Goal: Task Accomplishment & Management: Use online tool/utility

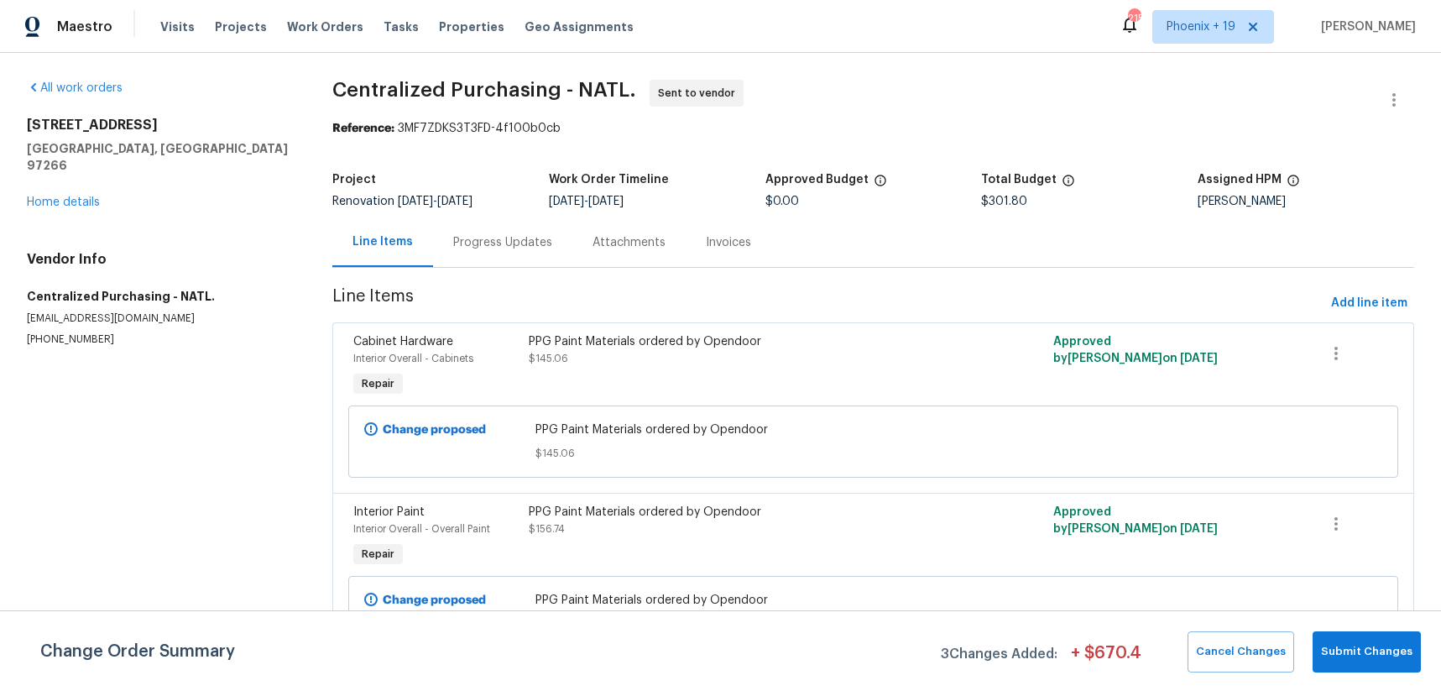
click at [310, 37] on div "Visits Projects Work Orders Tasks Properties Geo Assignments" at bounding box center [406, 27] width 493 height 34
click at [316, 34] on span "Work Orders" at bounding box center [325, 26] width 76 height 17
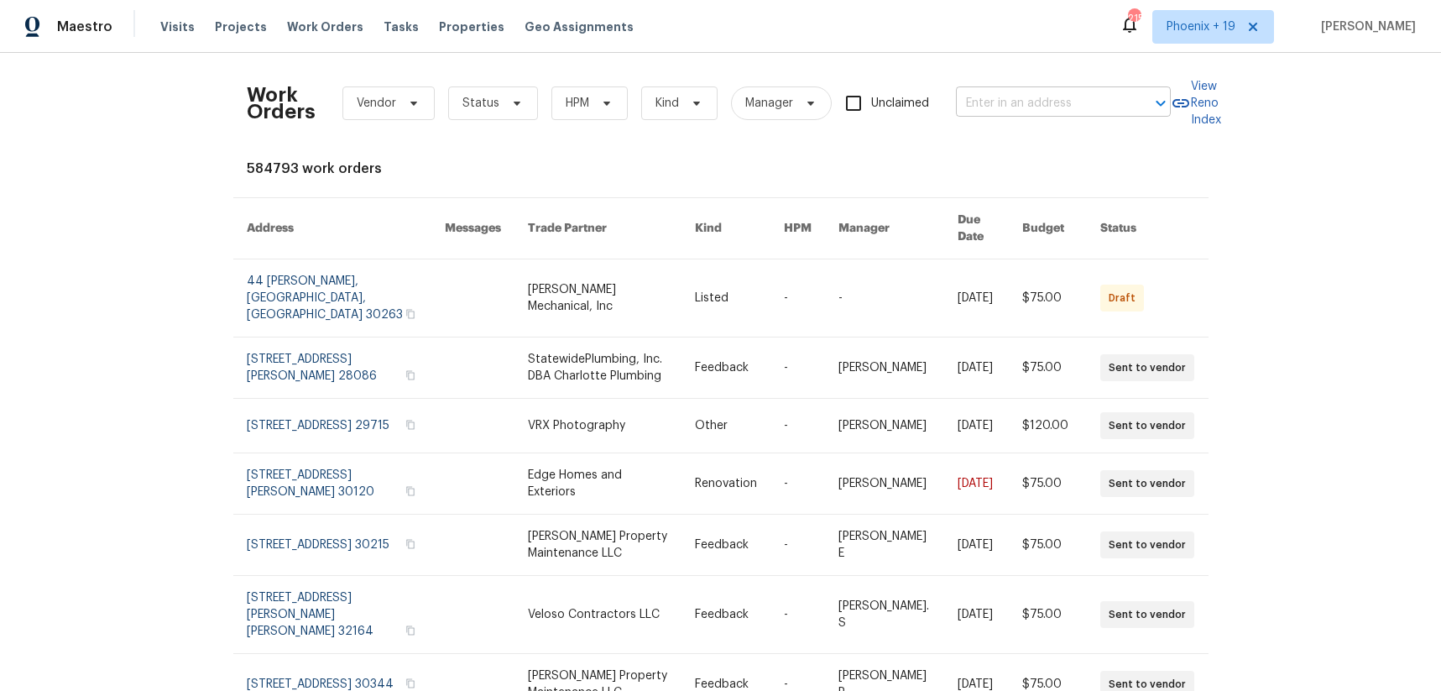
drag, startPoint x: 1083, startPoint y: 94, endPoint x: 1075, endPoint y: 95, distance: 8.4
click at [1082, 94] on input "text" at bounding box center [1040, 104] width 168 height 26
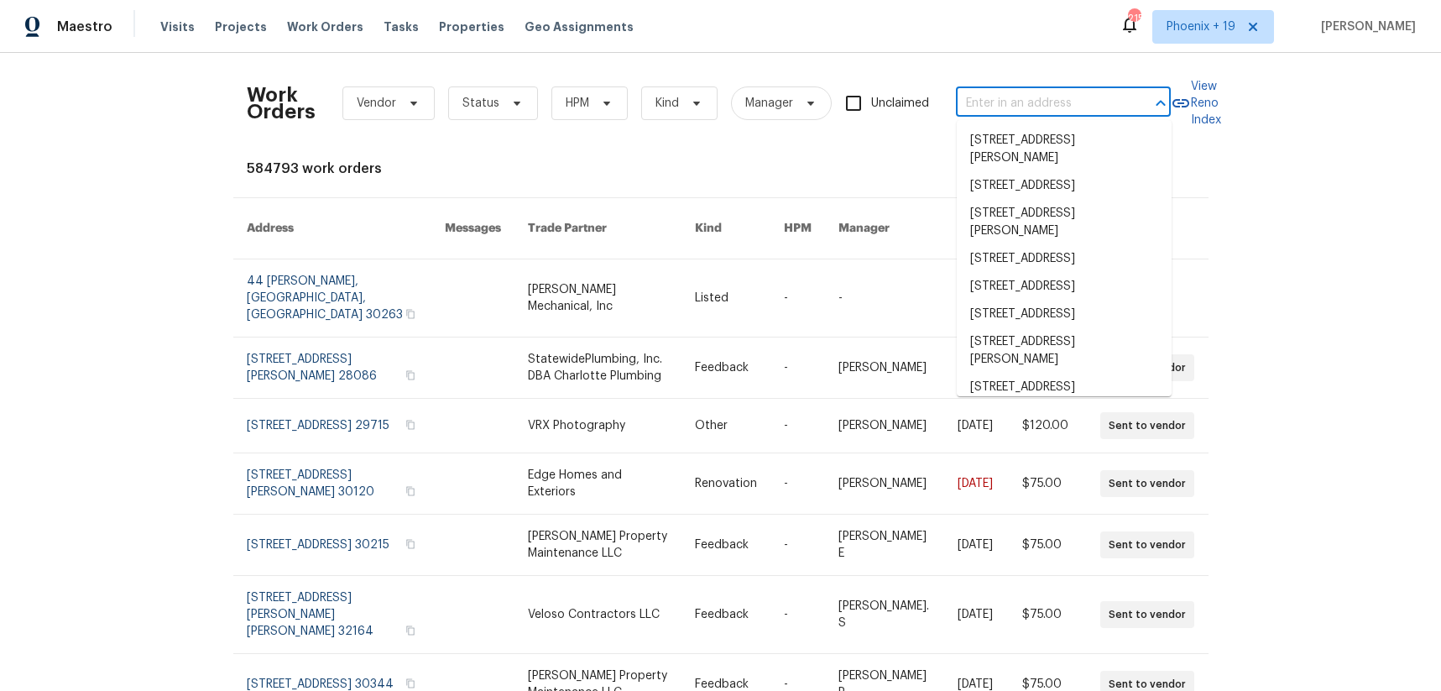
paste input "[STREET_ADDRESS]"
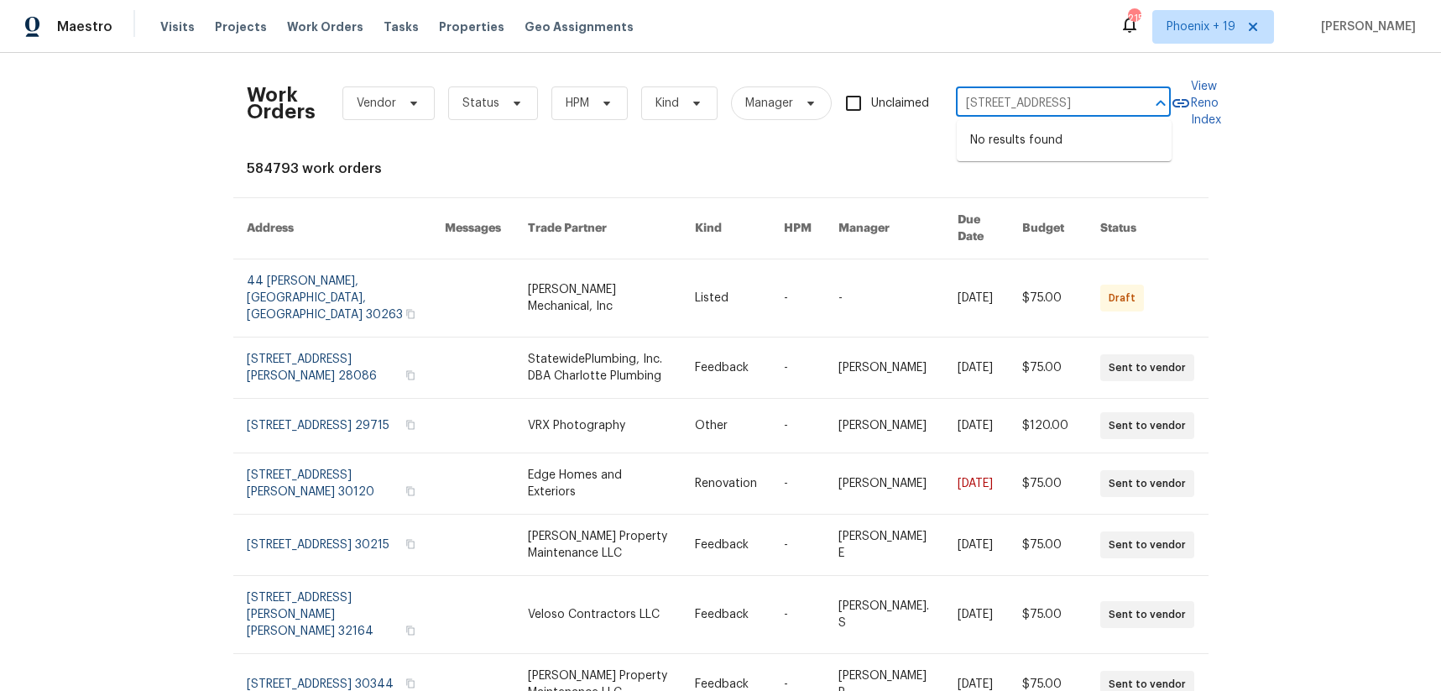
type input "[STREET_ADDRESS]"
drag, startPoint x: 1219, startPoint y: 24, endPoint x: 1216, endPoint y: 51, distance: 27.1
click at [1219, 24] on span "Phoenix + 19" at bounding box center [1200, 26] width 69 height 17
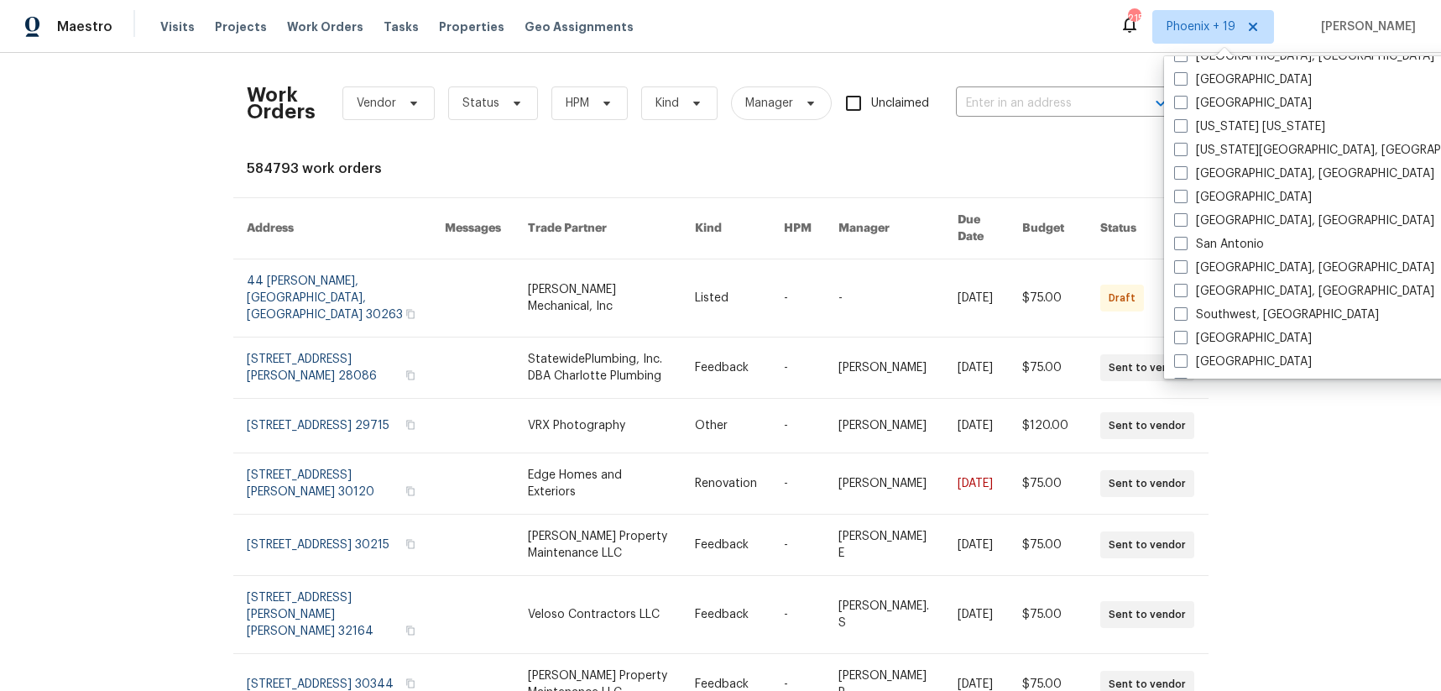
scroll to position [1124, 0]
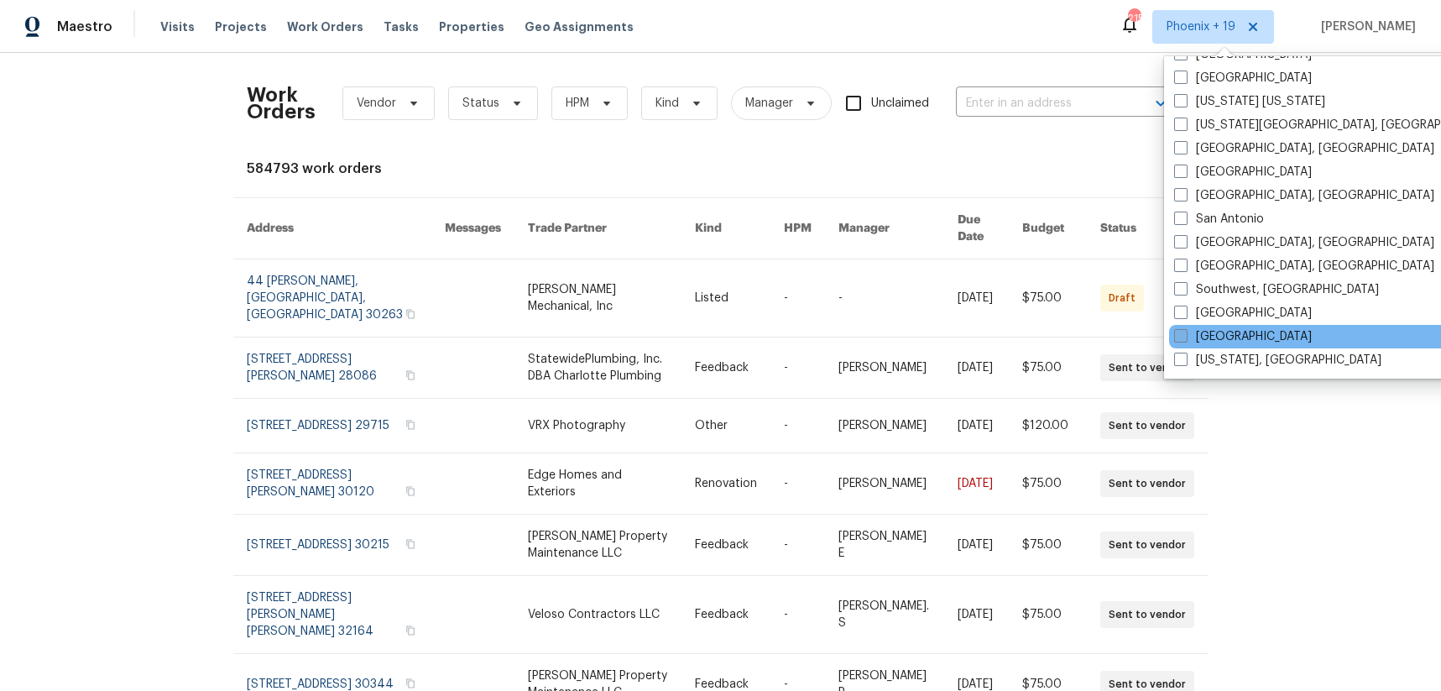
click at [1201, 329] on label "[GEOGRAPHIC_DATA]" at bounding box center [1243, 336] width 138 height 17
click at [1185, 329] on input "[GEOGRAPHIC_DATA]" at bounding box center [1179, 333] width 11 height 11
checkbox input "true"
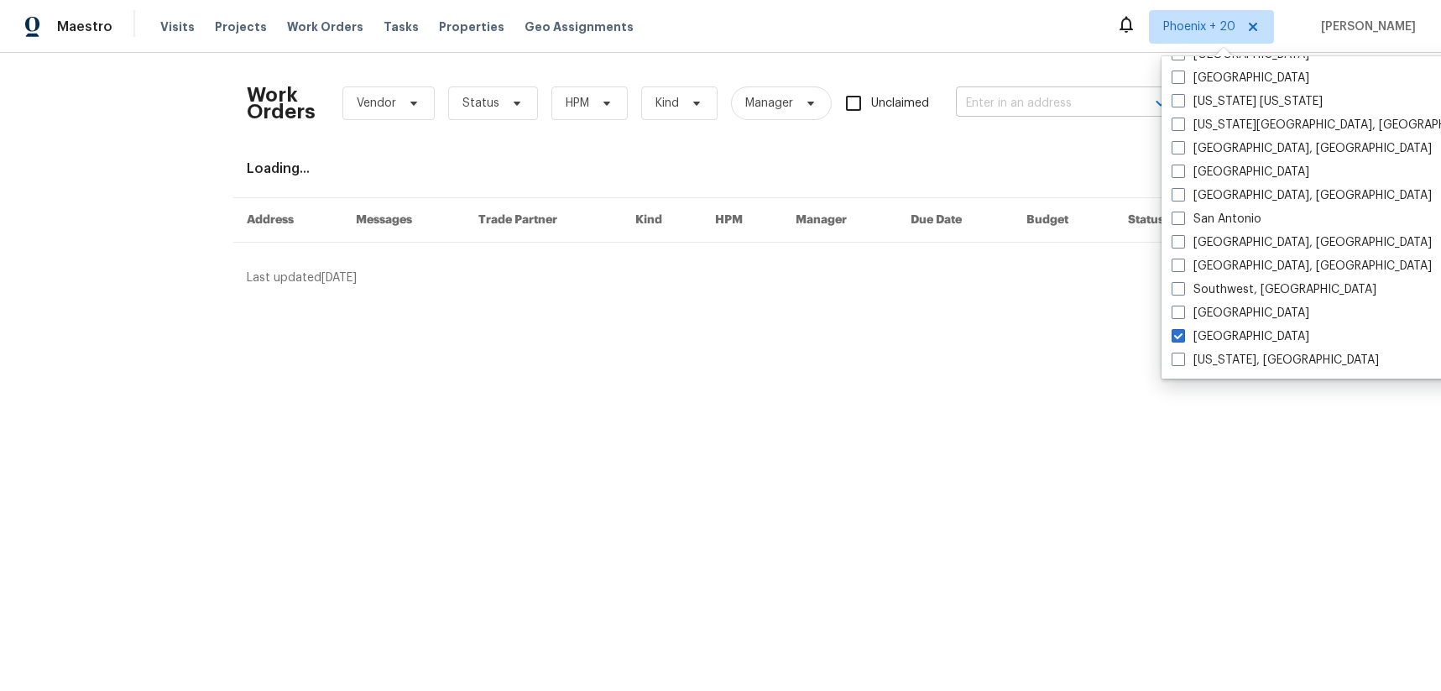
click at [1041, 107] on input "text" at bounding box center [1040, 104] width 168 height 26
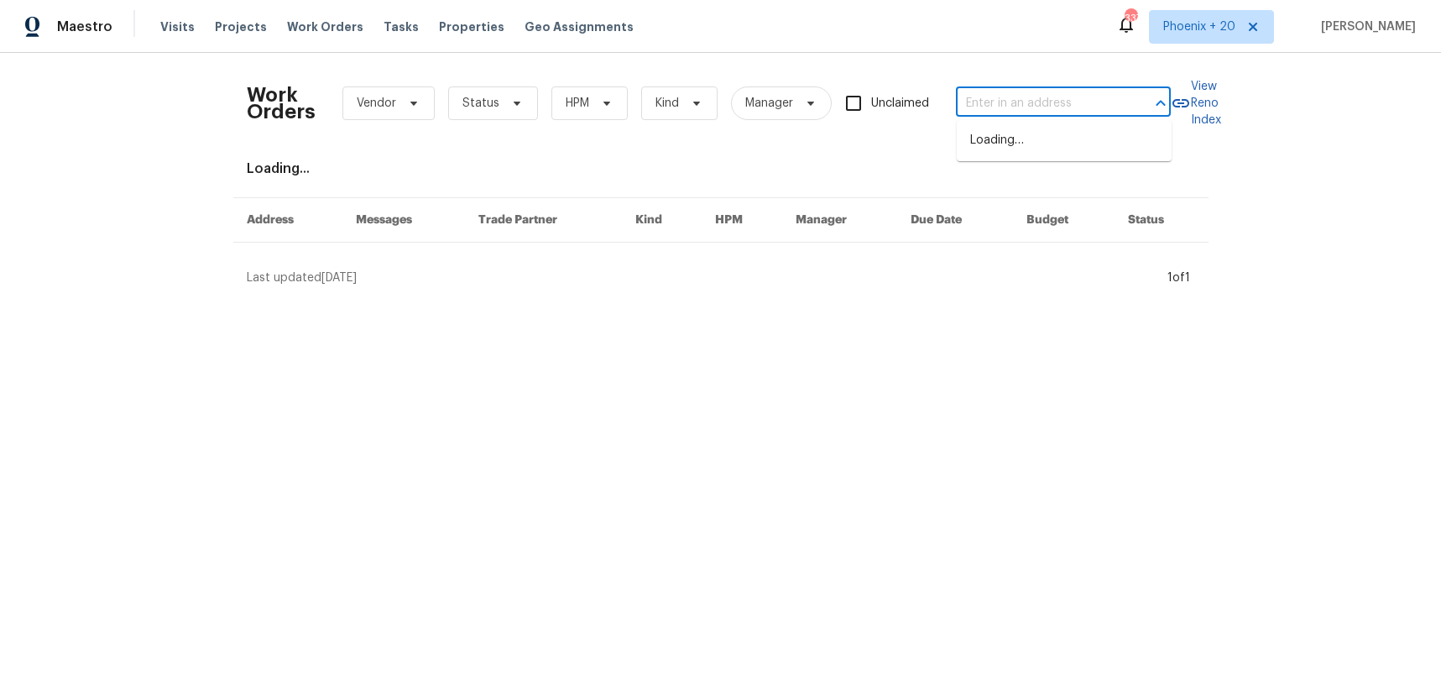
paste input "[STREET_ADDRESS]"
type input "[STREET_ADDRESS]"
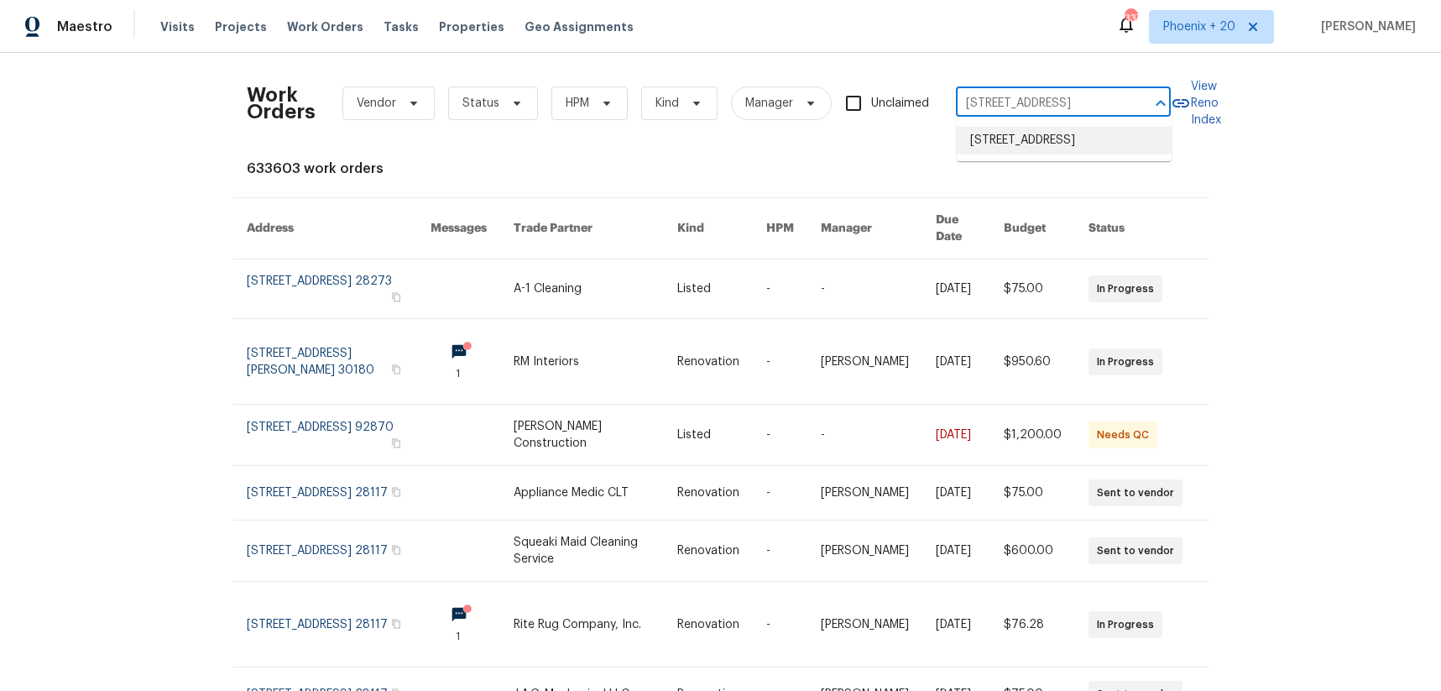
click at [1041, 138] on li "[STREET_ADDRESS]" at bounding box center [1064, 141] width 215 height 28
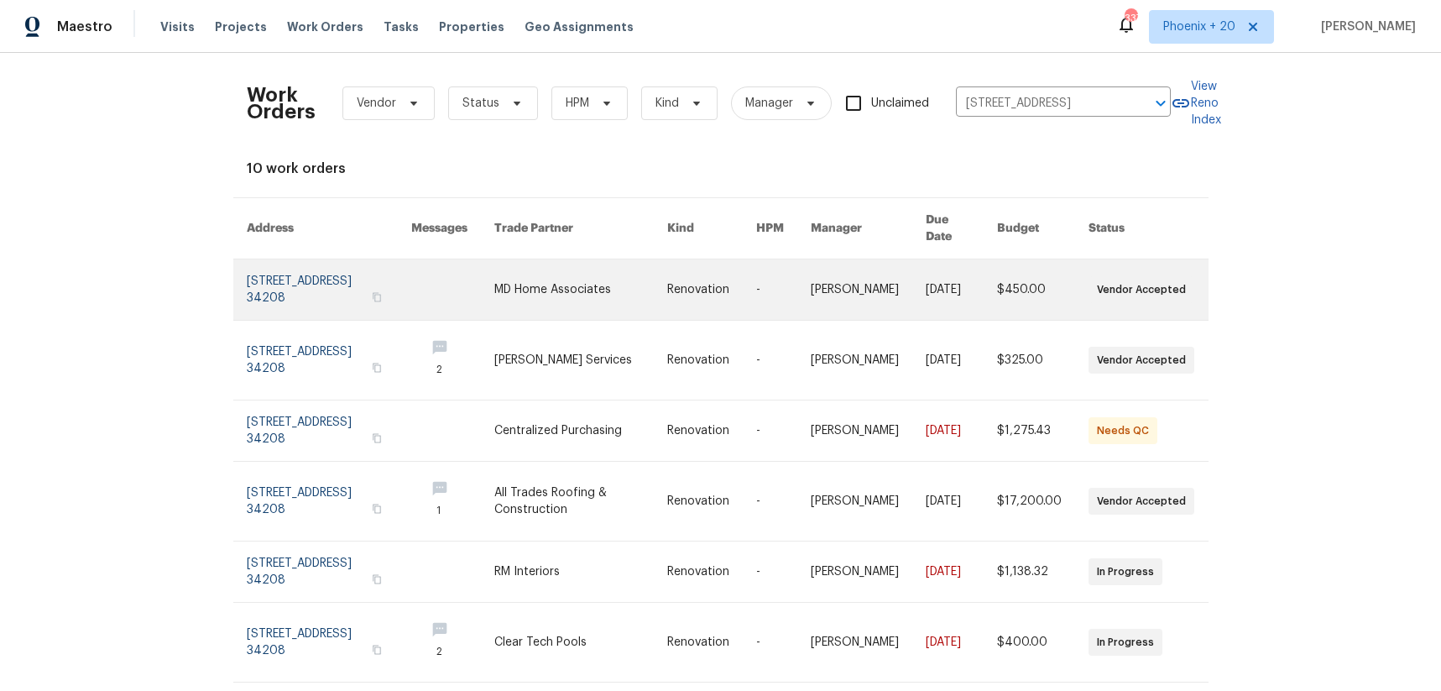
click at [664, 291] on link at bounding box center [581, 289] width 174 height 60
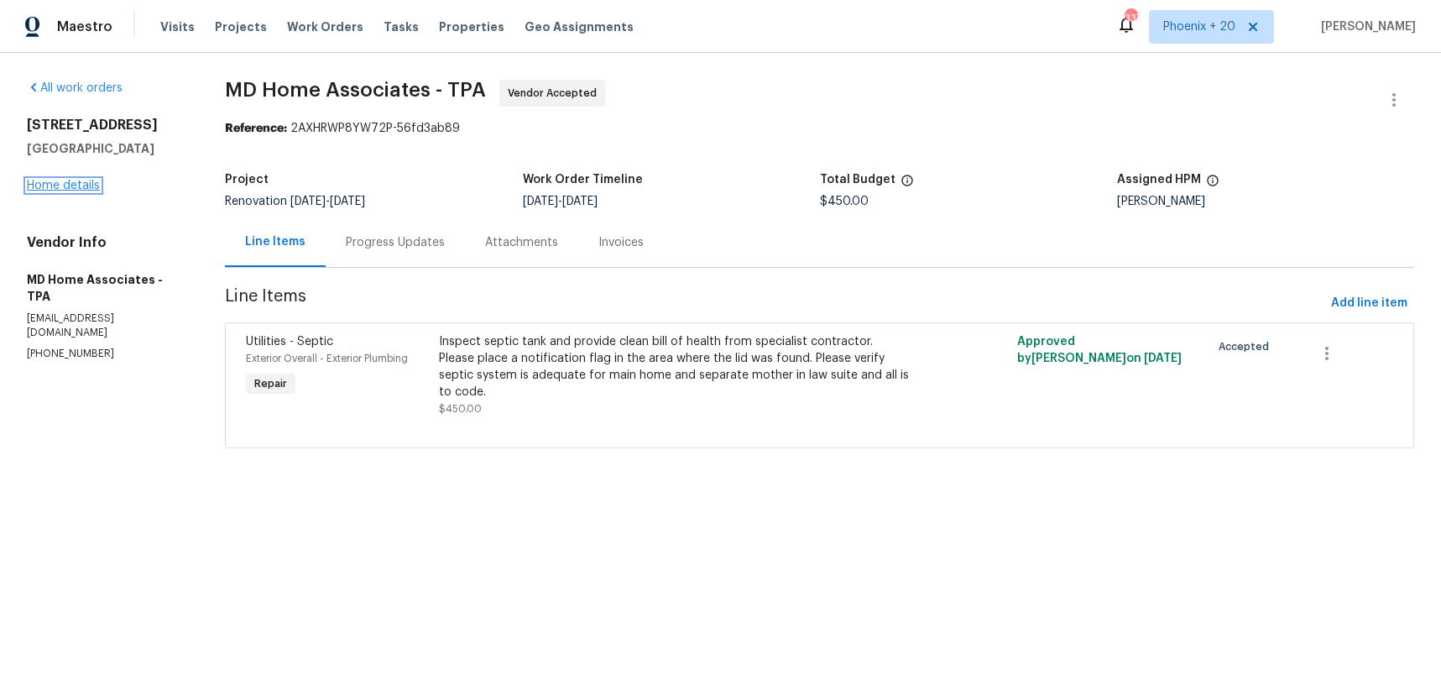
click at [36, 184] on link "Home details" at bounding box center [63, 186] width 73 height 12
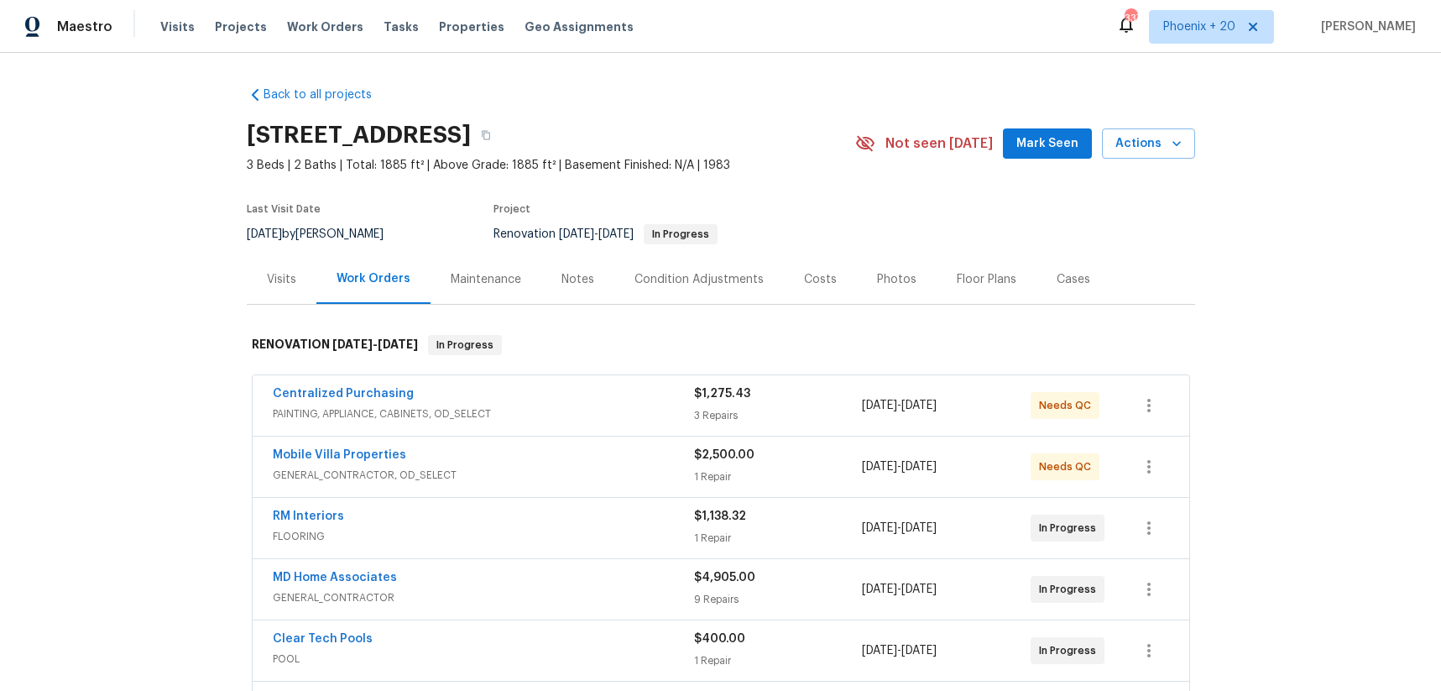
scroll to position [122, 0]
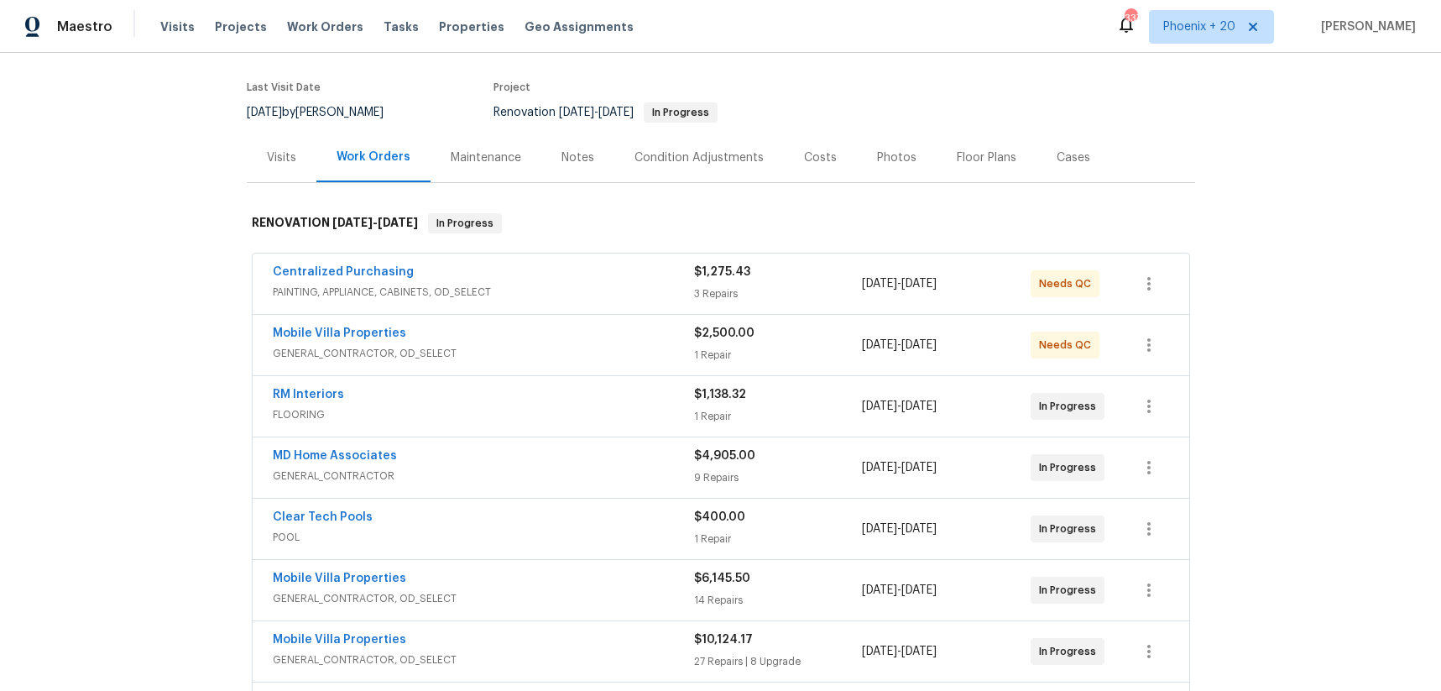
click at [341, 261] on div "Centralized Purchasing PAINTING, APPLIANCE, CABINETS, OD_SELECT $1,275.43 3 Rep…" at bounding box center [721, 283] width 937 height 60
click at [344, 268] on link "Centralized Purchasing" at bounding box center [343, 272] width 141 height 12
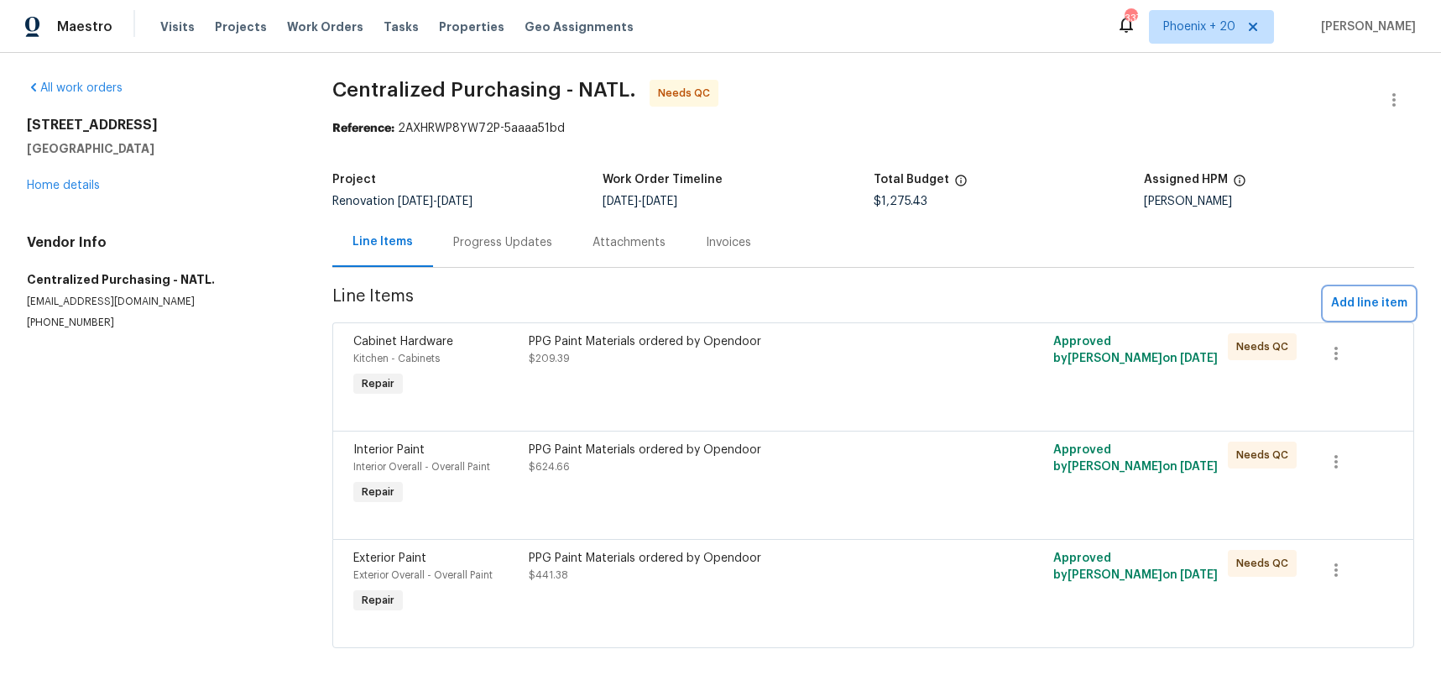
click at [1372, 313] on button "Add line item" at bounding box center [1369, 303] width 90 height 31
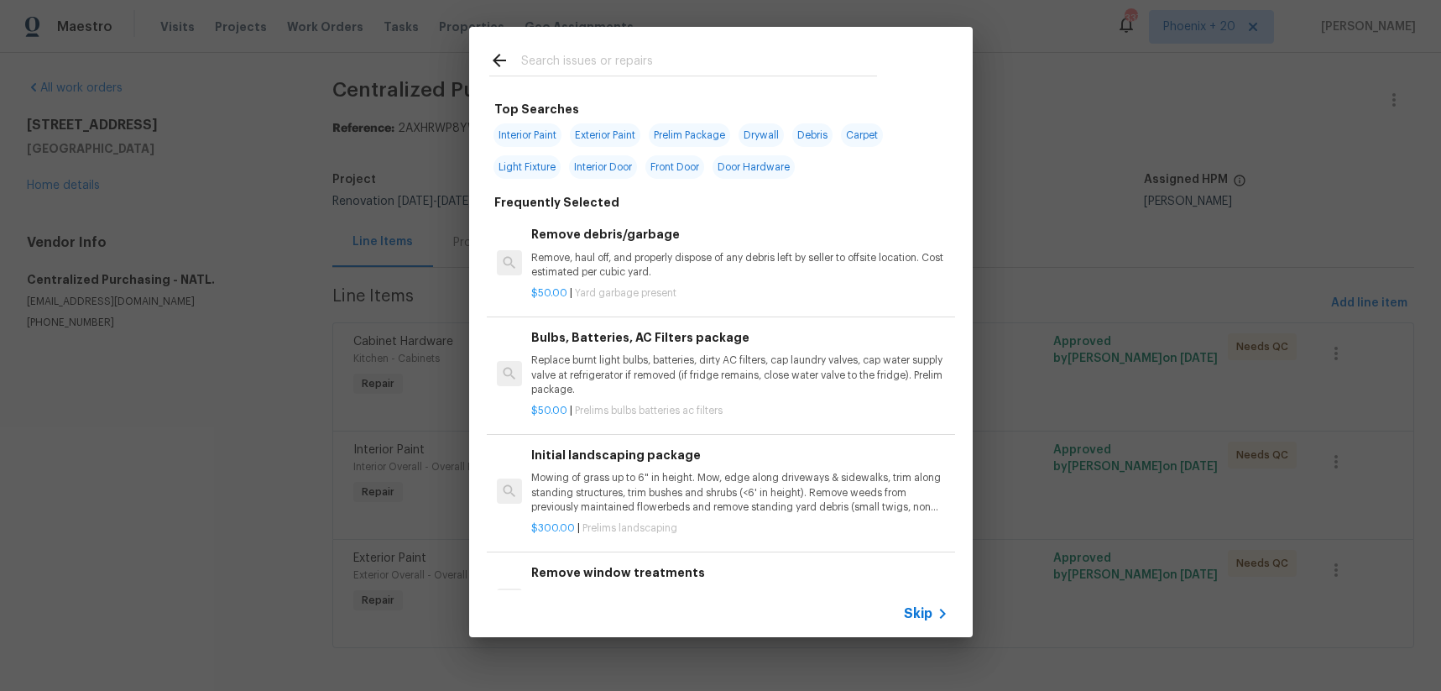
drag, startPoint x: 640, startPoint y: 31, endPoint x: 643, endPoint y: 45, distance: 14.5
click at [643, 39] on div at bounding box center [683, 60] width 428 height 66
click at [644, 50] on input "text" at bounding box center [699, 62] width 356 height 25
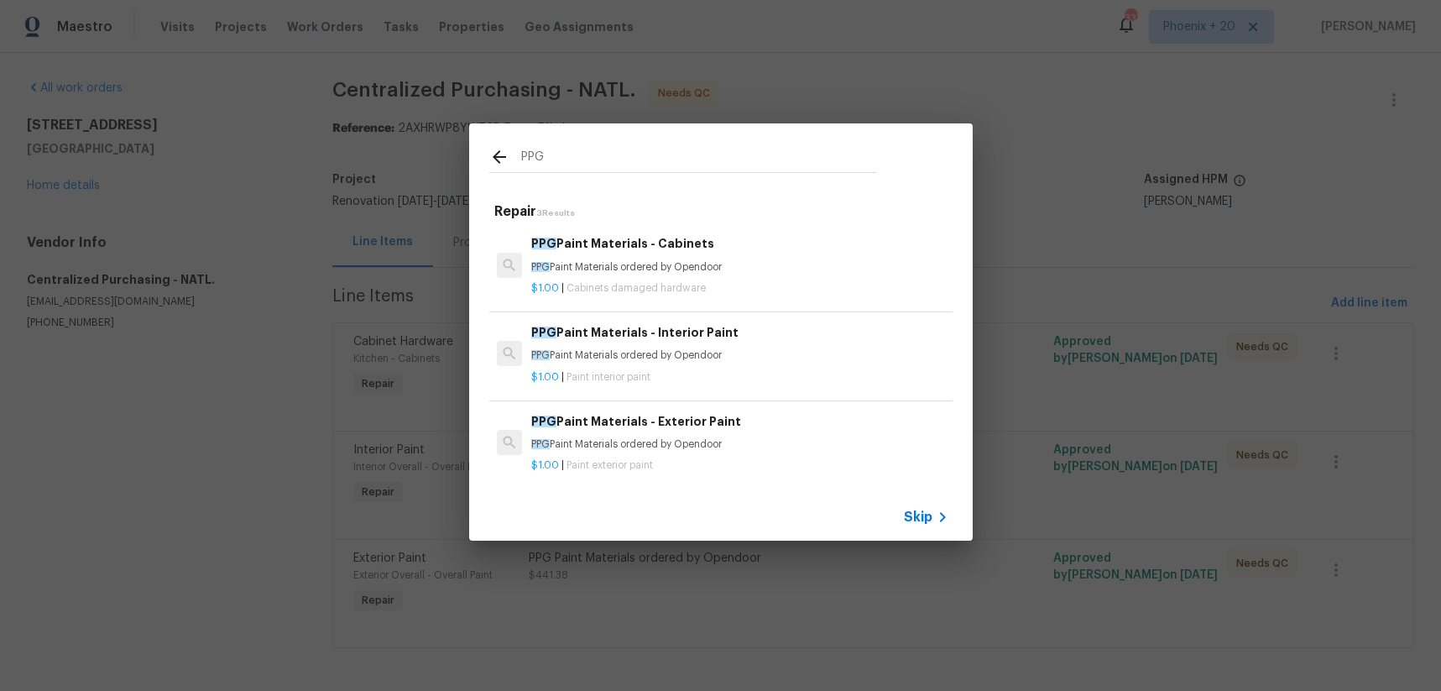
type input "PPG"
click at [733, 418] on h6 "PPG Paint Materials - Exterior Paint" at bounding box center [739, 421] width 416 height 18
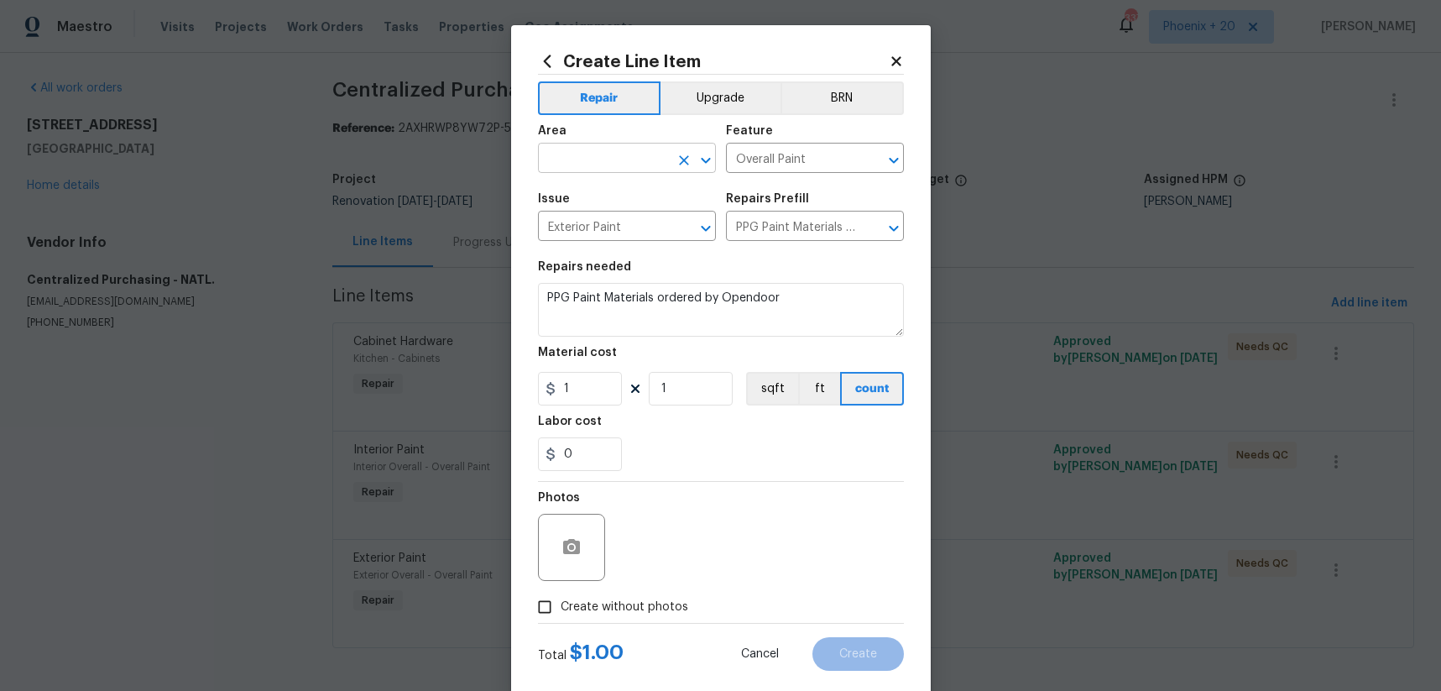
drag, startPoint x: 649, startPoint y: 173, endPoint x: 644, endPoint y: 161, distance: 12.8
click at [648, 173] on span "Area ​" at bounding box center [627, 149] width 178 height 68
click at [644, 161] on input "text" at bounding box center [603, 160] width 131 height 26
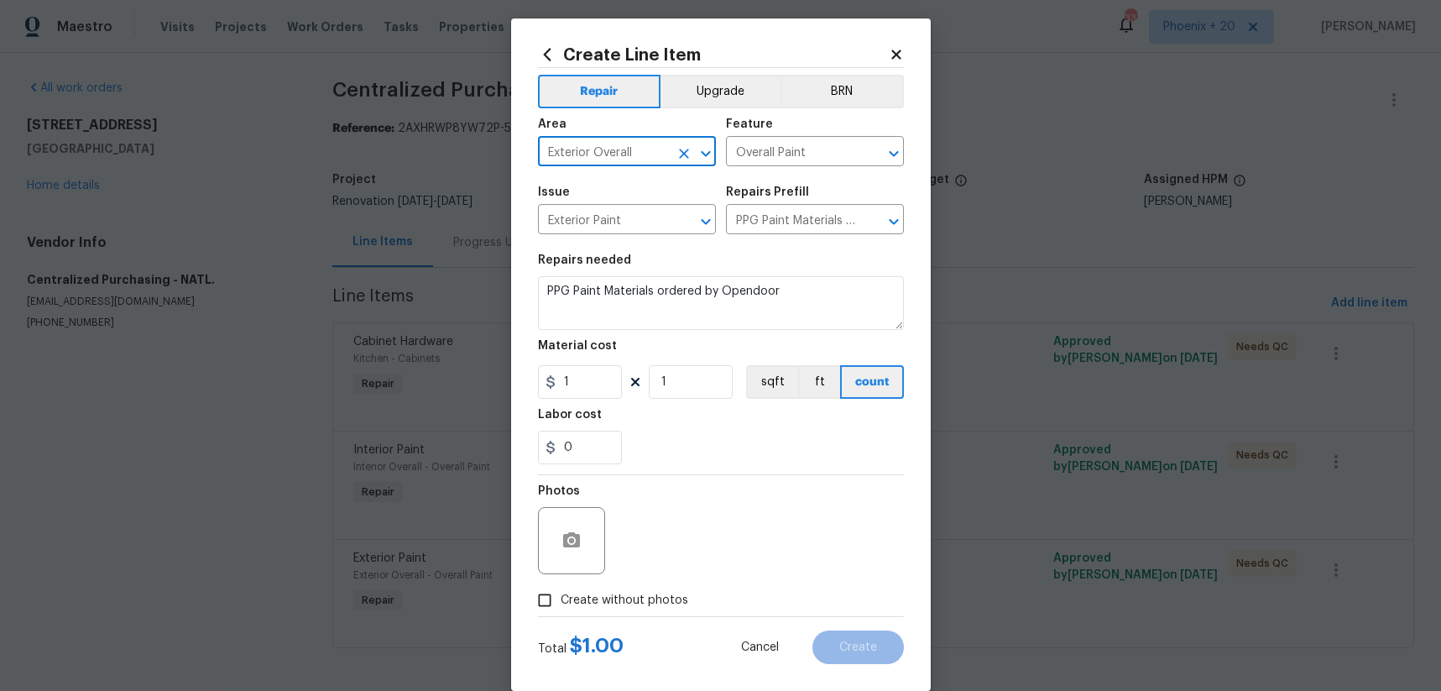
type input "Exterior Overall"
drag, startPoint x: 843, startPoint y: 438, endPoint x: 822, endPoint y: 439, distance: 21.0
click at [836, 438] on div "0" at bounding box center [721, 447] width 366 height 34
drag, startPoint x: 563, startPoint y: 383, endPoint x: 534, endPoint y: 378, distance: 29.8
click at [534, 378] on div "Create Line Item Repair Upgrade BRN Area Exterior Overall ​ Feature Overall Pai…" at bounding box center [721, 354] width 420 height 672
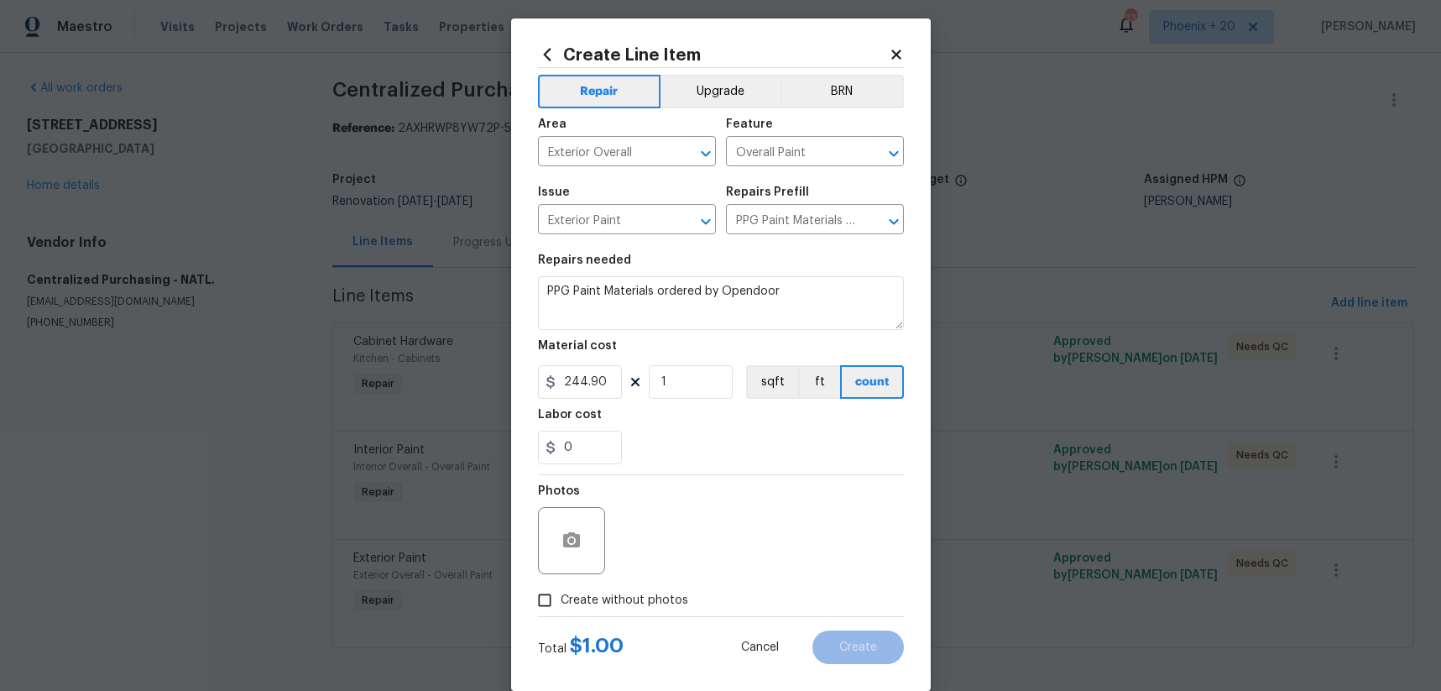
type input "244.9"
click at [683, 582] on div "Photos" at bounding box center [721, 529] width 366 height 109
drag, startPoint x: 696, startPoint y: 552, endPoint x: 676, endPoint y: 603, distance: 53.9
click at [693, 555] on div "Photos" at bounding box center [721, 529] width 366 height 109
drag, startPoint x: 676, startPoint y: 603, endPoint x: 679, endPoint y: 592, distance: 10.4
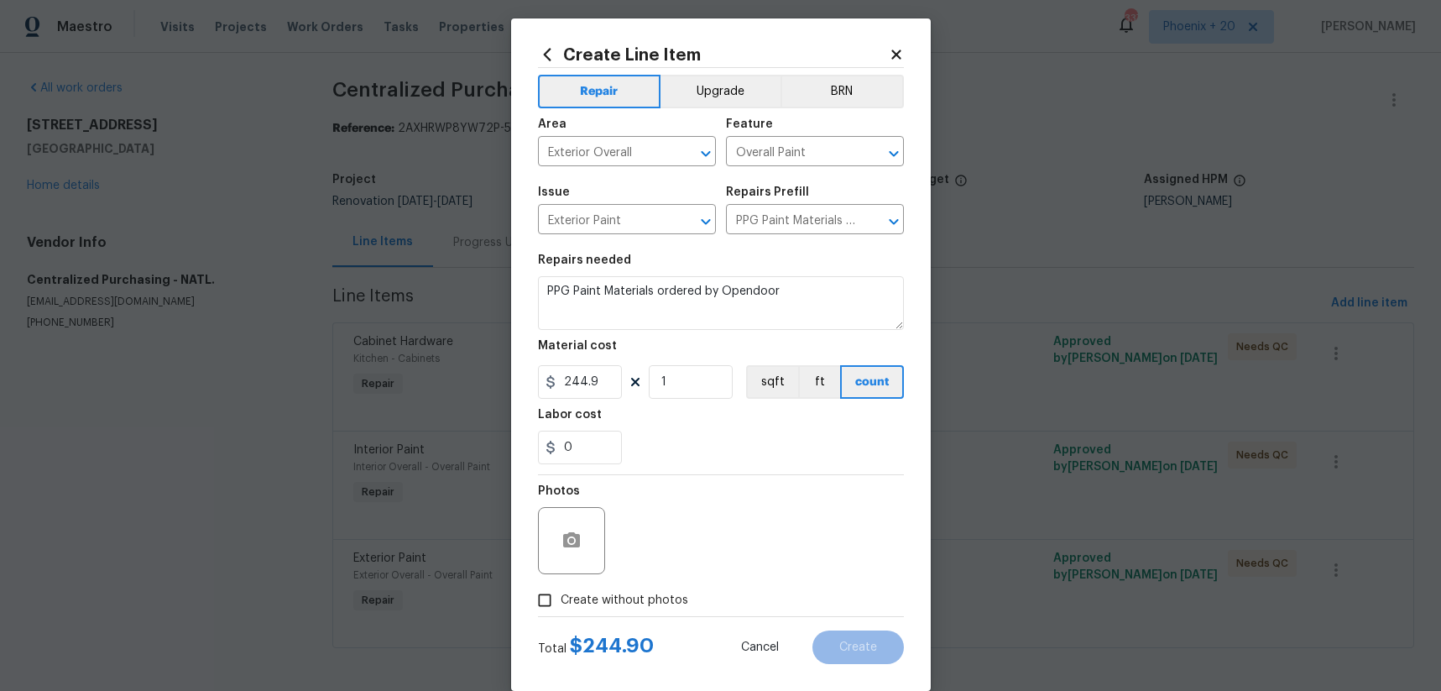
click at [676, 602] on span "Create without photos" at bounding box center [625, 601] width 128 height 18
click at [561, 602] on input "Create without photos" at bounding box center [545, 600] width 32 height 32
checkbox input "true"
click at [700, 549] on textarea at bounding box center [760, 540] width 285 height 67
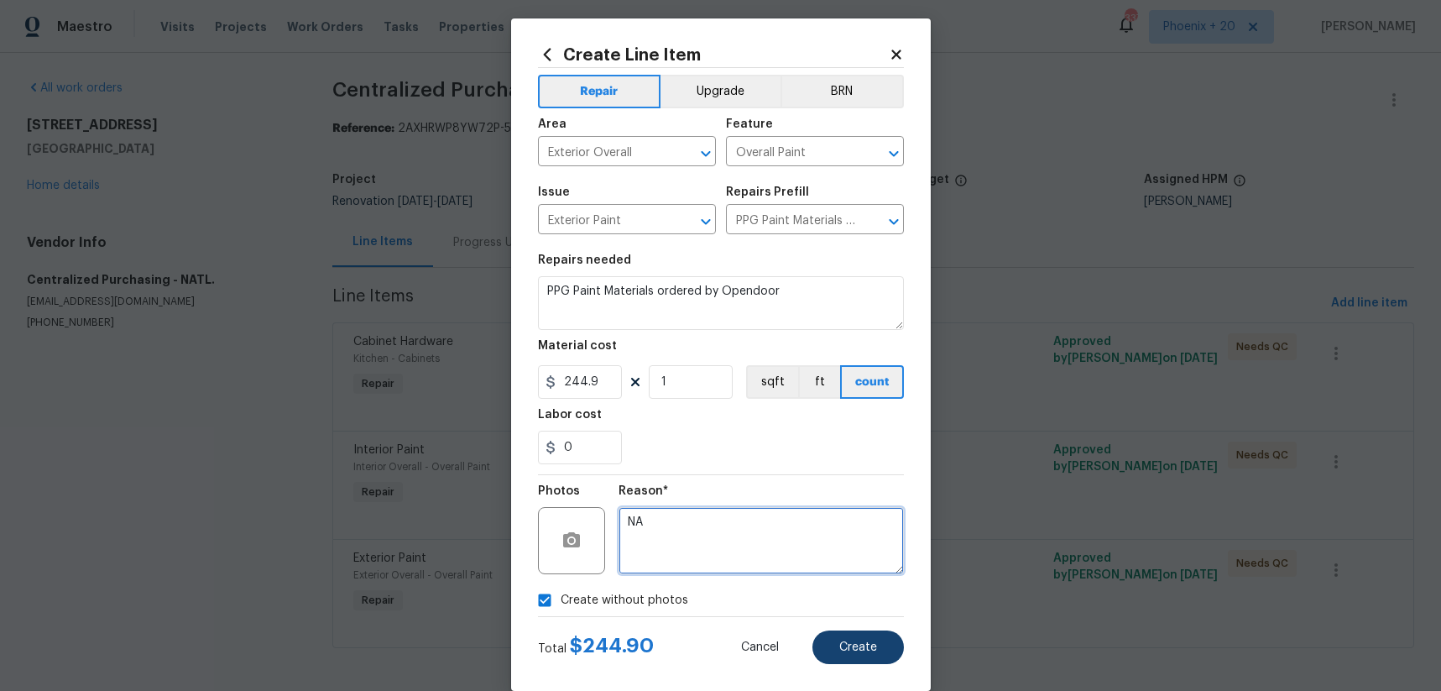
type textarea "NA"
click at [889, 653] on button "Create" at bounding box center [857, 647] width 91 height 34
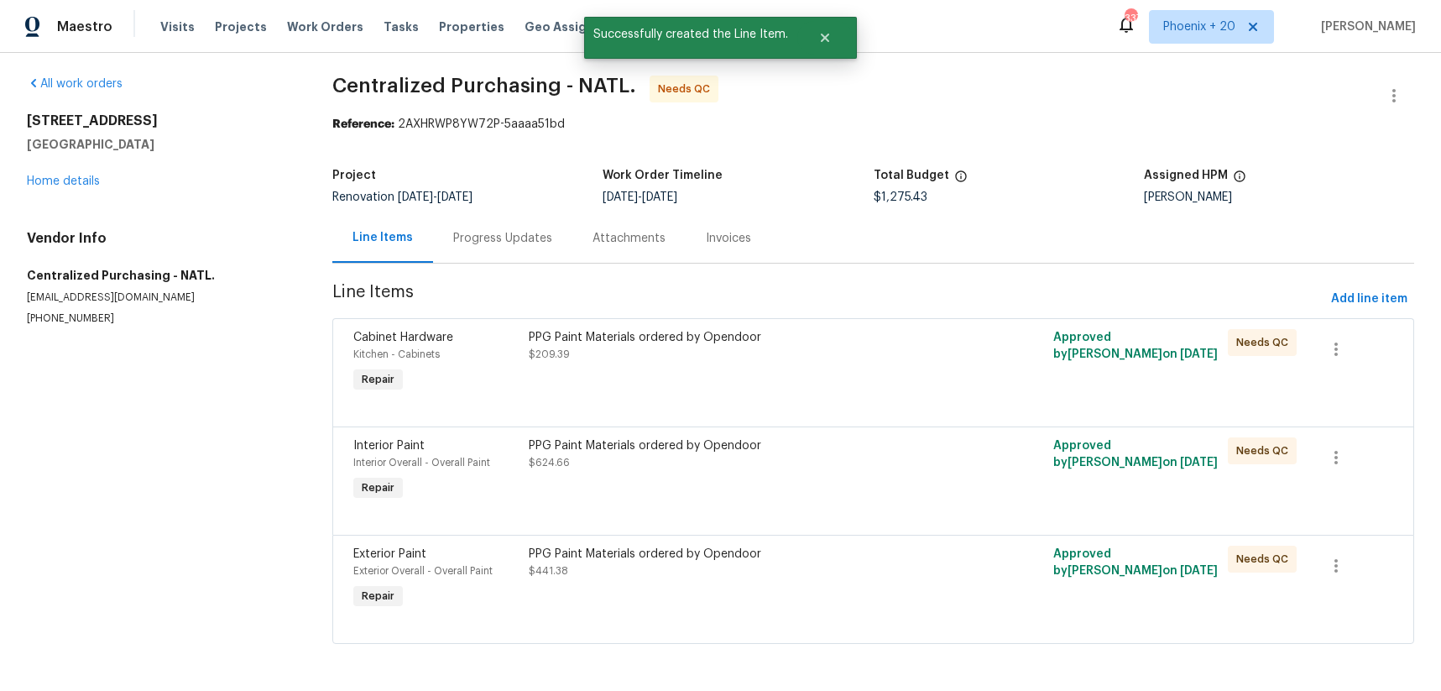
scroll to position [0, 0]
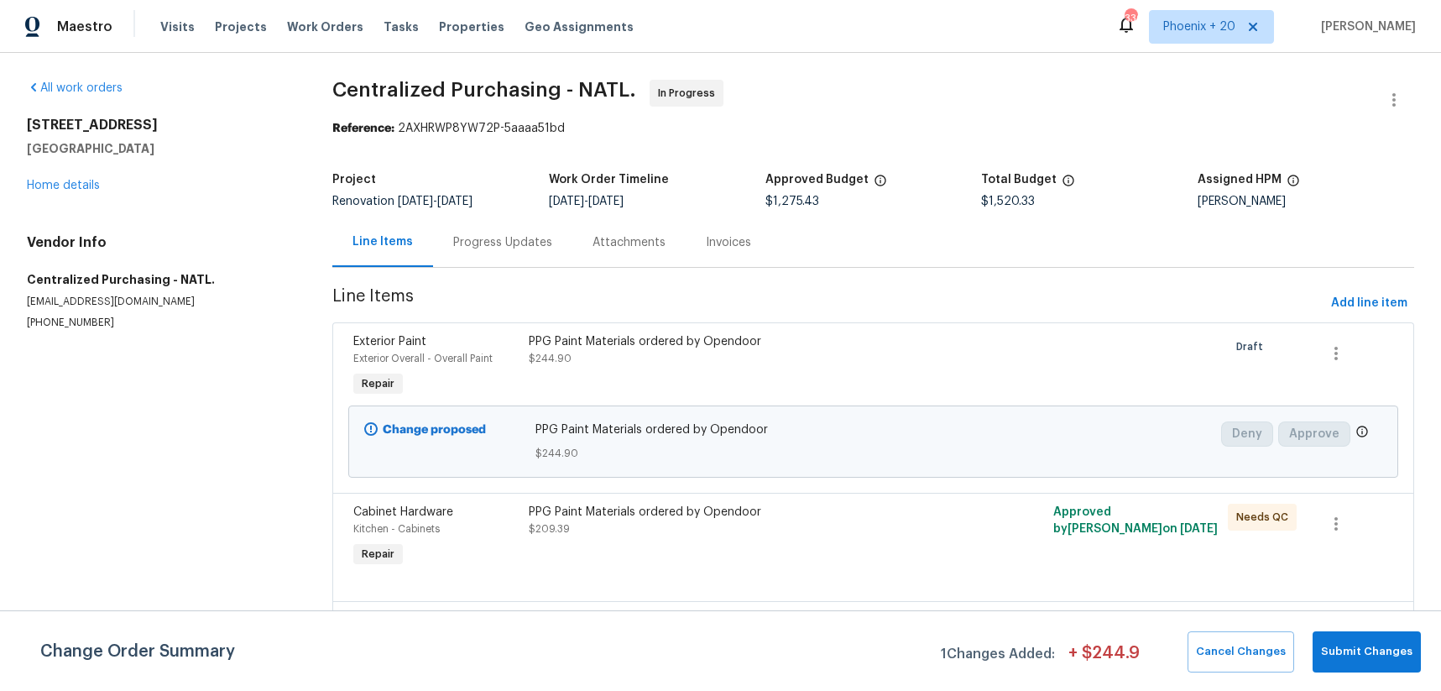
click at [300, 24] on span "Work Orders" at bounding box center [325, 26] width 76 height 17
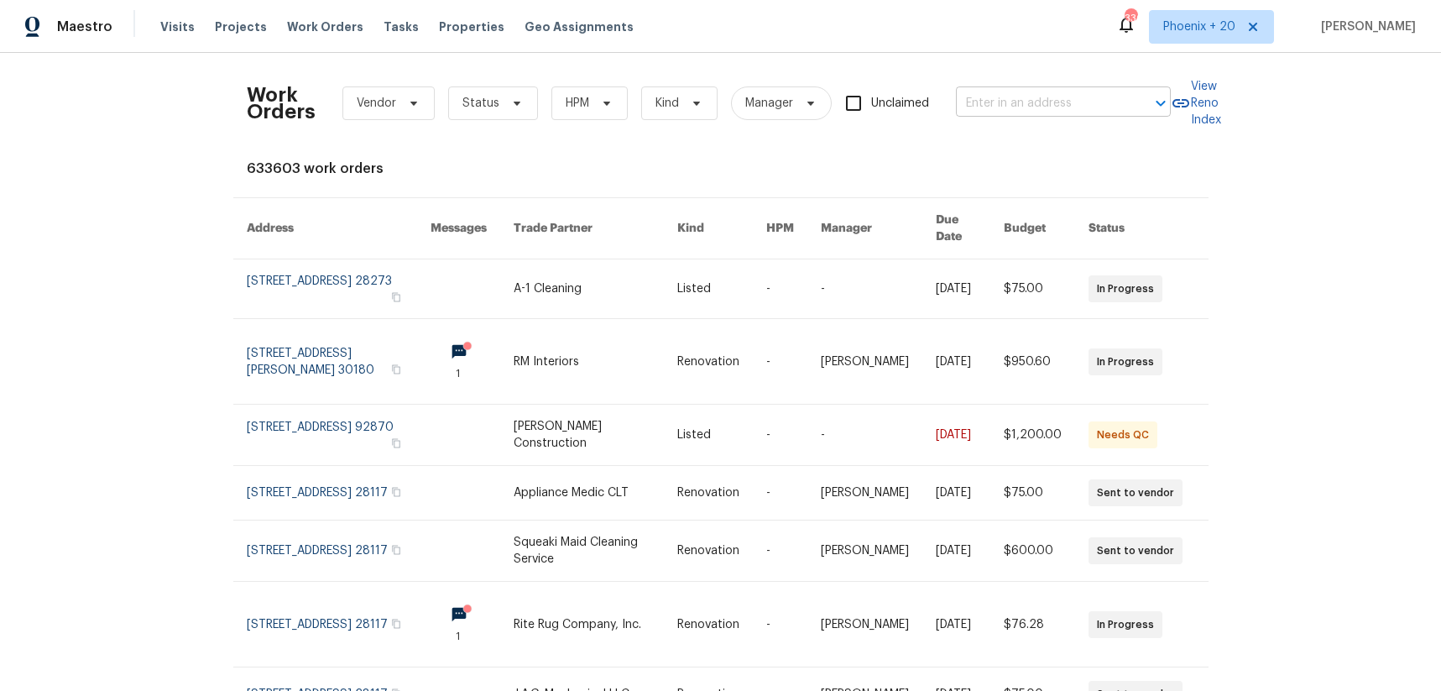
drag, startPoint x: 1061, startPoint y: 86, endPoint x: 1058, endPoint y: 98, distance: 12.8
click at [1061, 86] on div "Work Orders Vendor Status HPM Kind Manager Unclaimed ​" at bounding box center [709, 103] width 924 height 74
click at [1058, 98] on input "text" at bounding box center [1040, 104] width 168 height 26
paste input "[STREET_ADDRESS][PERSON_NAME]"
type input "[STREET_ADDRESS][PERSON_NAME]"
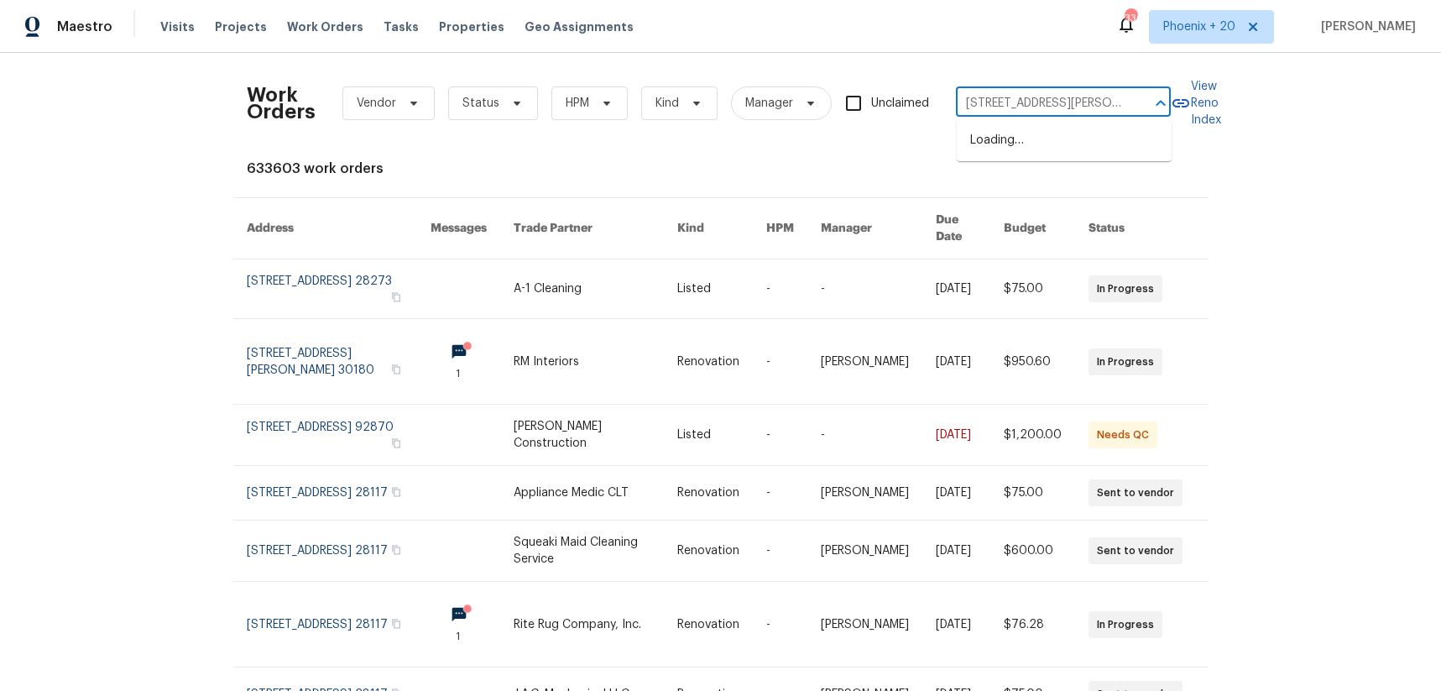
scroll to position [0, 66]
click at [1066, 132] on li "[STREET_ADDRESS][PERSON_NAME]" at bounding box center [1064, 149] width 215 height 45
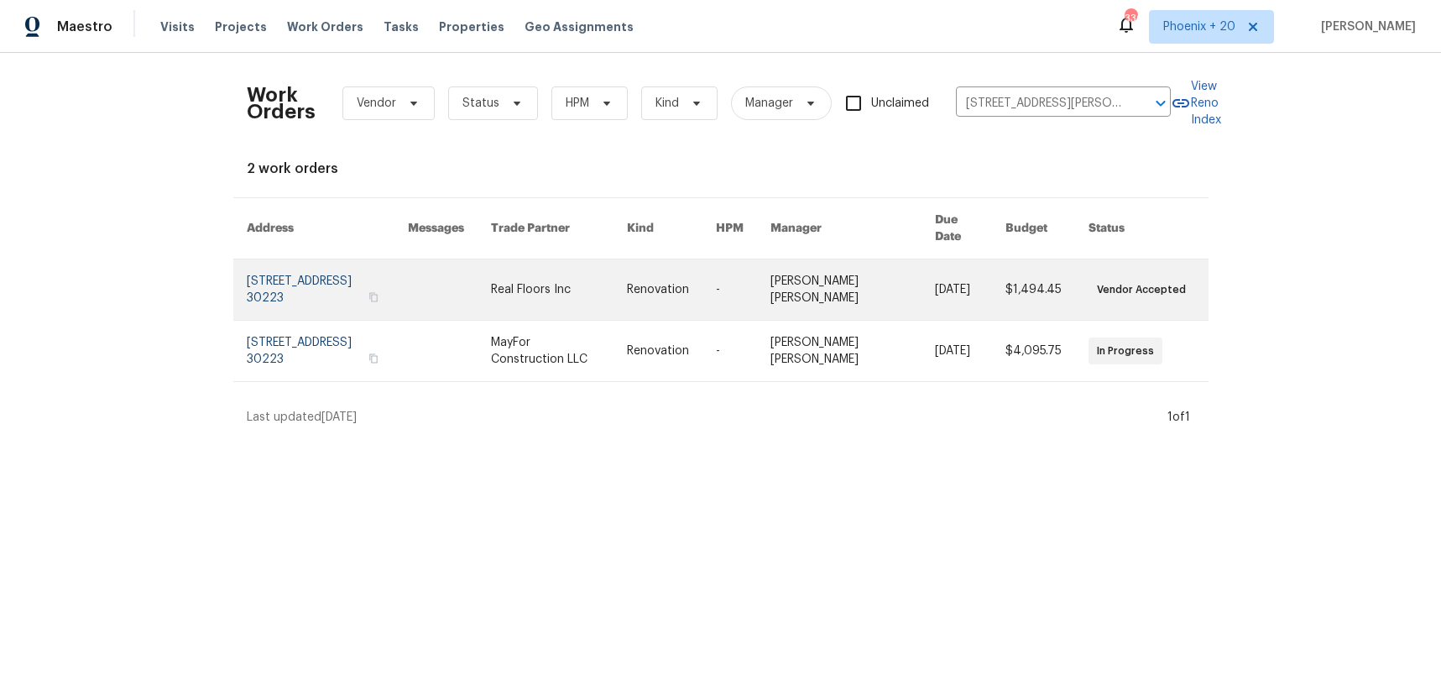
click at [627, 259] on link at bounding box center [559, 289] width 136 height 60
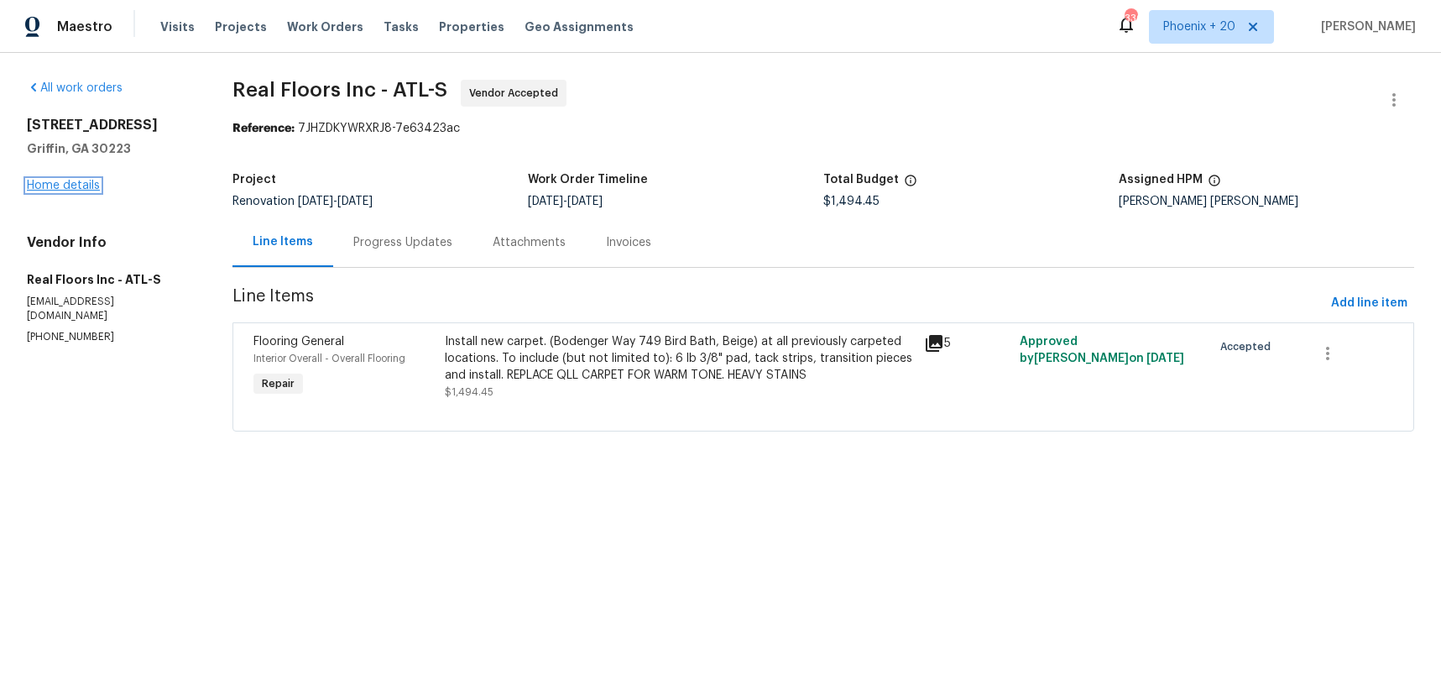
click at [69, 188] on link "Home details" at bounding box center [63, 186] width 73 height 12
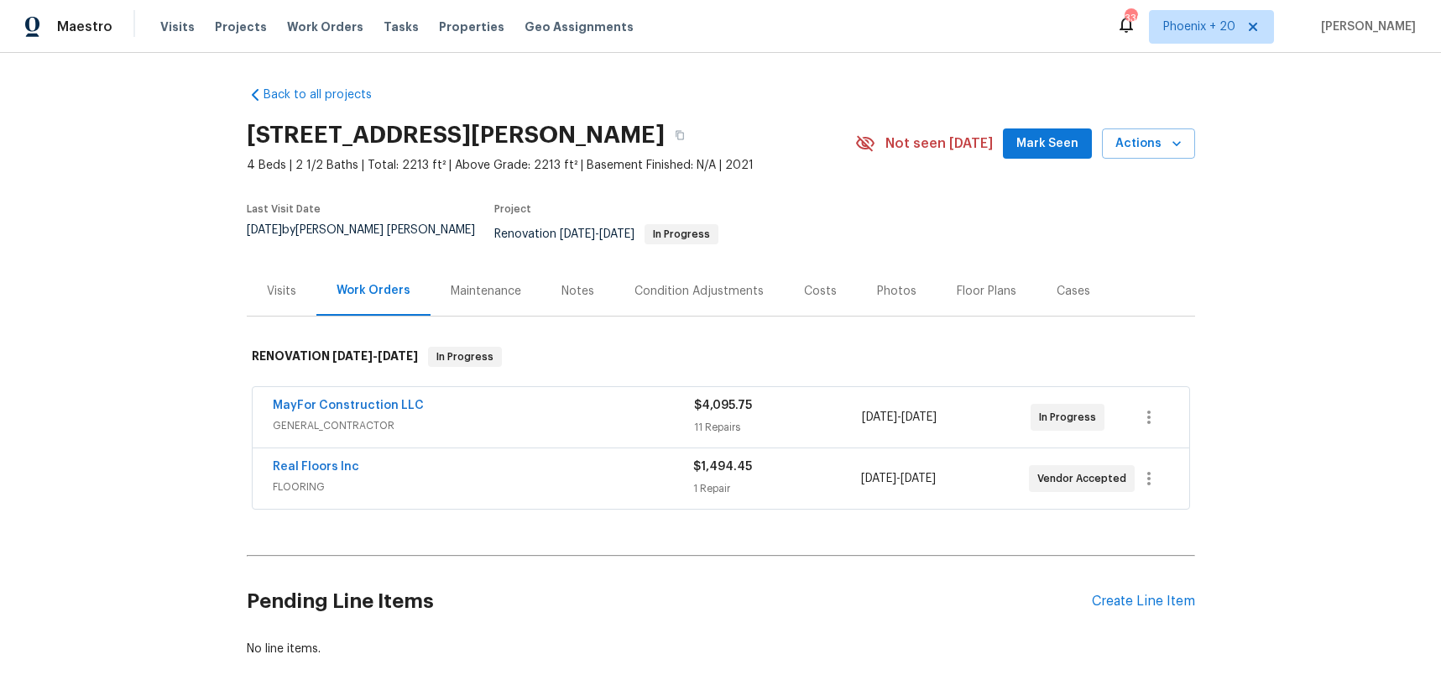
scroll to position [69, 0]
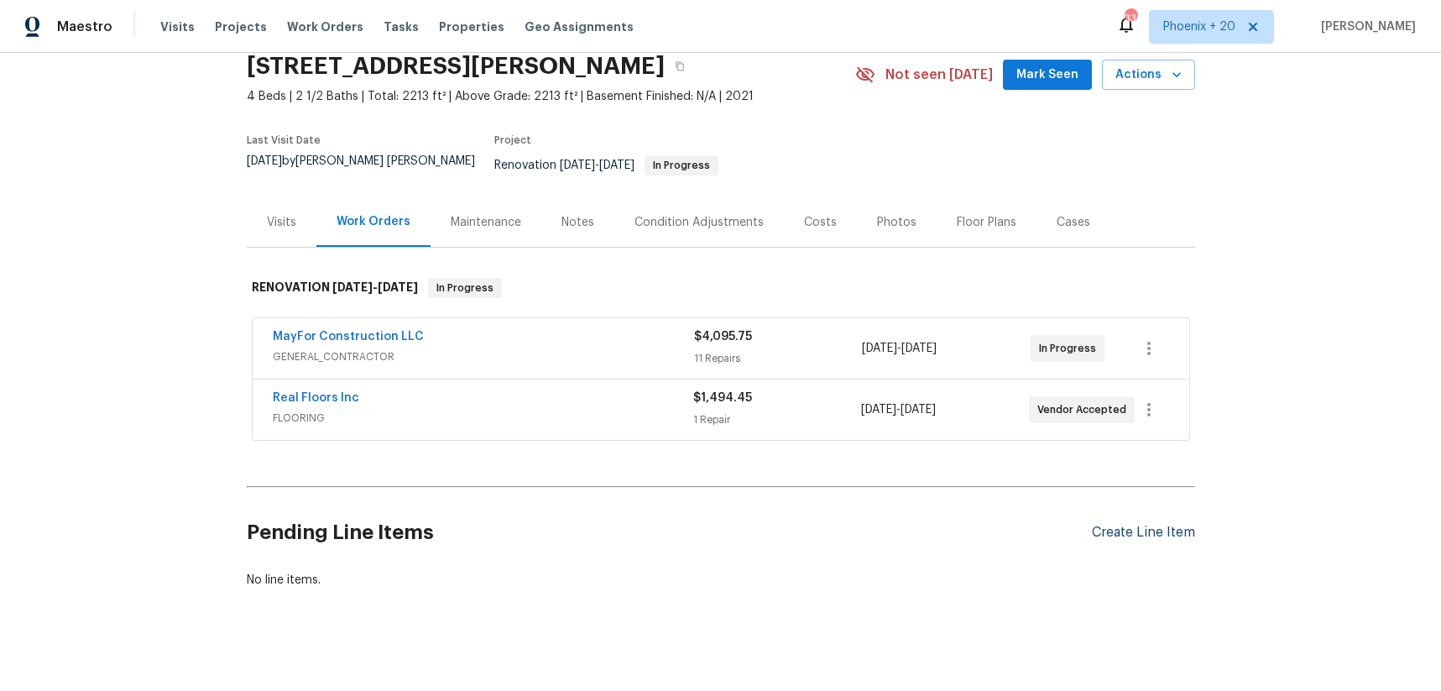
click at [1193, 524] on div "Create Line Item" at bounding box center [1143, 532] width 103 height 16
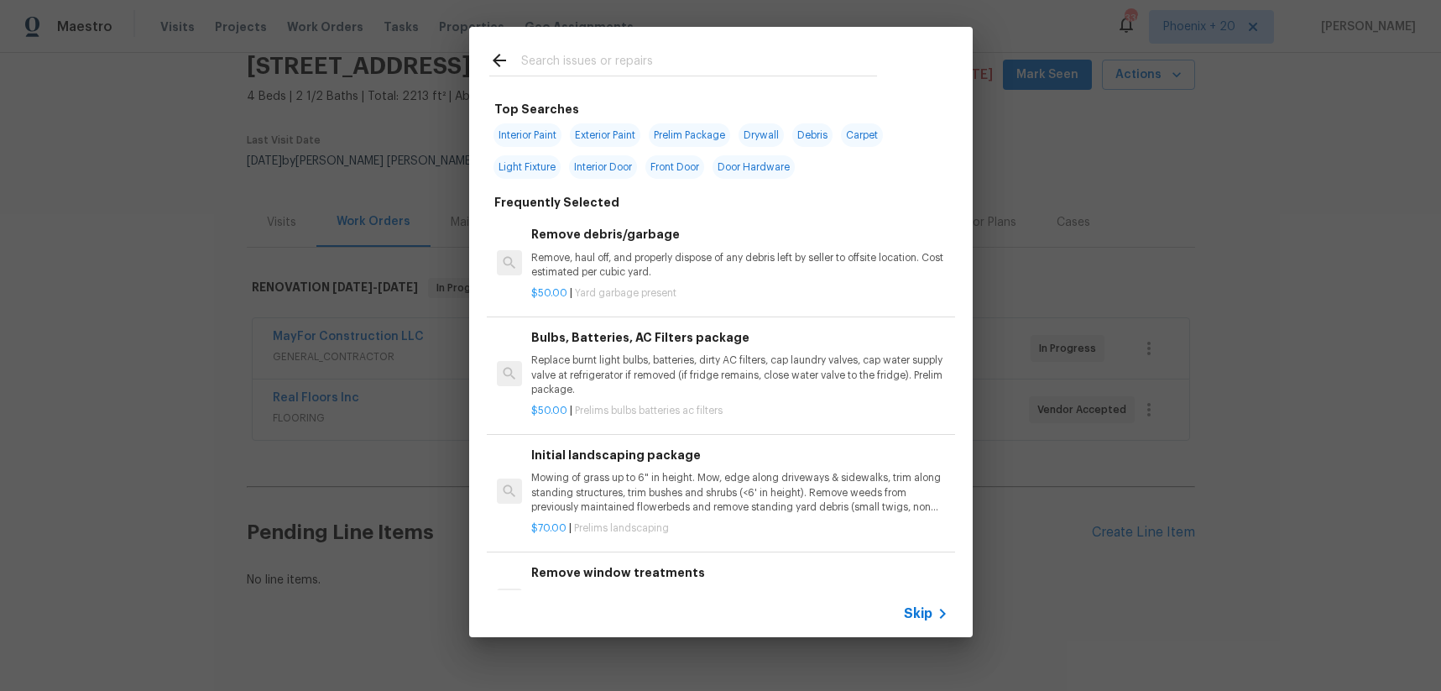
click at [670, 42] on div at bounding box center [683, 60] width 428 height 66
click at [669, 56] on input "text" at bounding box center [699, 62] width 356 height 25
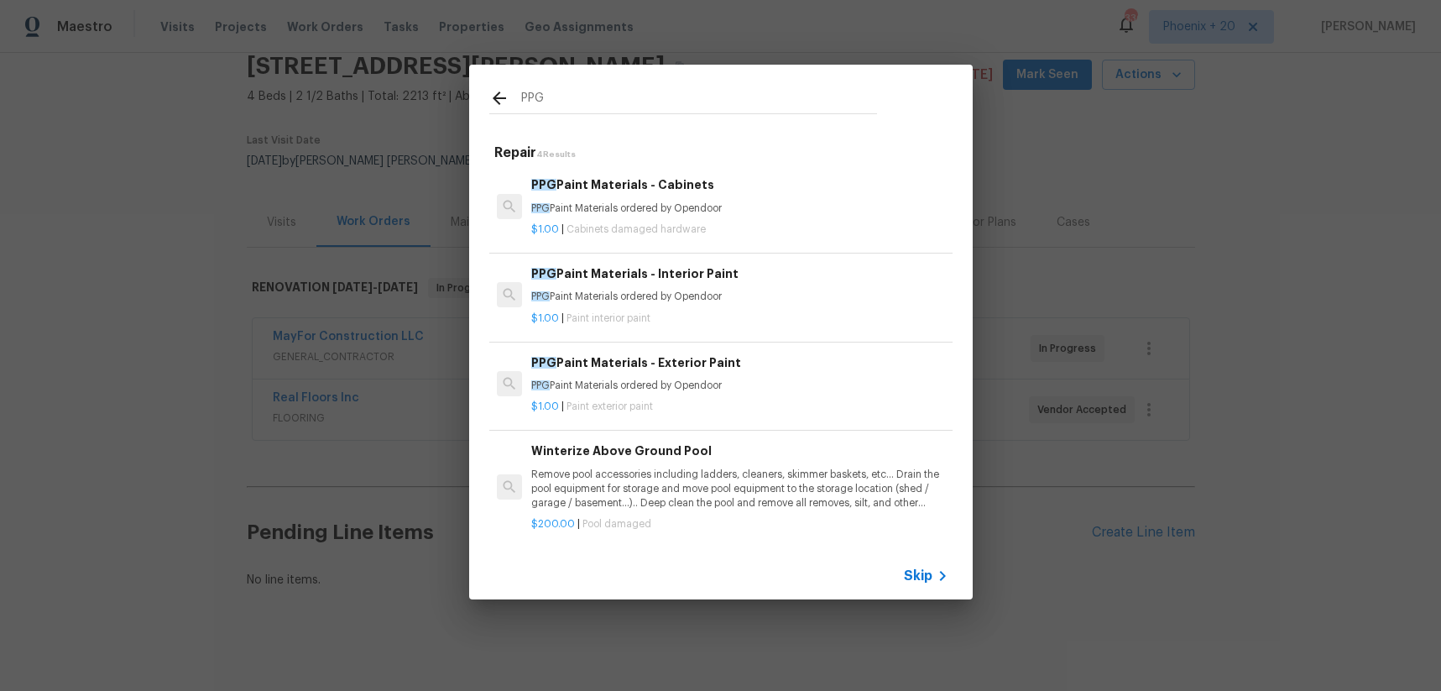
type input "PPG"
click at [759, 311] on p "$1.00 | Paint interior paint" at bounding box center [739, 318] width 416 height 14
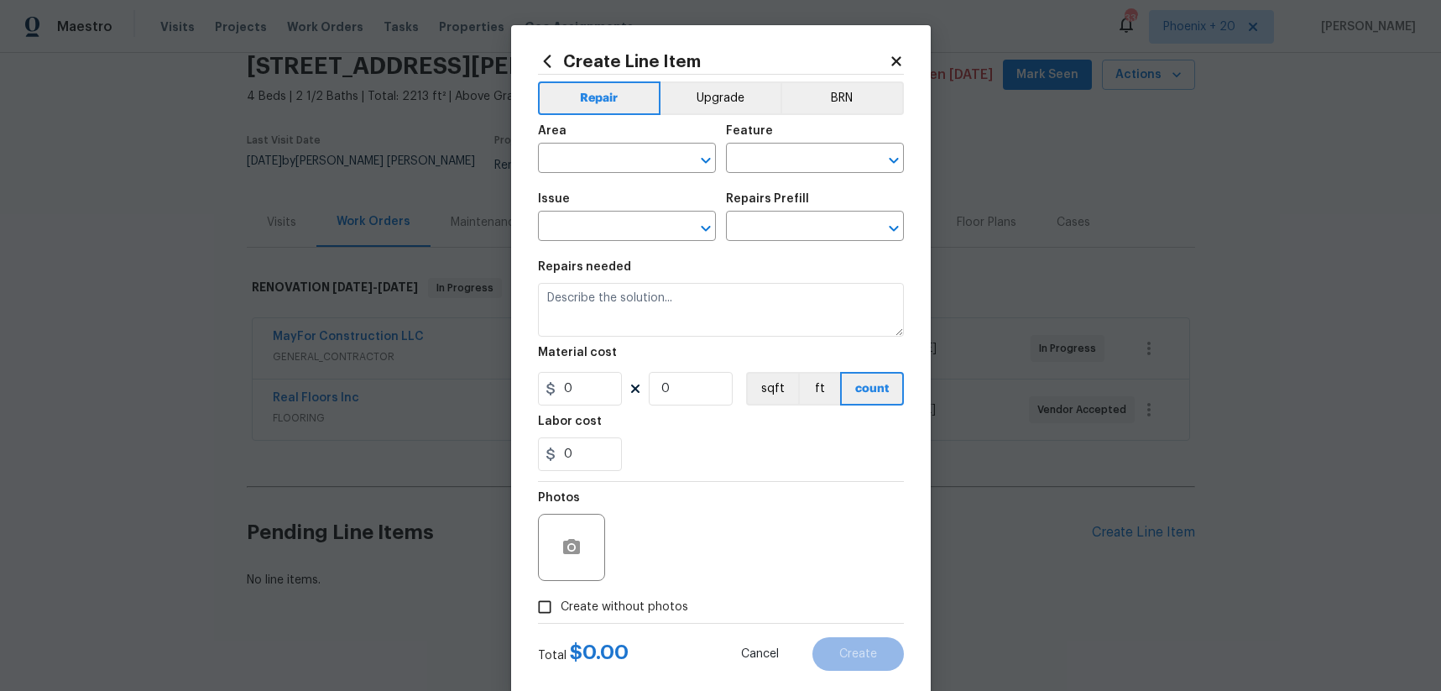
type input "Overall Paint"
type input "Interior Paint"
type input "PPG Paint Materials - Interior Paint $1.00"
type textarea "PPG Paint Materials ordered by Opendoor"
type input "1"
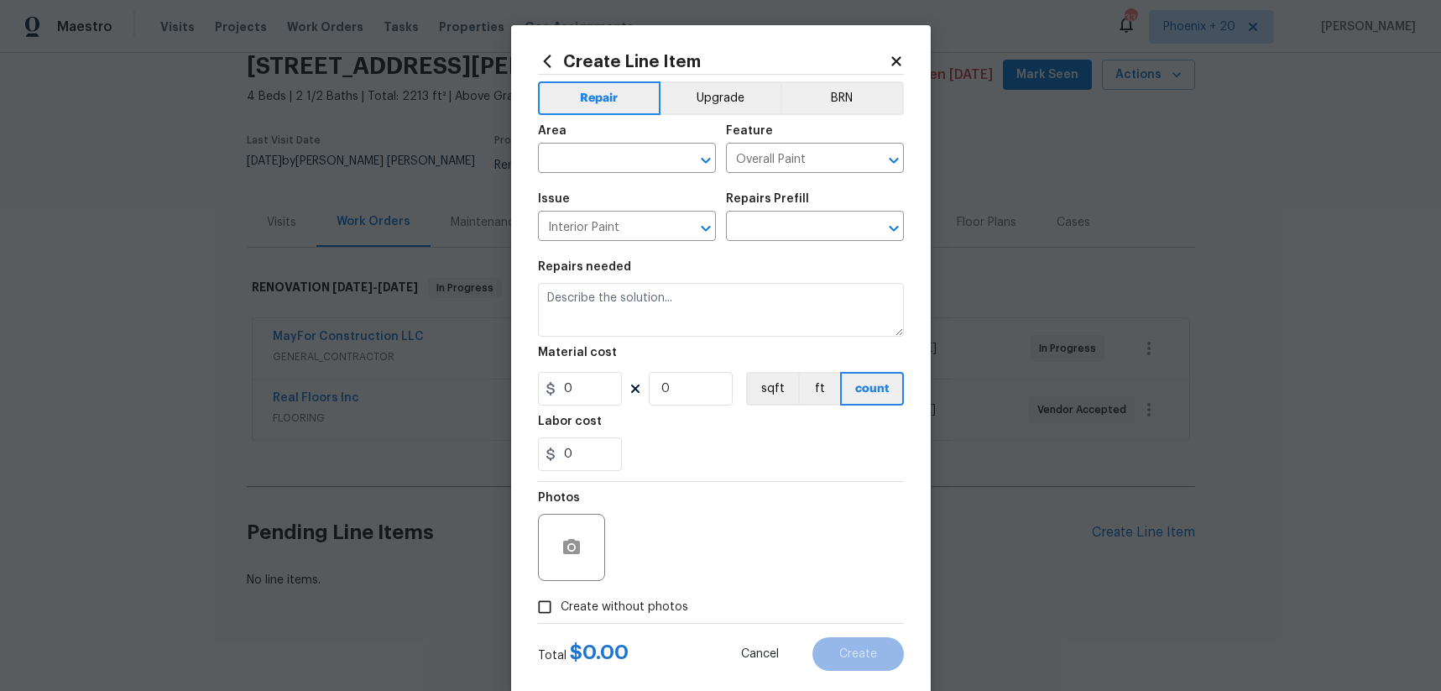
type input "1"
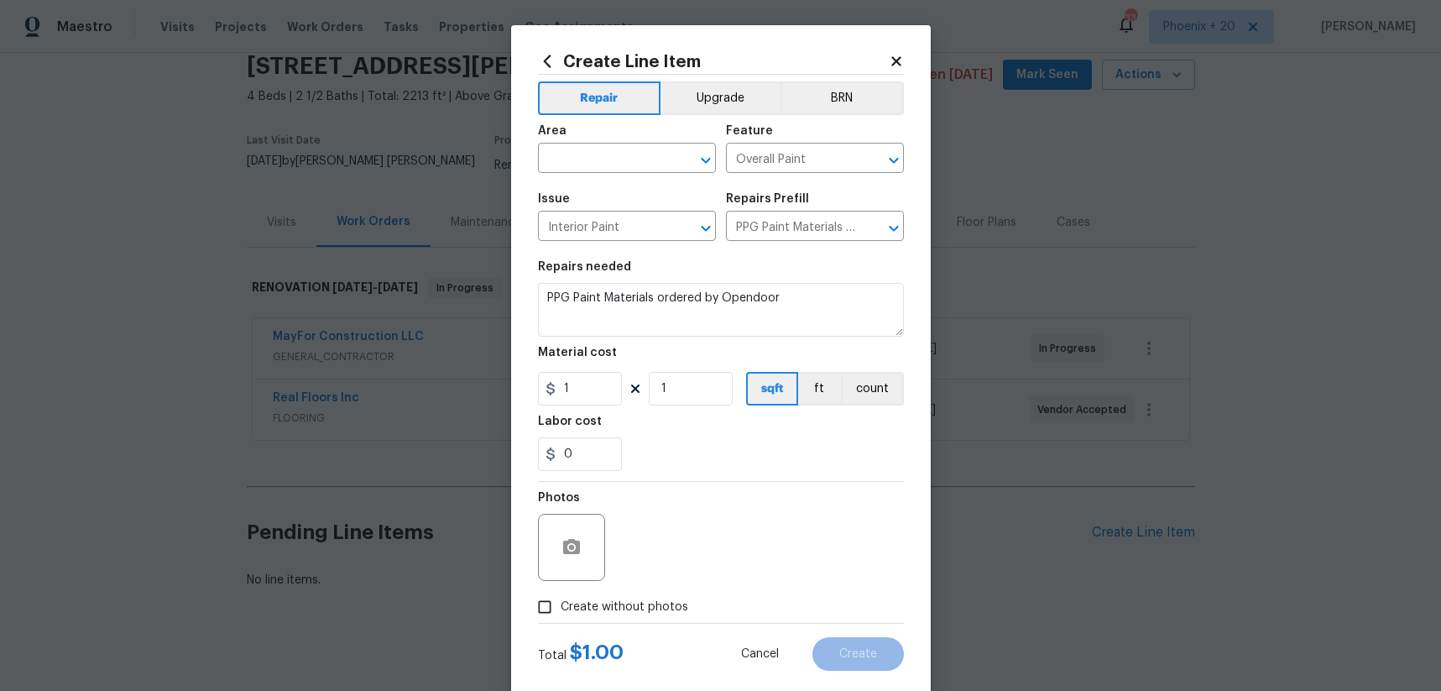
click at [618, 133] on div "Area" at bounding box center [627, 136] width 178 height 22
click at [612, 161] on input "text" at bounding box center [603, 160] width 131 height 26
click at [644, 229] on li "Interior Overall" at bounding box center [627, 225] width 178 height 28
type input "Interior Overall"
drag, startPoint x: 757, startPoint y: 462, endPoint x: 592, endPoint y: 383, distance: 182.8
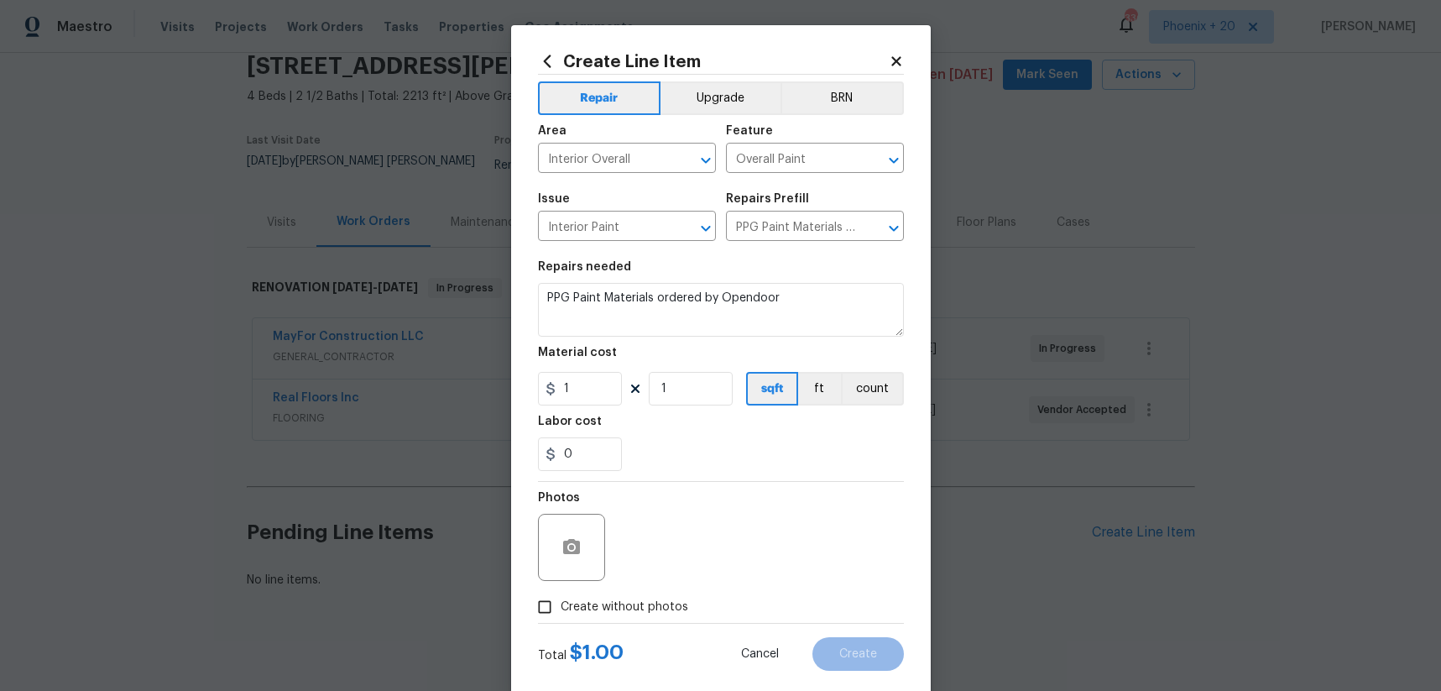
click at [757, 462] on div "0" at bounding box center [721, 454] width 366 height 34
drag, startPoint x: 587, startPoint y: 389, endPoint x: 497, endPoint y: 388, distance: 89.8
click at [496, 389] on div "Create Line Item Repair Upgrade BRN Area Interior Overall ​ Feature Overall Pai…" at bounding box center [720, 345] width 1441 height 691
type input "353.05"
click at [610, 599] on span "Create without photos" at bounding box center [625, 607] width 128 height 18
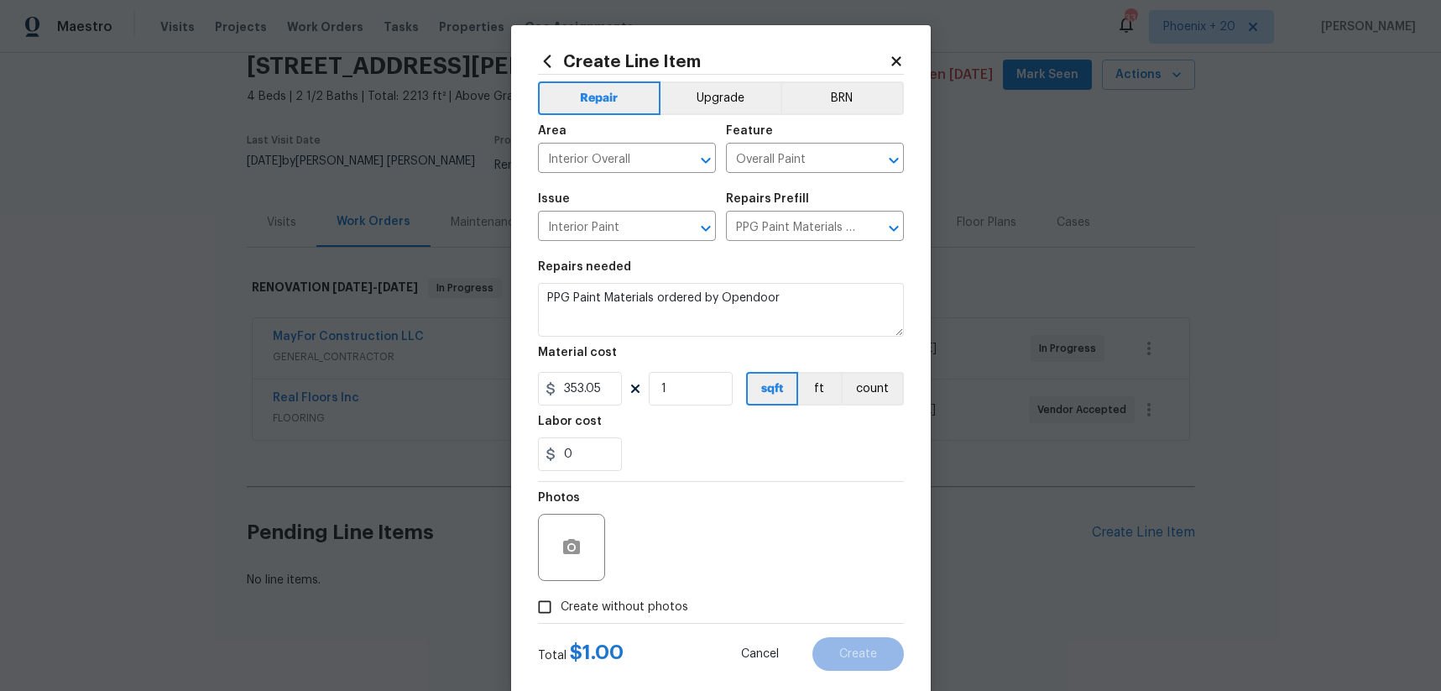
click at [561, 599] on input "Create without photos" at bounding box center [545, 607] width 32 height 32
checkbox input "true"
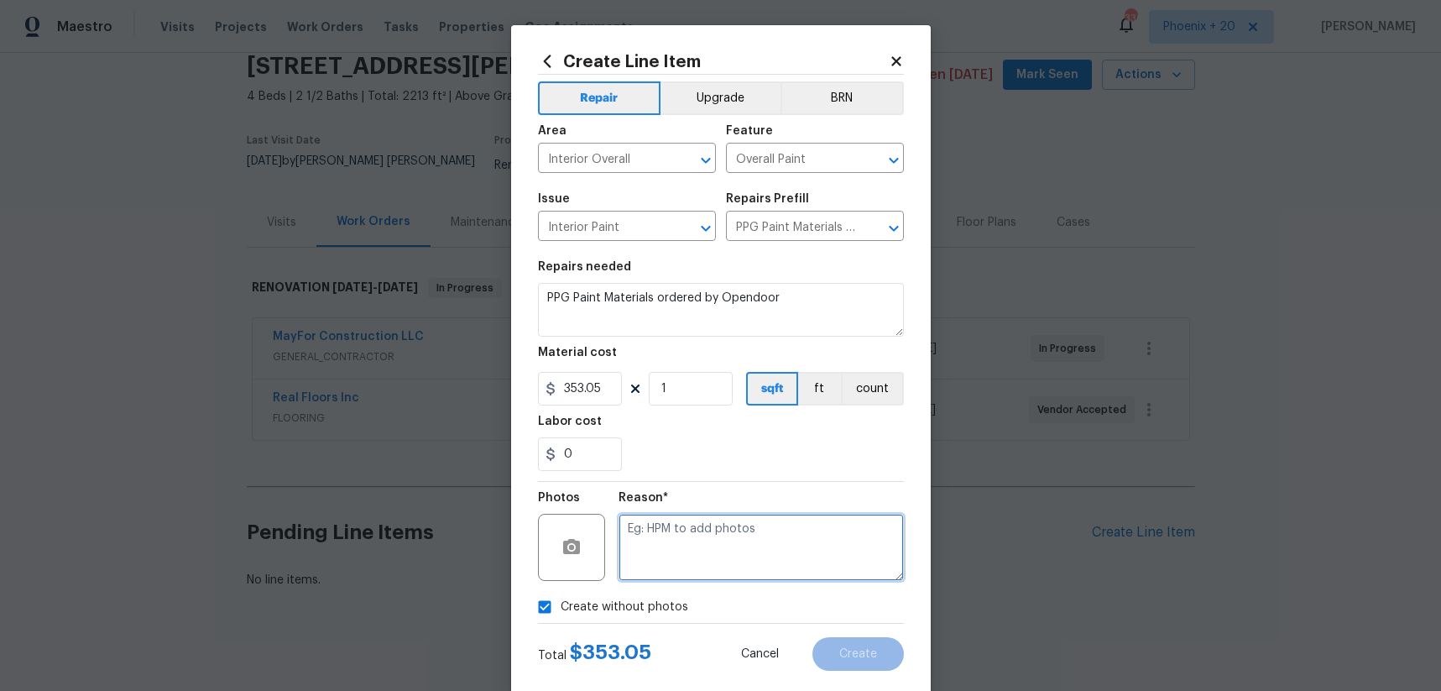
click at [671, 559] on textarea at bounding box center [760, 547] width 285 height 67
type textarea "NA"
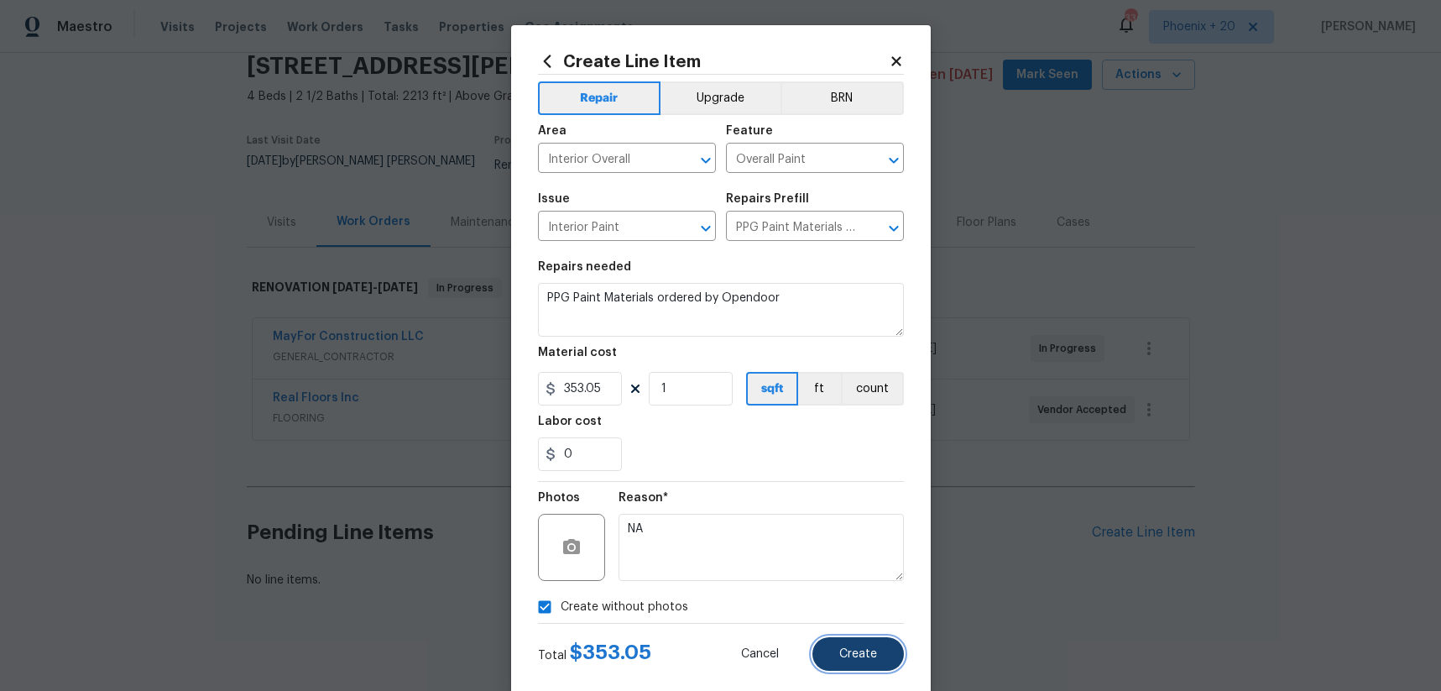
click at [840, 642] on button "Create" at bounding box center [857, 654] width 91 height 34
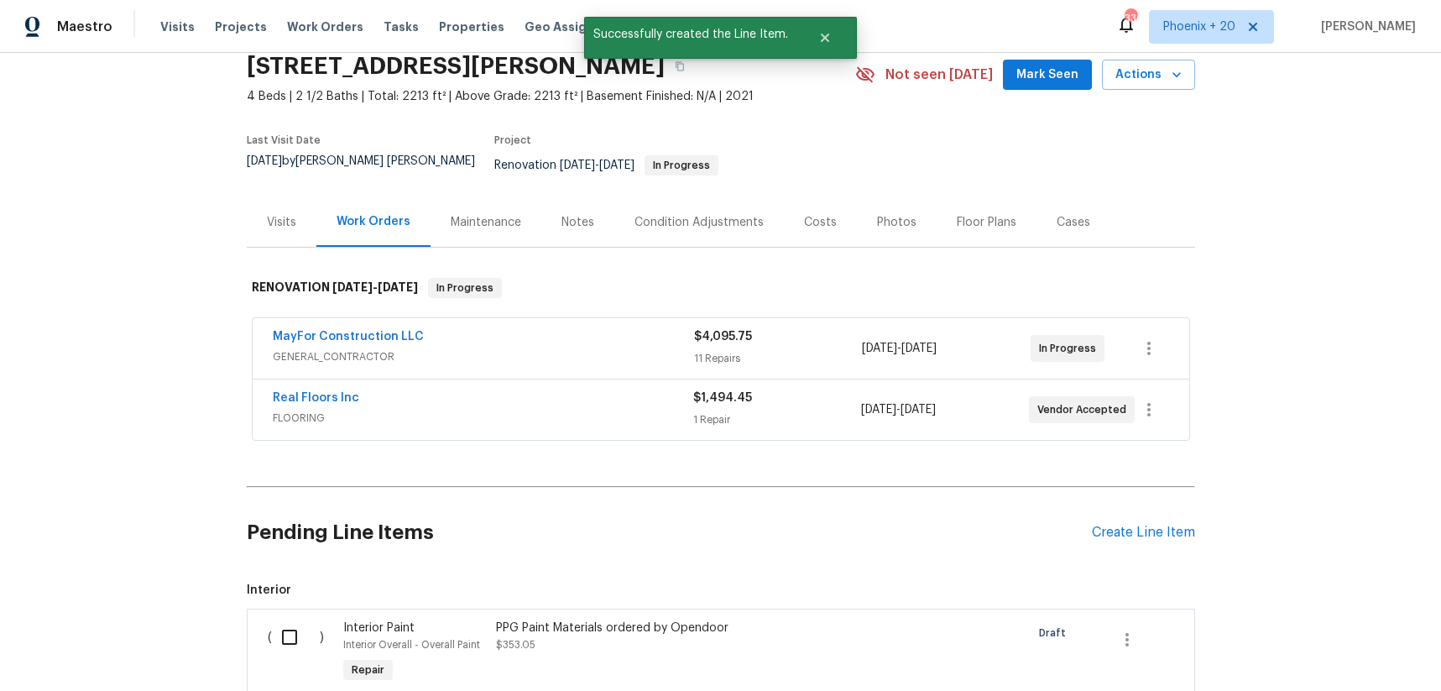
drag, startPoint x: 321, startPoint y: 647, endPoint x: 310, endPoint y: 634, distance: 17.3
click at [320, 647] on div "( )" at bounding box center [301, 652] width 76 height 77
click at [310, 634] on input "checkbox" at bounding box center [296, 636] width 48 height 35
checkbox input "true"
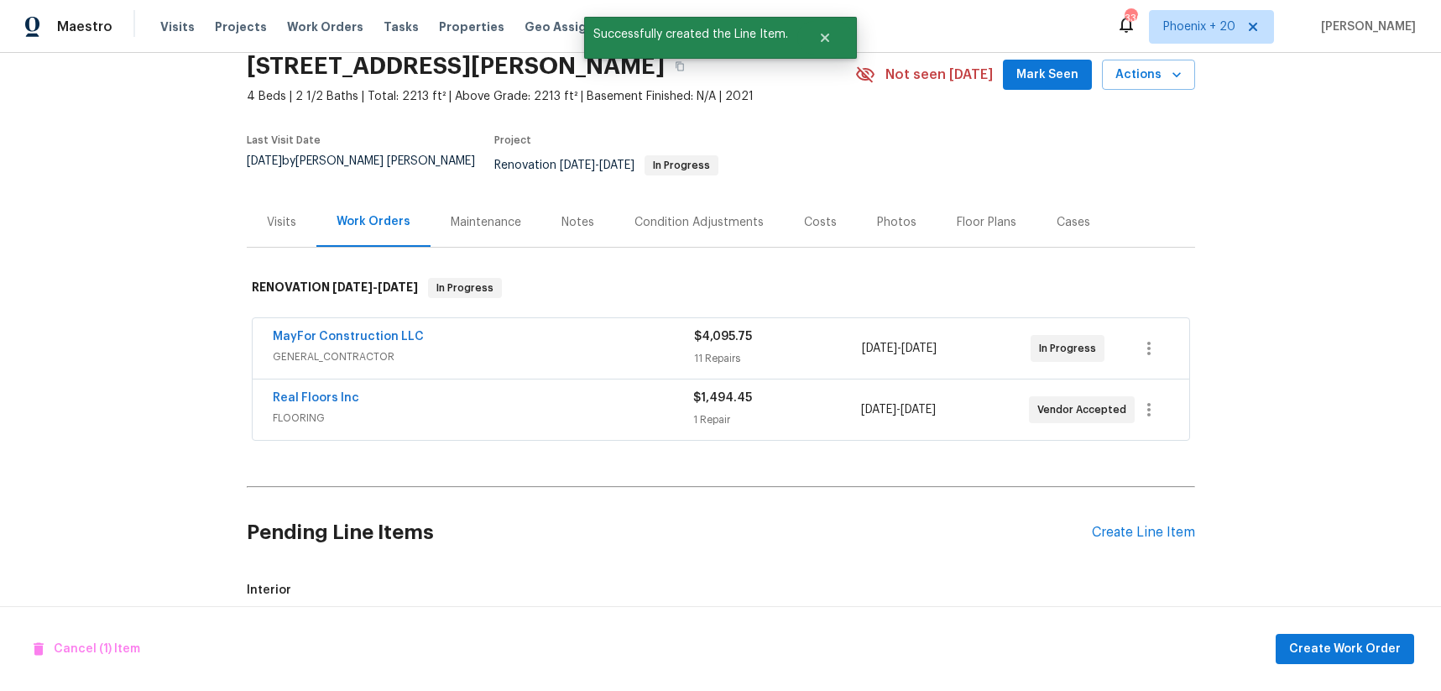
scroll to position [260, 0]
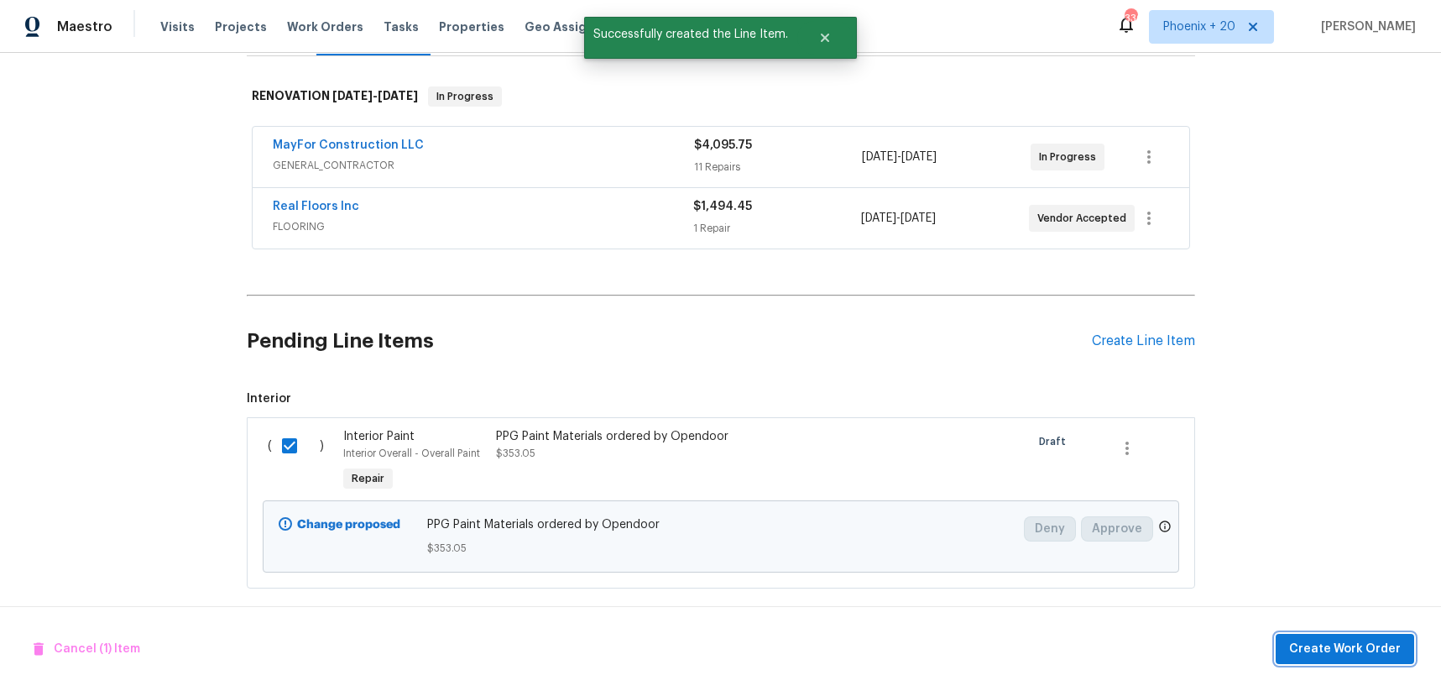
click at [1370, 649] on span "Create Work Order" at bounding box center [1345, 649] width 112 height 21
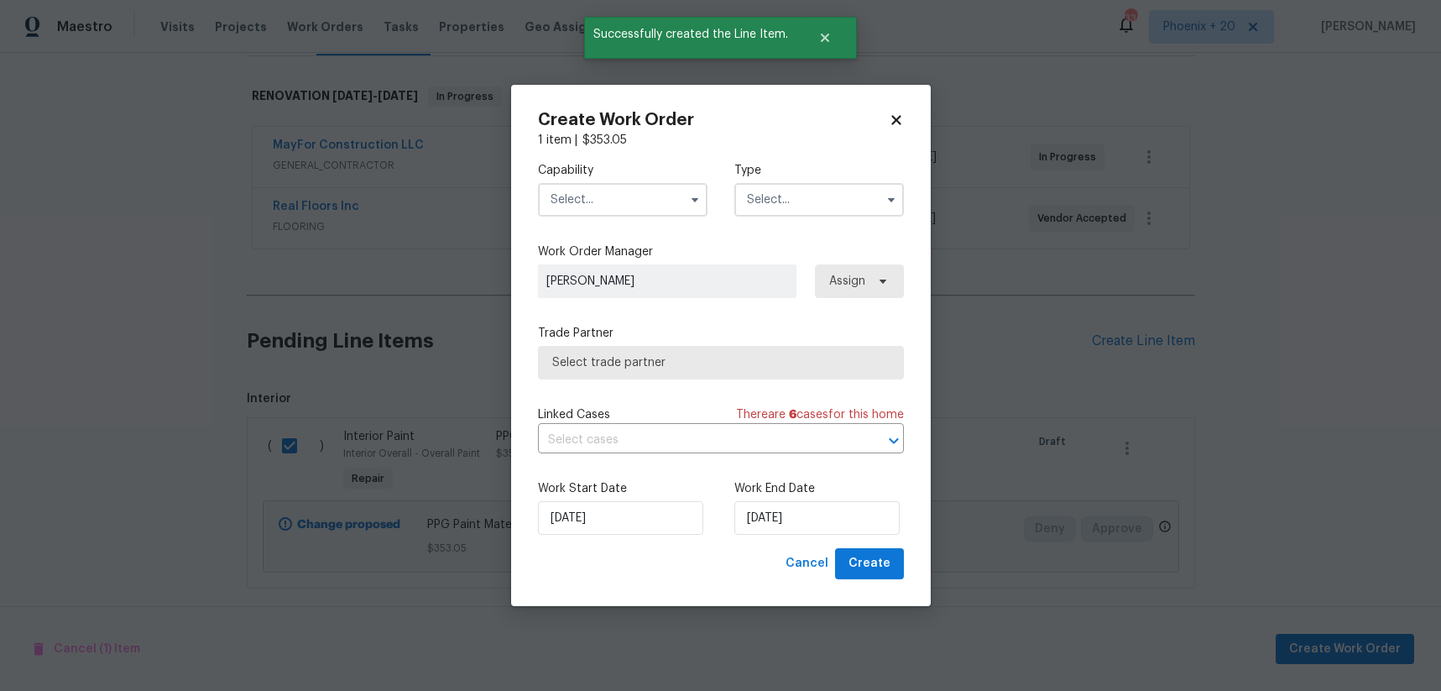
click at [614, 216] on input "text" at bounding box center [623, 200] width 170 height 34
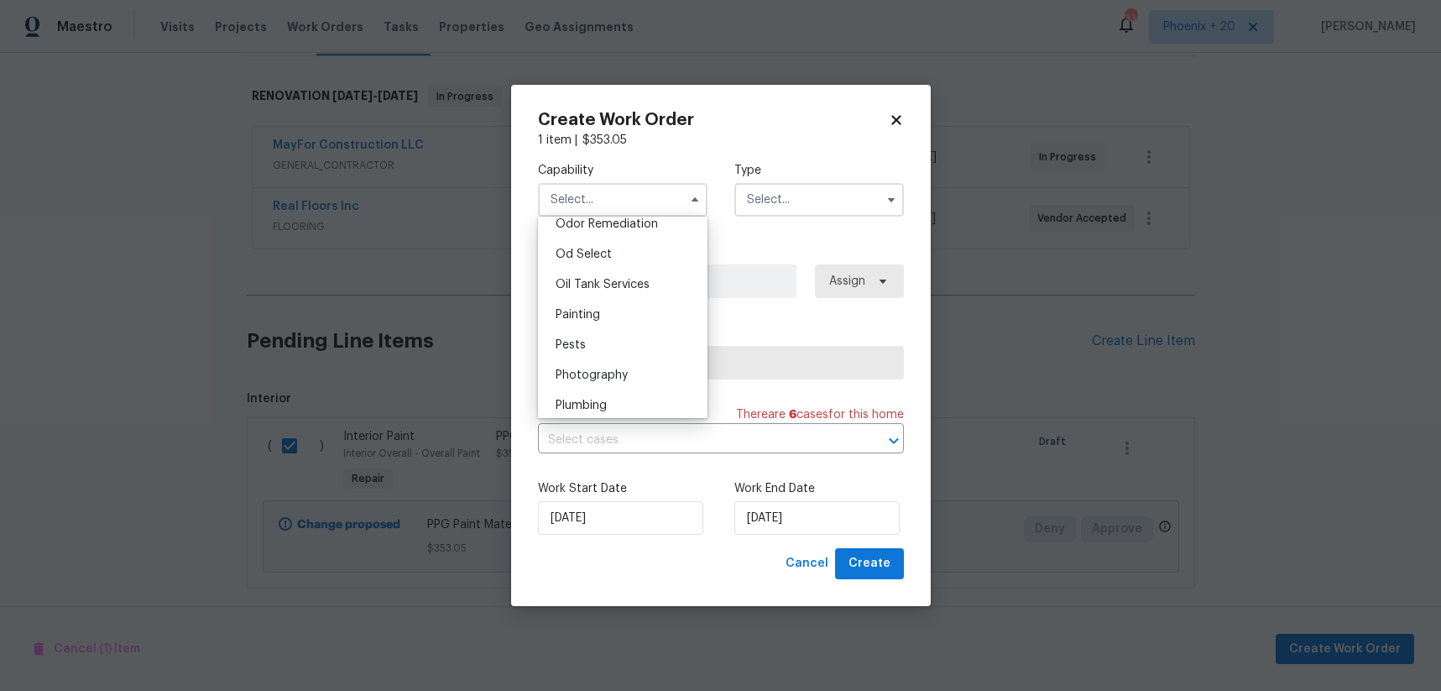
scroll to position [1385, 0]
drag, startPoint x: 610, startPoint y: 251, endPoint x: 796, endPoint y: 184, distance: 197.2
click at [611, 251] on div "Painting" at bounding box center [622, 260] width 161 height 30
type input "Painting"
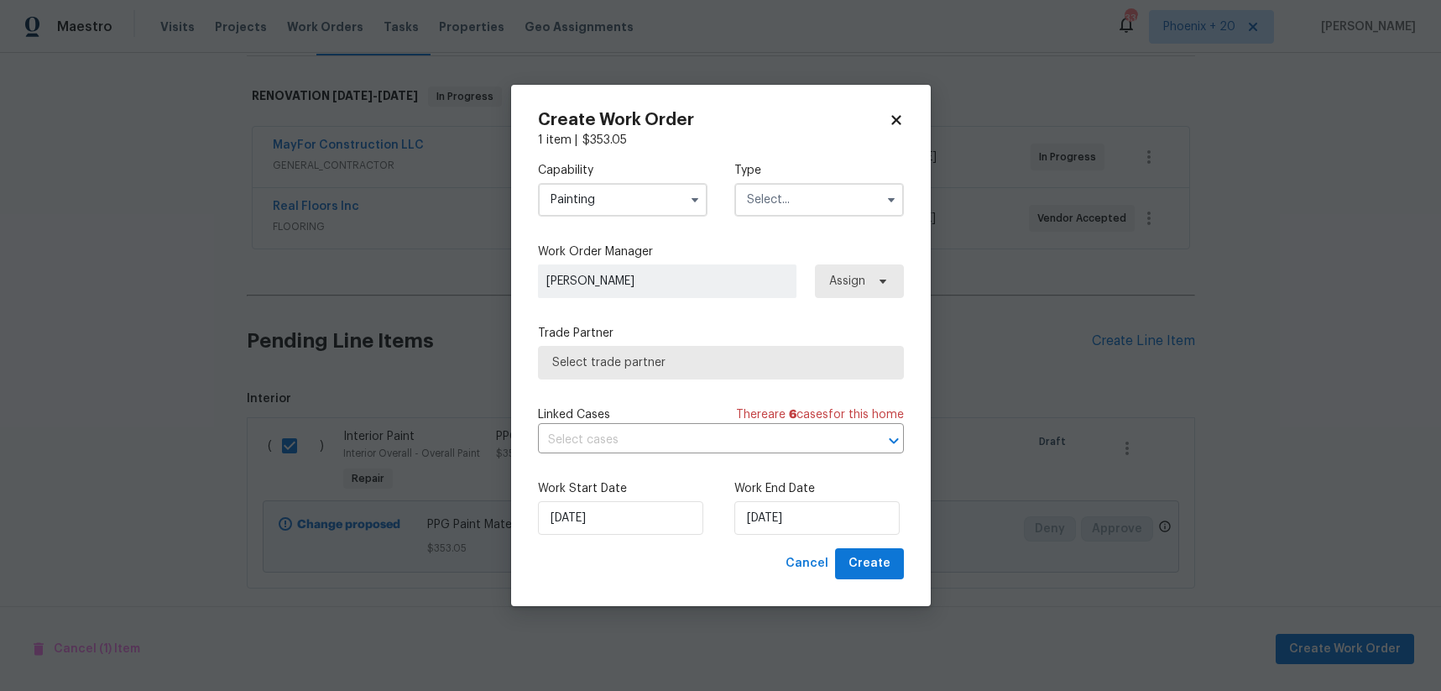
drag, startPoint x: 796, startPoint y: 185, endPoint x: 793, endPoint y: 193, distance: 8.8
click at [796, 187] on input "text" at bounding box center [819, 200] width 170 height 34
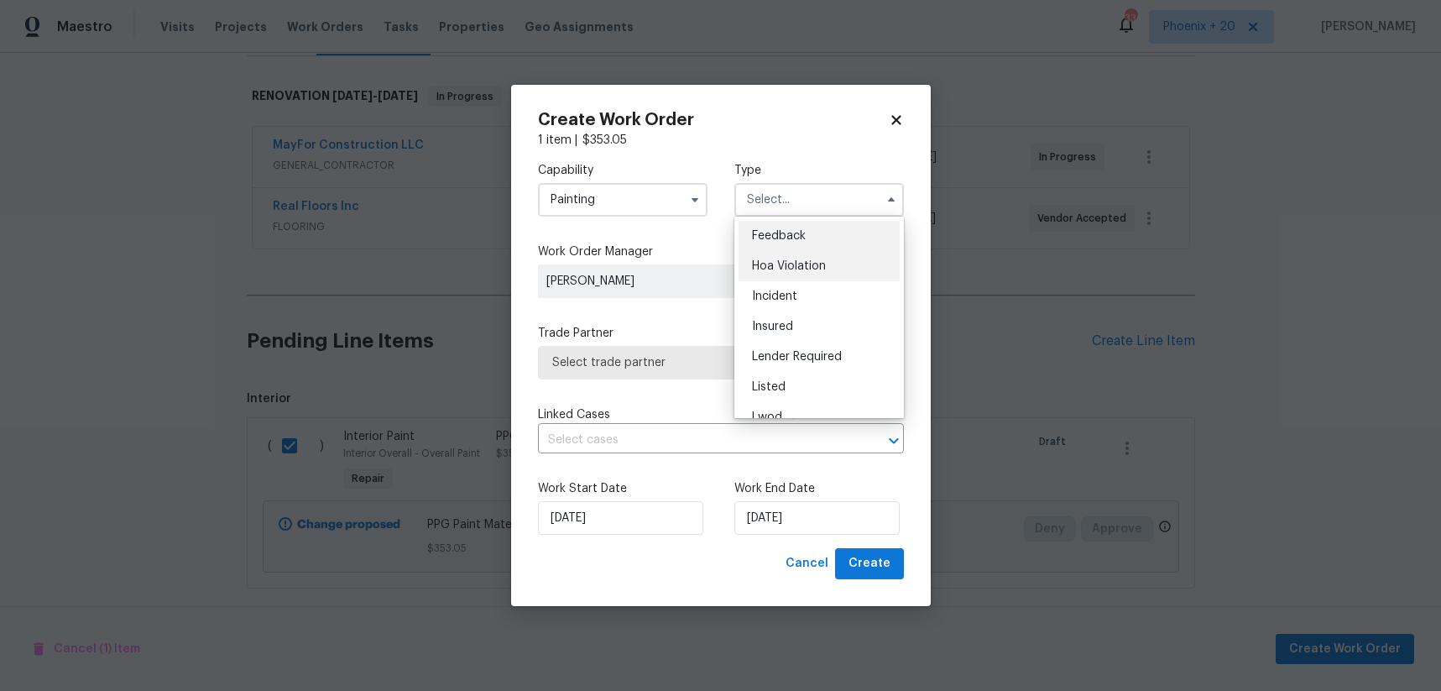
scroll to position [200, 0]
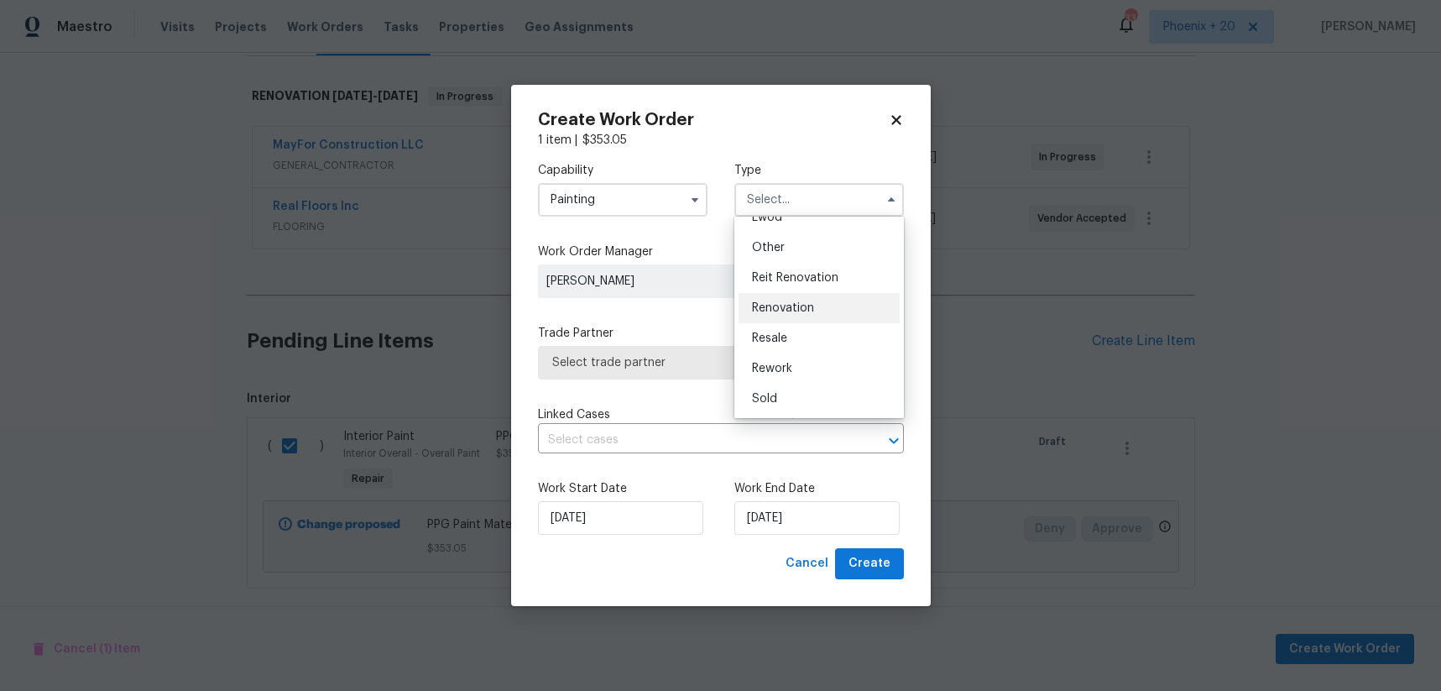
click at [785, 297] on div "Renovation" at bounding box center [818, 308] width 161 height 30
type input "Renovation"
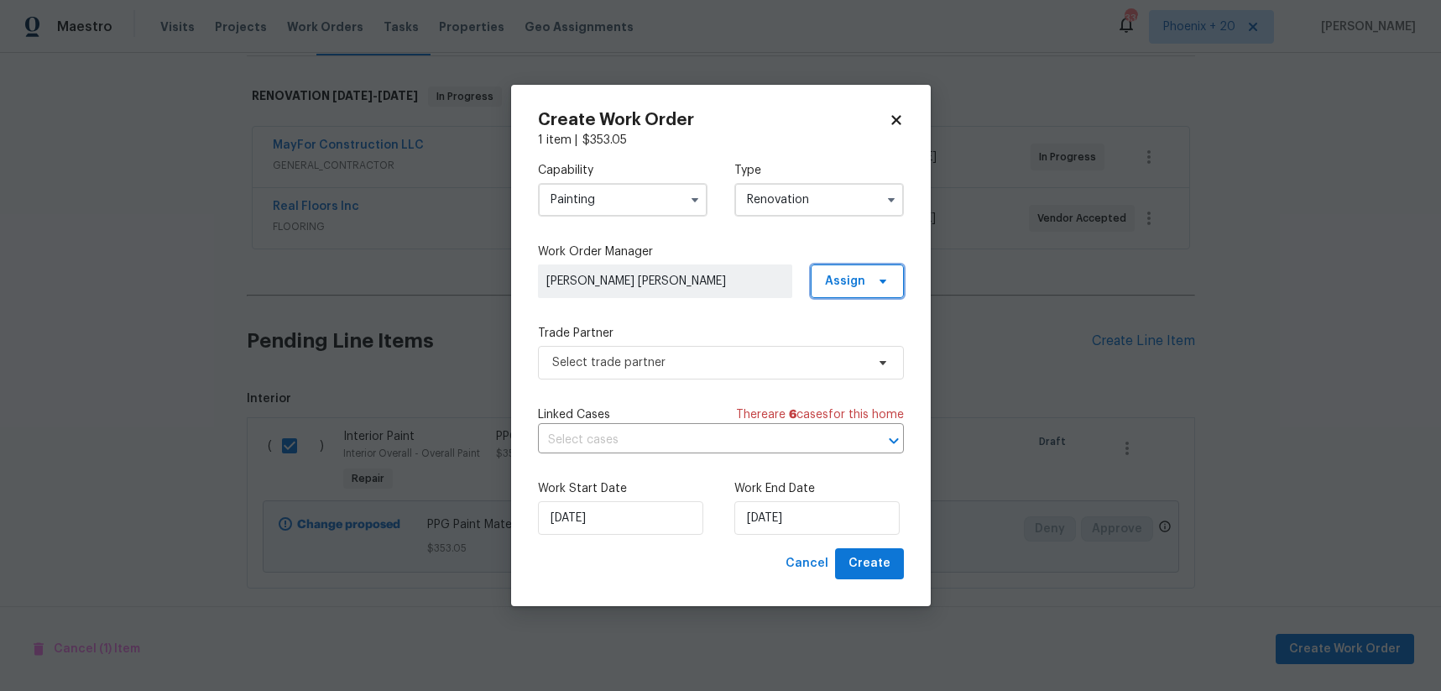
click at [843, 278] on span "Assign" at bounding box center [845, 281] width 40 height 17
click at [841, 347] on div "Assign to me" at bounding box center [859, 352] width 73 height 17
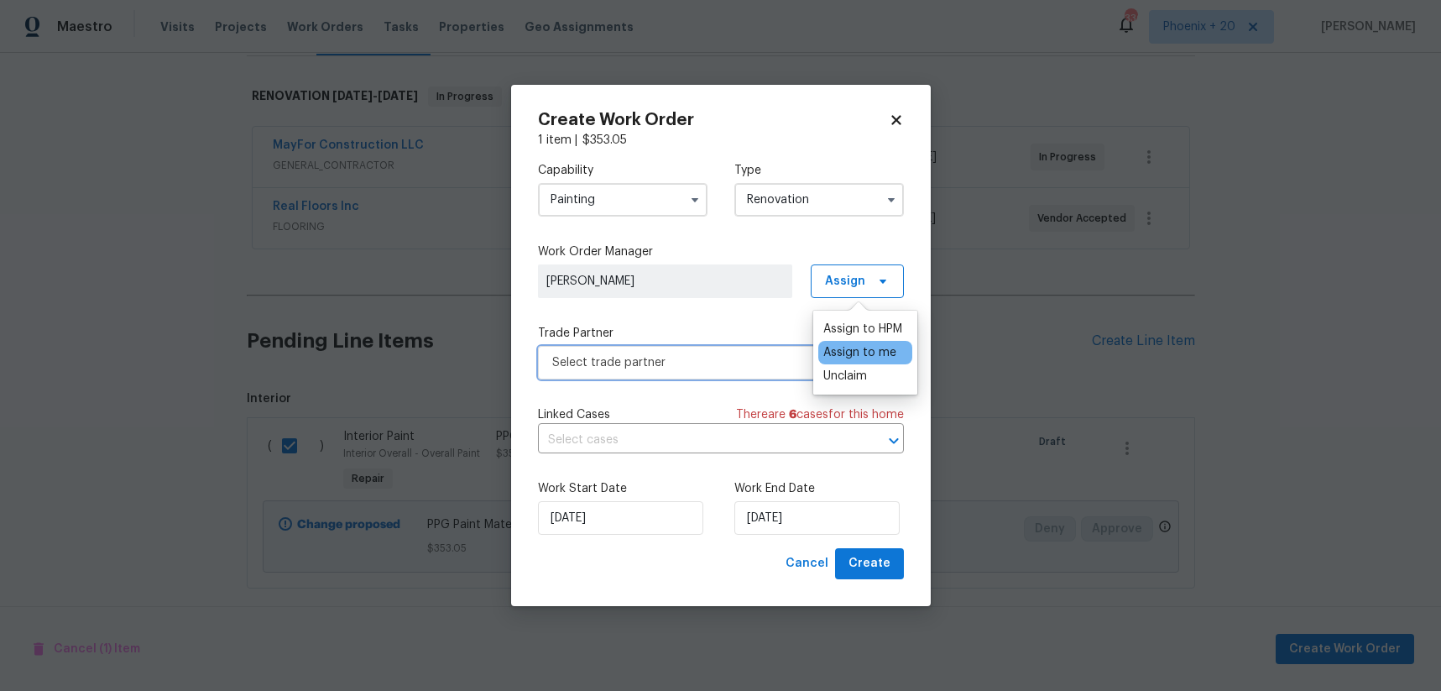
click at [649, 363] on span "Select trade partner" at bounding box center [708, 362] width 313 height 17
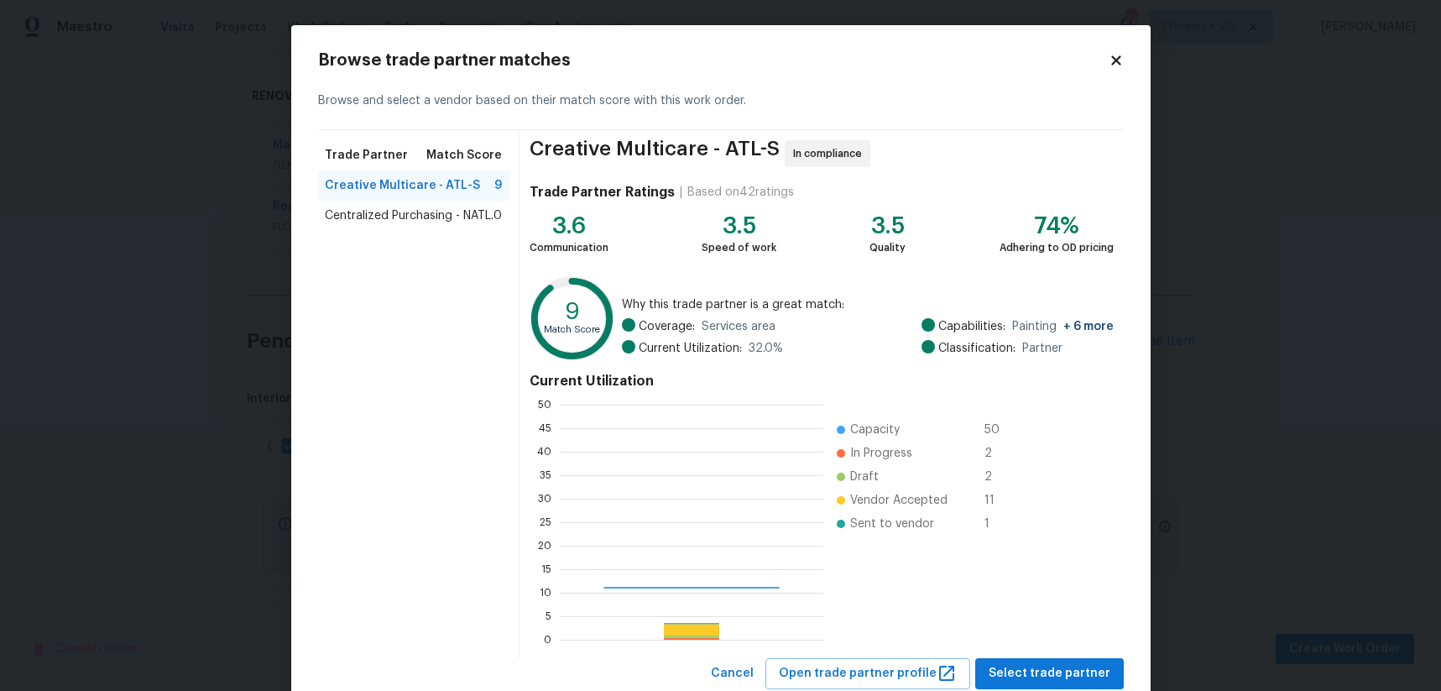
scroll to position [235, 263]
click at [465, 218] on span "Centralized Purchasing - NATL." at bounding box center [409, 215] width 169 height 17
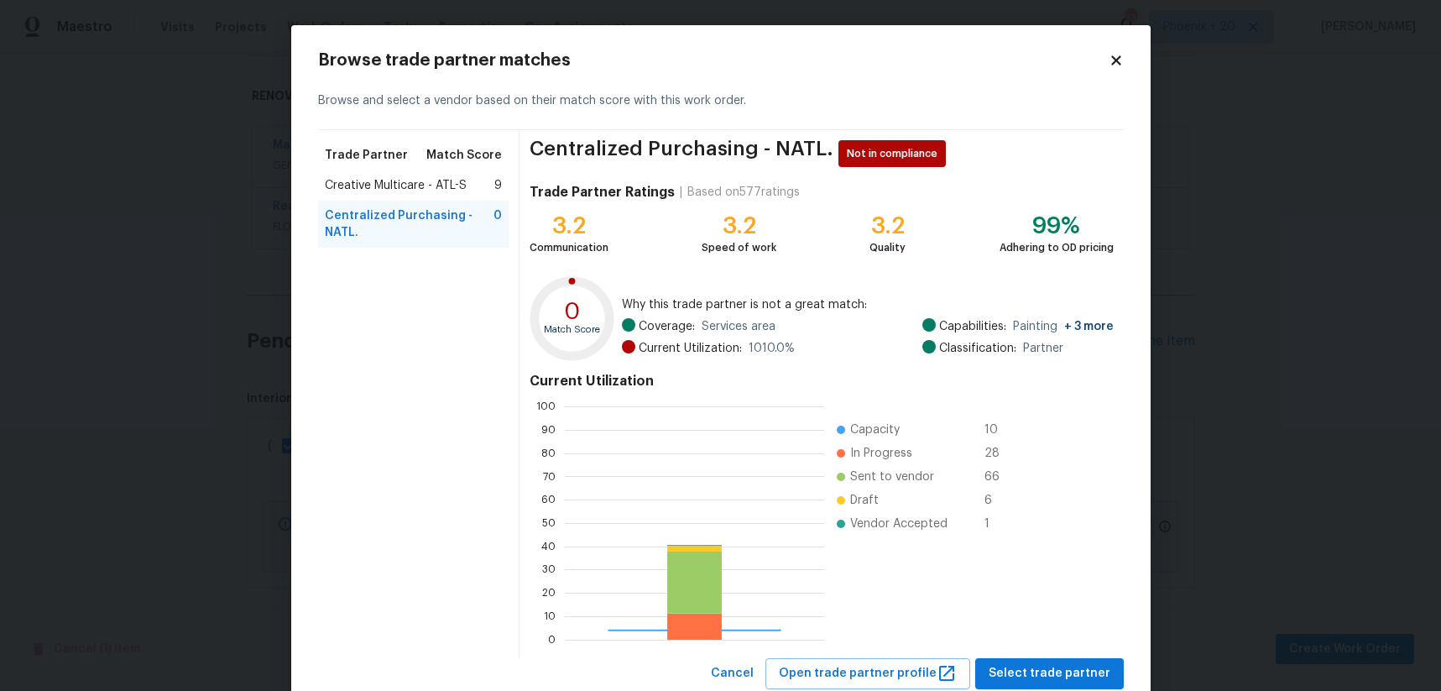
scroll to position [235, 259]
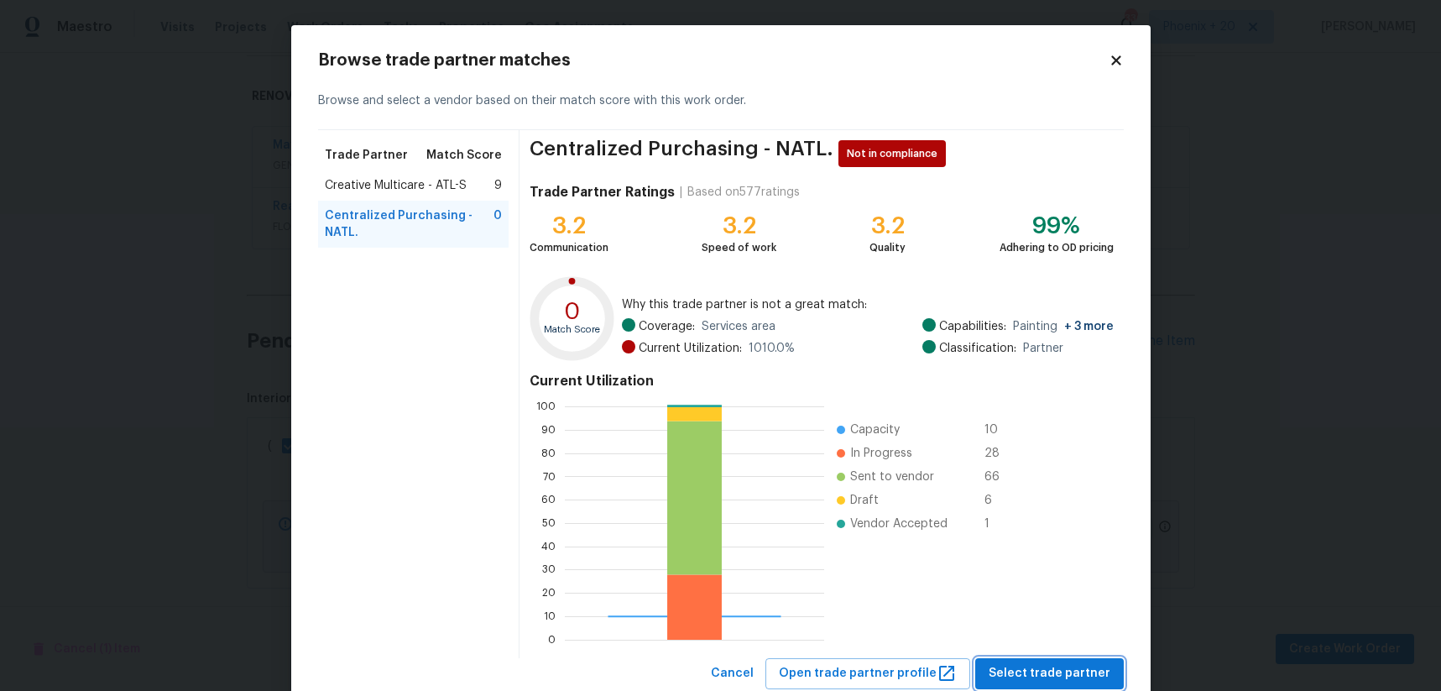
click at [1066, 669] on span "Select trade partner" at bounding box center [1050, 673] width 122 height 21
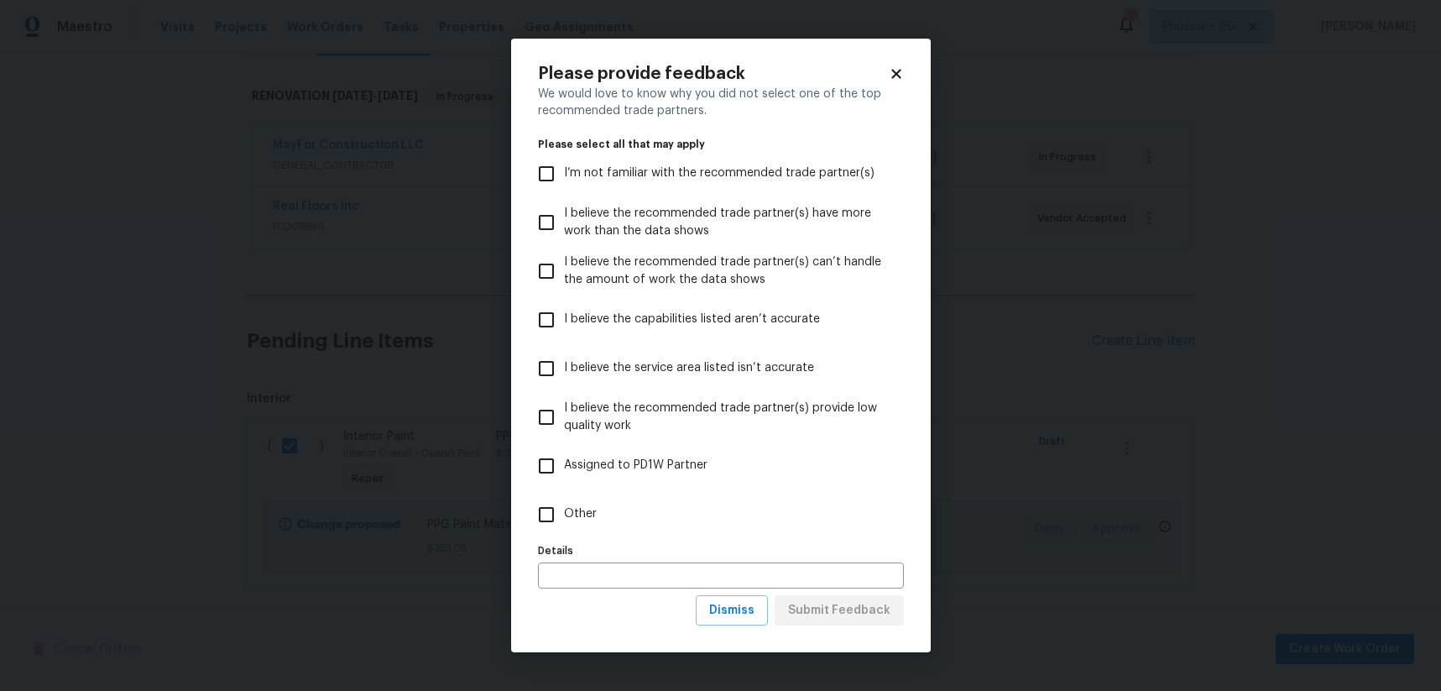
click at [734, 535] on label "Other" at bounding box center [710, 514] width 362 height 49
click at [564, 532] on input "Other" at bounding box center [546, 514] width 35 height 35
checkbox input "true"
click at [824, 606] on span "Submit Feedback" at bounding box center [839, 610] width 102 height 21
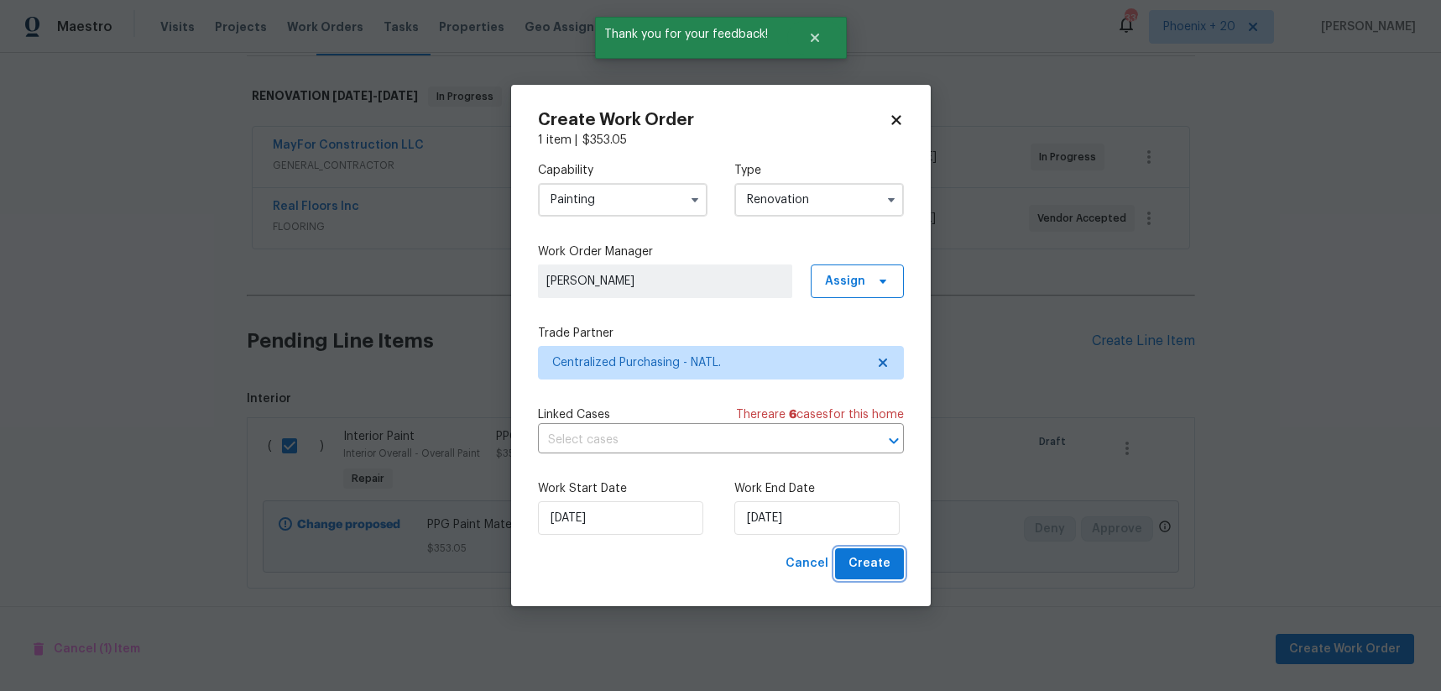
click at [856, 556] on span "Create" at bounding box center [869, 563] width 42 height 21
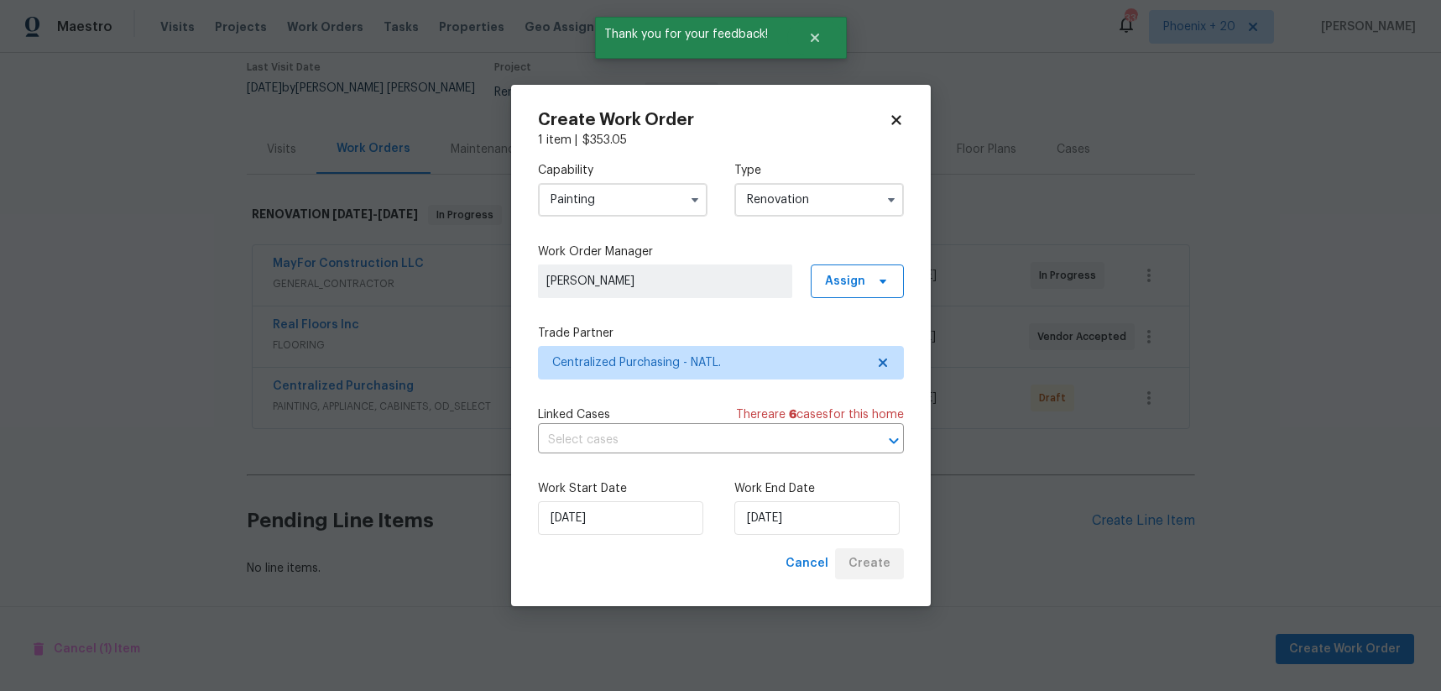
scroll to position [130, 0]
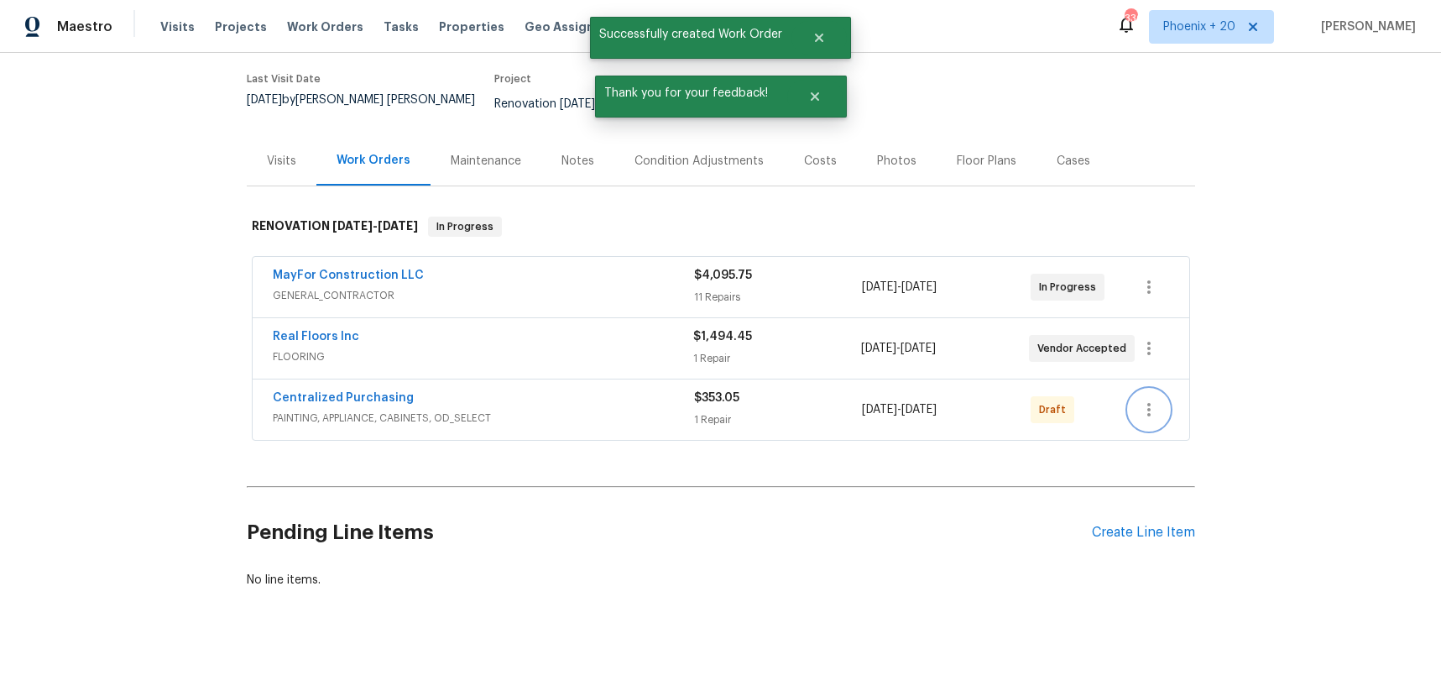
click at [1166, 395] on button "button" at bounding box center [1149, 409] width 40 height 40
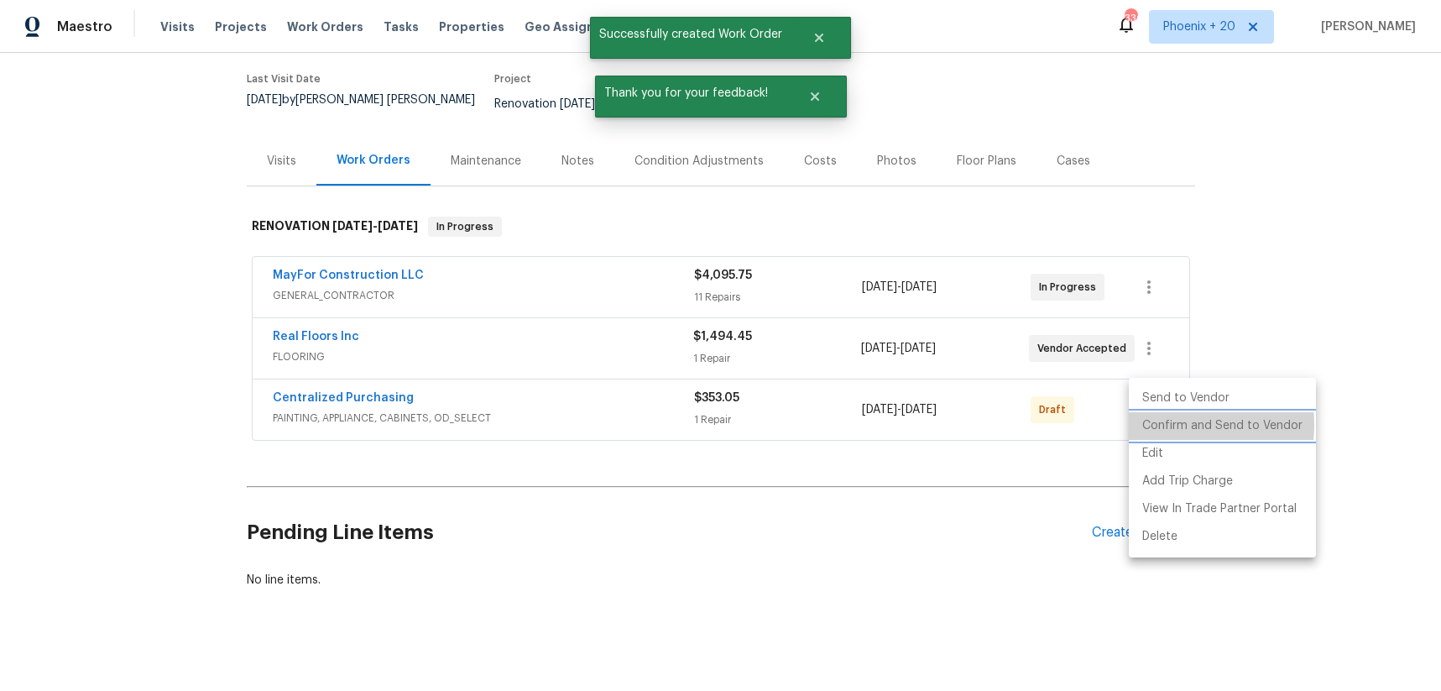
click at [1169, 425] on li "Confirm and Send to Vendor" at bounding box center [1222, 426] width 187 height 28
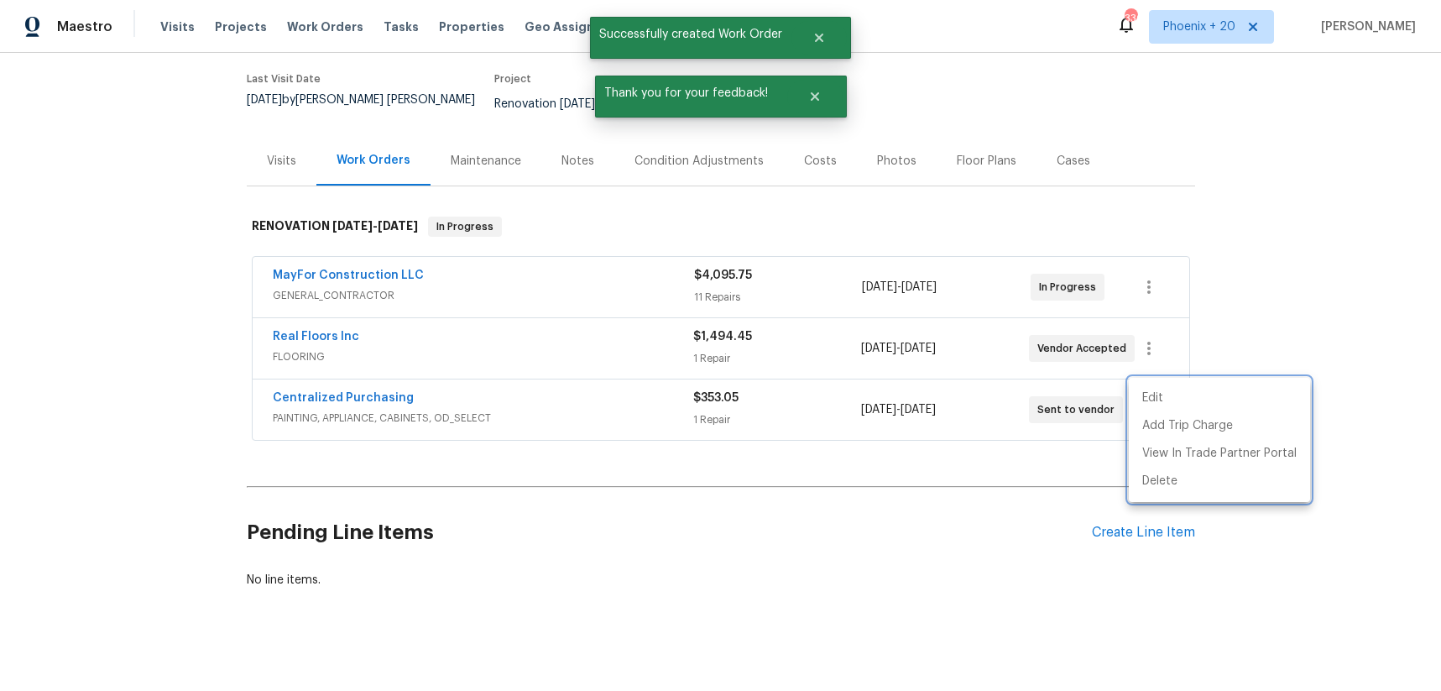
drag, startPoint x: 468, startPoint y: 421, endPoint x: 431, endPoint y: 419, distance: 37.0
click at [438, 419] on div at bounding box center [720, 345] width 1441 height 691
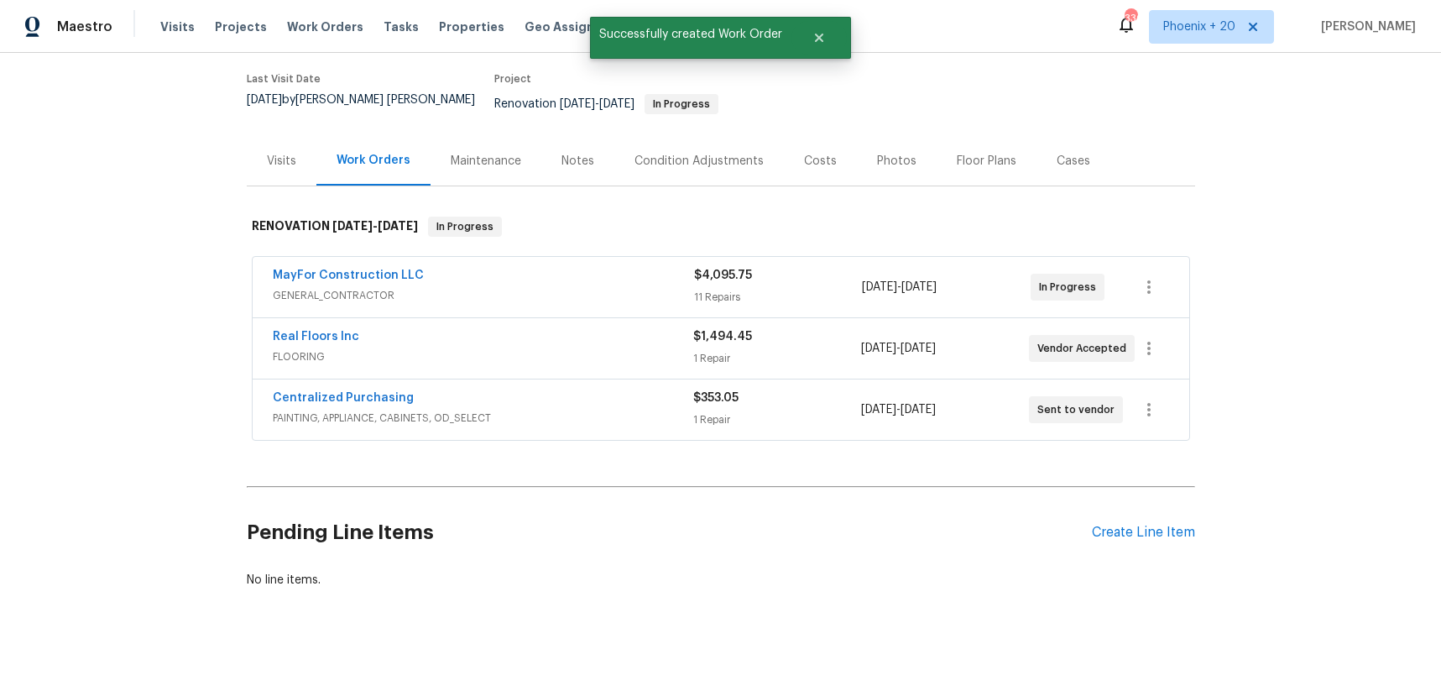
click at [362, 393] on span "Centralized Purchasing" at bounding box center [343, 397] width 141 height 17
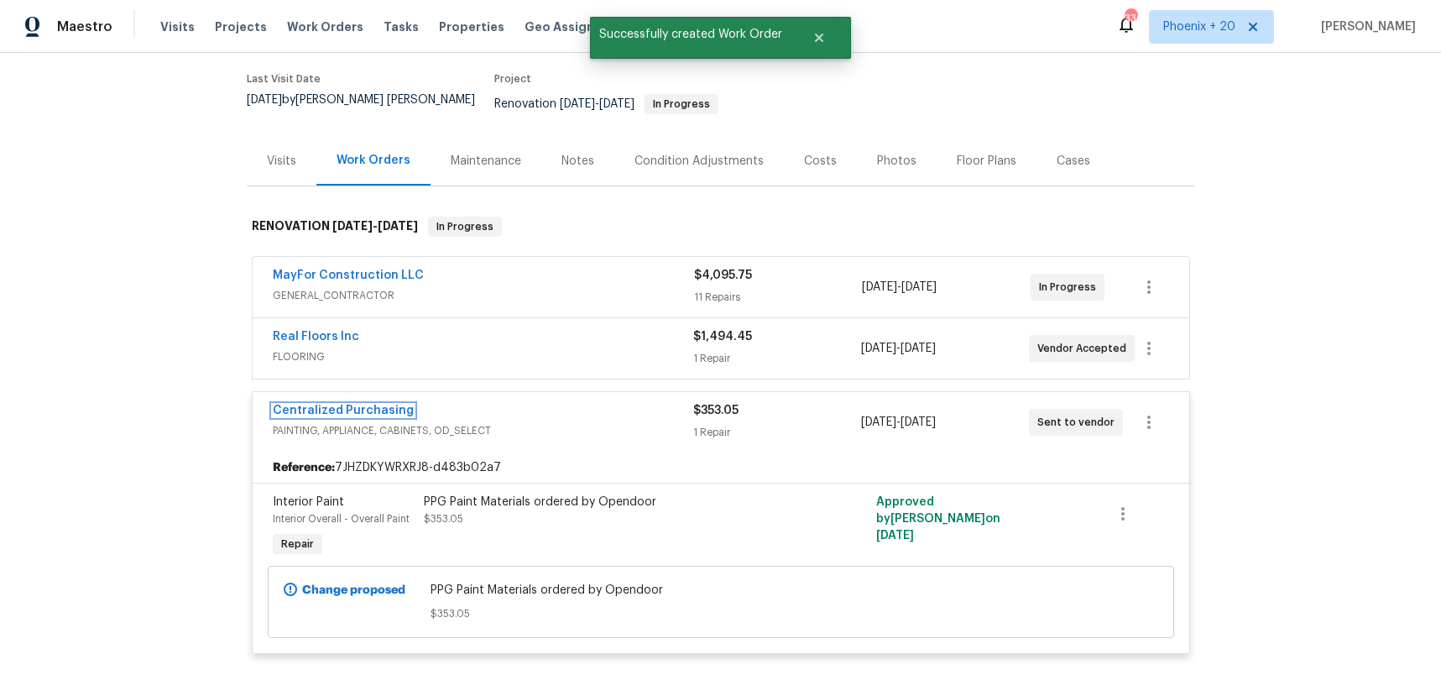
click at [363, 404] on link "Centralized Purchasing" at bounding box center [343, 410] width 141 height 12
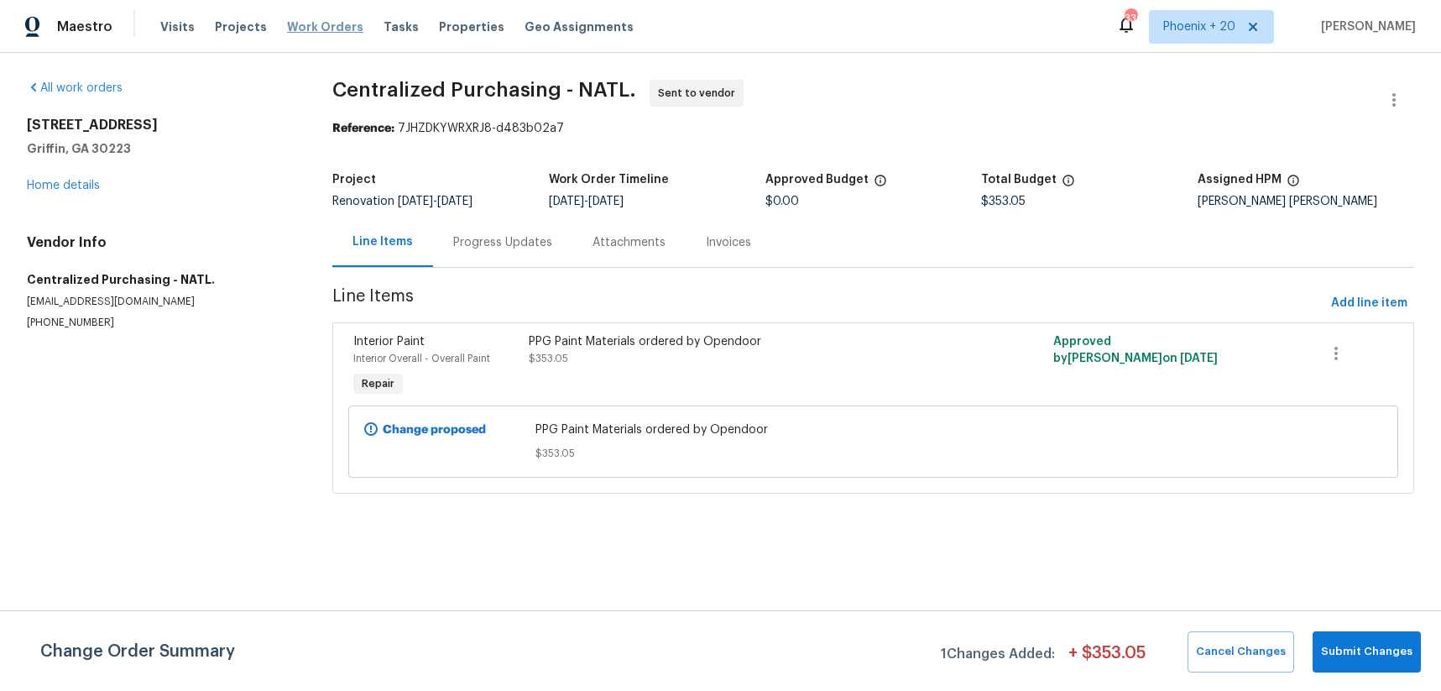
click at [316, 27] on span "Work Orders" at bounding box center [325, 26] width 76 height 17
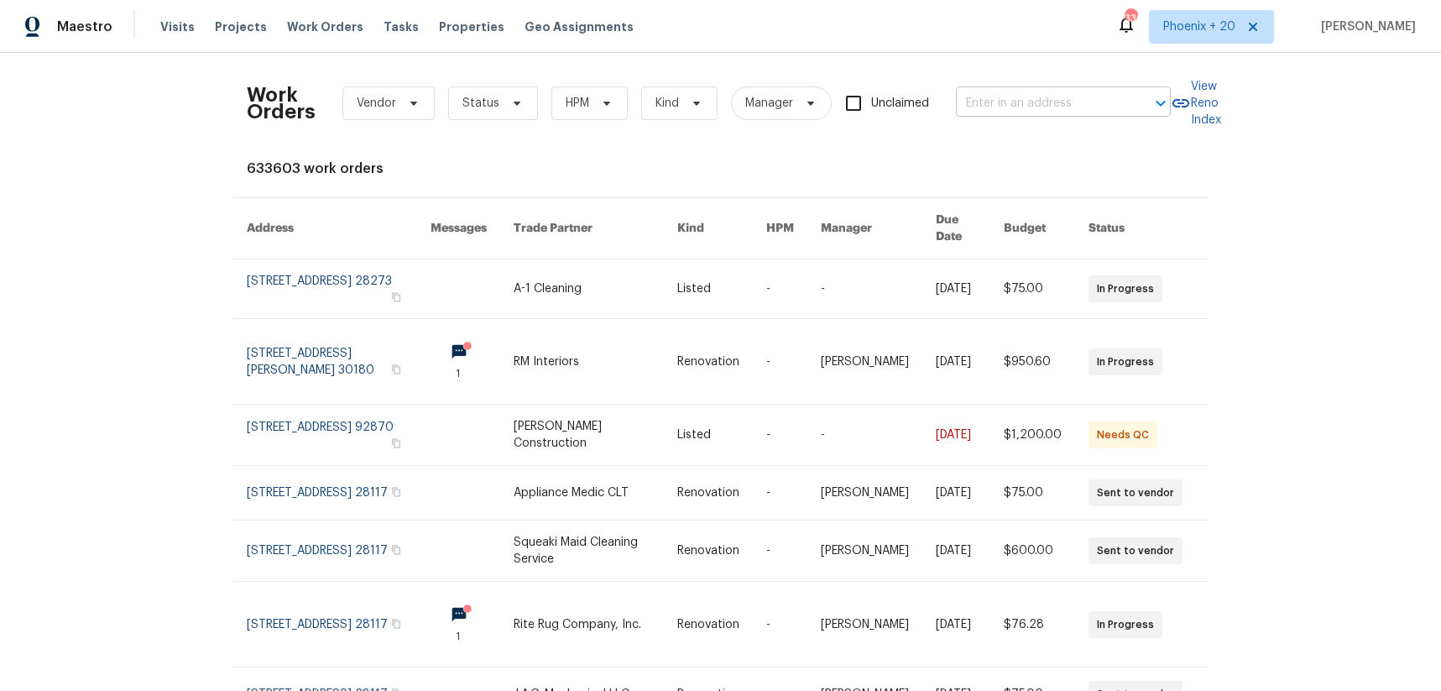
click at [989, 105] on input "text" at bounding box center [1040, 104] width 168 height 26
paste input "[STREET_ADDRESS]"
type input "[STREET_ADDRESS]"
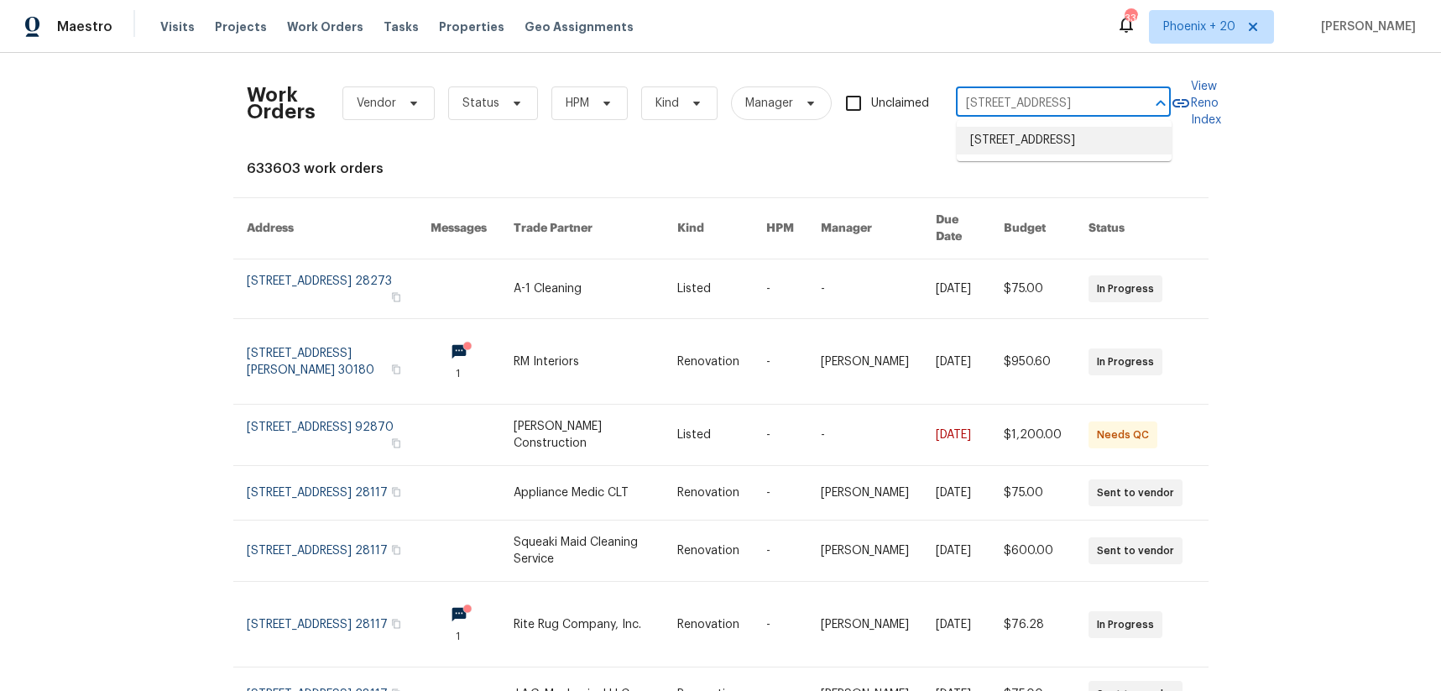
click at [1006, 147] on li "[STREET_ADDRESS]" at bounding box center [1064, 141] width 215 height 28
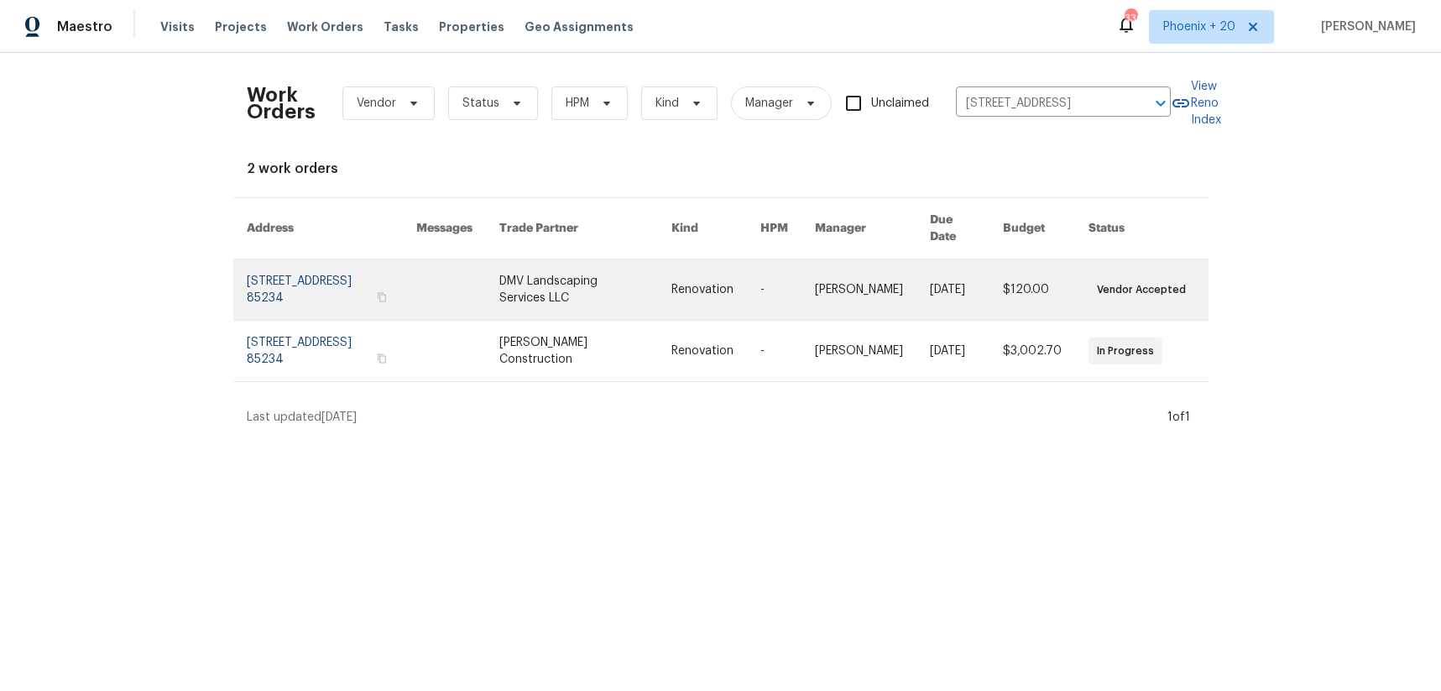
click at [612, 265] on link at bounding box center [585, 289] width 172 height 60
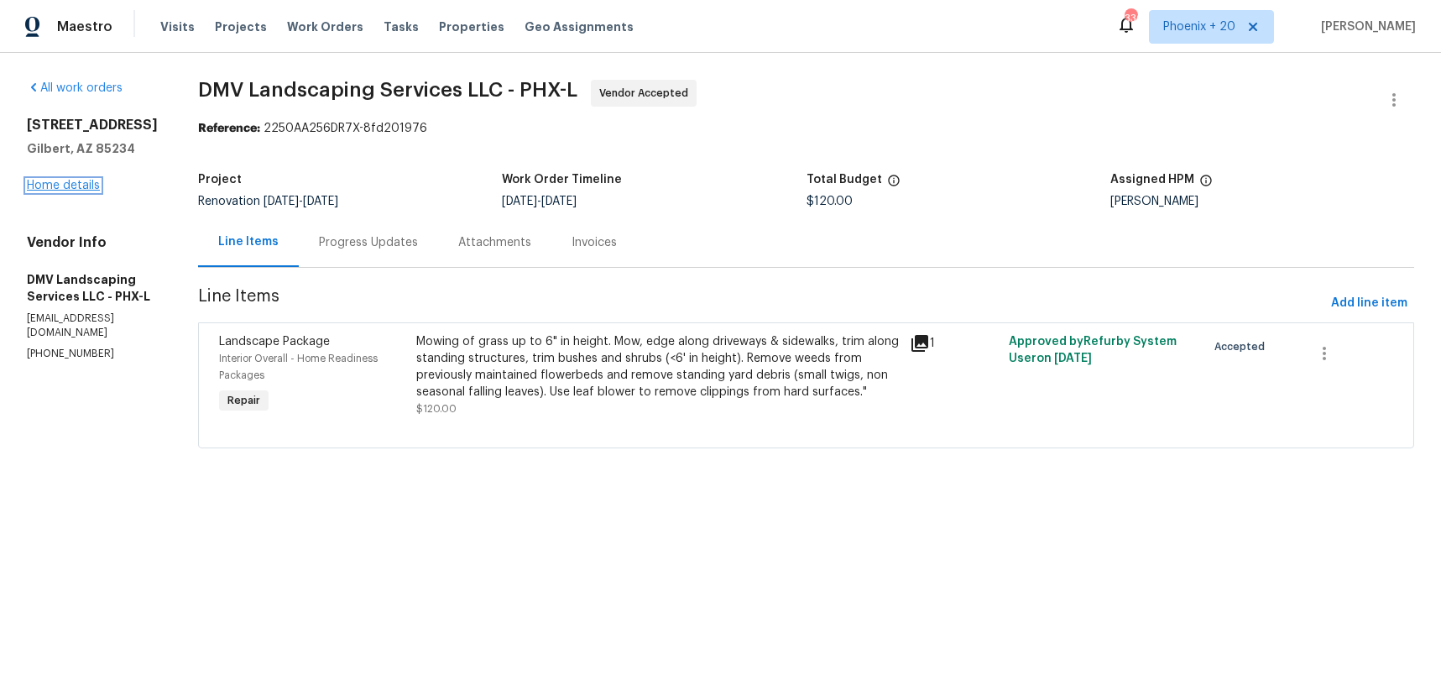
click at [86, 189] on link "Home details" at bounding box center [63, 186] width 73 height 12
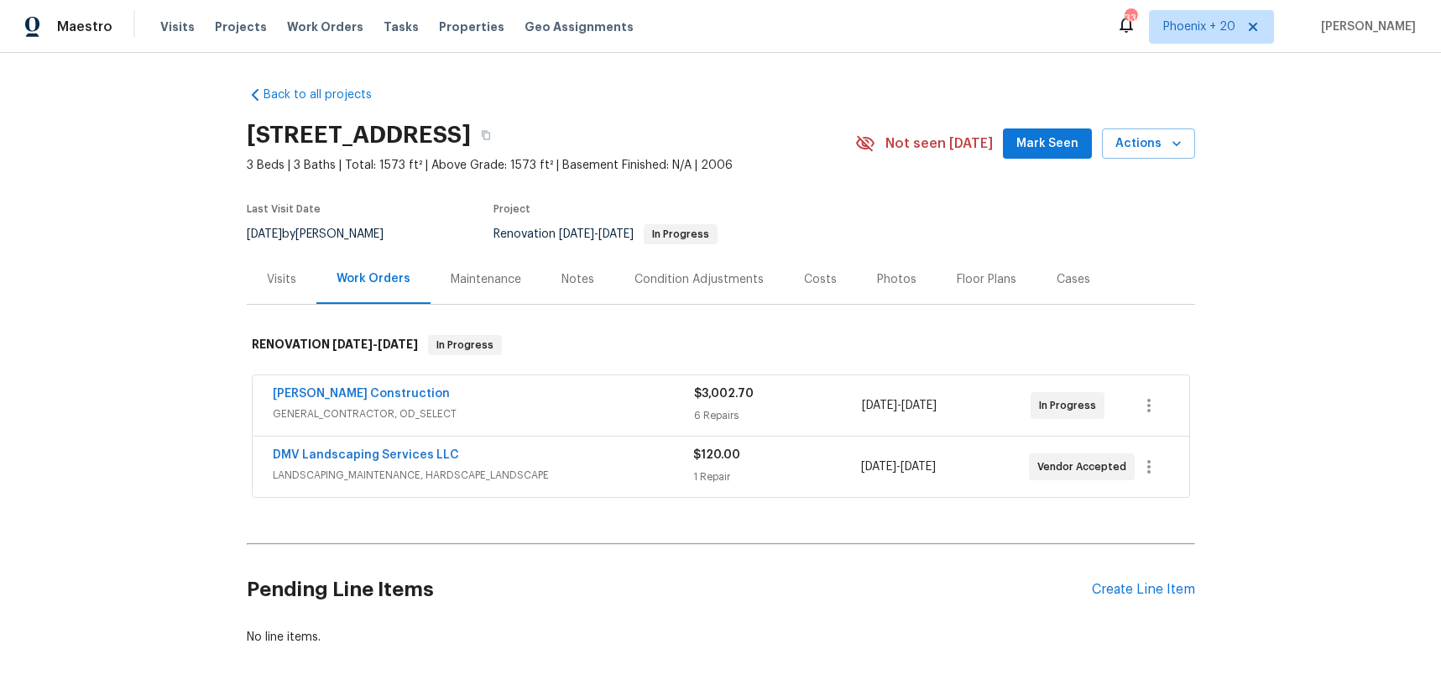
scroll to position [69, 0]
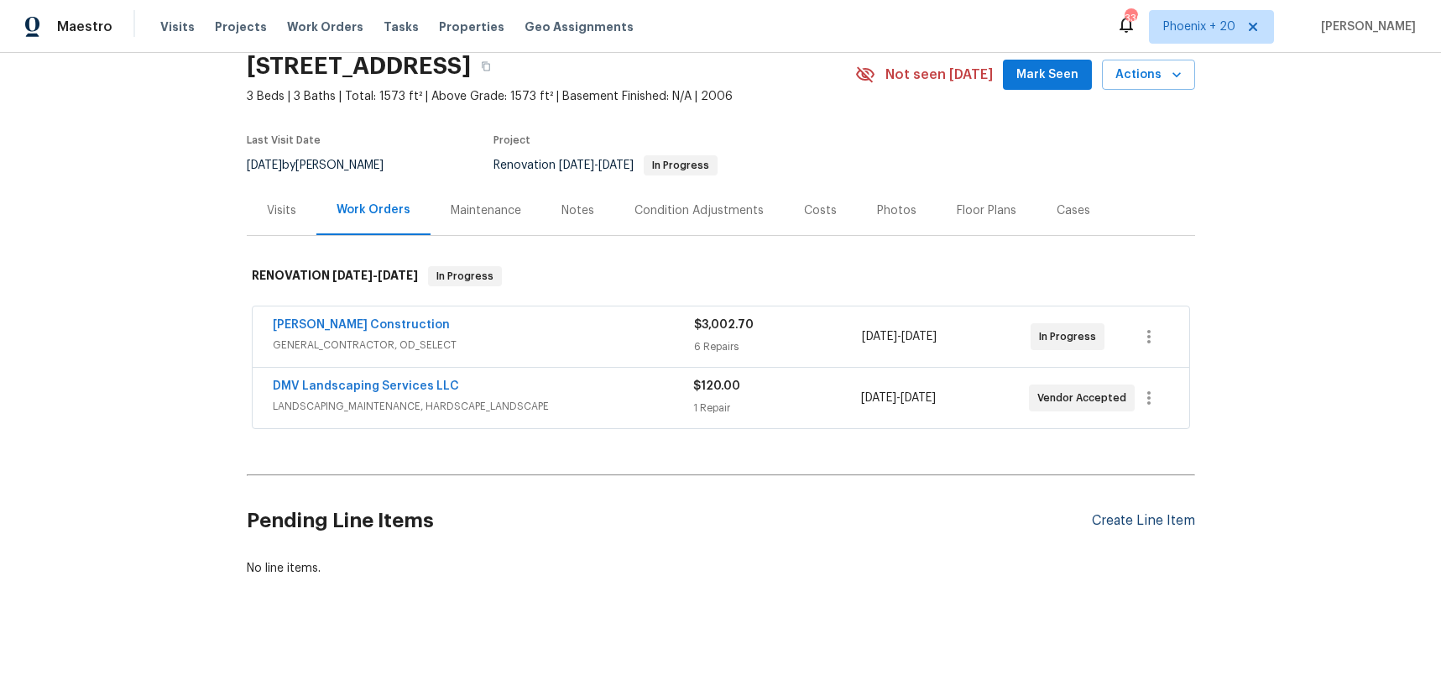
click at [1132, 519] on div "Create Line Item" at bounding box center [1143, 521] width 103 height 16
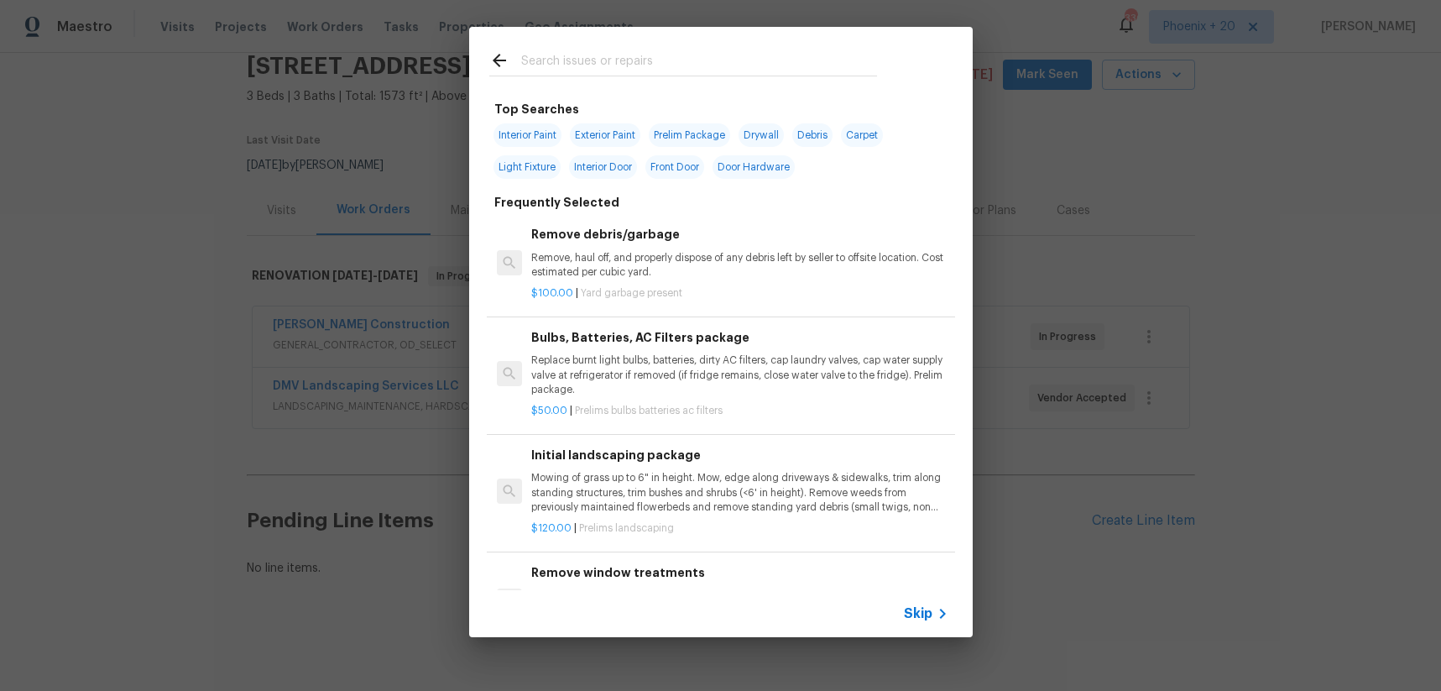
click at [693, 70] on input "text" at bounding box center [699, 62] width 356 height 25
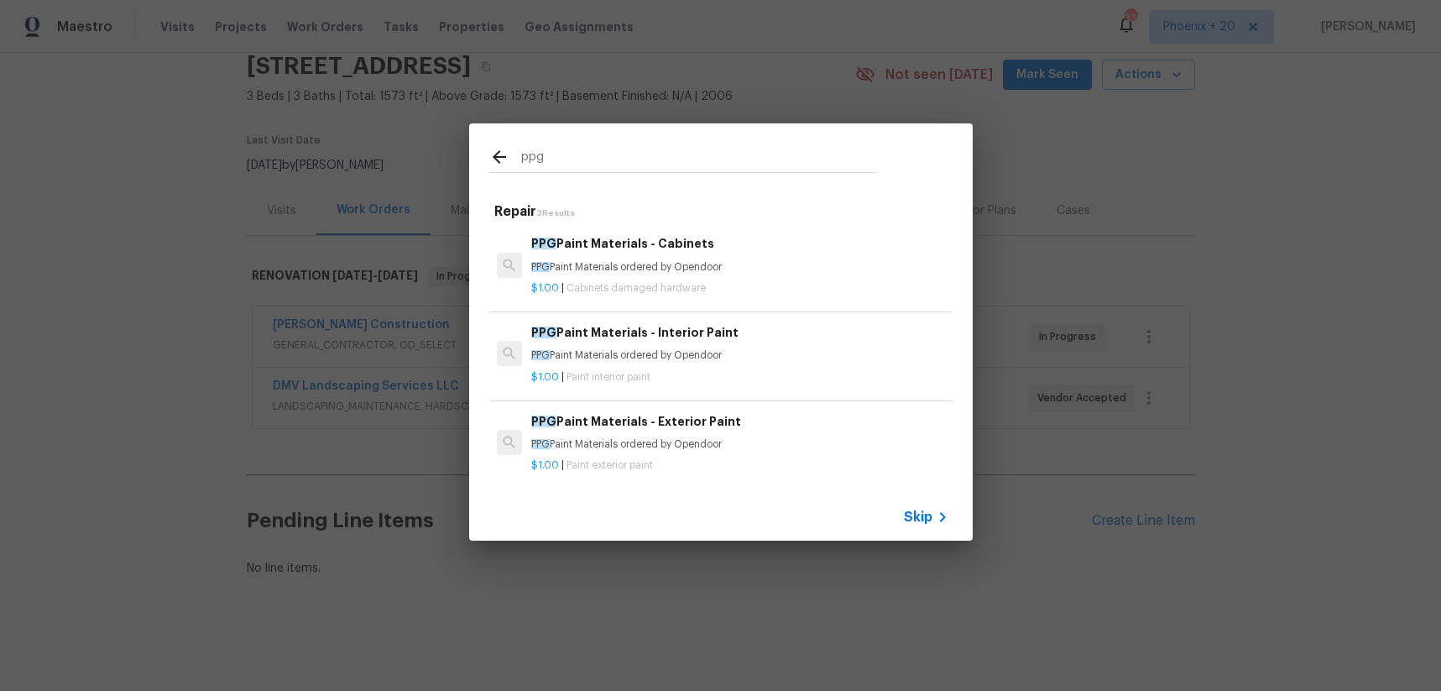
type input "ppg"
click at [774, 340] on h6 "PPG Paint Materials - Interior Paint" at bounding box center [739, 332] width 416 height 18
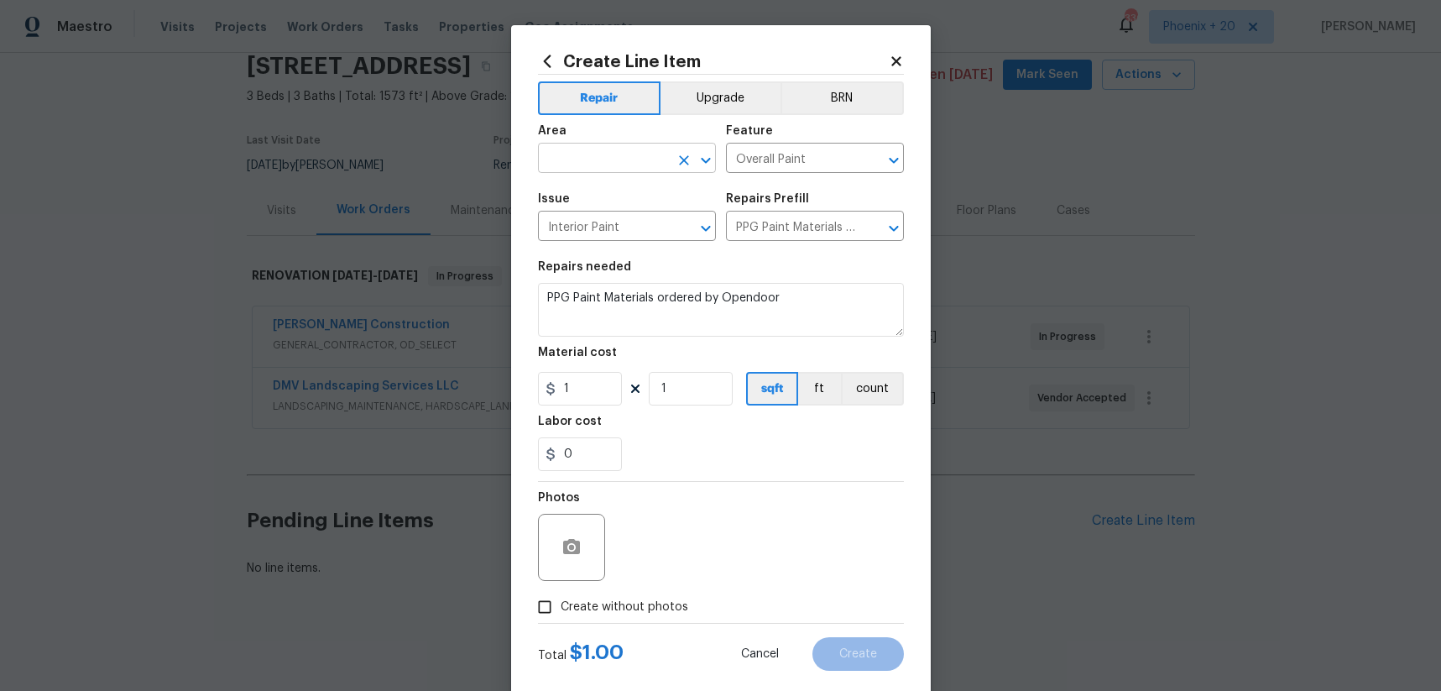
click at [609, 155] on input "text" at bounding box center [603, 160] width 131 height 26
click at [614, 228] on li "Interior Overall" at bounding box center [627, 225] width 178 height 28
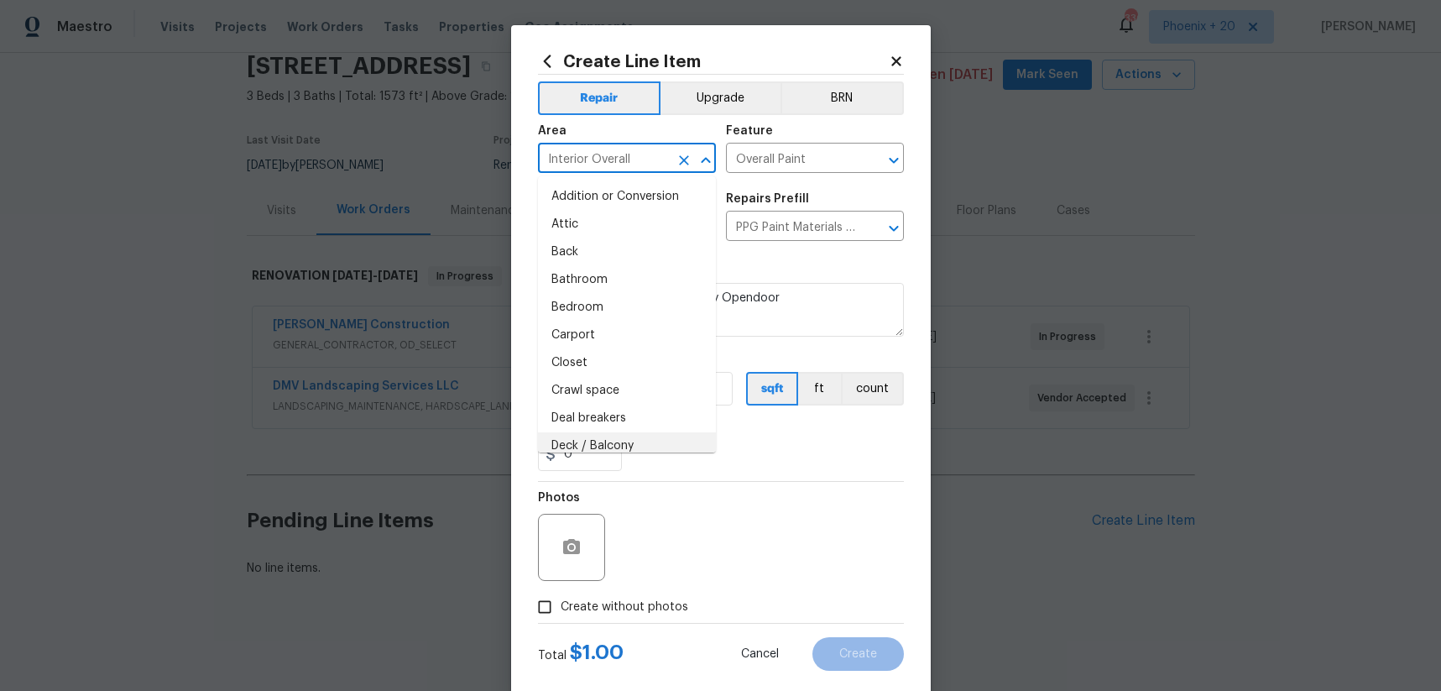
click at [672, 446] on li "Deck / Balcony" at bounding box center [627, 446] width 178 height 28
type input "Deck / Balcony"
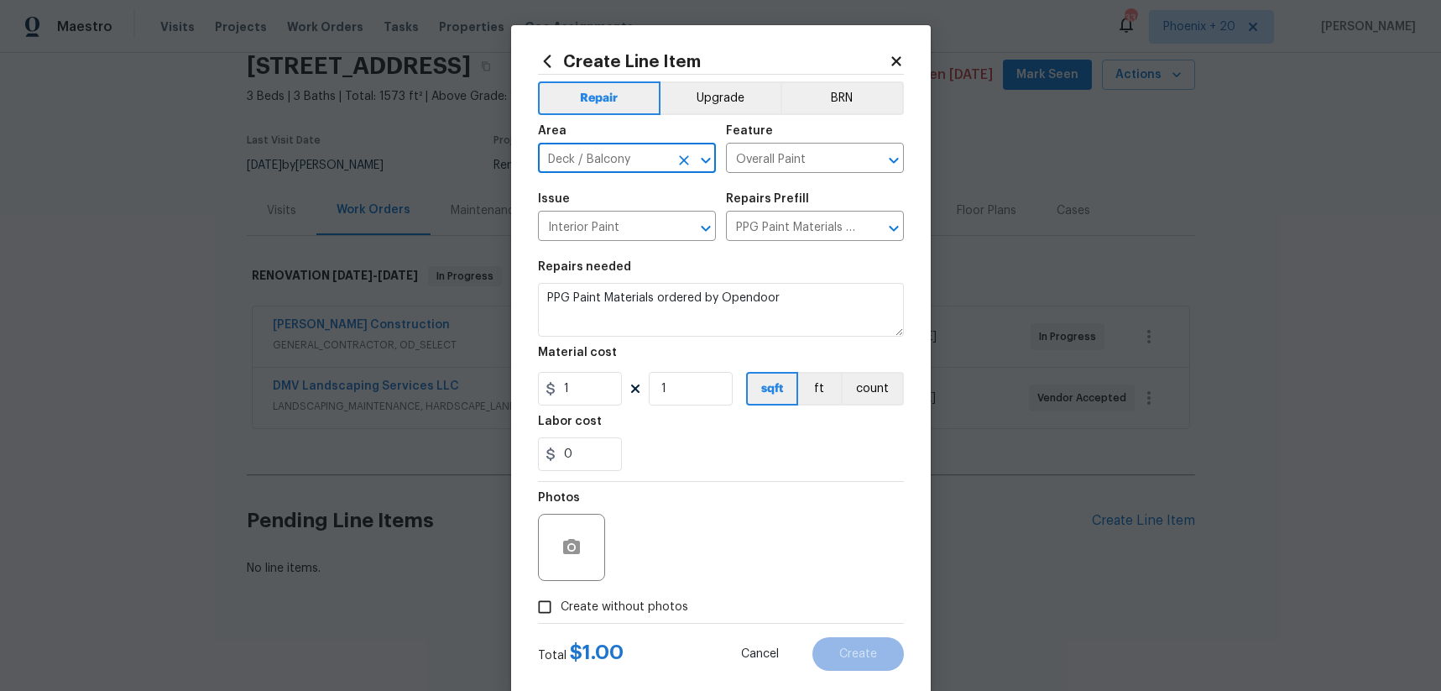
click at [673, 159] on button "Clear" at bounding box center [683, 160] width 23 height 23
type input "p"
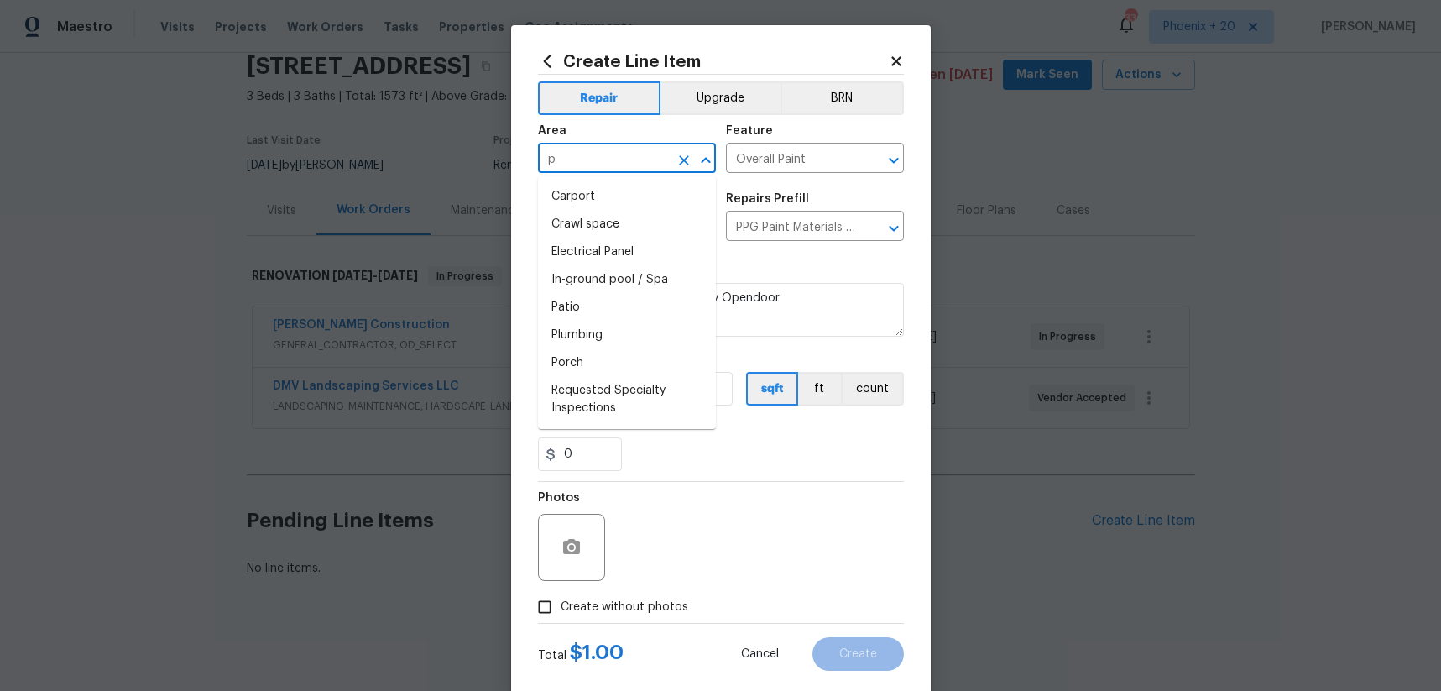
click at [676, 159] on icon "Clear" at bounding box center [684, 160] width 17 height 17
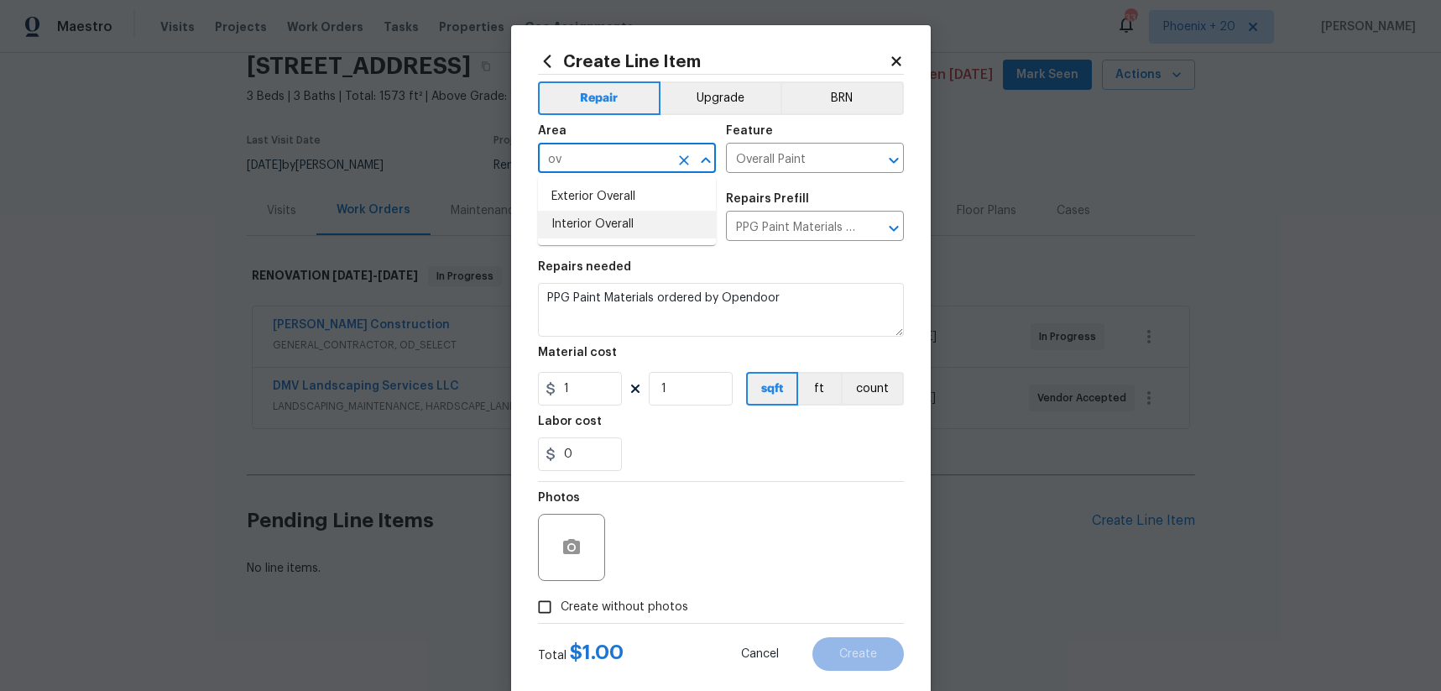
click at [645, 221] on li "Interior Overall" at bounding box center [627, 225] width 178 height 28
type input "Interior Overall"
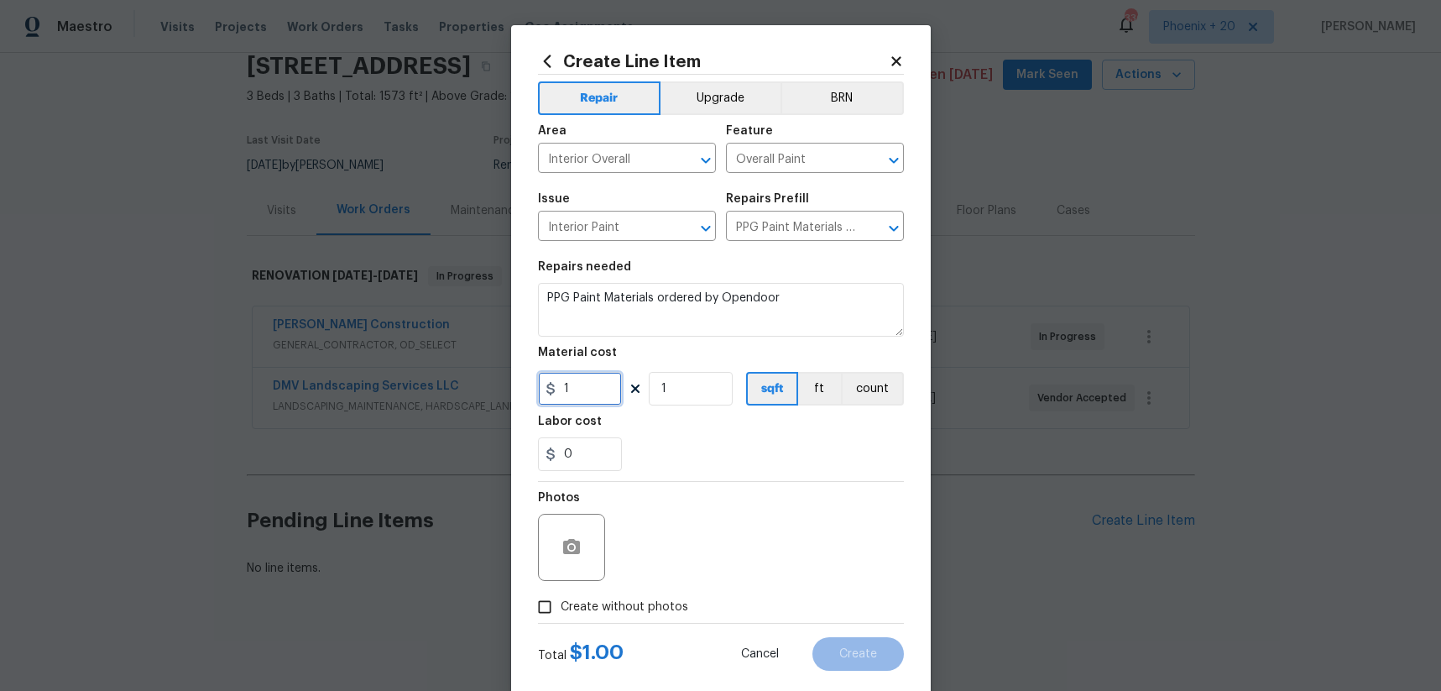
drag, startPoint x: 600, startPoint y: 386, endPoint x: 551, endPoint y: 385, distance: 48.7
click at [552, 386] on div "1" at bounding box center [580, 389] width 84 height 34
type input "599.69"
drag, startPoint x: 659, startPoint y: 601, endPoint x: 666, endPoint y: 592, distance: 11.9
click at [659, 601] on span "Create without photos" at bounding box center [625, 607] width 128 height 18
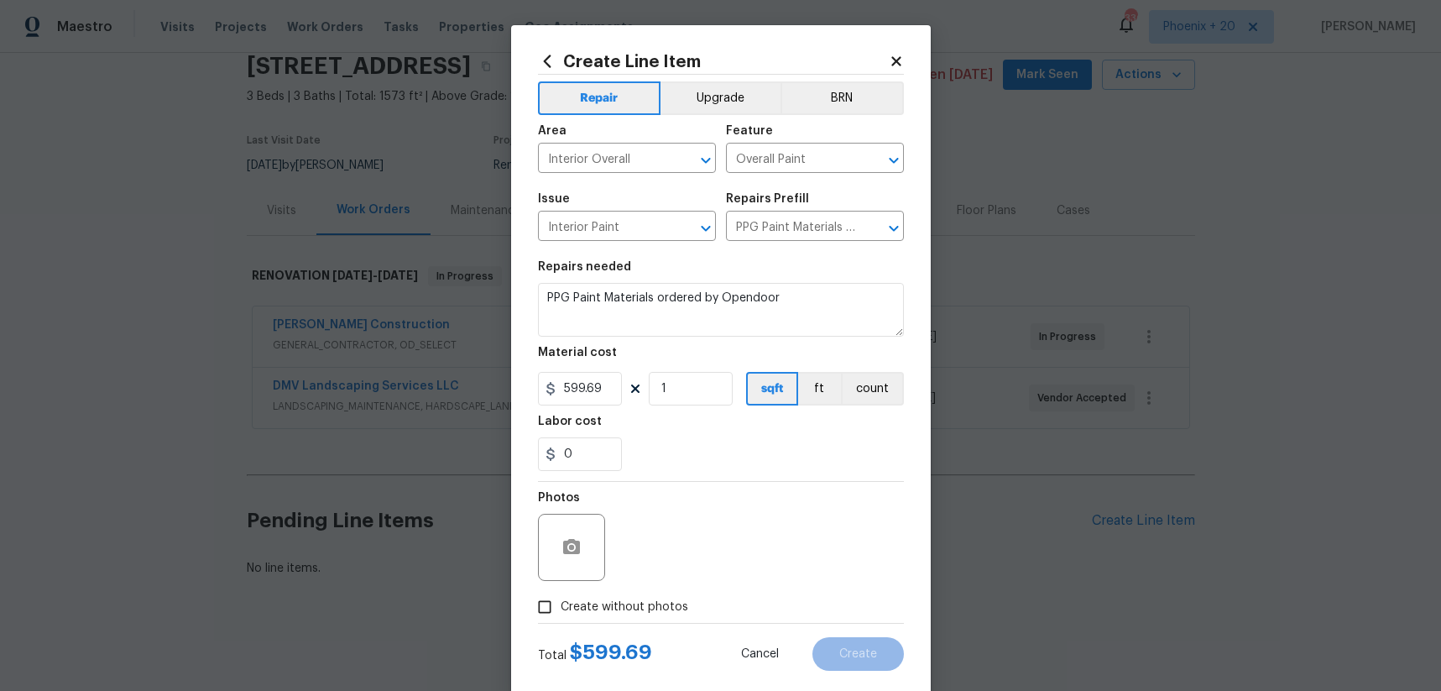
click at [561, 601] on input "Create without photos" at bounding box center [545, 607] width 32 height 32
checkbox input "true"
click at [712, 539] on textarea at bounding box center [760, 547] width 285 height 67
type textarea "NA"
click at [858, 648] on span "Create" at bounding box center [858, 654] width 38 height 13
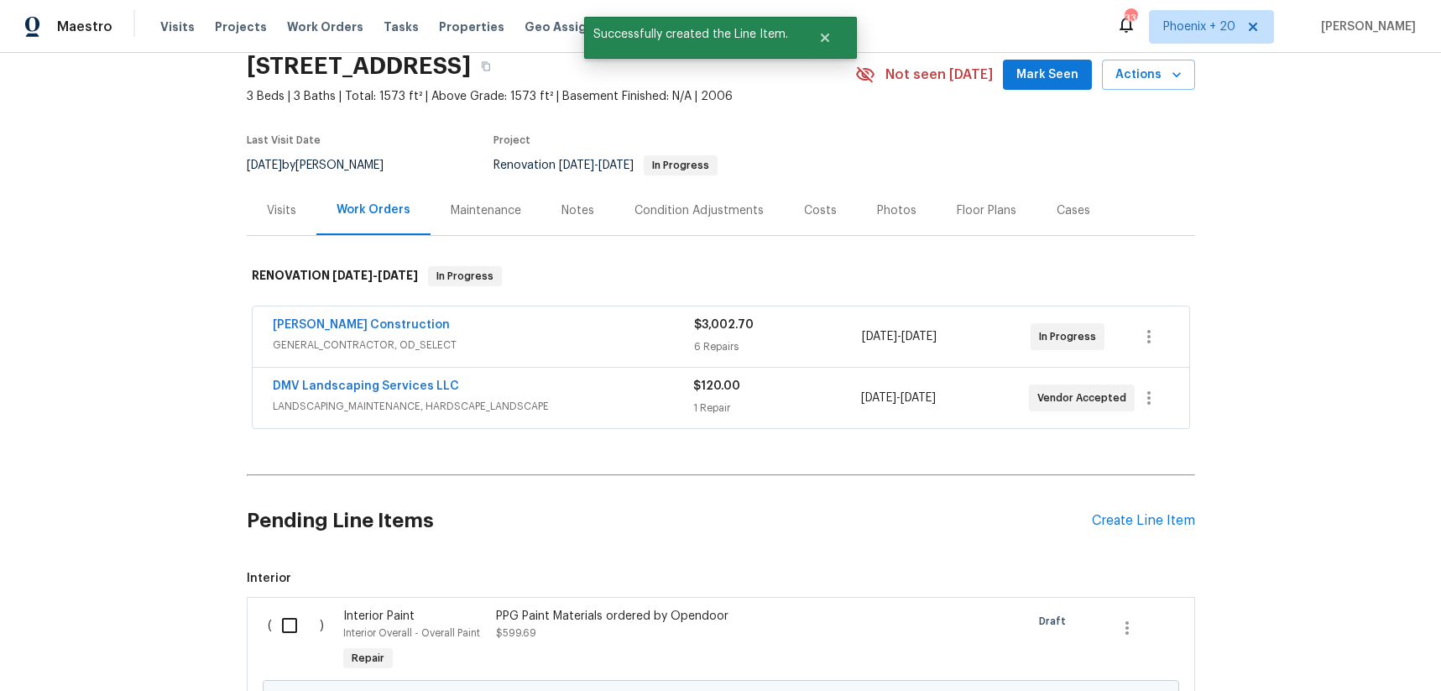
scroll to position [232, 0]
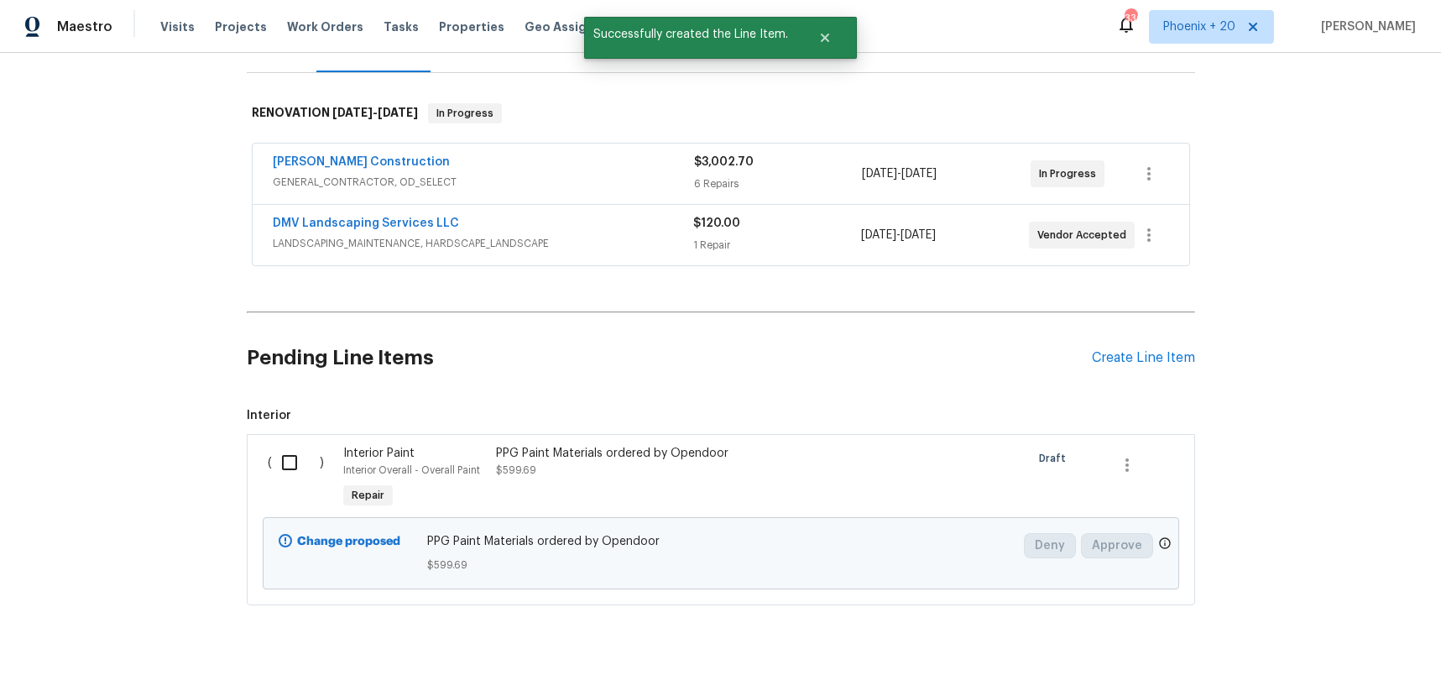
click at [282, 471] on input "checkbox" at bounding box center [296, 462] width 48 height 35
checkbox input "true"
click at [1319, 639] on span "Create Work Order" at bounding box center [1345, 649] width 112 height 21
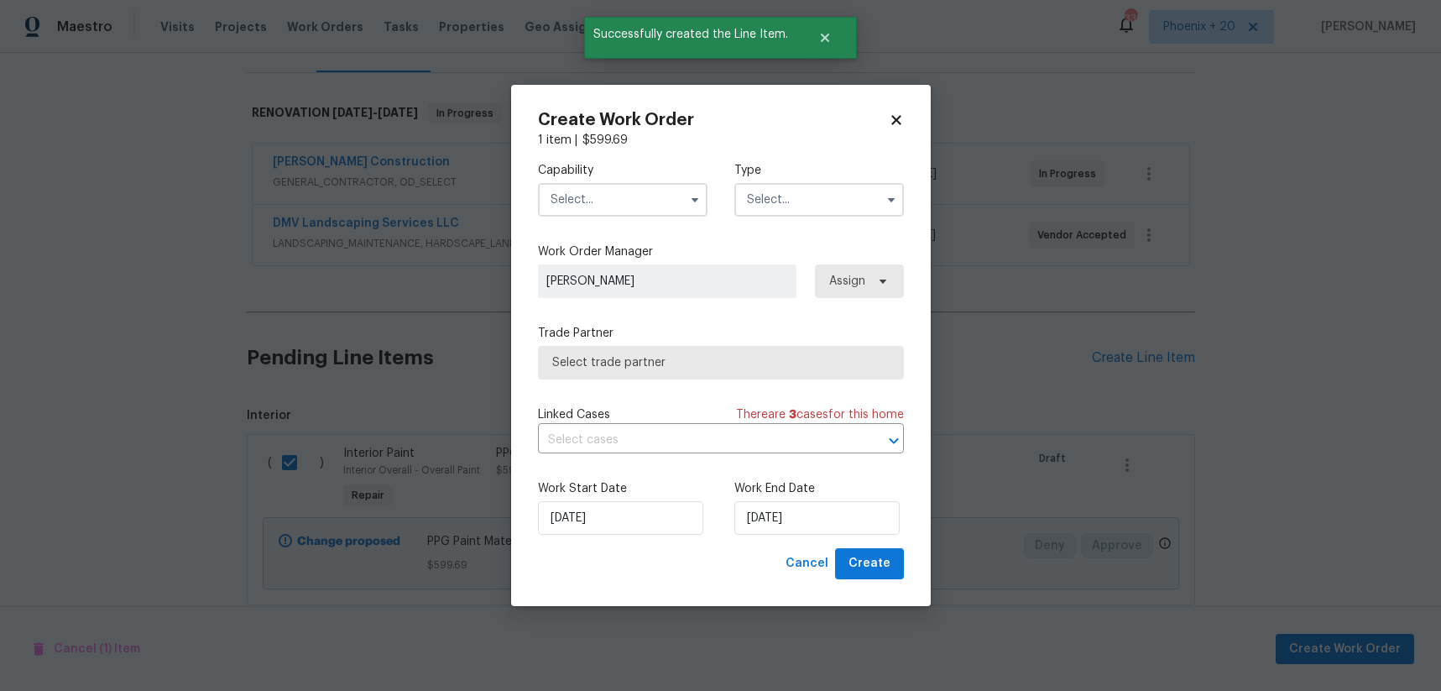
drag, startPoint x: 599, startPoint y: 201, endPoint x: 592, endPoint y: 212, distance: 14.0
click at [598, 201] on input "text" at bounding box center [623, 200] width 170 height 34
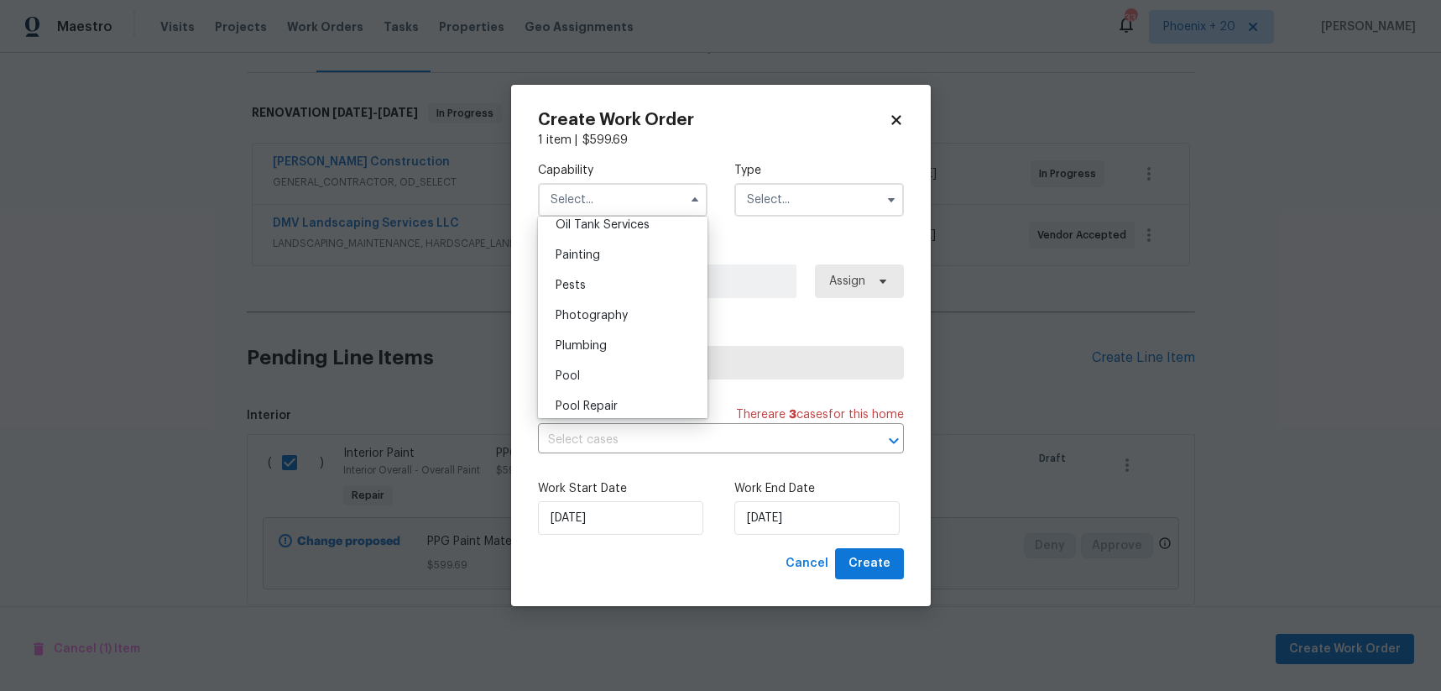
scroll to position [1381, 0]
click at [609, 265] on div "Painting" at bounding box center [622, 264] width 161 height 30
type input "Painting"
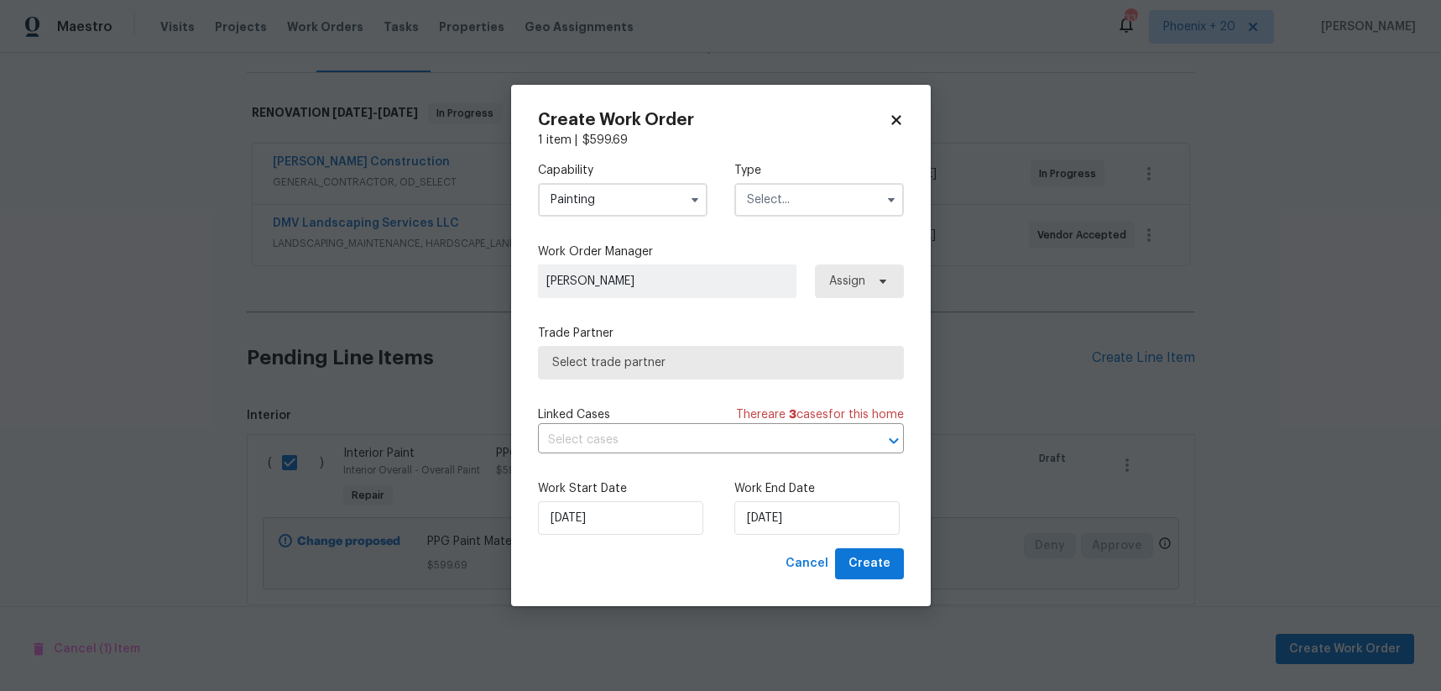
drag, startPoint x: 803, startPoint y: 172, endPoint x: 798, endPoint y: 202, distance: 30.6
click at [802, 176] on label "Type" at bounding box center [819, 170] width 170 height 17
click at [798, 205] on input "text" at bounding box center [819, 200] width 170 height 34
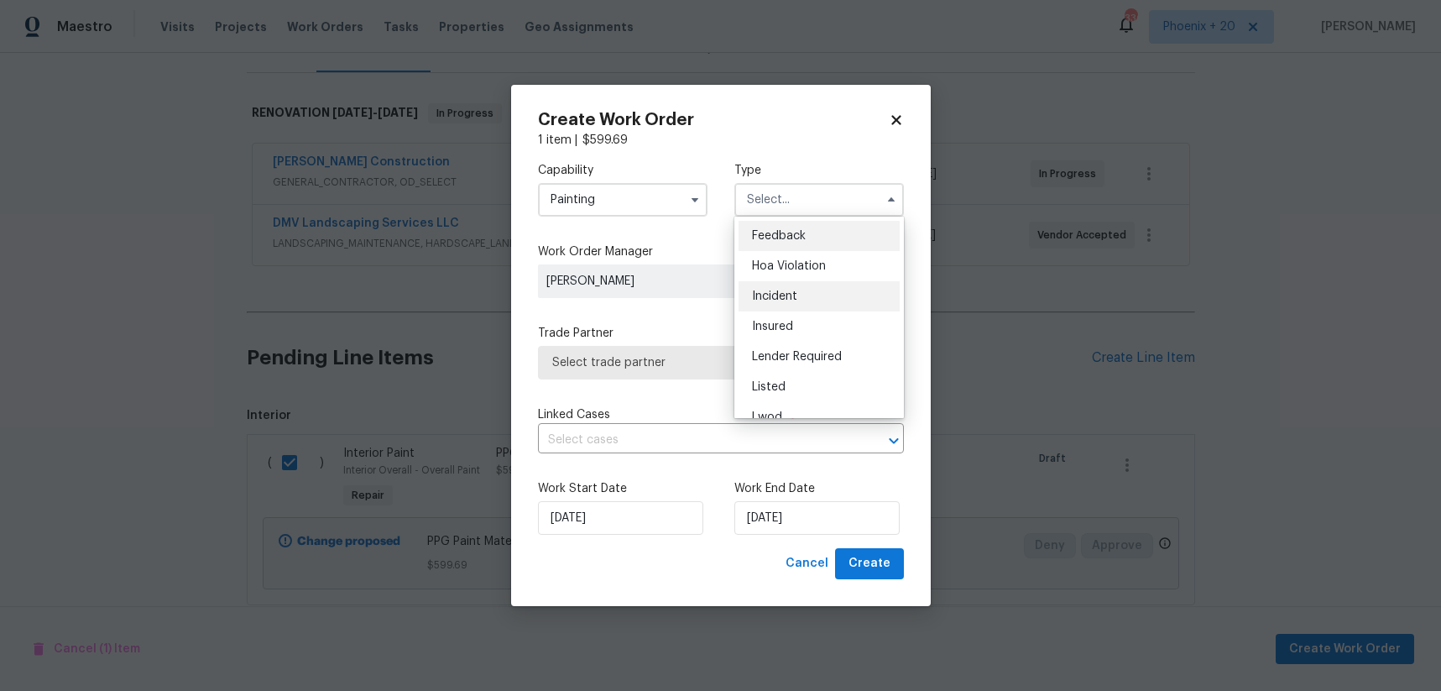
scroll to position [200, 0]
click at [807, 303] on span "Renovation" at bounding box center [783, 308] width 62 height 12
type input "Renovation"
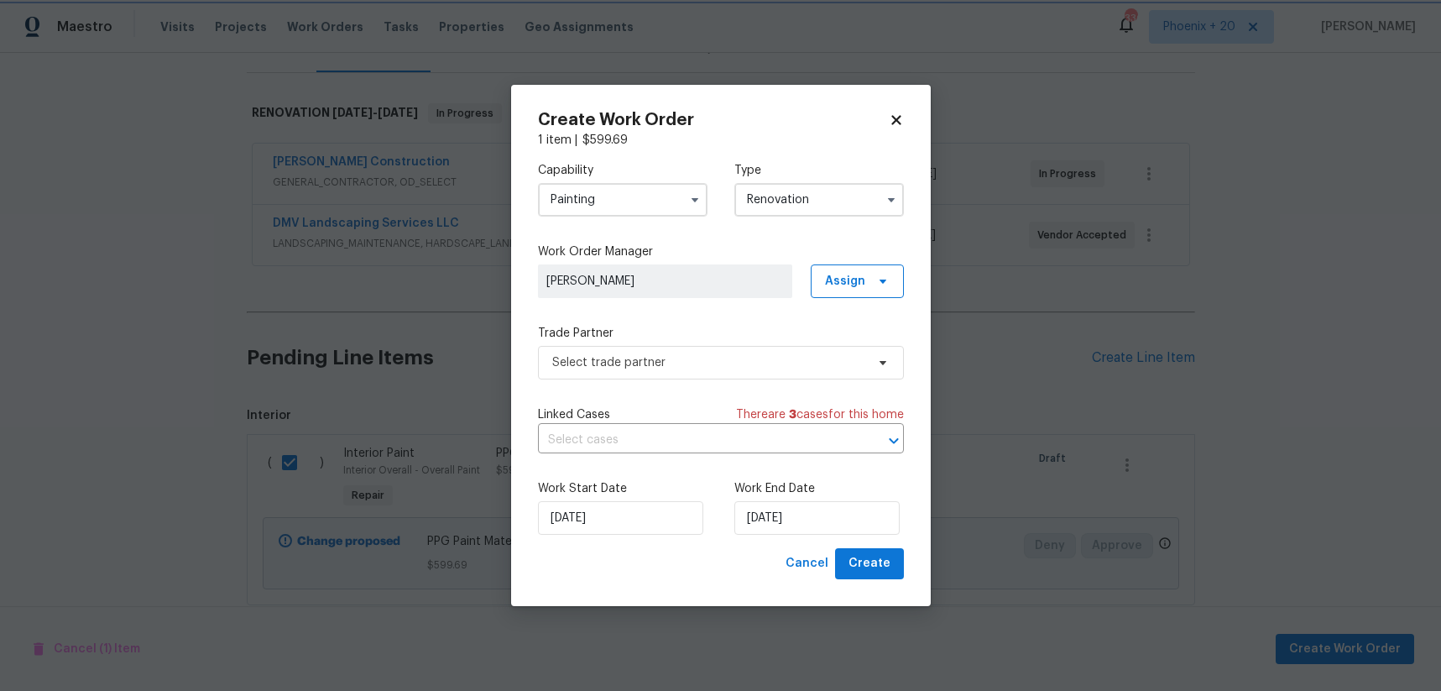
scroll to position [0, 0]
click at [858, 279] on span "Assign" at bounding box center [845, 281] width 40 height 17
click at [862, 349] on div "Assign to me" at bounding box center [859, 352] width 73 height 17
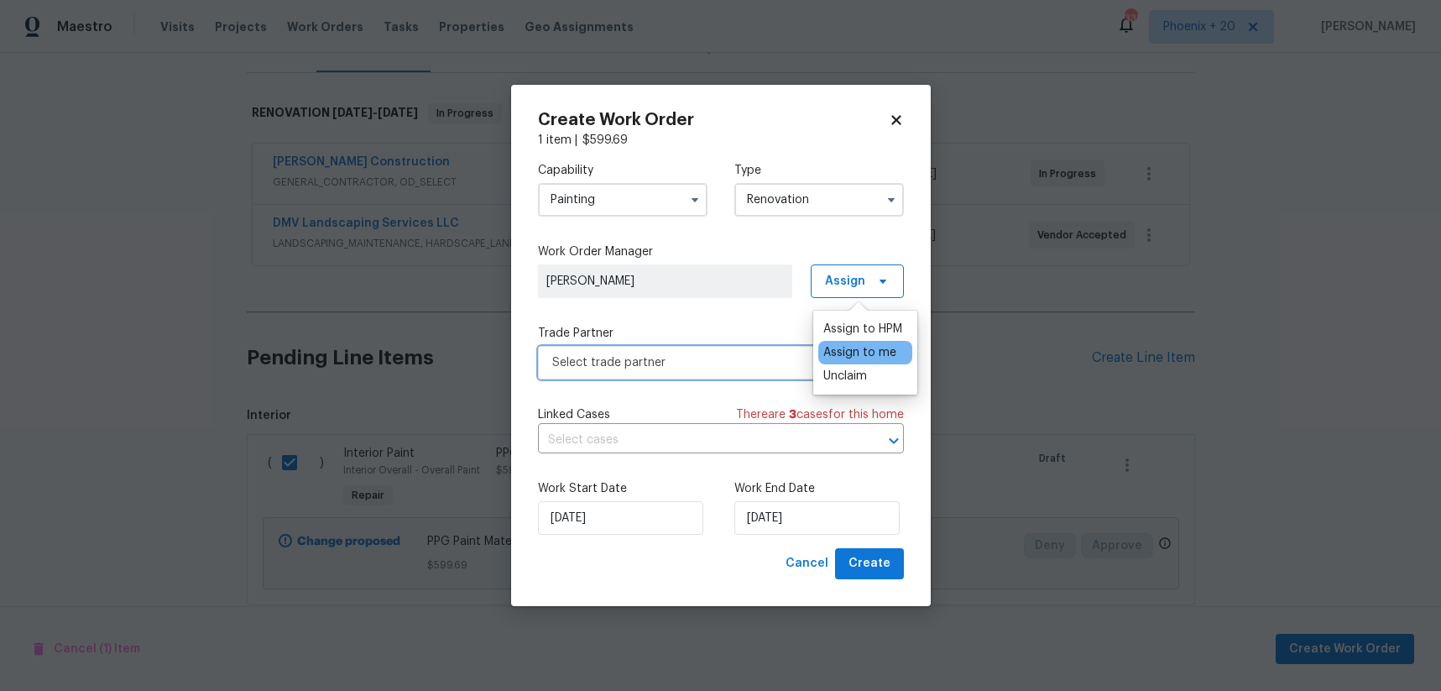
click at [717, 358] on span "Select trade partner" at bounding box center [708, 362] width 313 height 17
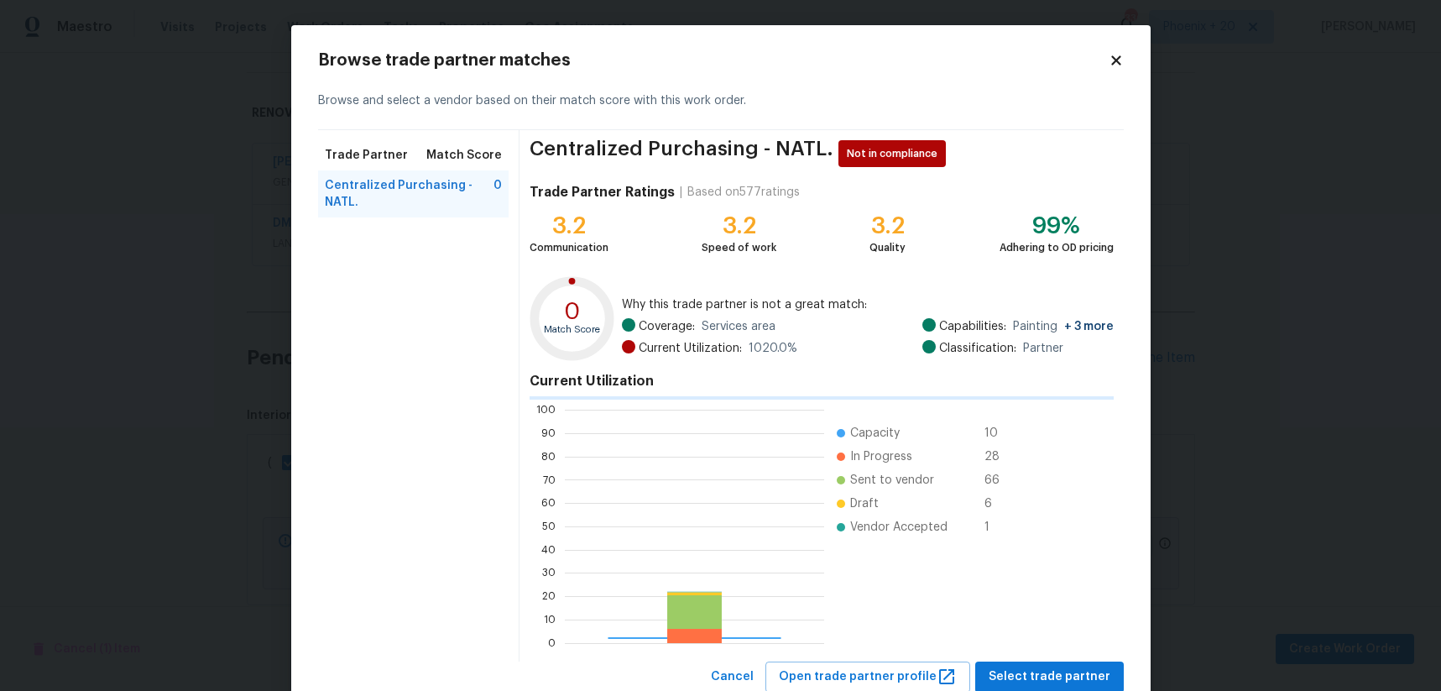
scroll to position [235, 259]
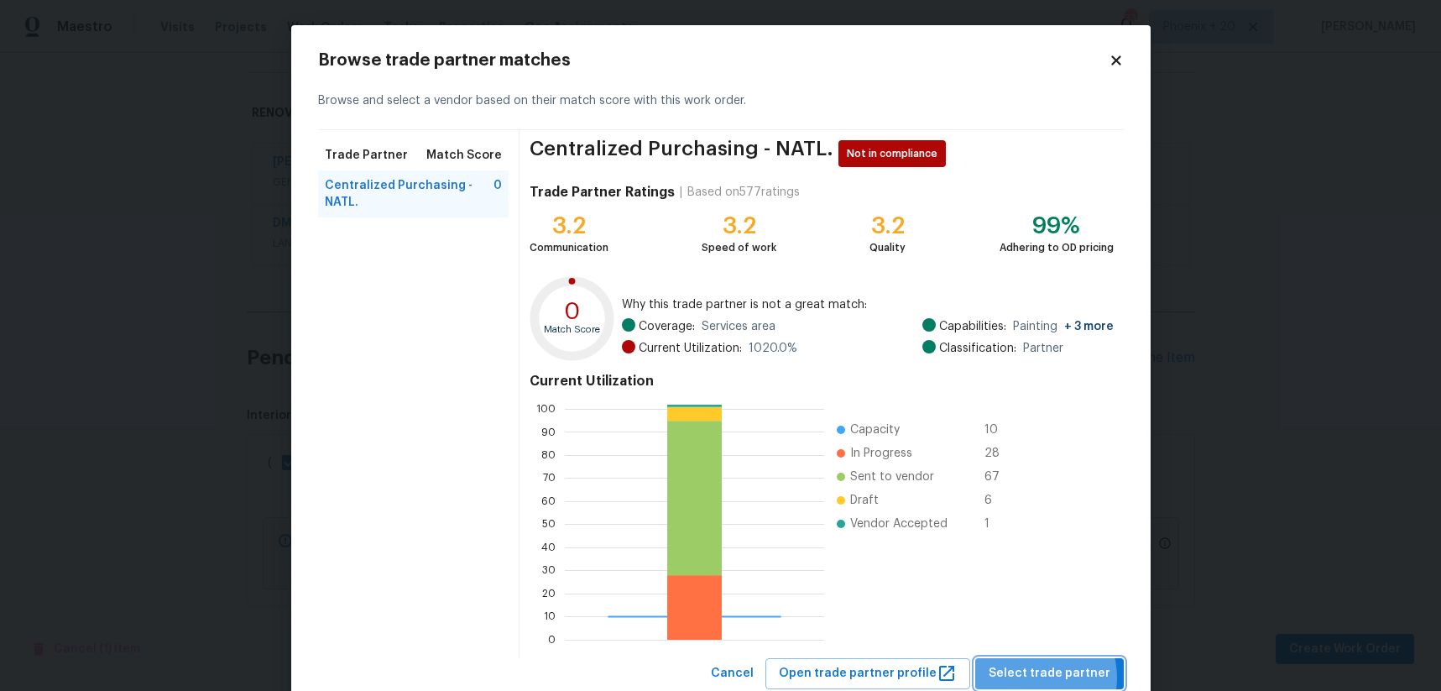
click at [1045, 677] on span "Select trade partner" at bounding box center [1050, 673] width 122 height 21
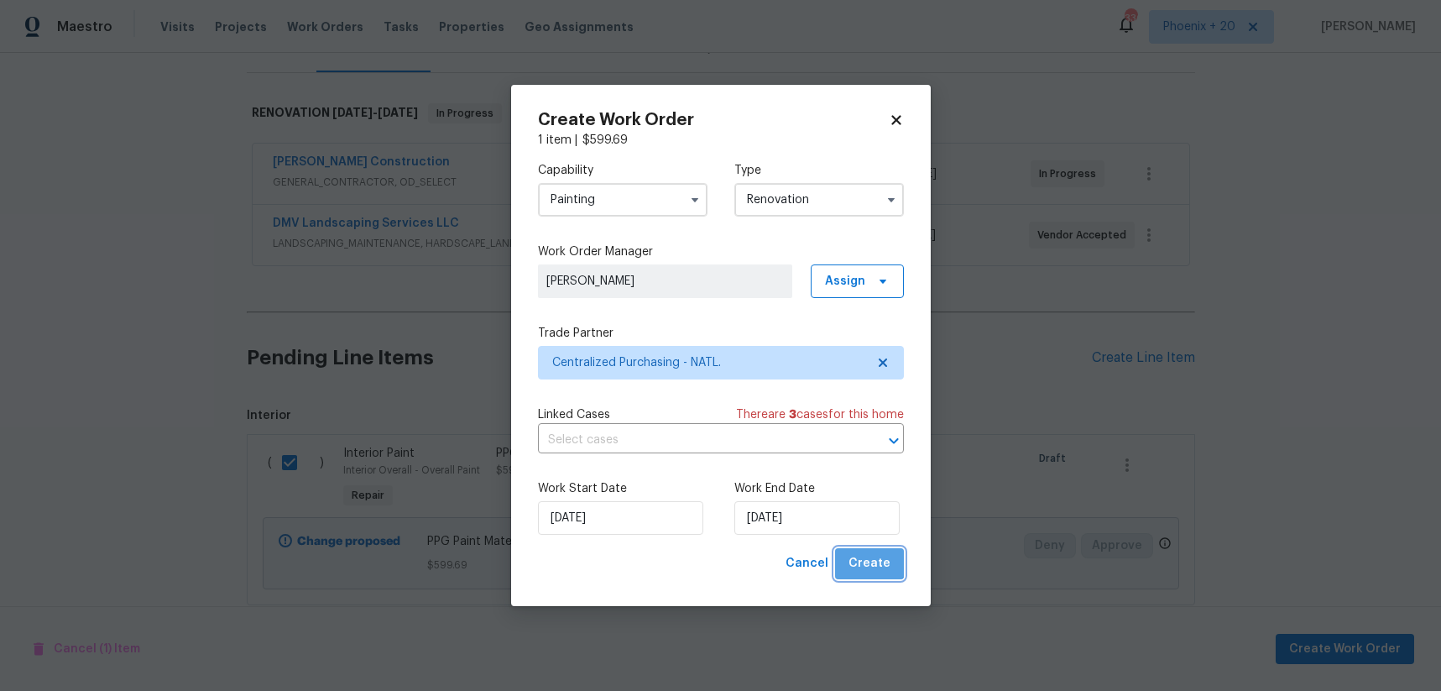
click at [871, 555] on span "Create" at bounding box center [869, 563] width 42 height 21
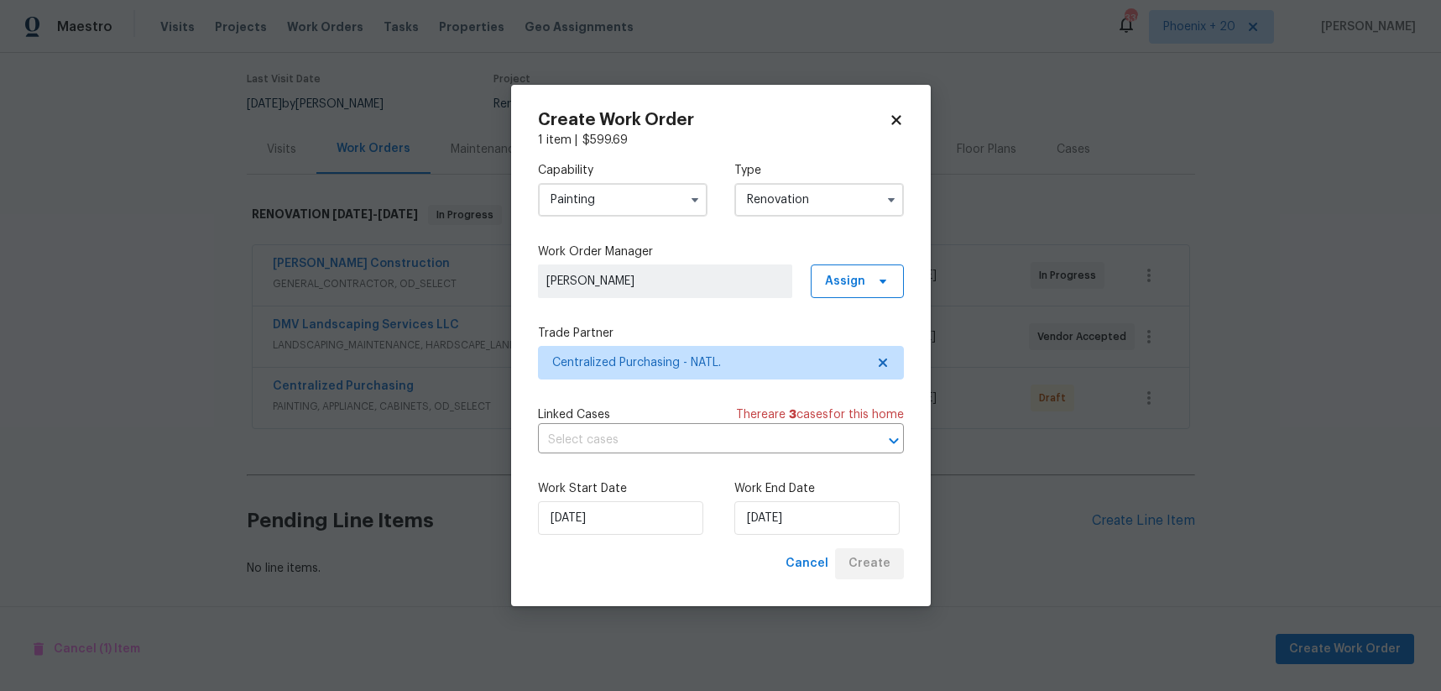
scroll to position [130, 0]
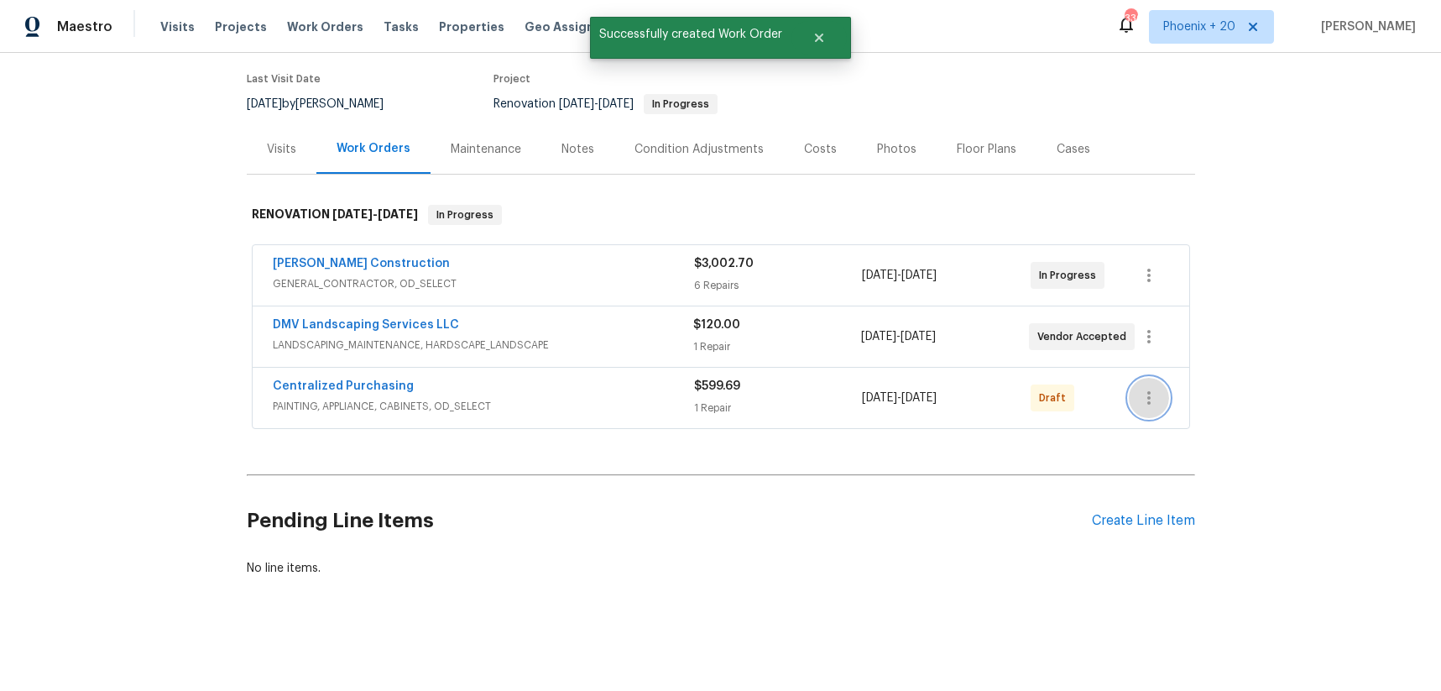
click at [1163, 394] on button "button" at bounding box center [1149, 398] width 40 height 40
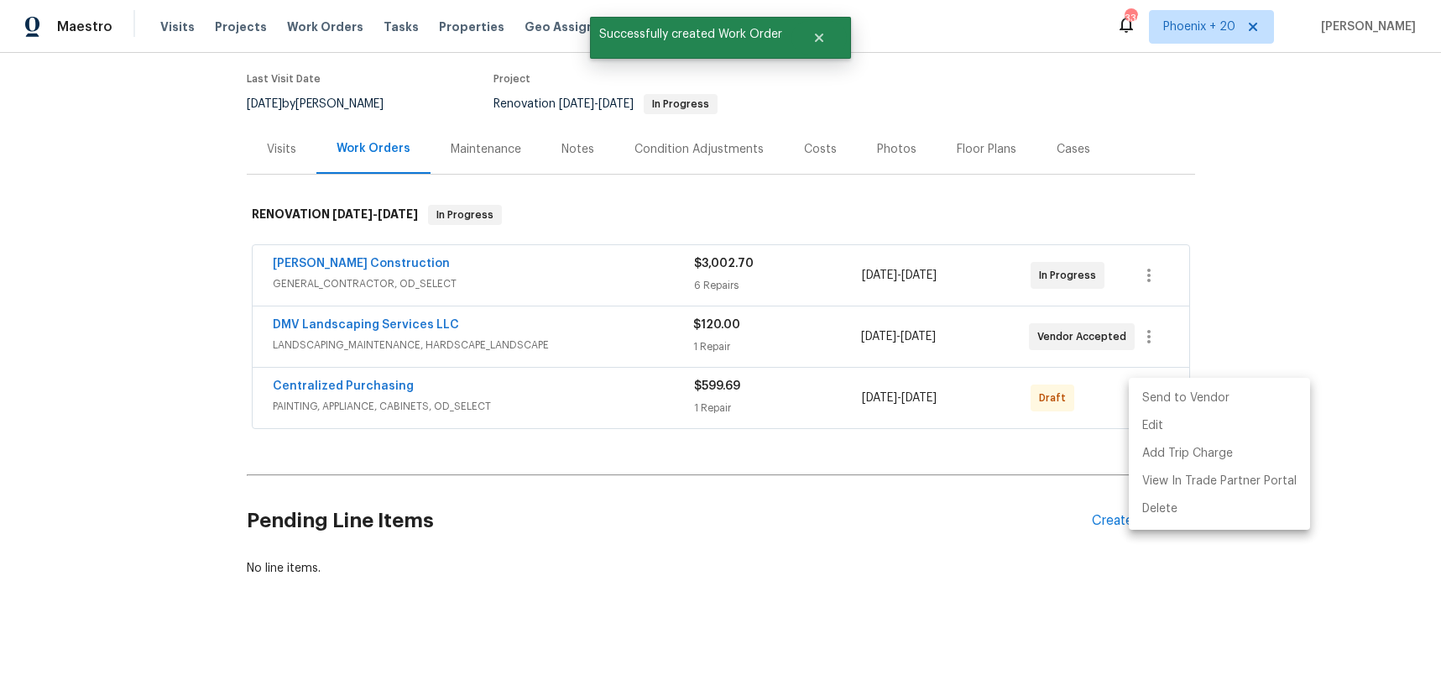
click at [1166, 405] on li "Send to Vendor" at bounding box center [1219, 398] width 181 height 28
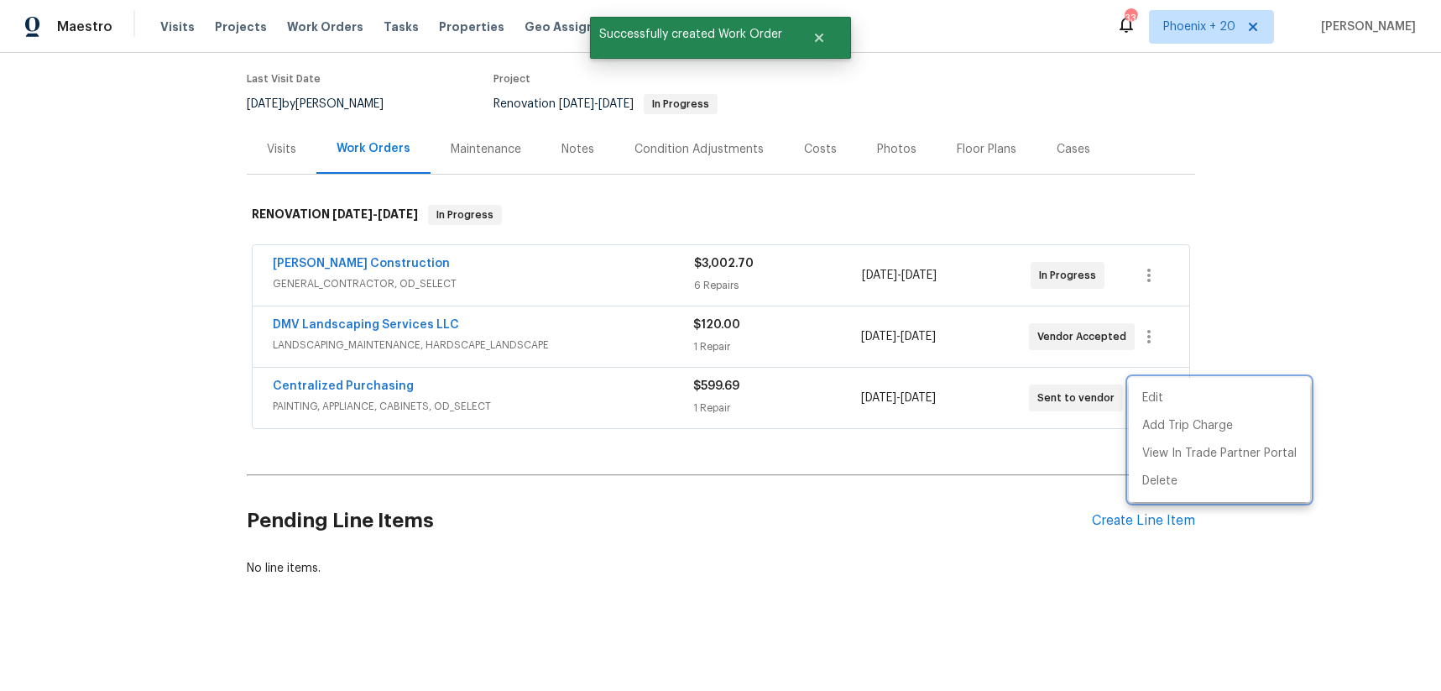
drag, startPoint x: 414, startPoint y: 379, endPoint x: 364, endPoint y: 388, distance: 50.2
click at [400, 382] on div at bounding box center [720, 345] width 1441 height 691
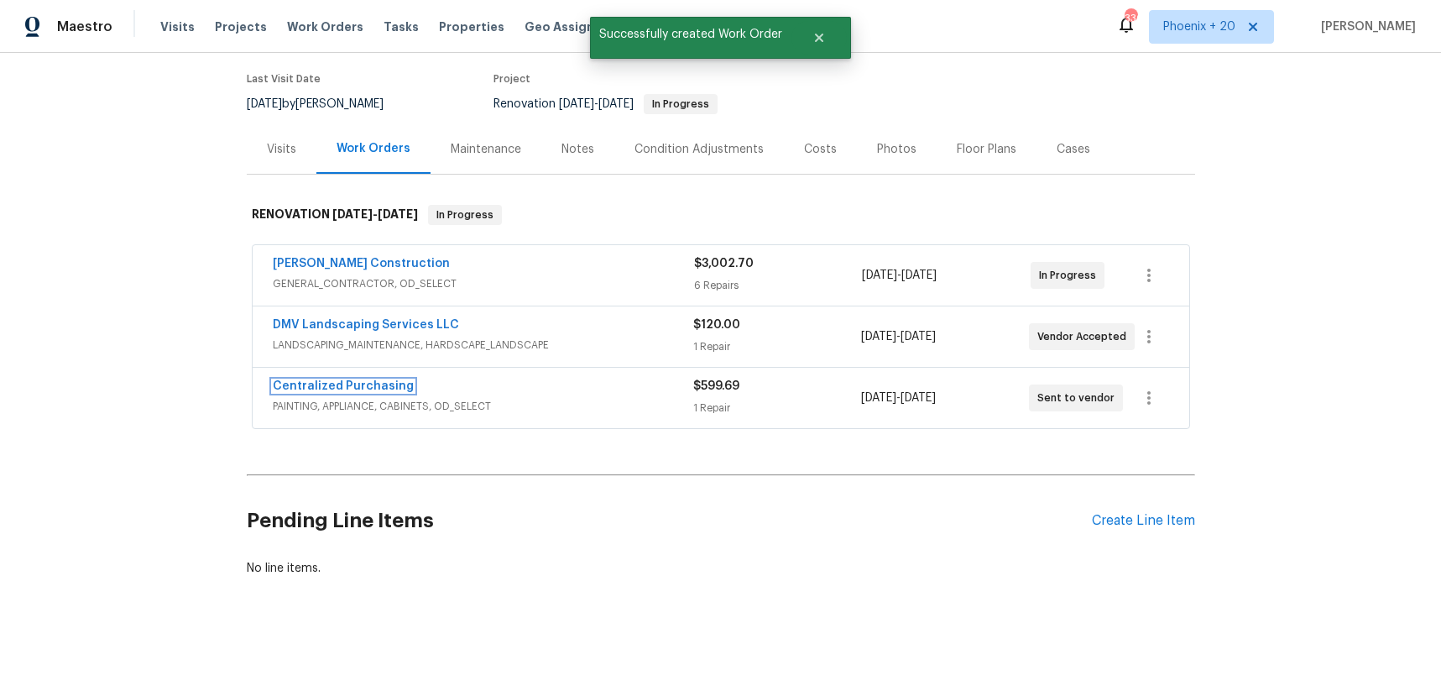
click at [364, 388] on link "Centralized Purchasing" at bounding box center [343, 386] width 141 height 12
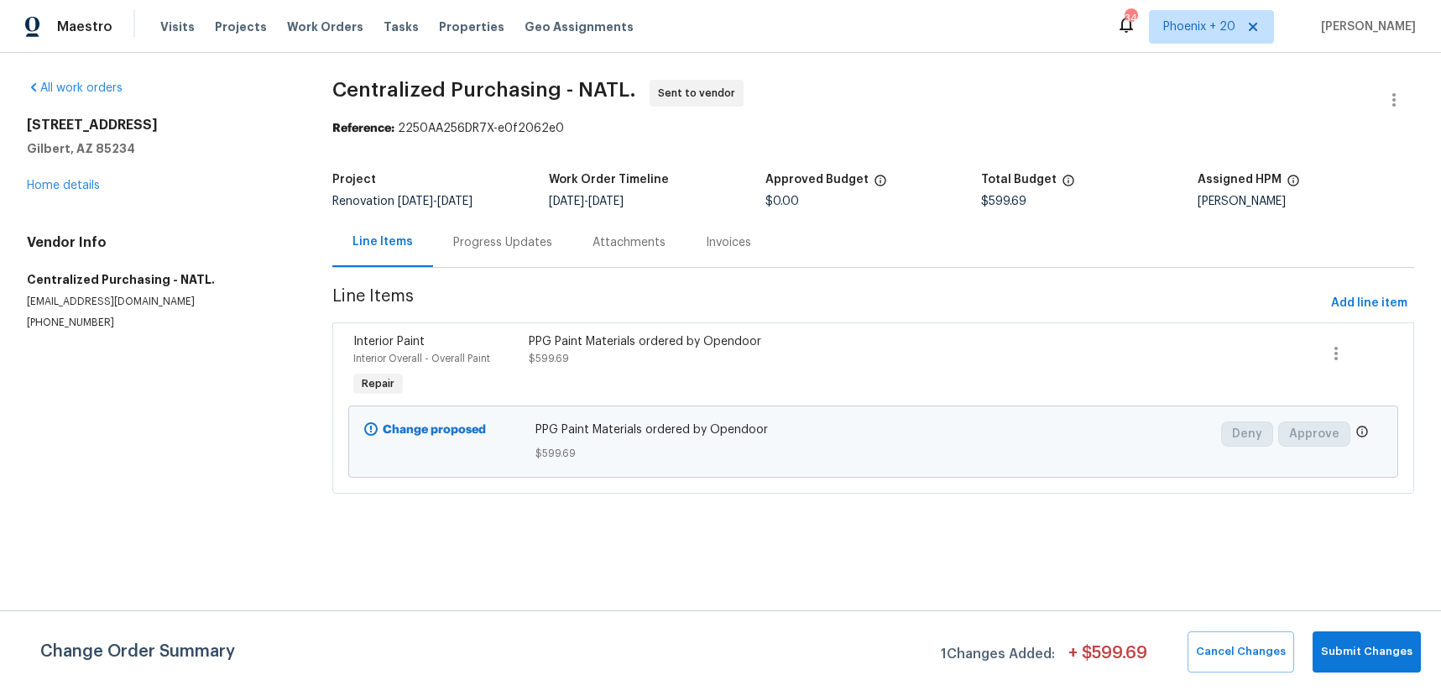
drag, startPoint x: 327, startPoint y: 24, endPoint x: 366, endPoint y: 33, distance: 39.5
click at [328, 24] on span "Work Orders" at bounding box center [325, 26] width 76 height 17
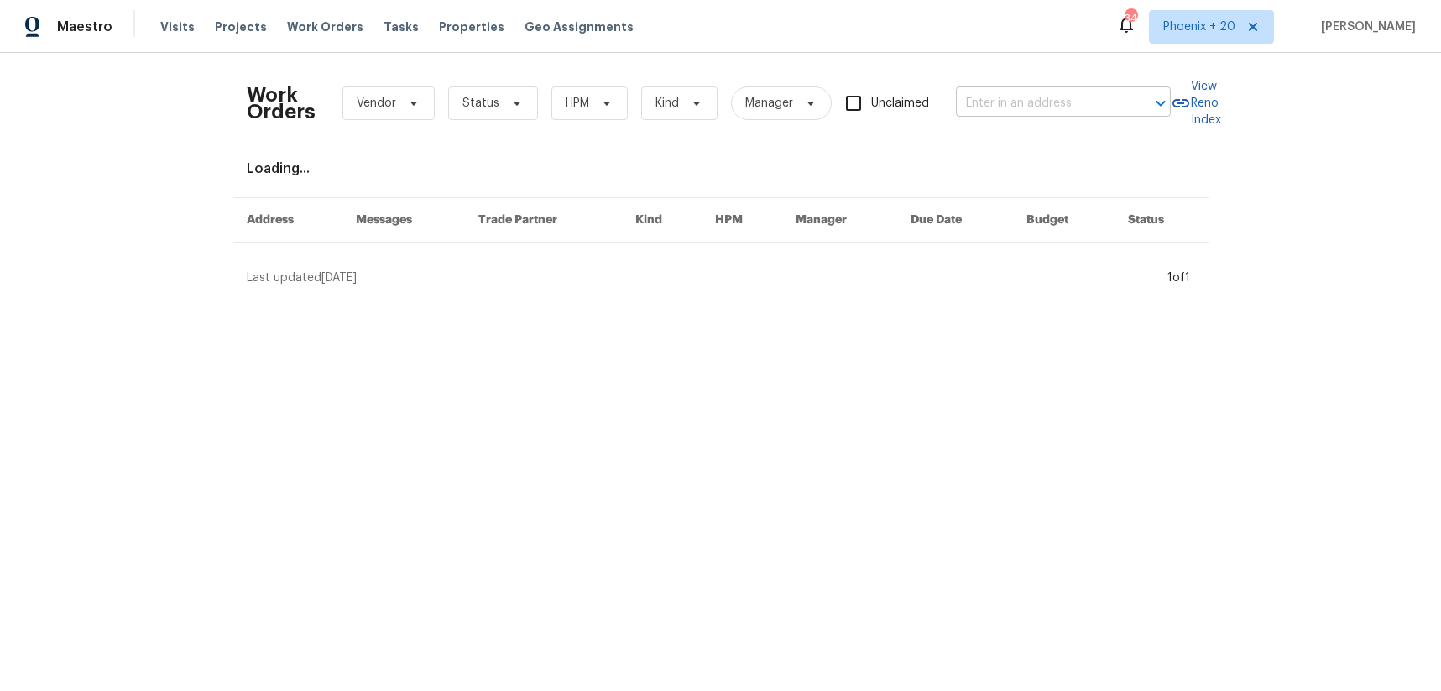
click at [1073, 88] on div "Work Orders Vendor Status HPM Kind Manager Unclaimed ​" at bounding box center [709, 103] width 924 height 74
click at [1072, 97] on input "text" at bounding box center [1040, 104] width 168 height 26
paste input "5917 McBride St, Charlotte, NC 28215"
type input "5917 McBride St, Charlotte, NC 28215"
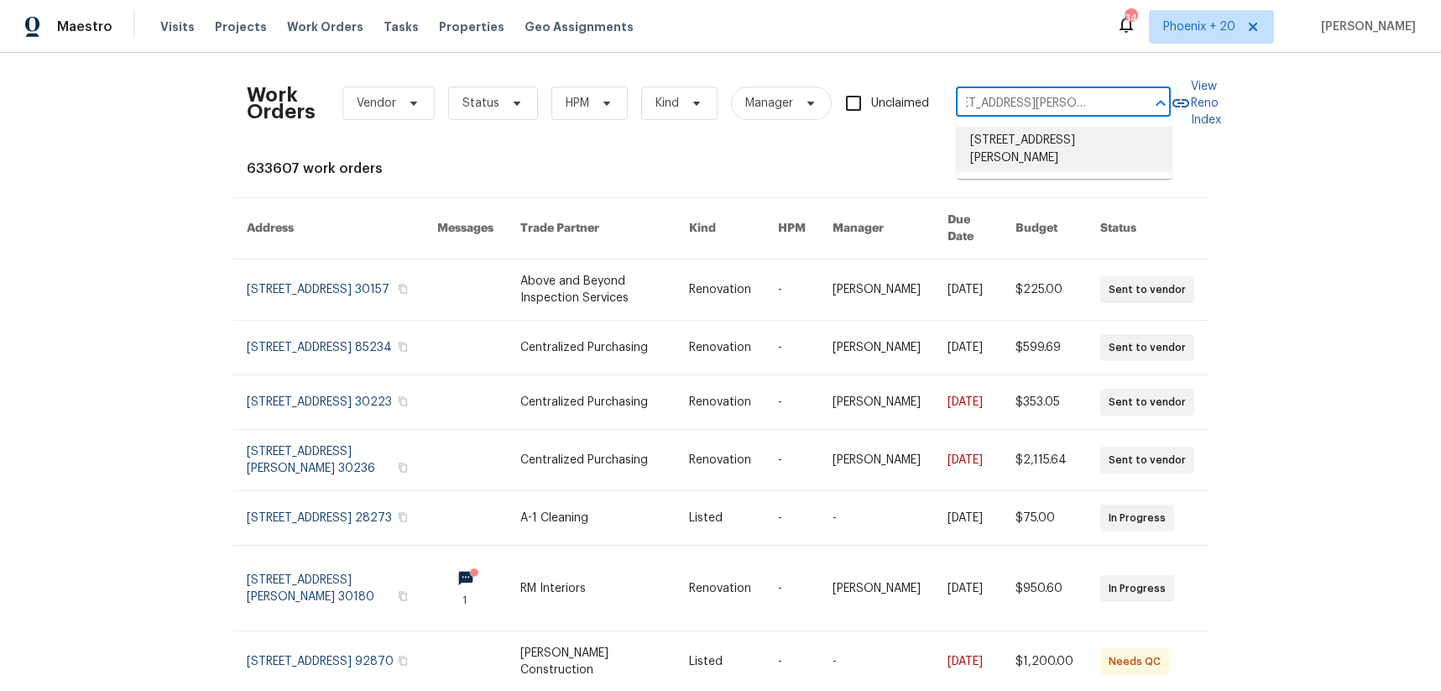
click at [1057, 144] on li "5917 McBride St, Charlotte, NC 28215" at bounding box center [1064, 149] width 215 height 45
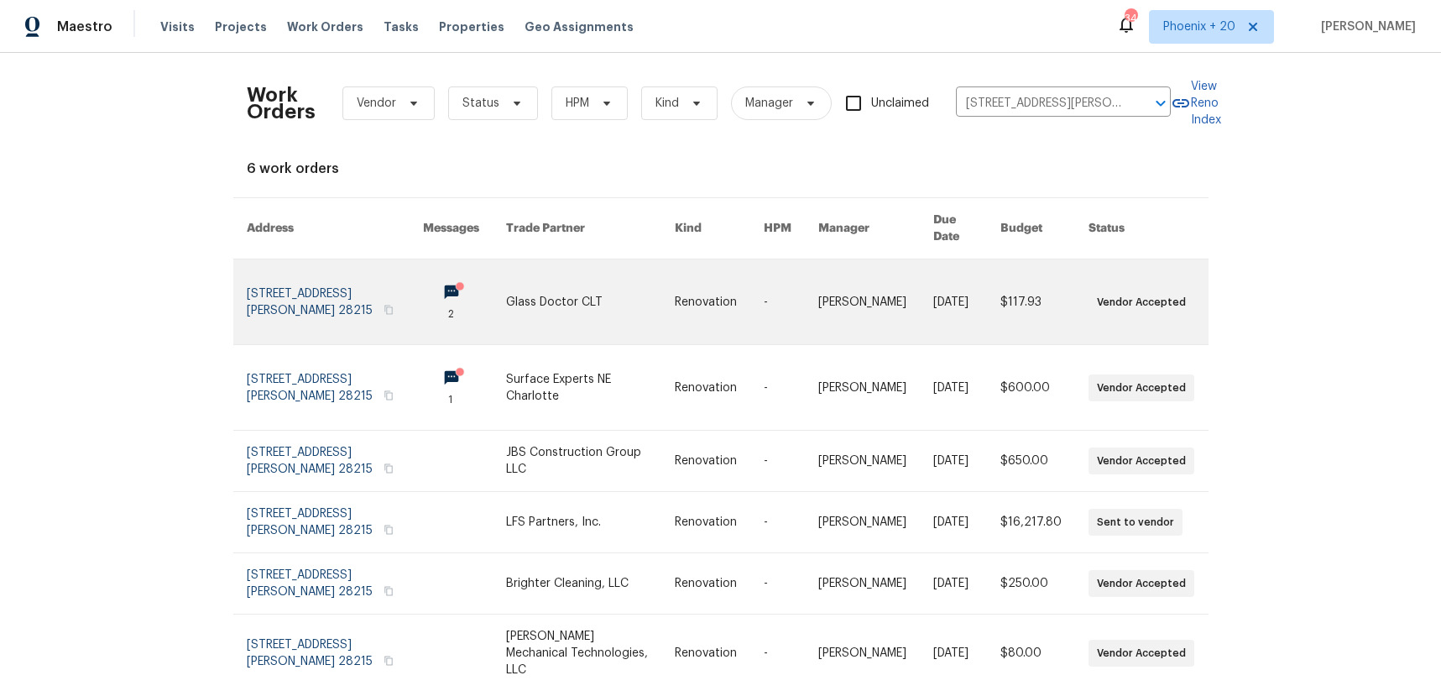
click at [545, 259] on link at bounding box center [590, 301] width 169 height 85
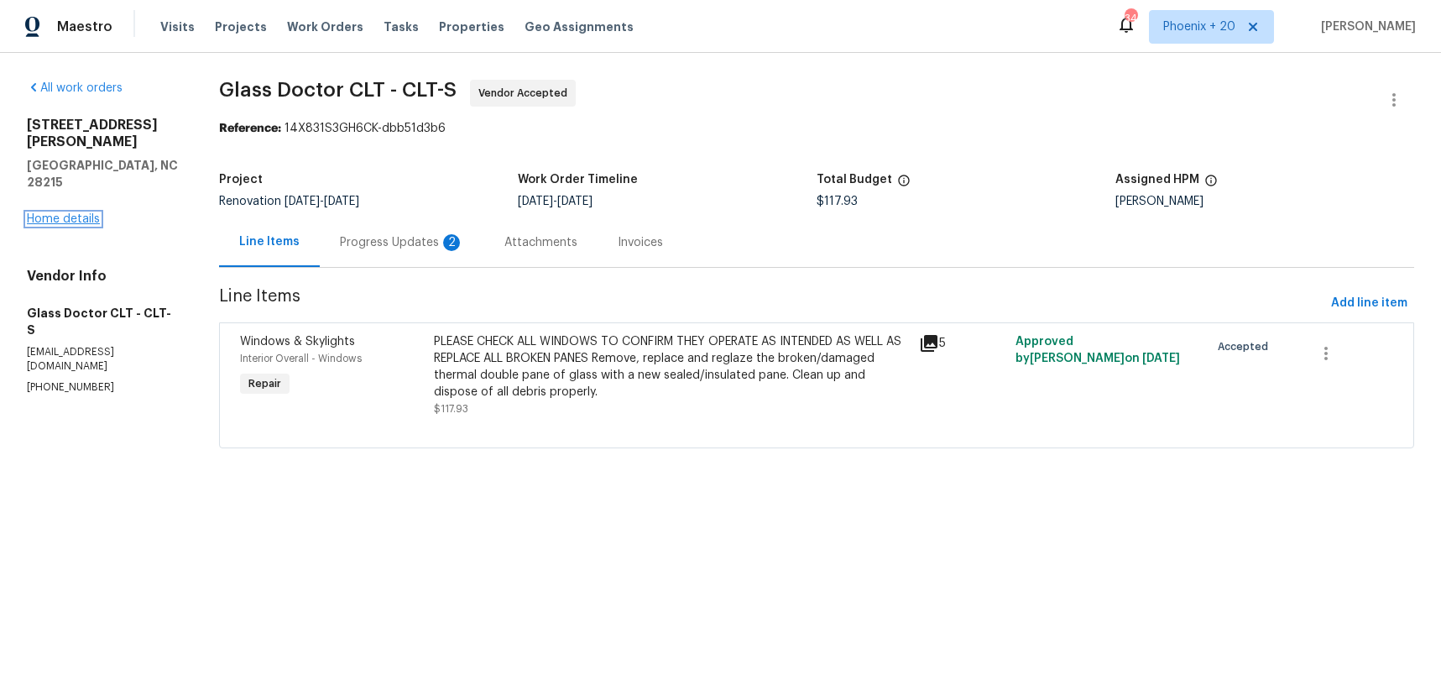
click at [80, 213] on link "Home details" at bounding box center [63, 219] width 73 height 12
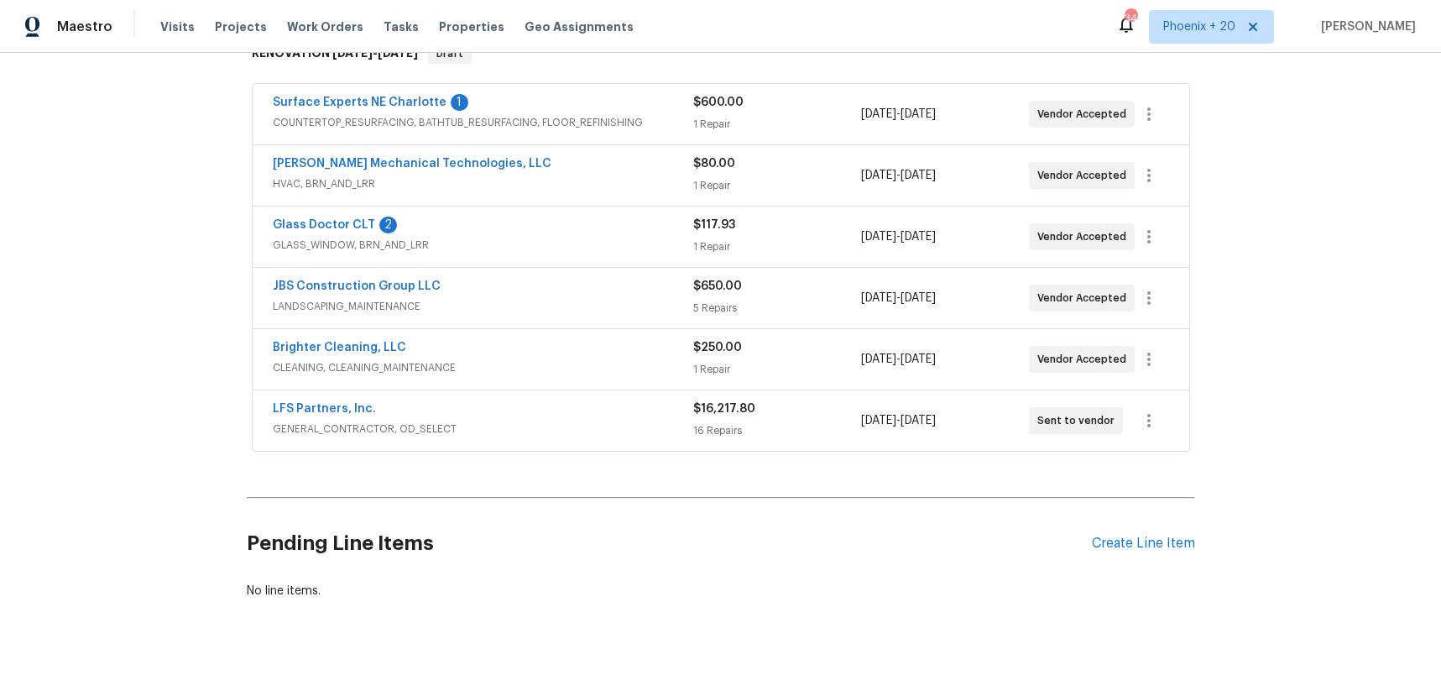
scroll to position [294, 0]
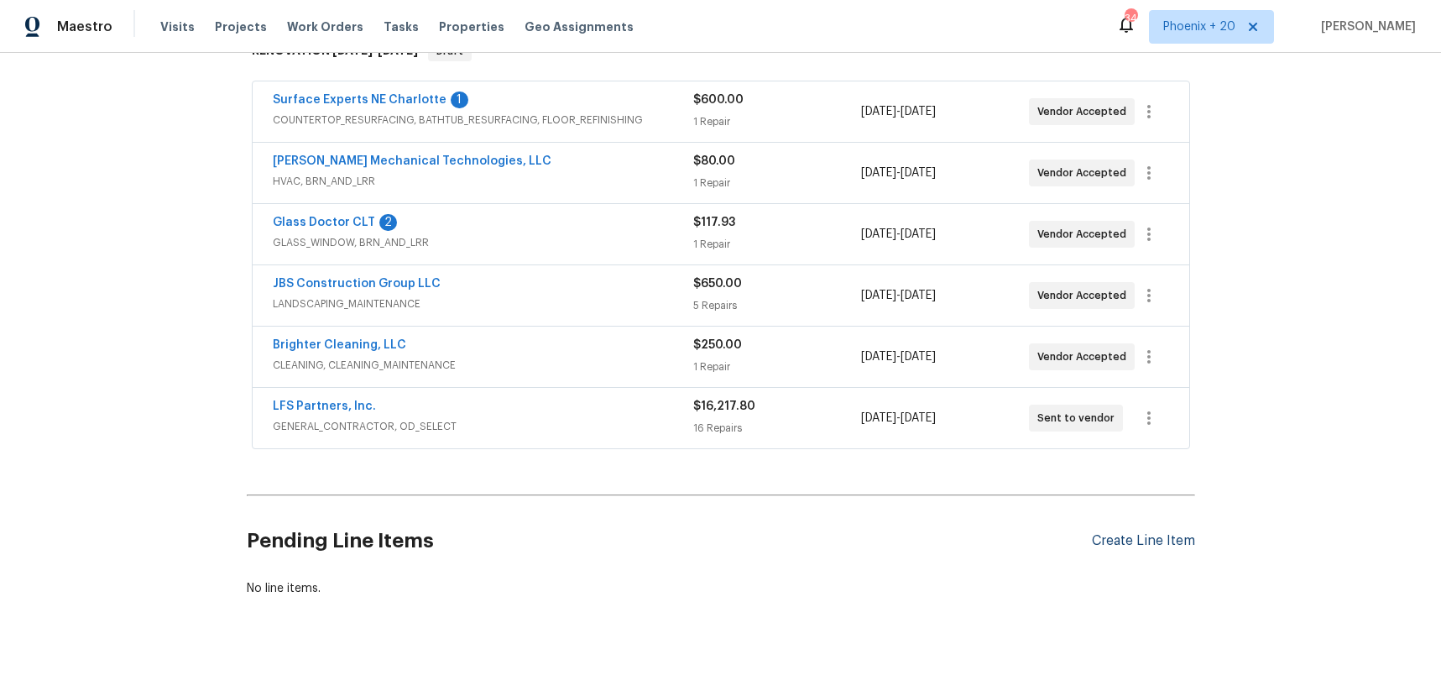
click at [1154, 543] on div "Create Line Item" at bounding box center [1143, 541] width 103 height 16
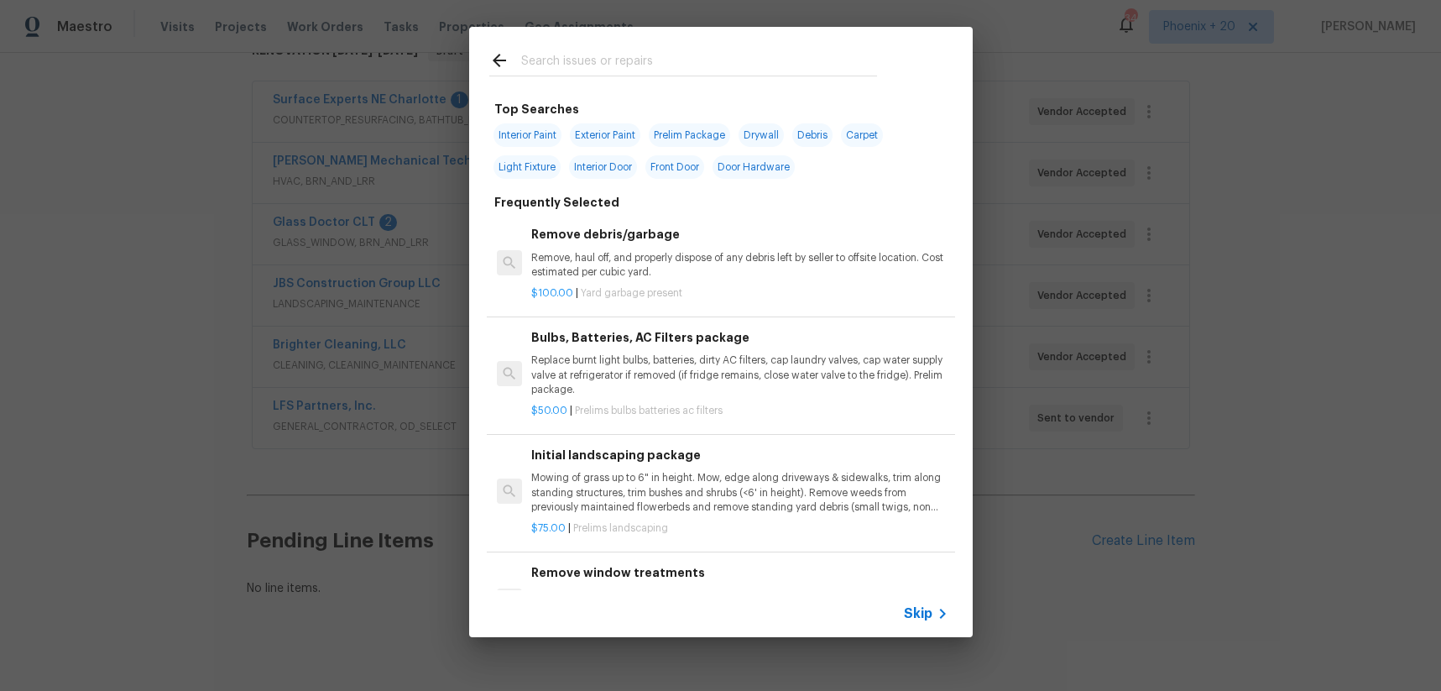
click at [685, 60] on input "text" at bounding box center [699, 62] width 356 height 25
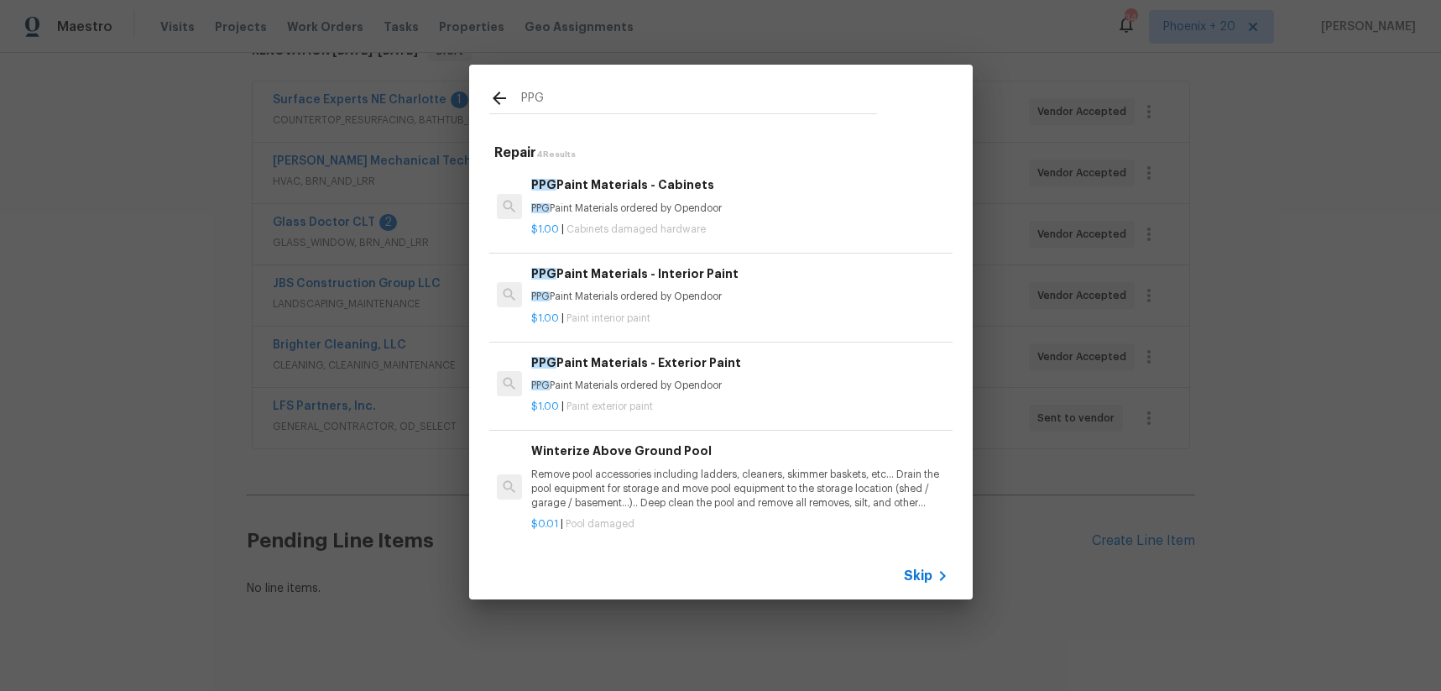
type input "PPG"
click at [755, 291] on p "PPG Paint Materials ordered by Opendoor" at bounding box center [739, 297] width 416 height 14
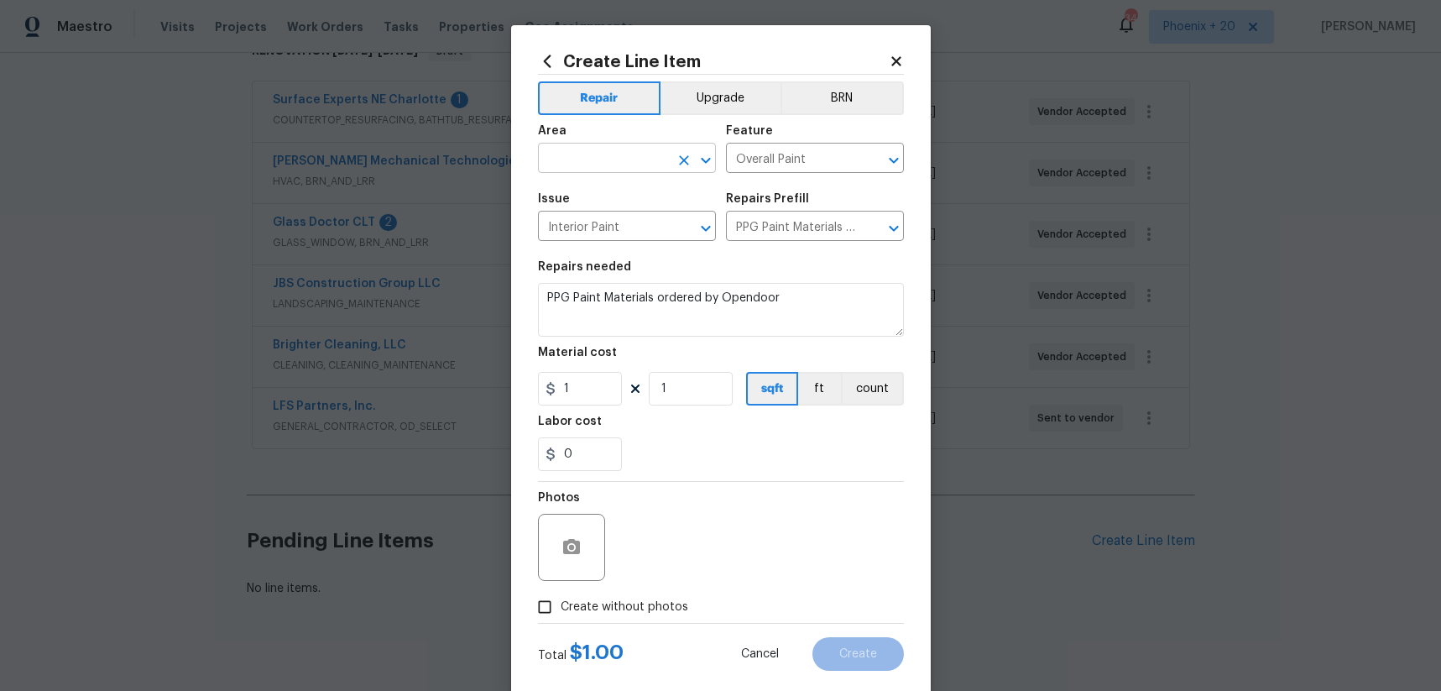
click at [618, 163] on input "text" at bounding box center [603, 160] width 131 height 26
click at [607, 236] on li "Interior Overall" at bounding box center [627, 225] width 178 height 28
type input "Interior Overall"
click at [754, 477] on section "Repairs needed PPG Paint Materials ordered by Opendoor Material cost 1 1 sqft f…" at bounding box center [721, 366] width 366 height 230
drag, startPoint x: 592, startPoint y: 394, endPoint x: 554, endPoint y: 391, distance: 37.9
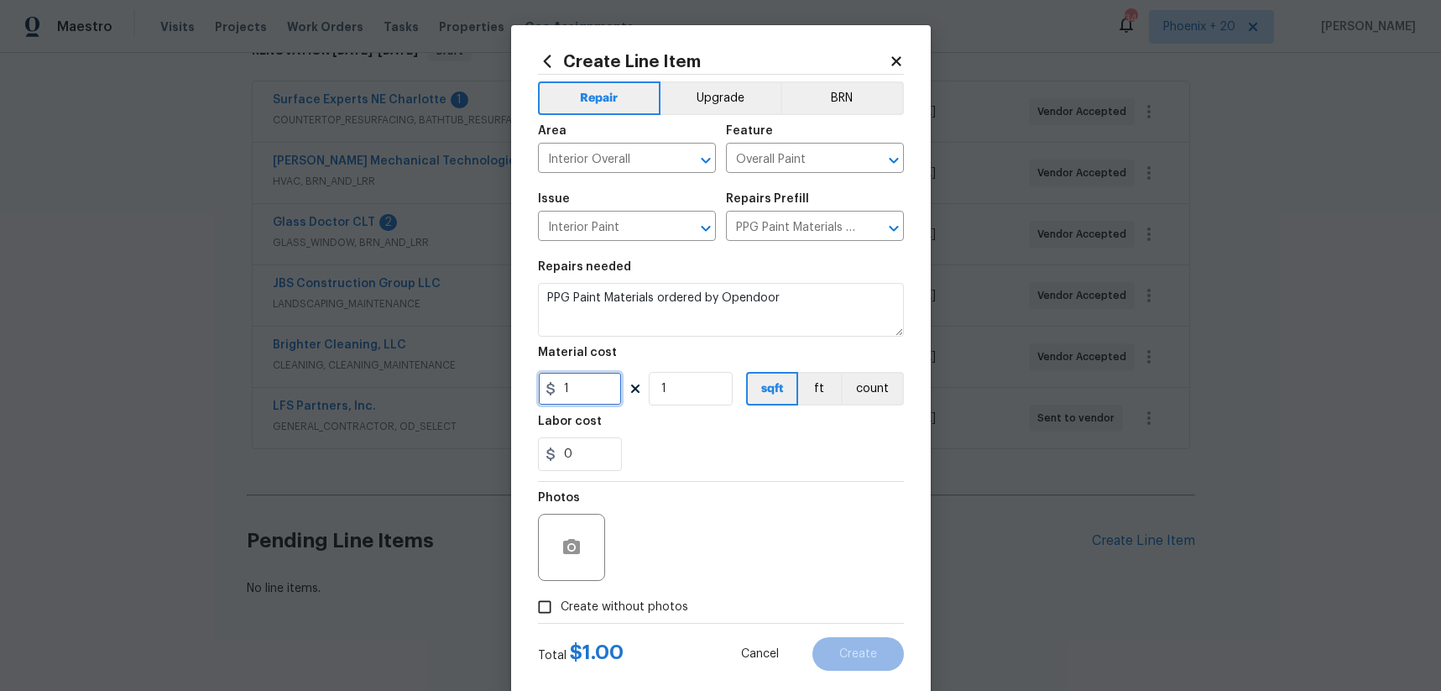
click at [554, 391] on div "1" at bounding box center [580, 389] width 84 height 34
type input "615.02"
click at [650, 603] on span "Create without photos" at bounding box center [625, 607] width 128 height 18
click at [561, 603] on input "Create without photos" at bounding box center [545, 607] width 32 height 32
checkbox input "true"
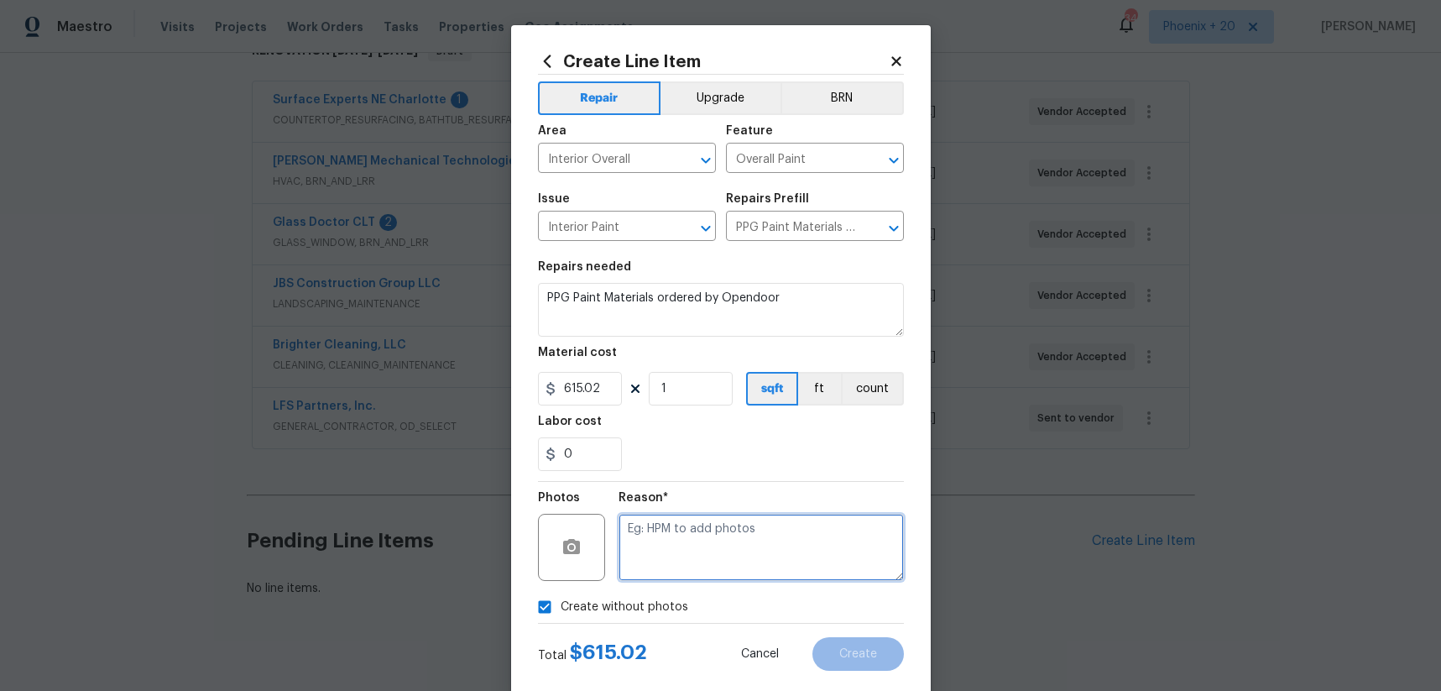
click at [662, 563] on textarea at bounding box center [760, 547] width 285 height 67
type textarea "NA"
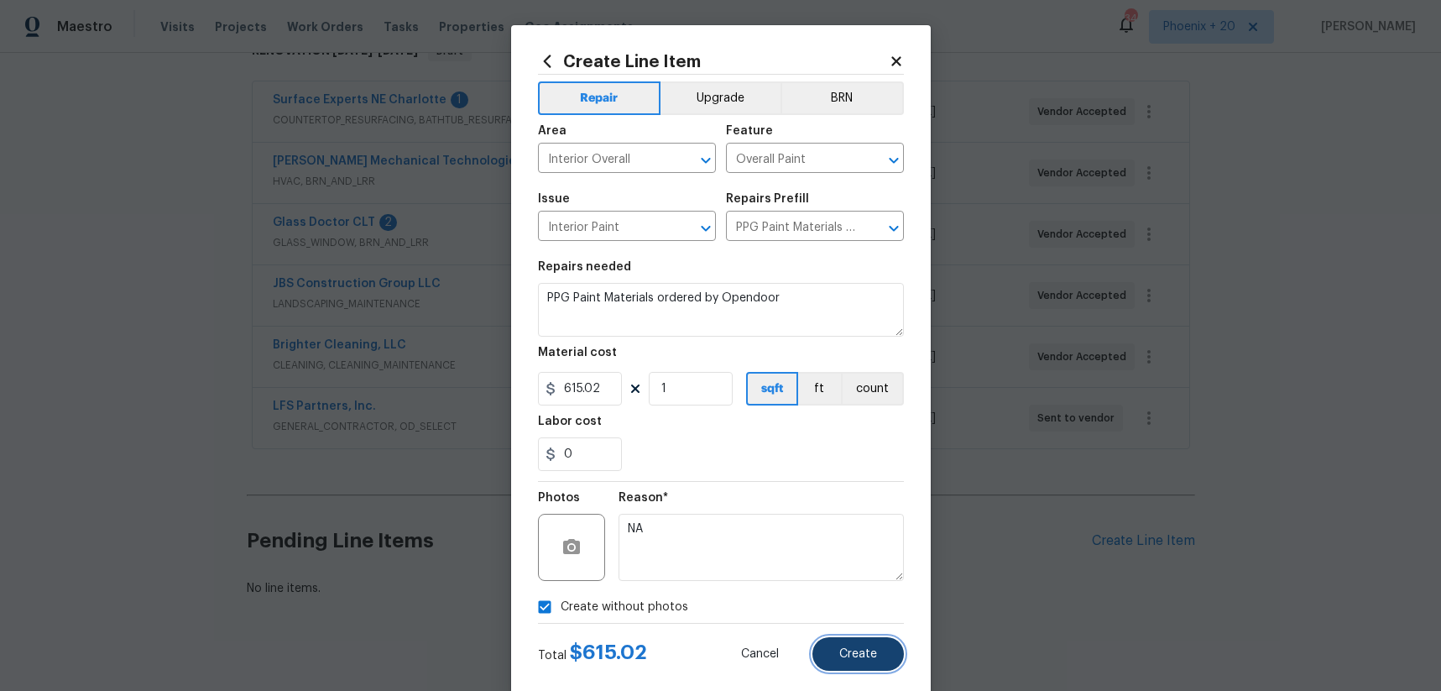
click at [845, 659] on span "Create" at bounding box center [858, 654] width 38 height 13
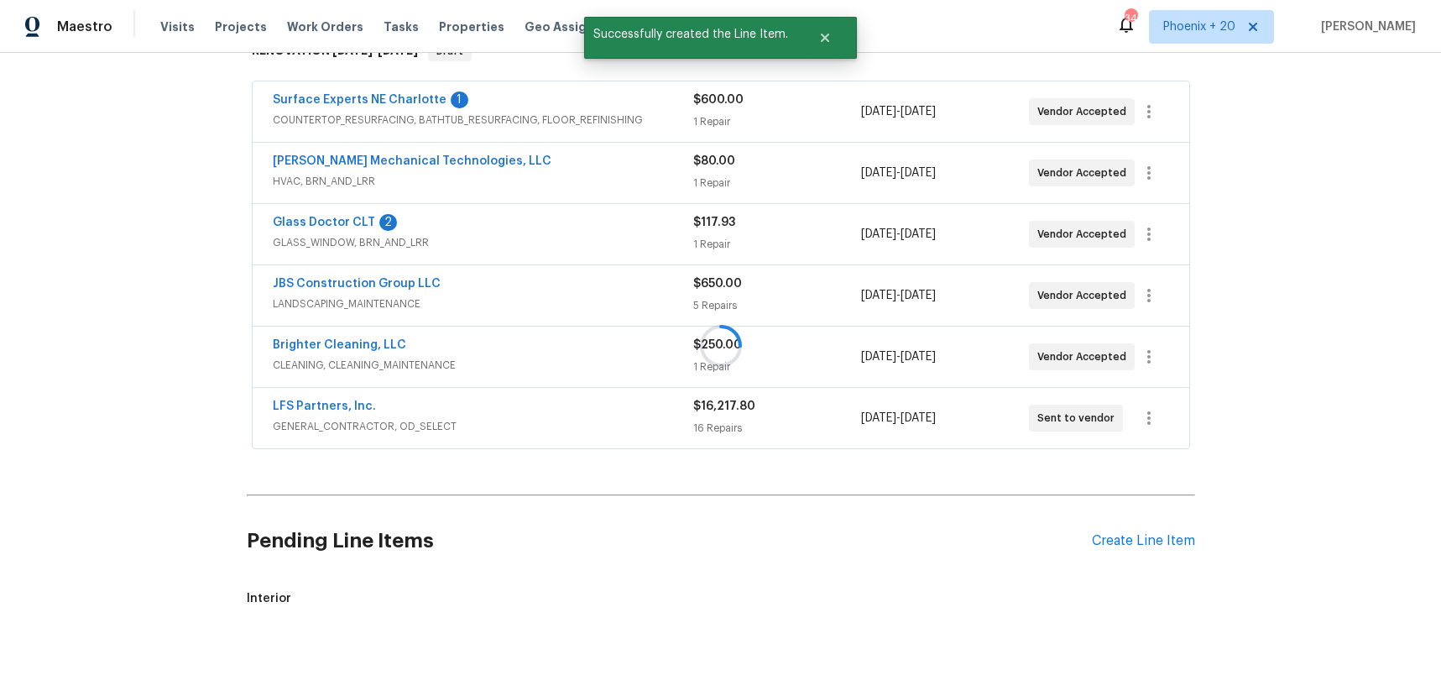
click at [1100, 539] on div at bounding box center [720, 345] width 1441 height 691
click at [1100, 539] on div "Create Line Item" at bounding box center [1143, 541] width 103 height 16
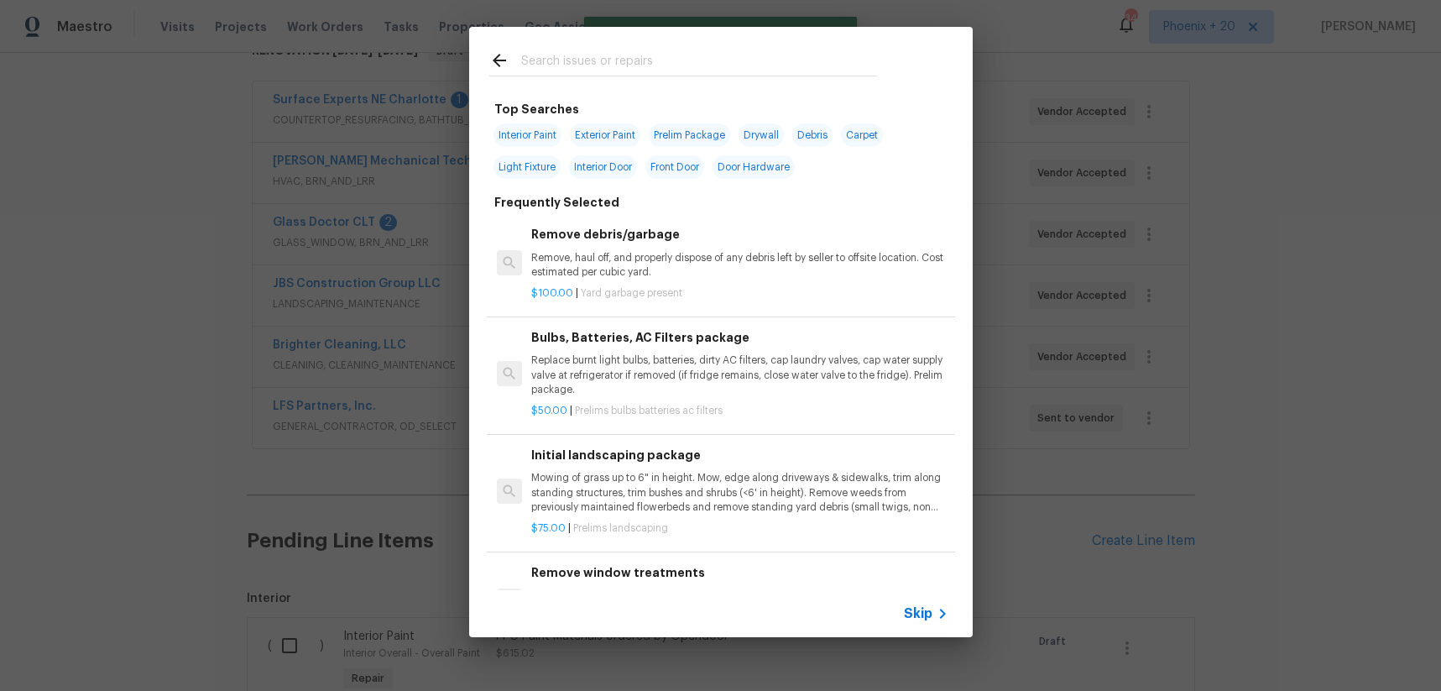
click at [650, 63] on input "text" at bounding box center [699, 62] width 356 height 25
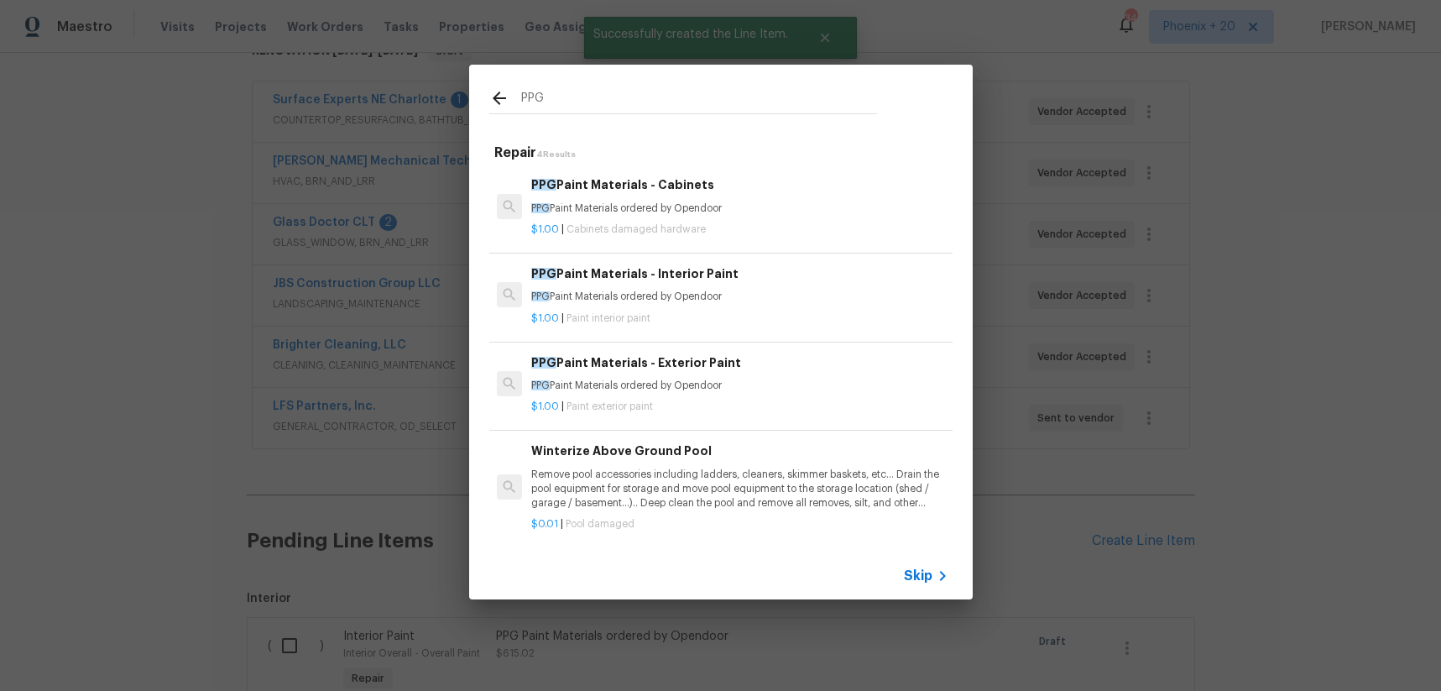
type input "PPG"
click at [754, 227] on p "$1.00 | Cabinets damaged hardware" at bounding box center [739, 229] width 416 height 14
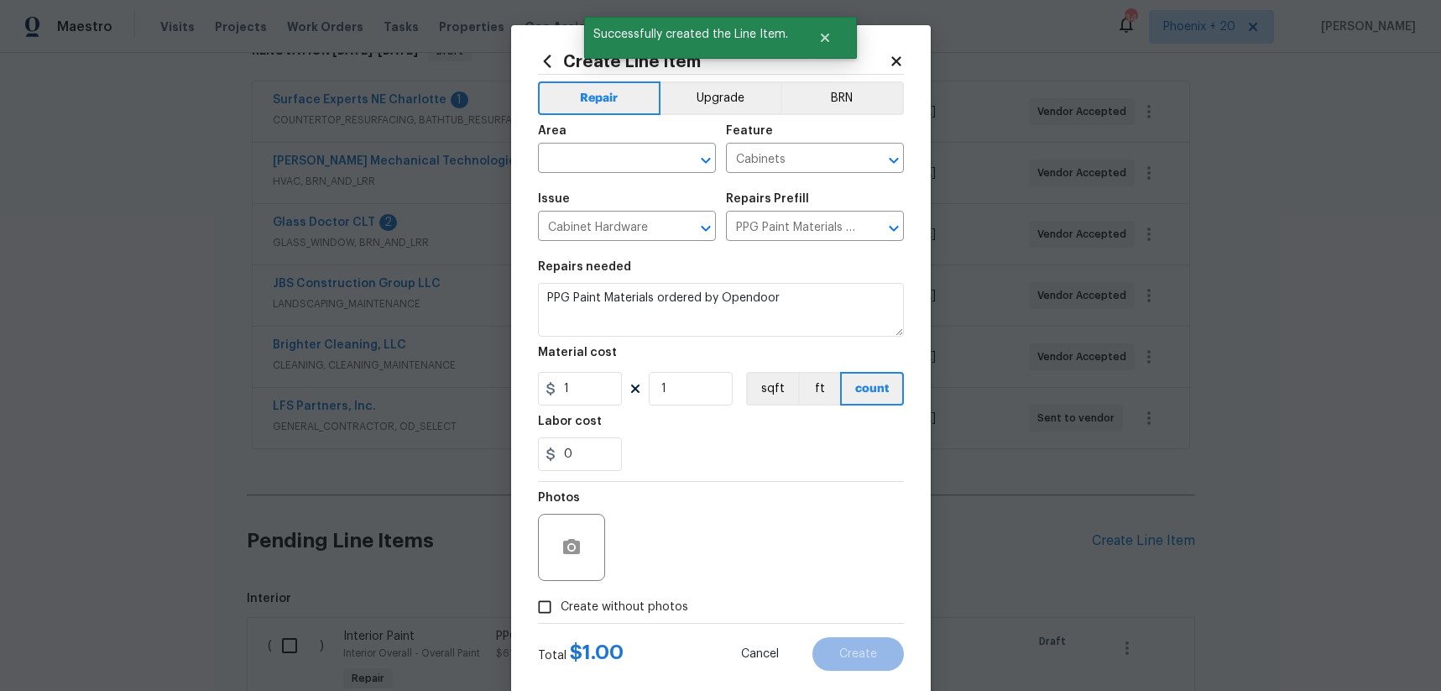
click at [591, 132] on div "Area" at bounding box center [627, 136] width 178 height 22
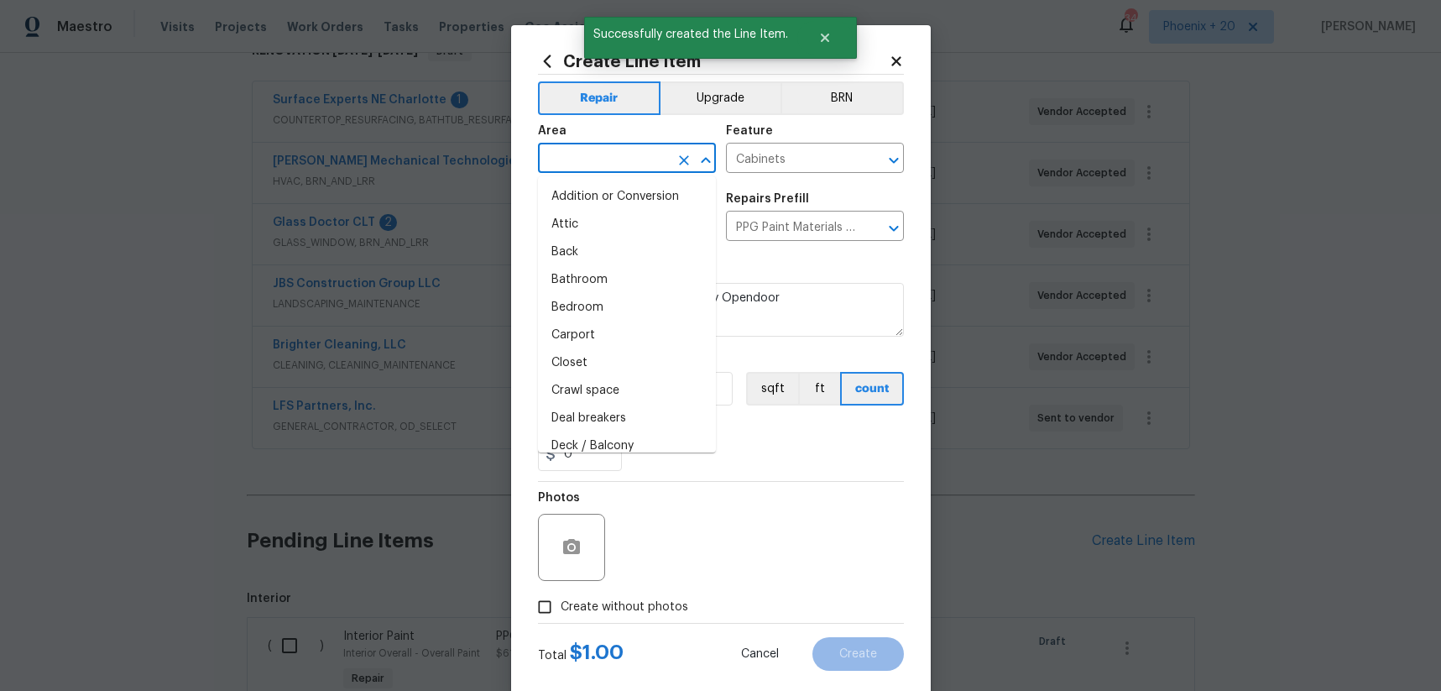
click at [593, 148] on input "text" at bounding box center [603, 160] width 131 height 26
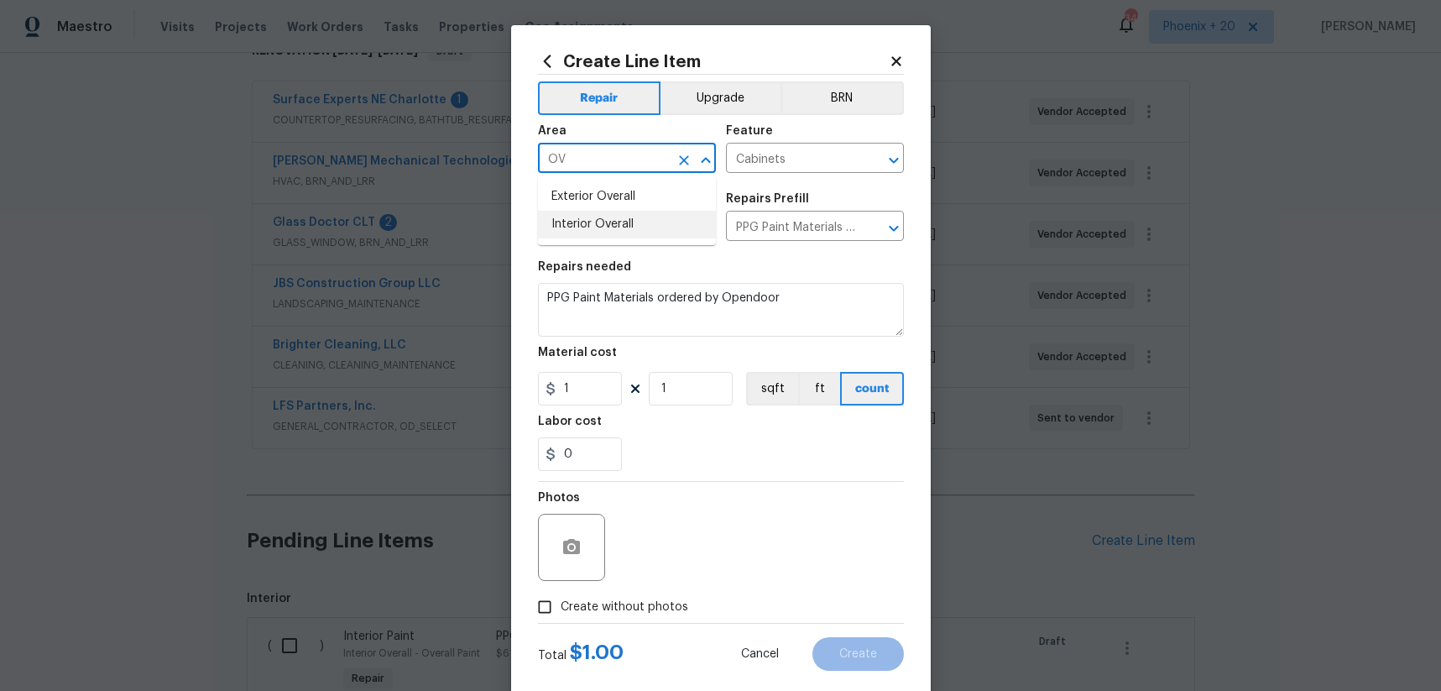
click at [600, 215] on li "Interior Overall" at bounding box center [627, 225] width 178 height 28
type input "Interior Overall"
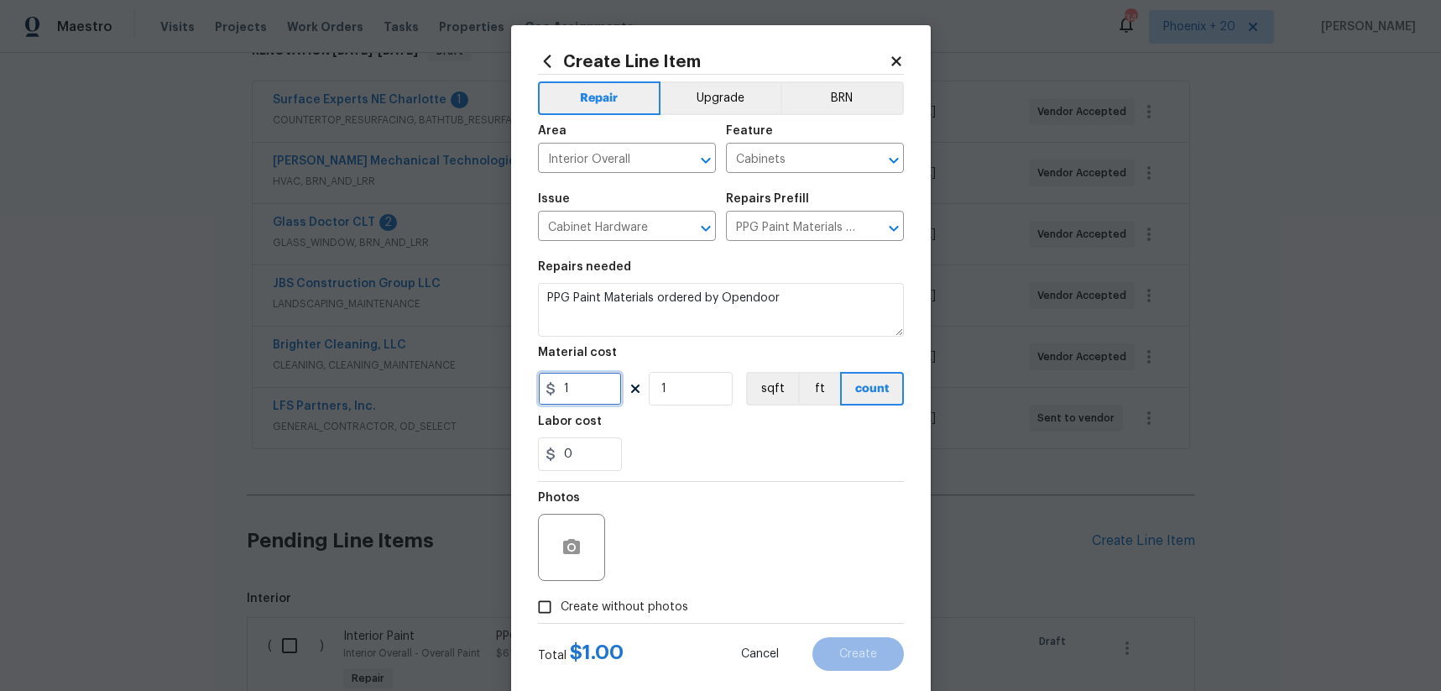
drag, startPoint x: 592, startPoint y: 387, endPoint x: 553, endPoint y: 384, distance: 38.7
click at [553, 384] on div "1" at bounding box center [580, 389] width 84 height 34
type input "824.03"
click at [671, 599] on span "Create without photos" at bounding box center [625, 607] width 128 height 18
click at [561, 599] on input "Create without photos" at bounding box center [545, 607] width 32 height 32
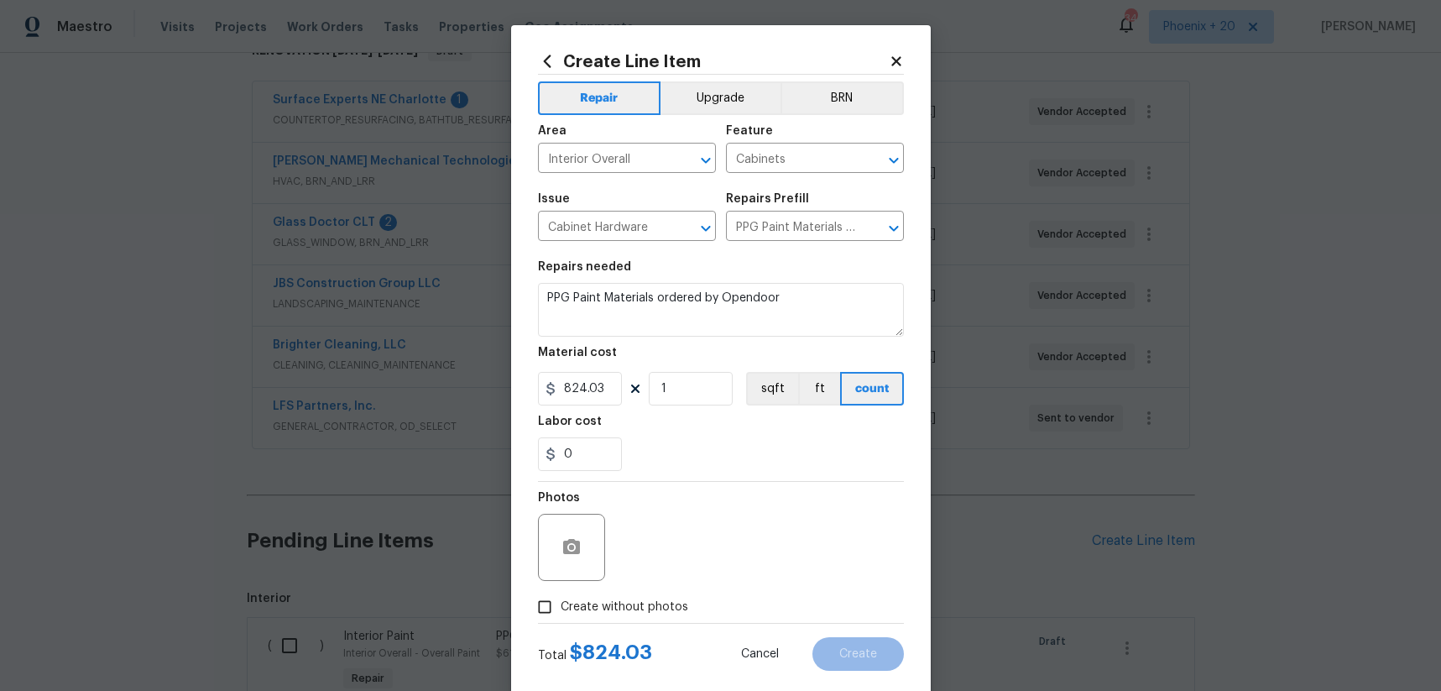
checkbox input "true"
drag, startPoint x: 674, startPoint y: 594, endPoint x: 693, endPoint y: 563, distance: 36.6
click at [693, 563] on textarea at bounding box center [760, 547] width 285 height 67
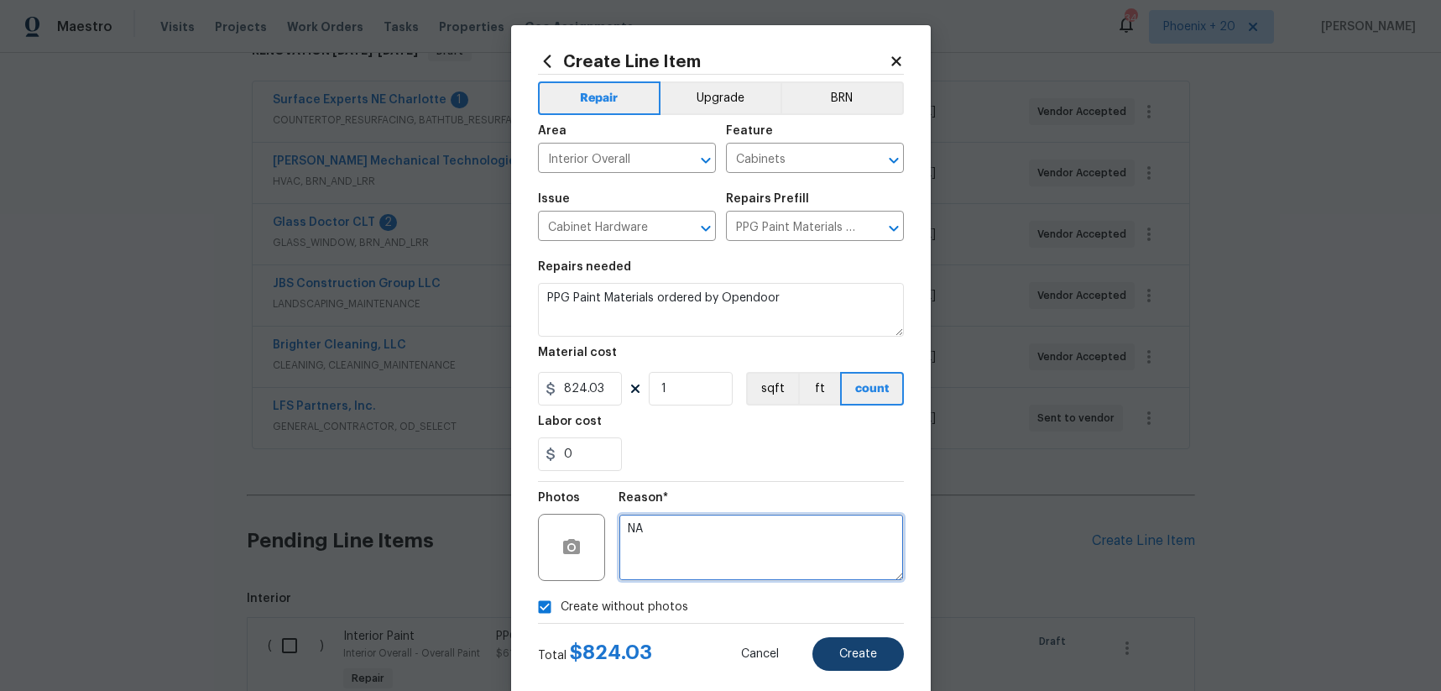
type textarea "NA"
click at [838, 643] on button "Create" at bounding box center [857, 654] width 91 height 34
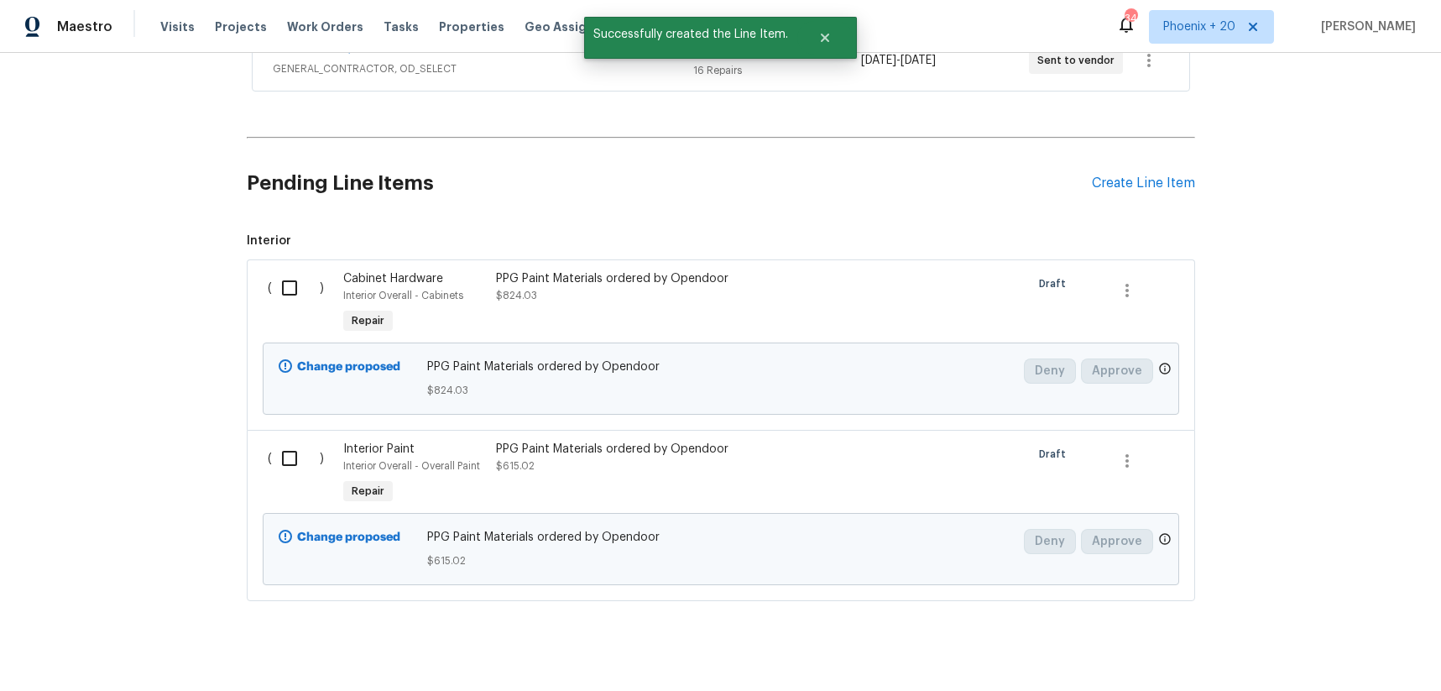
scroll to position [676, 0]
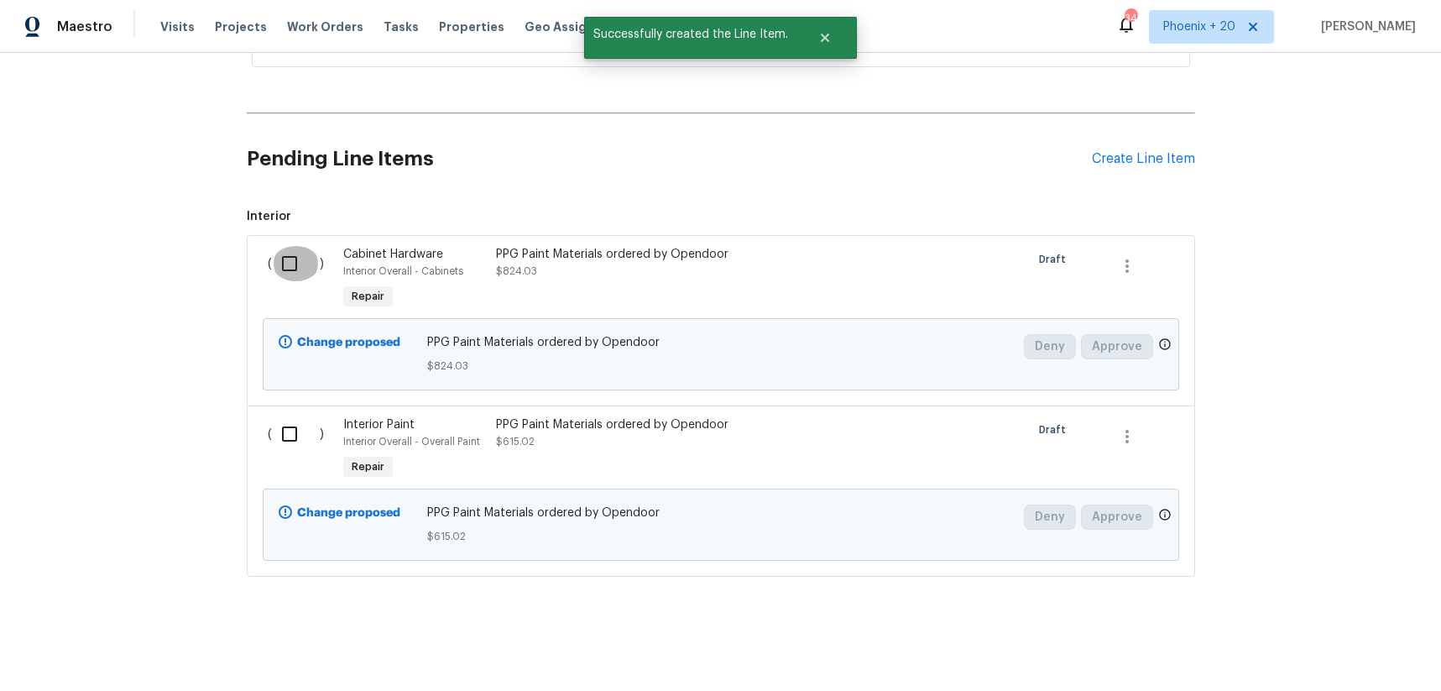
drag, startPoint x: 299, startPoint y: 246, endPoint x: 294, endPoint y: 261, distance: 15.9
click at [298, 247] on input "checkbox" at bounding box center [296, 263] width 48 height 35
checkbox input "true"
drag, startPoint x: 310, startPoint y: 436, endPoint x: 430, endPoint y: 462, distance: 122.6
click at [313, 436] on input "checkbox" at bounding box center [296, 433] width 48 height 35
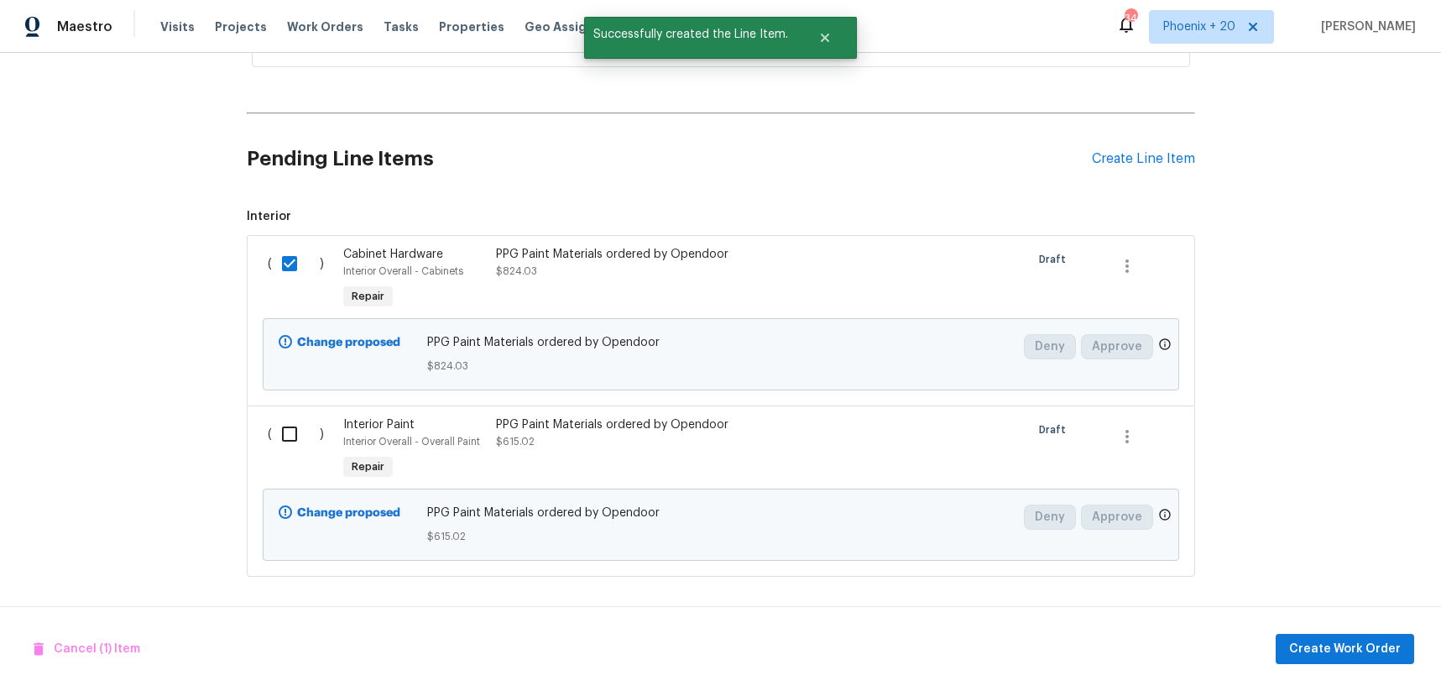
checkbox input "true"
click at [1343, 640] on span "Create Work Order" at bounding box center [1345, 649] width 112 height 21
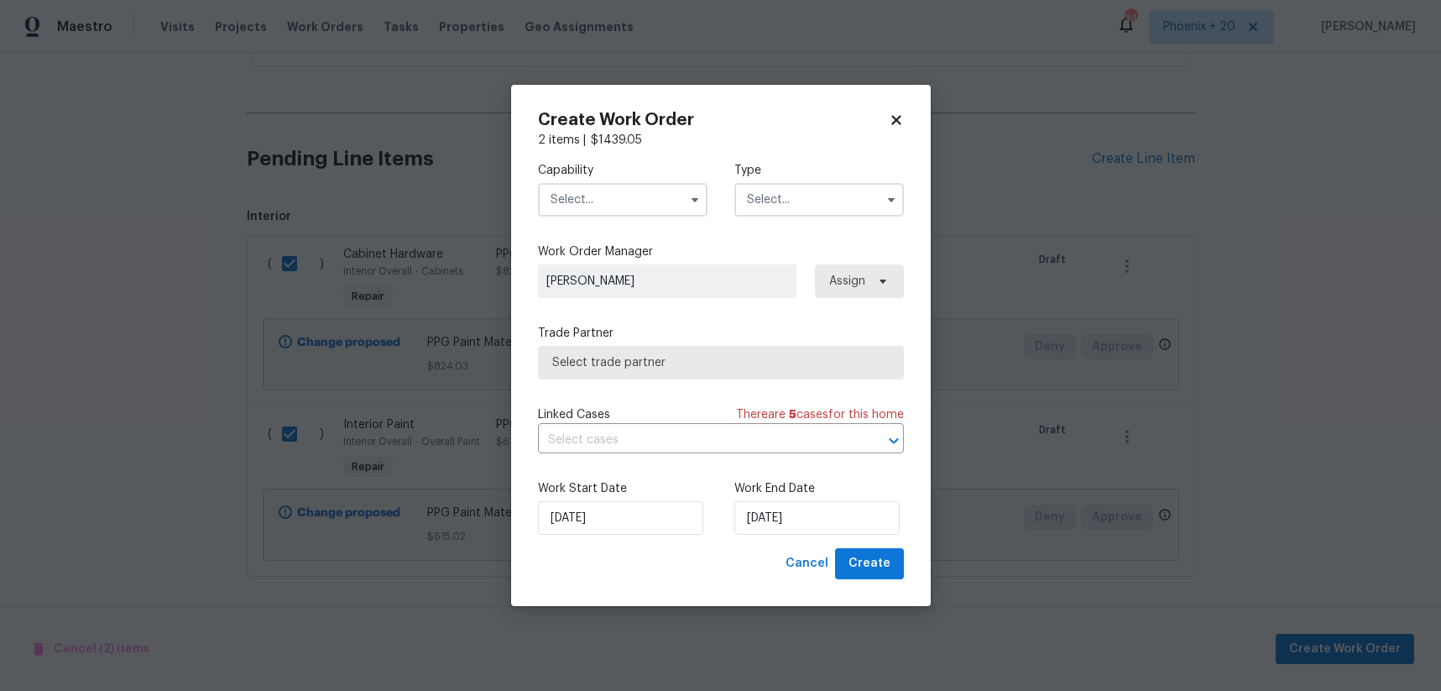
drag, startPoint x: 623, startPoint y: 201, endPoint x: 621, endPoint y: 211, distance: 10.2
click at [623, 201] on input "text" at bounding box center [623, 200] width 170 height 34
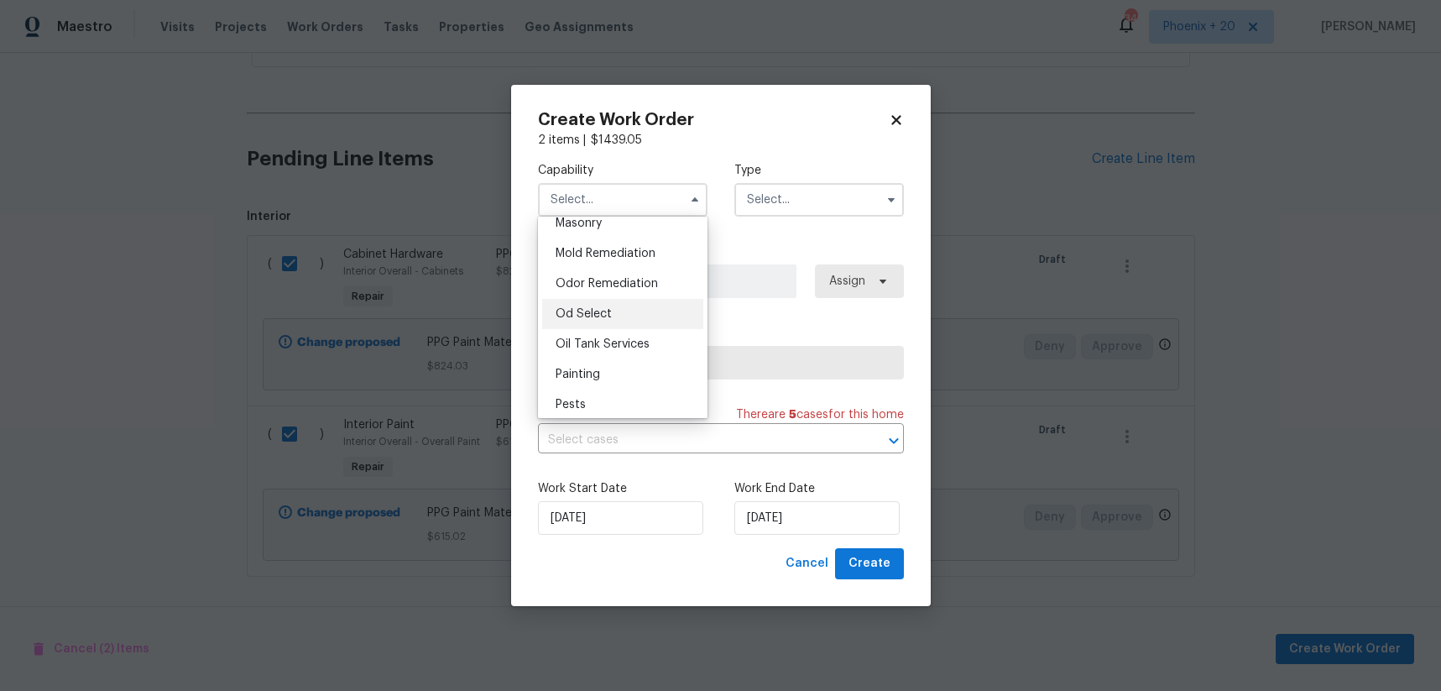
scroll to position [1291, 0]
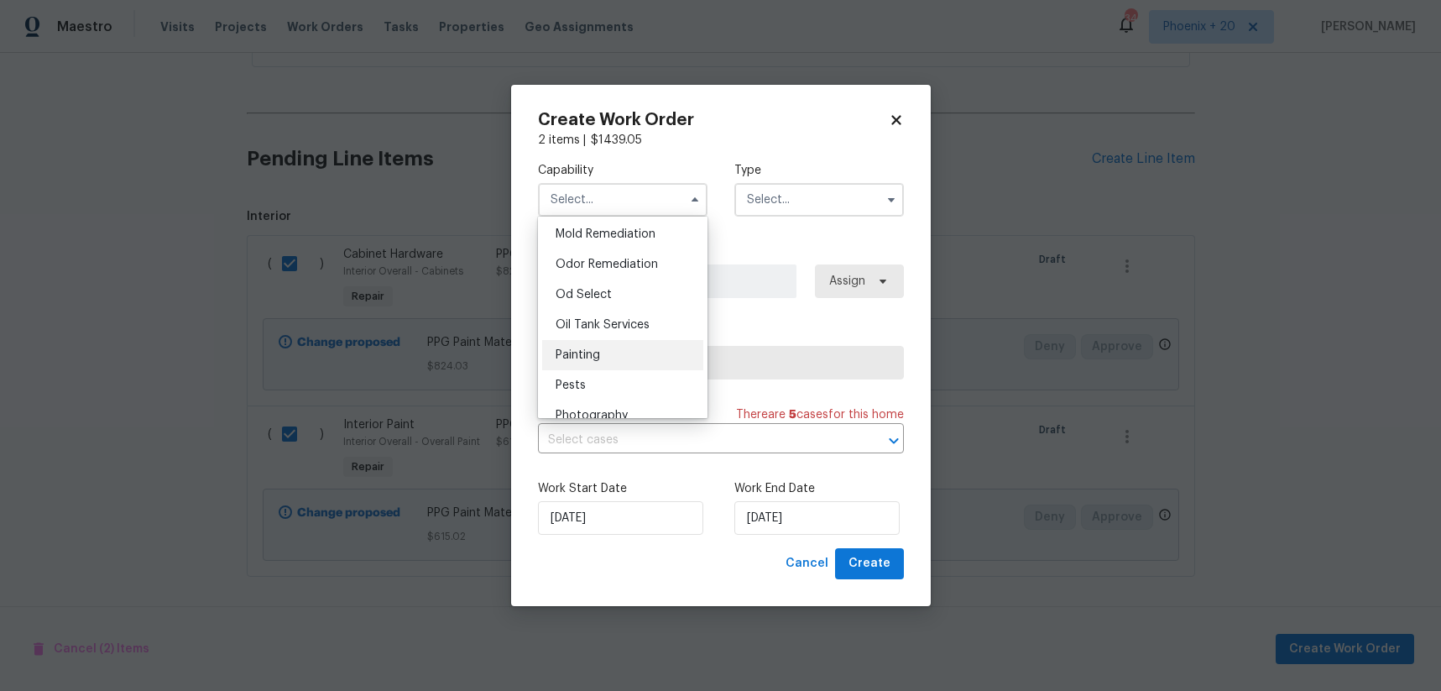
click at [644, 355] on div "Painting" at bounding box center [622, 355] width 161 height 30
type input "Painting"
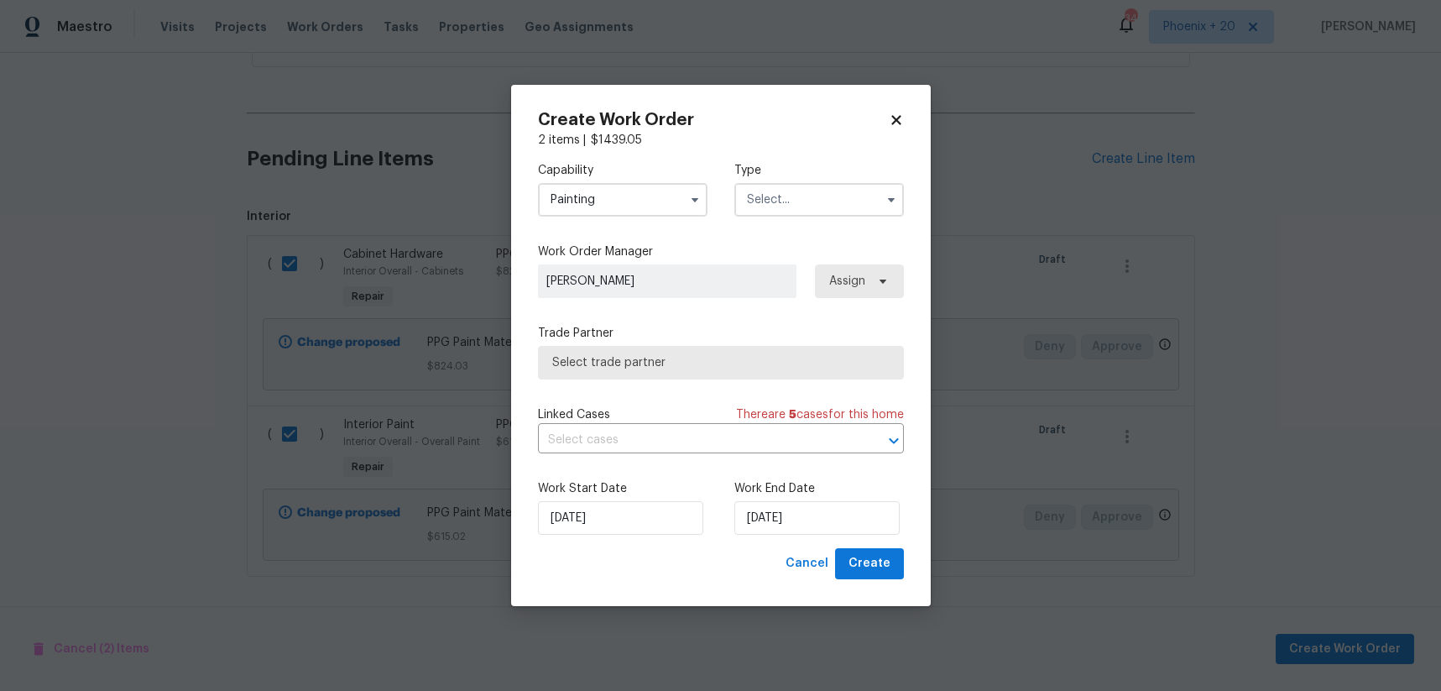
click at [780, 208] on input "text" at bounding box center [819, 200] width 170 height 34
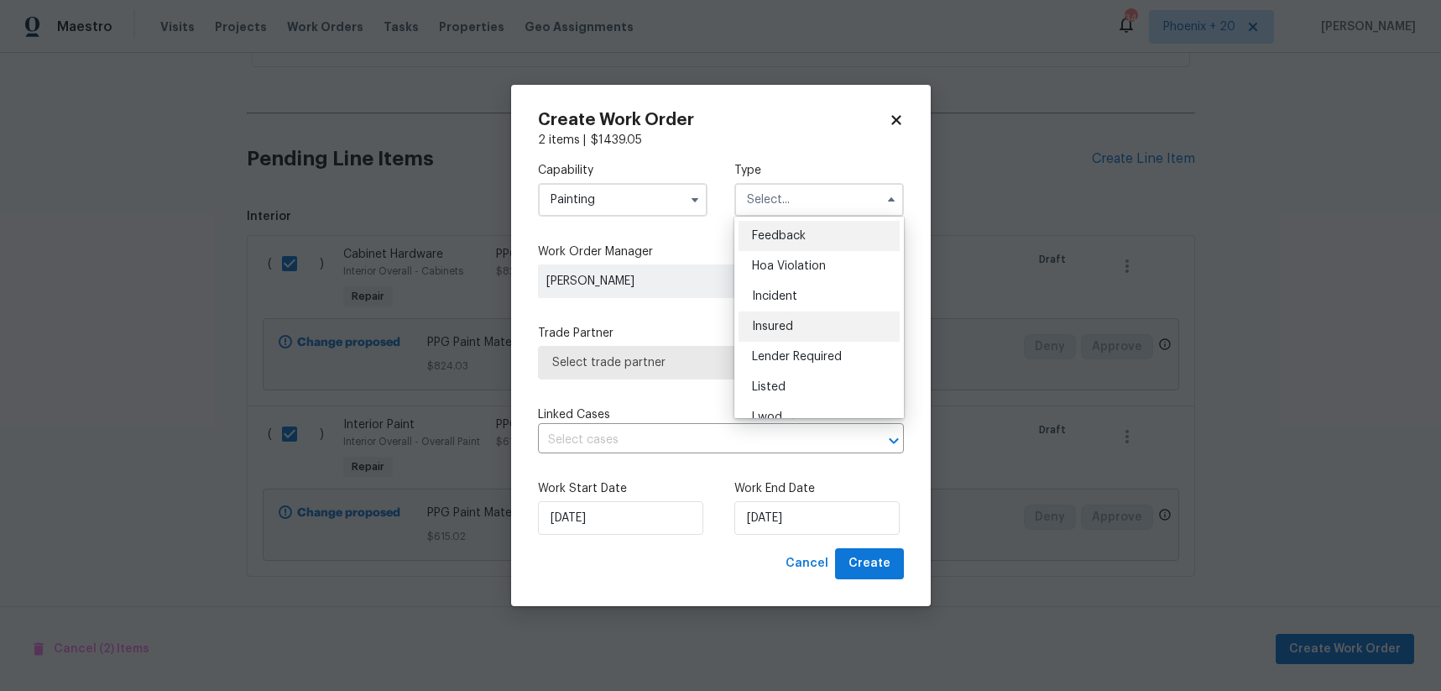
scroll to position [200, 0]
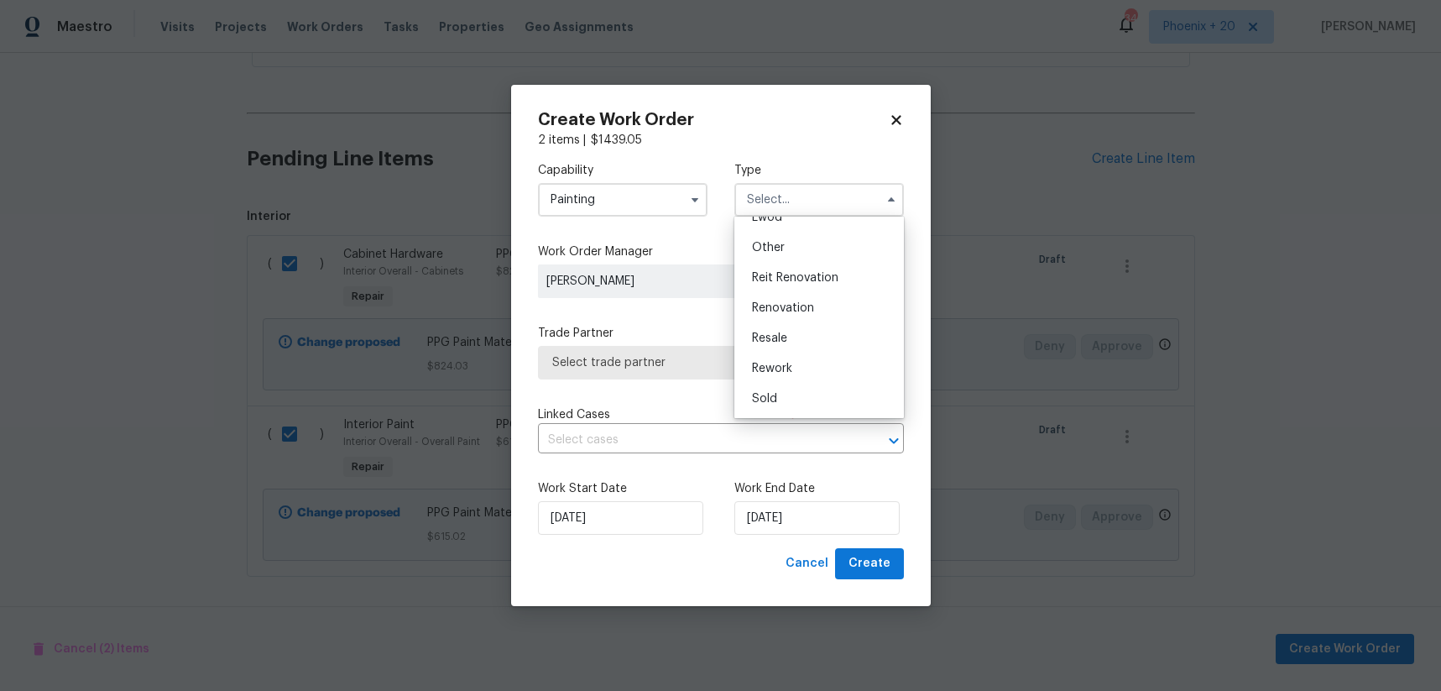
drag, startPoint x: 785, startPoint y: 302, endPoint x: 811, endPoint y: 296, distance: 26.7
click at [785, 302] on span "Renovation" at bounding box center [783, 308] width 62 height 12
type input "Renovation"
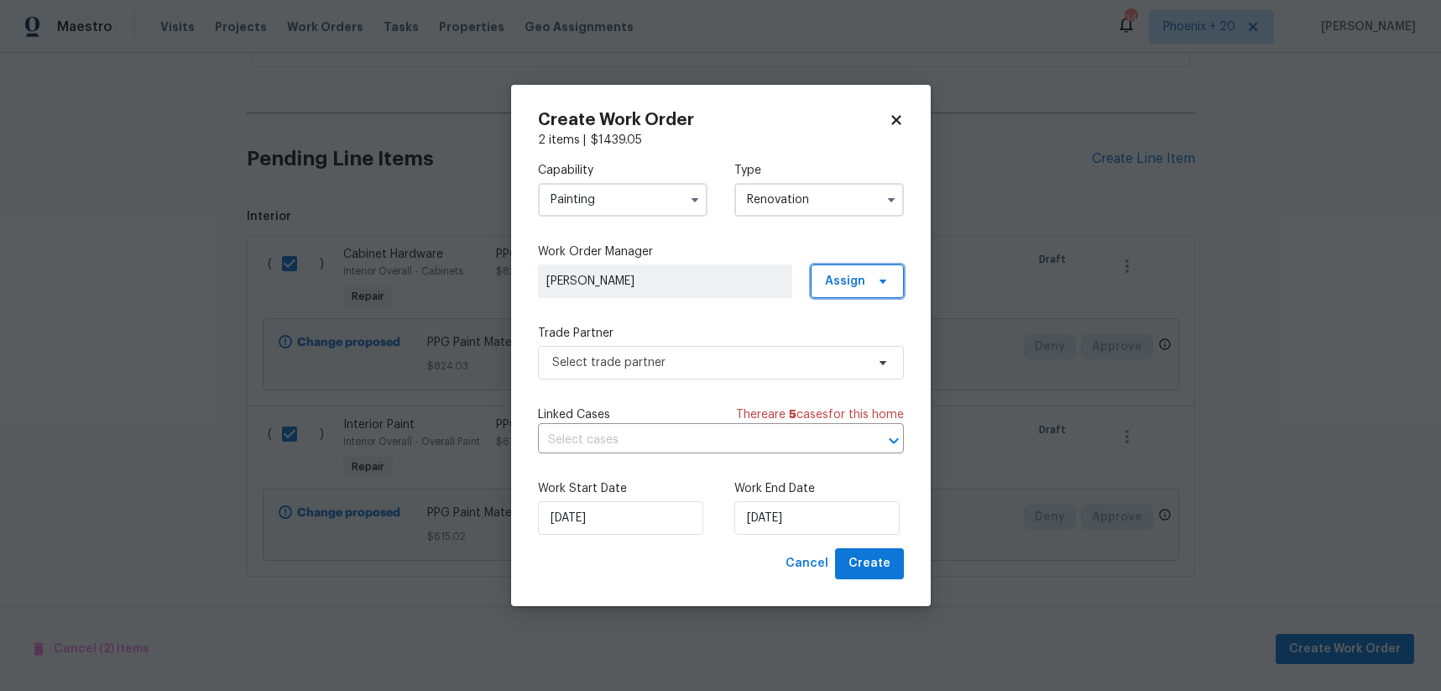
click at [853, 281] on span "Assign" at bounding box center [845, 281] width 40 height 17
click at [849, 355] on div "Assign to me" at bounding box center [859, 352] width 73 height 17
click at [717, 363] on span "Select trade partner" at bounding box center [708, 362] width 313 height 17
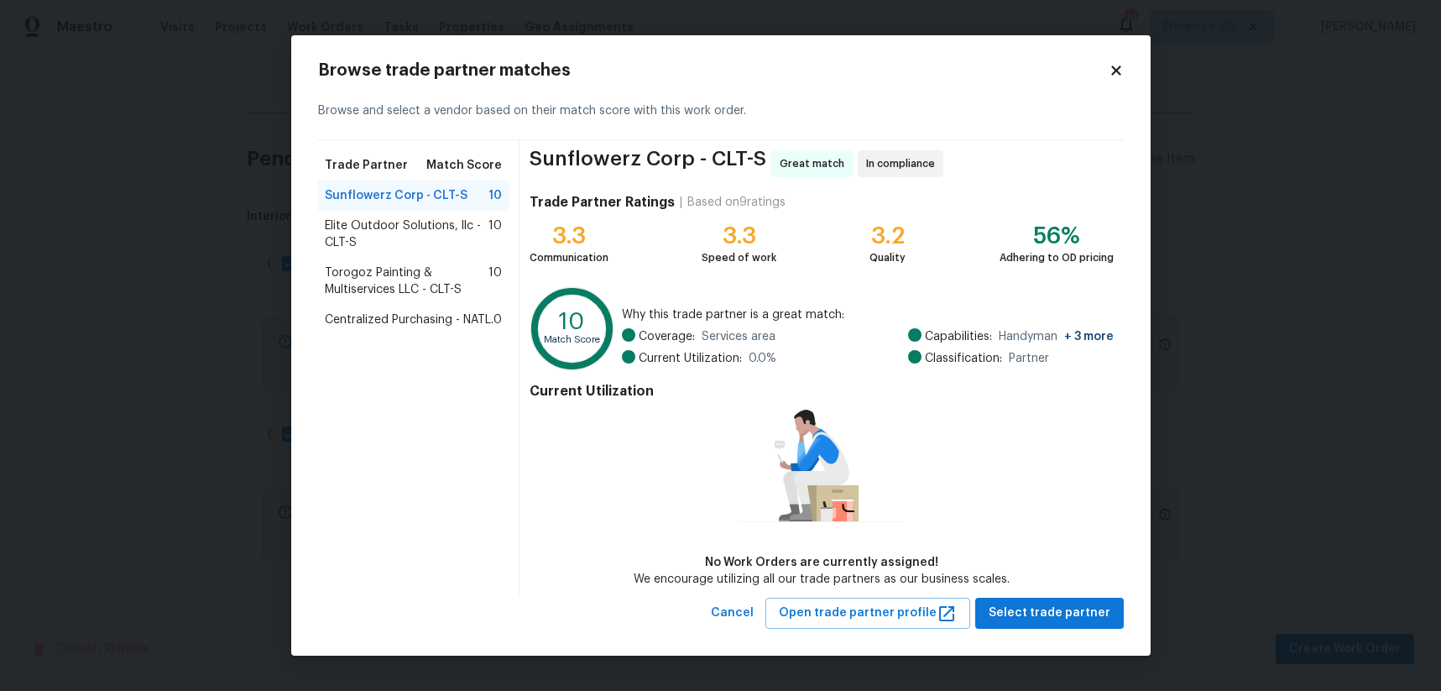
click at [389, 315] on span "Centralized Purchasing - NATL." at bounding box center [409, 319] width 169 height 17
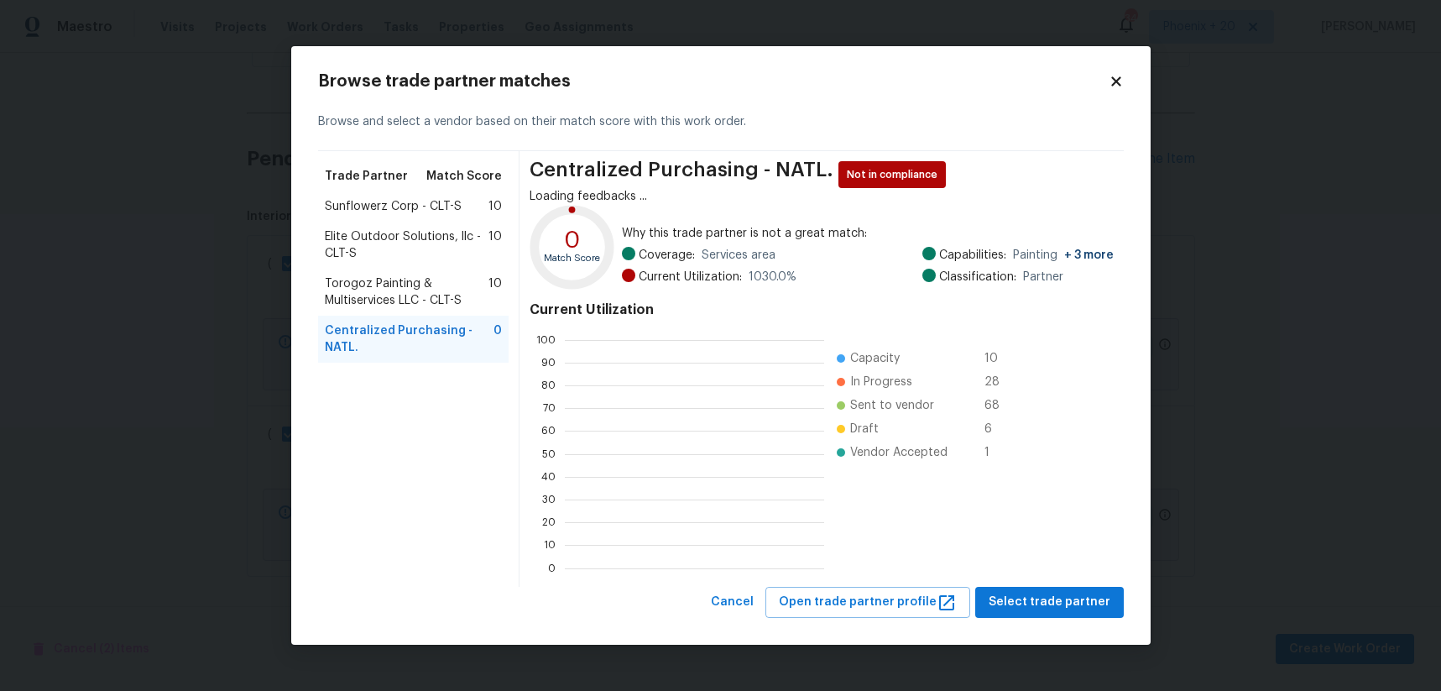
scroll to position [235, 259]
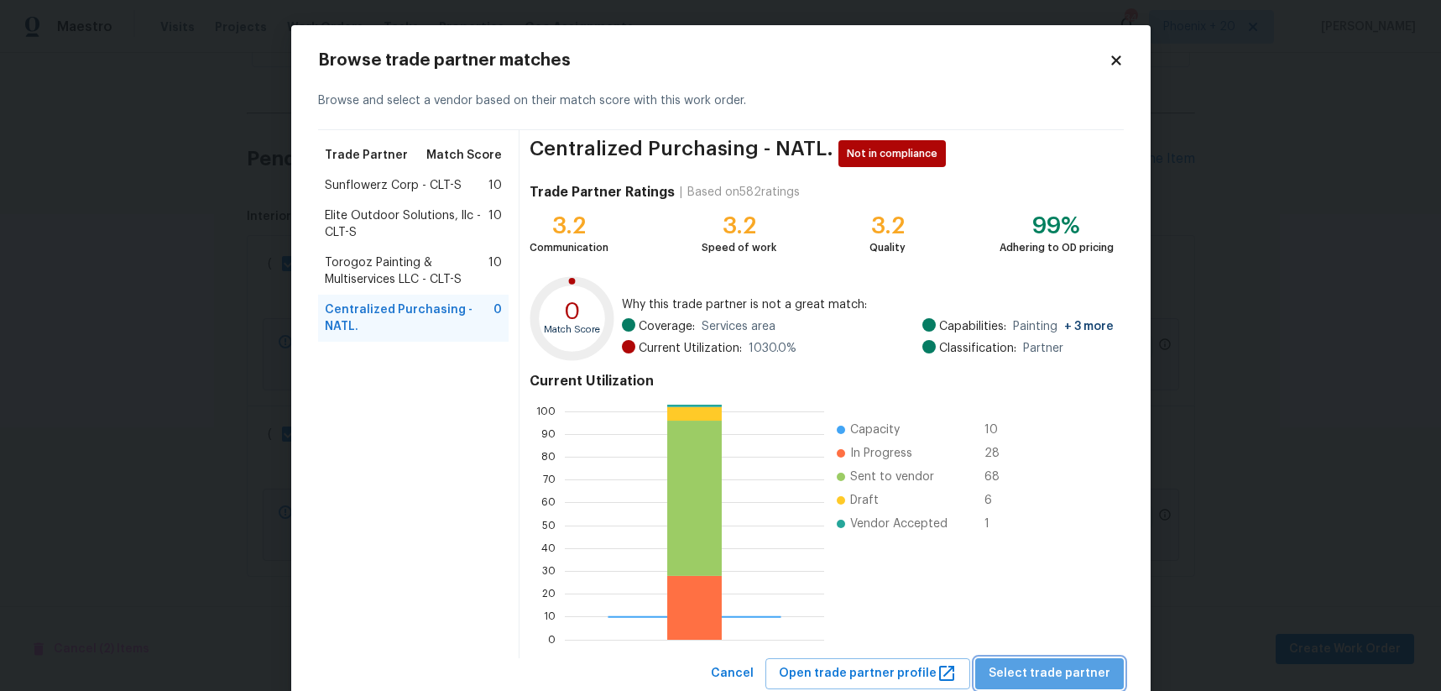
click at [1083, 663] on span "Select trade partner" at bounding box center [1050, 673] width 122 height 21
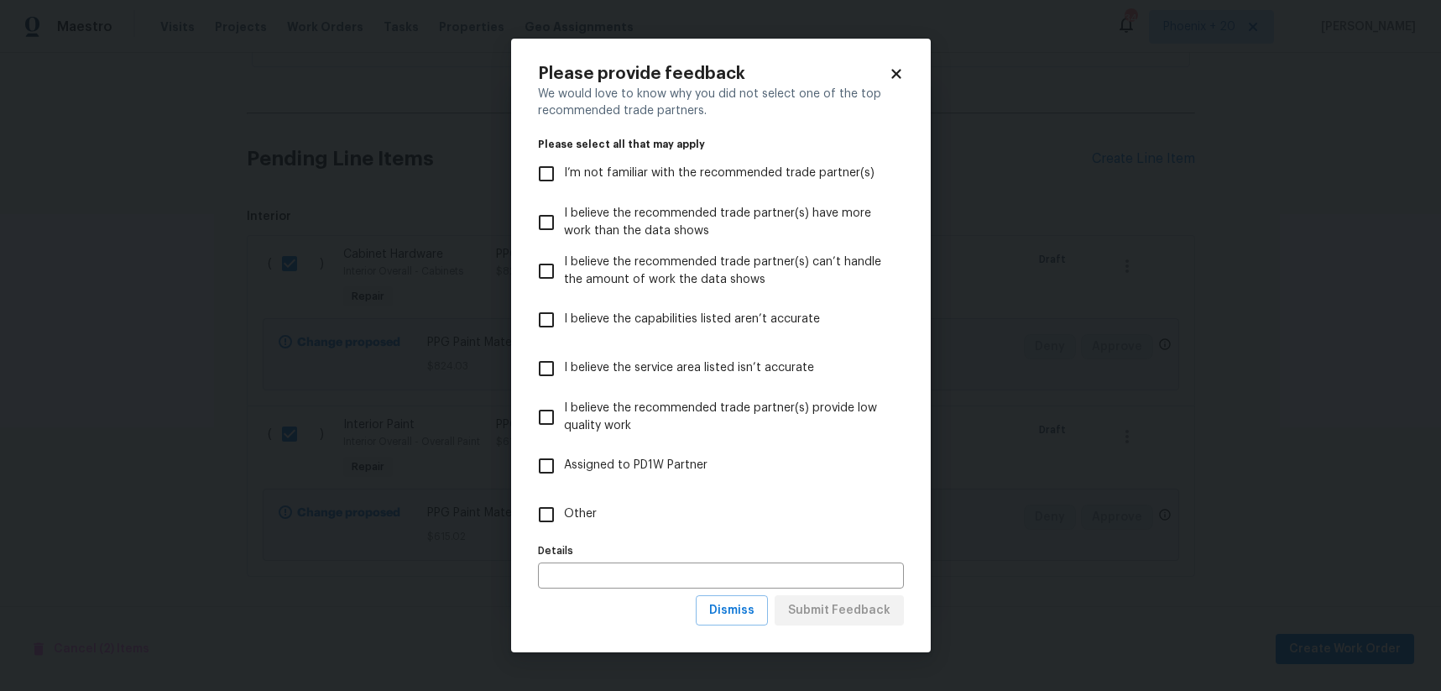
click at [691, 535] on label "Other" at bounding box center [710, 514] width 362 height 49
click at [564, 532] on input "Other" at bounding box center [546, 514] width 35 height 35
checkbox input "true"
click at [848, 608] on span "Submit Feedback" at bounding box center [839, 610] width 102 height 21
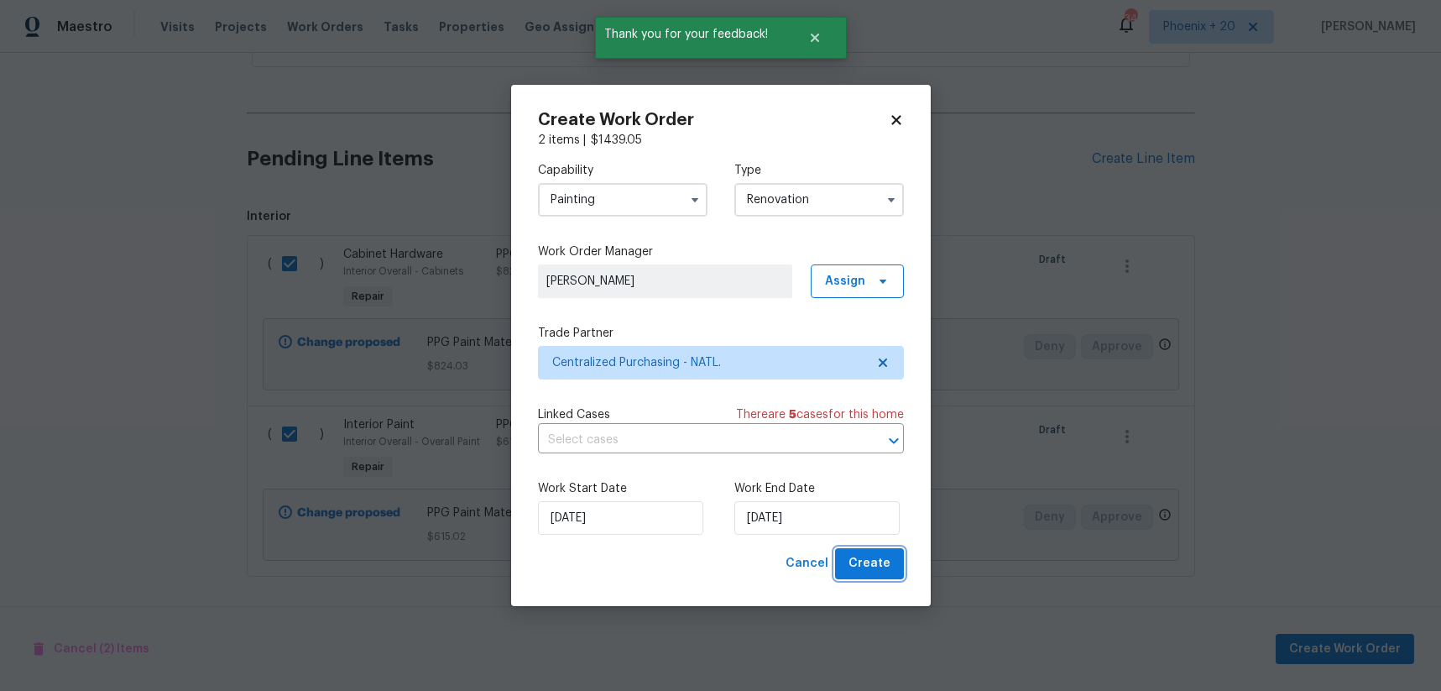
click at [864, 565] on span "Create" at bounding box center [869, 563] width 42 height 21
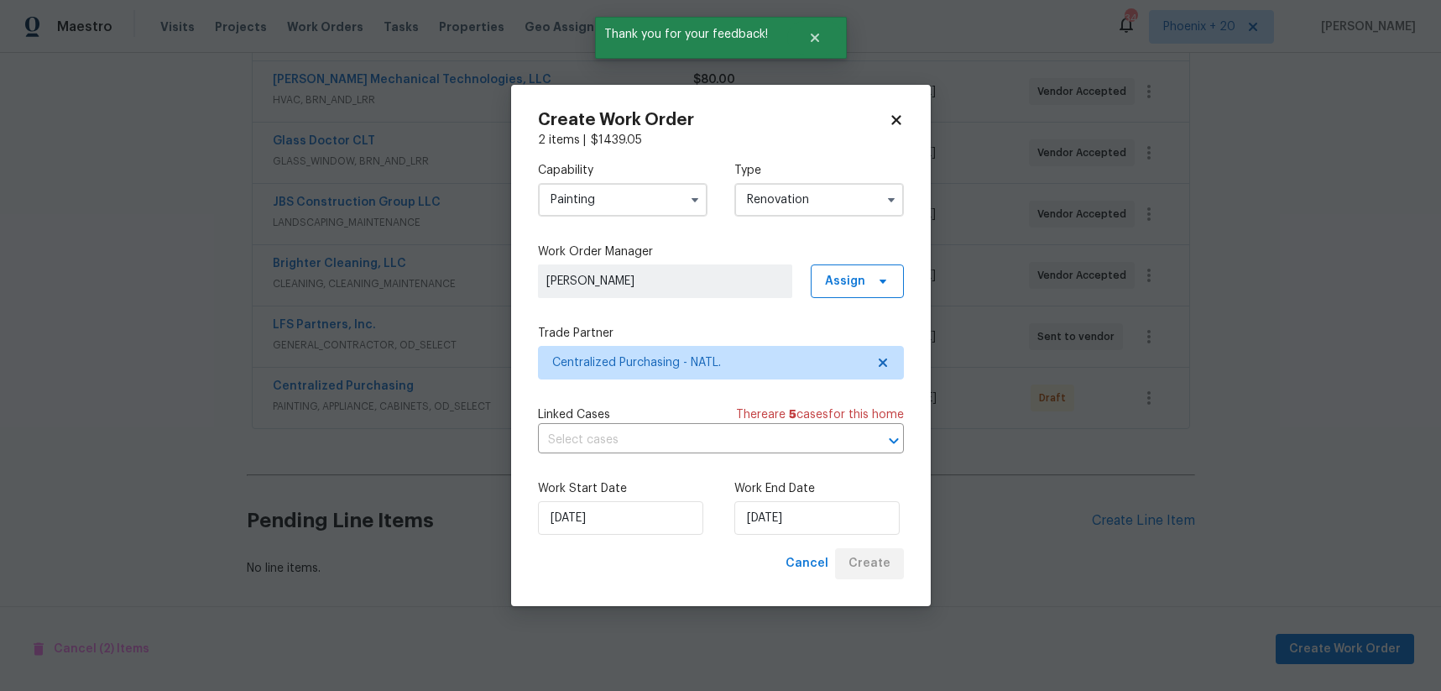
scroll to position [375, 0]
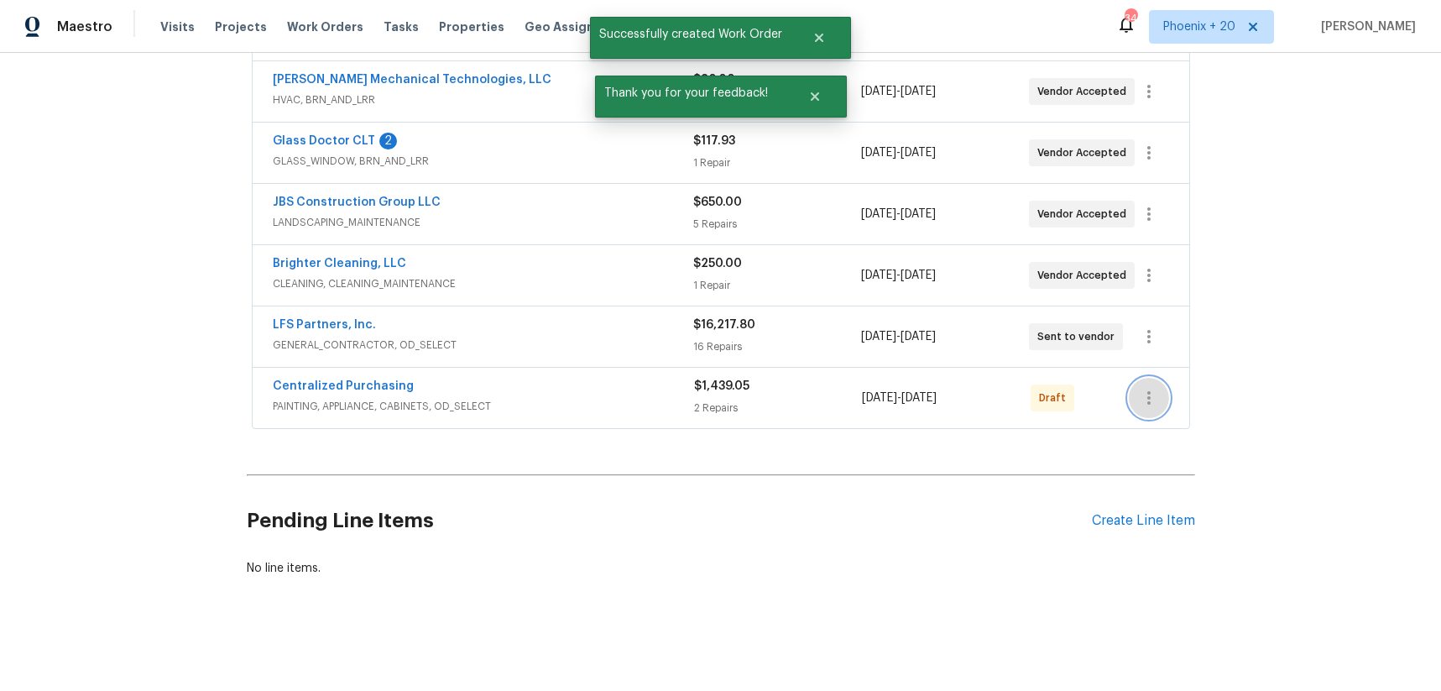
click at [1134, 383] on button "button" at bounding box center [1149, 398] width 40 height 40
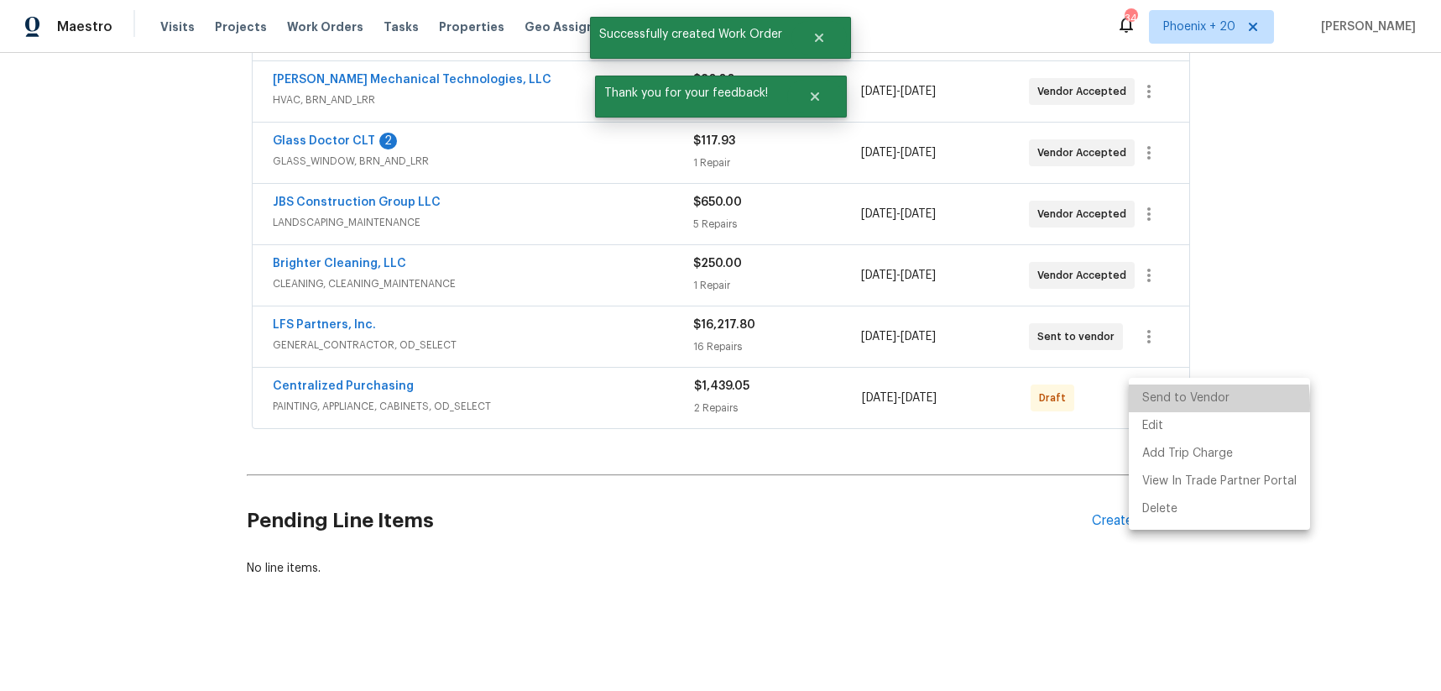
click at [1151, 404] on li "Send to Vendor" at bounding box center [1219, 398] width 181 height 28
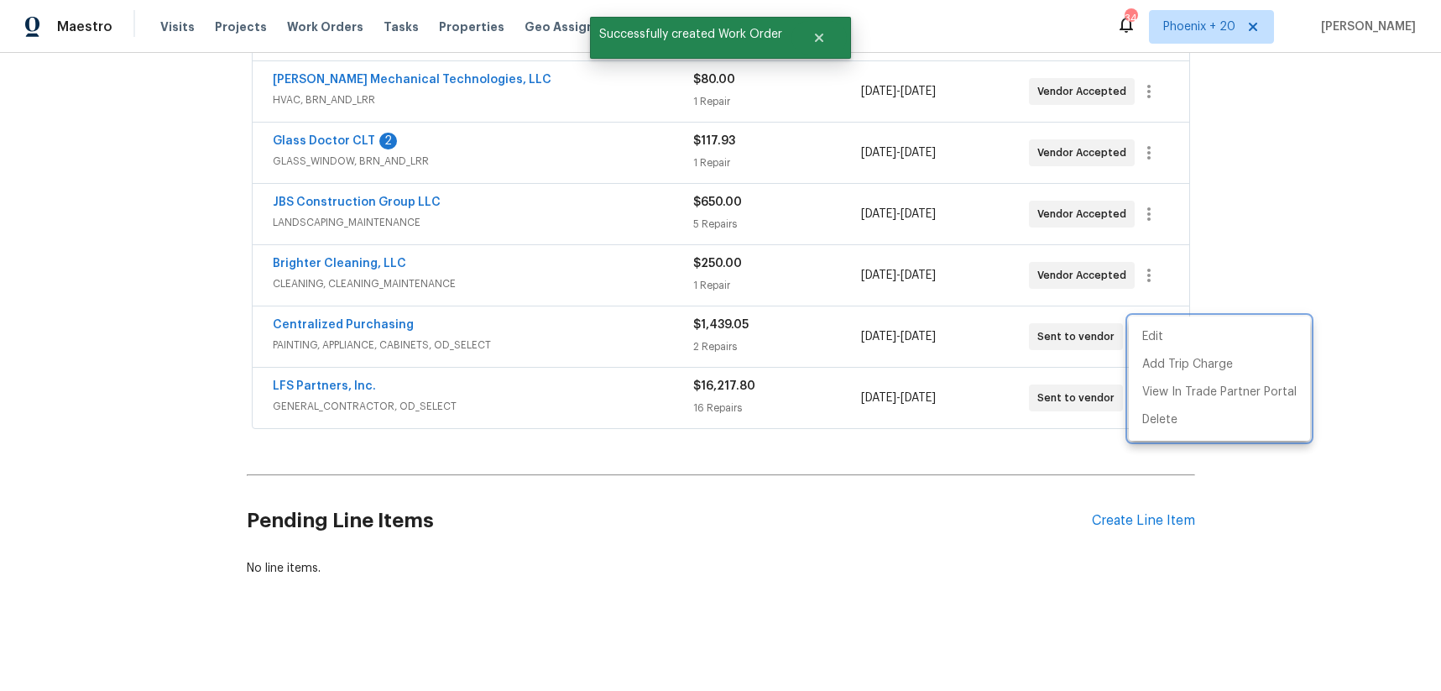
drag, startPoint x: 561, startPoint y: 337, endPoint x: 342, endPoint y: 322, distance: 219.5
click at [530, 335] on div at bounding box center [720, 345] width 1441 height 691
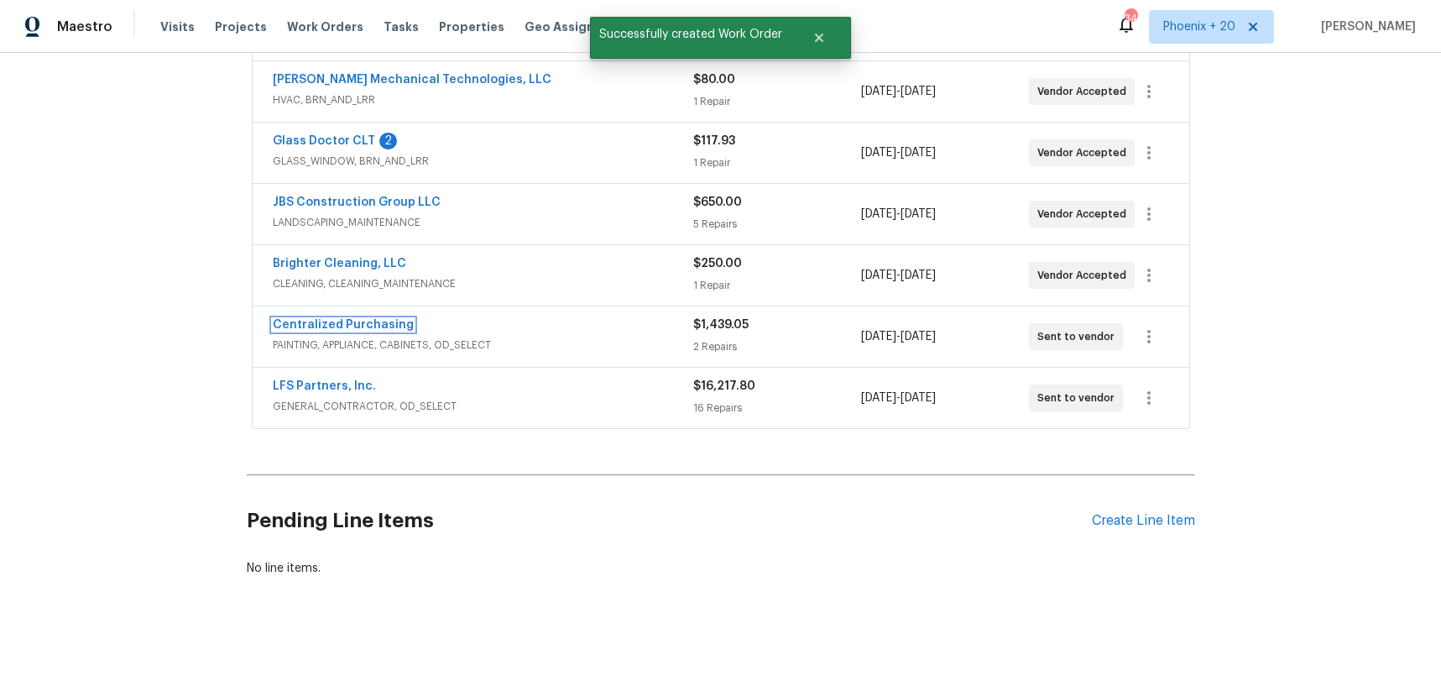
click at [342, 326] on link "Centralized Purchasing" at bounding box center [343, 325] width 141 height 12
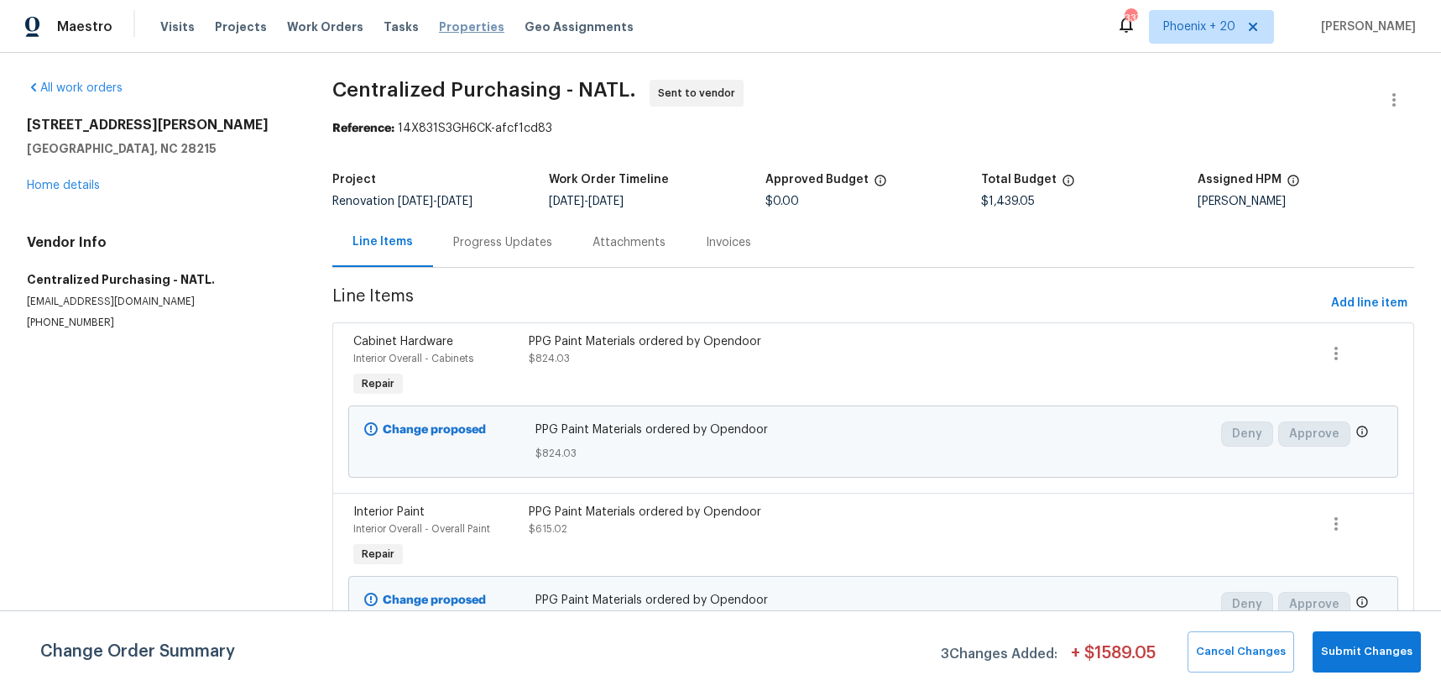
drag, startPoint x: 328, startPoint y: 26, endPoint x: 462, endPoint y: 34, distance: 133.7
click at [328, 26] on span "Work Orders" at bounding box center [325, 26] width 76 height 17
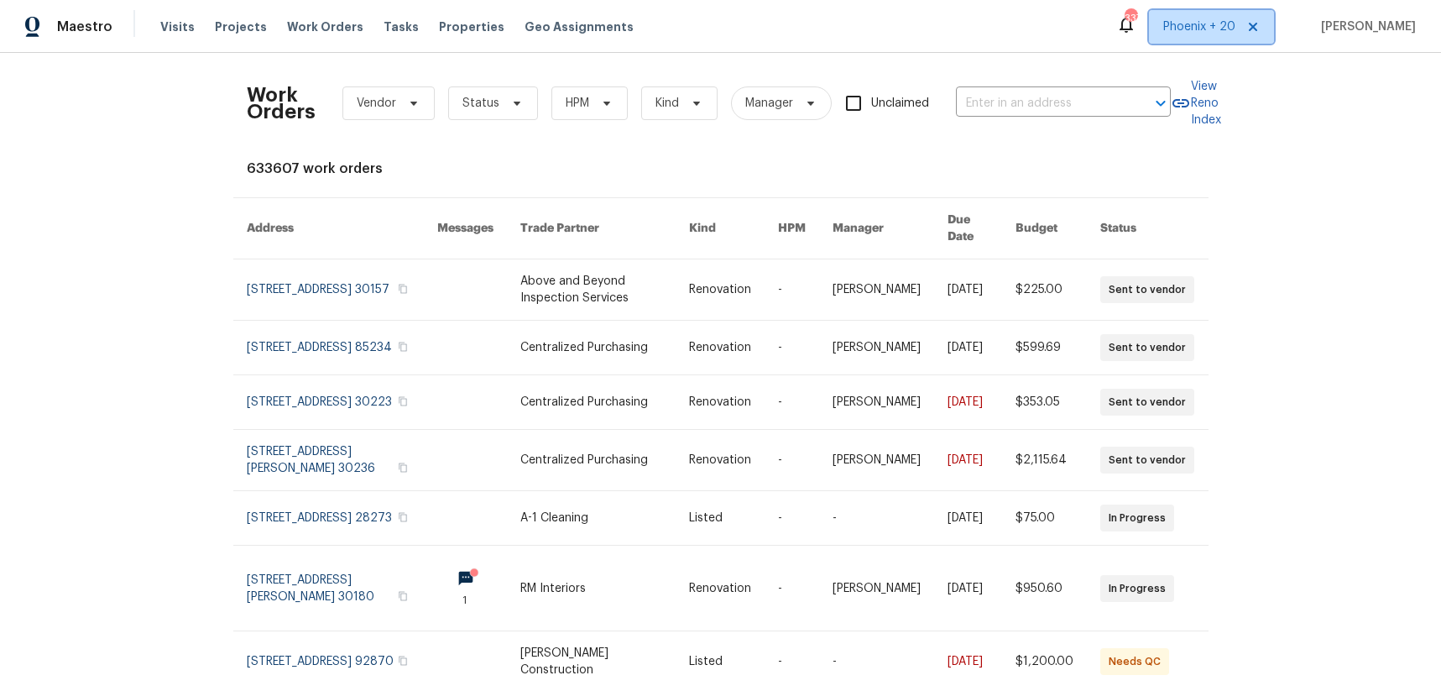
click at [1183, 43] on span "Phoenix + 20" at bounding box center [1211, 27] width 125 height 34
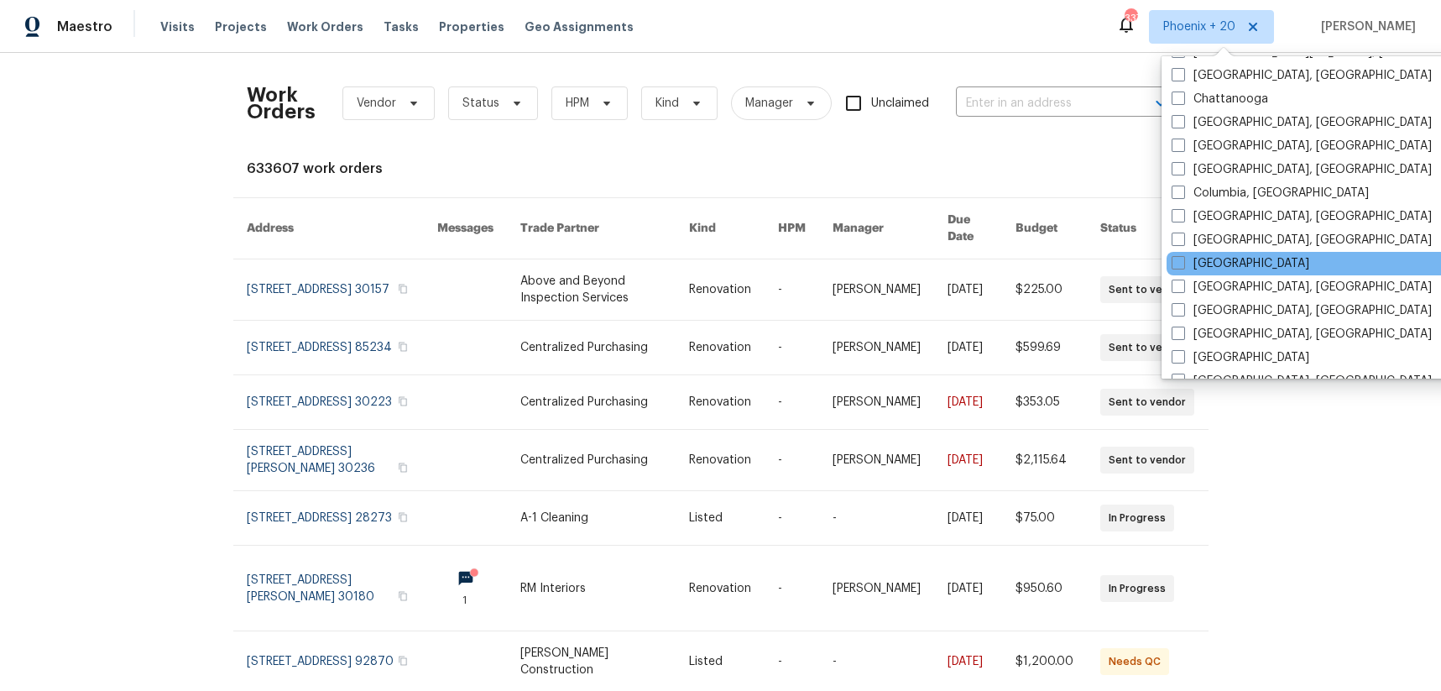
scroll to position [659, 0]
click at [1226, 266] on div "[GEOGRAPHIC_DATA]" at bounding box center [1335, 261] width 338 height 23
click at [1212, 253] on label "[GEOGRAPHIC_DATA]" at bounding box center [1240, 261] width 138 height 17
click at [1182, 253] on input "[GEOGRAPHIC_DATA]" at bounding box center [1176, 258] width 11 height 11
checkbox input "true"
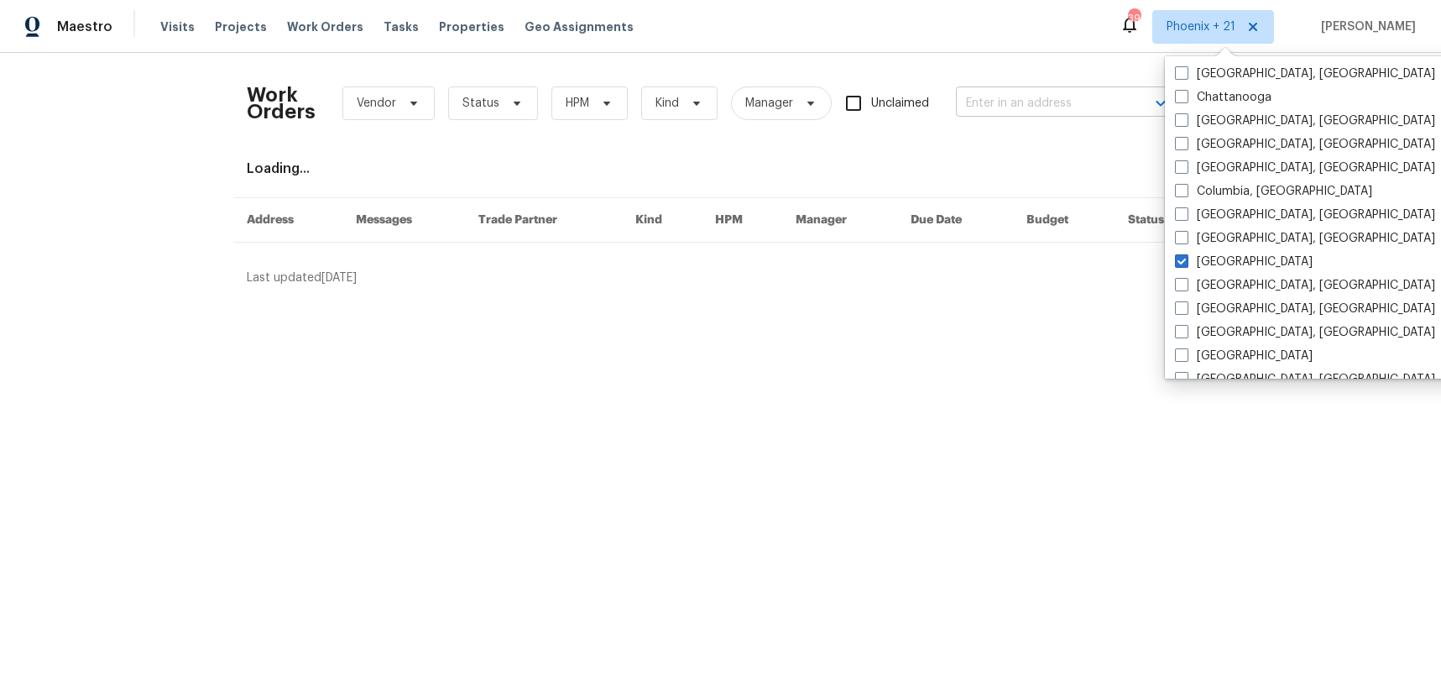
drag, startPoint x: 1067, startPoint y: 132, endPoint x: 1049, endPoint y: 107, distance: 30.7
click at [1063, 128] on div "Work Orders Vendor Status HPM Kind Manager Unclaimed ​" at bounding box center [709, 103] width 924 height 74
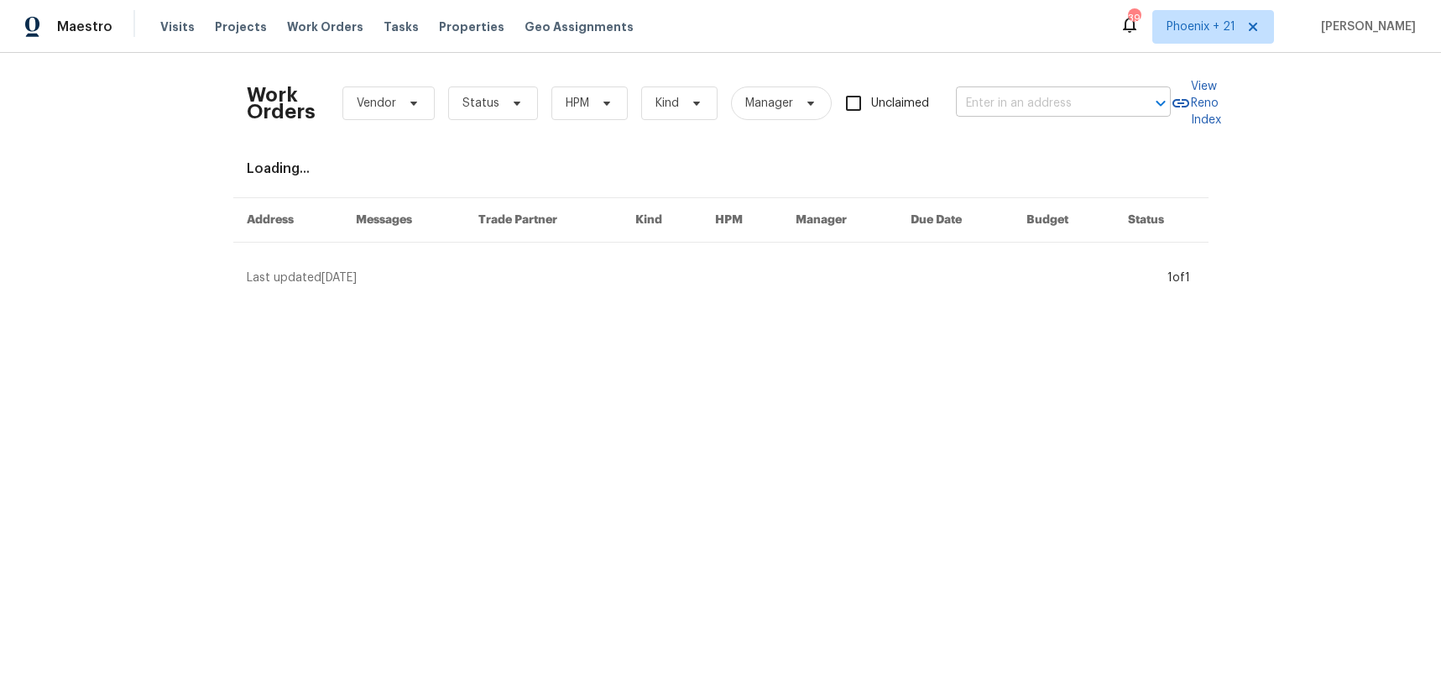
click at [1048, 106] on input "text" at bounding box center [1040, 104] width 168 height 26
paste input "2016 Sumac Dr, Forney, TX 75126"
type input "2016 Sumac Dr, Forney, TX 75126"
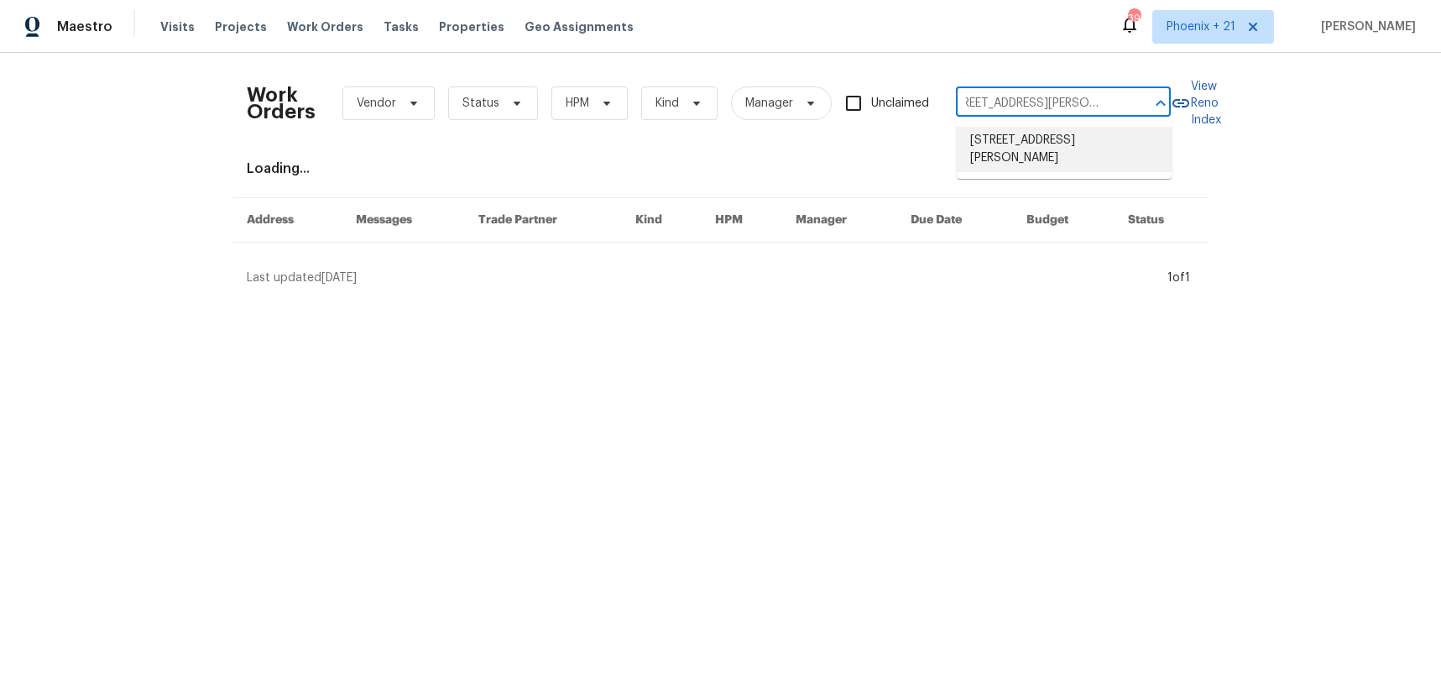
click at [981, 133] on li "2016 Sumac Dr, Forney, TX 75126" at bounding box center [1064, 149] width 215 height 45
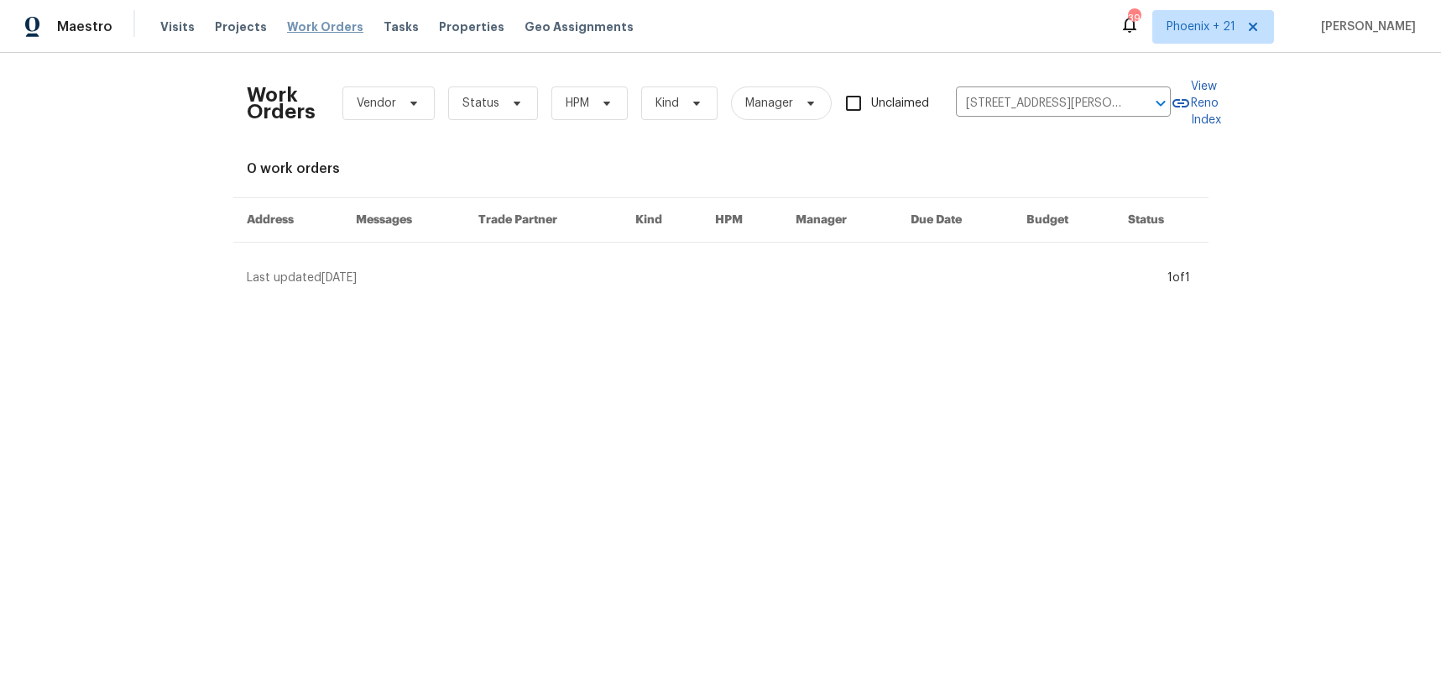
click at [304, 34] on span "Work Orders" at bounding box center [325, 26] width 76 height 17
click at [227, 31] on span "Projects" at bounding box center [241, 26] width 52 height 17
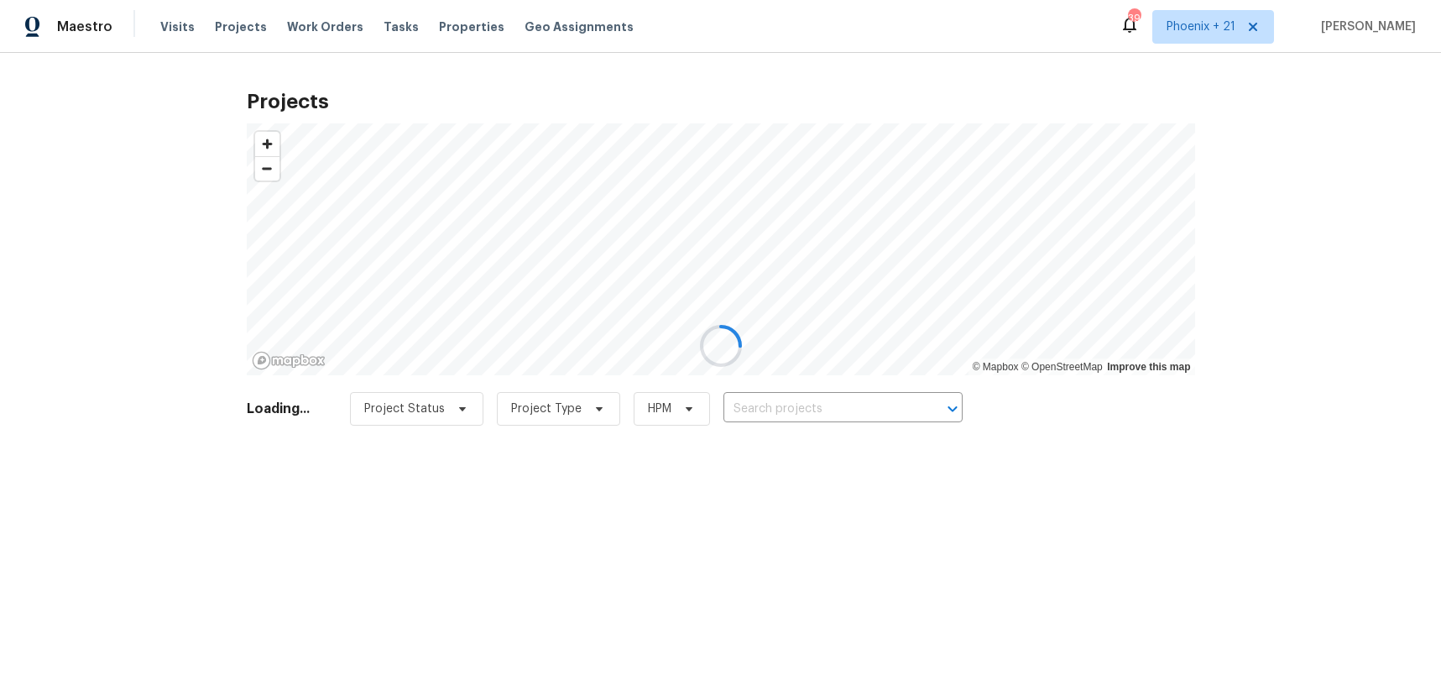
click at [818, 417] on input "text" at bounding box center [819, 409] width 192 height 26
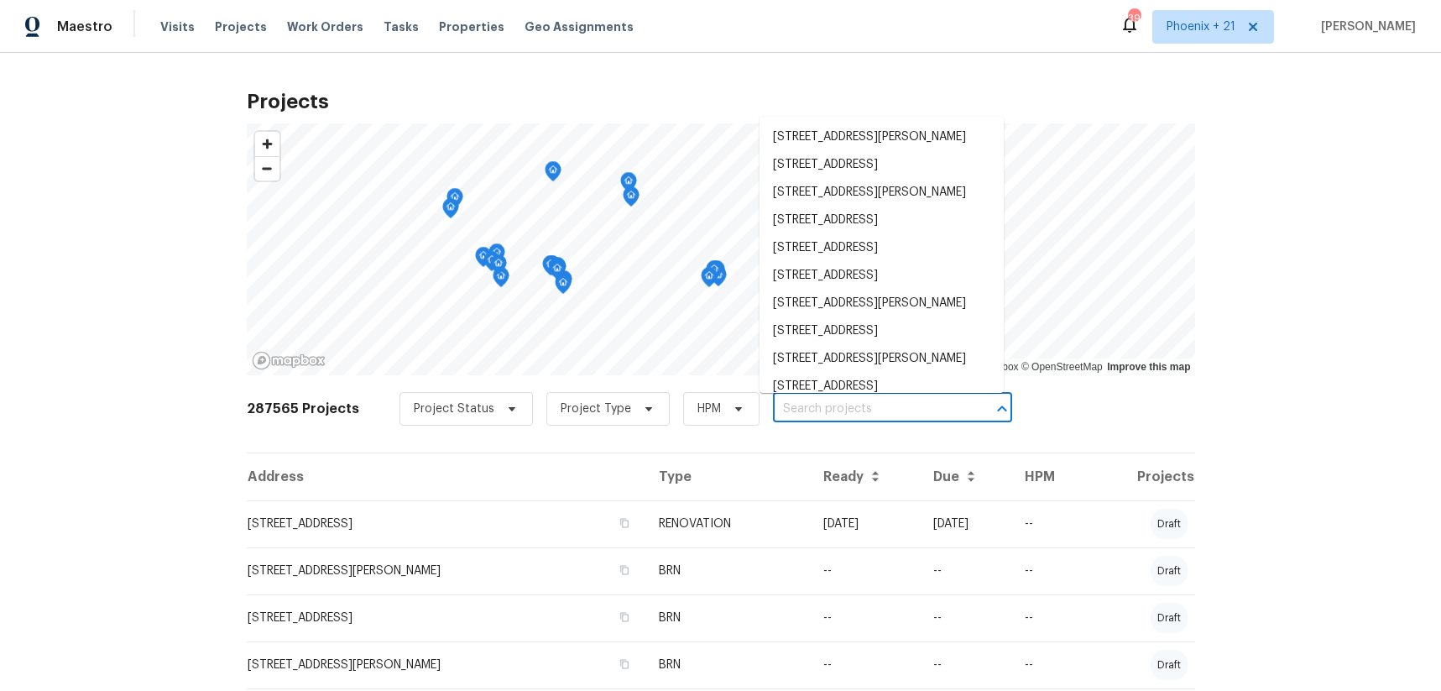
paste input "2016 Sumac Dr, Forney, TX 75126"
type input "2016 Sumac Dr, Forney, TX 75126"
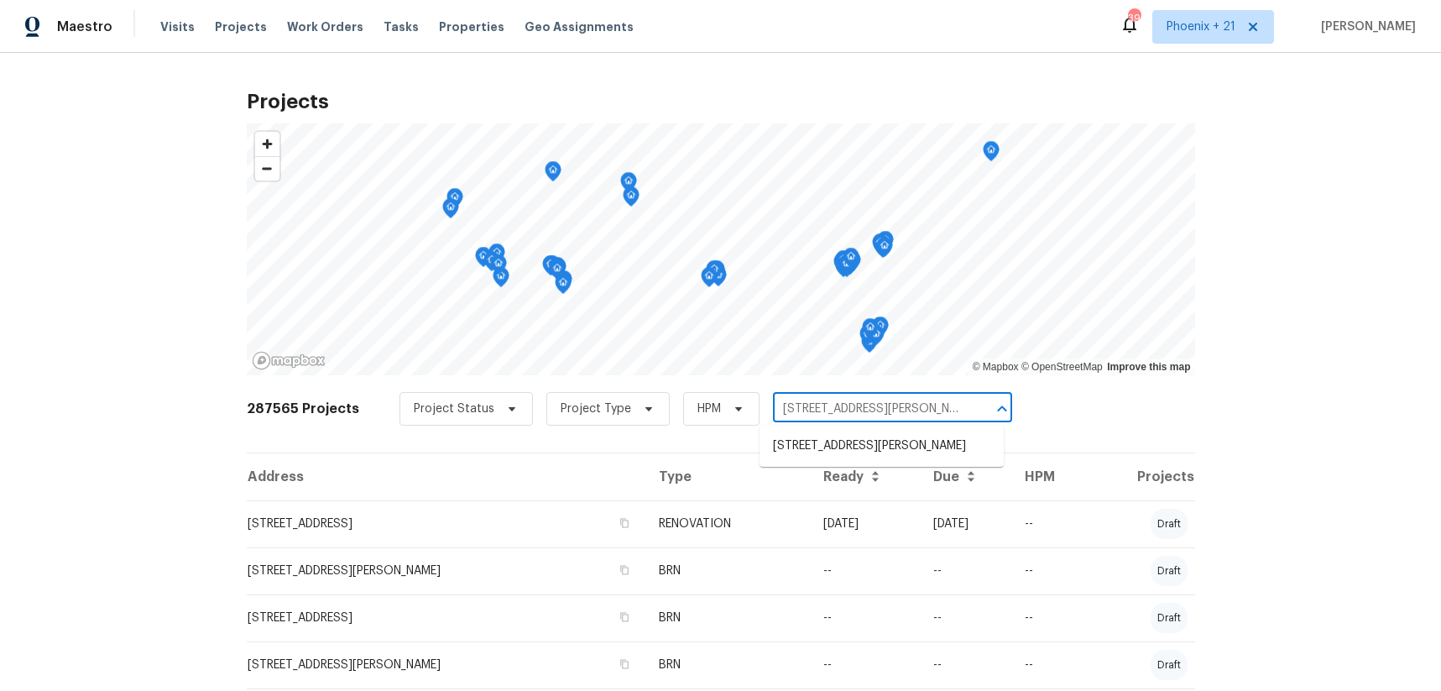
click at [834, 450] on li "2016 Sumac Dr, Forney, TX 75126" at bounding box center [881, 446] width 244 height 28
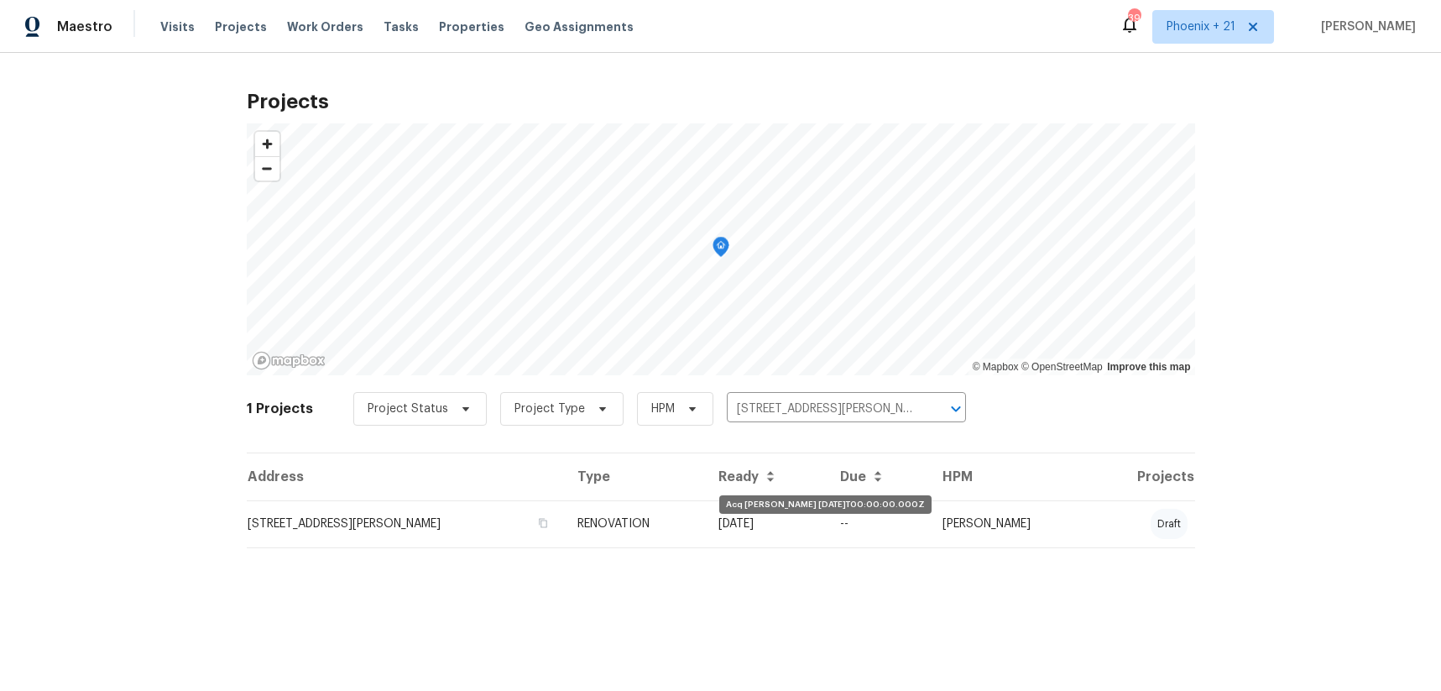
click at [726, 543] on td "09/24/25" at bounding box center [766, 523] width 123 height 47
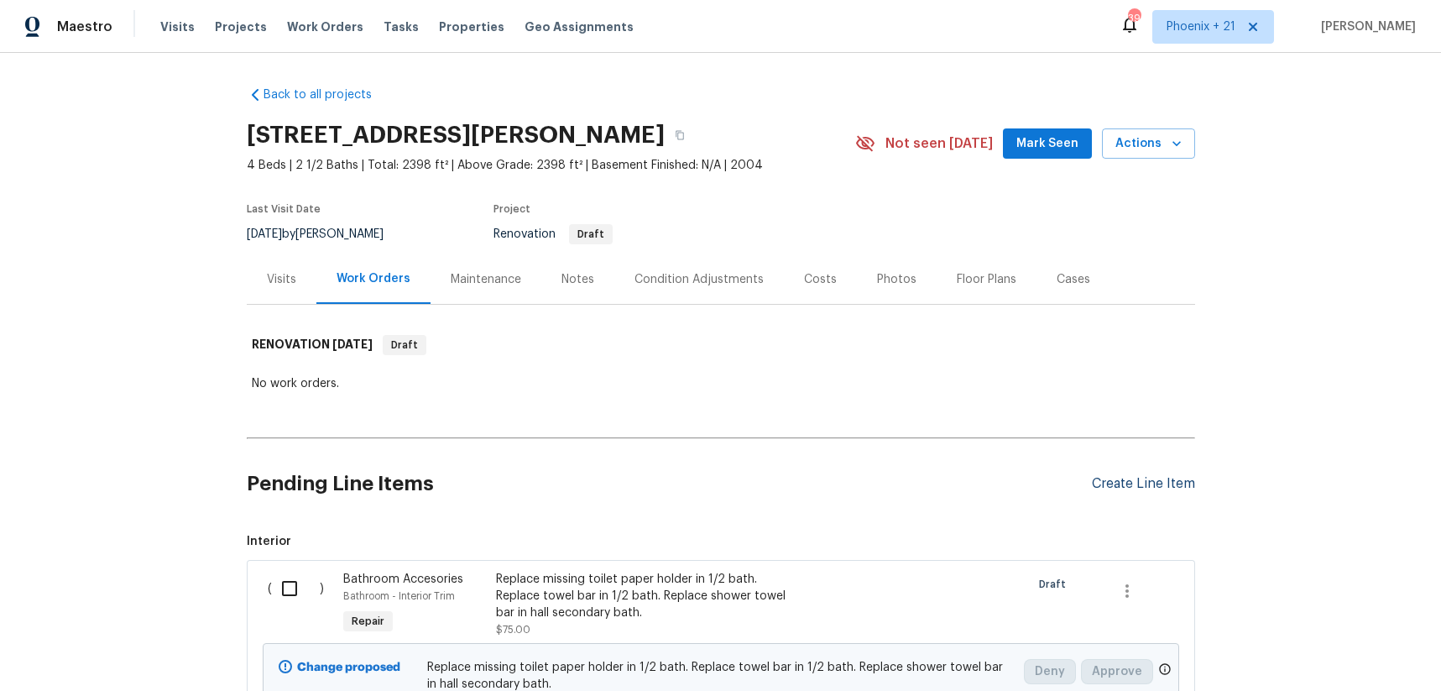
click at [1164, 476] on div "Create Line Item" at bounding box center [1143, 484] width 103 height 16
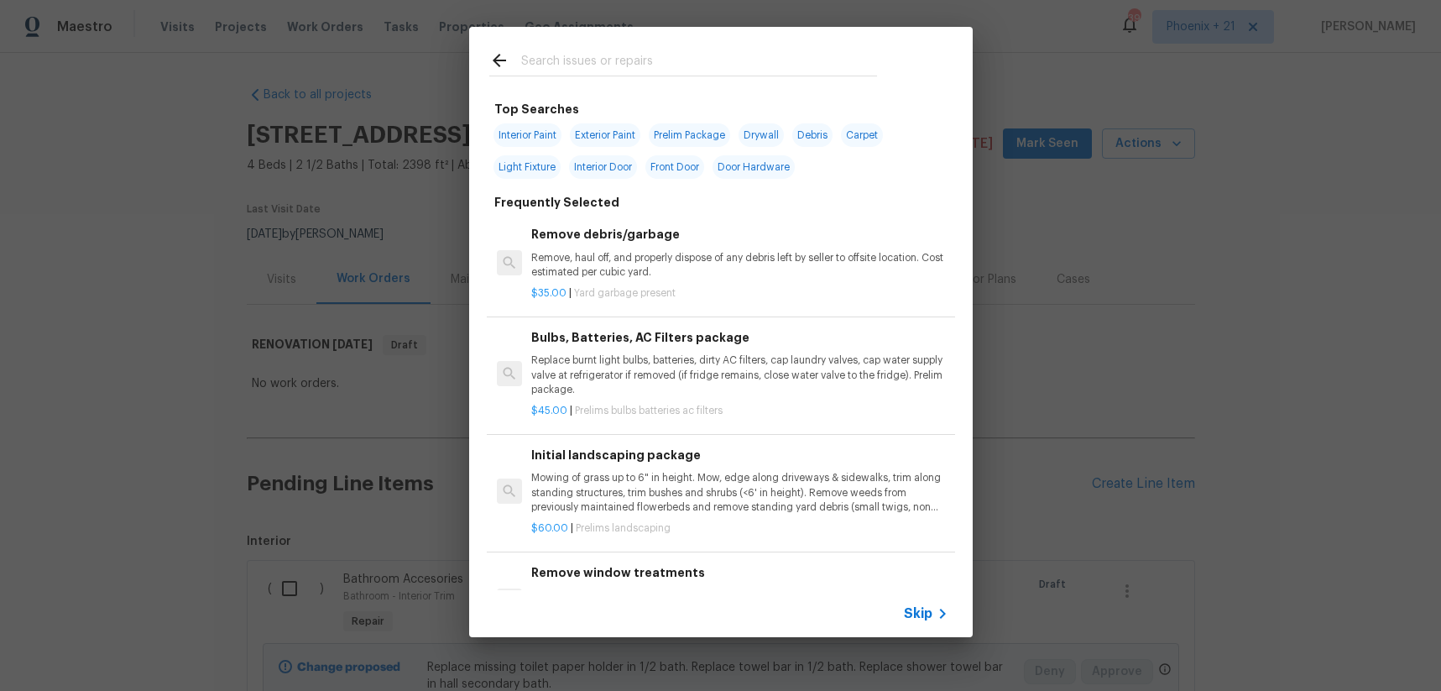
drag, startPoint x: 1164, startPoint y: 475, endPoint x: 1095, endPoint y: 398, distance: 103.4
click at [1163, 481] on div "Top Searches Interior Paint Exterior Paint Prelim Package Drywall Debris Carpet…" at bounding box center [720, 332] width 1441 height 664
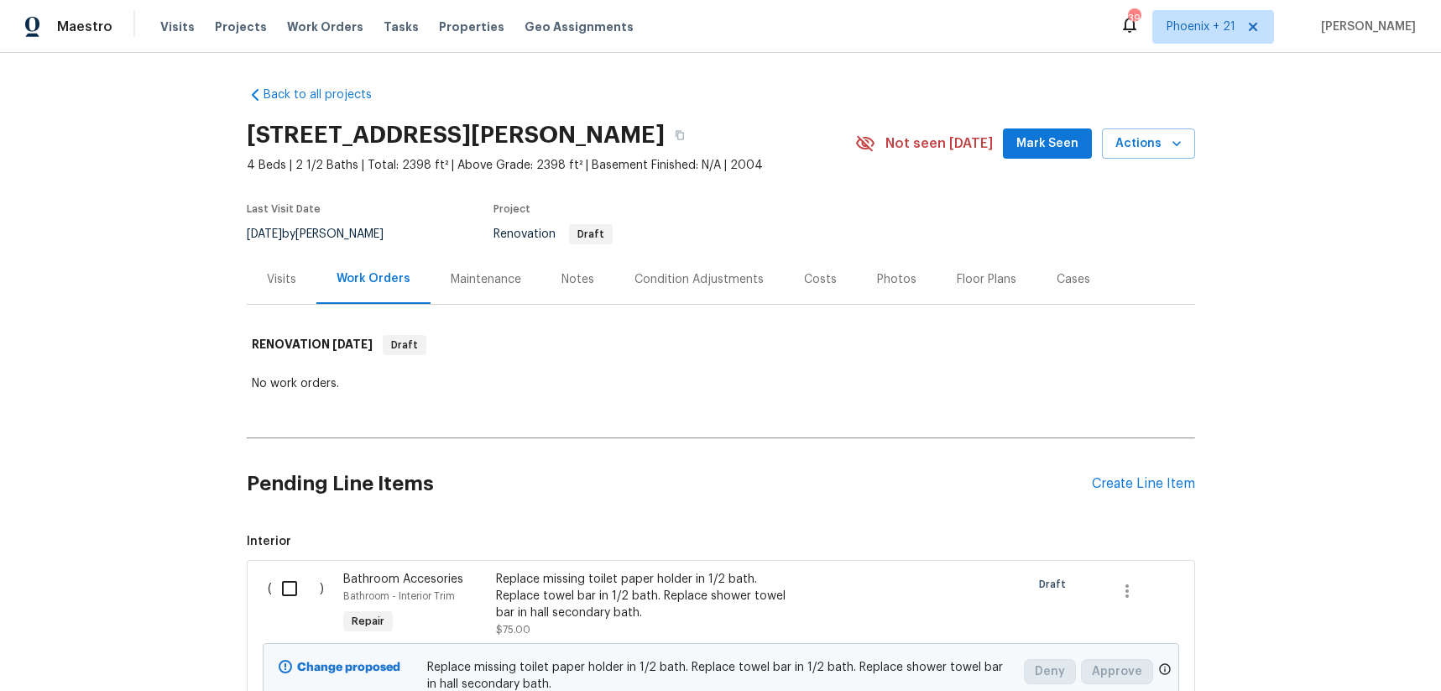
click at [1120, 469] on div "Pending Line Items Create Line Item" at bounding box center [721, 484] width 948 height 78
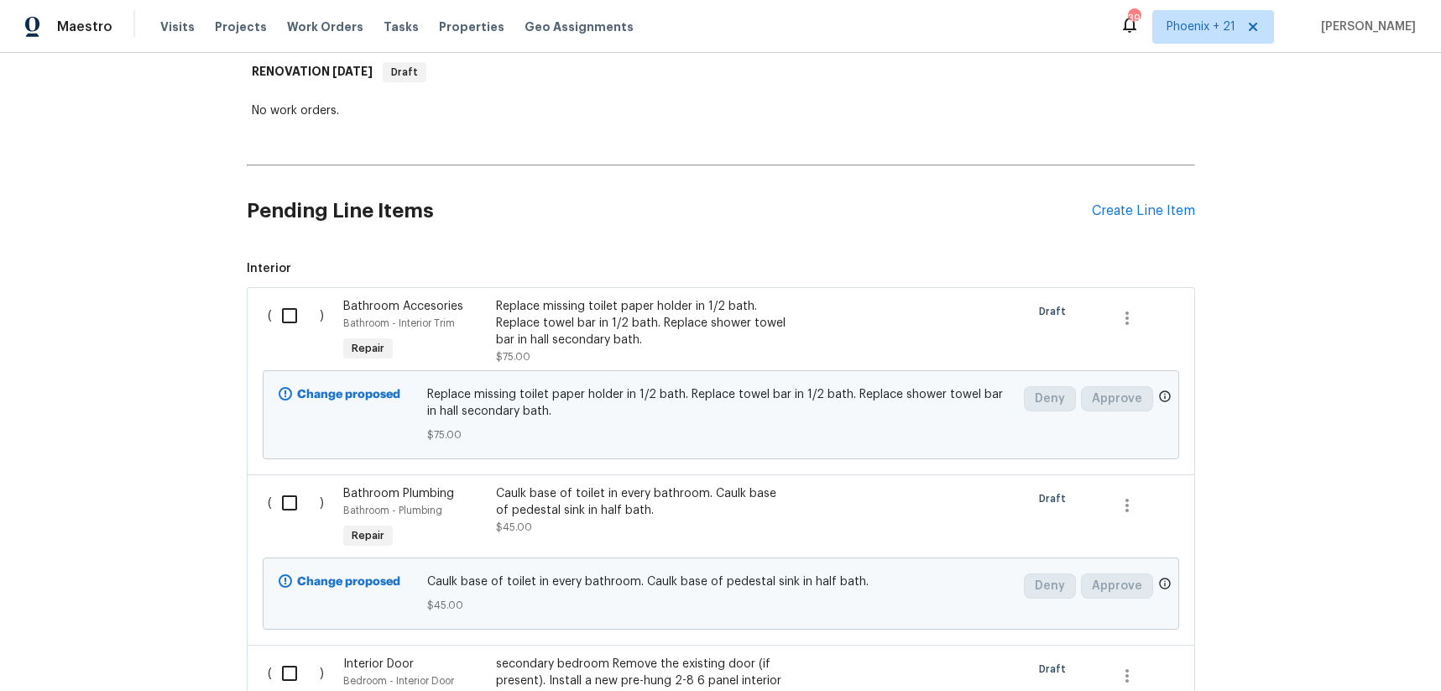
scroll to position [345, 0]
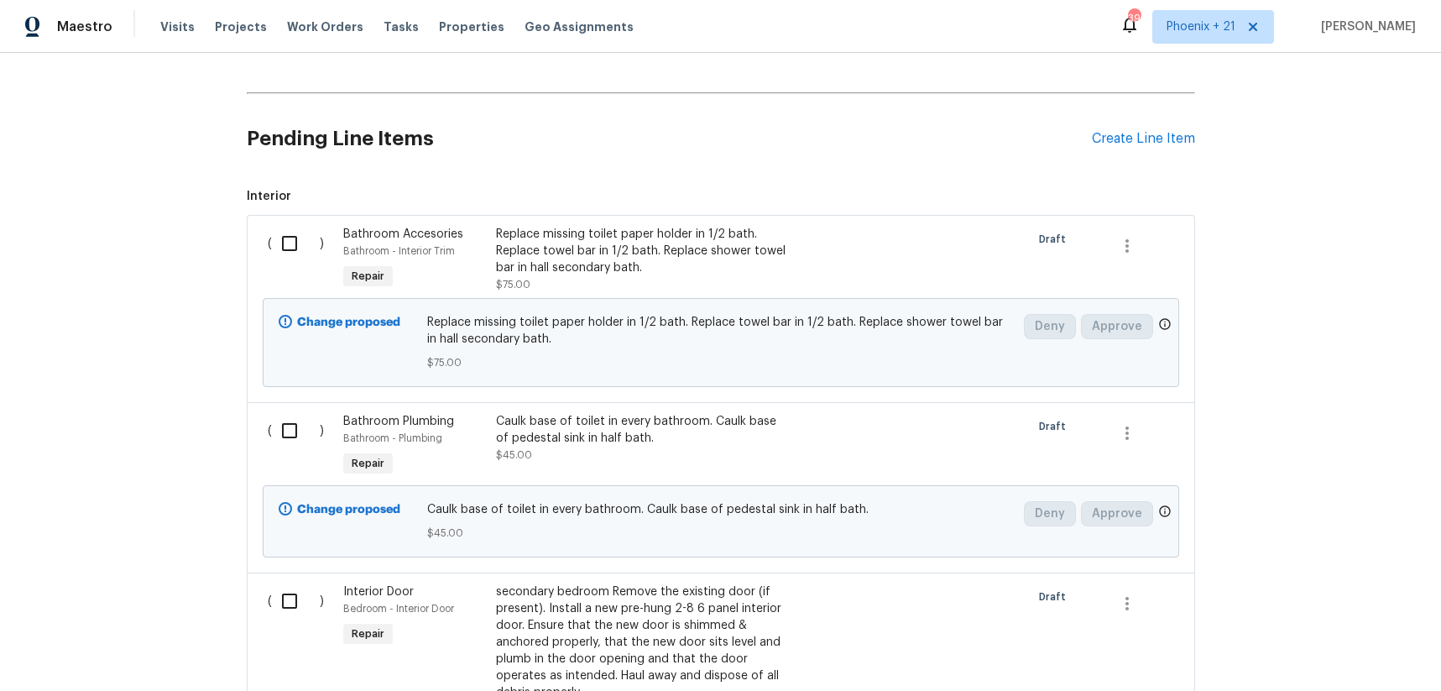
click at [1157, 120] on div "Pending Line Items Create Line Item" at bounding box center [721, 139] width 948 height 78
click at [1156, 126] on div "Pending Line Items Create Line Item" at bounding box center [721, 139] width 948 height 78
click at [1150, 132] on div "Create Line Item" at bounding box center [1143, 139] width 103 height 16
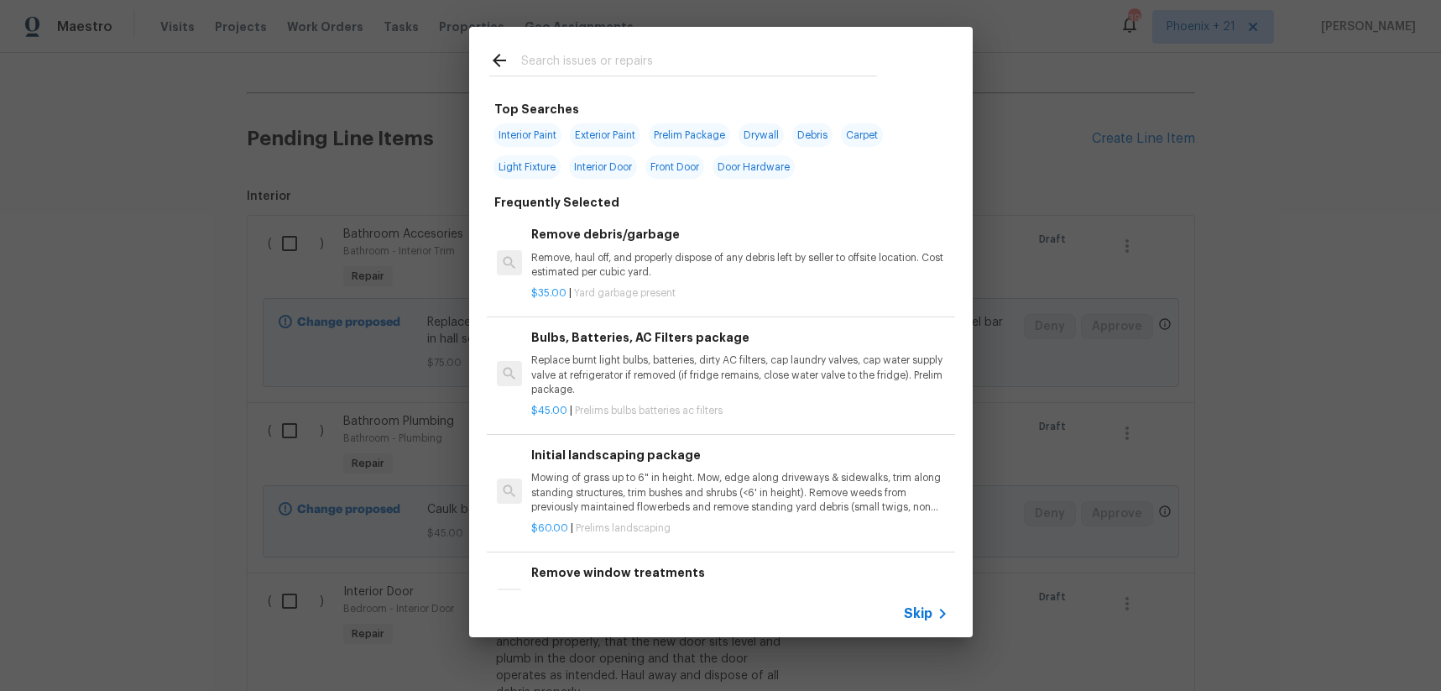
click at [761, 65] on input "text" at bounding box center [699, 62] width 356 height 25
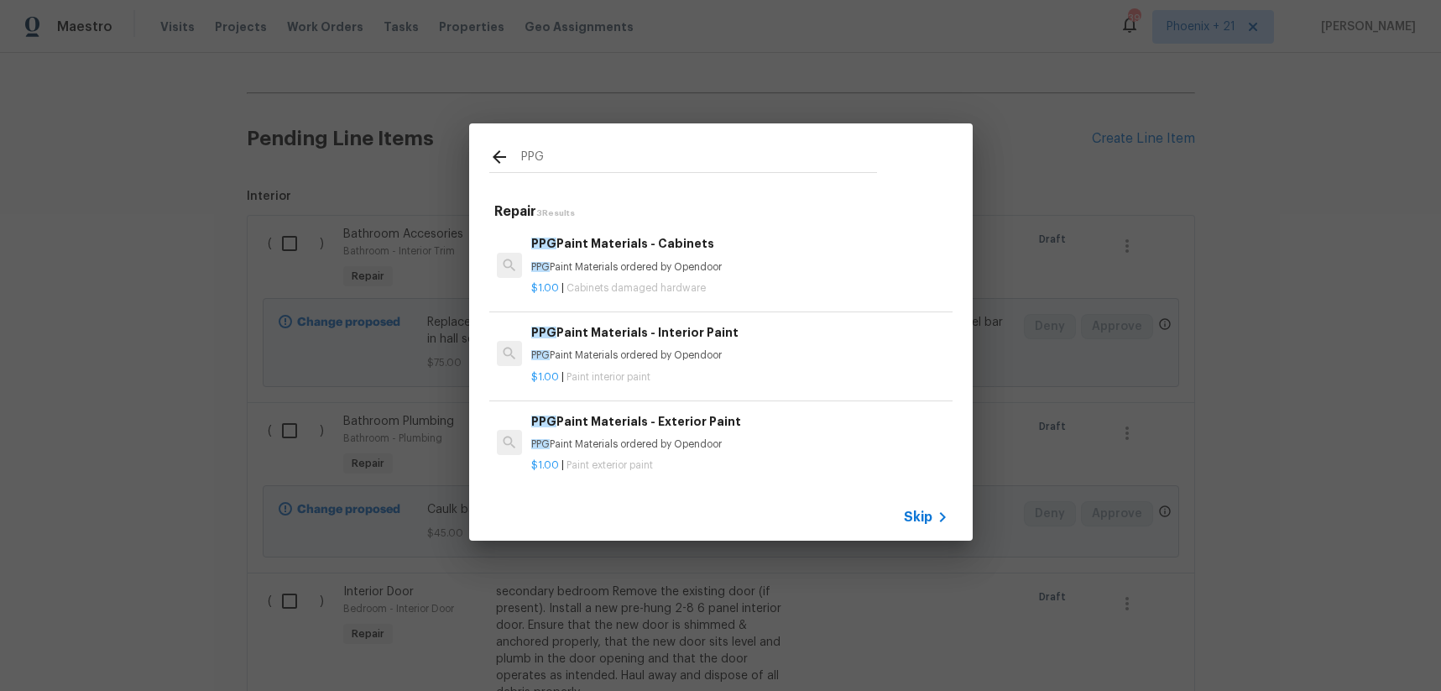
type input "PPG"
click at [780, 341] on h6 "PPG Paint Materials - Interior Paint" at bounding box center [739, 332] width 416 height 18
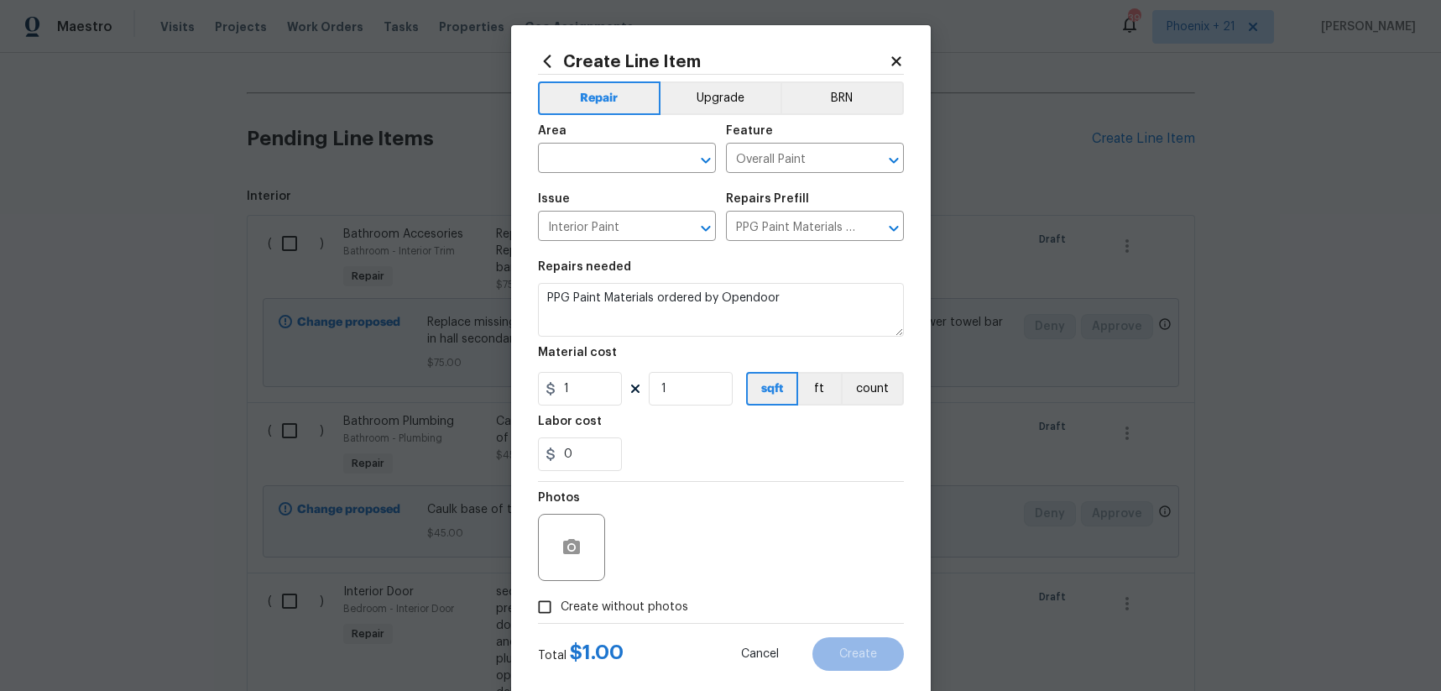
click at [634, 175] on span "Area ​" at bounding box center [627, 149] width 178 height 68
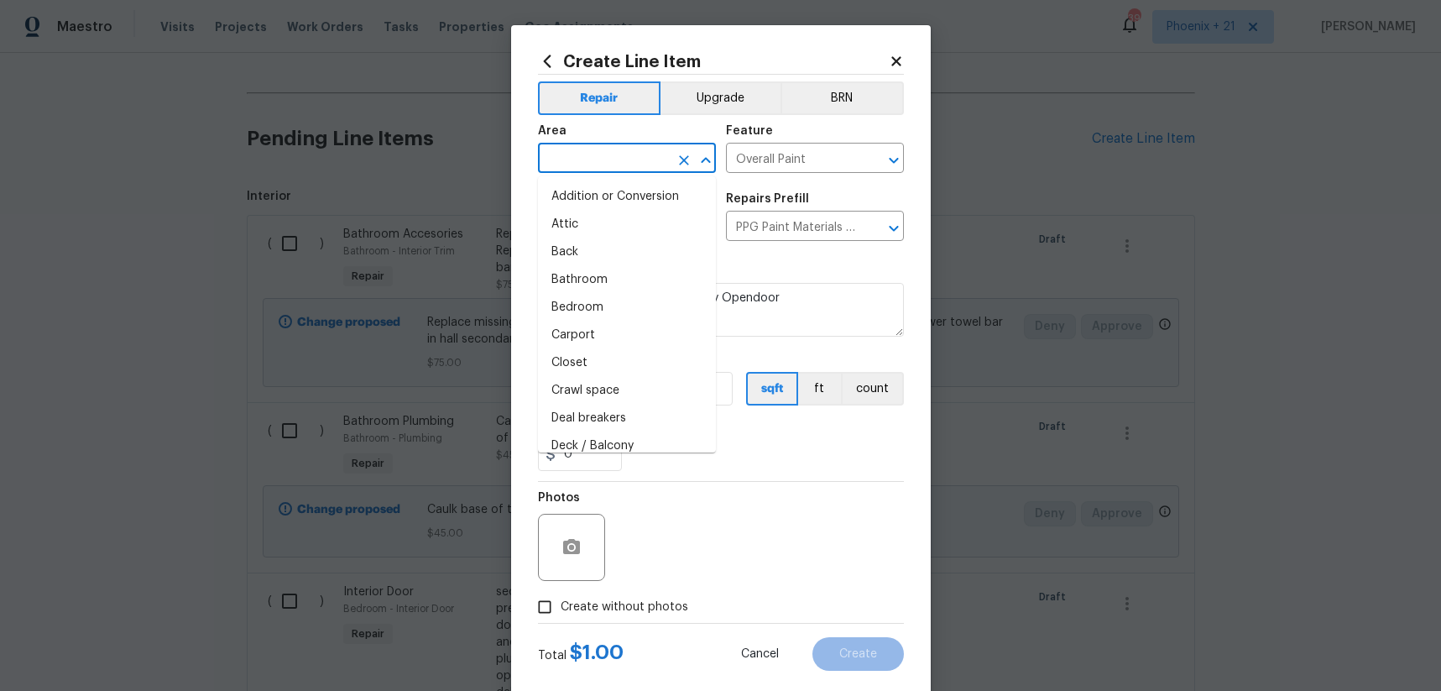
click at [633, 165] on input "text" at bounding box center [603, 160] width 131 height 26
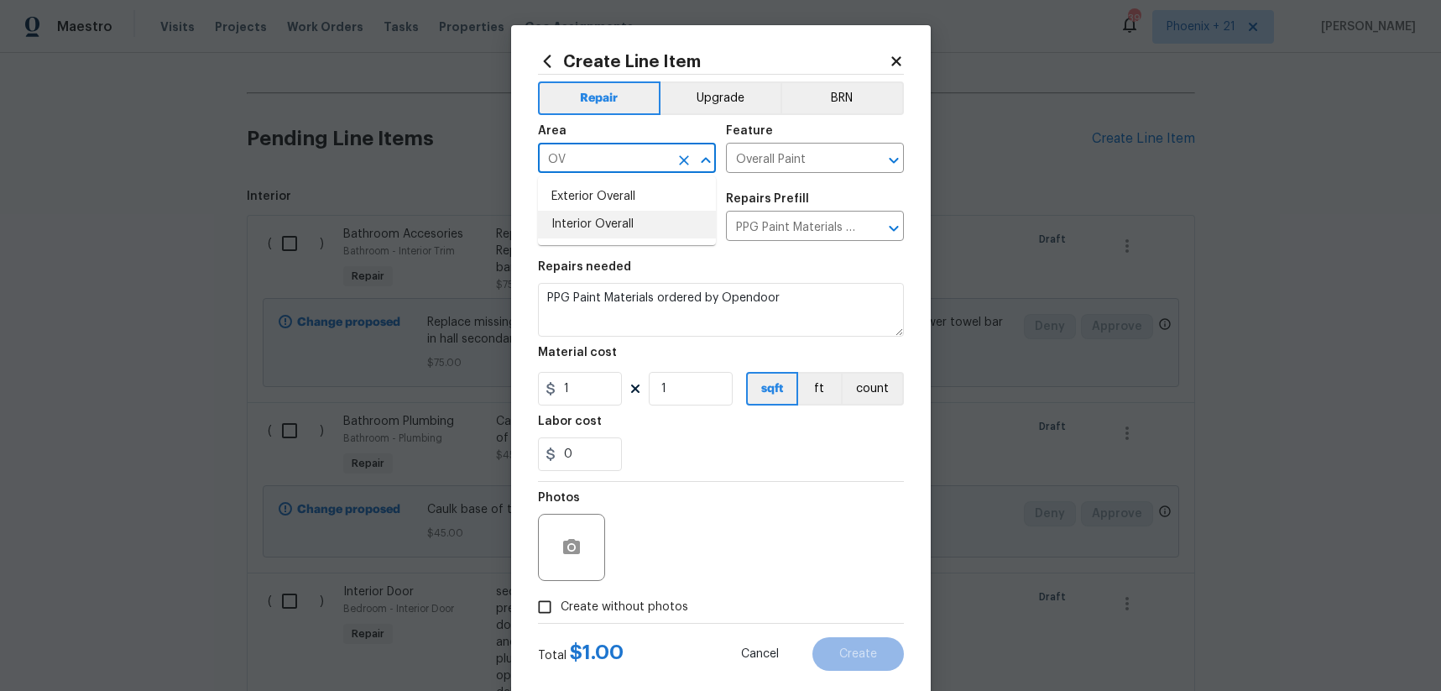
click at [627, 228] on li "Interior Overall" at bounding box center [627, 225] width 178 height 28
type input "Interior Overall"
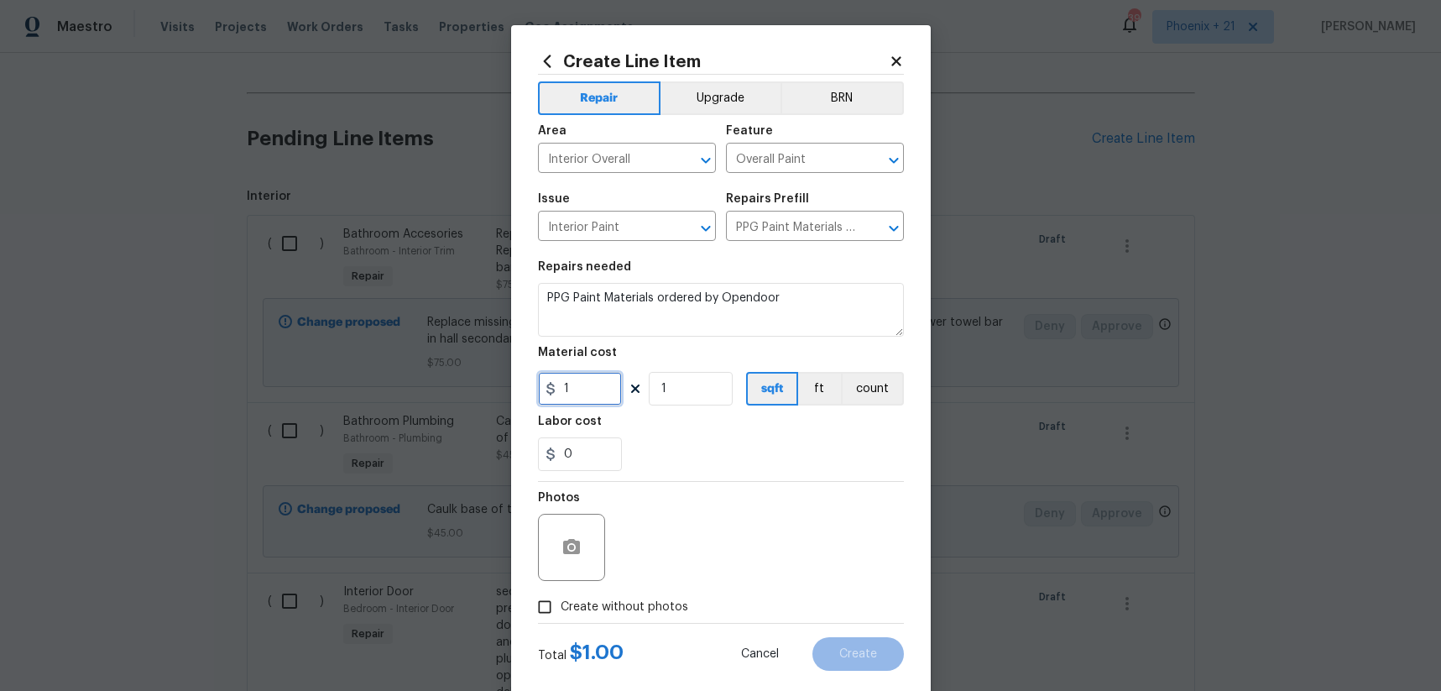
drag, startPoint x: 612, startPoint y: 391, endPoint x: 547, endPoint y: 394, distance: 64.7
click at [547, 394] on div "1" at bounding box center [580, 389] width 84 height 34
type input "920.48"
click at [642, 596] on label "Create without photos" at bounding box center [608, 607] width 159 height 32
click at [561, 596] on input "Create without photos" at bounding box center [545, 607] width 32 height 32
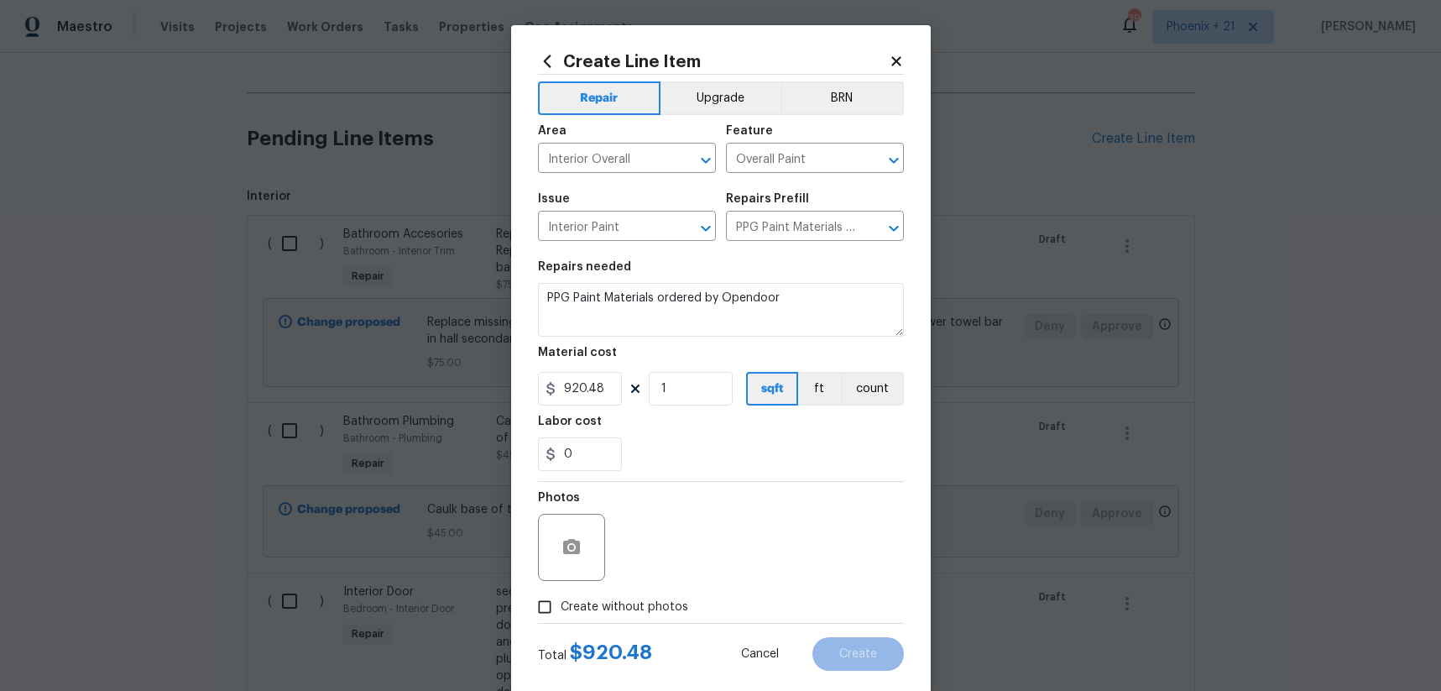
checkbox input "true"
click at [683, 569] on textarea at bounding box center [760, 547] width 285 height 67
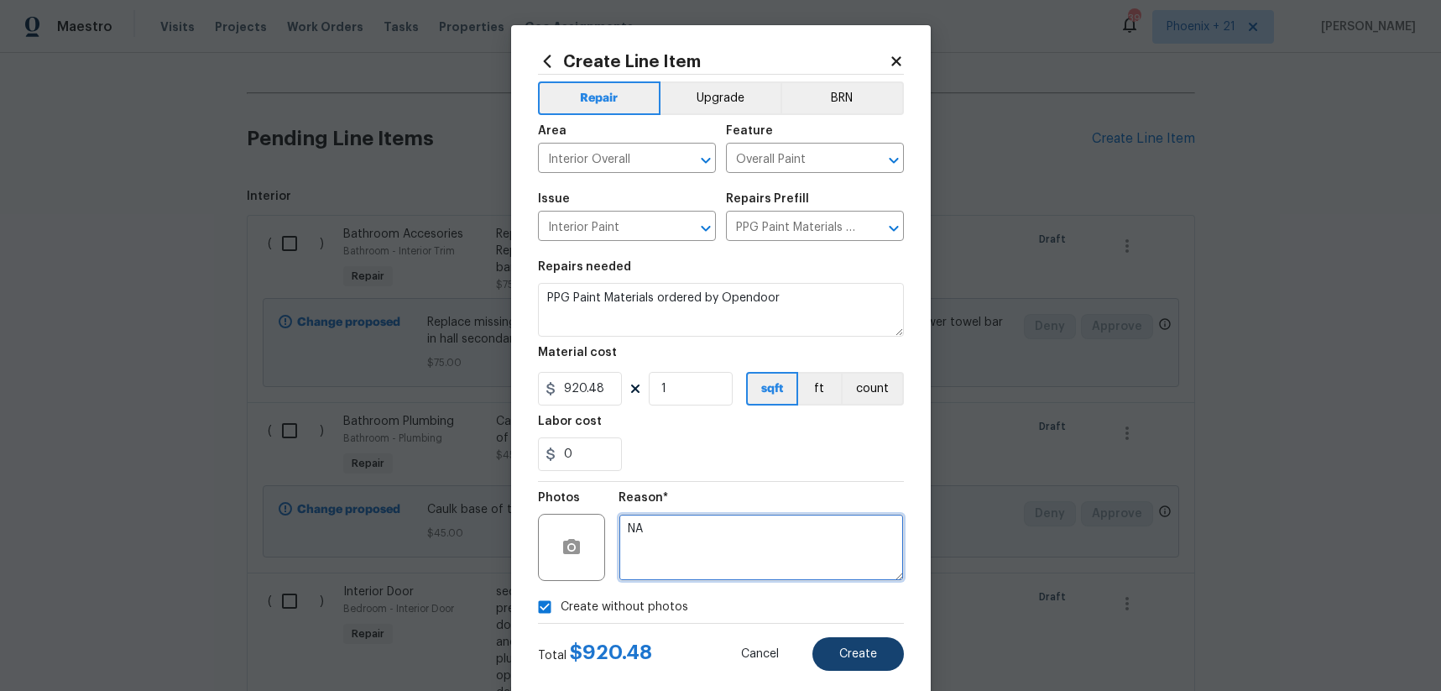
type textarea "NA"
click at [847, 653] on span "Create" at bounding box center [858, 654] width 38 height 13
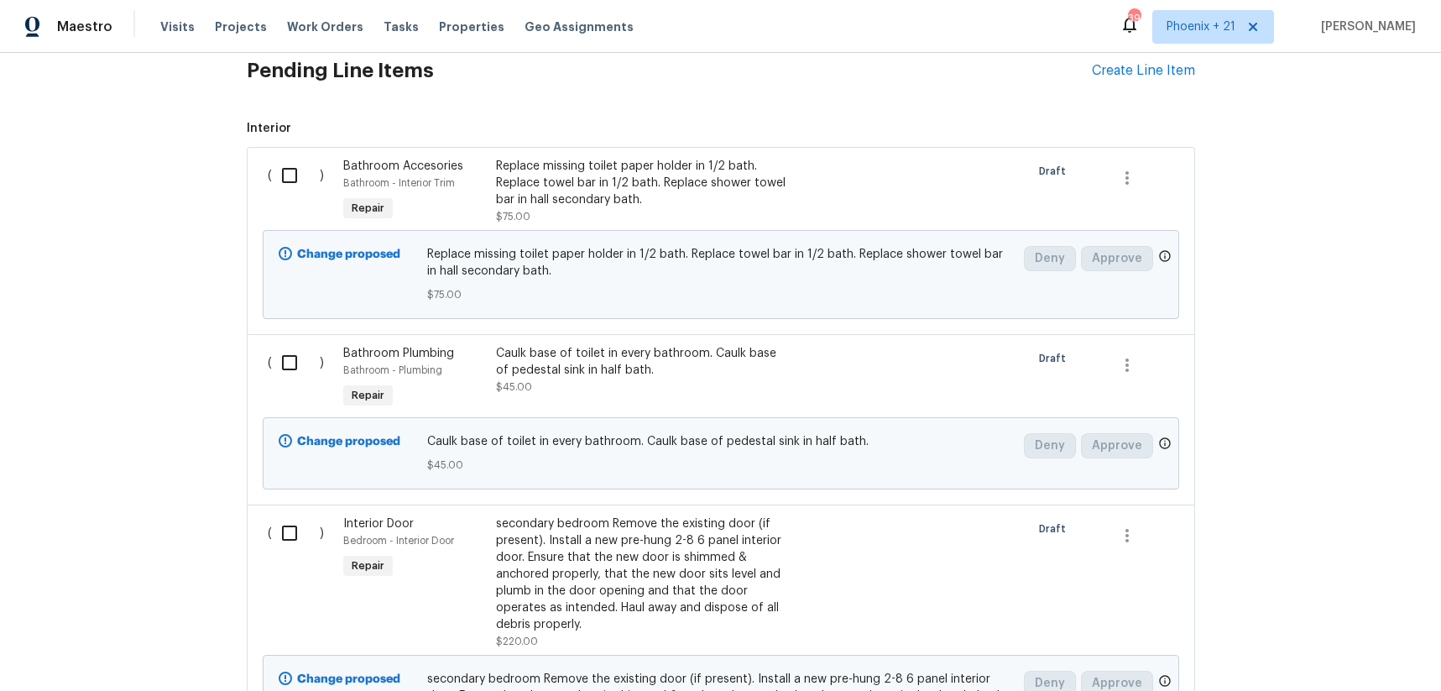
scroll to position [431, 0]
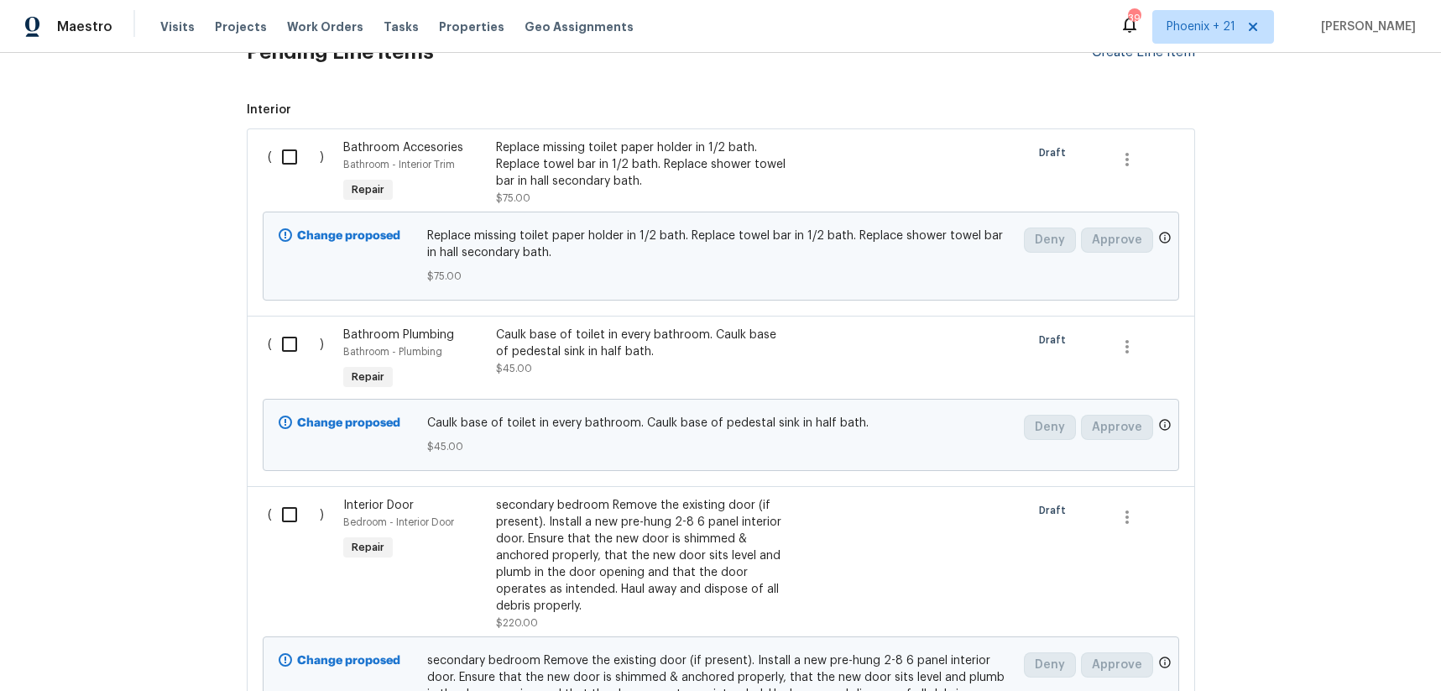
click at [1112, 55] on div "Create Line Item" at bounding box center [1143, 52] width 103 height 16
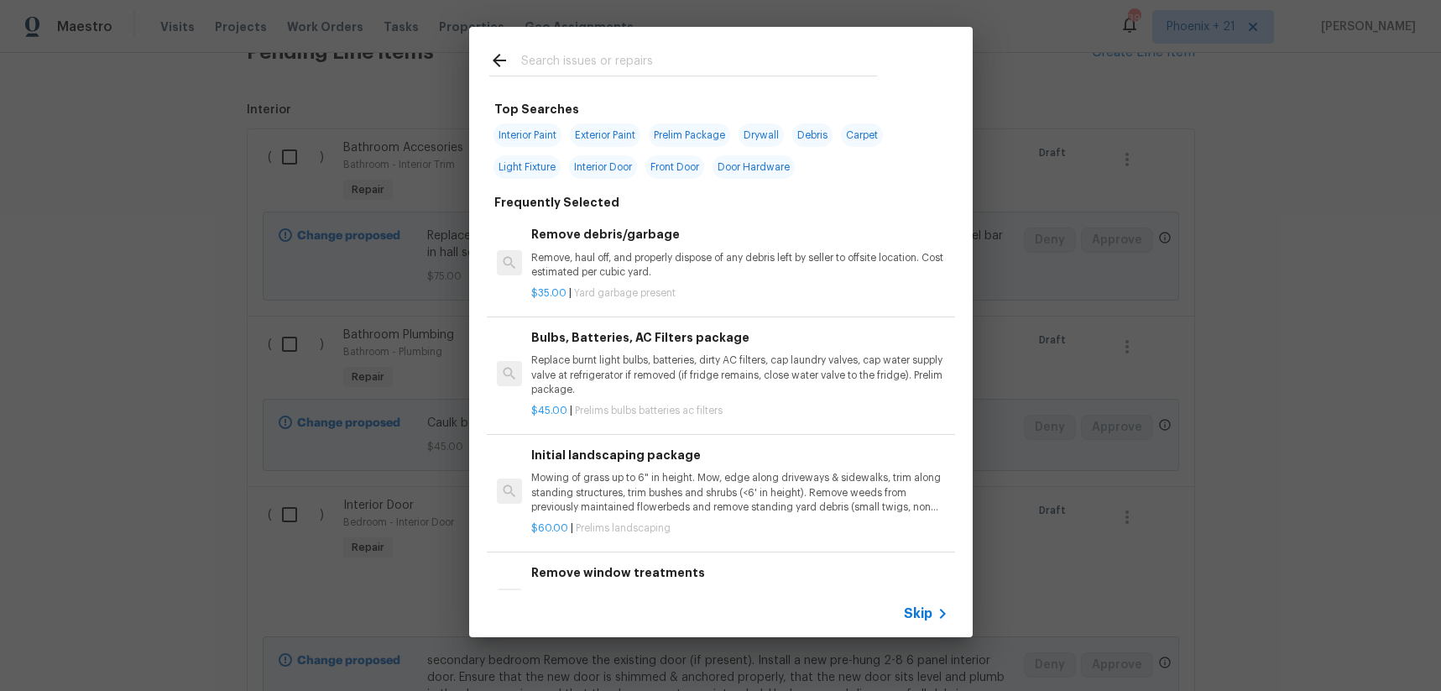
click at [713, 64] on input "text" at bounding box center [699, 62] width 356 height 25
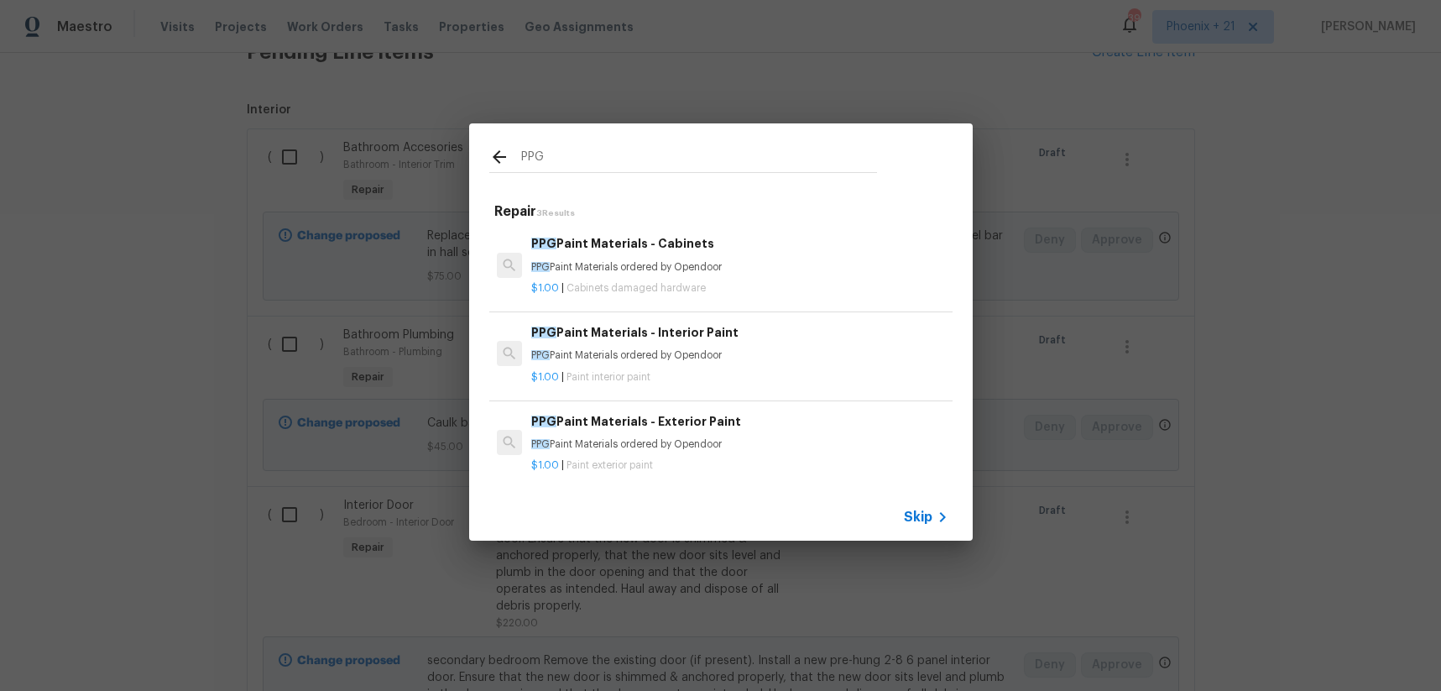
type input "PPG"
click at [765, 420] on h6 "PPG Paint Materials - Exterior Paint" at bounding box center [739, 421] width 416 height 18
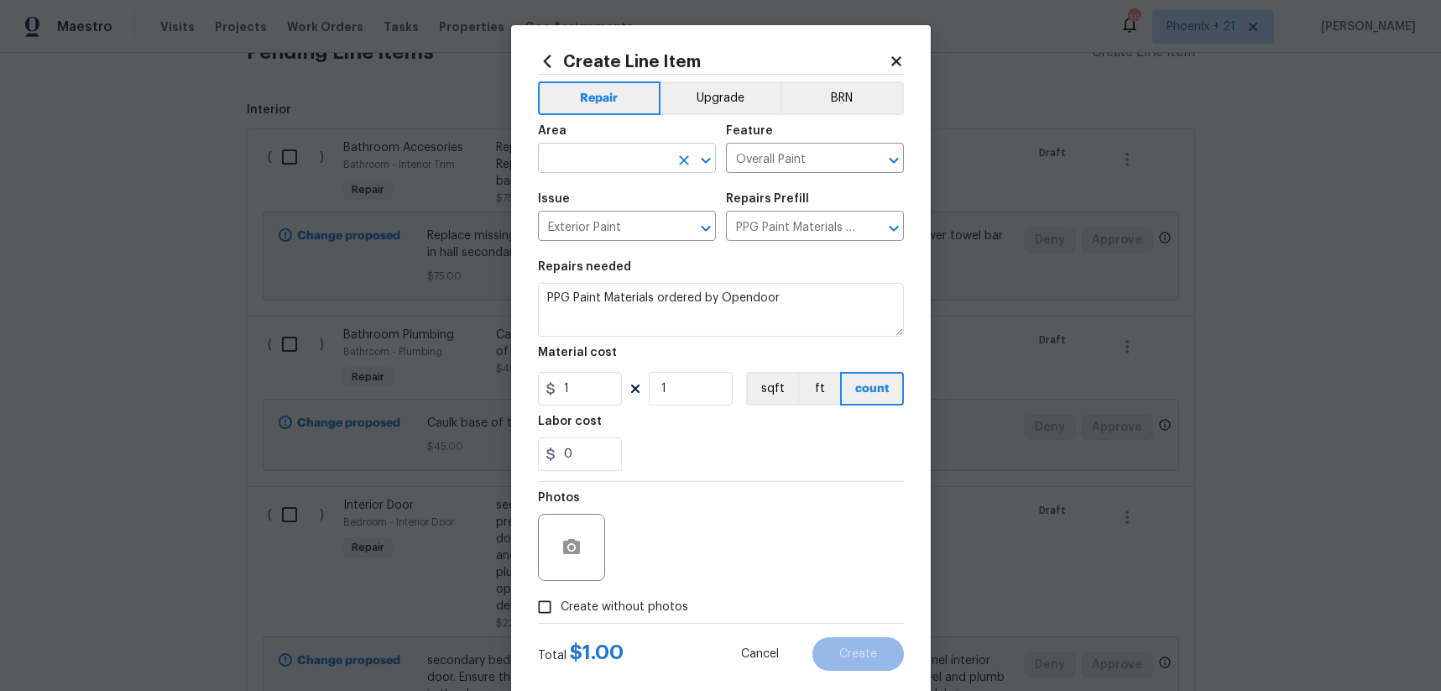
click at [630, 172] on body "Maestro Visits Projects Work Orders Tasks Properties Geo Assignments 391 Phoeni…" at bounding box center [720, 345] width 1441 height 691
click at [628, 189] on li "Exterior Overall" at bounding box center [627, 197] width 178 height 28
type input "Exterior Overall"
drag, startPoint x: 582, startPoint y: 386, endPoint x: 554, endPoint y: 385, distance: 27.7
click at [554, 385] on div "1" at bounding box center [580, 389] width 84 height 34
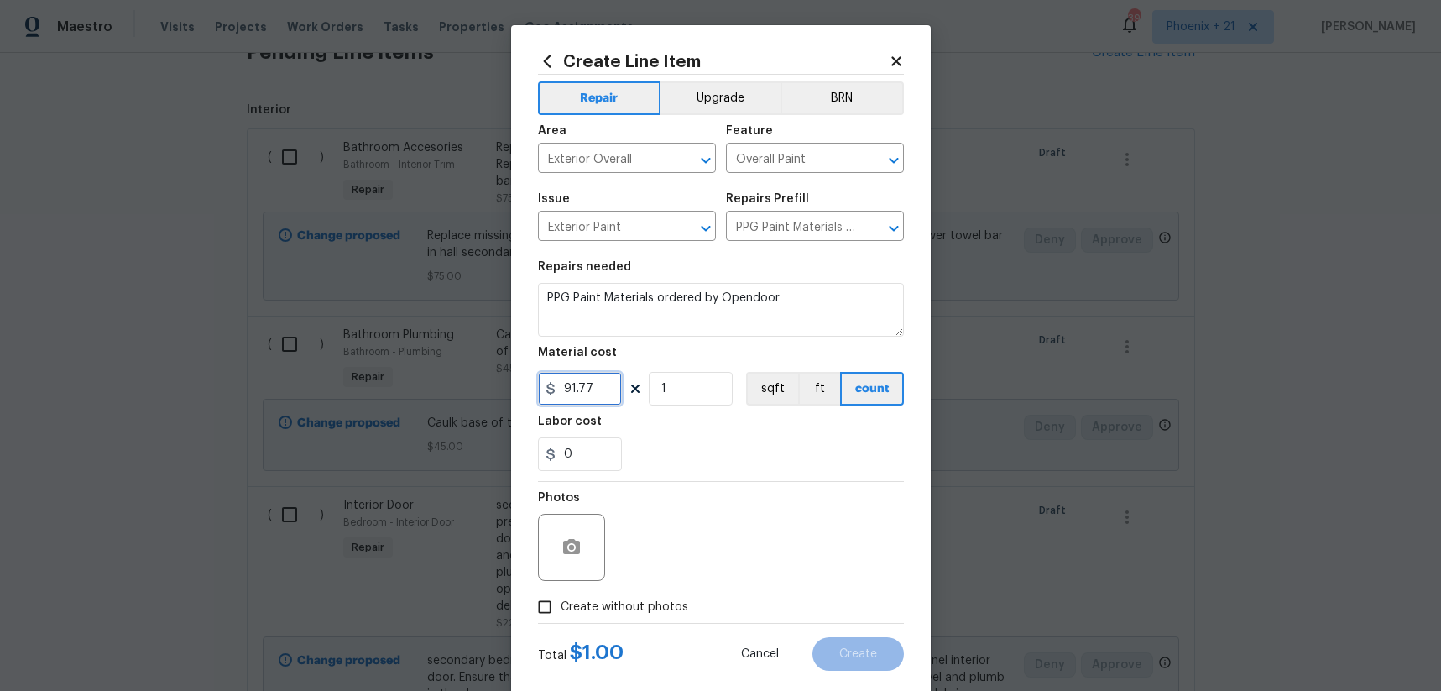
type input "91.77"
click at [640, 602] on span "Create without photos" at bounding box center [625, 607] width 128 height 18
click at [561, 602] on input "Create without photos" at bounding box center [545, 607] width 32 height 32
checkbox input "true"
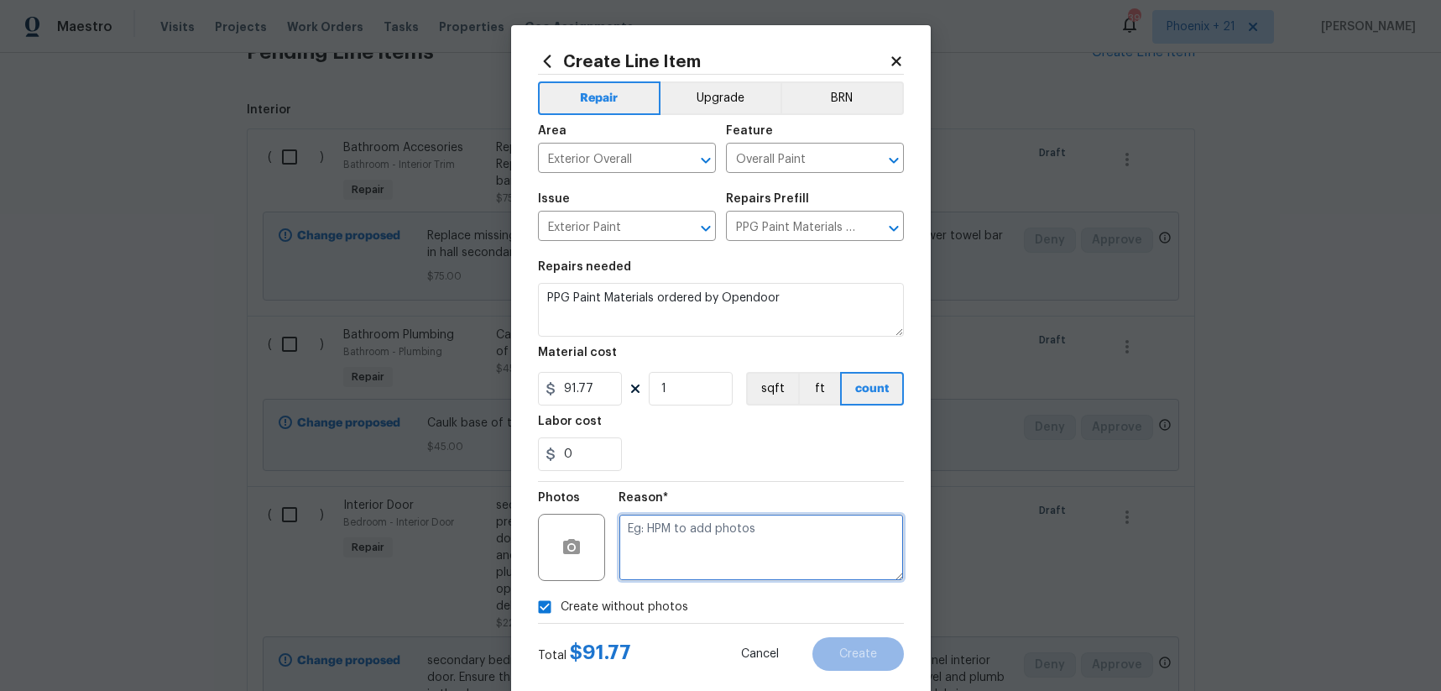
click at [693, 546] on textarea at bounding box center [760, 547] width 285 height 67
type textarea "NA"
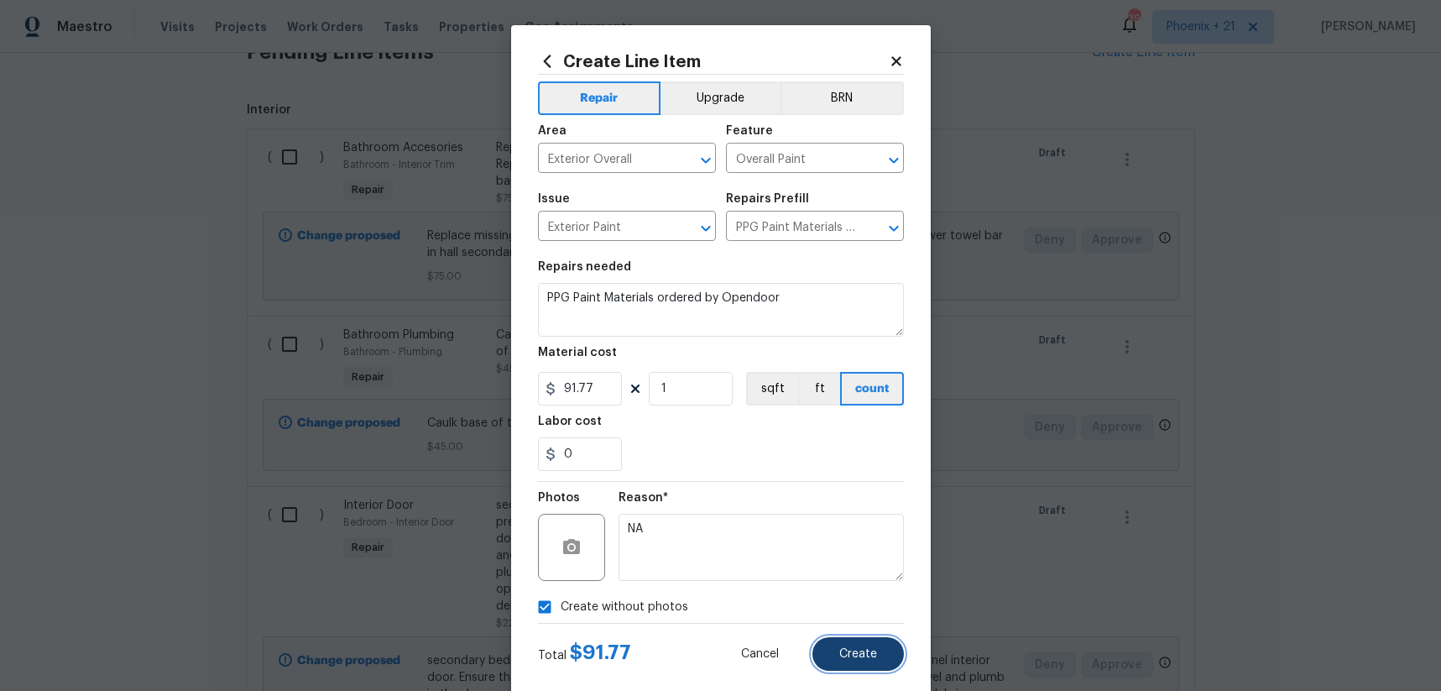
click at [848, 641] on button "Create" at bounding box center [857, 654] width 91 height 34
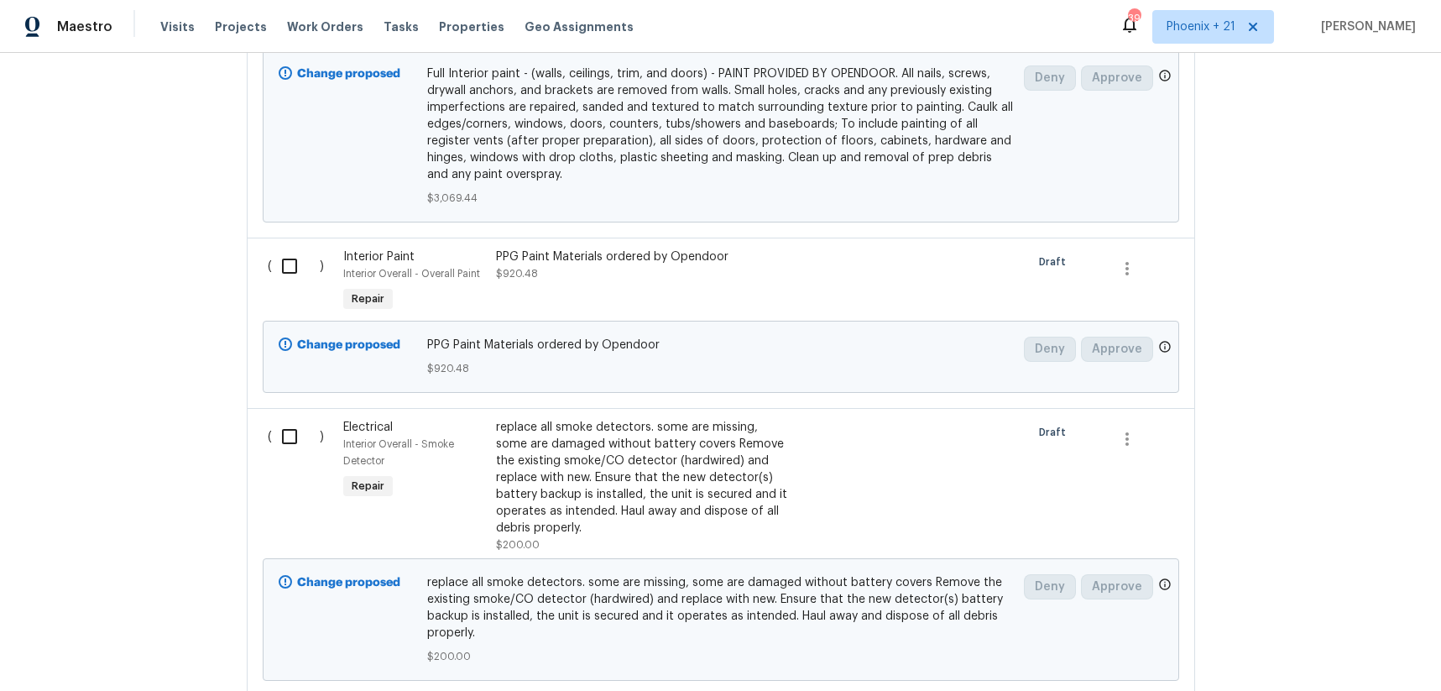
scroll to position [1827, 0]
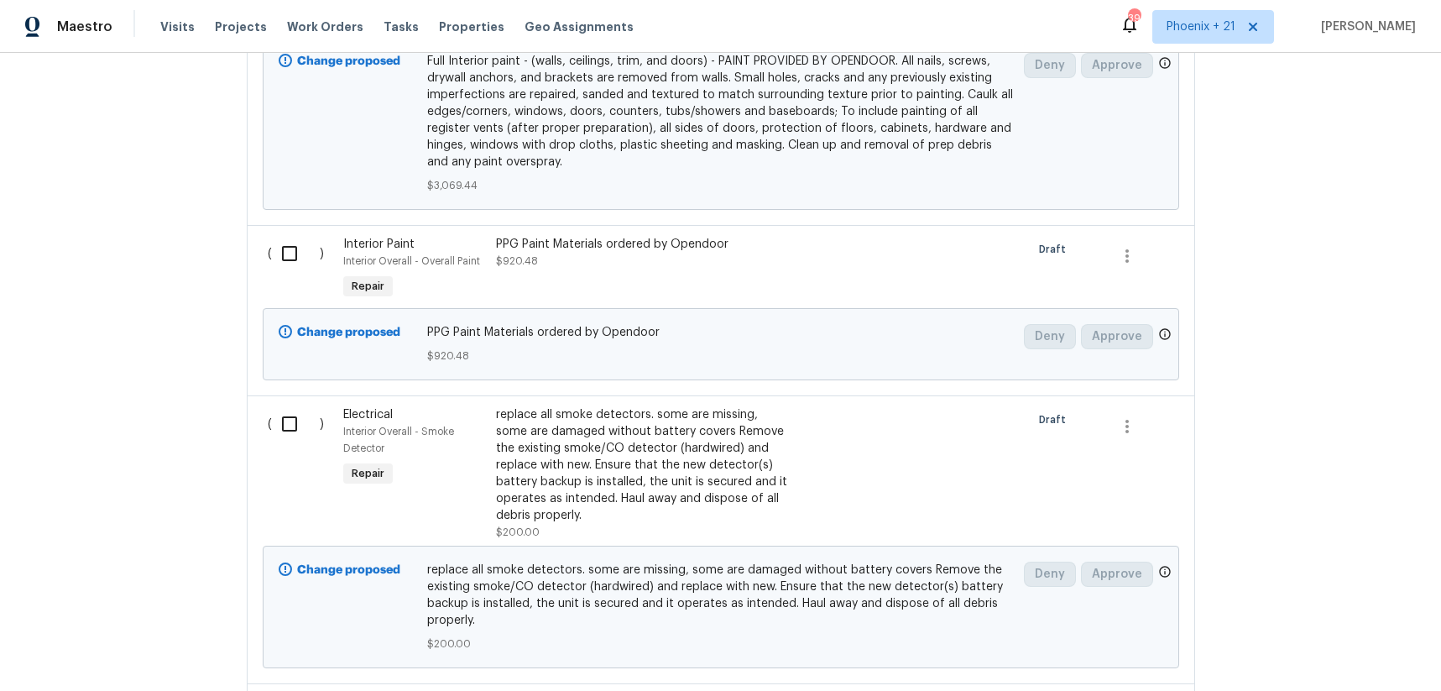
click at [302, 239] on input "checkbox" at bounding box center [296, 253] width 48 height 35
checkbox input "true"
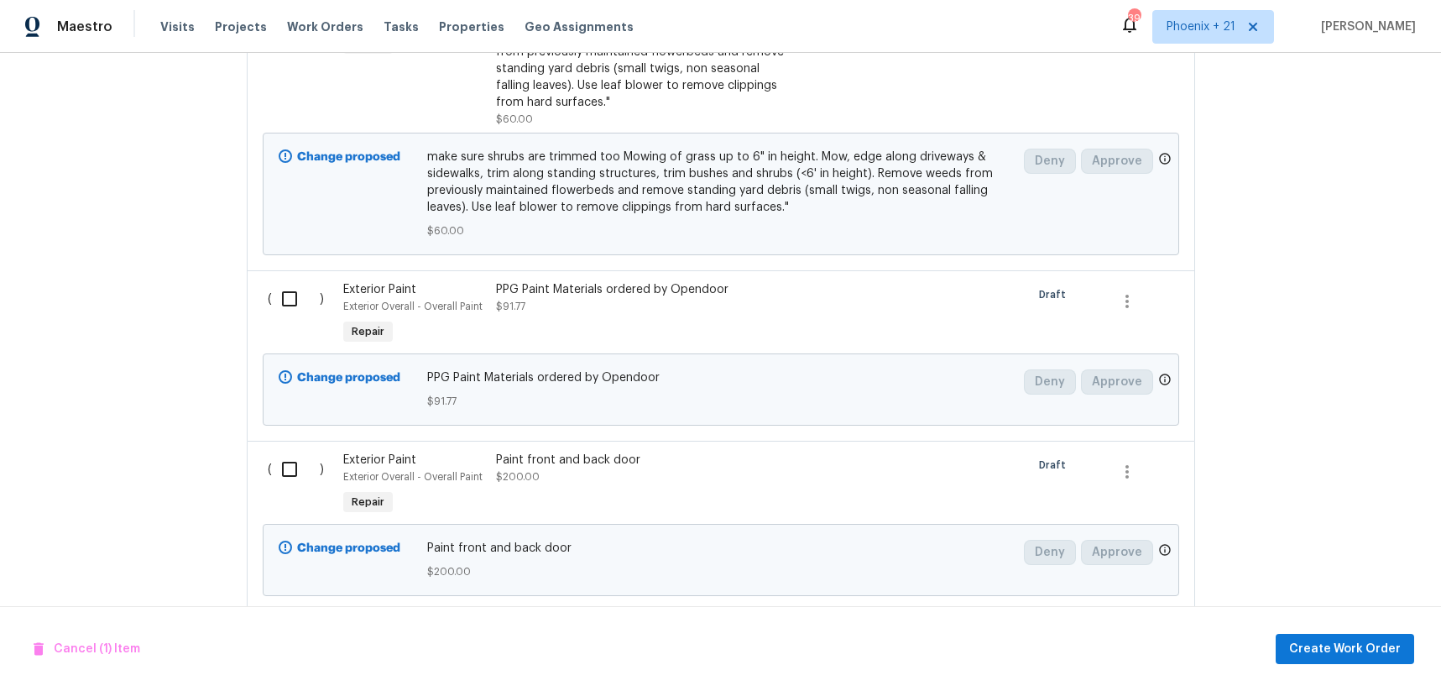
scroll to position [3366, 0]
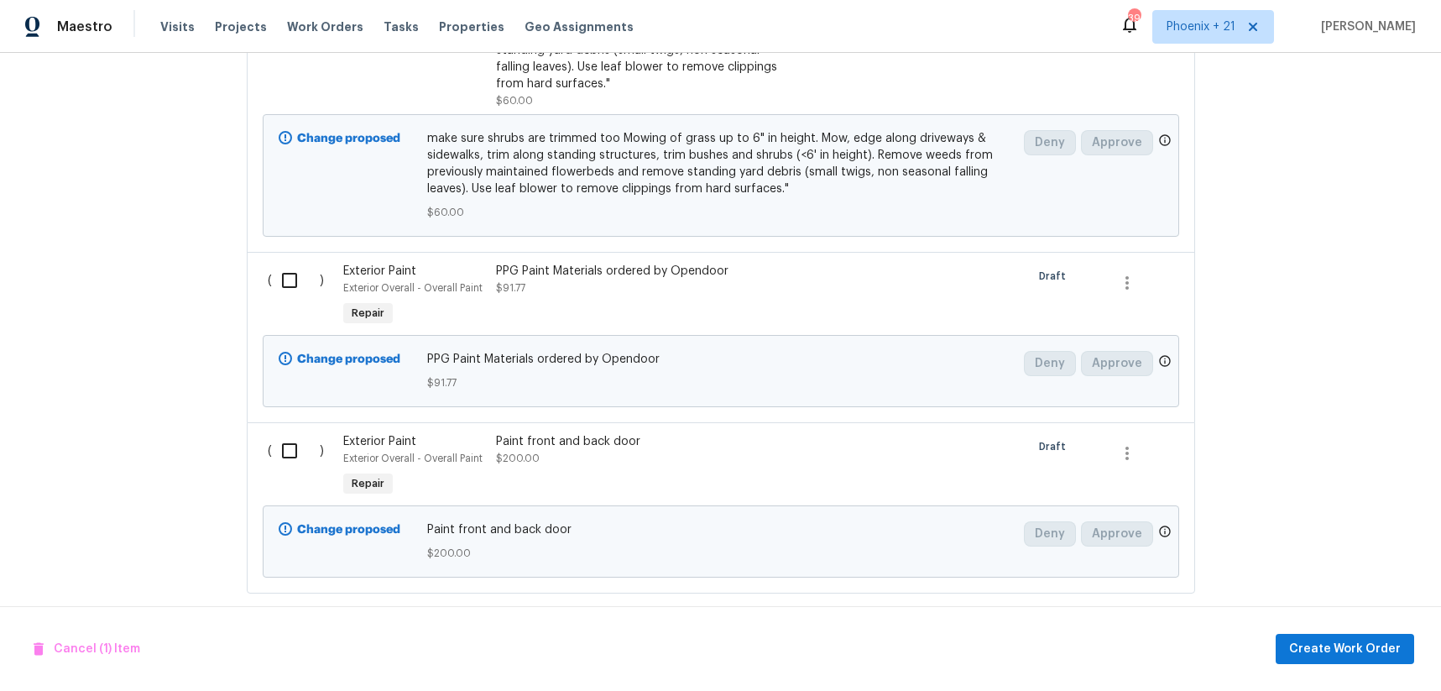
click at [309, 263] on input "checkbox" at bounding box center [296, 280] width 48 height 35
checkbox input "true"
click at [1347, 656] on span "Create Work Order" at bounding box center [1345, 649] width 112 height 21
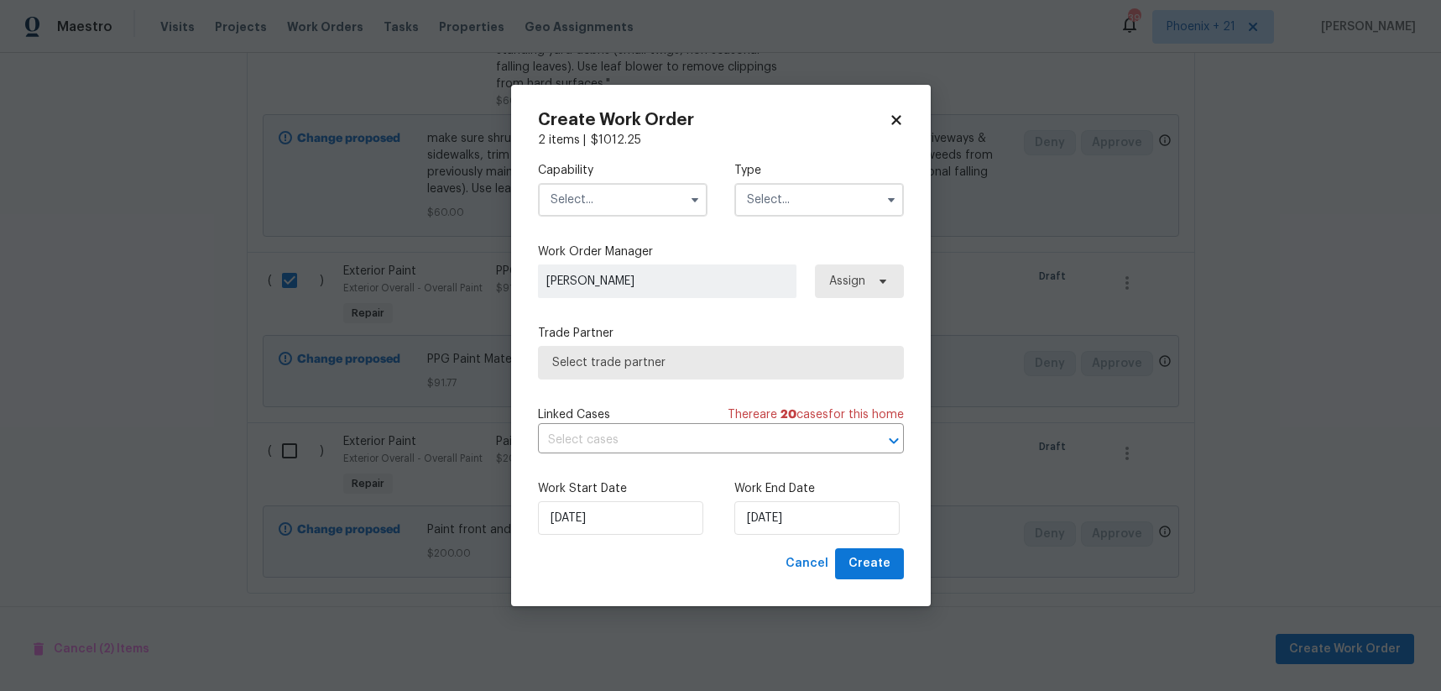
click at [618, 206] on input "text" at bounding box center [623, 200] width 170 height 34
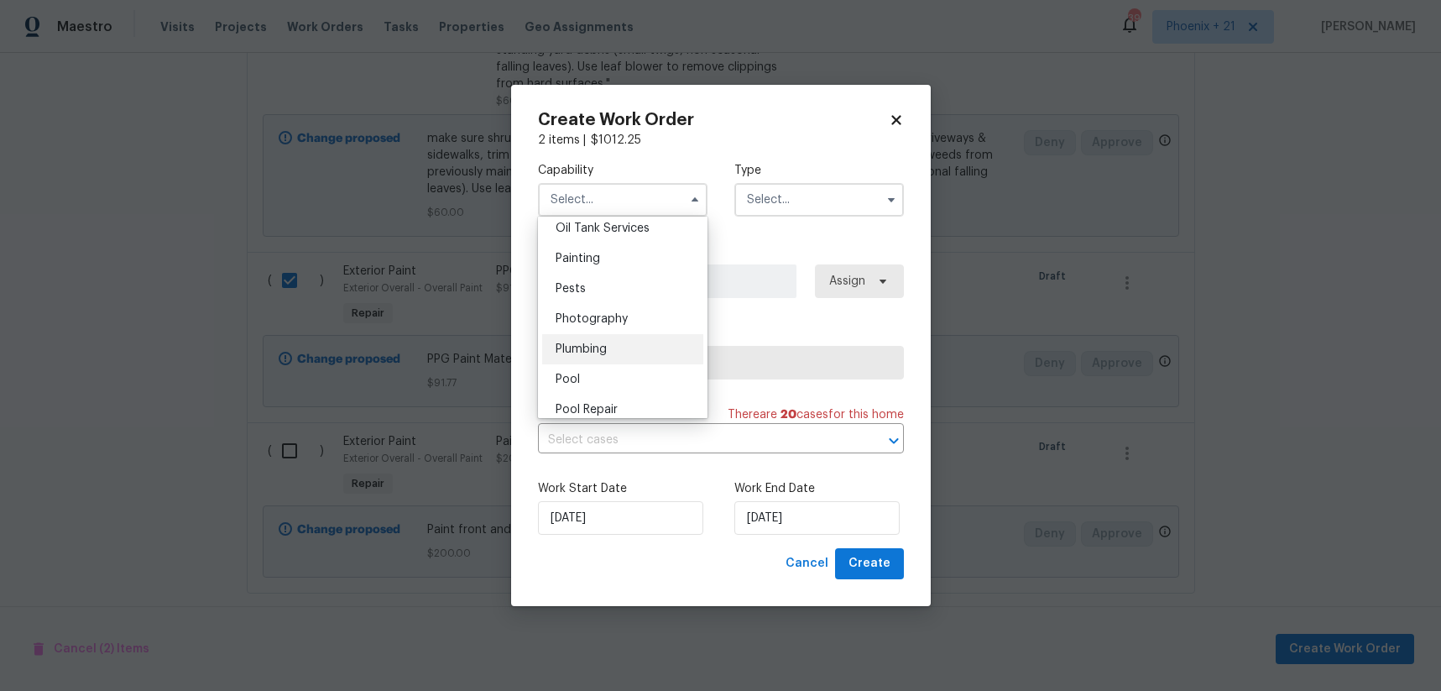
scroll to position [1364, 0]
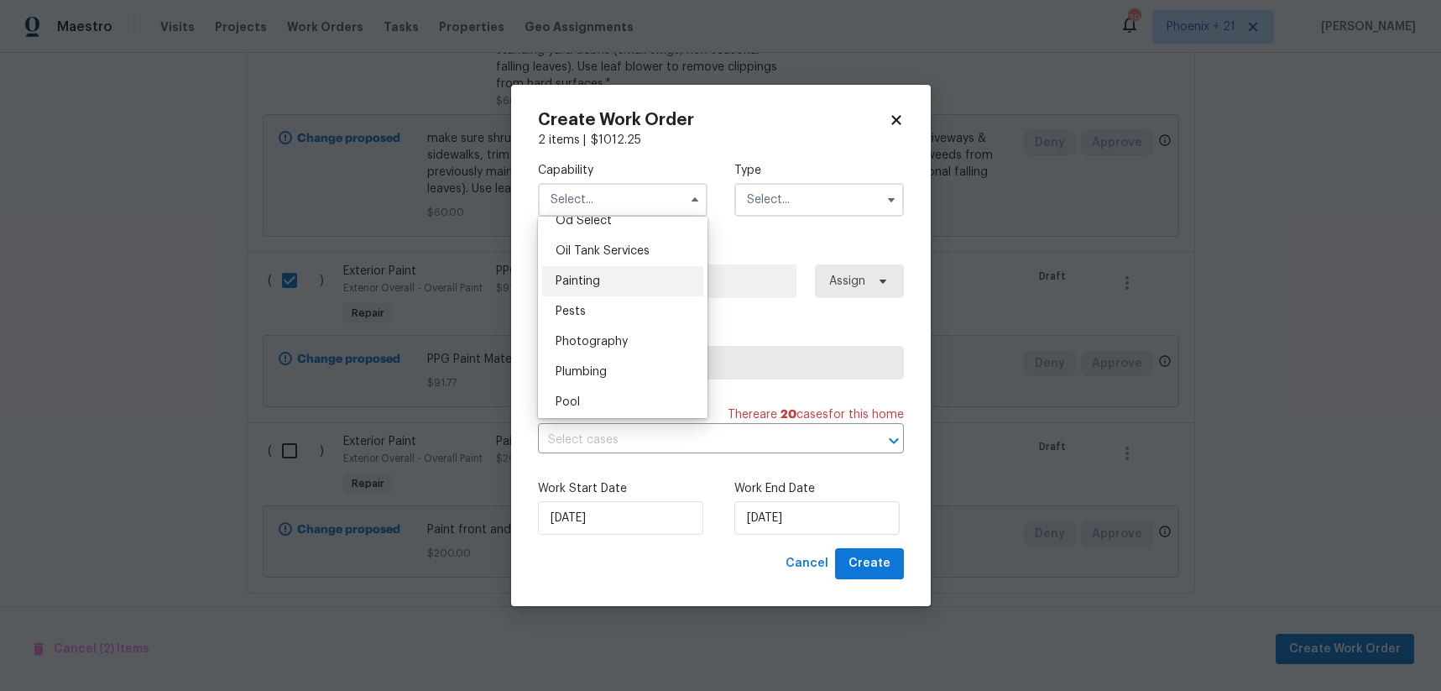
click at [600, 281] on span "Painting" at bounding box center [578, 281] width 44 height 12
type input "Painting"
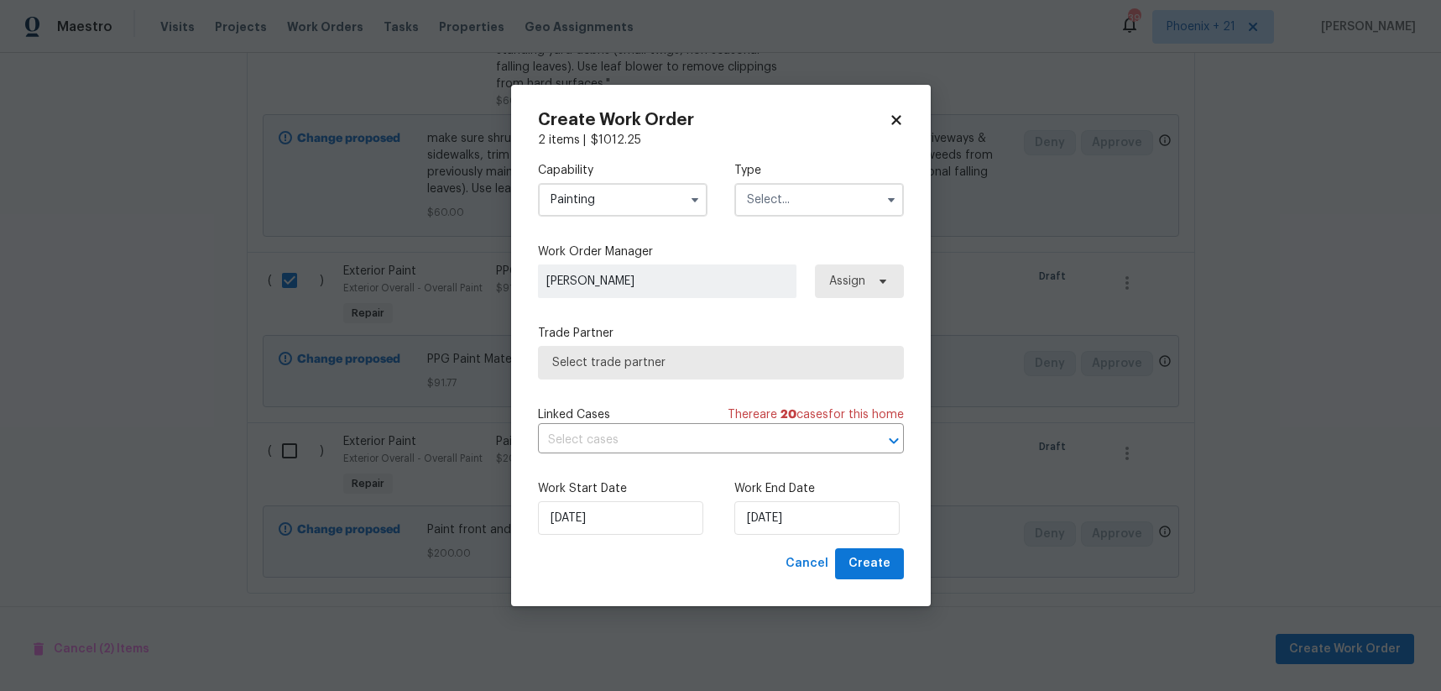
click at [798, 206] on input "text" at bounding box center [819, 200] width 170 height 34
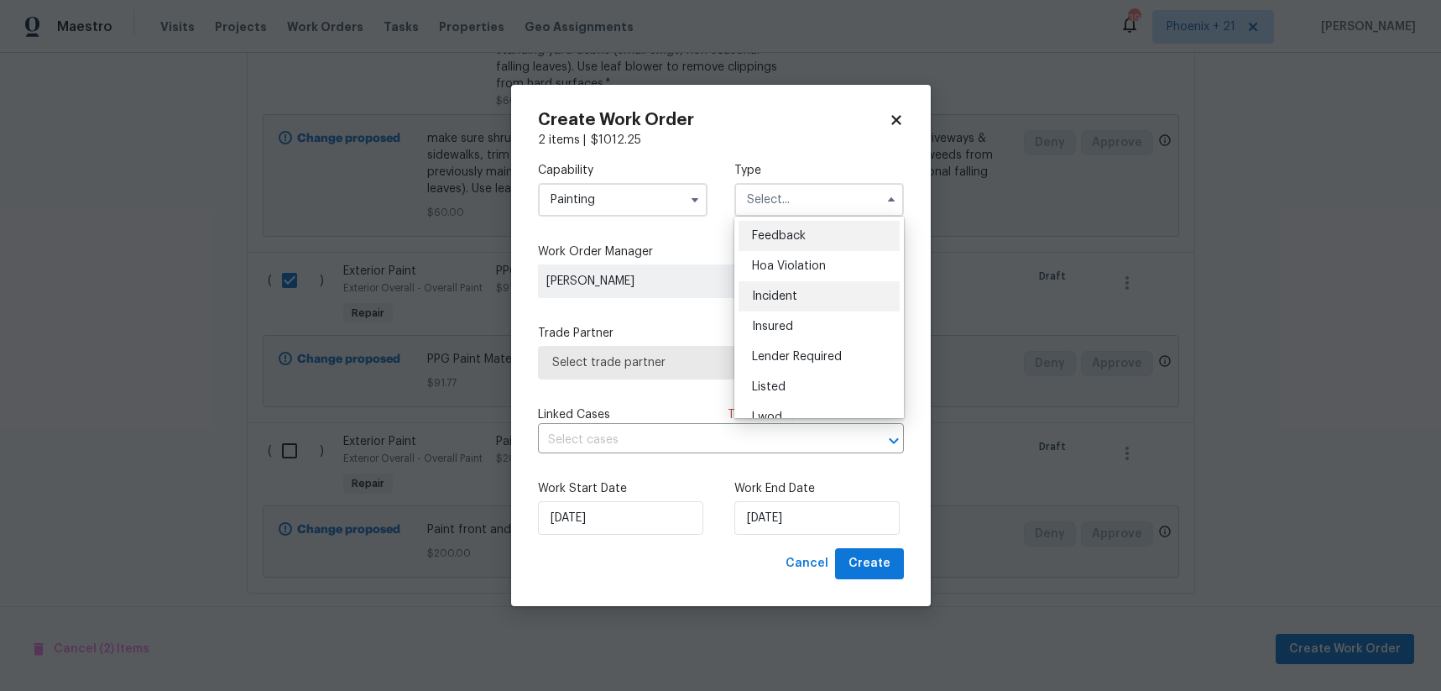
scroll to position [200, 0]
click at [805, 303] on span "Renovation" at bounding box center [783, 308] width 62 height 12
type input "Renovation"
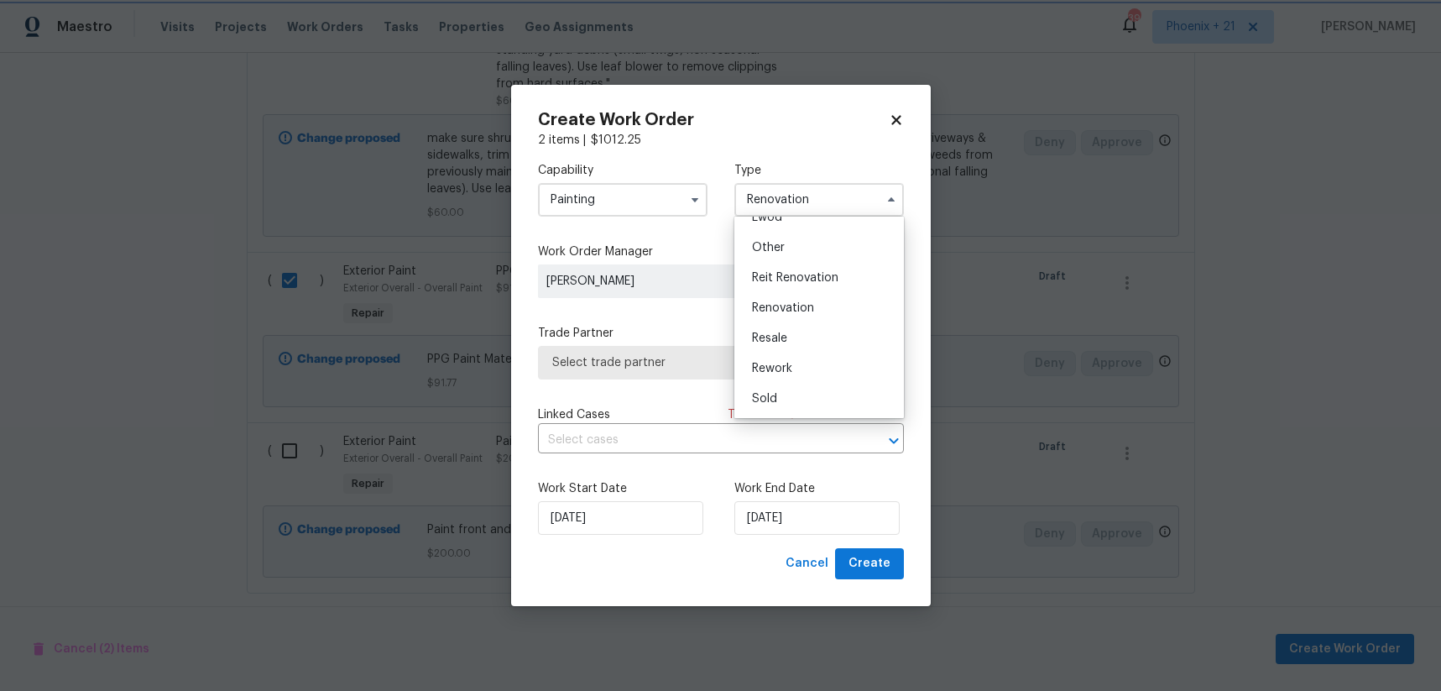
scroll to position [0, 0]
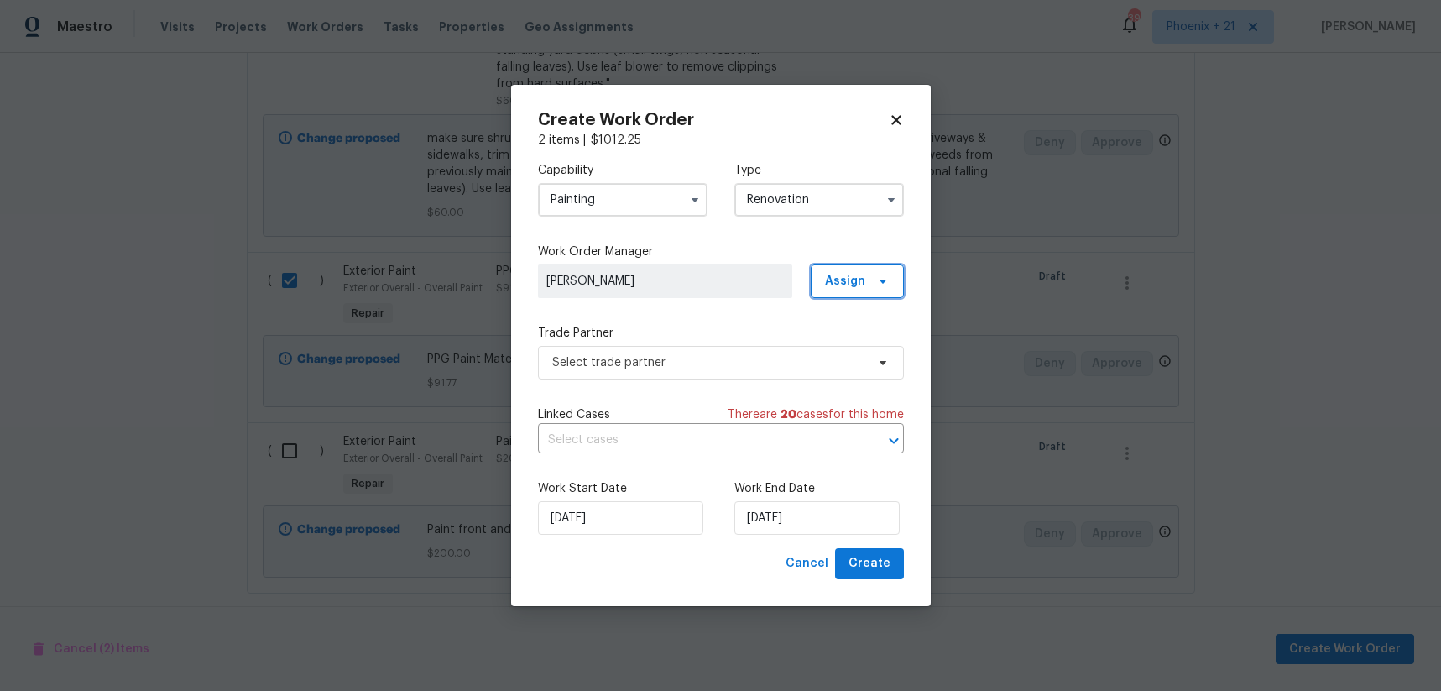
click at [827, 292] on span "Assign" at bounding box center [857, 281] width 93 height 34
click at [836, 354] on div "Assign to me" at bounding box center [859, 352] width 73 height 17
click at [686, 311] on div "Capability Painting Type Renovation Work Order Manager Stephanie Paul Assign Tr…" at bounding box center [721, 348] width 366 height 399
click at [683, 366] on span "Select trade partner" at bounding box center [708, 362] width 313 height 17
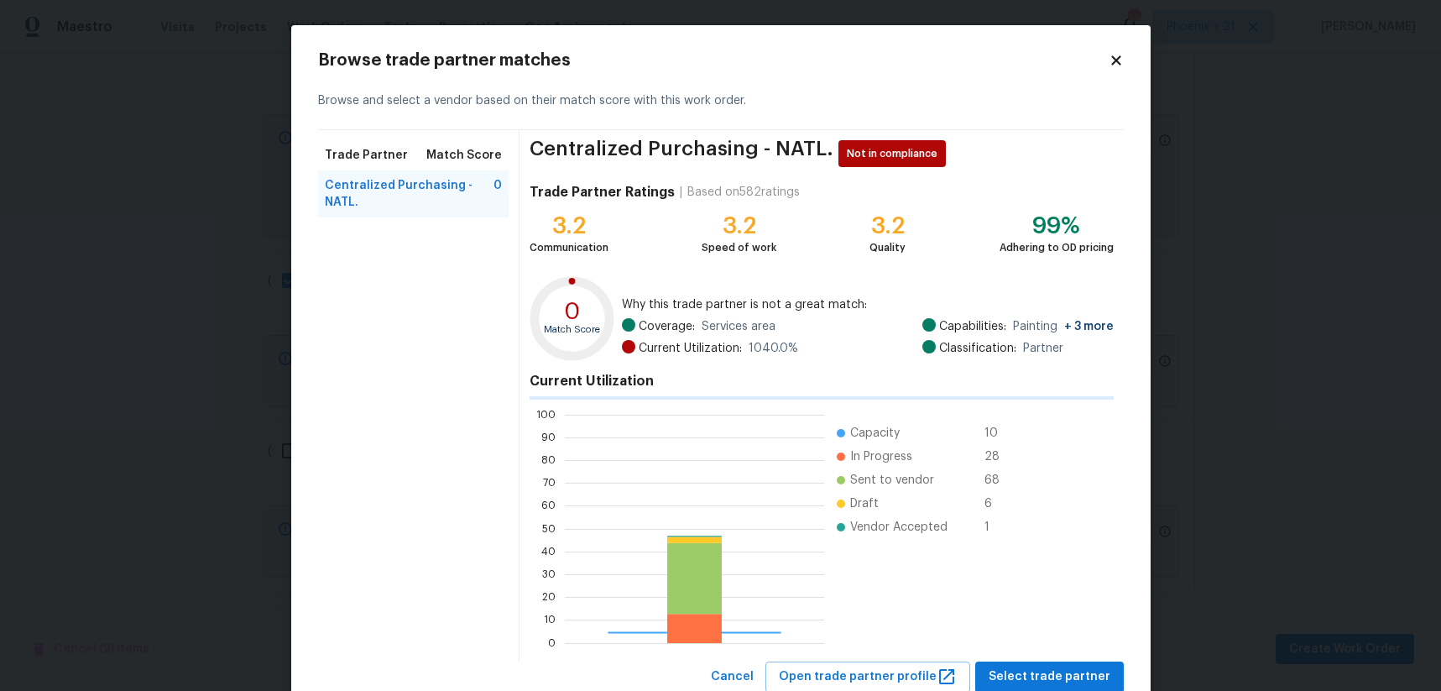
scroll to position [235, 259]
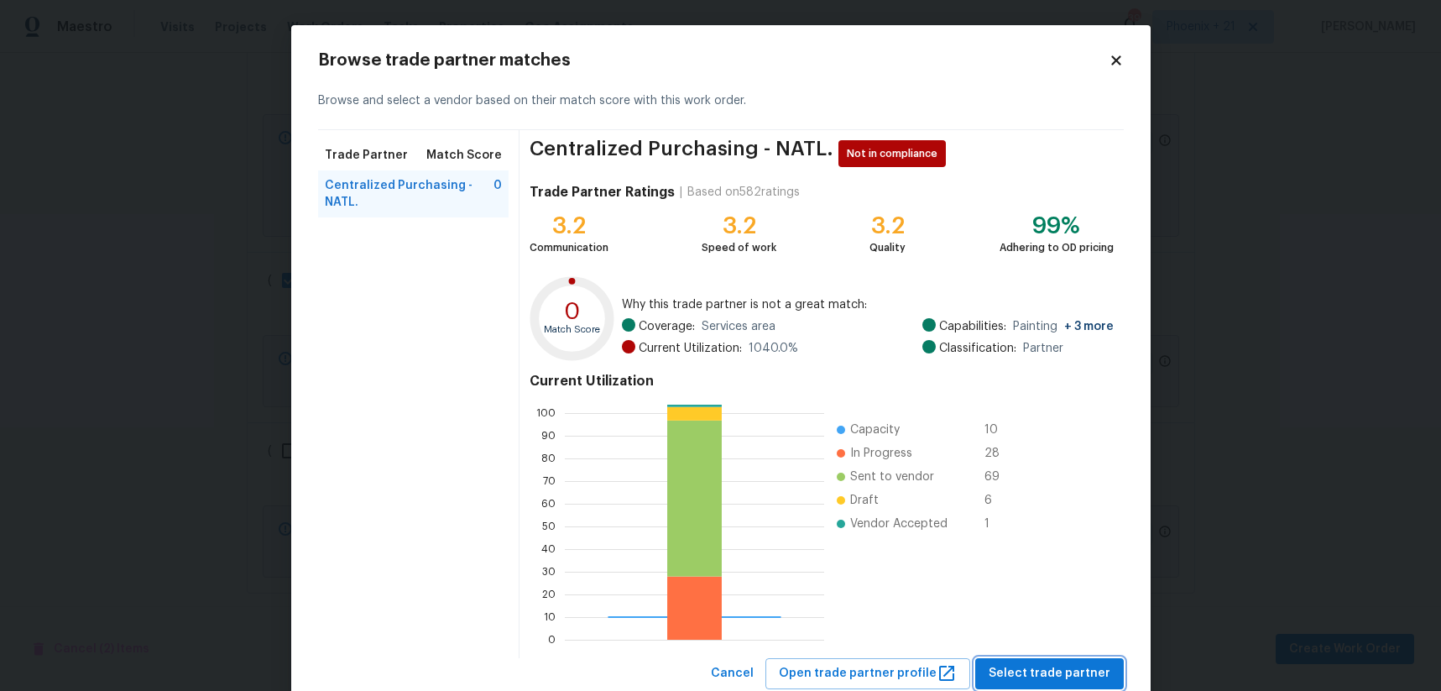
click at [1038, 674] on span "Select trade partner" at bounding box center [1050, 673] width 122 height 21
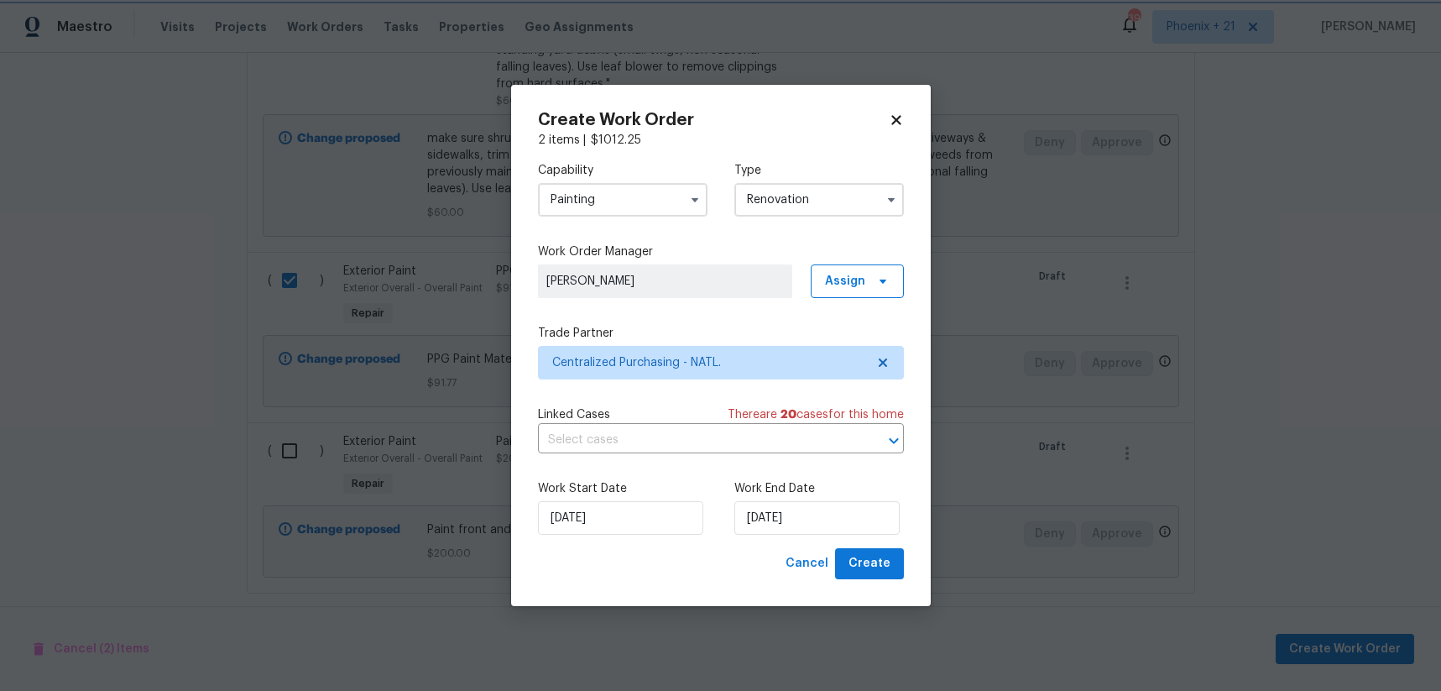
click at [936, 543] on div "Browse trade partner matches Browse and select a vendor based on their match sc…" at bounding box center [721, 370] width 430 height 345
click at [885, 573] on span "Create" at bounding box center [869, 563] width 42 height 21
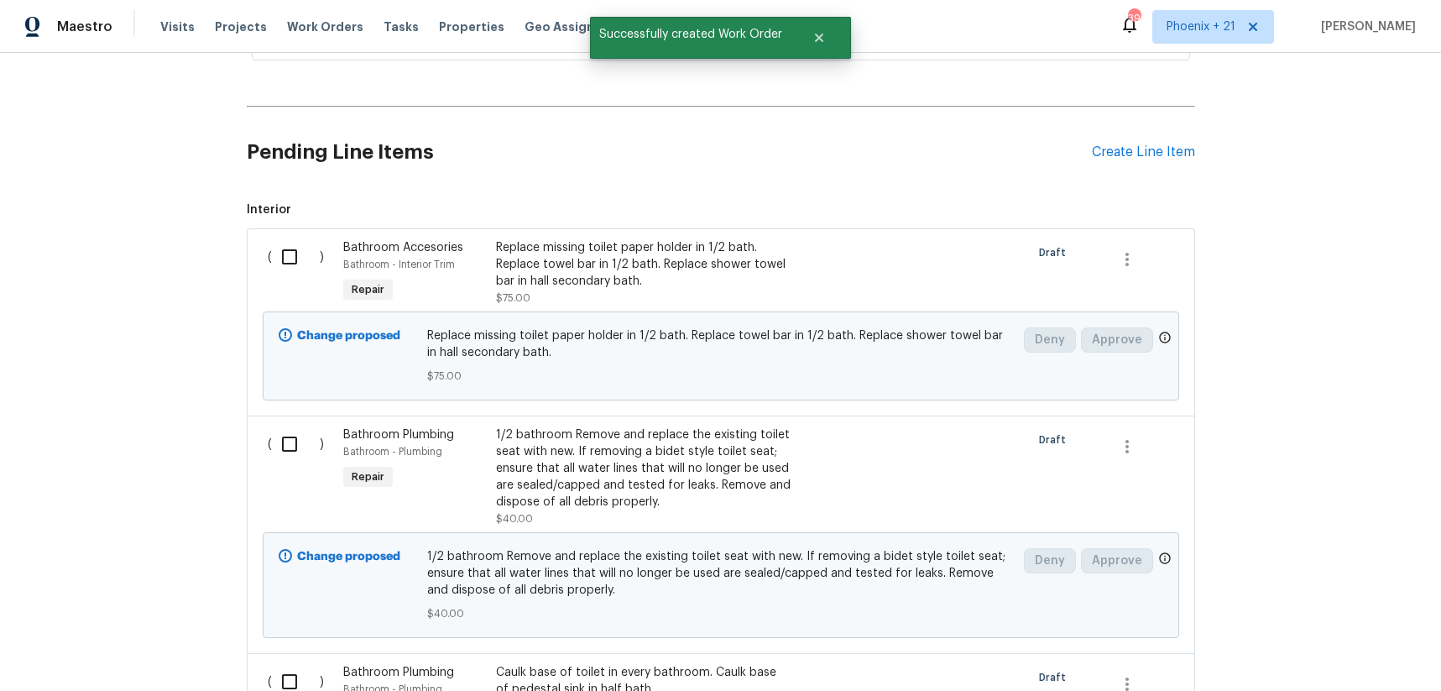
scroll to position [0, 0]
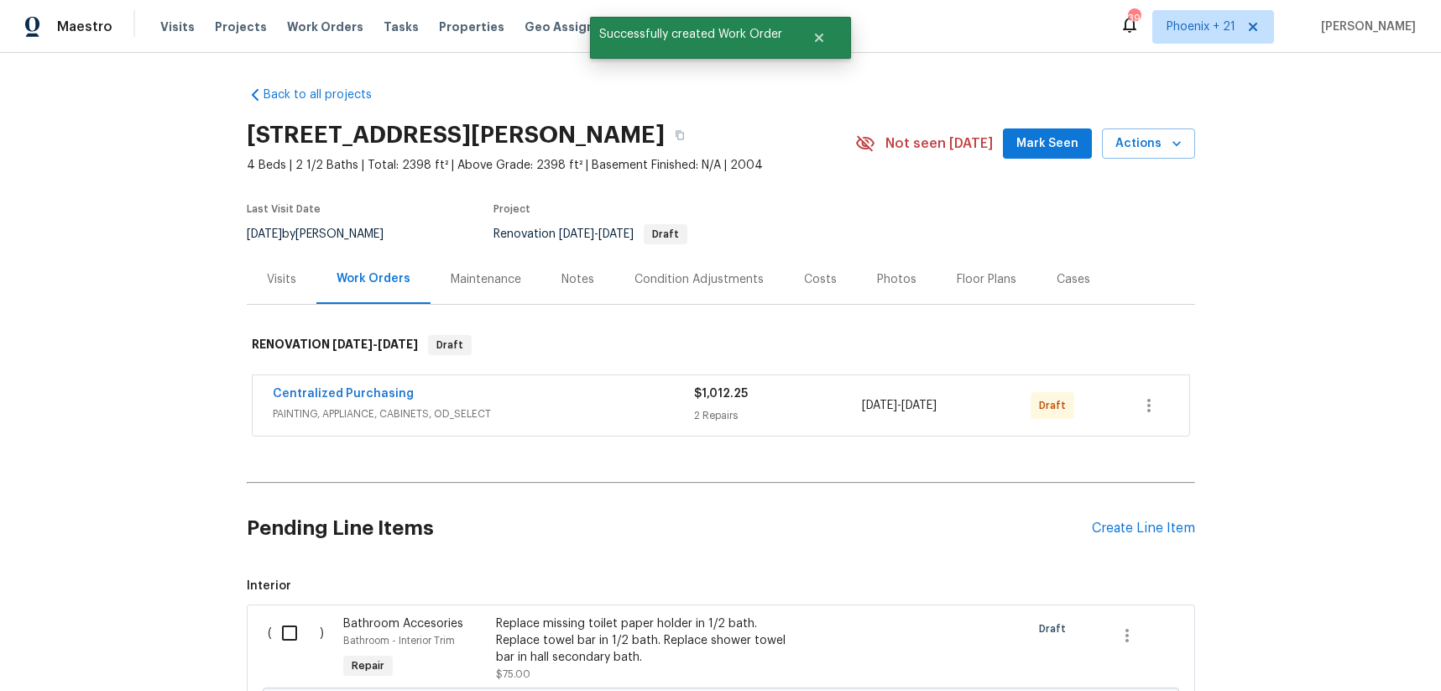
click at [1190, 410] on div "Centralized Purchasing PAINTING, APPLIANCE, CABINETS, OD_SELECT $1,012.25 2 Rep…" at bounding box center [721, 407] width 948 height 70
click at [1172, 411] on div "Centralized Purchasing PAINTING, APPLIANCE, CABINETS, OD_SELECT $1,012.25 2 Rep…" at bounding box center [721, 405] width 937 height 60
click at [1156, 407] on icon "button" at bounding box center [1149, 405] width 20 height 20
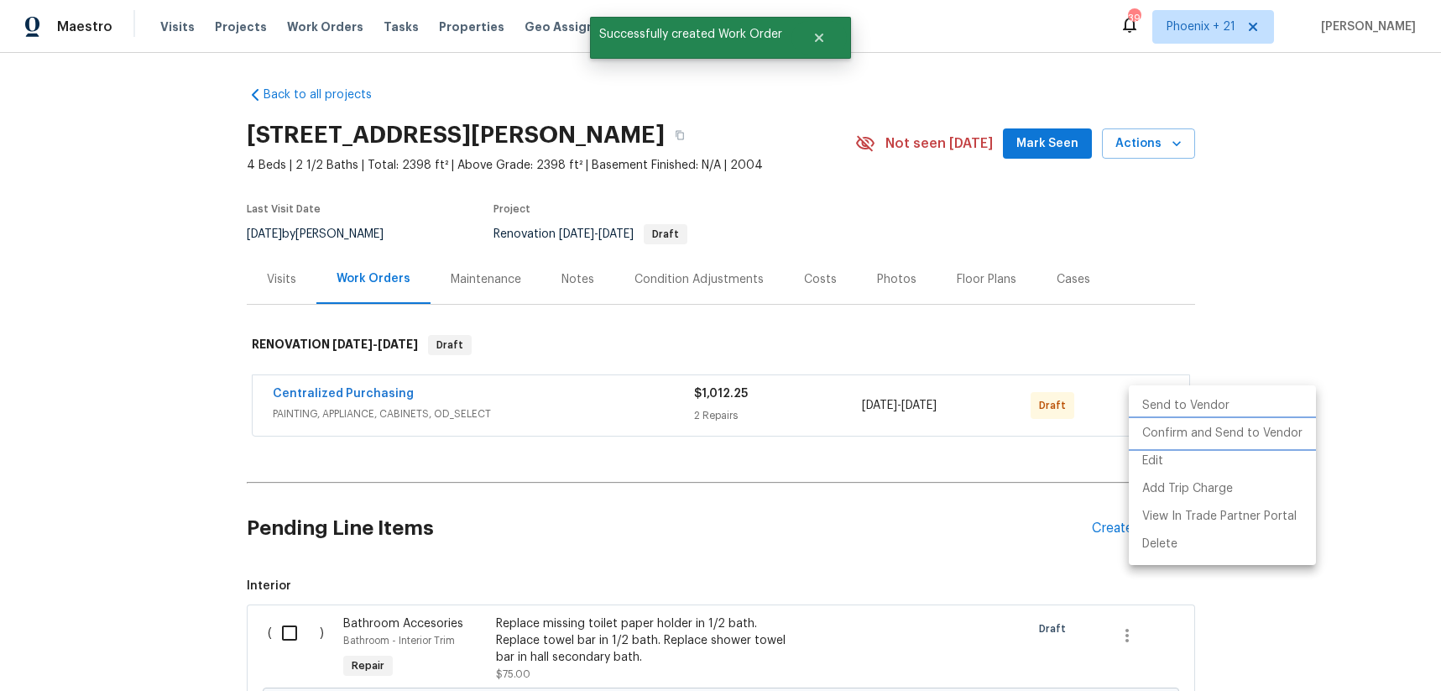
click at [1168, 426] on li "Confirm and Send to Vendor" at bounding box center [1222, 434] width 187 height 28
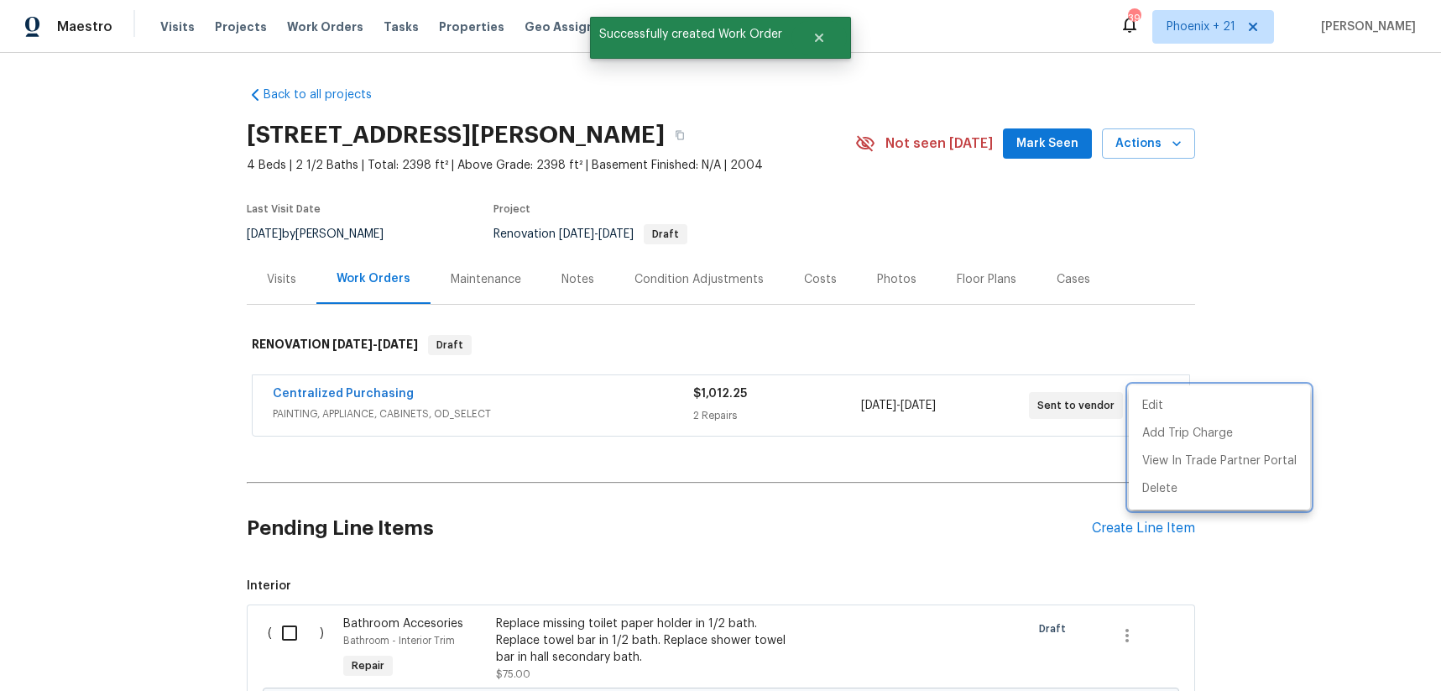
drag, startPoint x: 351, startPoint y: 422, endPoint x: 352, endPoint y: 406, distance: 16.0
click at [347, 421] on div at bounding box center [720, 345] width 1441 height 691
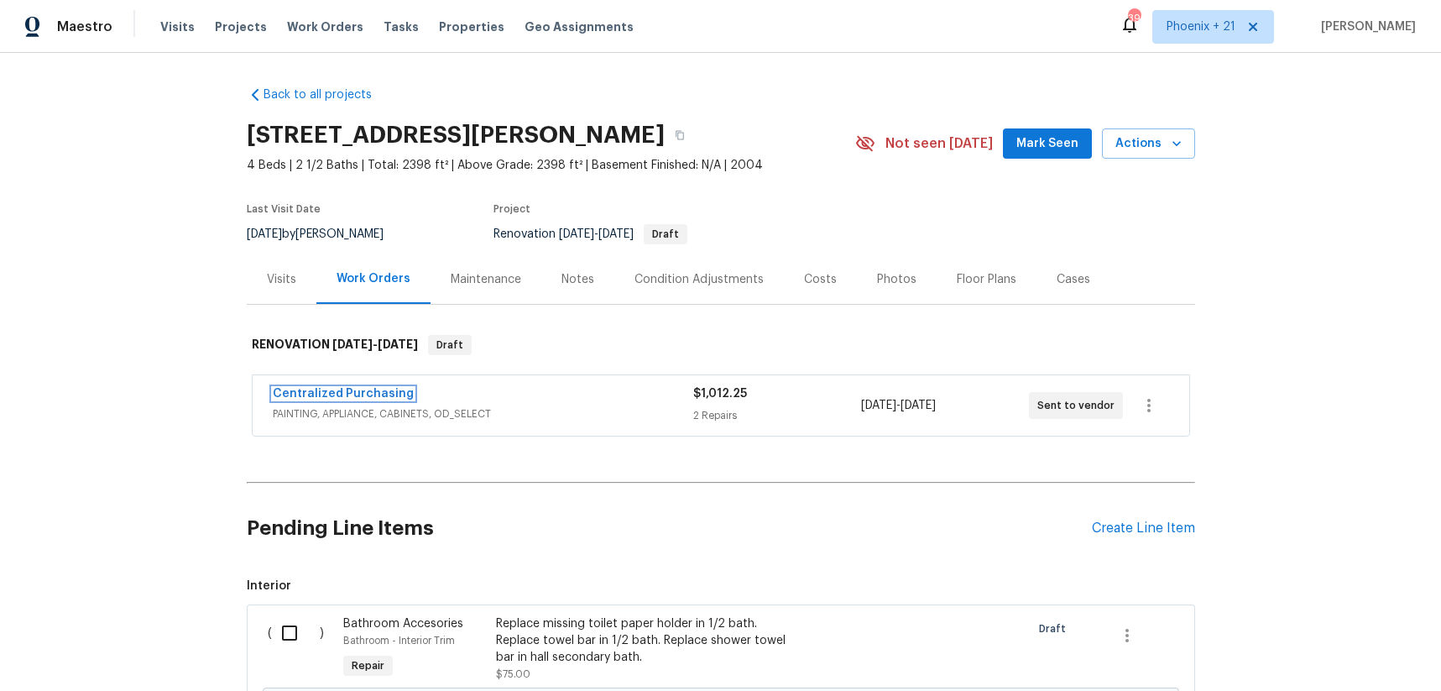
click at [352, 396] on link "Centralized Purchasing" at bounding box center [343, 394] width 141 height 12
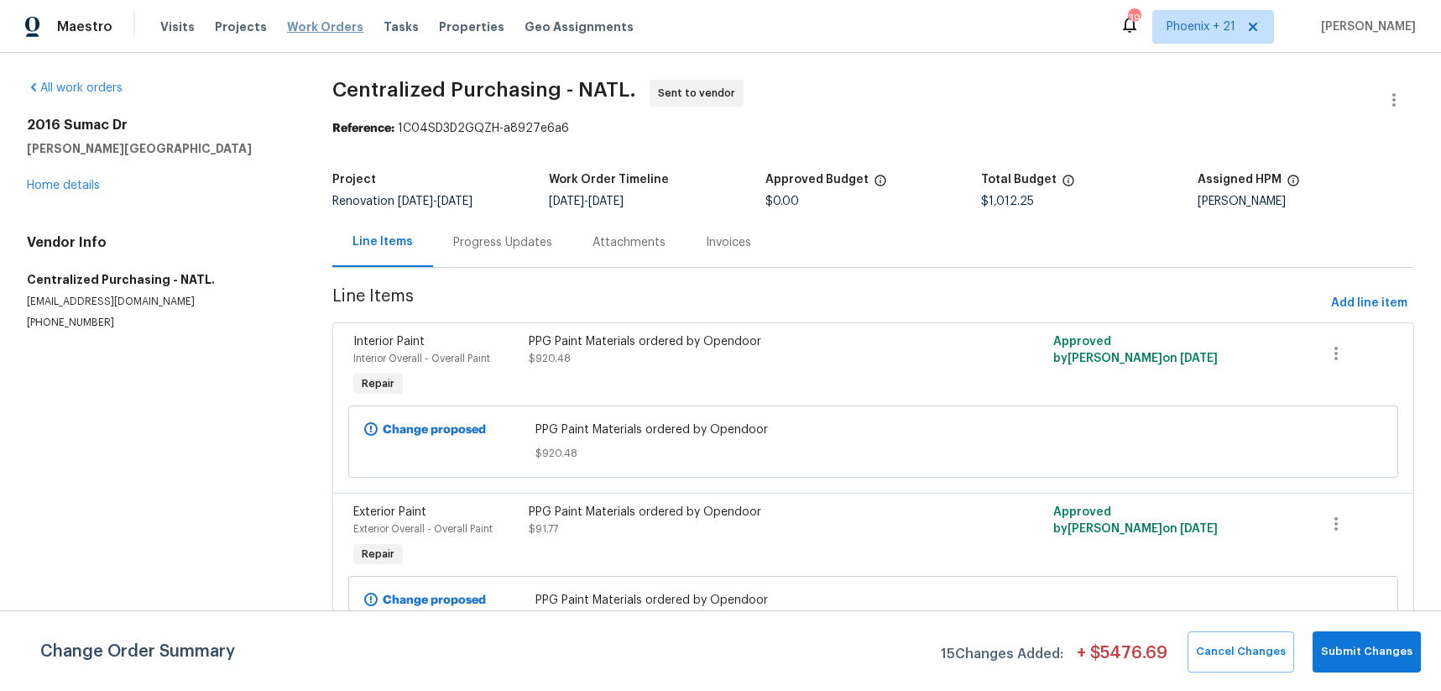
click at [298, 32] on span "Work Orders" at bounding box center [325, 26] width 76 height 17
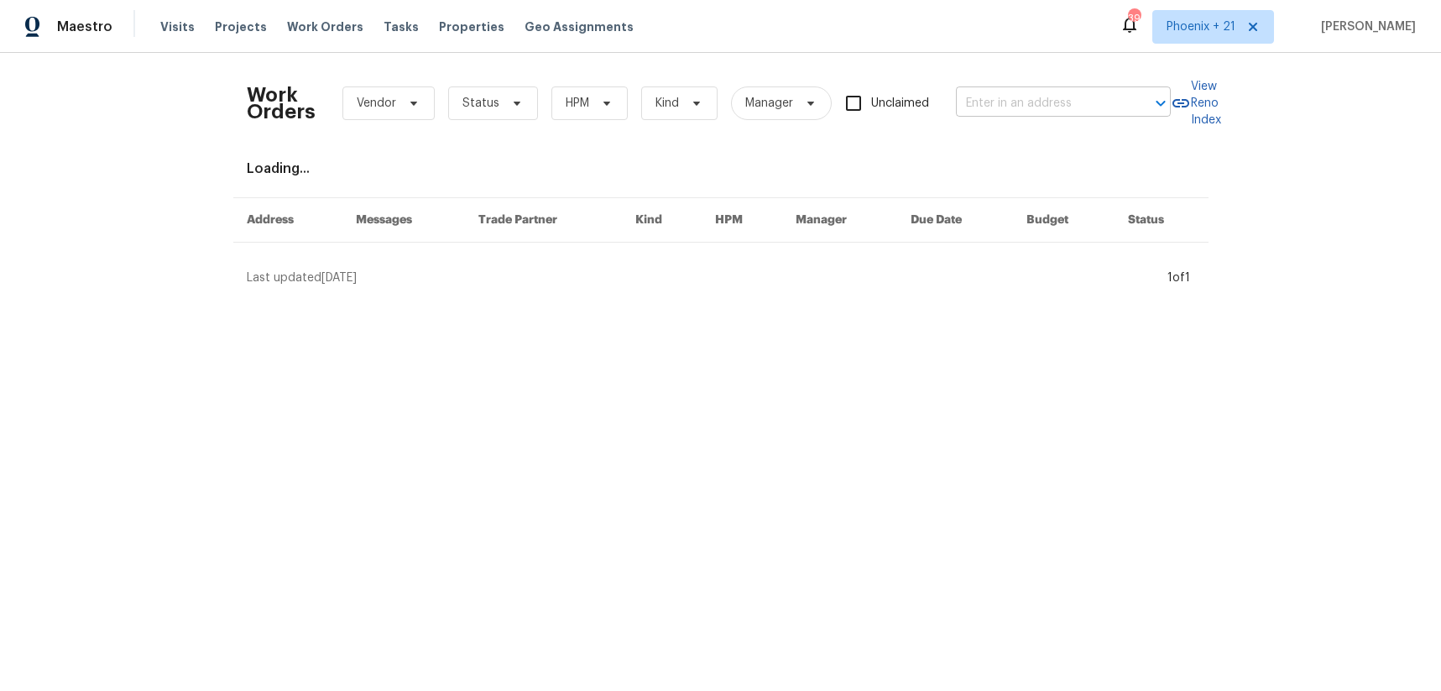
click at [1002, 85] on div "Work Orders Vendor Status HPM Kind Manager Unclaimed ​" at bounding box center [709, 103] width 924 height 74
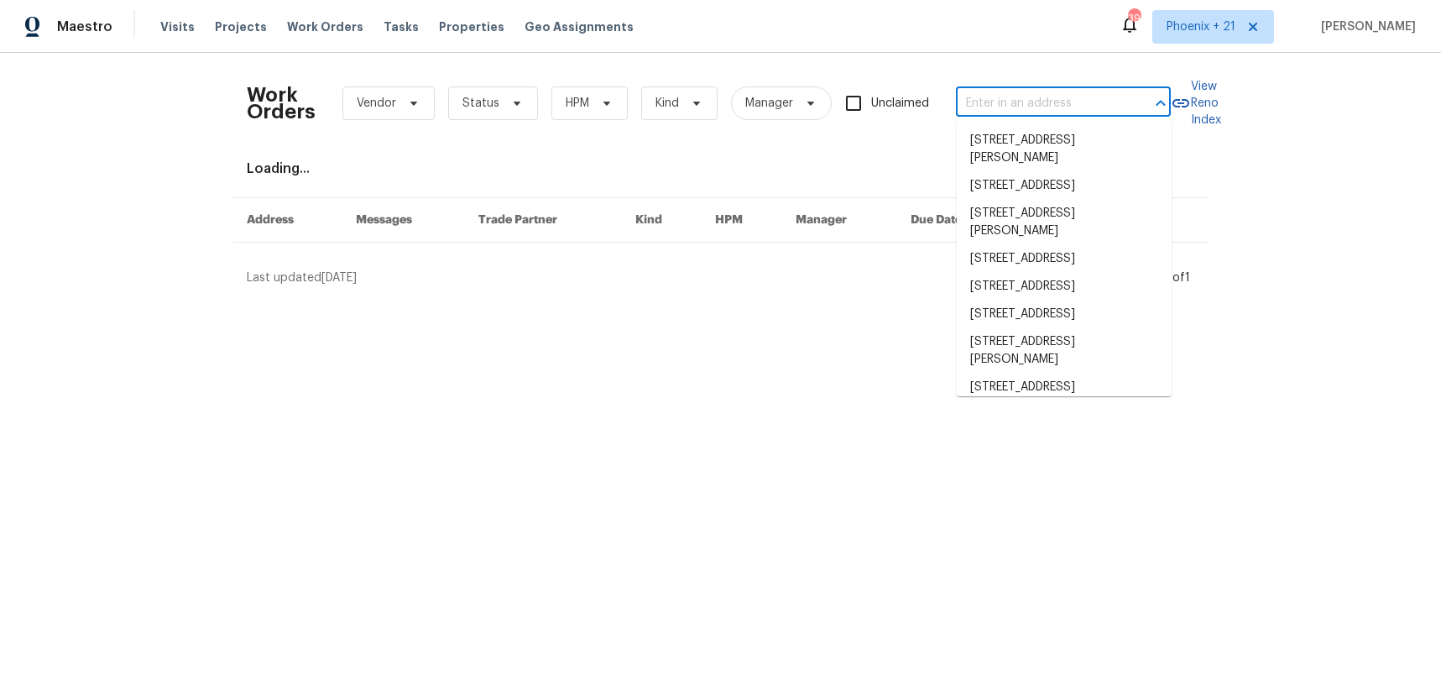
click at [1003, 92] on input "text" at bounding box center [1040, 104] width 168 height 26
paste input "254 Montibello Dr, Mooresville, NC 28117"
type input "254 Montibello Dr, Mooresville, NC 28117"
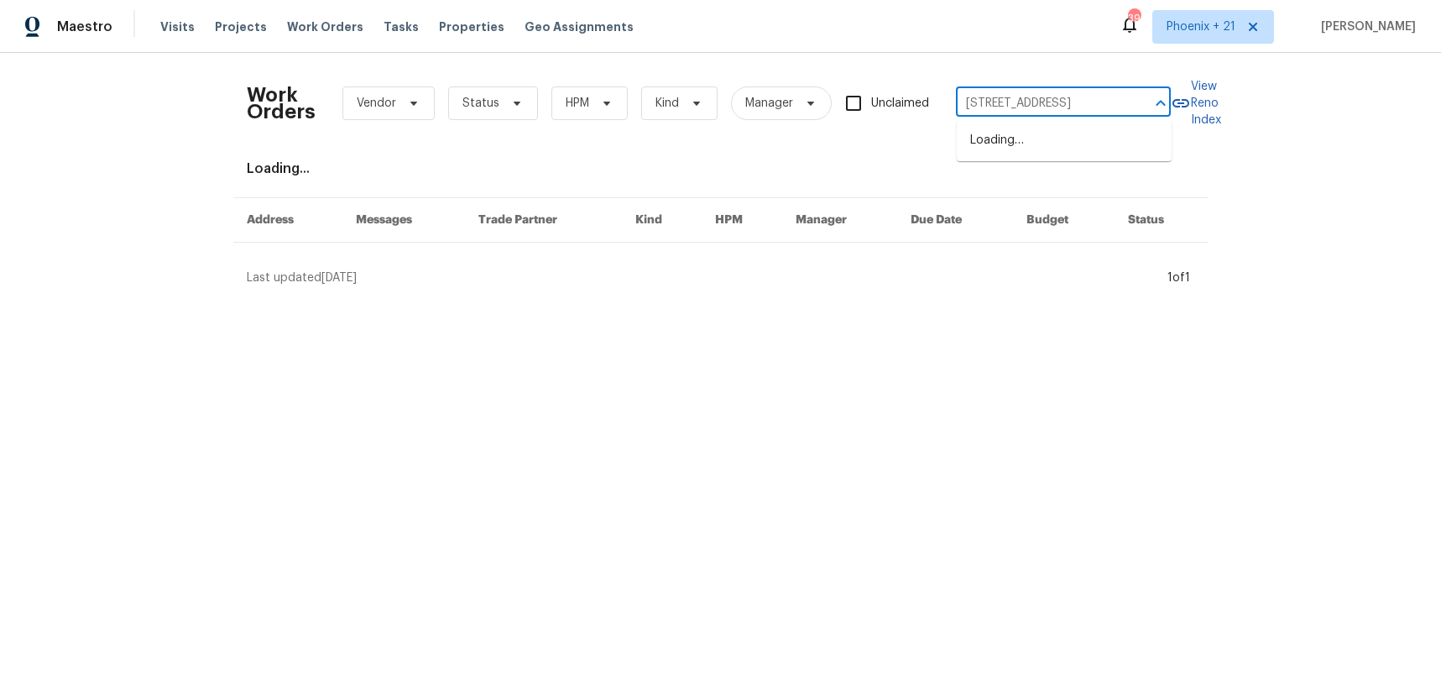
scroll to position [0, 64]
click at [1015, 132] on li "254 Montibello Dr, Mooresville, NC 28117" at bounding box center [1064, 141] width 215 height 28
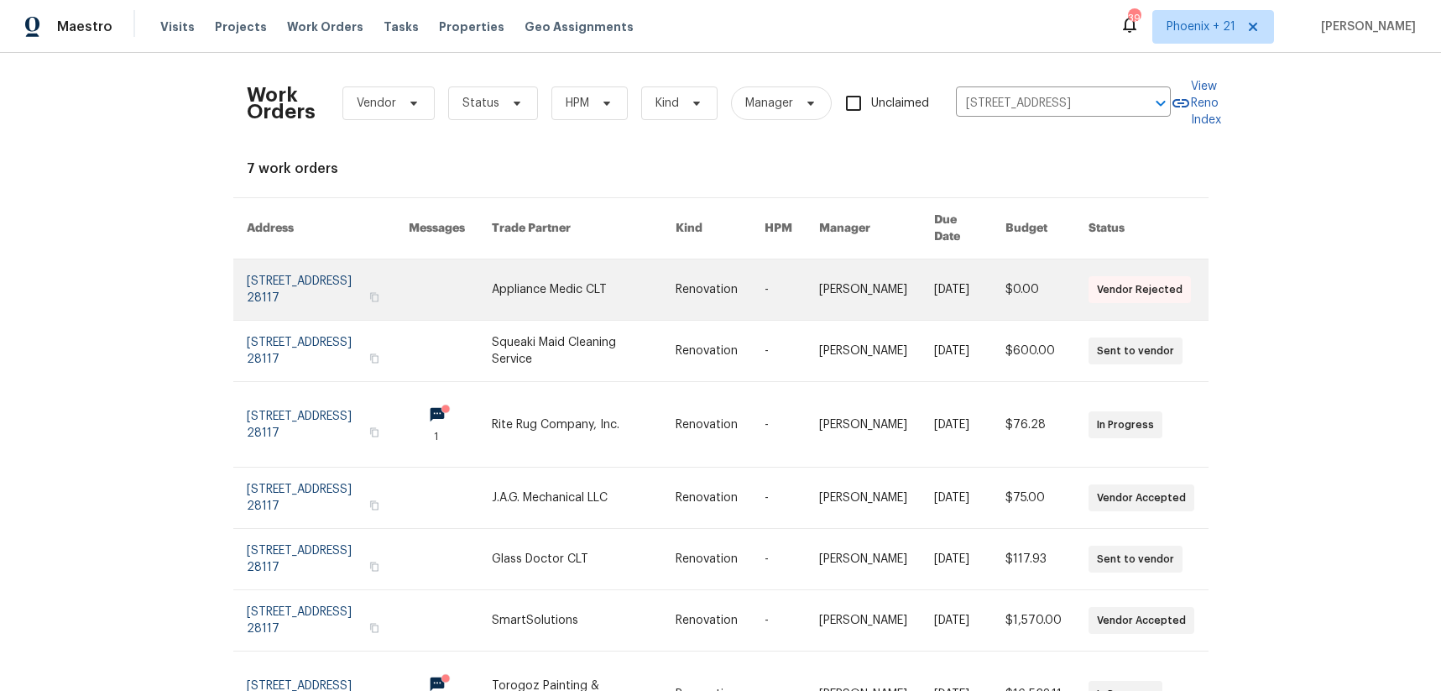
click at [535, 263] on link at bounding box center [584, 289] width 184 height 60
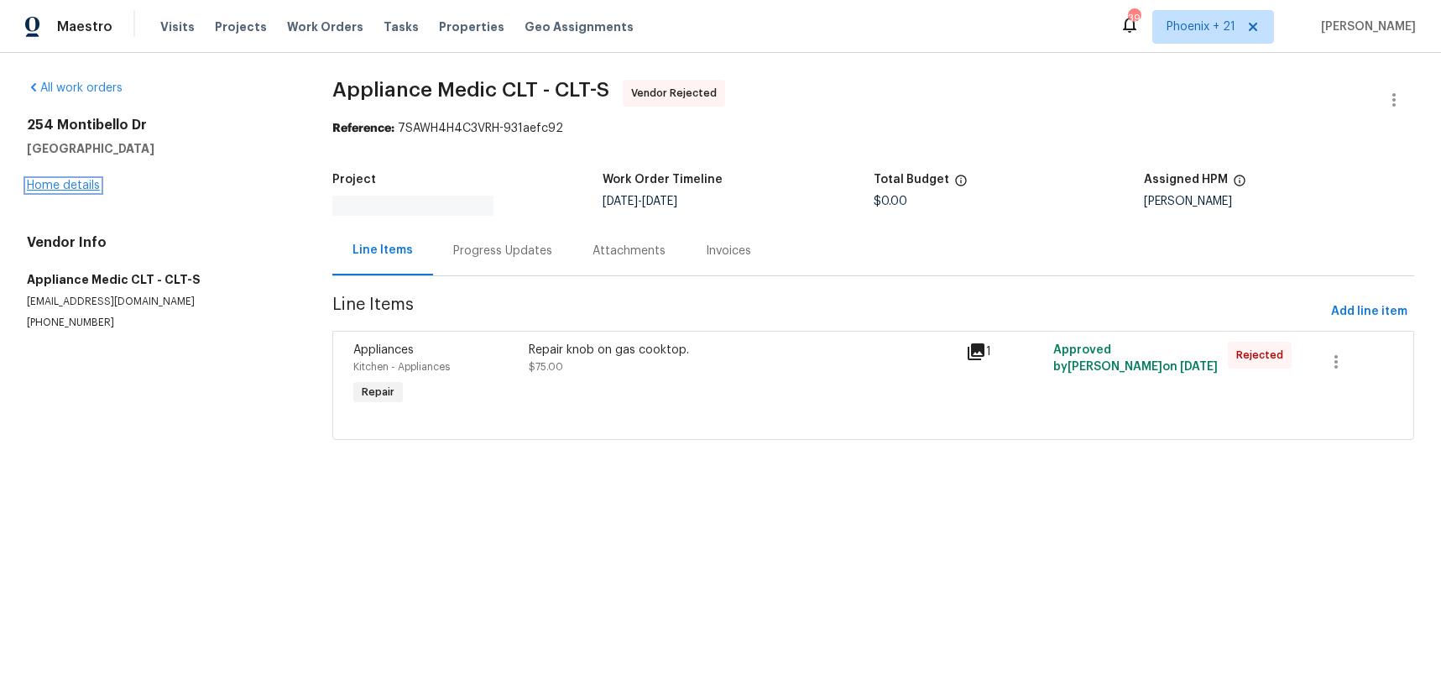
click at [84, 185] on link "Home details" at bounding box center [63, 186] width 73 height 12
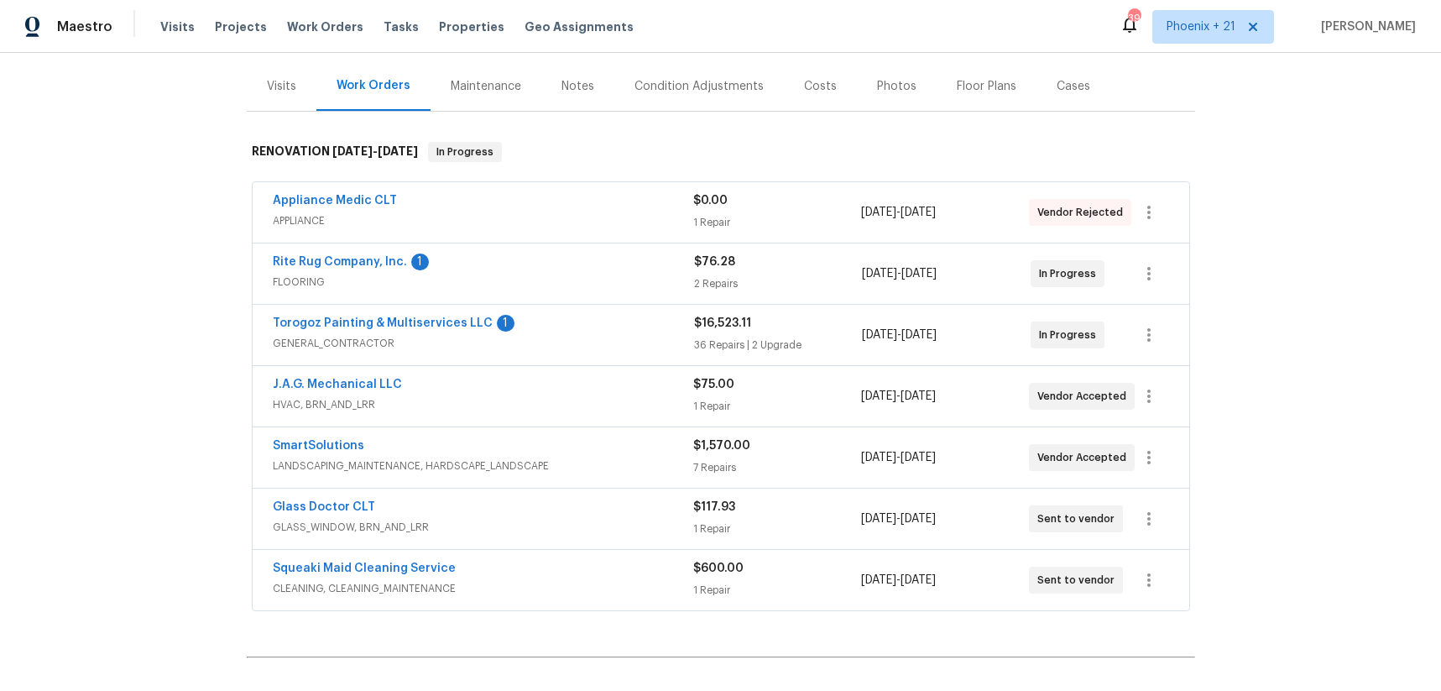
scroll to position [375, 0]
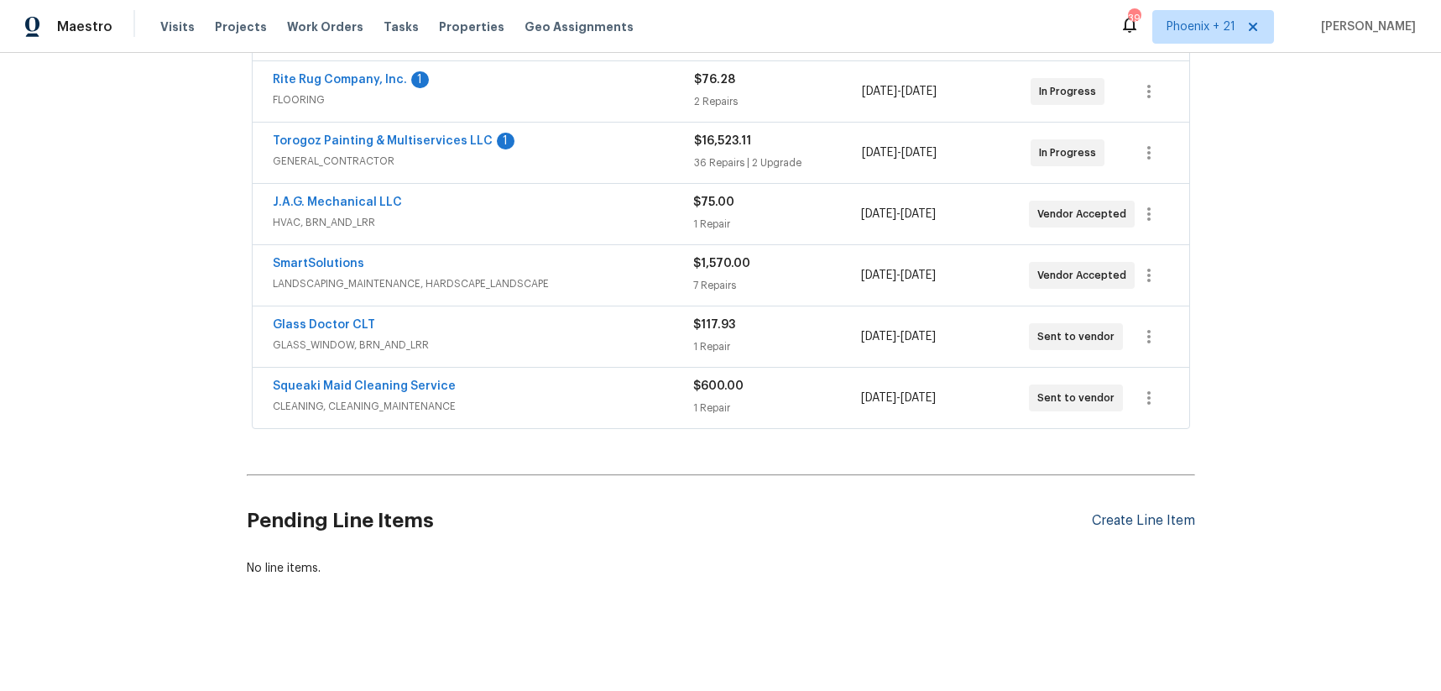
click at [1109, 519] on div "Create Line Item" at bounding box center [1143, 521] width 103 height 16
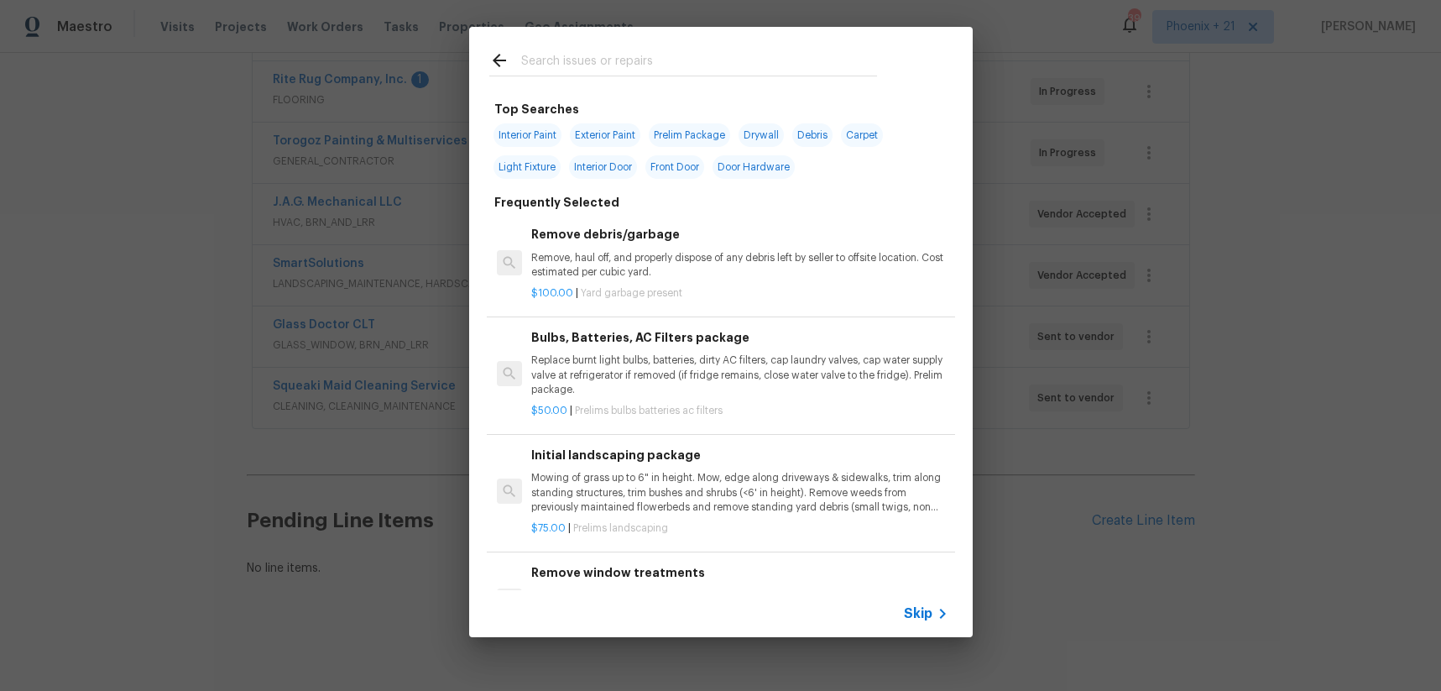
click at [653, 55] on input "text" at bounding box center [699, 62] width 356 height 25
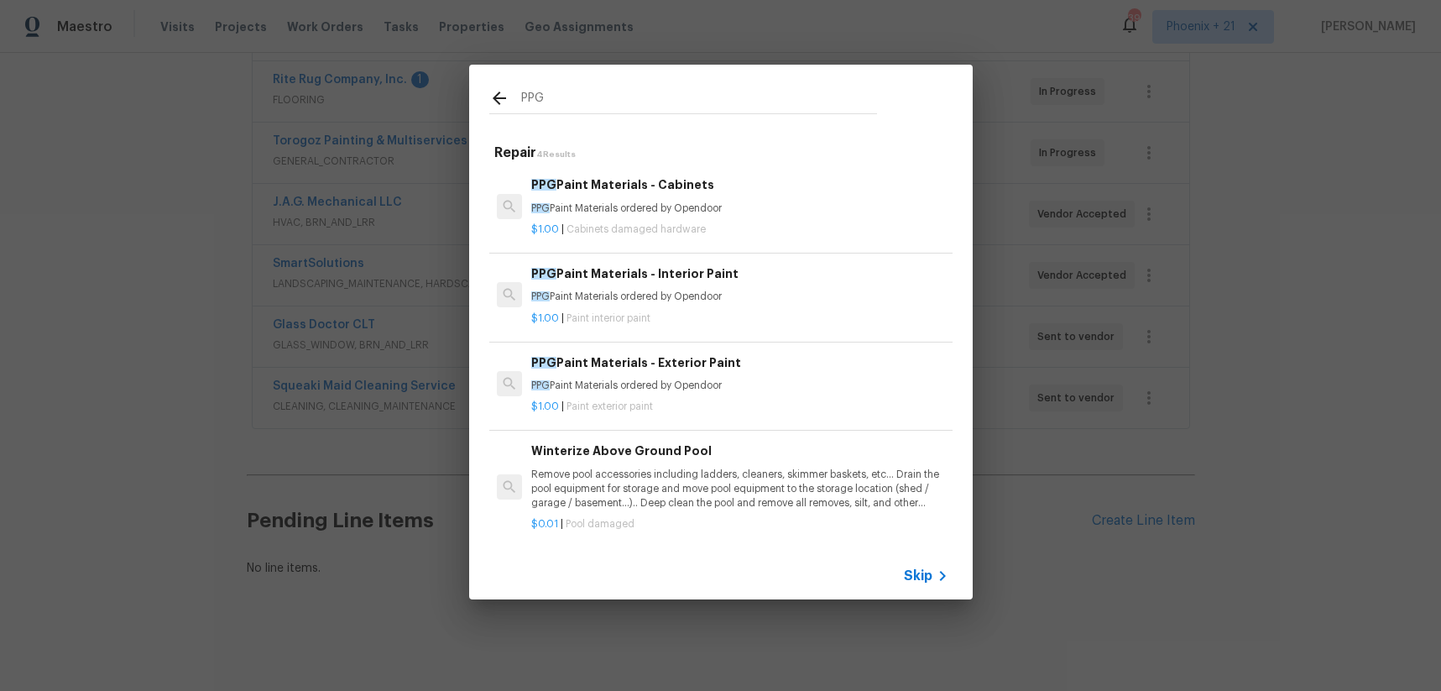
type input "PPG"
click at [772, 295] on p "PPG Paint Materials ordered by Opendoor" at bounding box center [739, 297] width 416 height 14
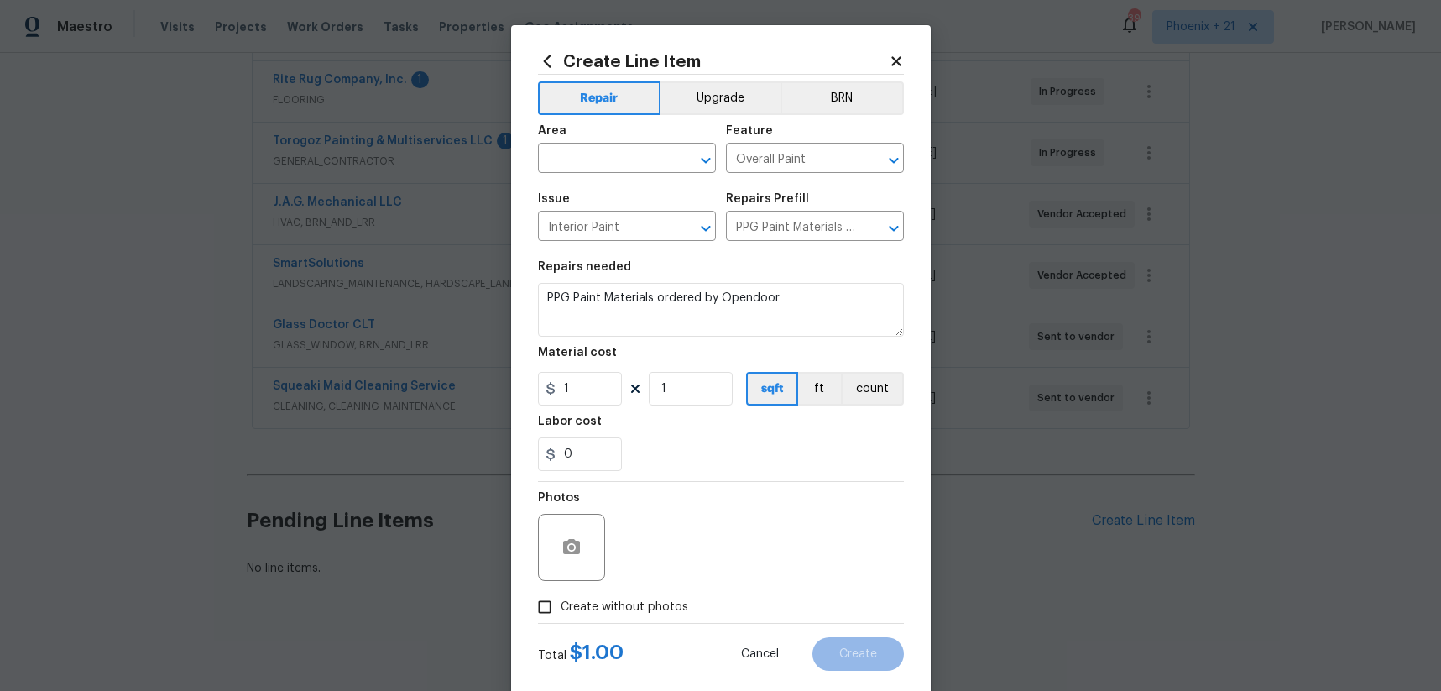
click at [618, 115] on span "Area ​" at bounding box center [627, 149] width 178 height 68
click at [614, 157] on input "text" at bounding box center [603, 160] width 131 height 26
click at [604, 238] on ul "Exterior Overall Interior Overall" at bounding box center [627, 210] width 178 height 69
click at [606, 233] on li "Interior Overall" at bounding box center [627, 225] width 178 height 28
type input "Interior Overall"
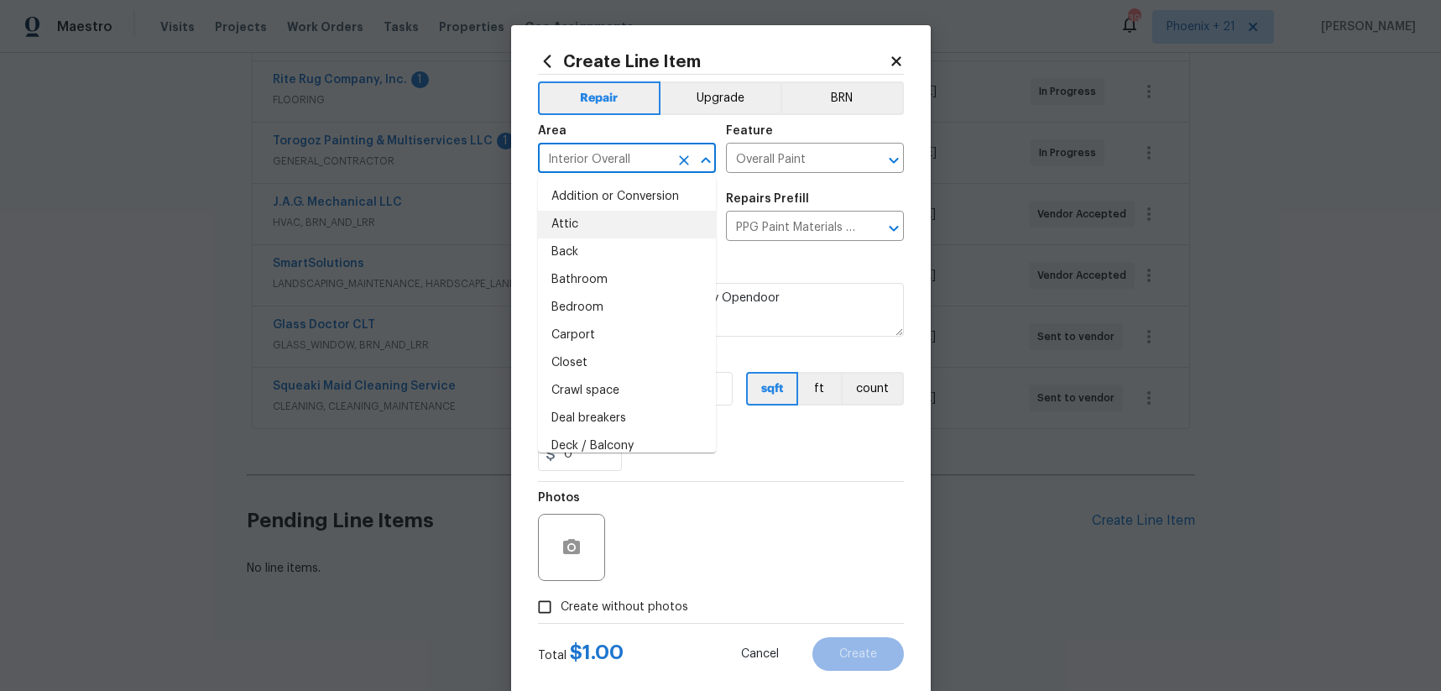
drag, startPoint x: 816, startPoint y: 437, endPoint x: 764, endPoint y: 429, distance: 51.9
click at [816, 437] on div "0" at bounding box center [721, 454] width 366 height 34
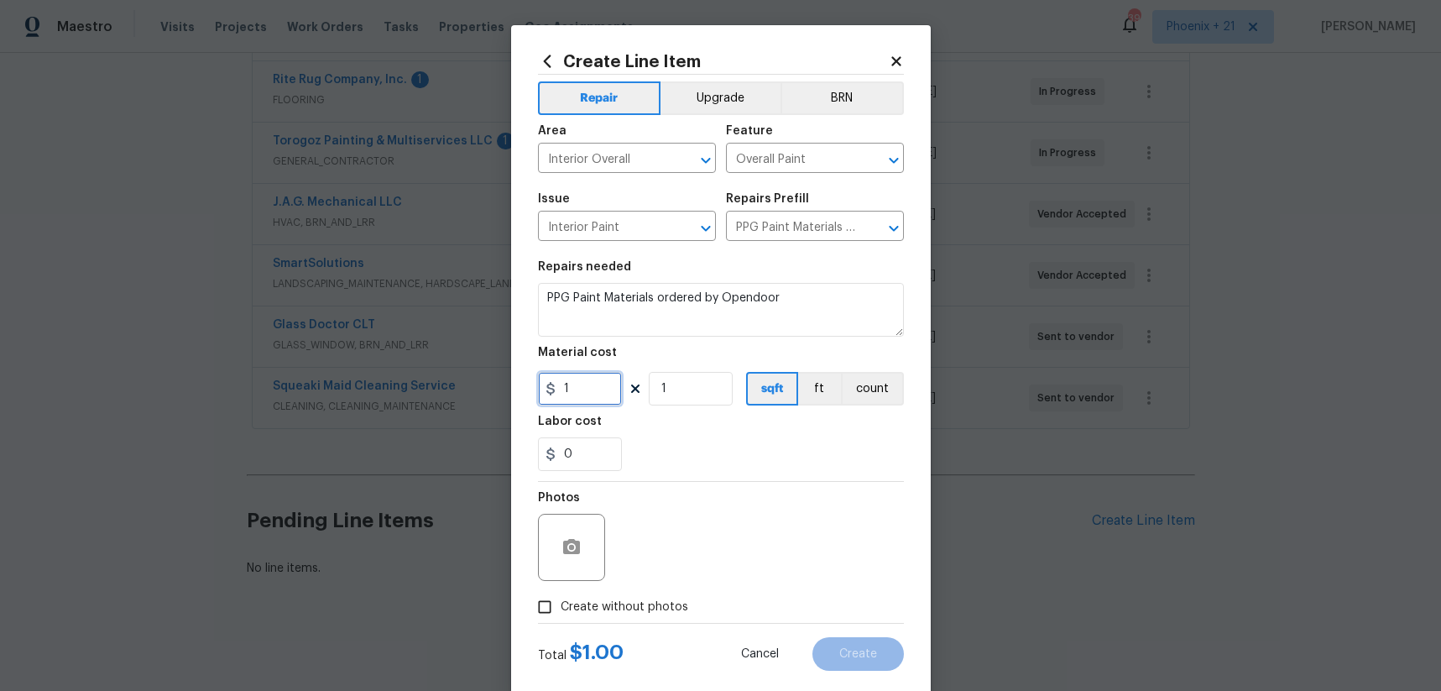
click at [578, 393] on input "1" at bounding box center [580, 389] width 84 height 34
type input "1394.59"
drag, startPoint x: 601, startPoint y: 629, endPoint x: 650, endPoint y: 584, distance: 66.5
click at [601, 629] on div "Total $ 1394.59 Cancel Create" at bounding box center [721, 646] width 366 height 47
drag, startPoint x: 651, startPoint y: 575, endPoint x: 649, endPoint y: 600, distance: 25.3
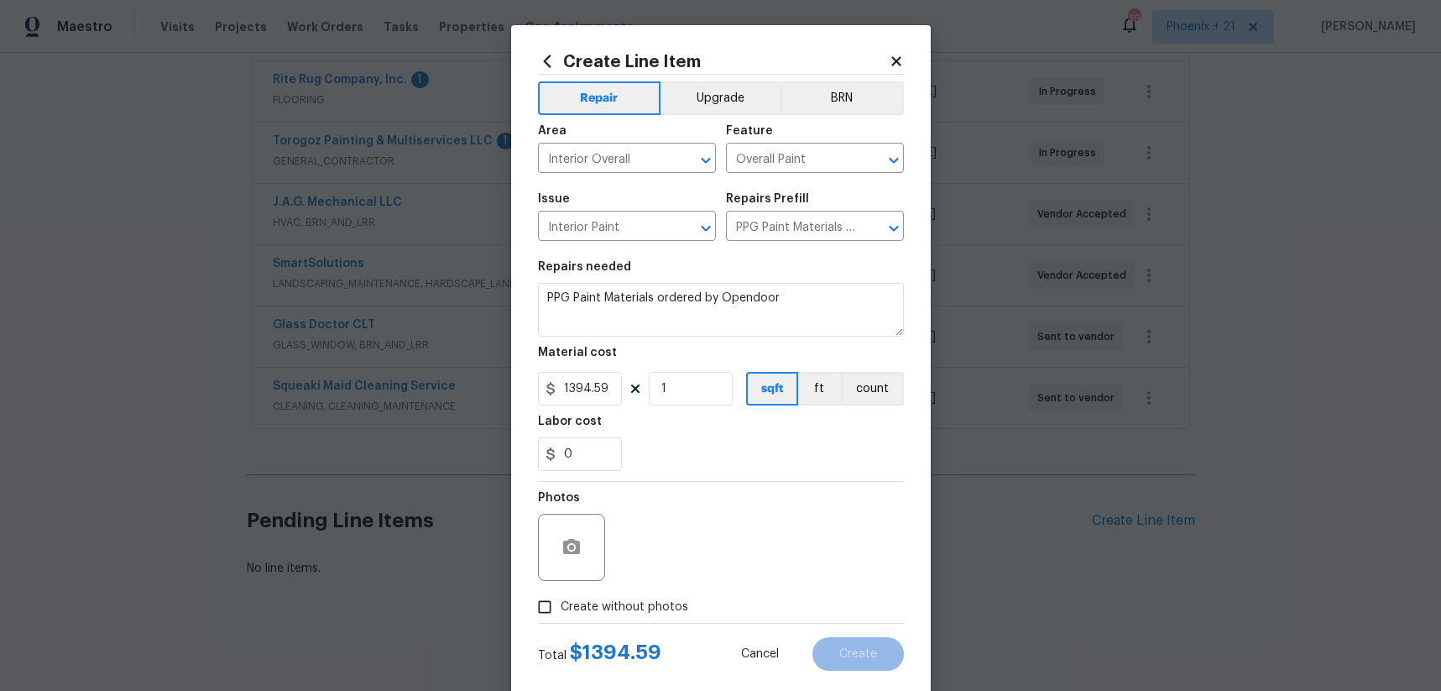
click at [651, 575] on div "Photos" at bounding box center [721, 536] width 366 height 109
drag, startPoint x: 648, startPoint y: 608, endPoint x: 665, endPoint y: 587, distance: 26.8
click at [648, 607] on span "Create without photos" at bounding box center [625, 607] width 128 height 18
click at [678, 567] on div "Photos" at bounding box center [721, 536] width 366 height 109
drag, startPoint x: 661, startPoint y: 603, endPoint x: 686, endPoint y: 542, distance: 66.2
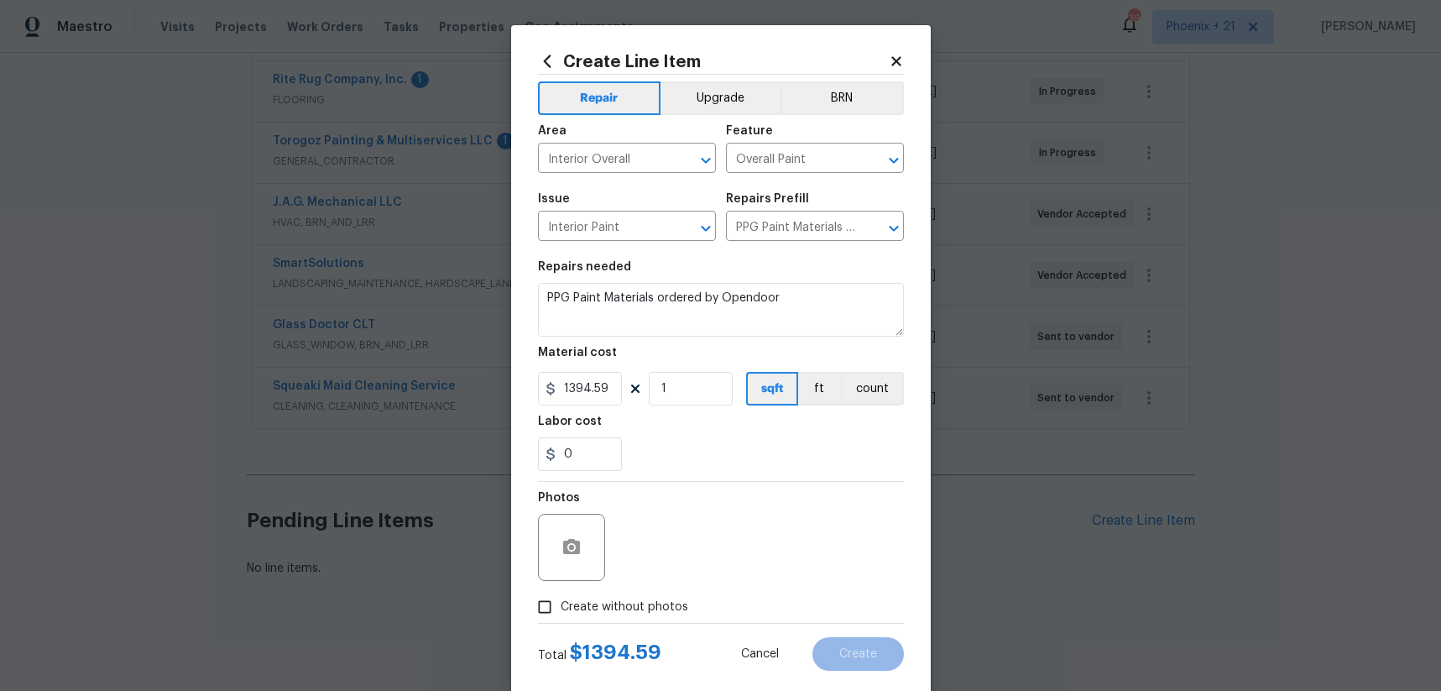
click at [663, 601] on span "Create without photos" at bounding box center [625, 607] width 128 height 18
click at [687, 542] on div "Photos" at bounding box center [721, 536] width 366 height 109
click at [677, 586] on div "Photos" at bounding box center [721, 536] width 366 height 109
click at [672, 598] on span "Create without photos" at bounding box center [625, 607] width 128 height 18
click at [561, 597] on input "Create without photos" at bounding box center [545, 607] width 32 height 32
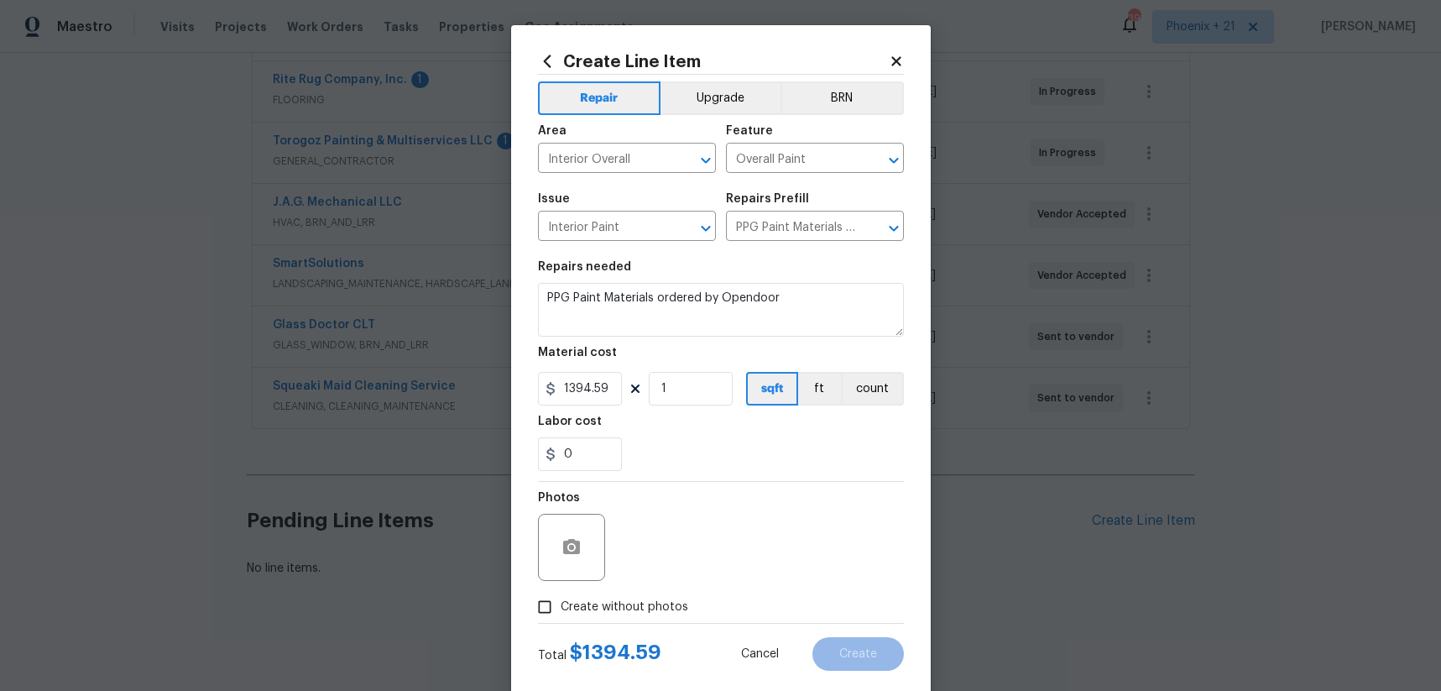
checkbox input "true"
click at [686, 558] on textarea at bounding box center [760, 547] width 285 height 67
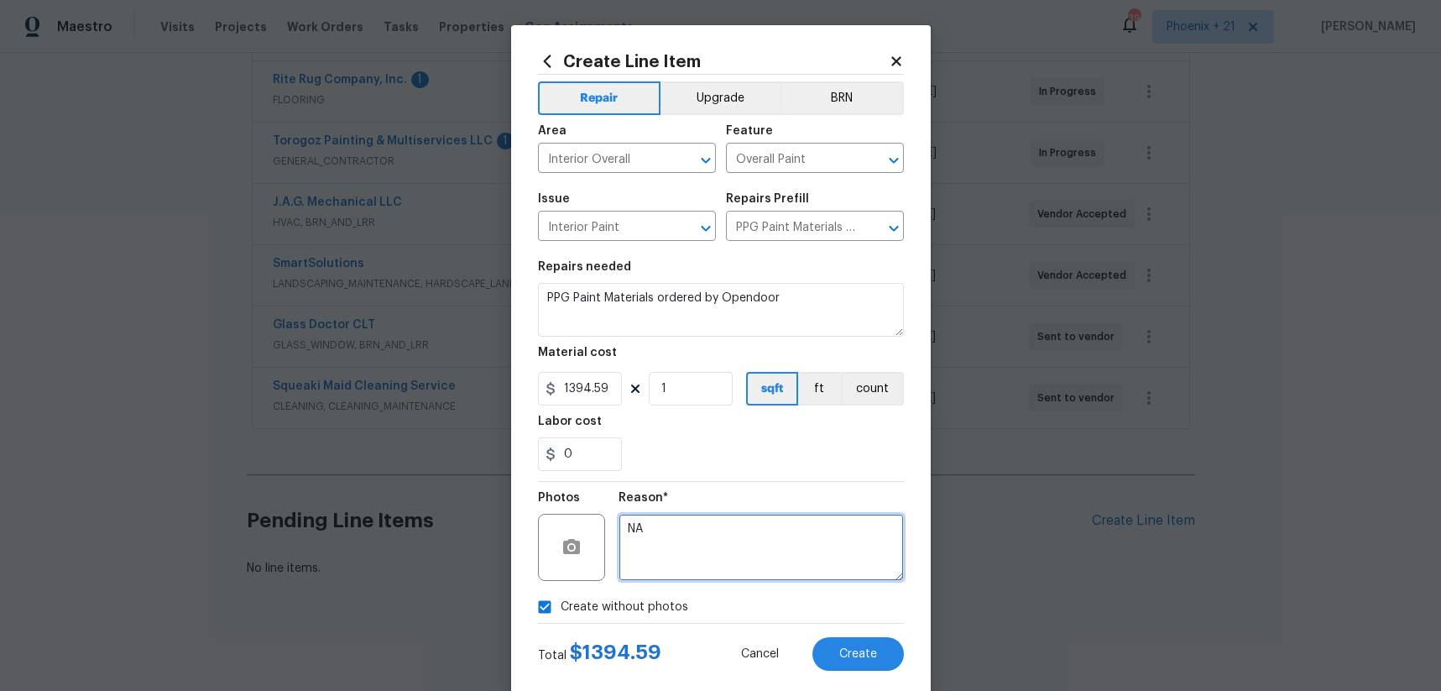
type textarea "NA"
click at [676, 498] on div "Reason*" at bounding box center [760, 503] width 285 height 22
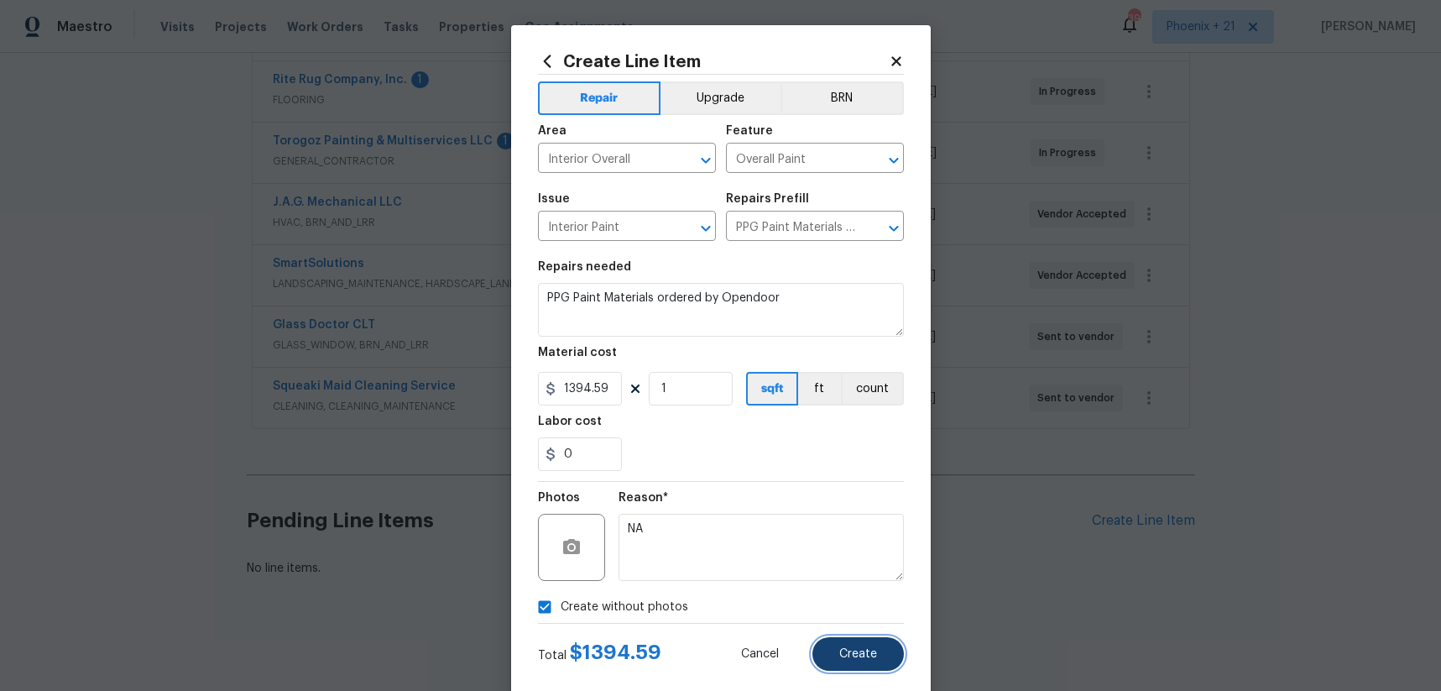
click at [827, 639] on button "Create" at bounding box center [857, 654] width 91 height 34
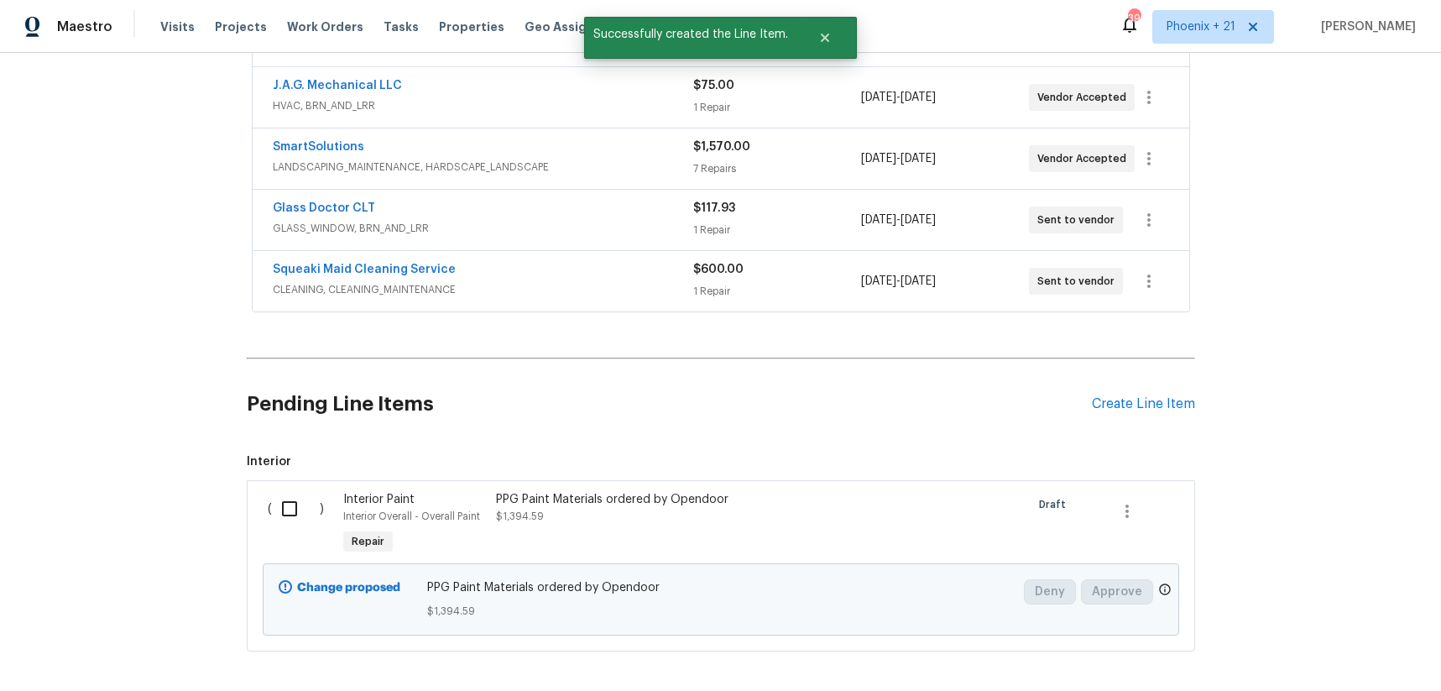
scroll to position [566, 0]
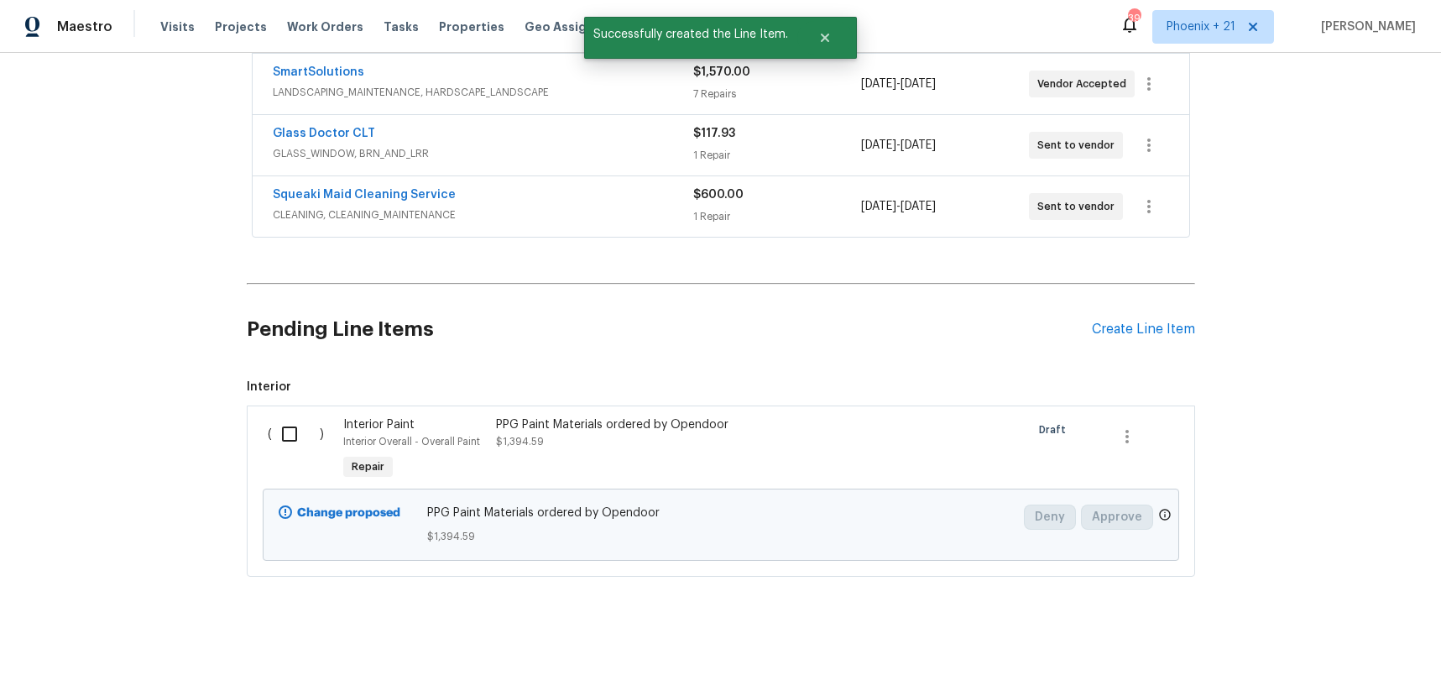
click at [292, 430] on input "checkbox" at bounding box center [296, 433] width 48 height 35
checkbox input "true"
click at [1301, 665] on div "Cancel (1) Item Create Work Order" at bounding box center [720, 649] width 1441 height 86
click at [1300, 656] on span "Create Work Order" at bounding box center [1345, 649] width 112 height 21
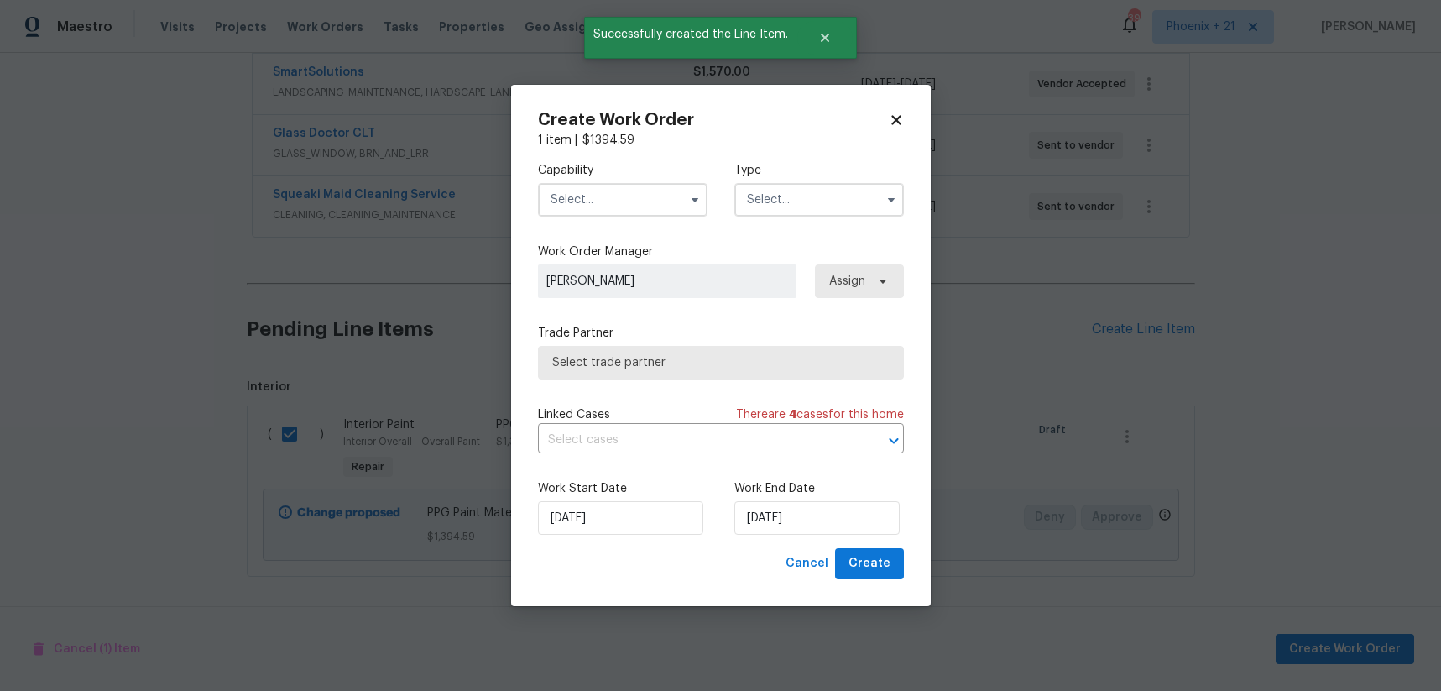
click at [627, 197] on input "text" at bounding box center [623, 200] width 170 height 34
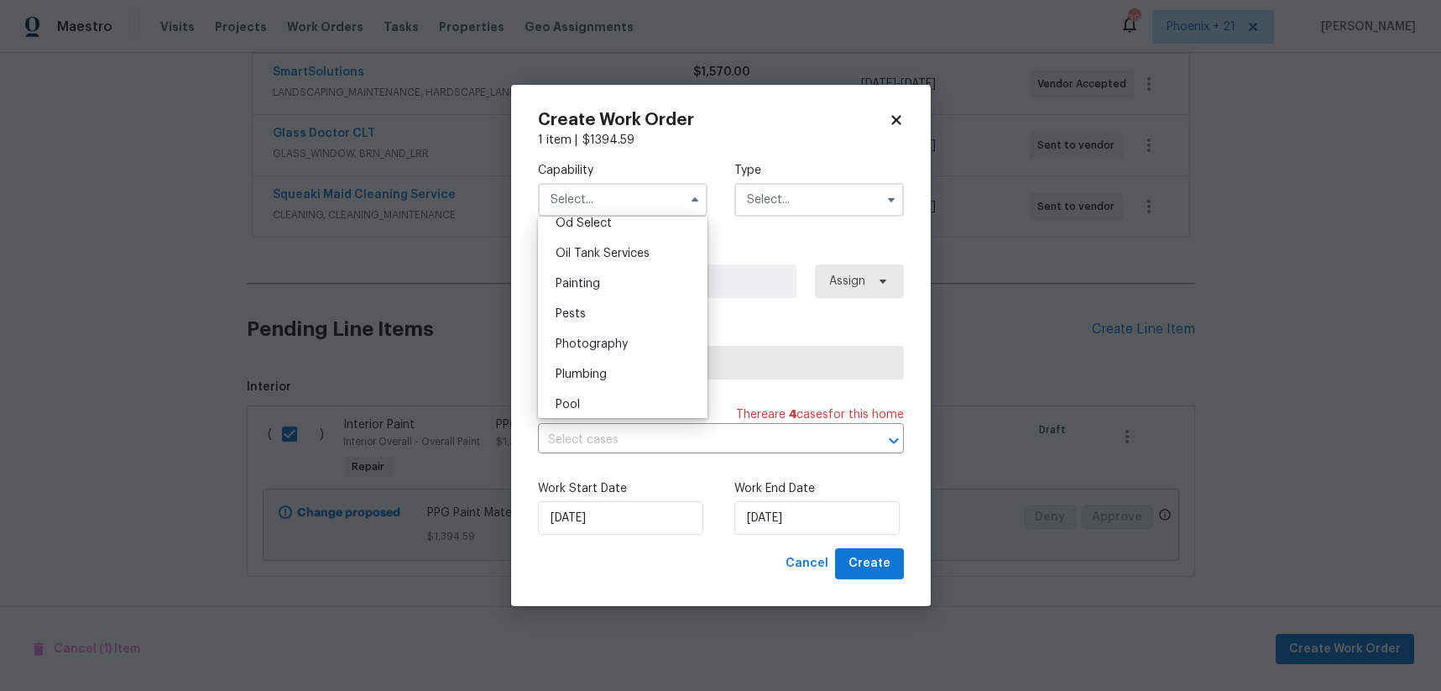
scroll to position [1363, 0]
click at [617, 291] on div "Painting" at bounding box center [622, 283] width 161 height 30
type input "Painting"
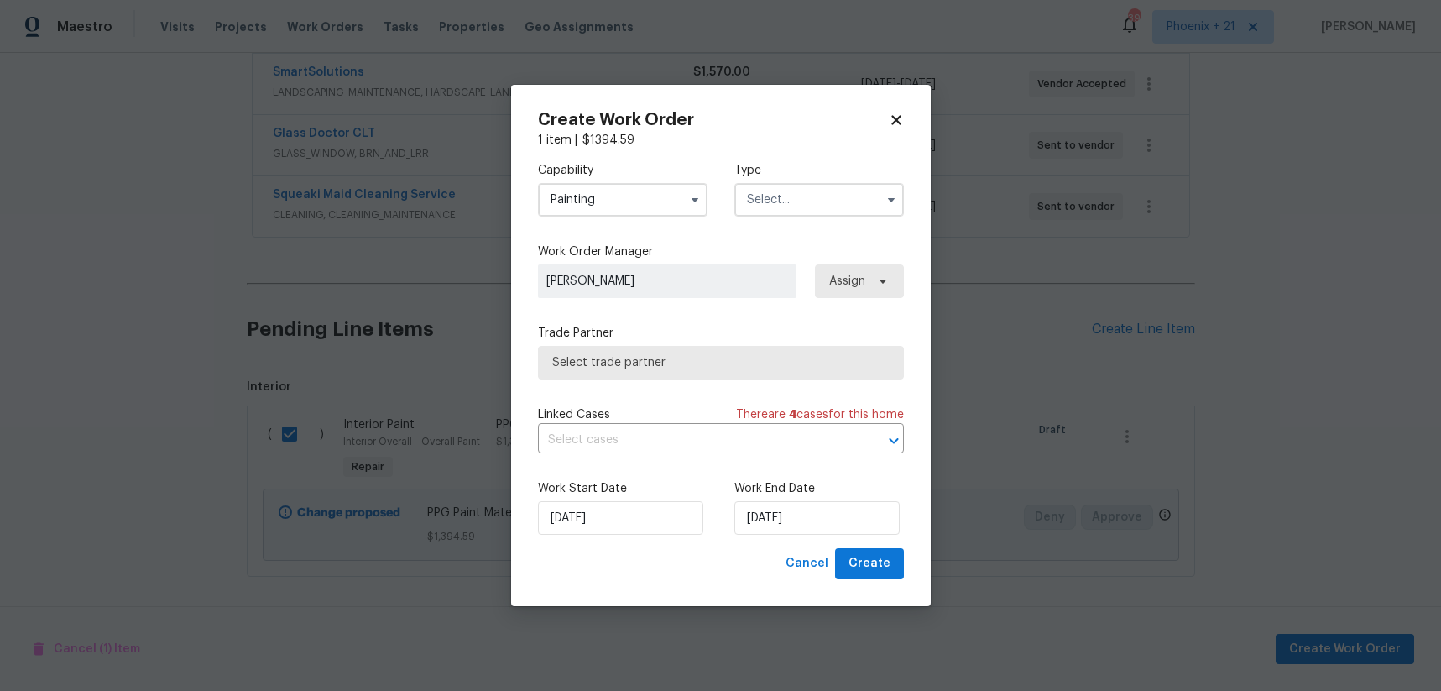
drag, startPoint x: 763, startPoint y: 190, endPoint x: 767, endPoint y: 211, distance: 21.4
click at [764, 191] on input "text" at bounding box center [819, 200] width 170 height 34
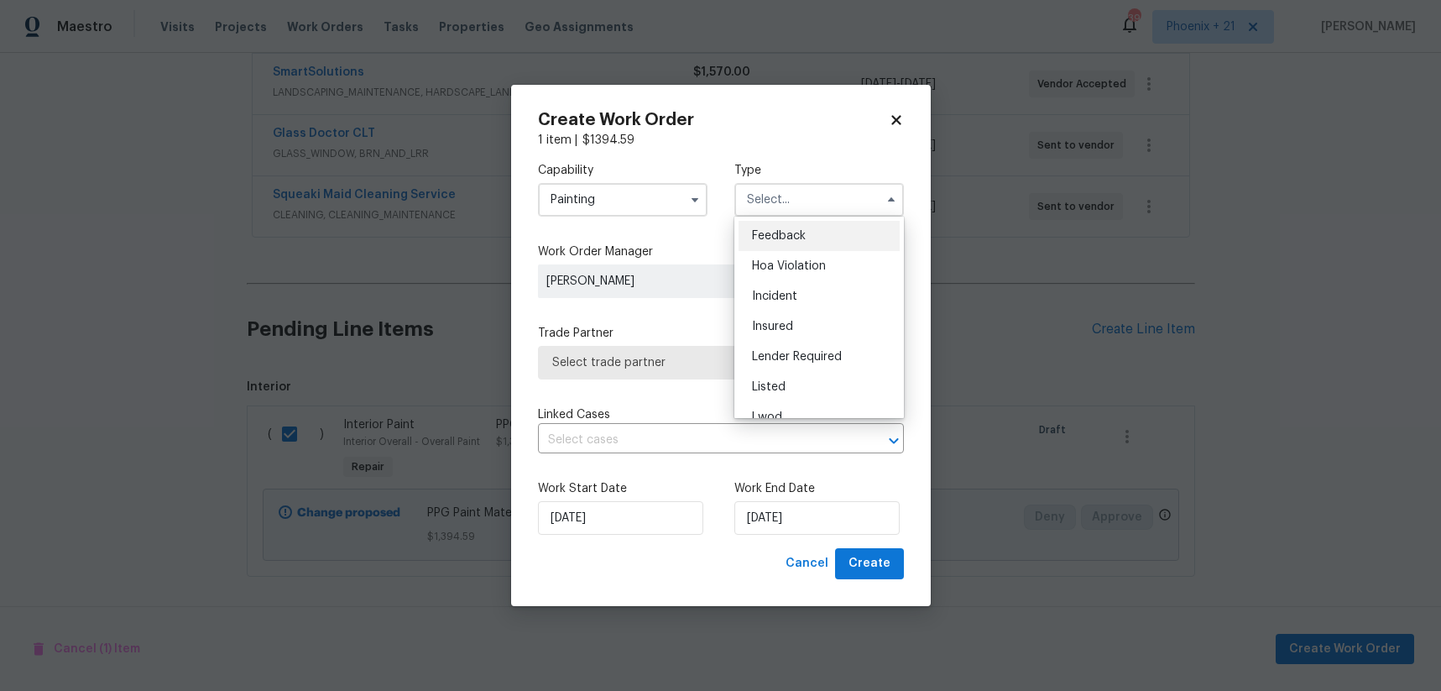
scroll to position [200, 0]
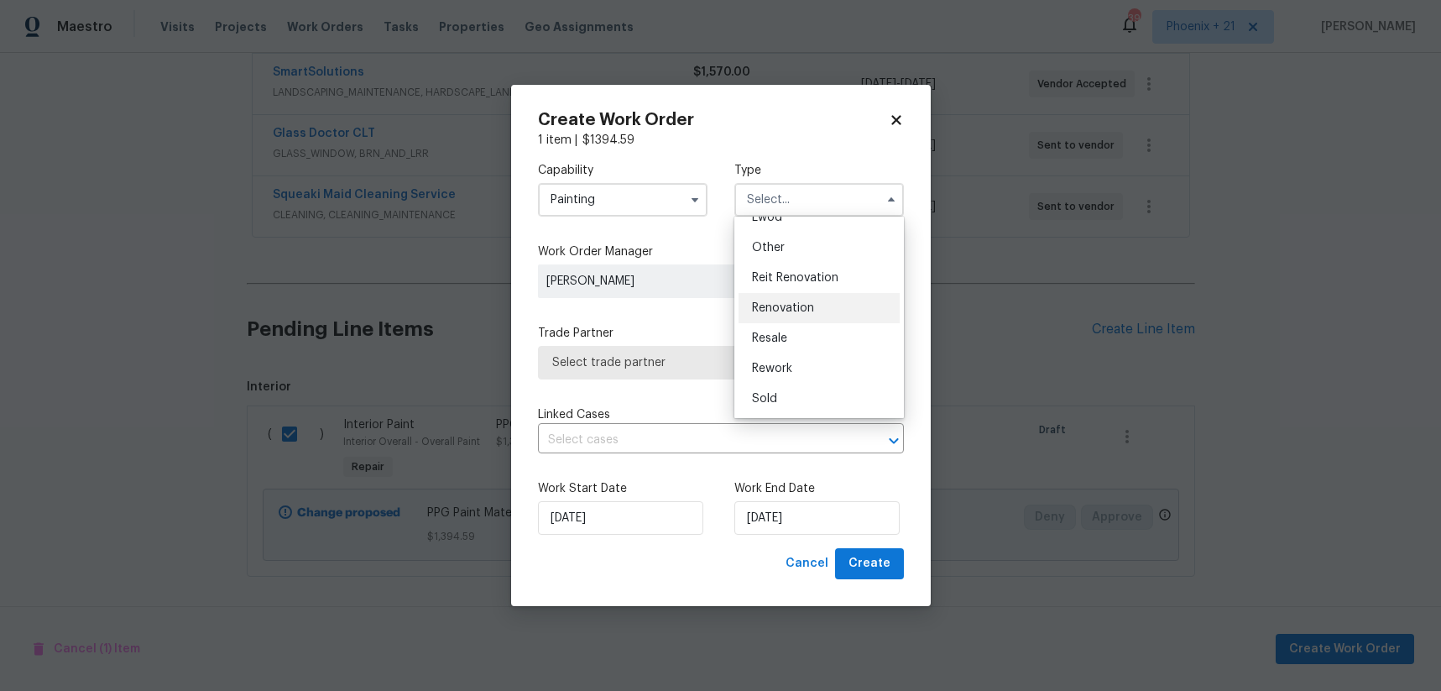
click at [798, 319] on div "Renovation" at bounding box center [818, 308] width 161 height 30
type input "Renovation"
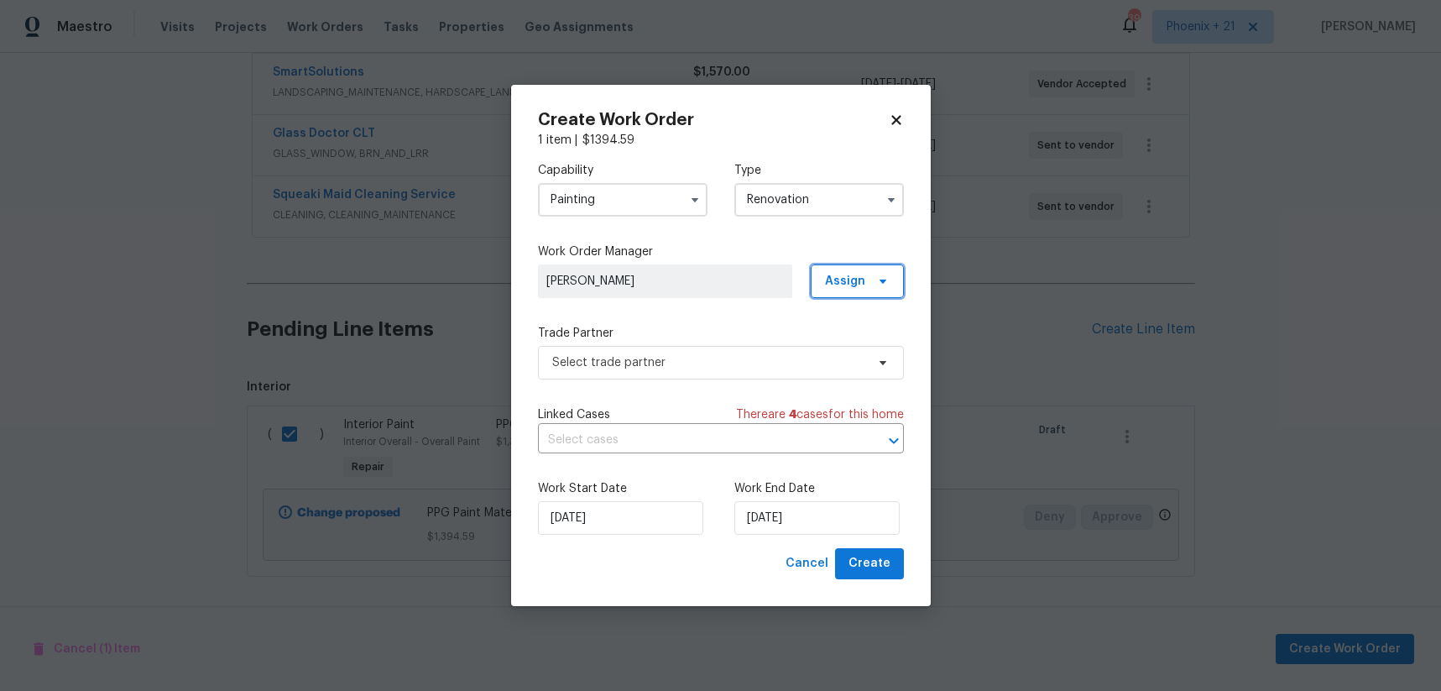
click at [846, 280] on span "Assign" at bounding box center [845, 281] width 40 height 17
click at [852, 345] on div "Assign to me" at bounding box center [859, 352] width 73 height 17
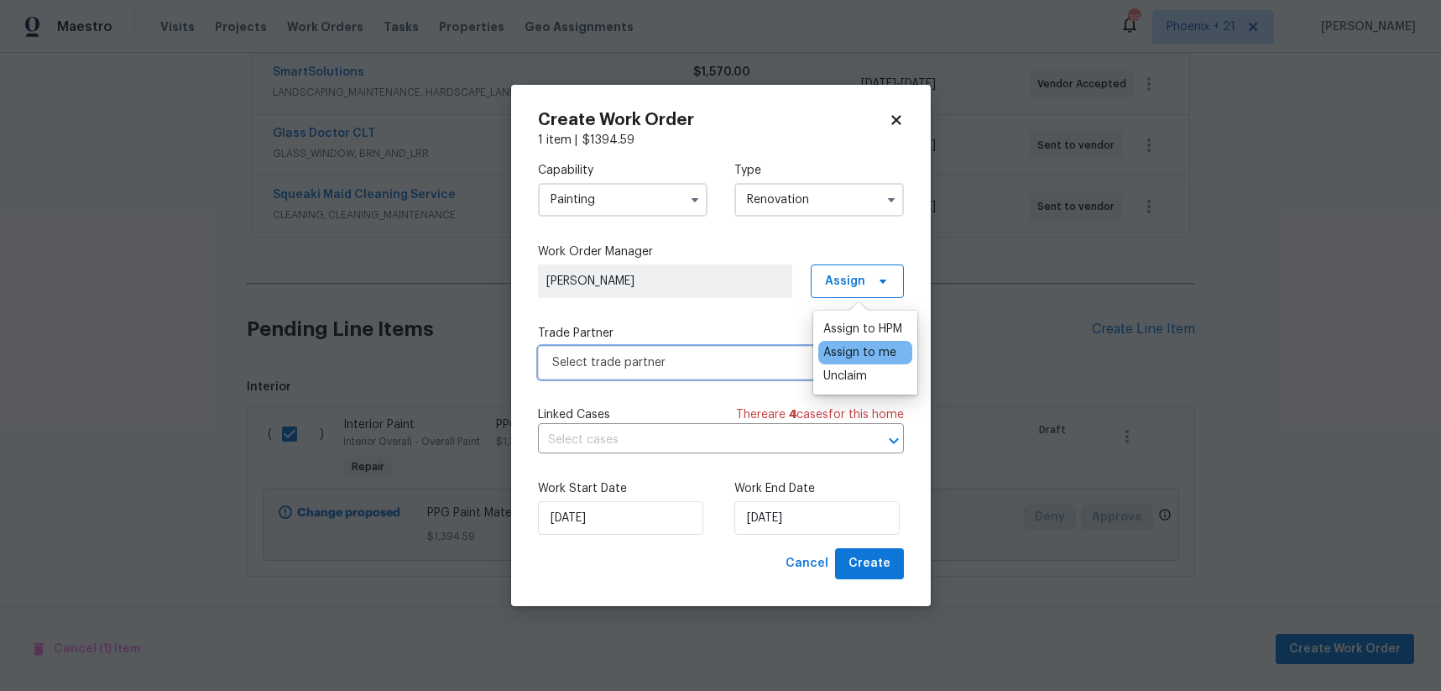
click at [694, 358] on span "Select trade partner" at bounding box center [708, 362] width 313 height 17
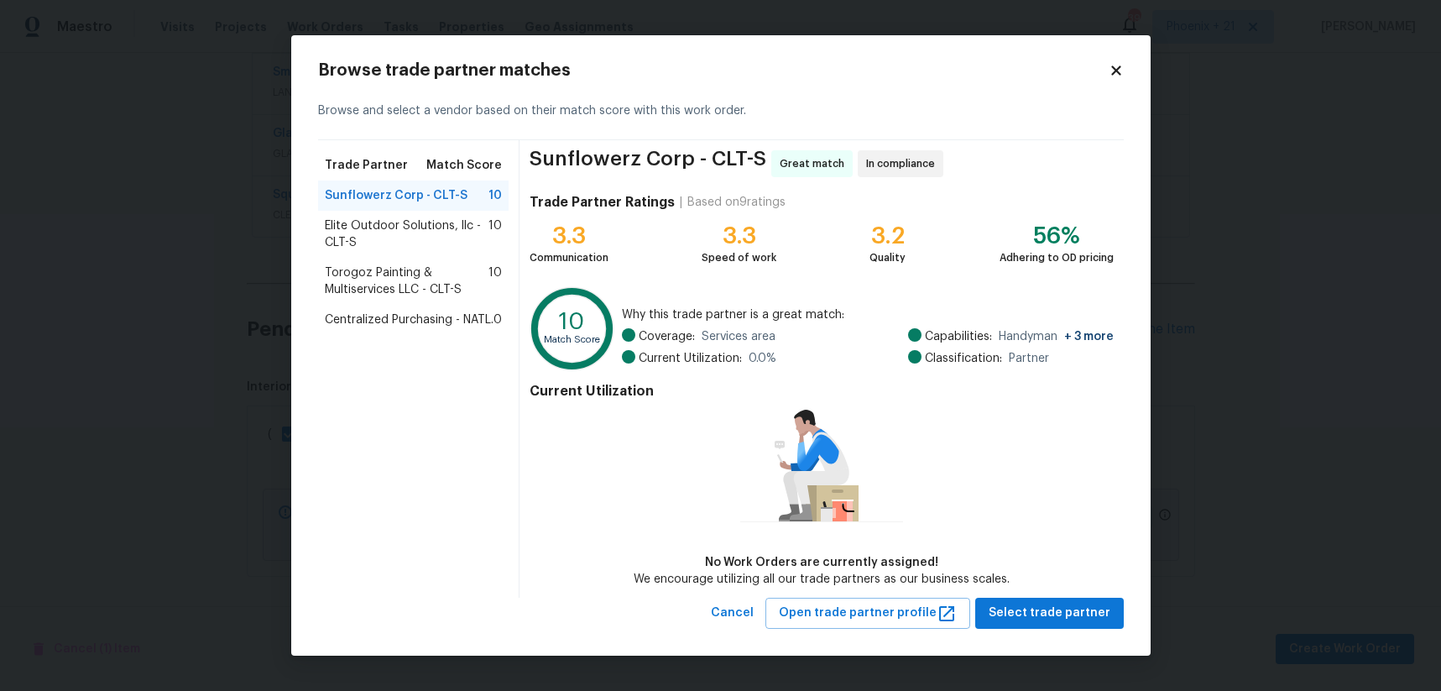
click at [378, 328] on span "Centralized Purchasing - NATL." at bounding box center [409, 319] width 169 height 17
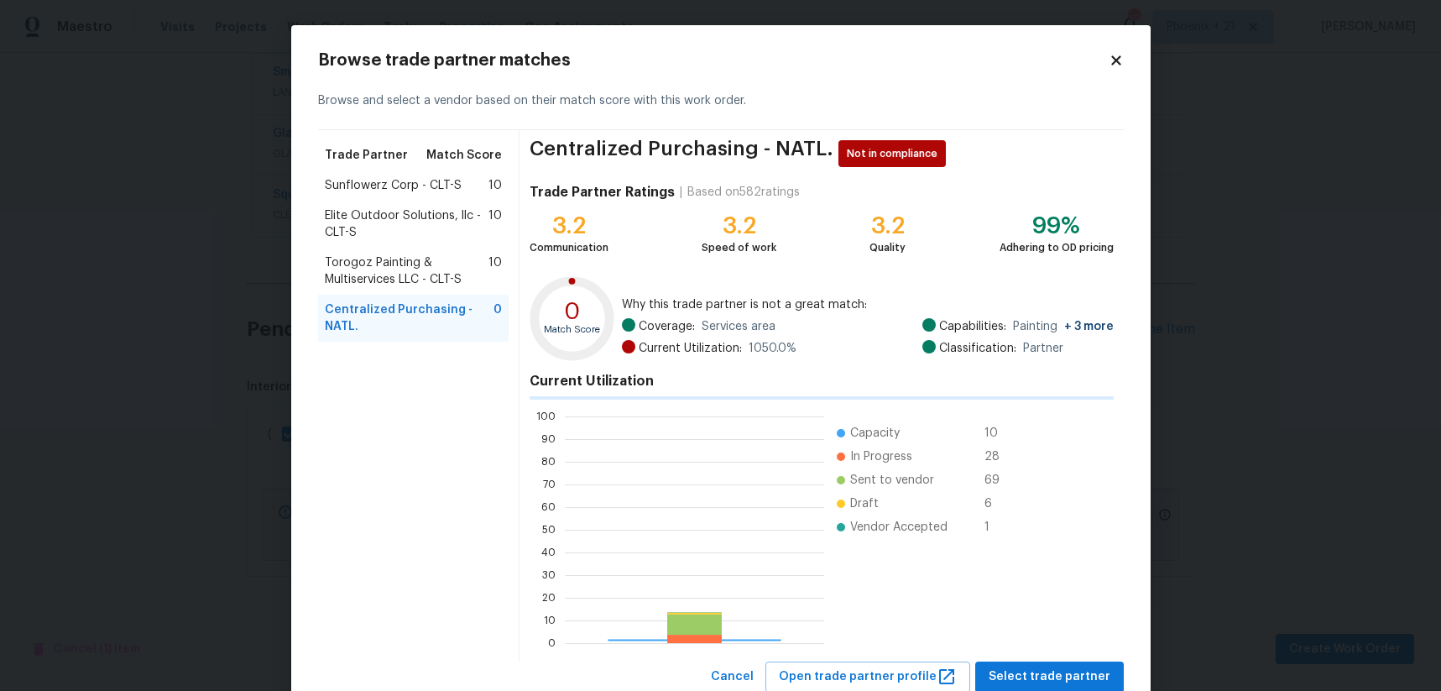
scroll to position [235, 259]
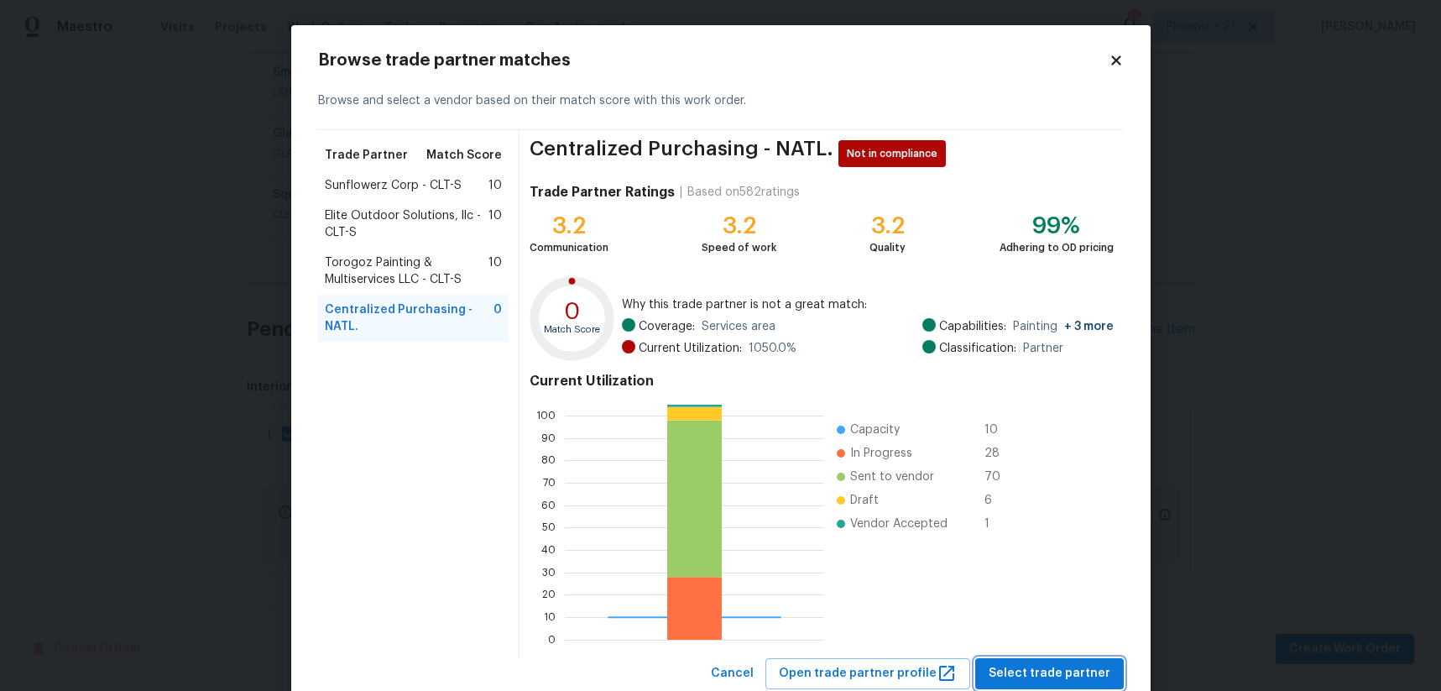
click at [1028, 660] on button "Select trade partner" at bounding box center [1049, 673] width 149 height 31
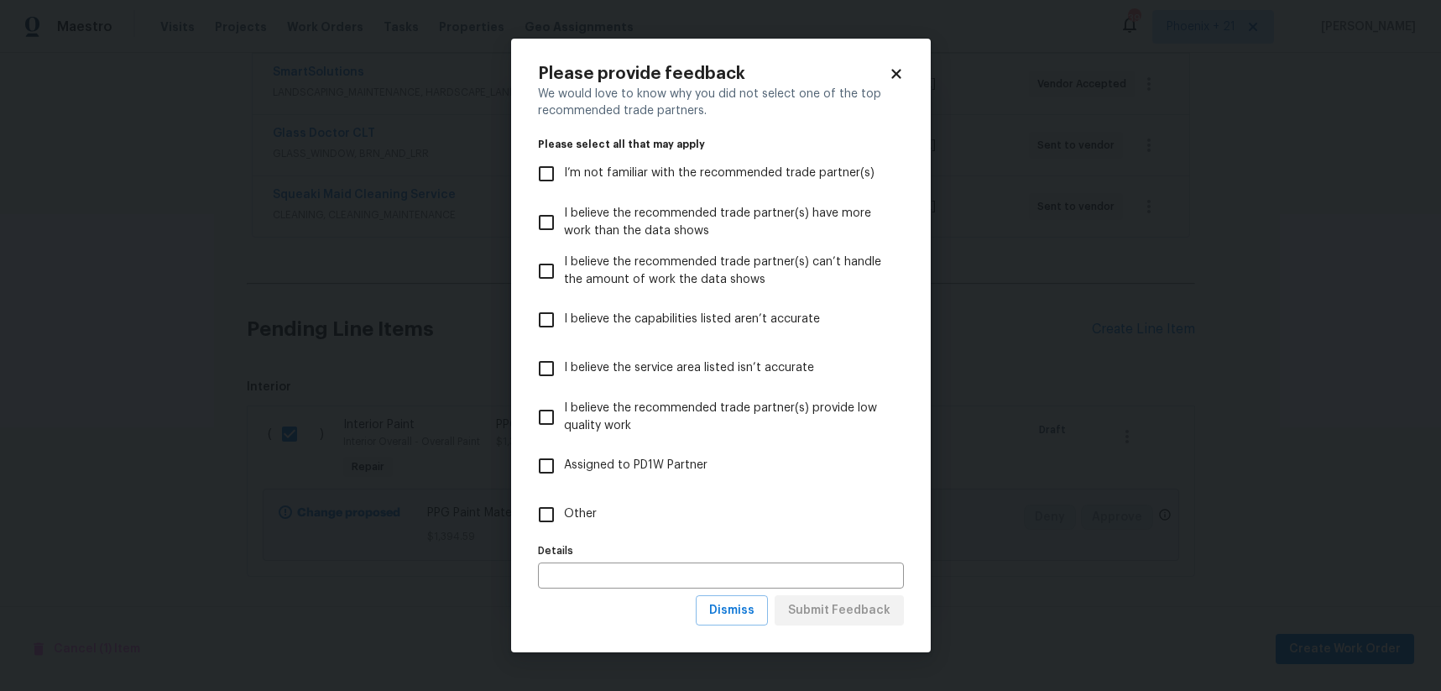
click at [733, 524] on label "Other" at bounding box center [710, 514] width 362 height 49
click at [564, 524] on input "Other" at bounding box center [546, 514] width 35 height 35
checkbox input "true"
click at [898, 614] on button "Submit Feedback" at bounding box center [839, 610] width 129 height 31
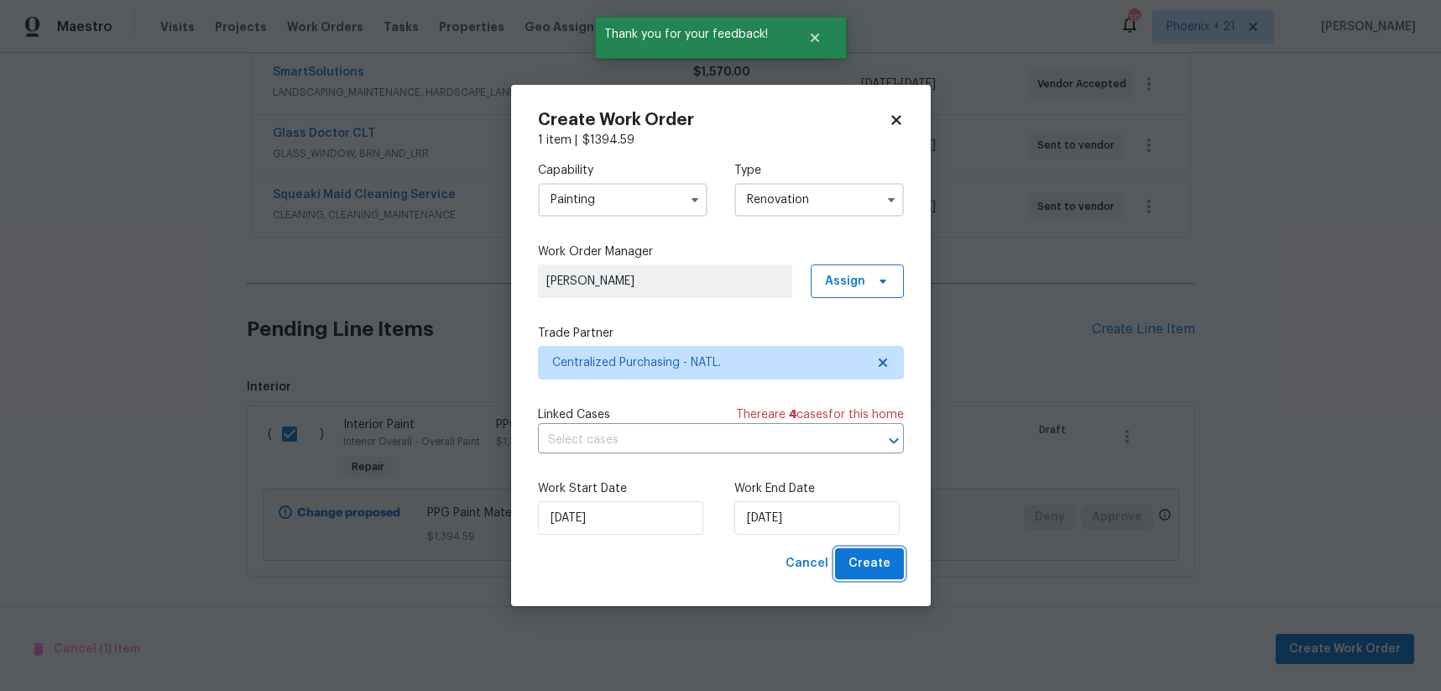
click at [881, 563] on span "Create" at bounding box center [869, 563] width 42 height 21
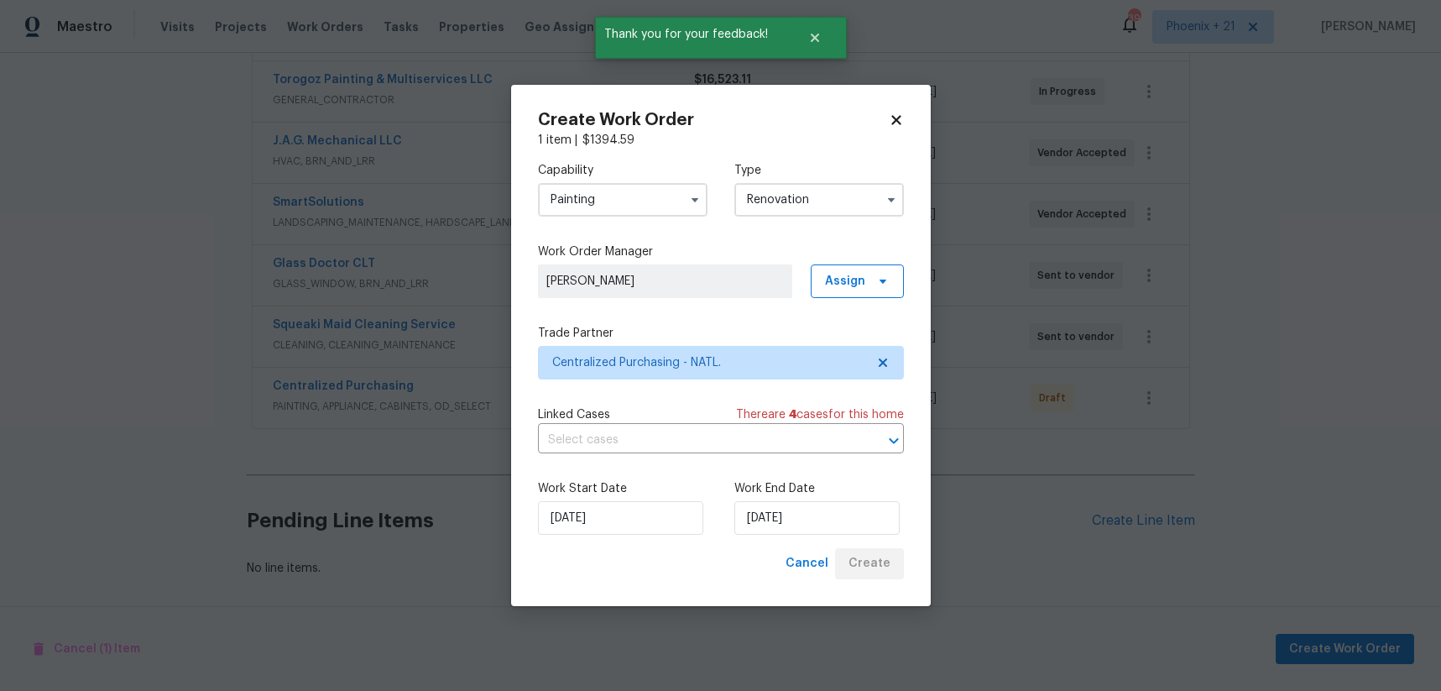
scroll to position [436, 0]
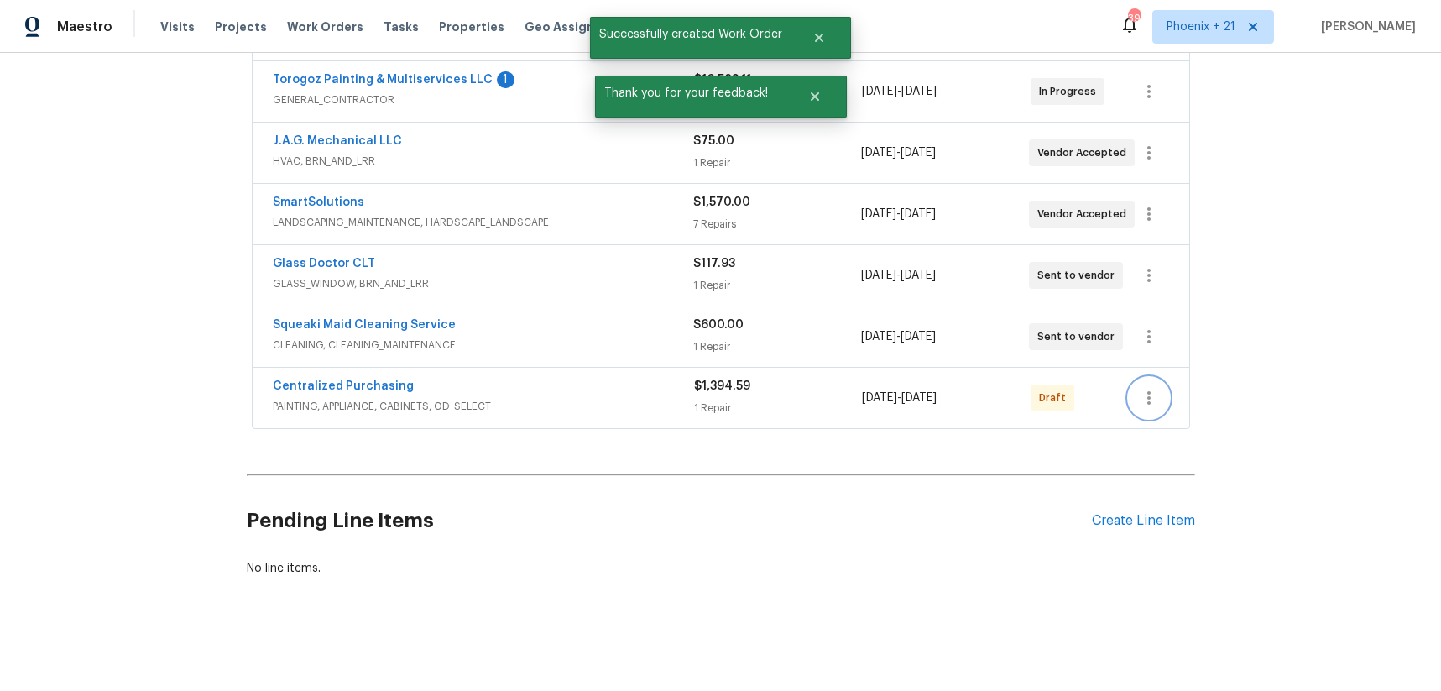
click at [1137, 399] on button "button" at bounding box center [1149, 398] width 40 height 40
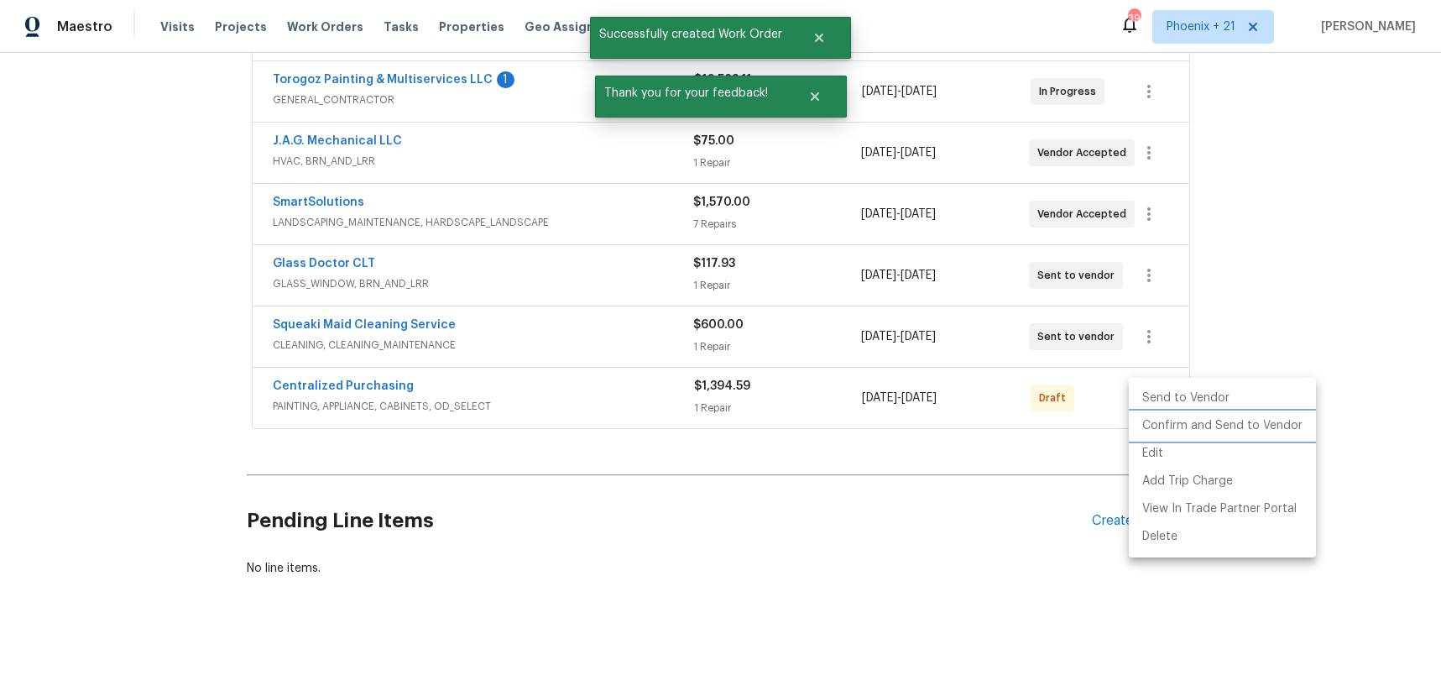
click at [1140, 420] on li "Confirm and Send to Vendor" at bounding box center [1222, 426] width 187 height 28
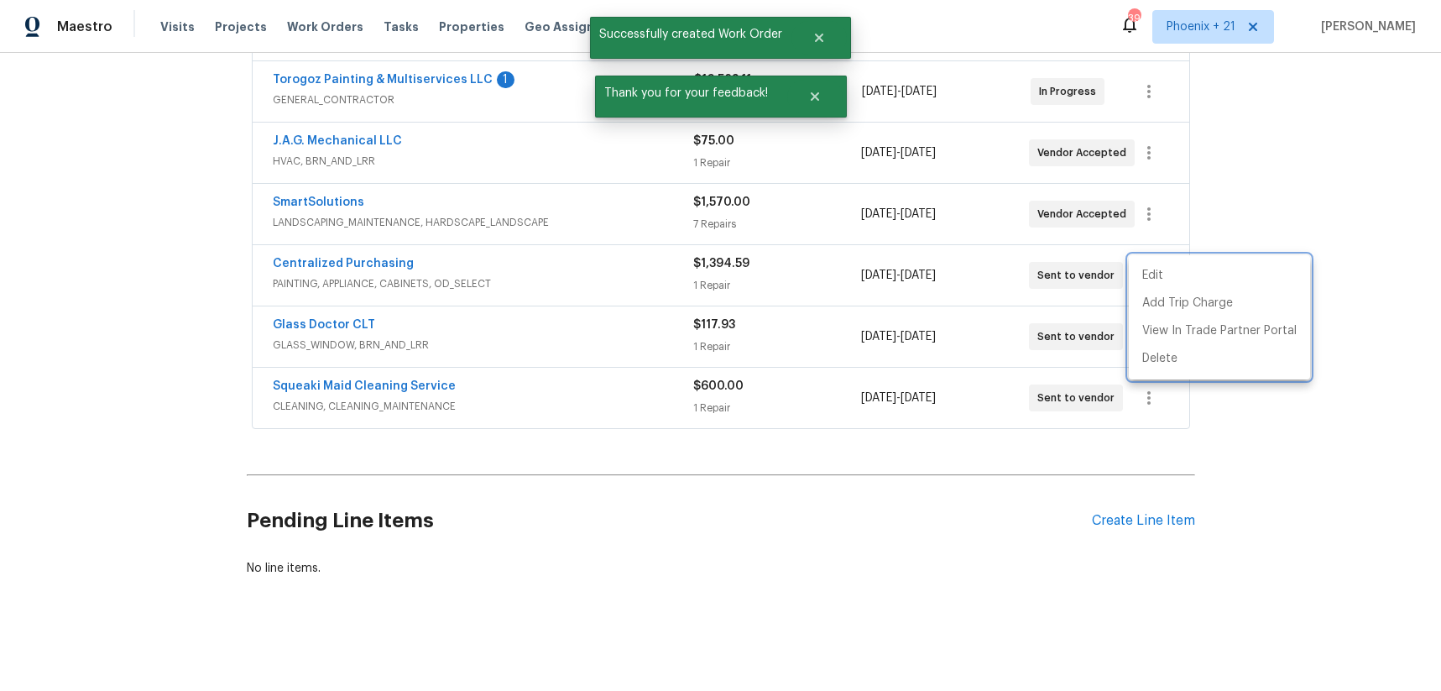
drag, startPoint x: 373, startPoint y: 279, endPoint x: 349, endPoint y: 274, distance: 24.9
click at [360, 275] on div at bounding box center [720, 345] width 1441 height 691
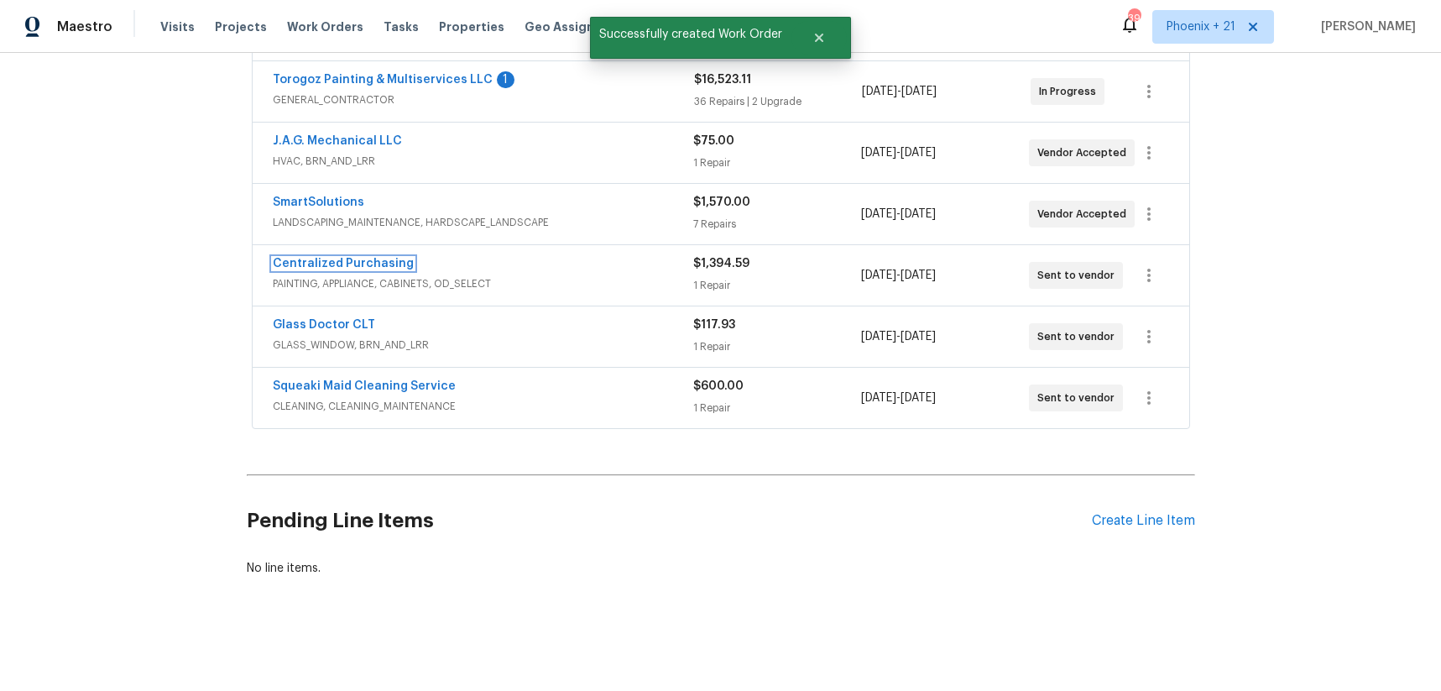
click at [338, 262] on link "Centralized Purchasing" at bounding box center [343, 264] width 141 height 12
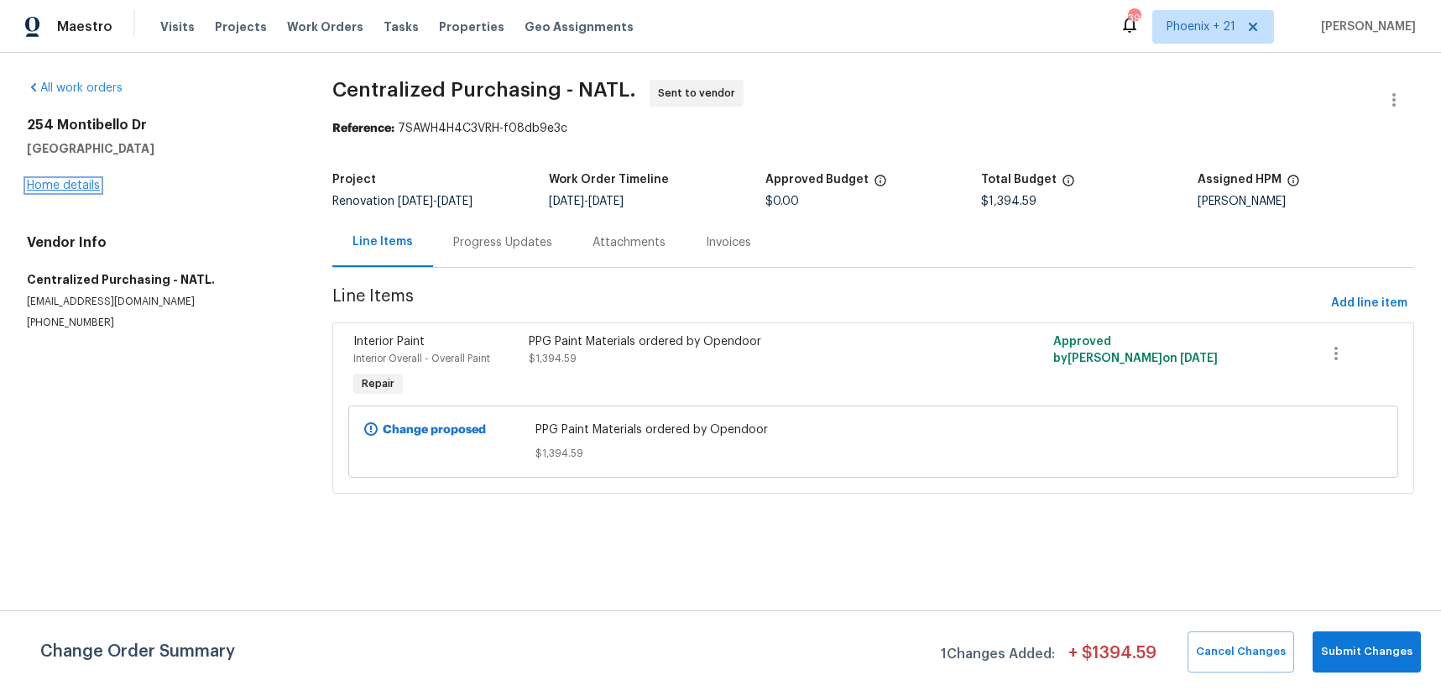
click at [54, 180] on link "Home details" at bounding box center [63, 186] width 73 height 12
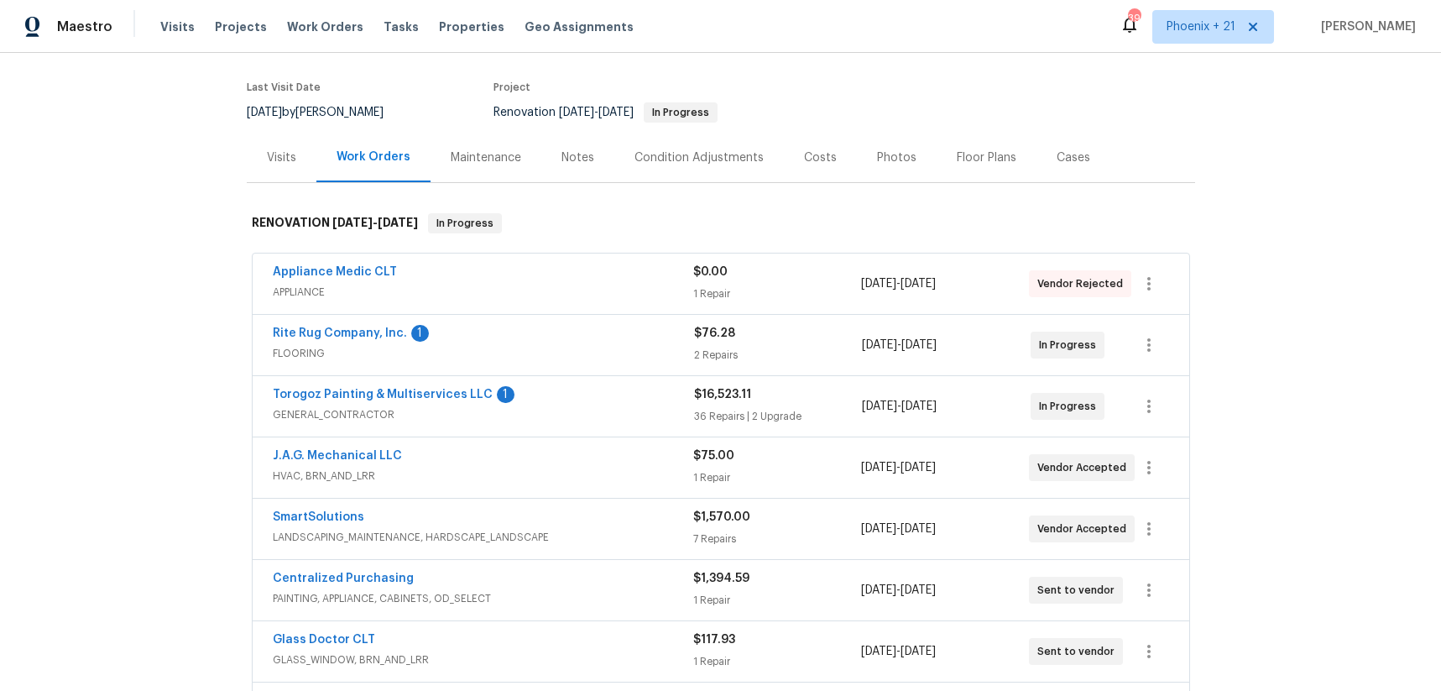
scroll to position [128, 0]
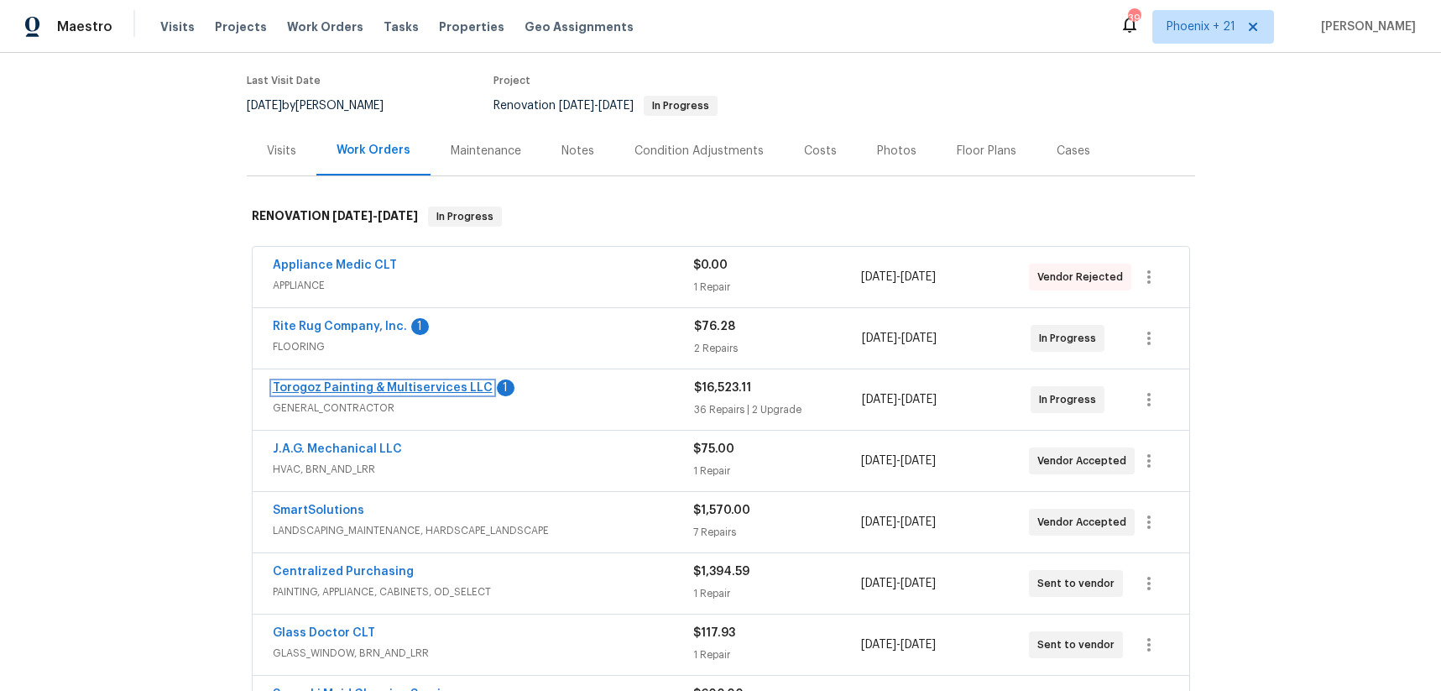
click at [429, 387] on link "Torogoz Painting & Multiservices LLC" at bounding box center [383, 388] width 220 height 12
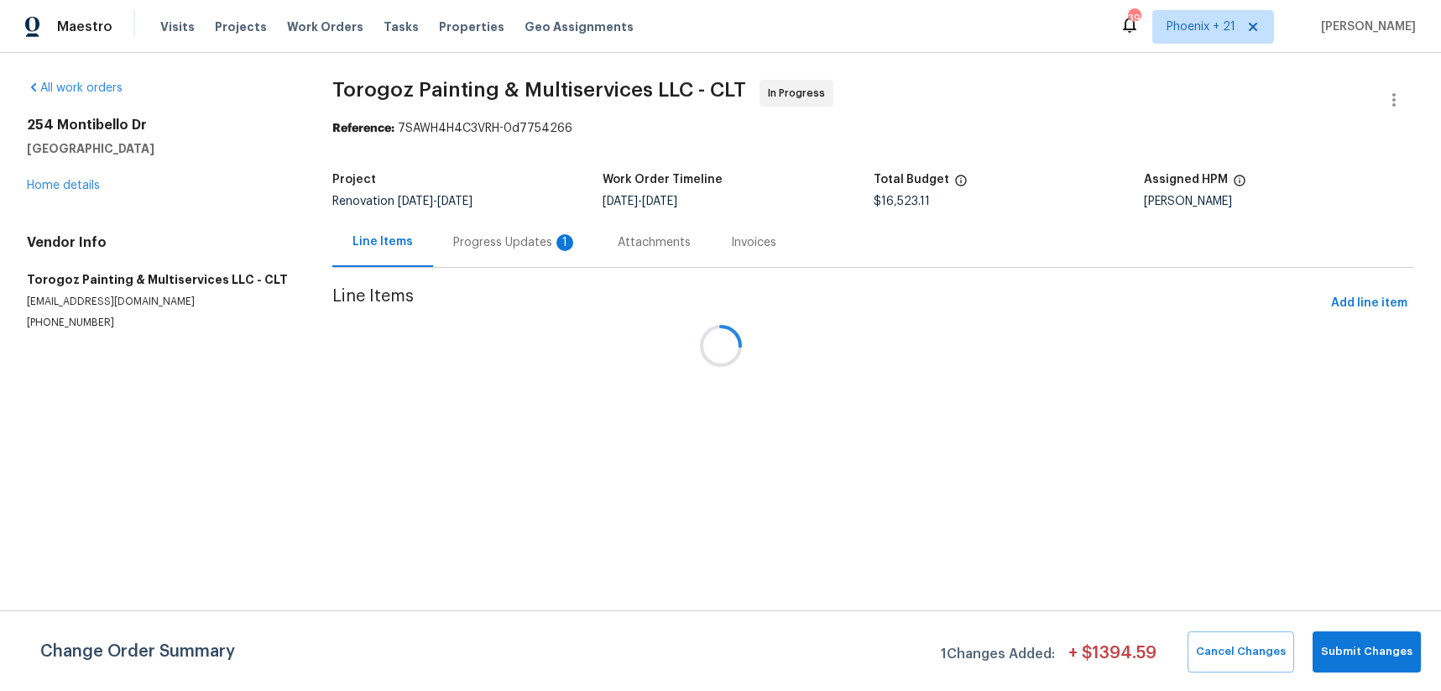
click at [481, 260] on div "Progress Updates 1" at bounding box center [515, 242] width 164 height 50
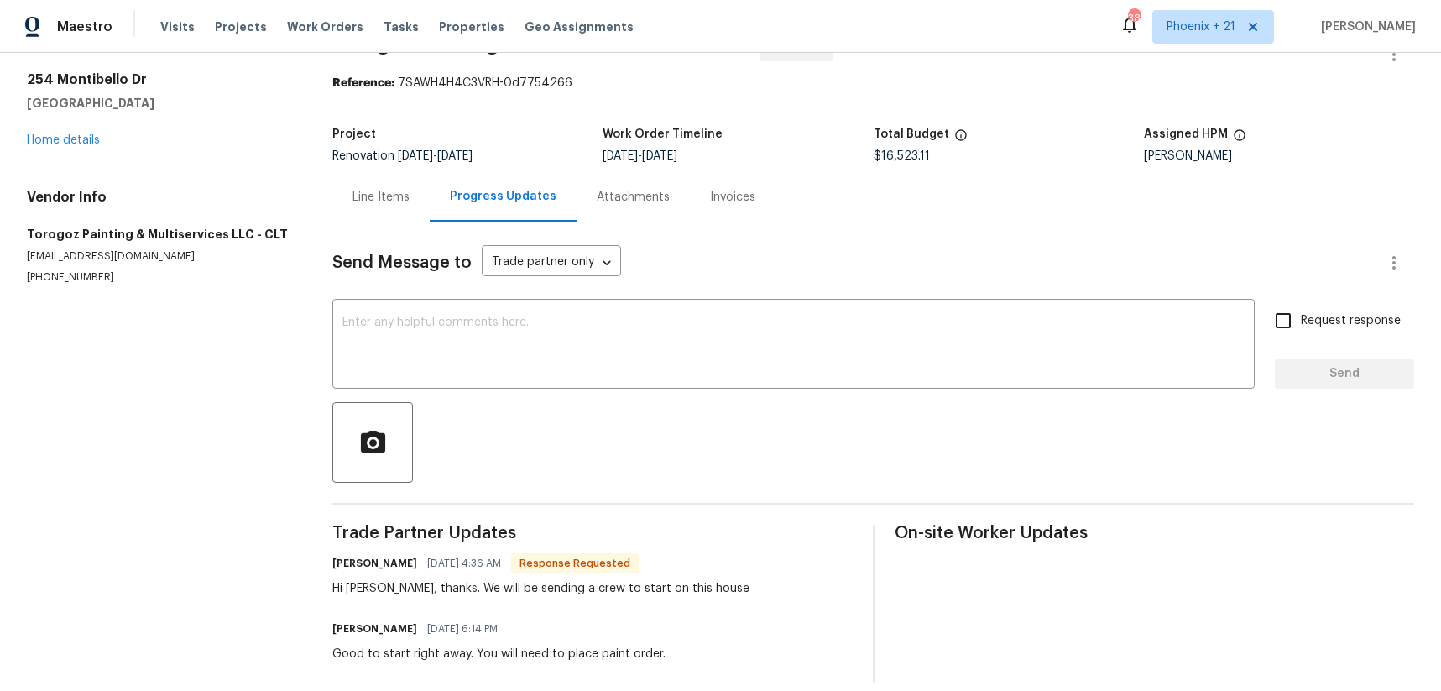
scroll to position [65, 0]
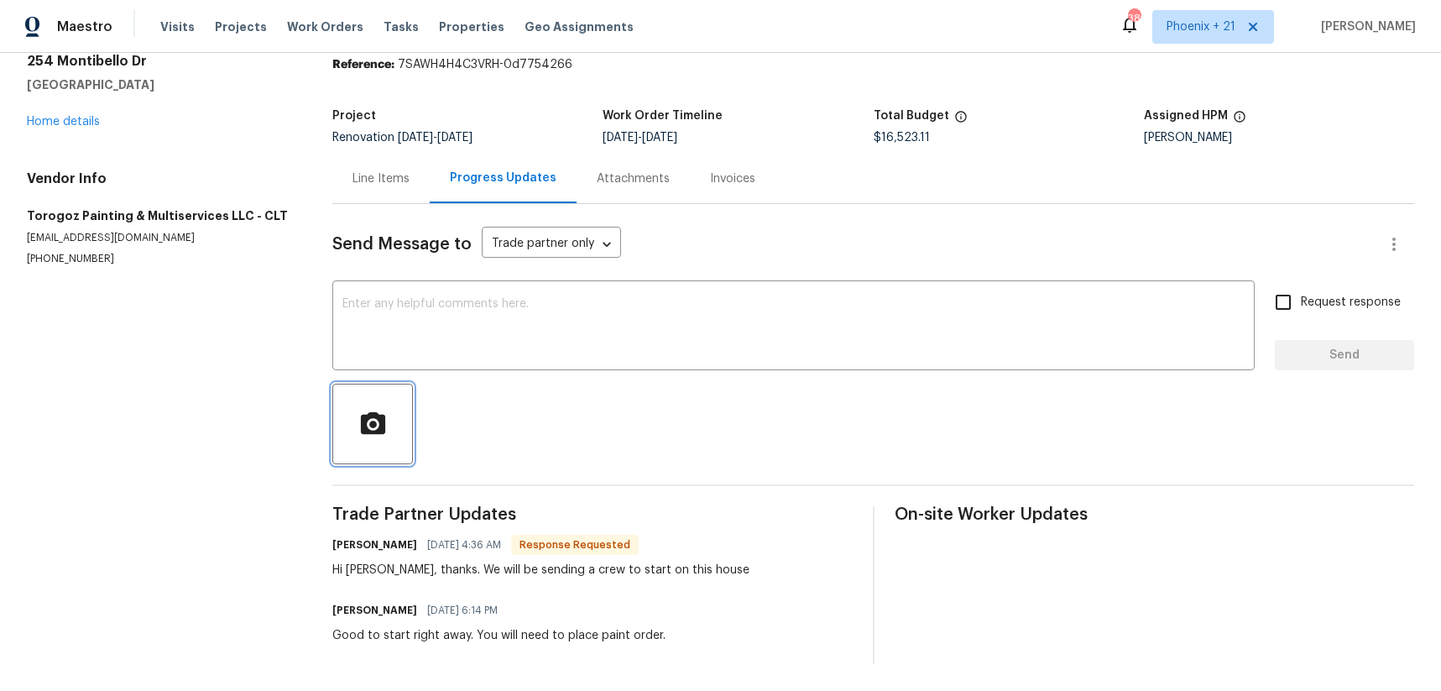
click at [385, 443] on button "button" at bounding box center [372, 423] width 81 height 81
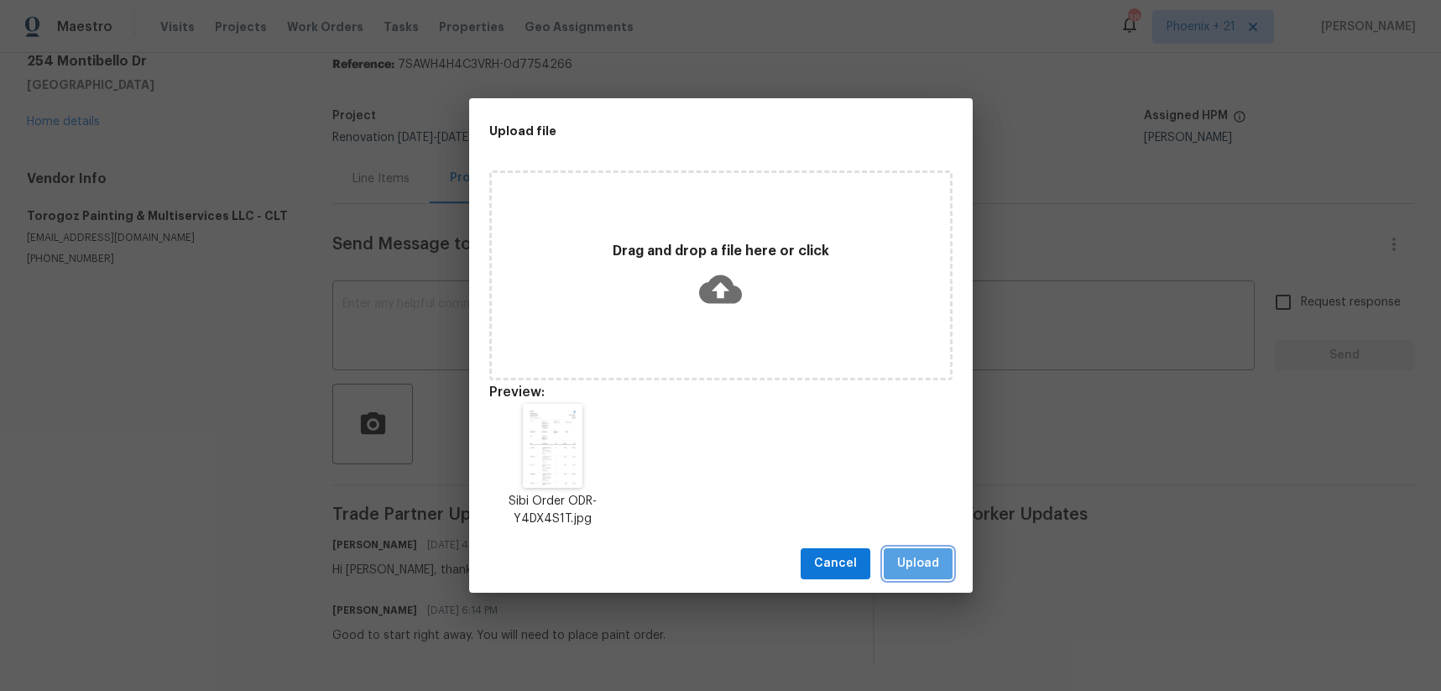
click at [908, 556] on span "Upload" at bounding box center [918, 563] width 42 height 21
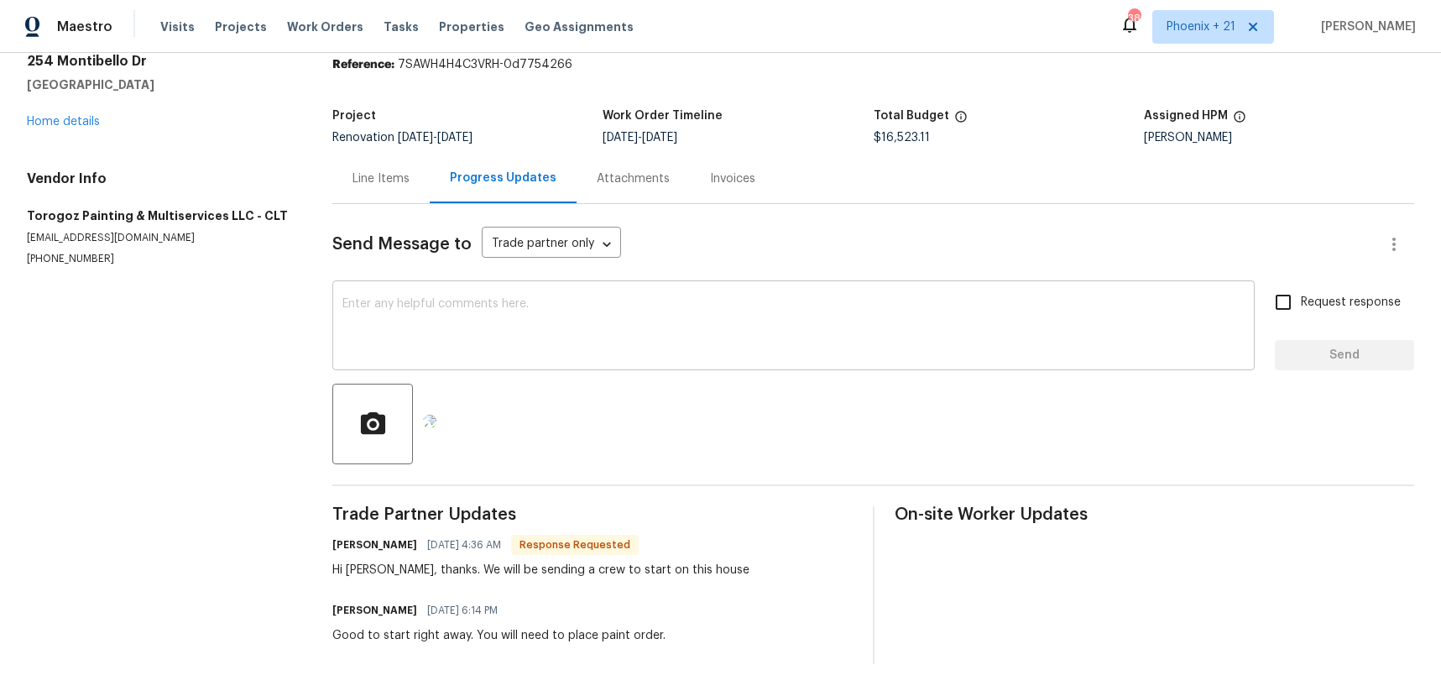
click at [521, 348] on textarea at bounding box center [793, 327] width 902 height 59
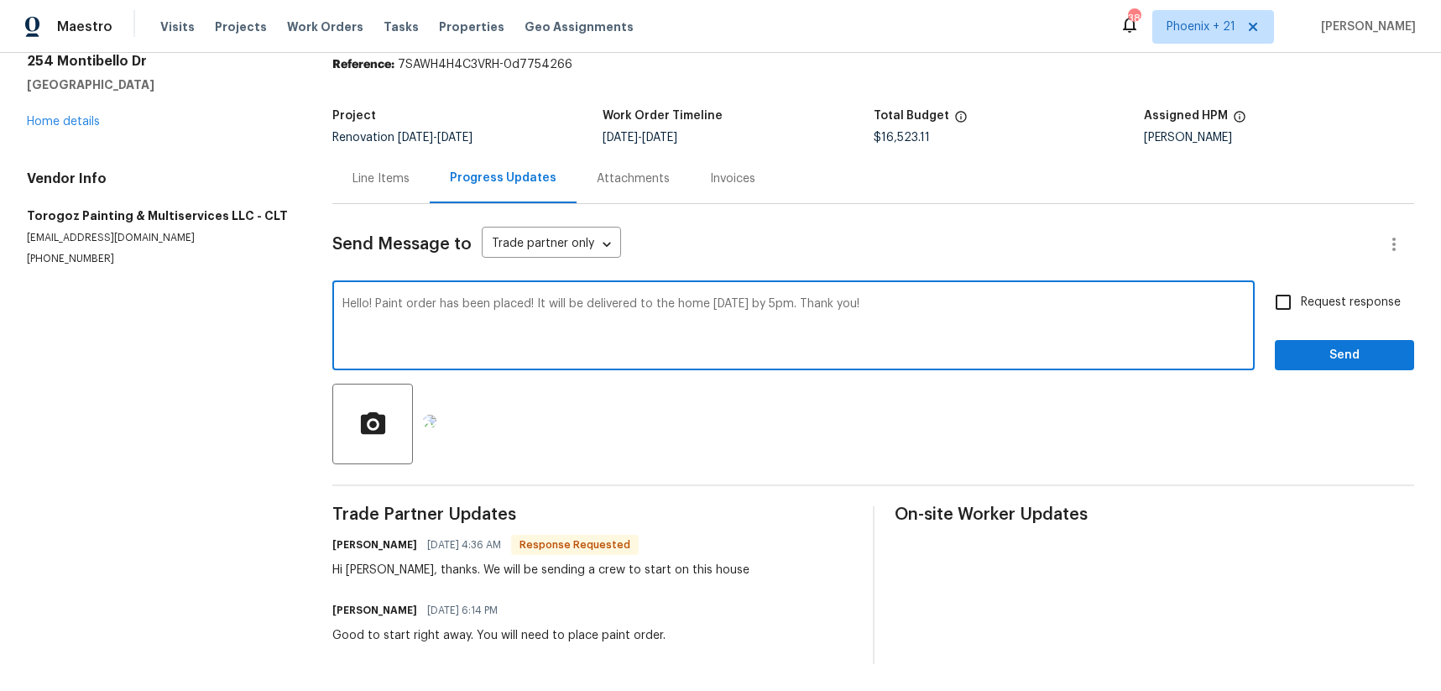
type textarea "Hello! Paint order has been placed! It will be delivered to the home today by 5…"
click at [1288, 362] on span "Send" at bounding box center [1344, 355] width 112 height 21
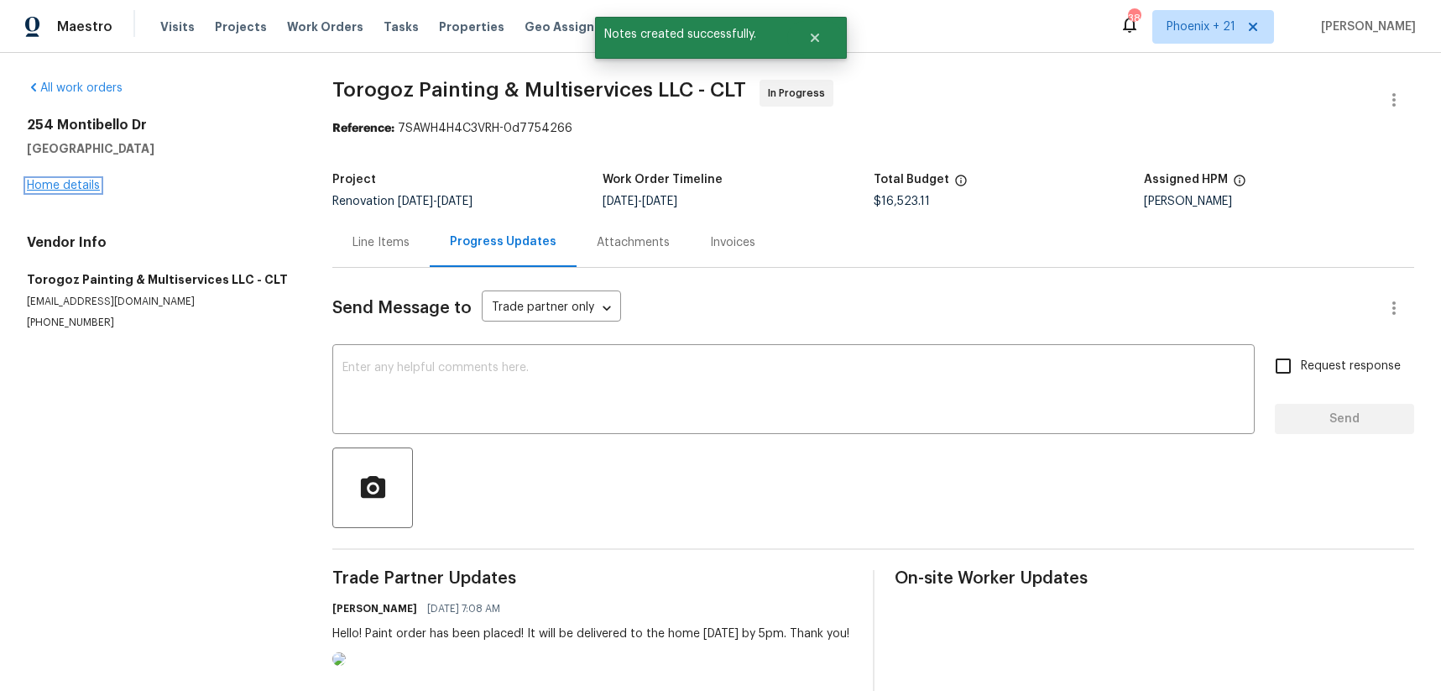
click at [56, 185] on link "Home details" at bounding box center [63, 186] width 73 height 12
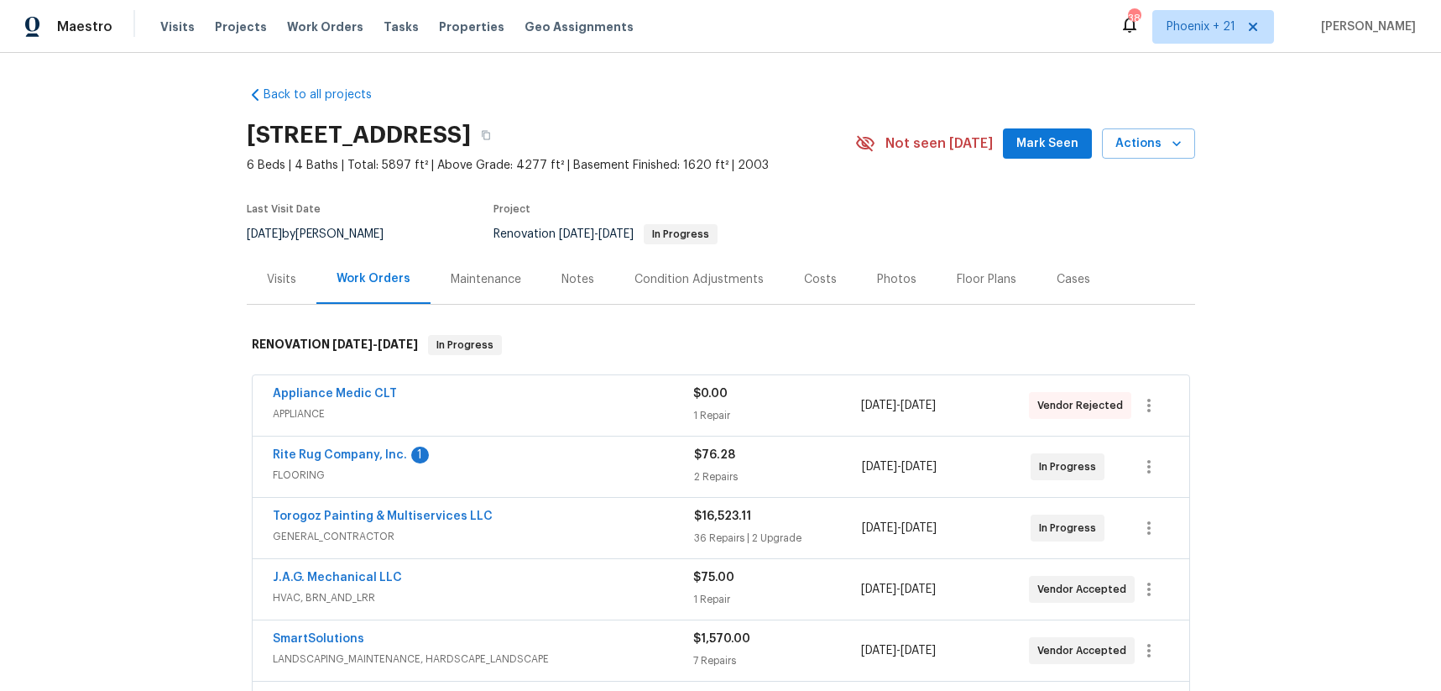
drag, startPoint x: 313, startPoint y: 28, endPoint x: 359, endPoint y: 38, distance: 47.2
click at [313, 28] on span "Work Orders" at bounding box center [325, 26] width 76 height 17
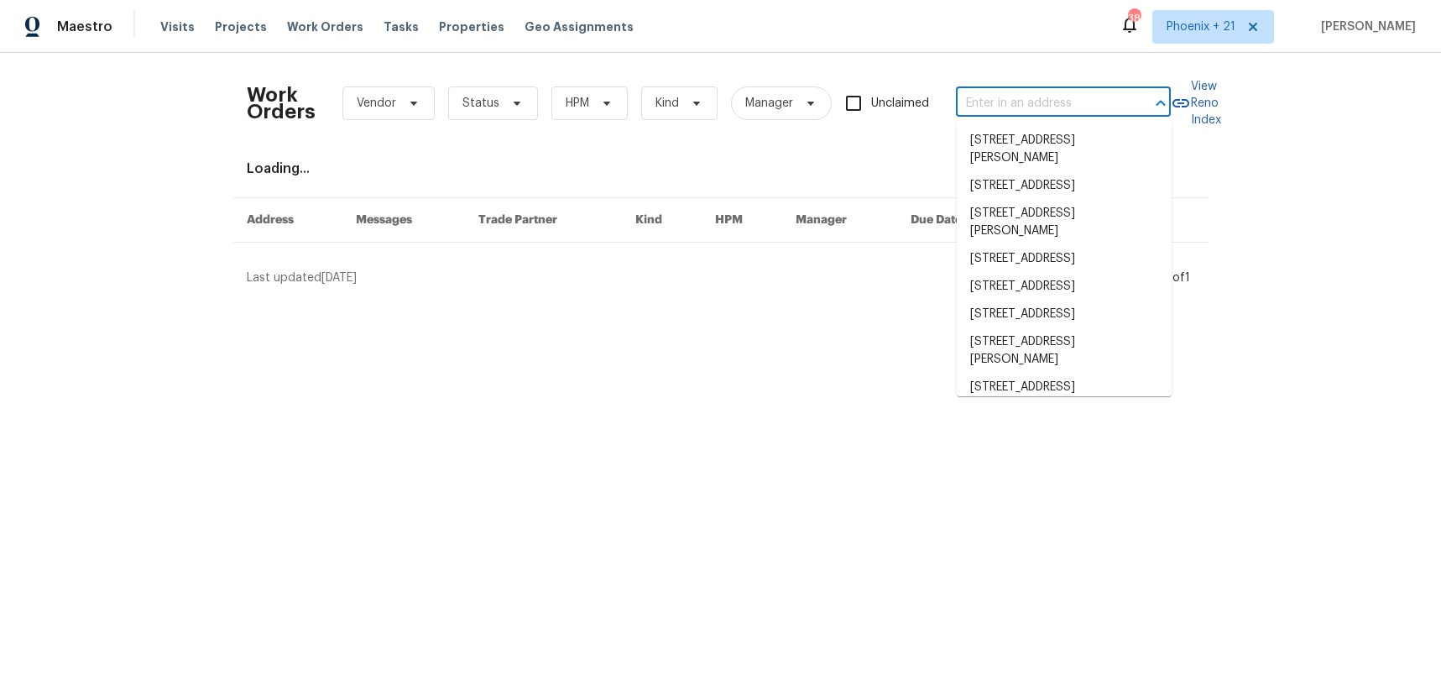
click at [965, 100] on input "text" at bounding box center [1040, 104] width 168 height 26
paste input "254 Montibello Dr,"
type input "254 Montibello Dr,"
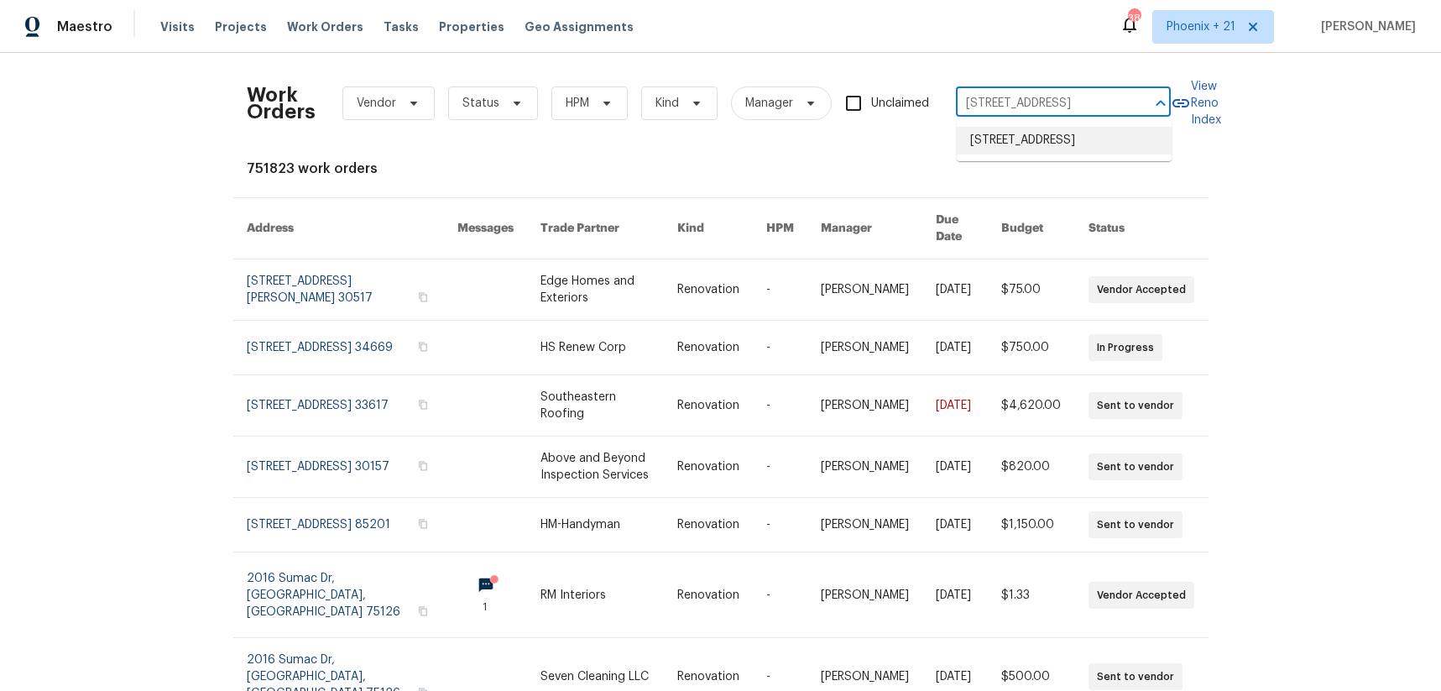
click at [1004, 133] on li "254 Montibello Dr, Mooresville, NC 28117" at bounding box center [1064, 141] width 215 height 28
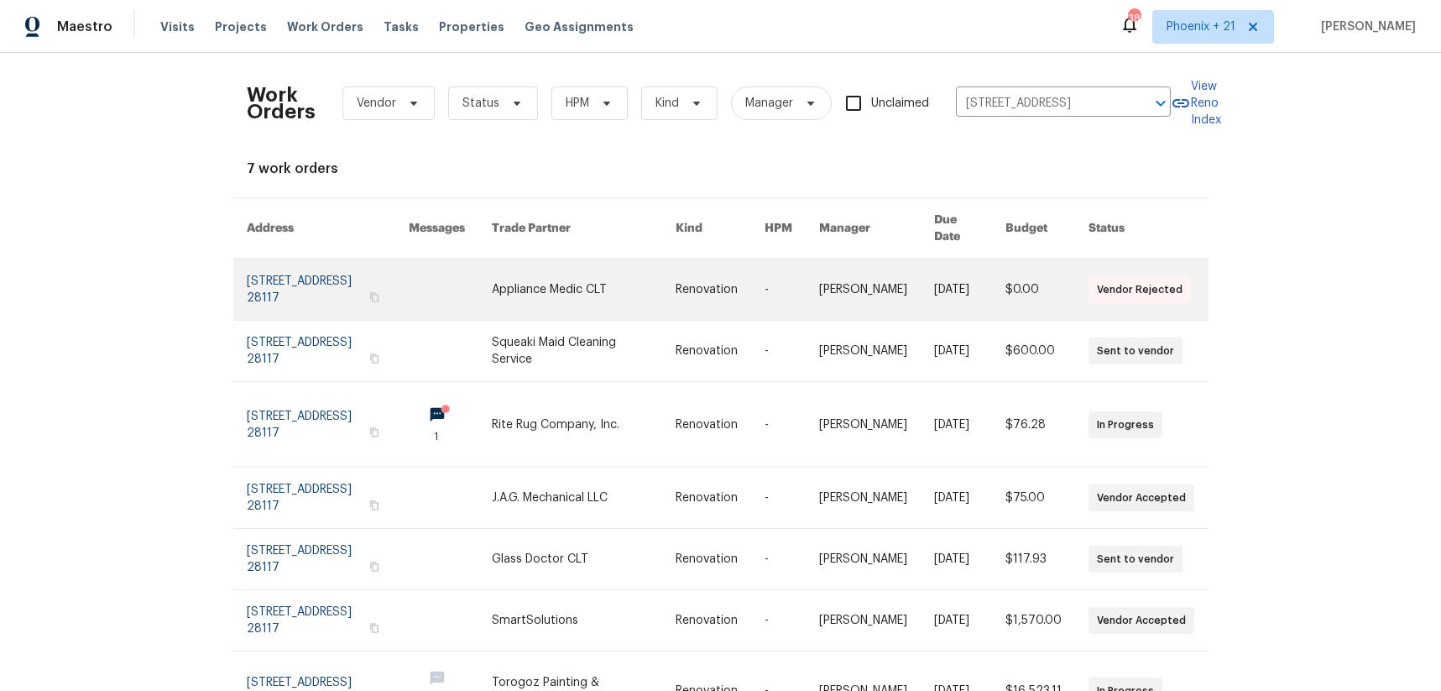
click at [656, 278] on link at bounding box center [584, 289] width 184 height 60
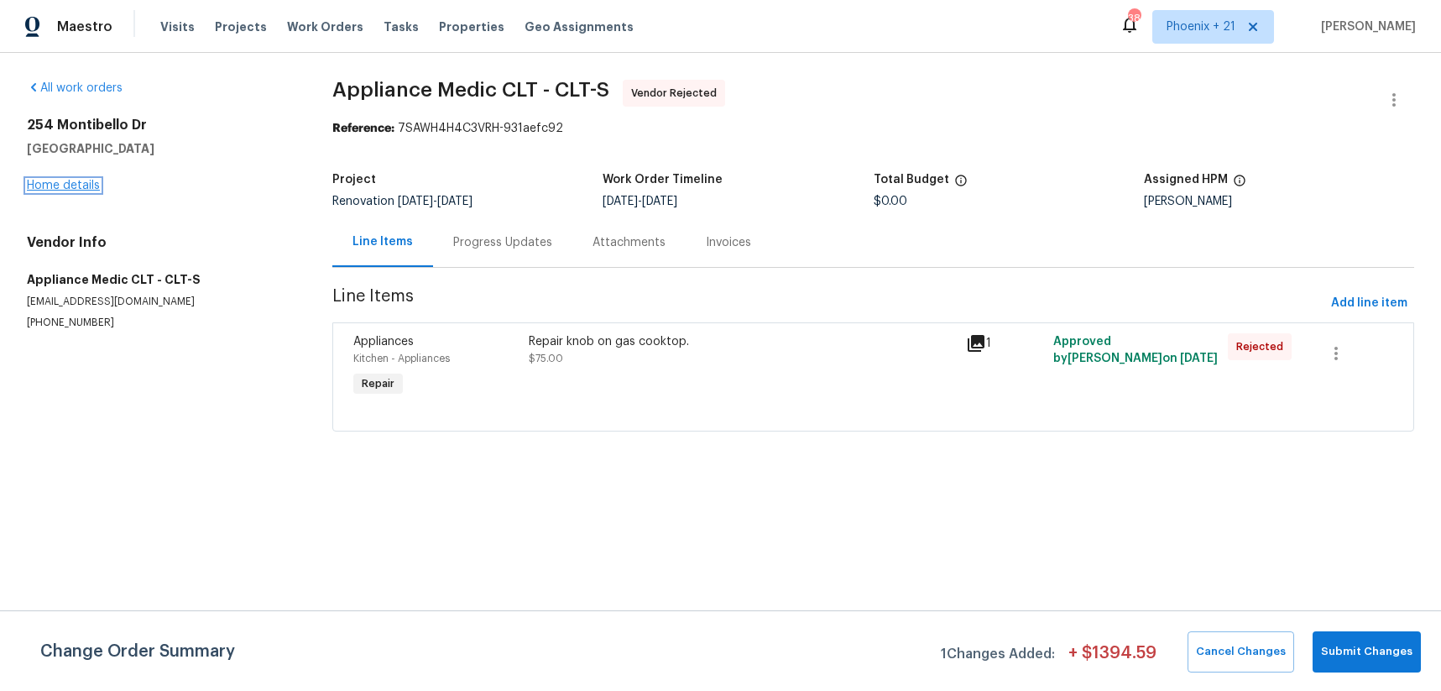
click at [79, 186] on link "Home details" at bounding box center [63, 186] width 73 height 12
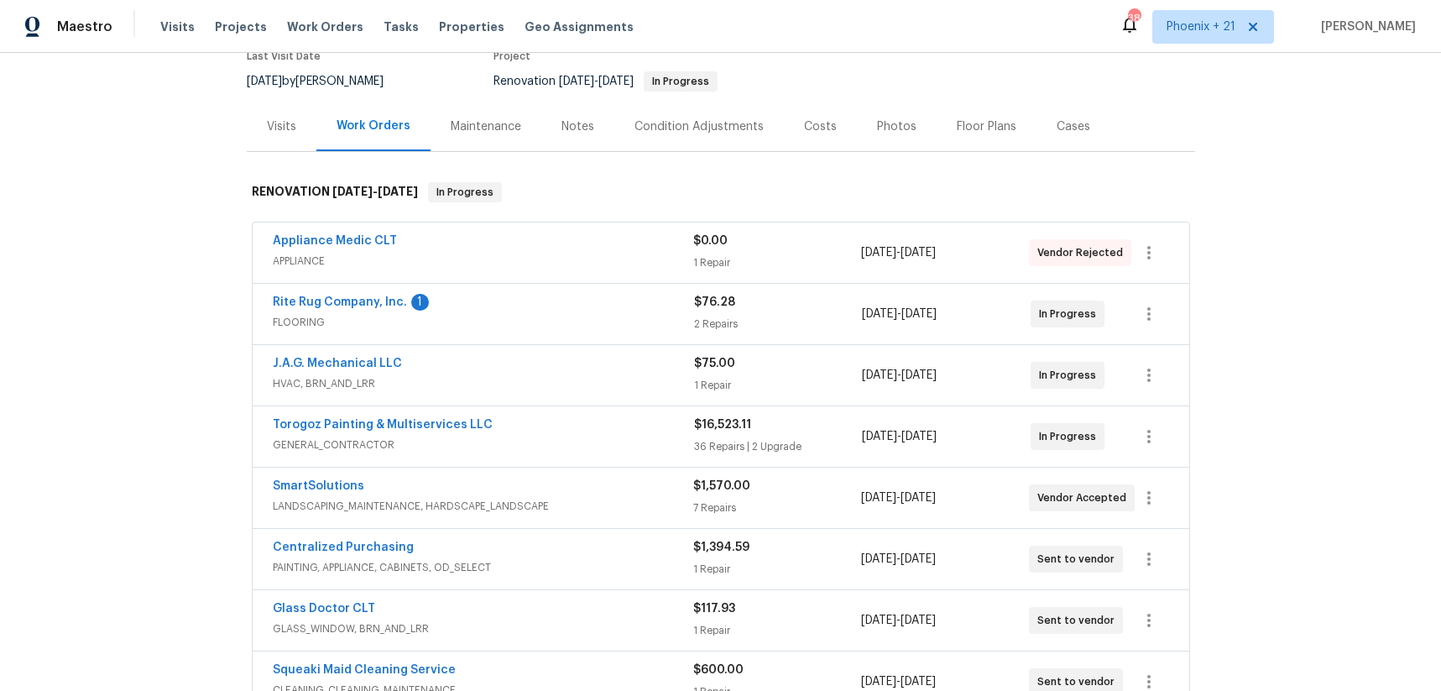
scroll to position [160, 0]
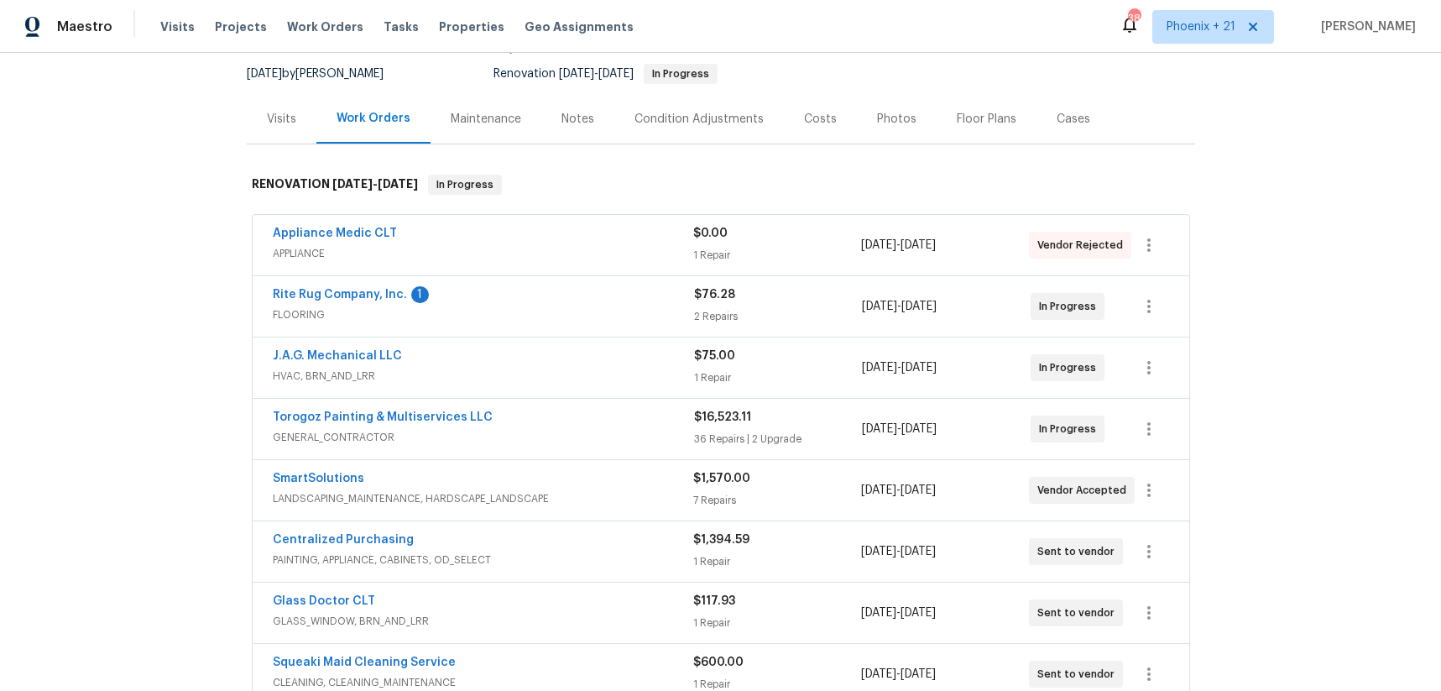
click at [529, 425] on div "Torogoz Painting & Multiservices LLC" at bounding box center [483, 419] width 421 height 20
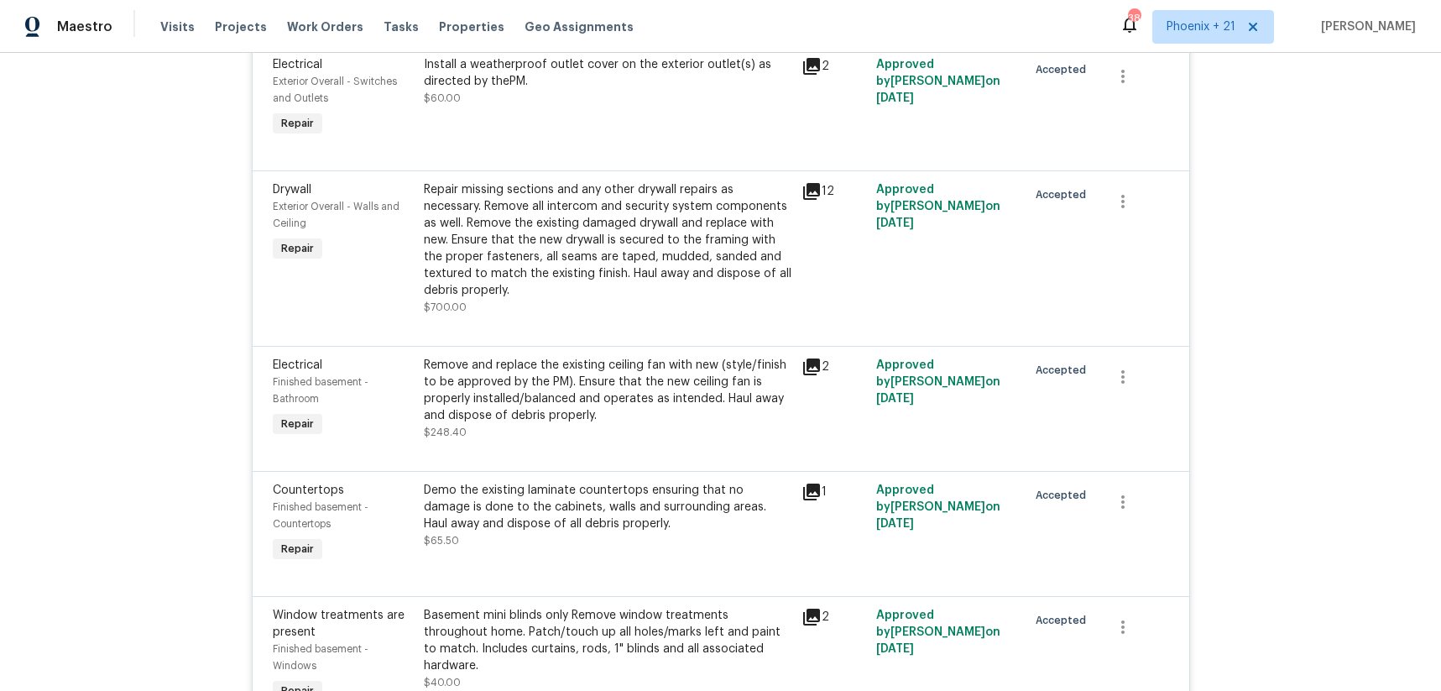
scroll to position [3185, 0]
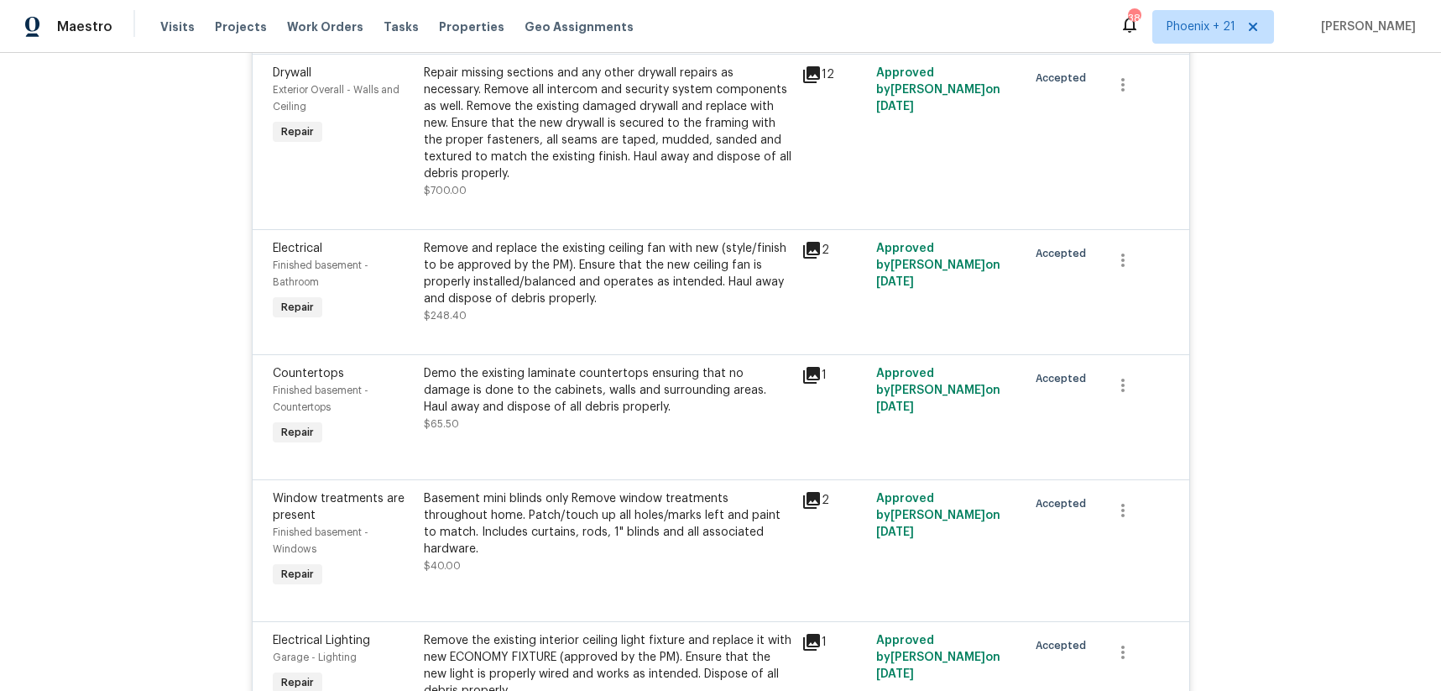
click at [817, 383] on icon at bounding box center [811, 375] width 17 height 17
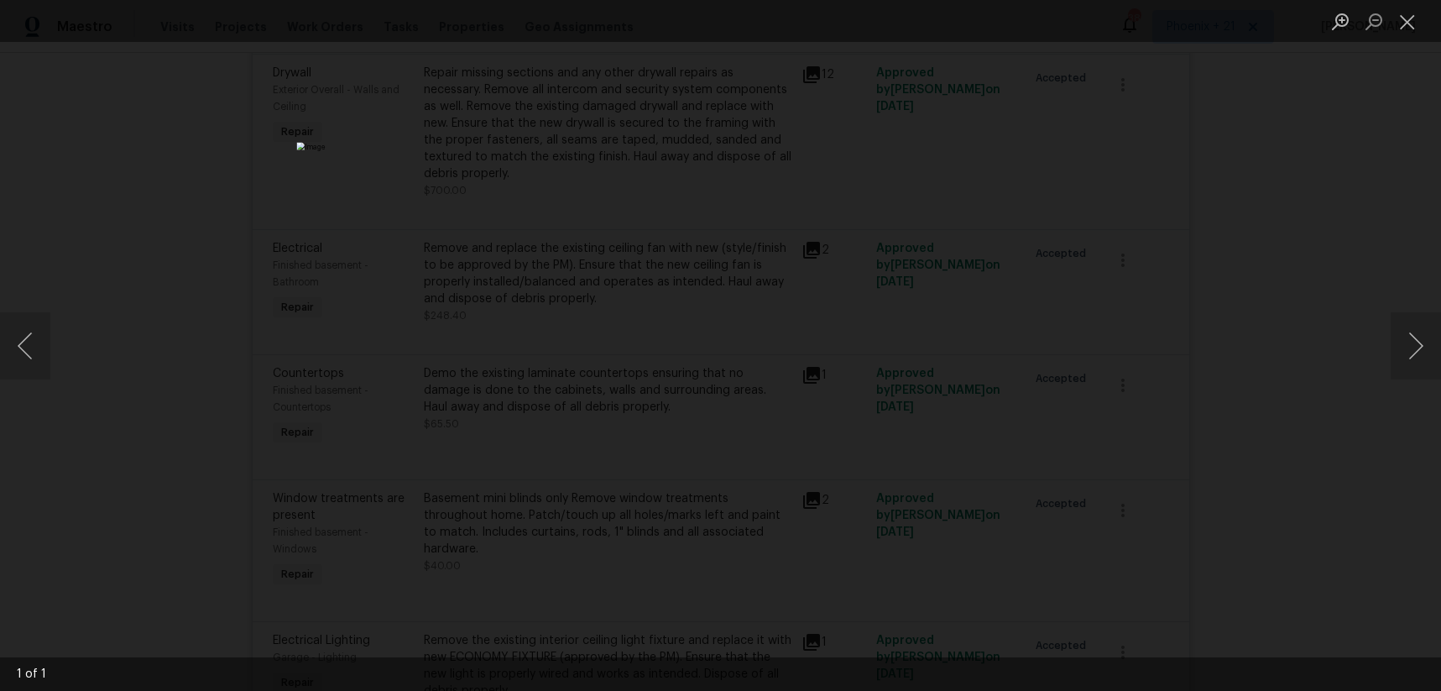
click at [1162, 261] on div "Lightbox" at bounding box center [720, 345] width 1441 height 691
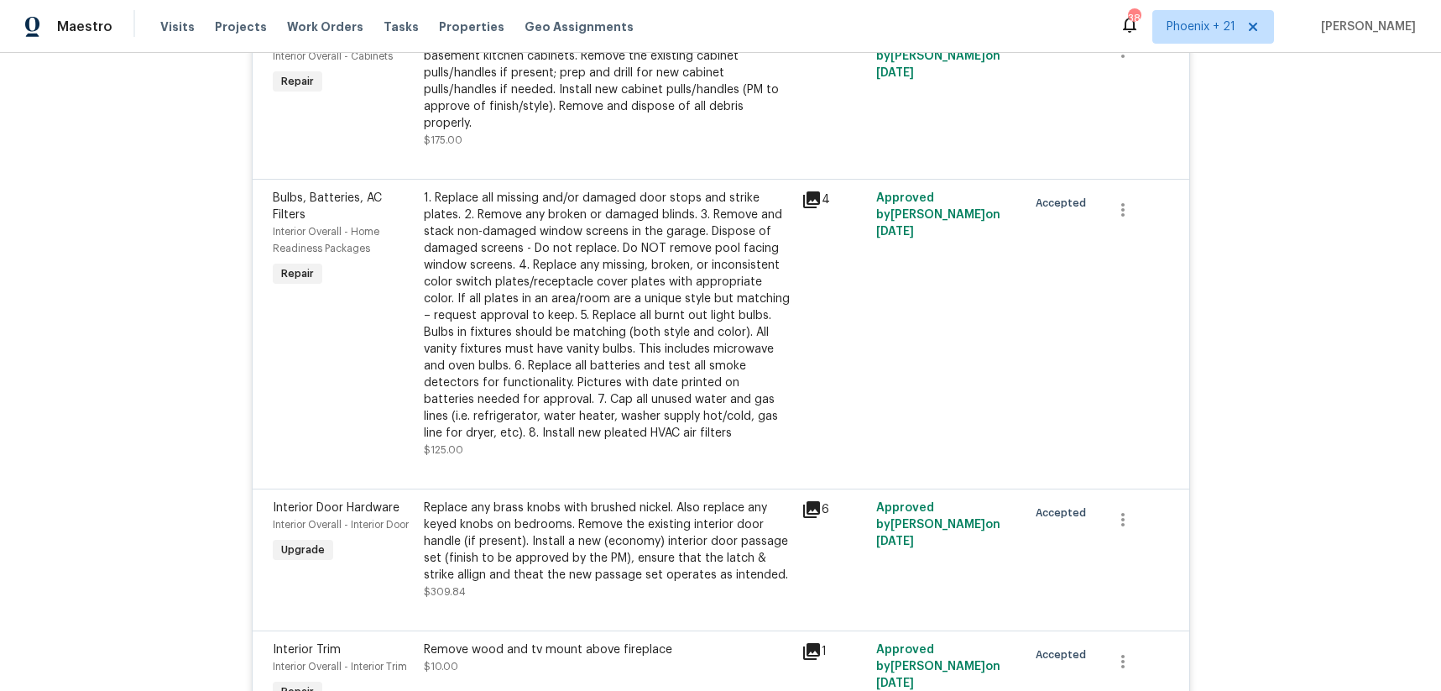
scroll to position [3810, 0]
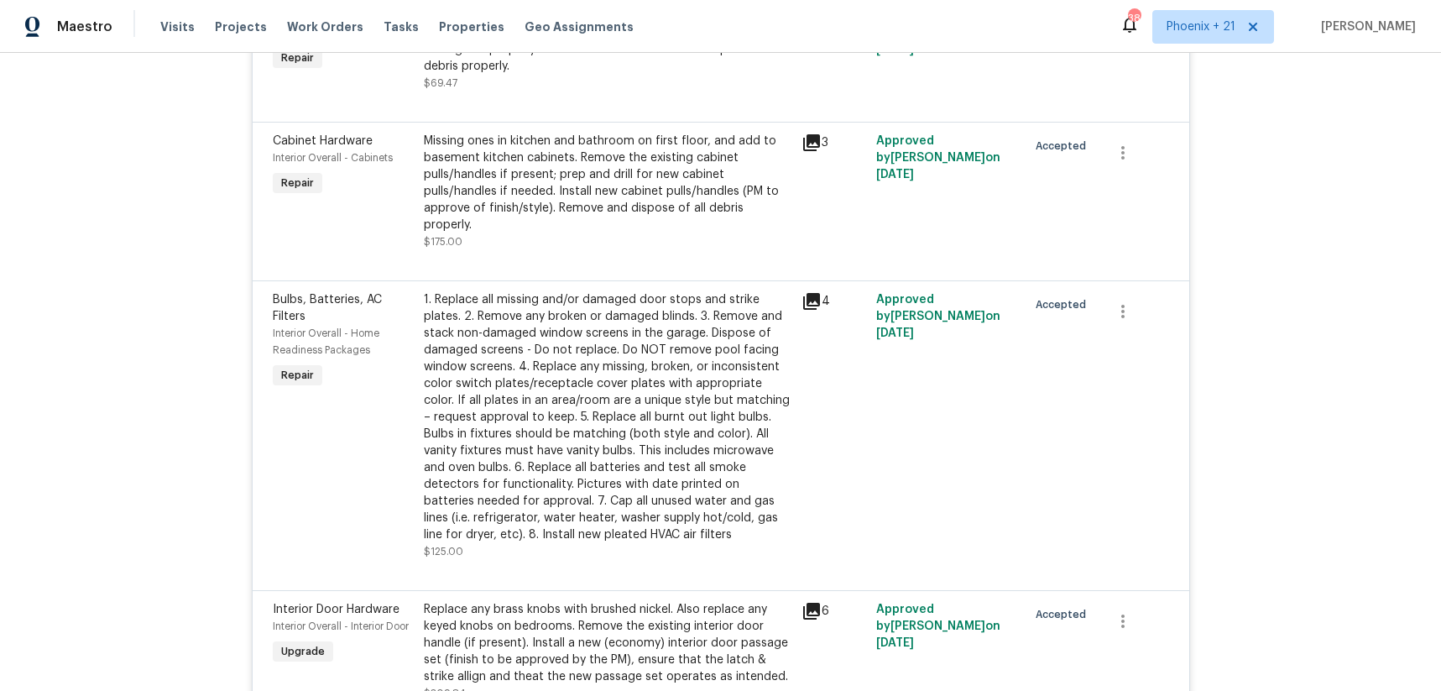
click at [816, 151] on icon at bounding box center [811, 142] width 17 height 17
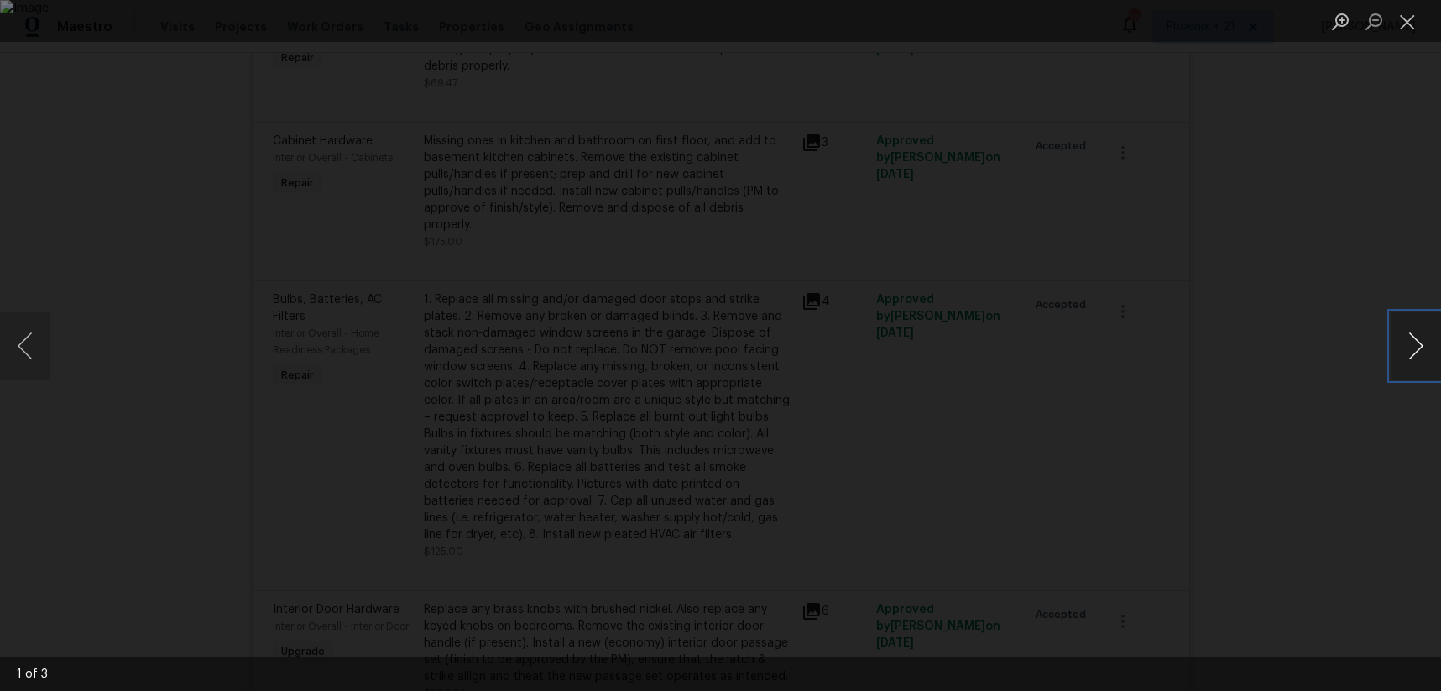
click at [1423, 353] on button "Next image" at bounding box center [1415, 345] width 50 height 67
click at [31, 339] on button "Previous image" at bounding box center [25, 345] width 50 height 67
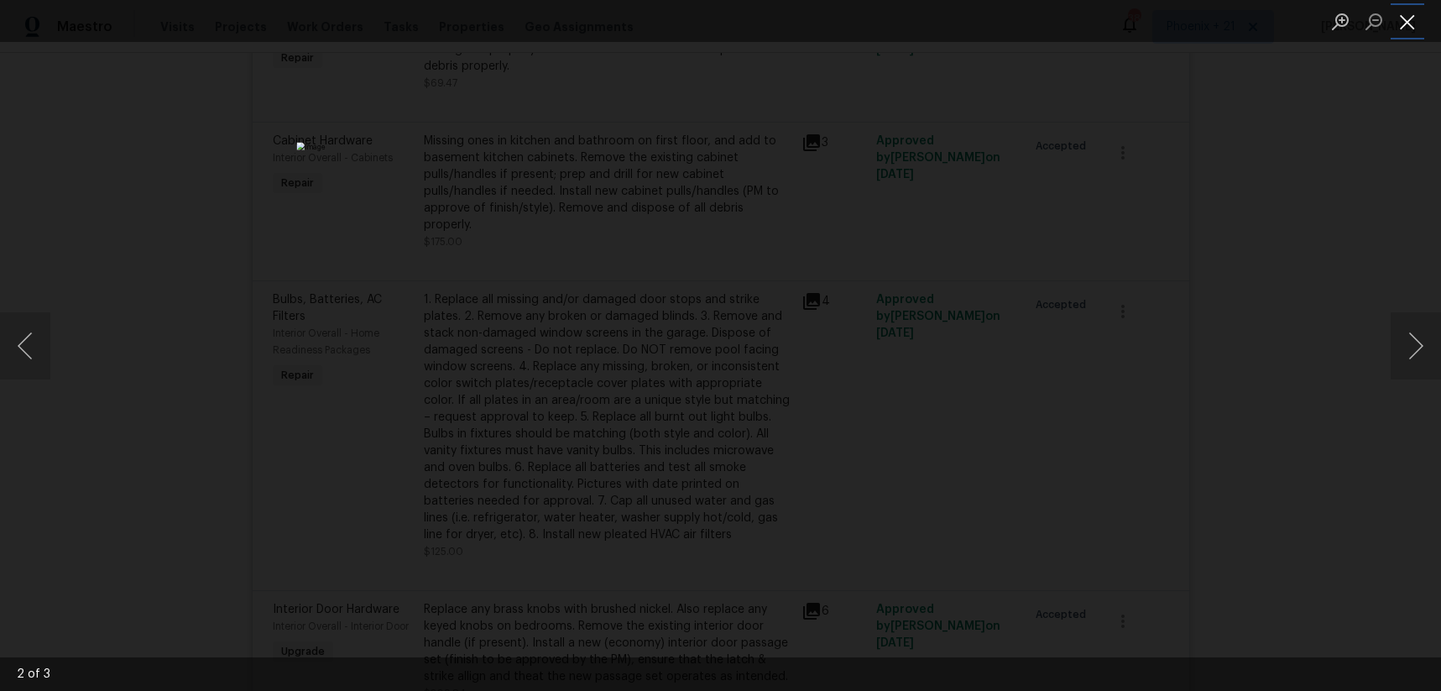
click at [1416, 22] on button "Close lightbox" at bounding box center [1407, 21] width 34 height 29
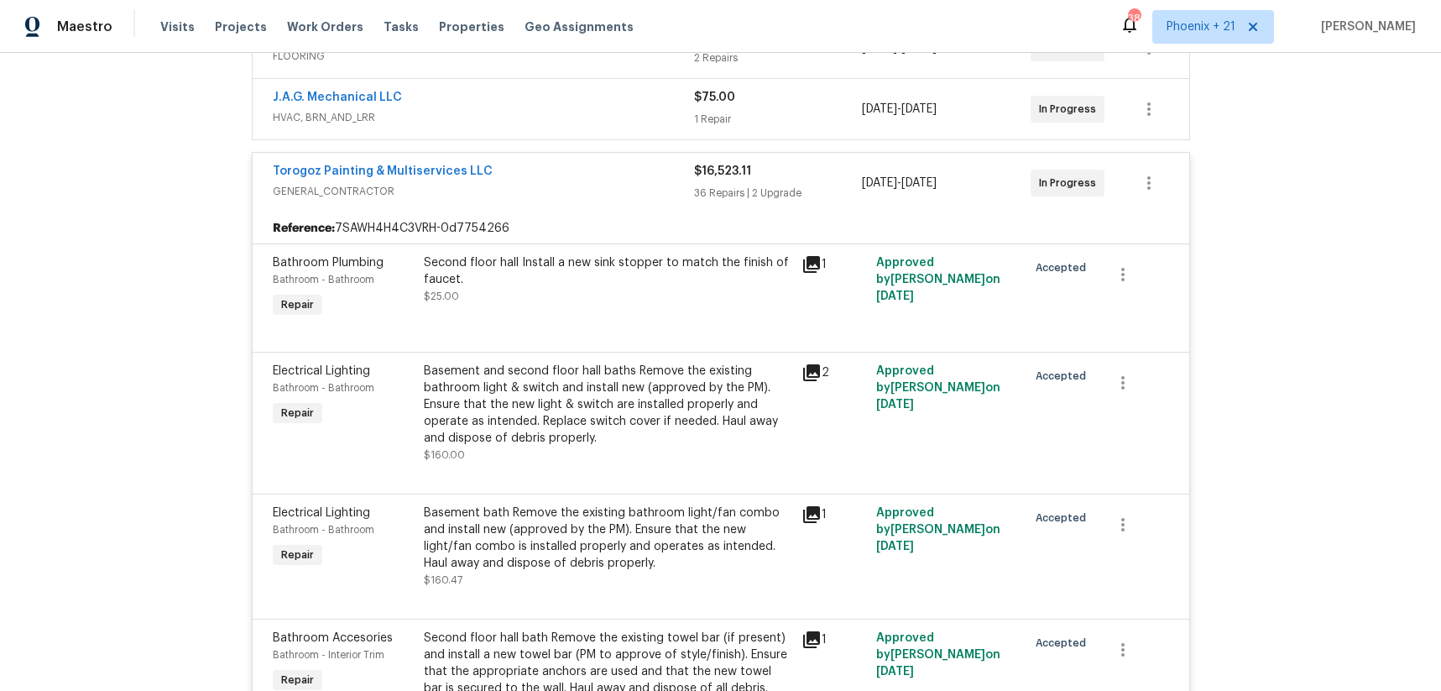
scroll to position [0, 0]
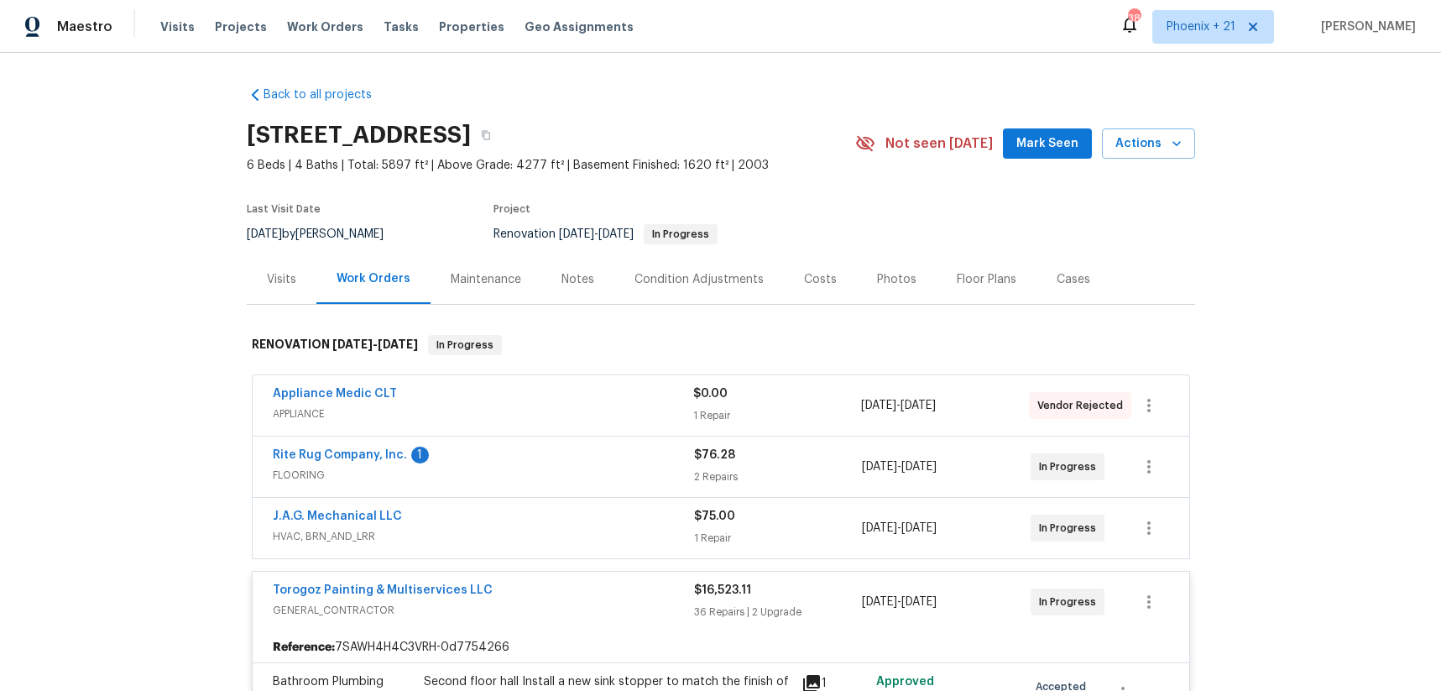
click at [274, 284] on div "Visits" at bounding box center [281, 279] width 29 height 17
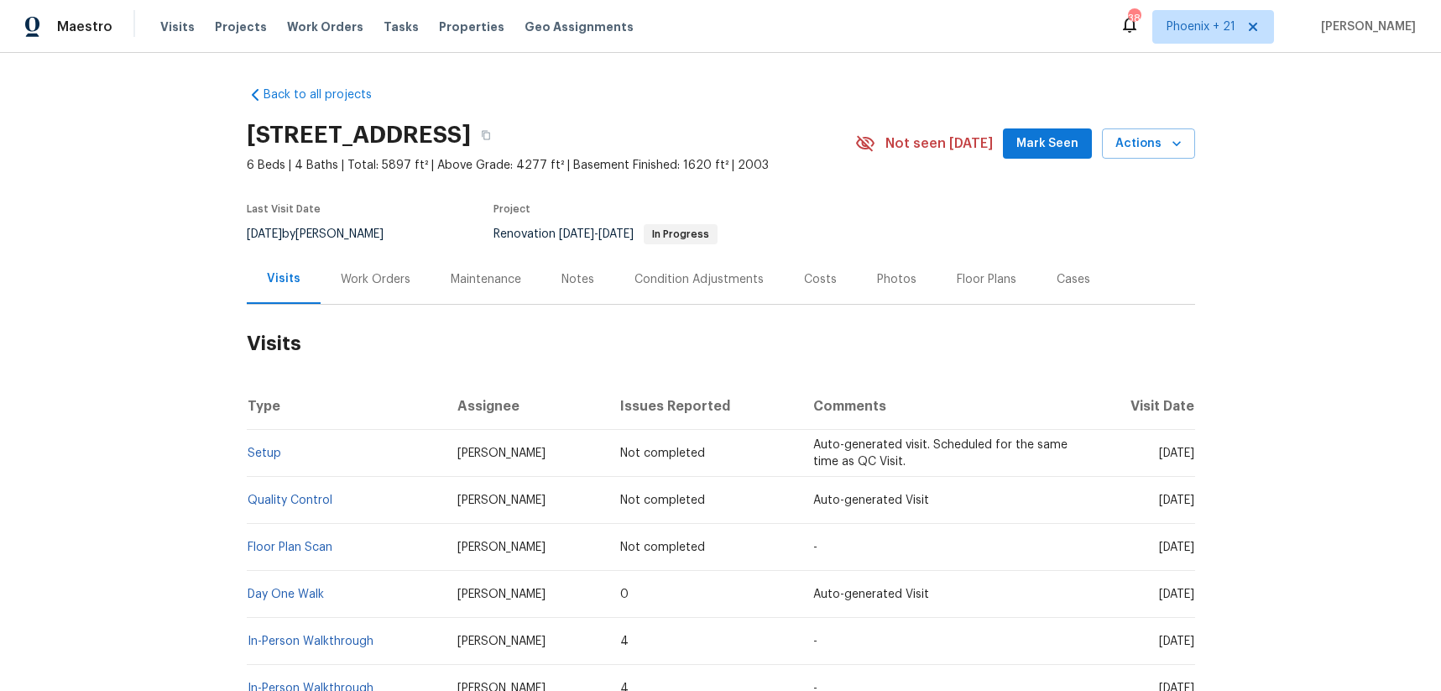
scroll to position [135, 0]
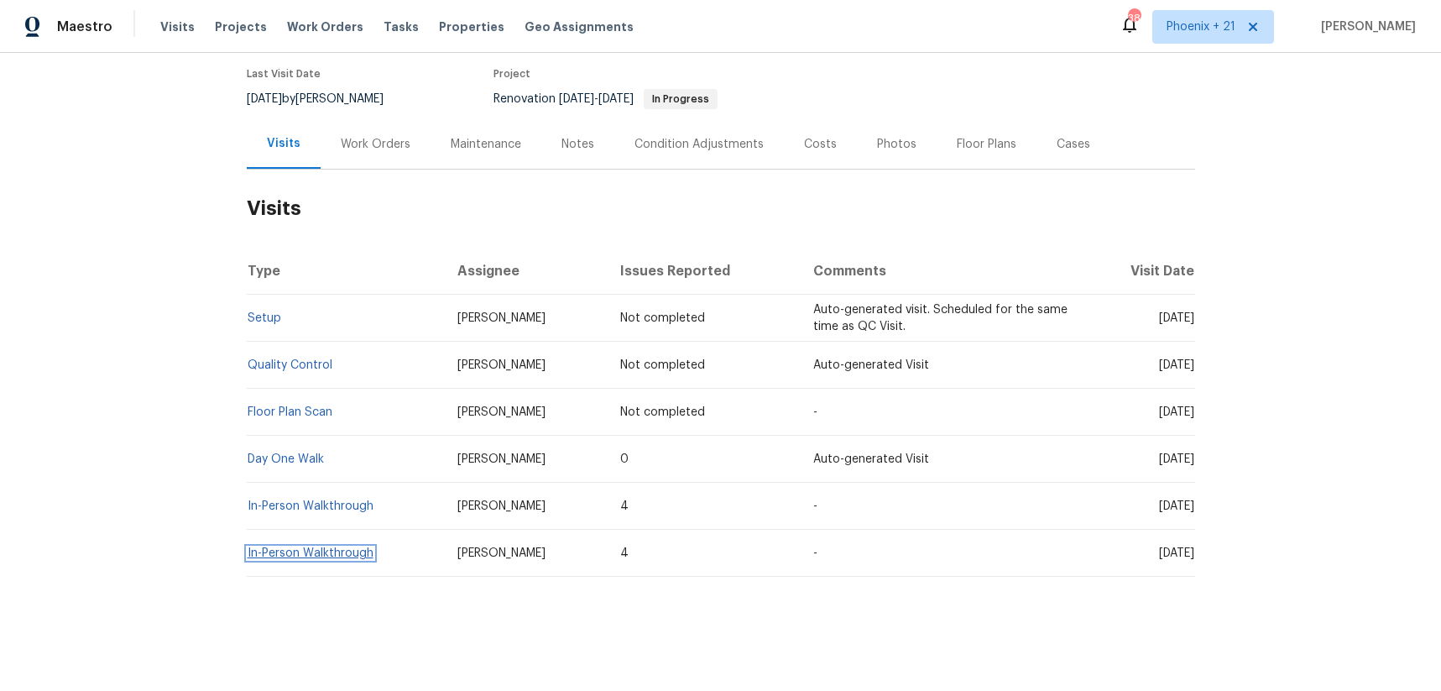
click at [345, 554] on link "In-Person Walkthrough" at bounding box center [311, 553] width 126 height 12
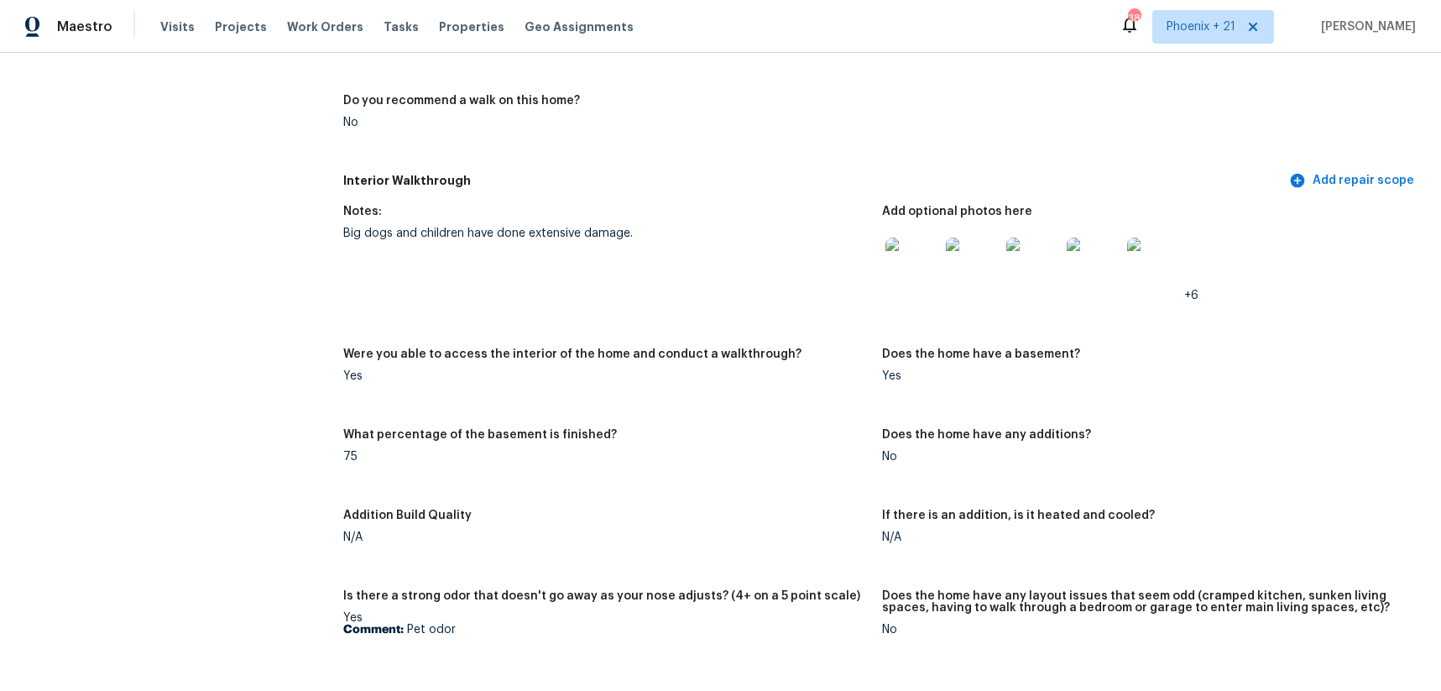
scroll to position [1817, 0]
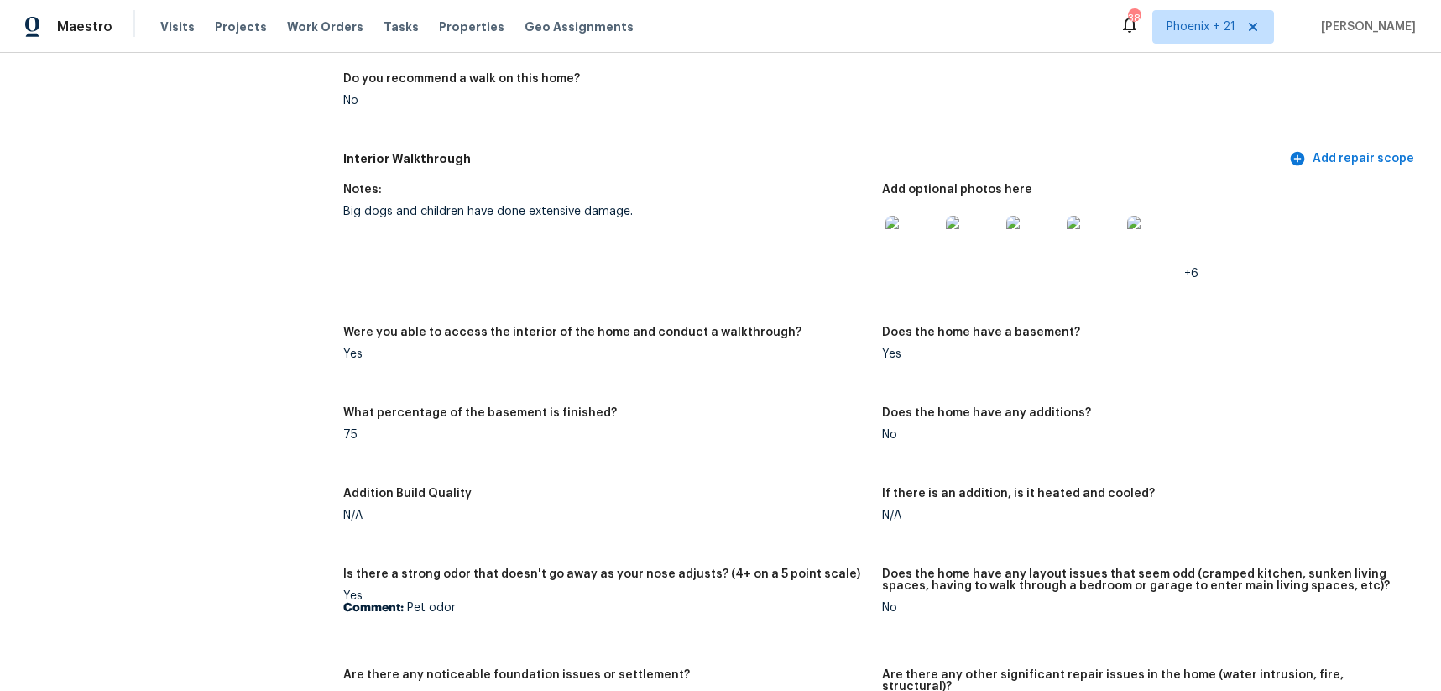
click at [906, 232] on img at bounding box center [912, 243] width 54 height 54
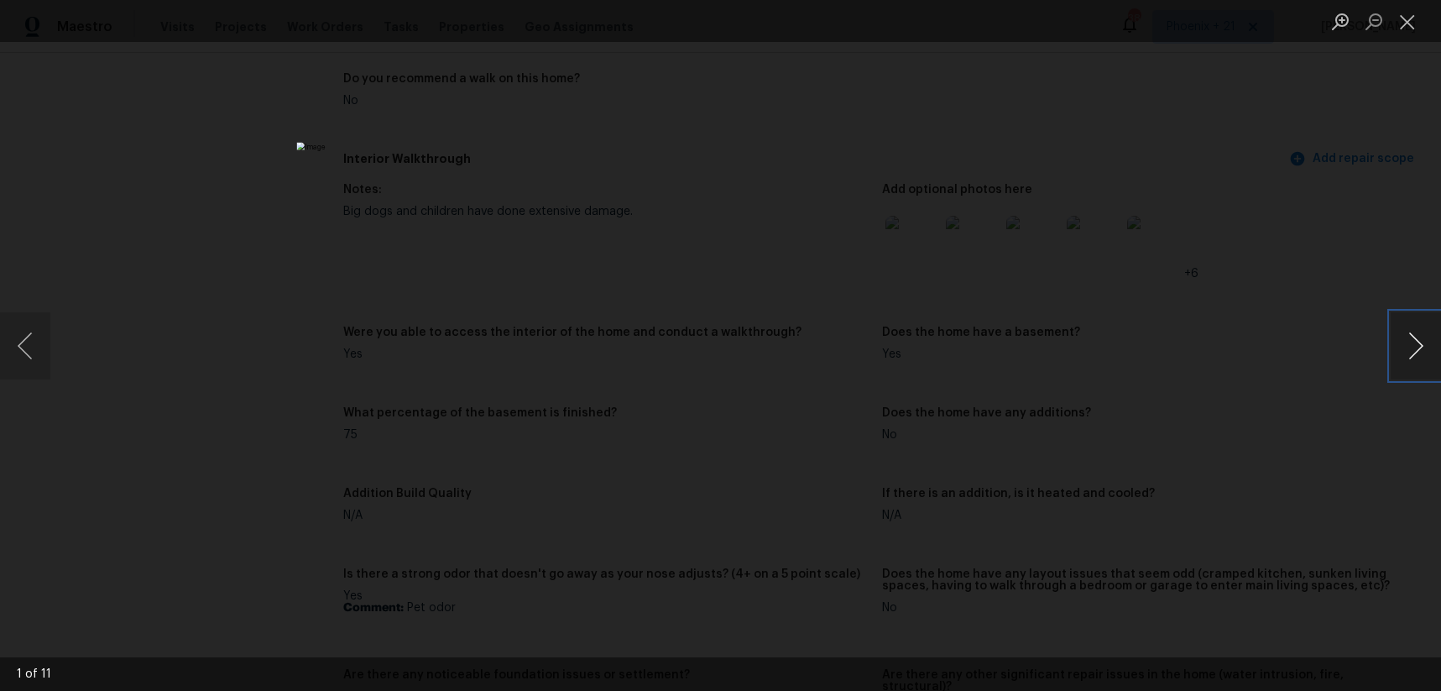
click at [1406, 332] on button "Next image" at bounding box center [1415, 345] width 50 height 67
click at [1407, 332] on button "Next image" at bounding box center [1415, 345] width 50 height 67
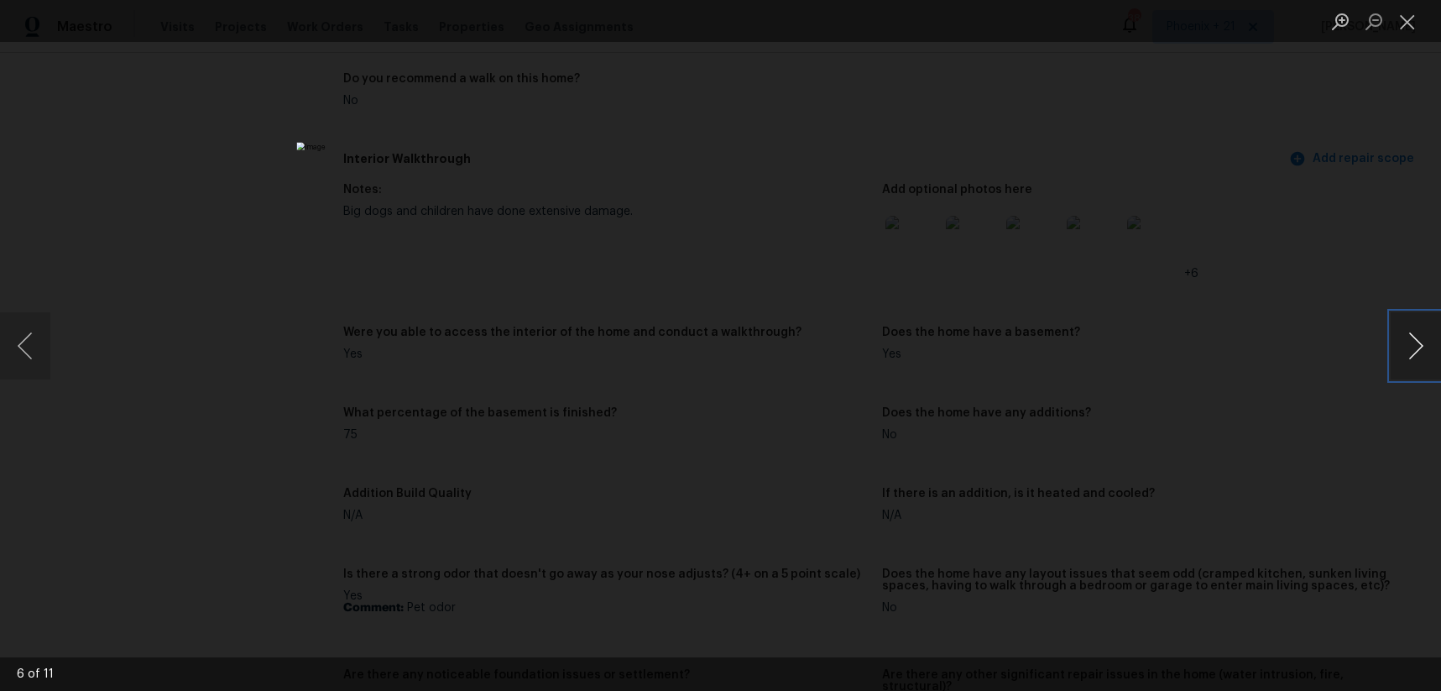
click at [1407, 332] on button "Next image" at bounding box center [1415, 345] width 50 height 67
click at [1396, 330] on button "Next image" at bounding box center [1415, 345] width 50 height 67
click at [1398, 26] on button "Close lightbox" at bounding box center [1407, 21] width 34 height 29
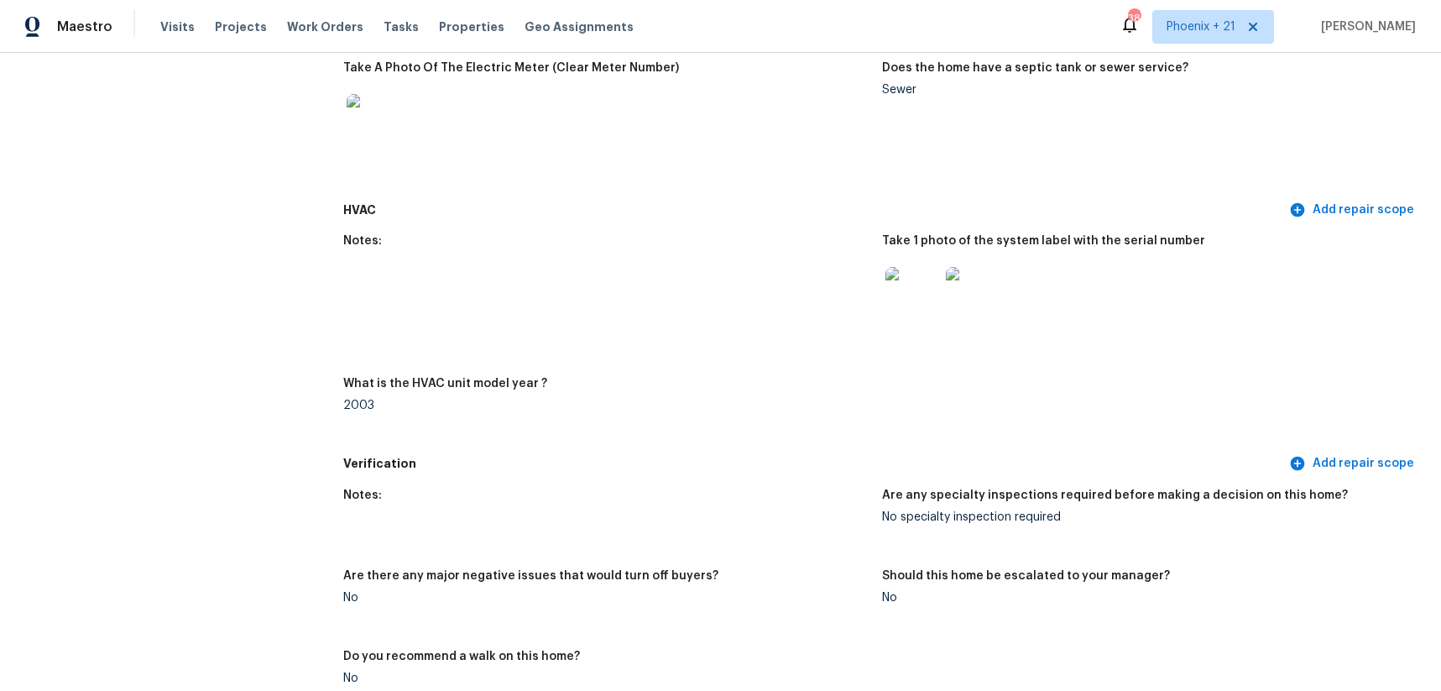
scroll to position [0, 0]
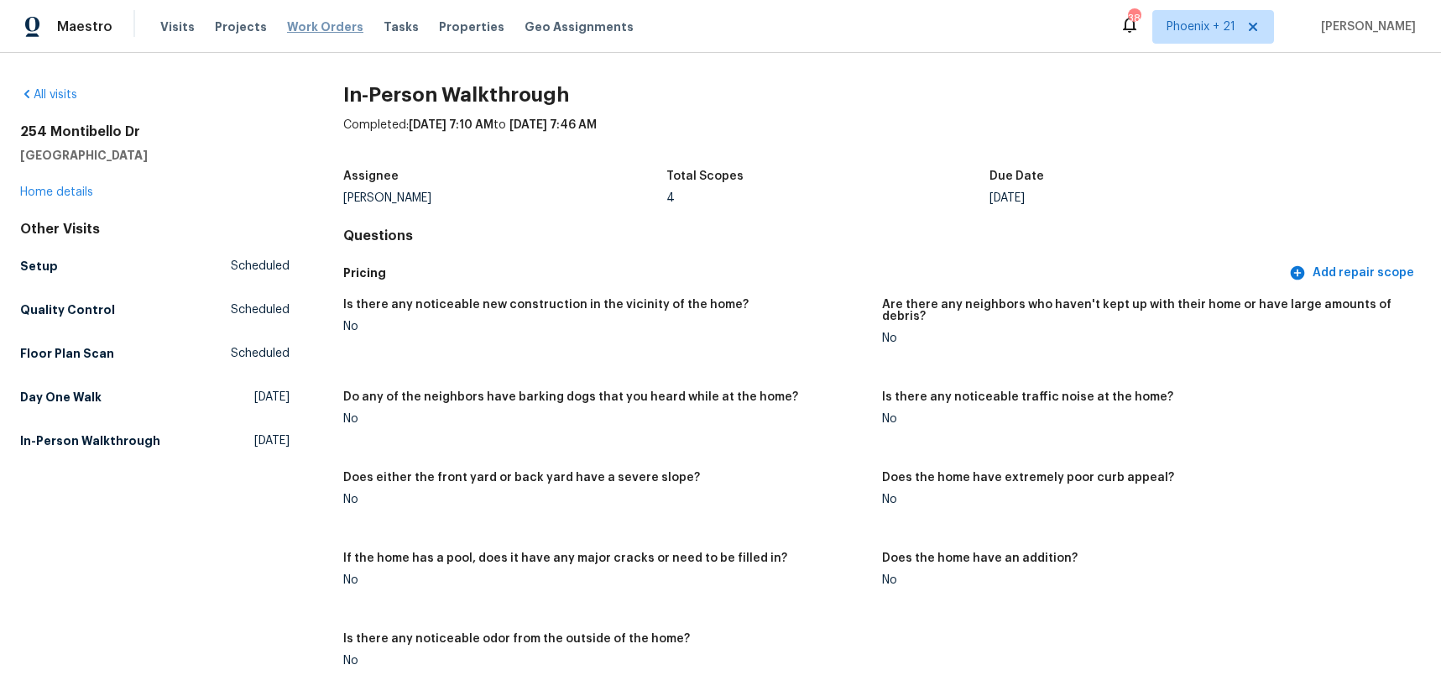
click at [299, 26] on span "Work Orders" at bounding box center [325, 26] width 76 height 17
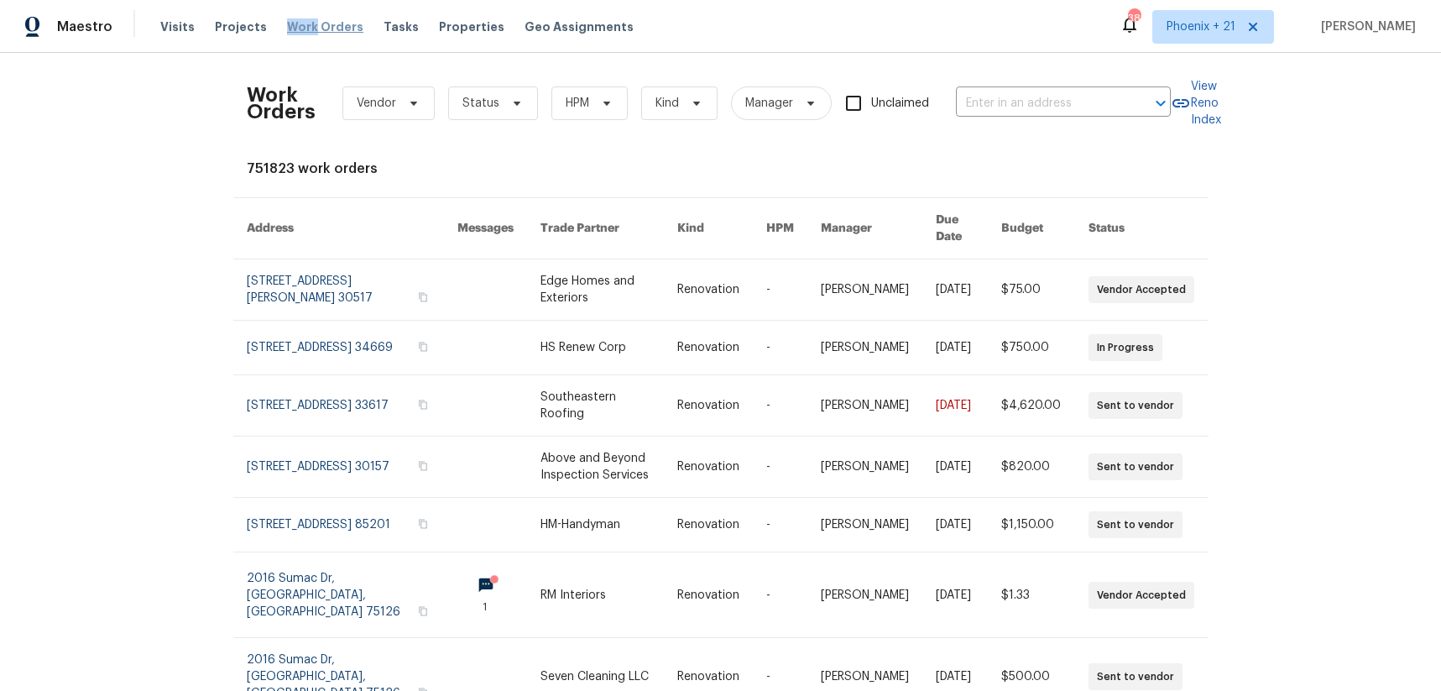
click at [299, 26] on span "Work Orders" at bounding box center [325, 26] width 76 height 17
drag, startPoint x: 1119, startPoint y: 81, endPoint x: 1090, endPoint y: 102, distance: 36.1
click at [1119, 81] on div "Work Orders Vendor Status HPM Kind Manager Unclaimed ​" at bounding box center [709, 103] width 924 height 74
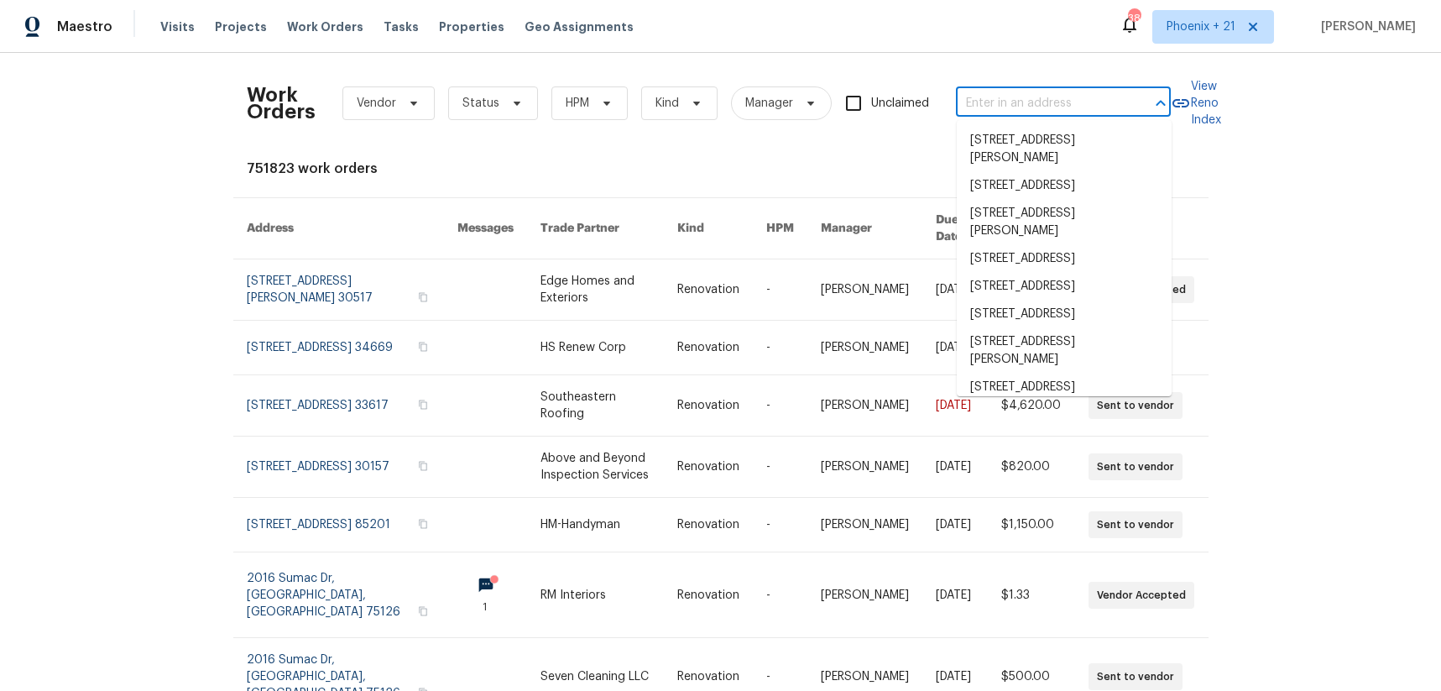
click at [1089, 102] on input "text" at bounding box center [1040, 104] width 168 height 26
paste input "254 Montibello Dr, Mooresville, NC 28117"
type input "254 Montibello Dr, Mooresville, NC 28117"
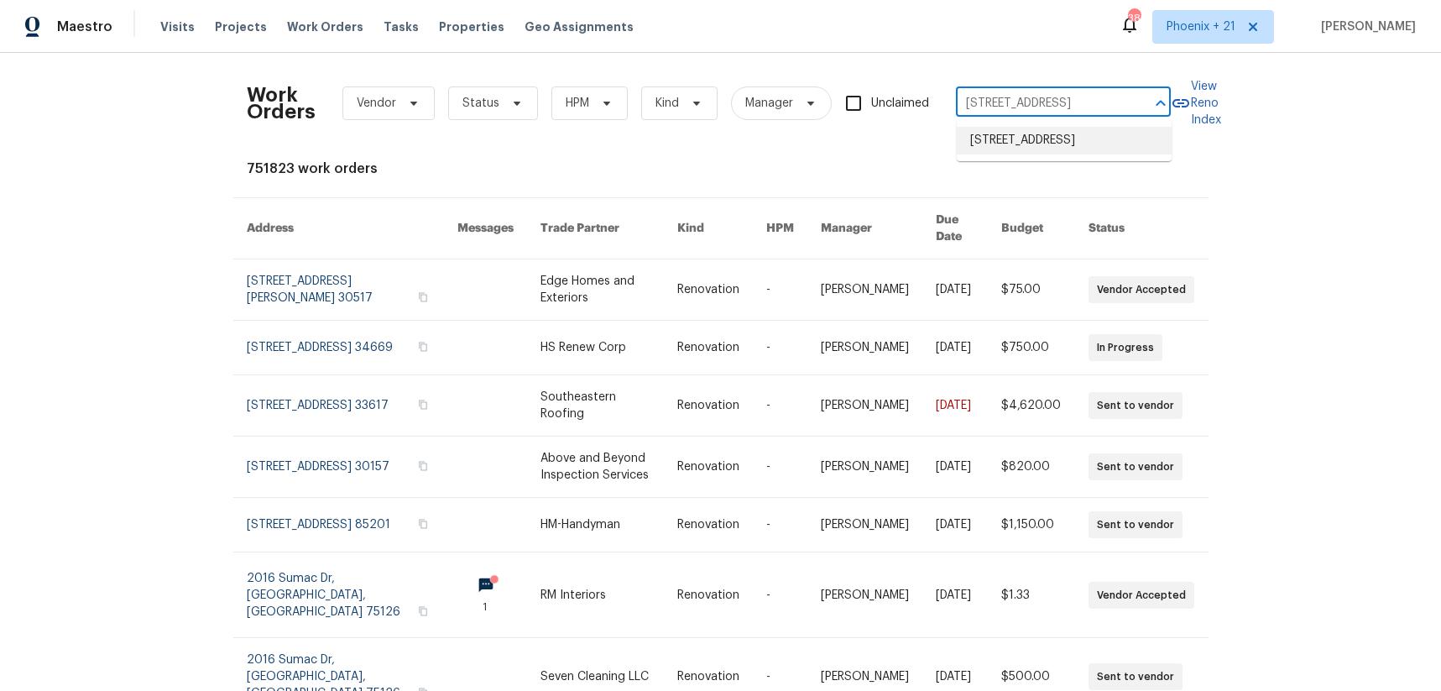
click at [1040, 138] on li "254 Montibello Dr, Mooresville, NC 28117" at bounding box center [1064, 141] width 215 height 28
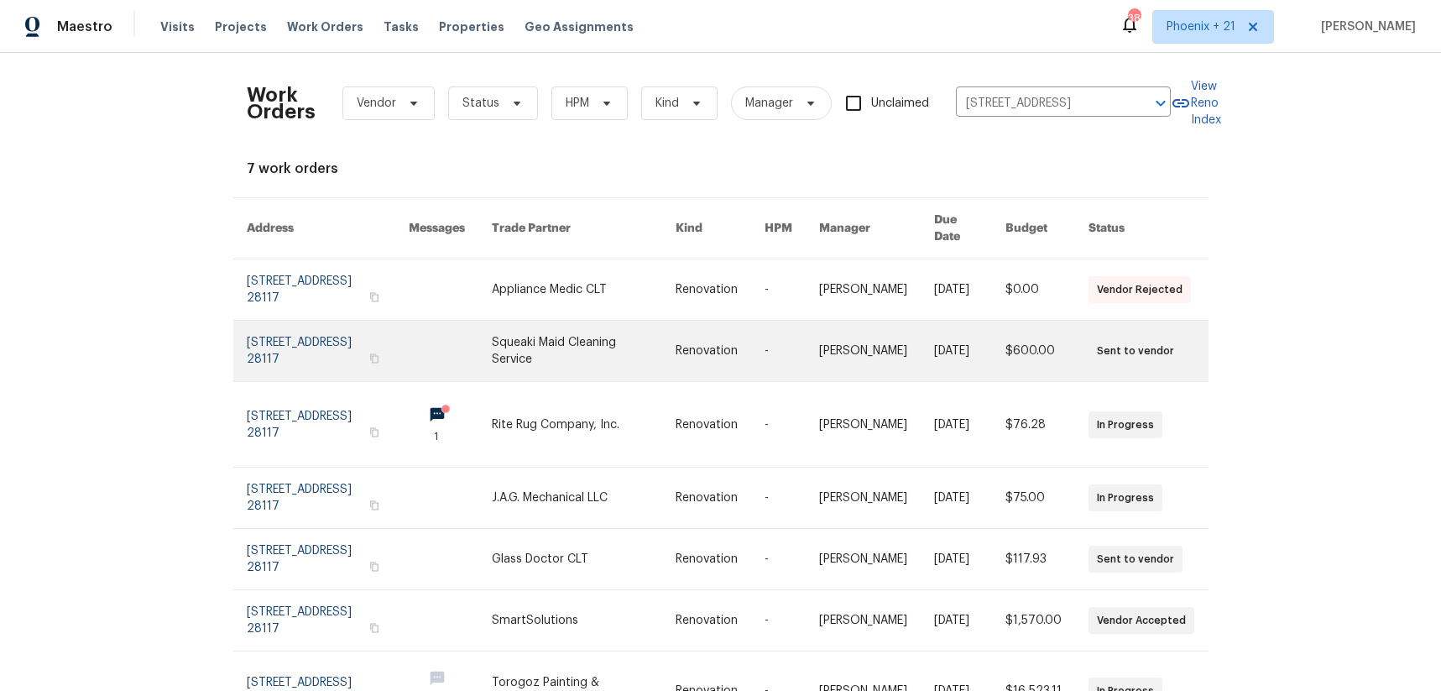
click at [609, 321] on link at bounding box center [584, 351] width 184 height 60
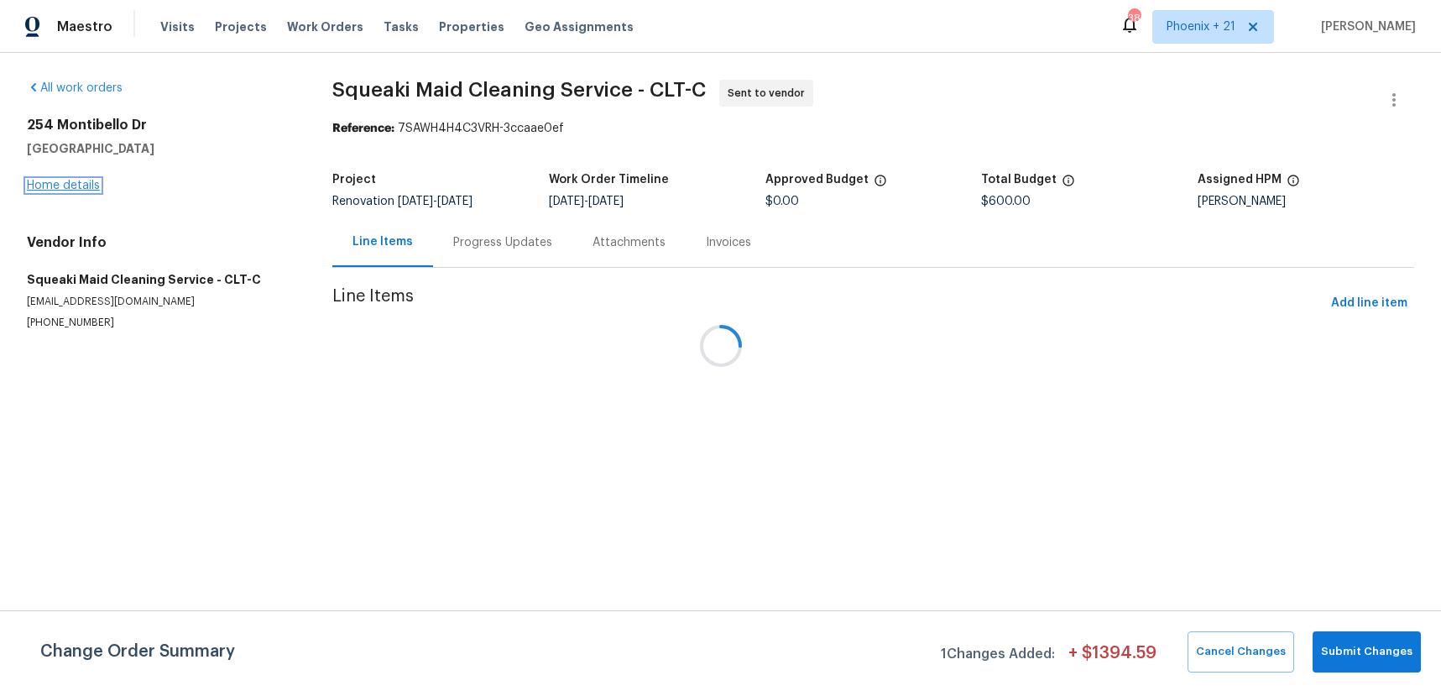
click at [83, 187] on link "Home details" at bounding box center [63, 186] width 73 height 12
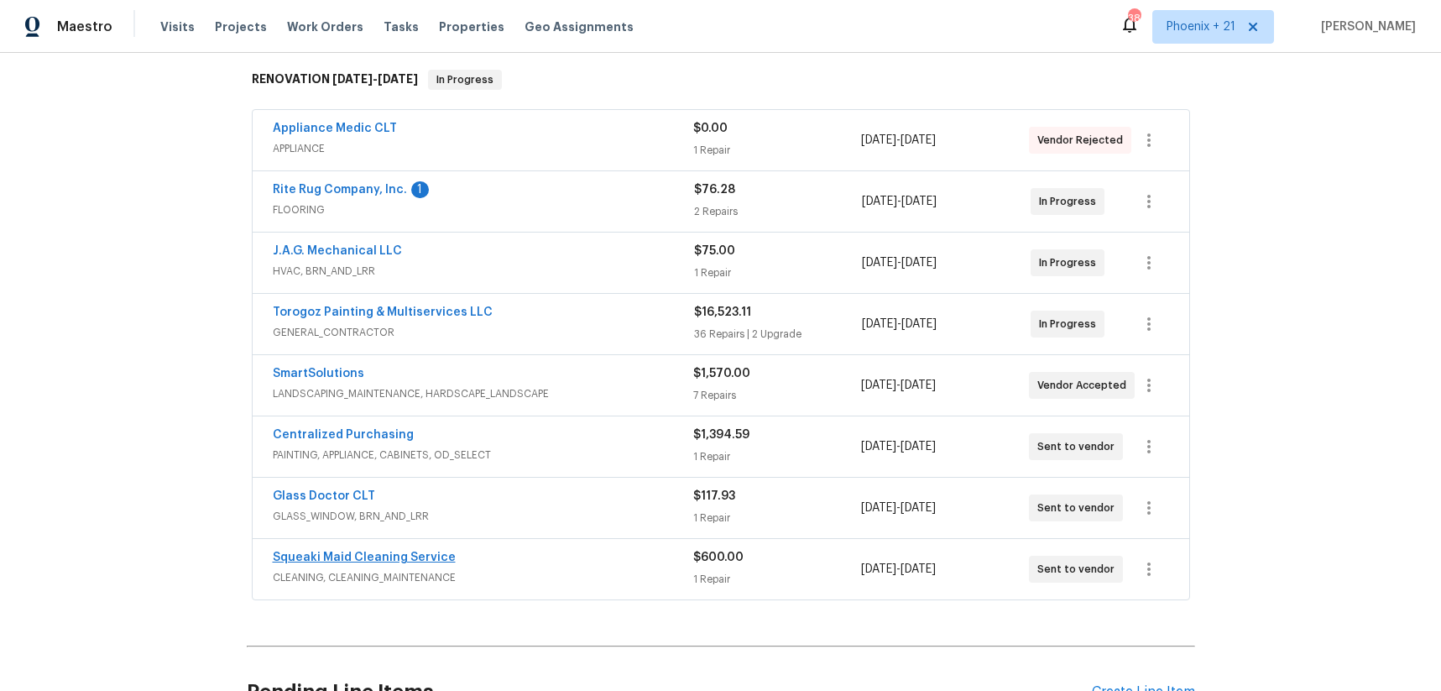
scroll to position [268, 0]
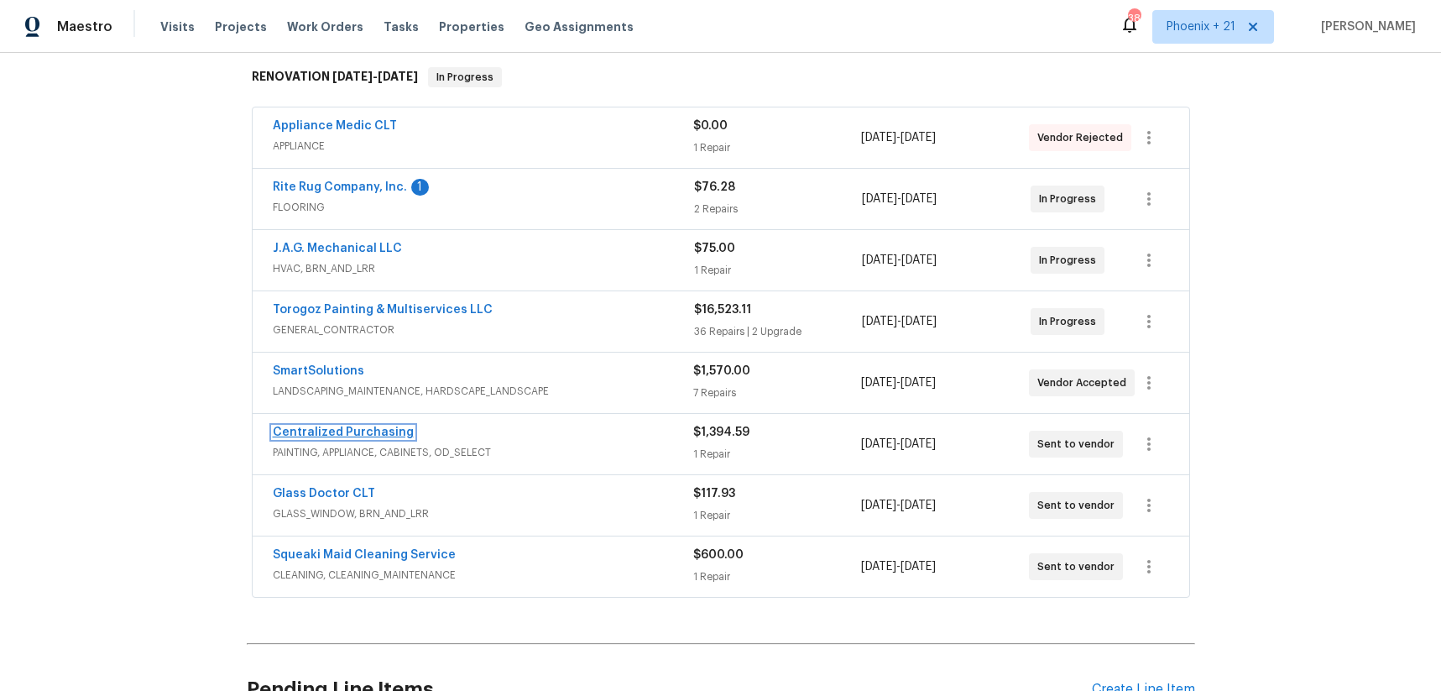
click at [350, 436] on link "Centralized Purchasing" at bounding box center [343, 432] width 141 height 12
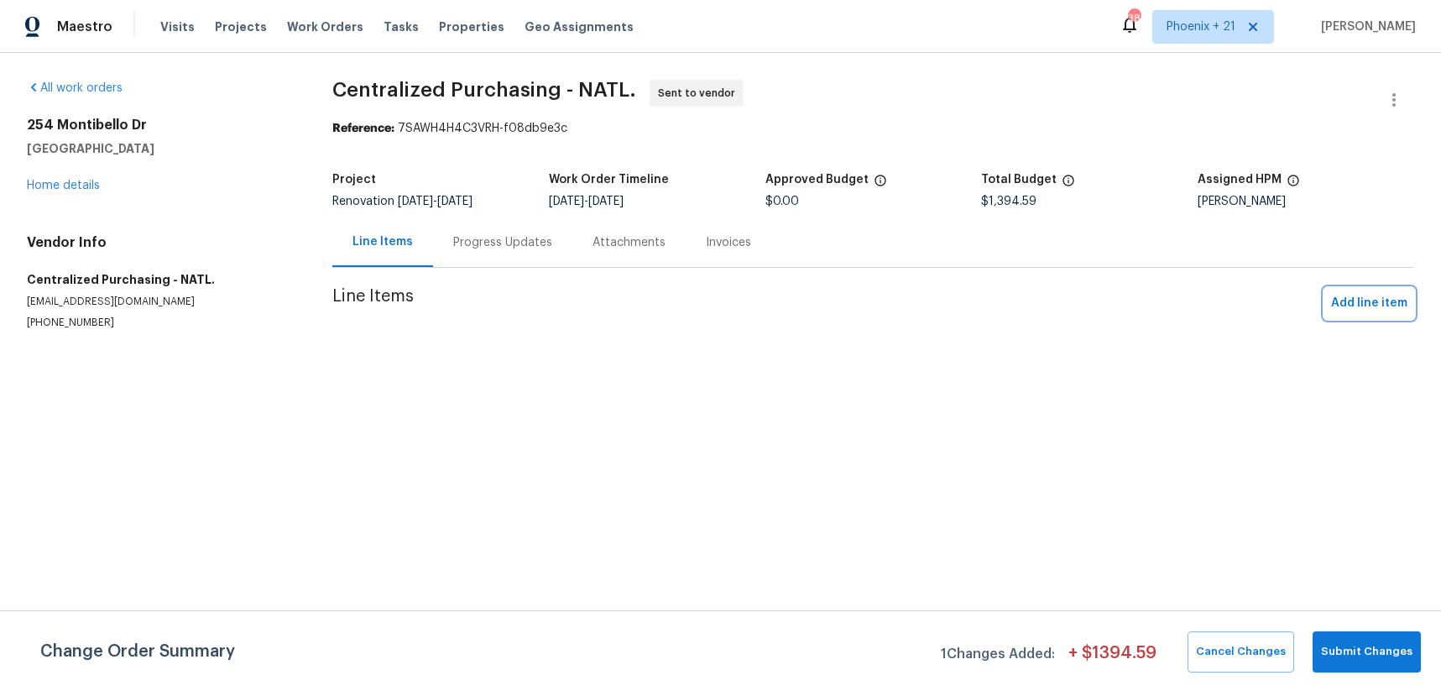
click at [1380, 302] on span "Add line item" at bounding box center [1369, 303] width 76 height 21
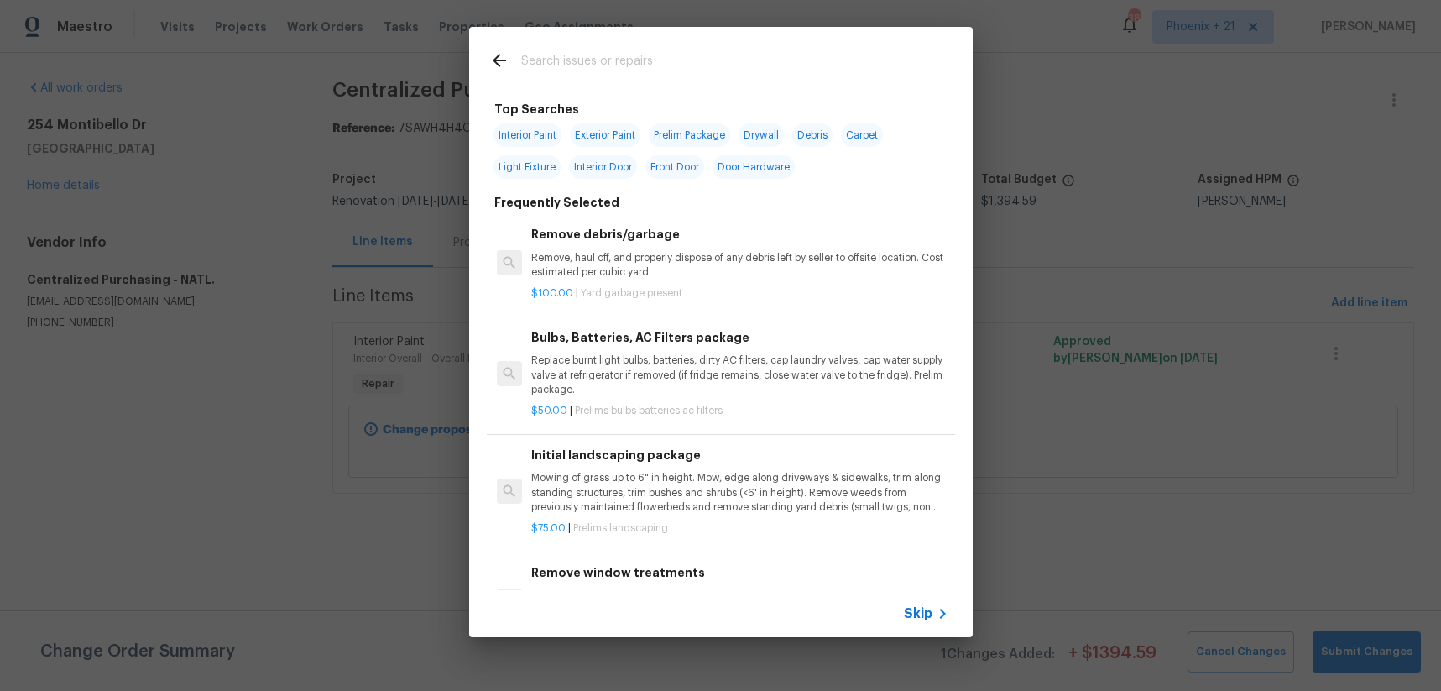
click at [645, 72] on input "text" at bounding box center [699, 62] width 356 height 25
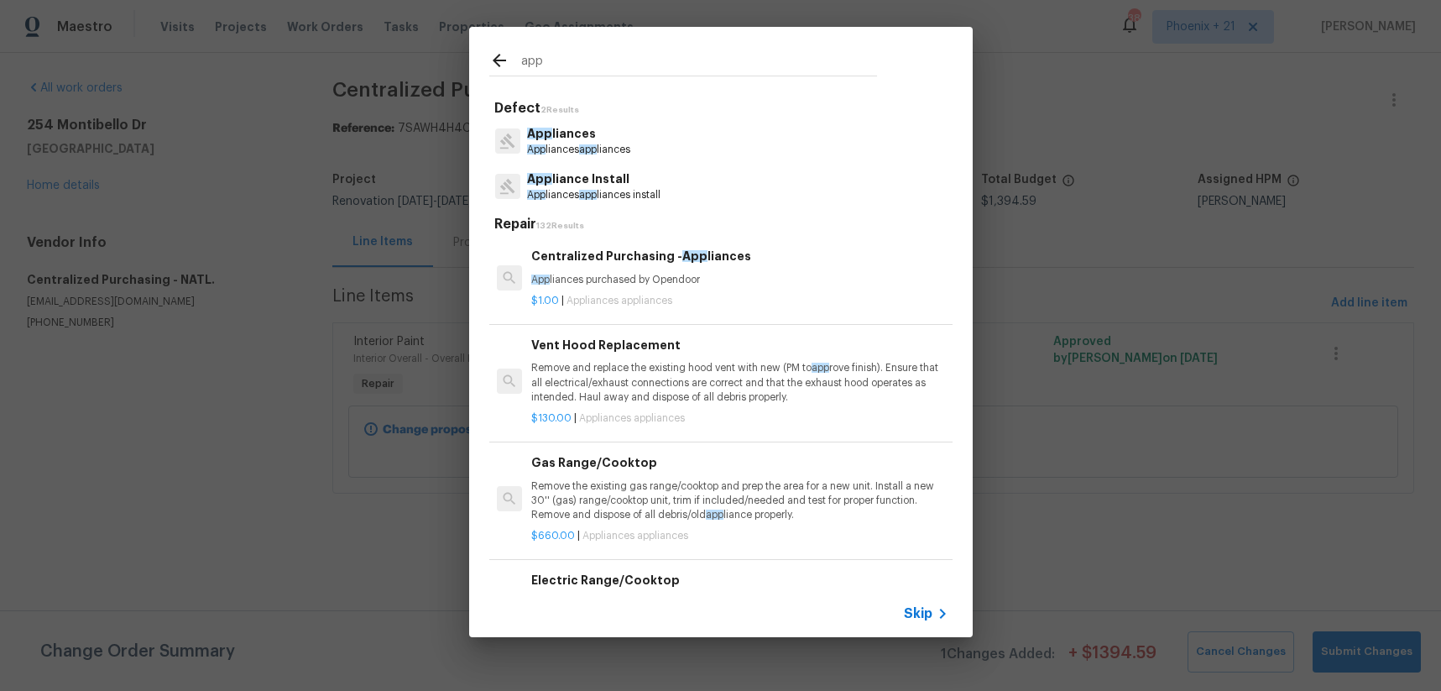
type input "app"
click at [710, 269] on div "Centralized Purchasing - App liances App liances purchased by Opendoor" at bounding box center [739, 267] width 416 height 40
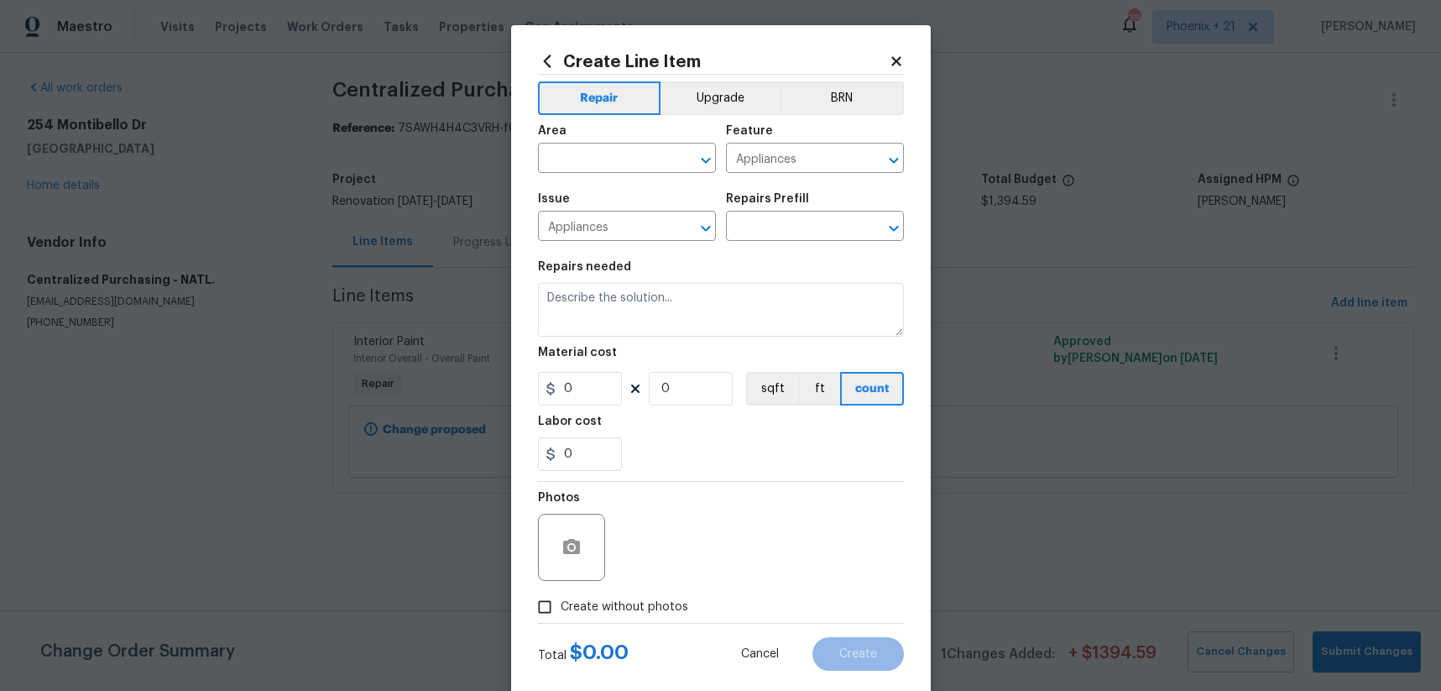
type input "Centralized Purchasing - Appliances $1.00"
type textarea "Appliances purchased by Opendoor"
type input "1"
drag, startPoint x: 724, startPoint y: 97, endPoint x: 668, endPoint y: 143, distance: 72.7
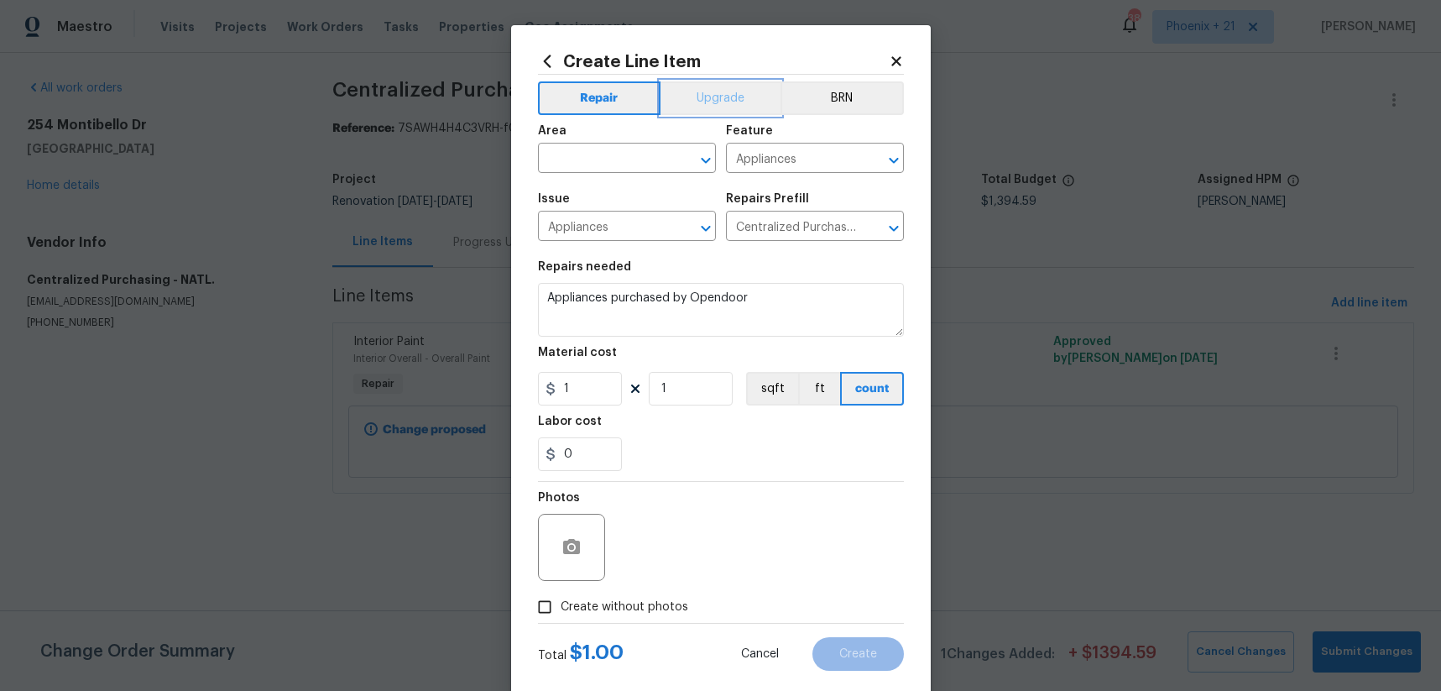
click at [724, 97] on button "Upgrade" at bounding box center [720, 98] width 120 height 34
click at [635, 161] on input "text" at bounding box center [603, 160] width 131 height 26
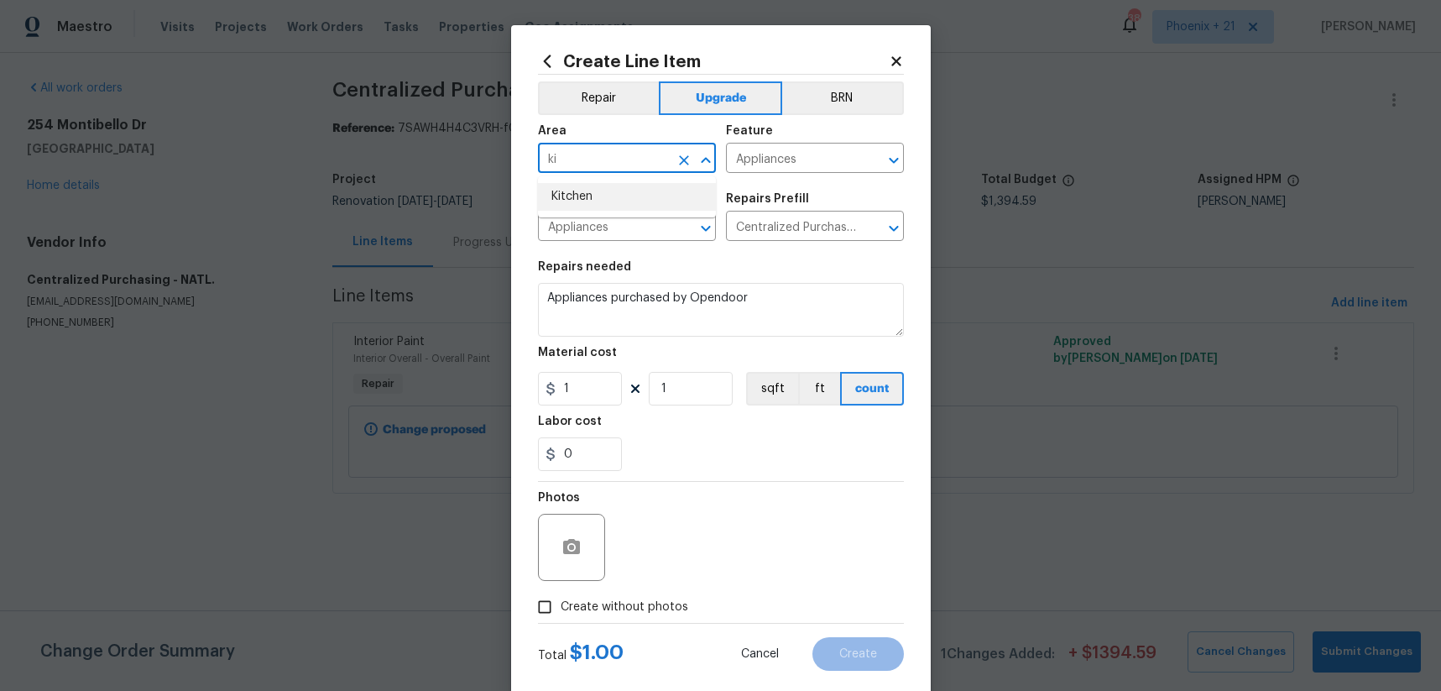
click at [634, 194] on li "Kitchen" at bounding box center [627, 197] width 178 height 28
type input "Kitchen"
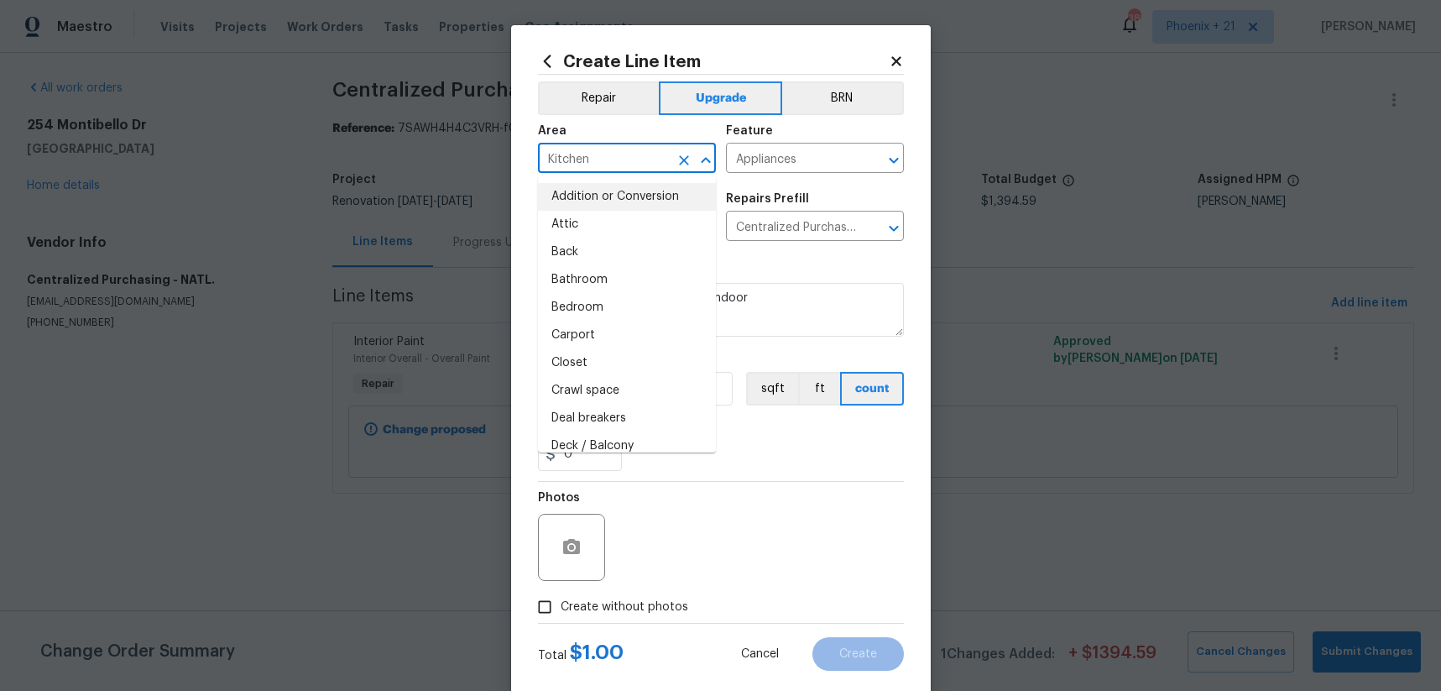
drag, startPoint x: 752, startPoint y: 422, endPoint x: 654, endPoint y: 406, distance: 99.5
click at [752, 422] on div "Labor cost" at bounding box center [721, 426] width 366 height 22
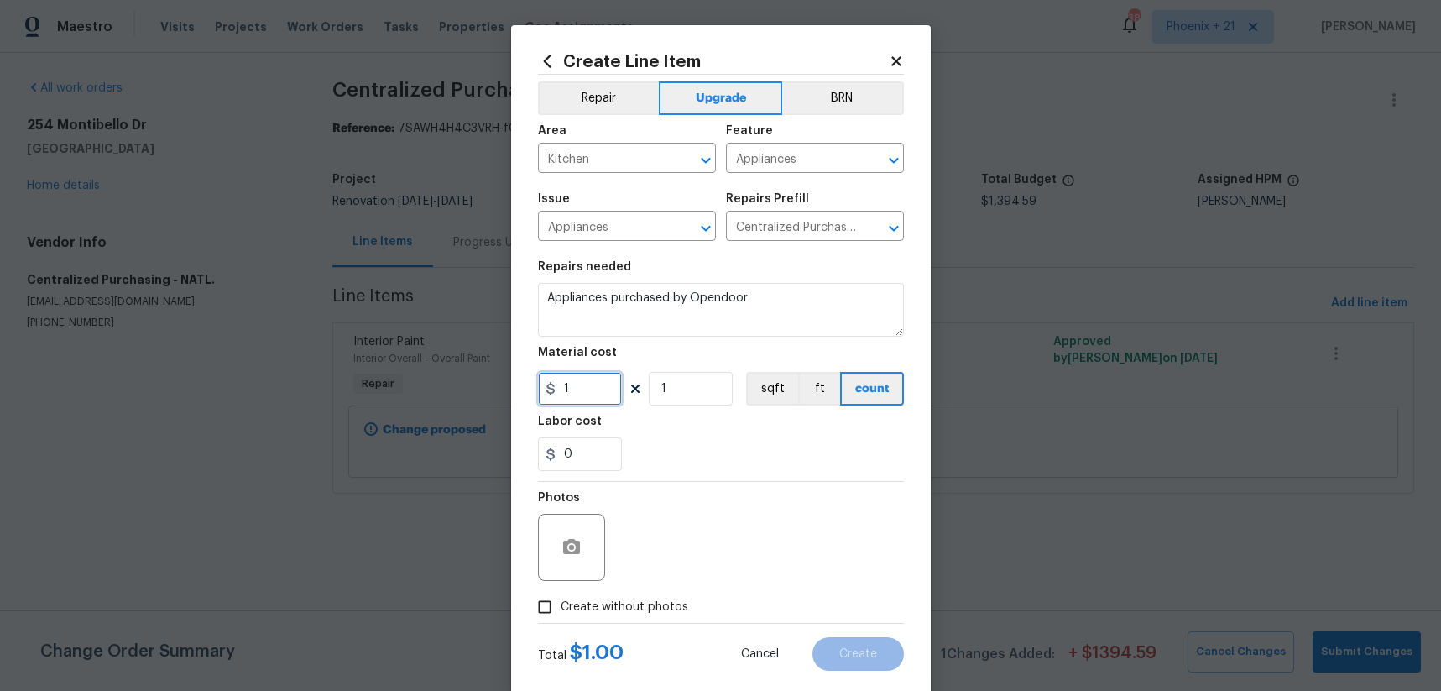
drag, startPoint x: 561, startPoint y: 385, endPoint x: 592, endPoint y: 386, distance: 31.9
click at [592, 386] on input "1" at bounding box center [580, 389] width 84 height 34
type input "705.29"
click at [673, 616] on label "Create without photos" at bounding box center [608, 607] width 159 height 32
click at [561, 616] on input "Create without photos" at bounding box center [545, 607] width 32 height 32
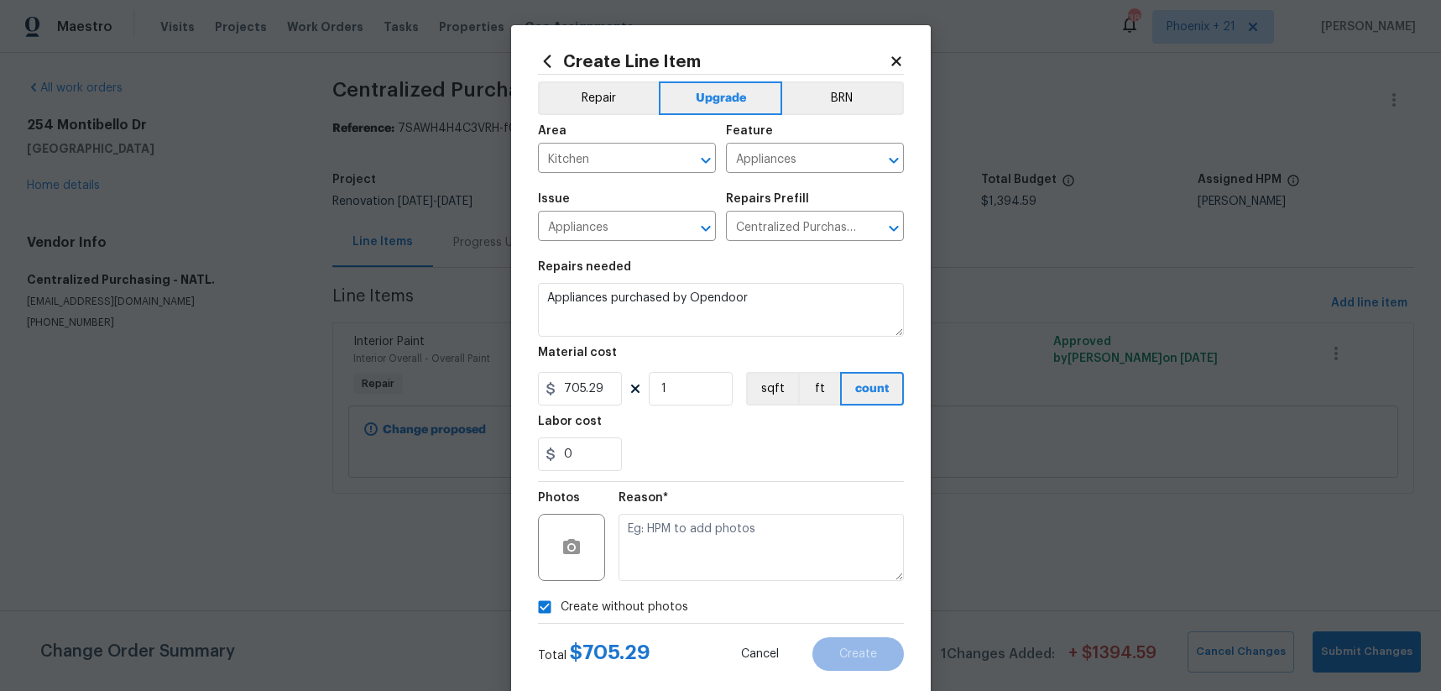
click at [669, 605] on span "Create without photos" at bounding box center [625, 607] width 128 height 18
click at [561, 605] on input "Create without photos" at bounding box center [545, 607] width 32 height 32
click at [669, 605] on span "Create without photos" at bounding box center [625, 607] width 128 height 18
click at [561, 605] on input "Create without photos" at bounding box center [545, 607] width 32 height 32
checkbox input "true"
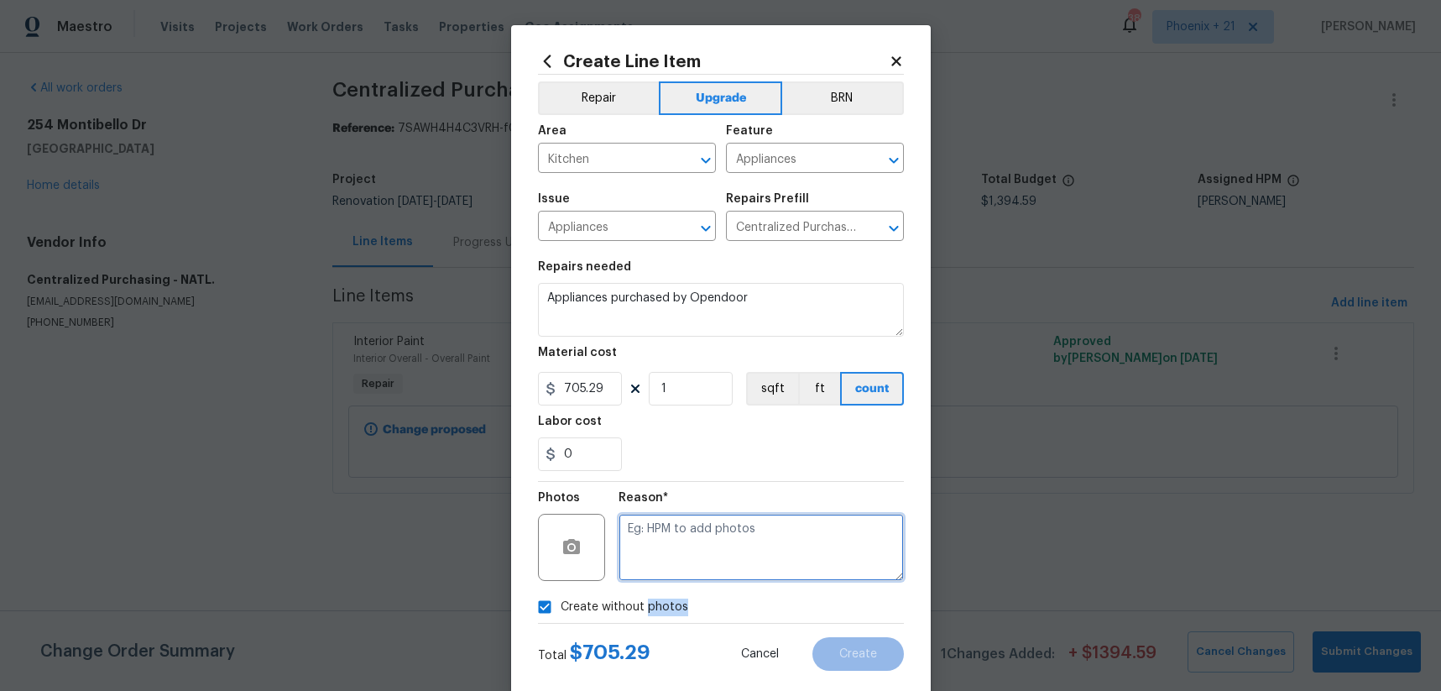
click at [679, 569] on textarea at bounding box center [760, 547] width 285 height 67
type textarea "NA"
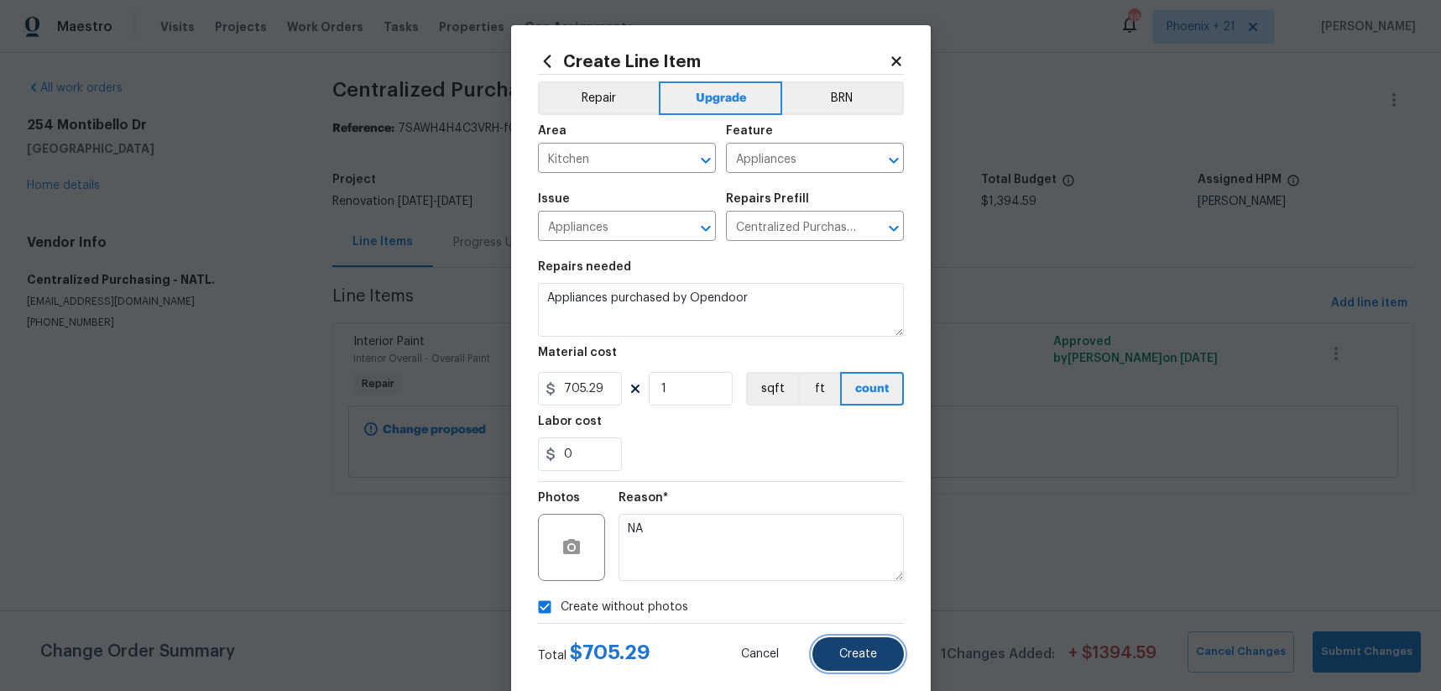
click at [843, 644] on button "Create" at bounding box center [857, 654] width 91 height 34
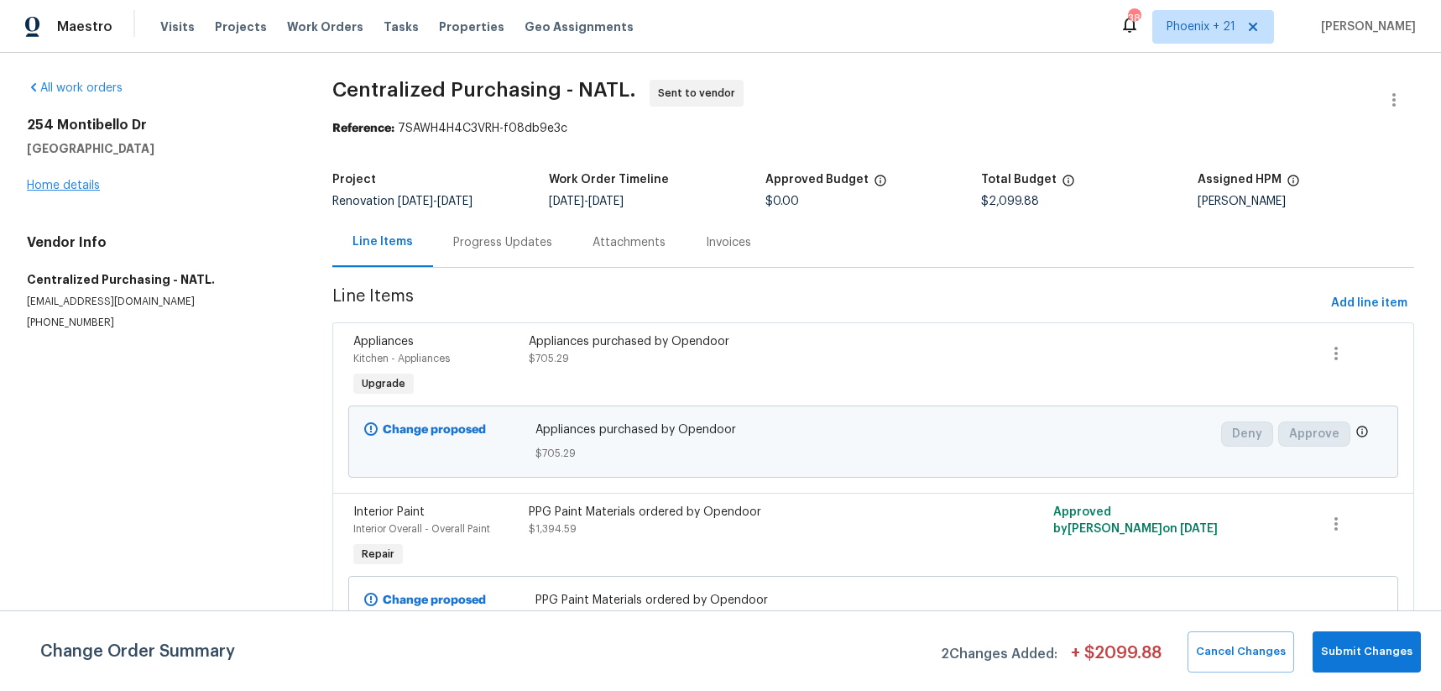
drag, startPoint x: 108, startPoint y: 196, endPoint x: 92, endPoint y: 189, distance: 17.3
click at [106, 194] on div "All work orders 254 Montibello Dr Mooresville, NC 28117 Home details Vendor Inf…" at bounding box center [159, 205] width 265 height 250
click at [92, 189] on link "Home details" at bounding box center [63, 186] width 73 height 12
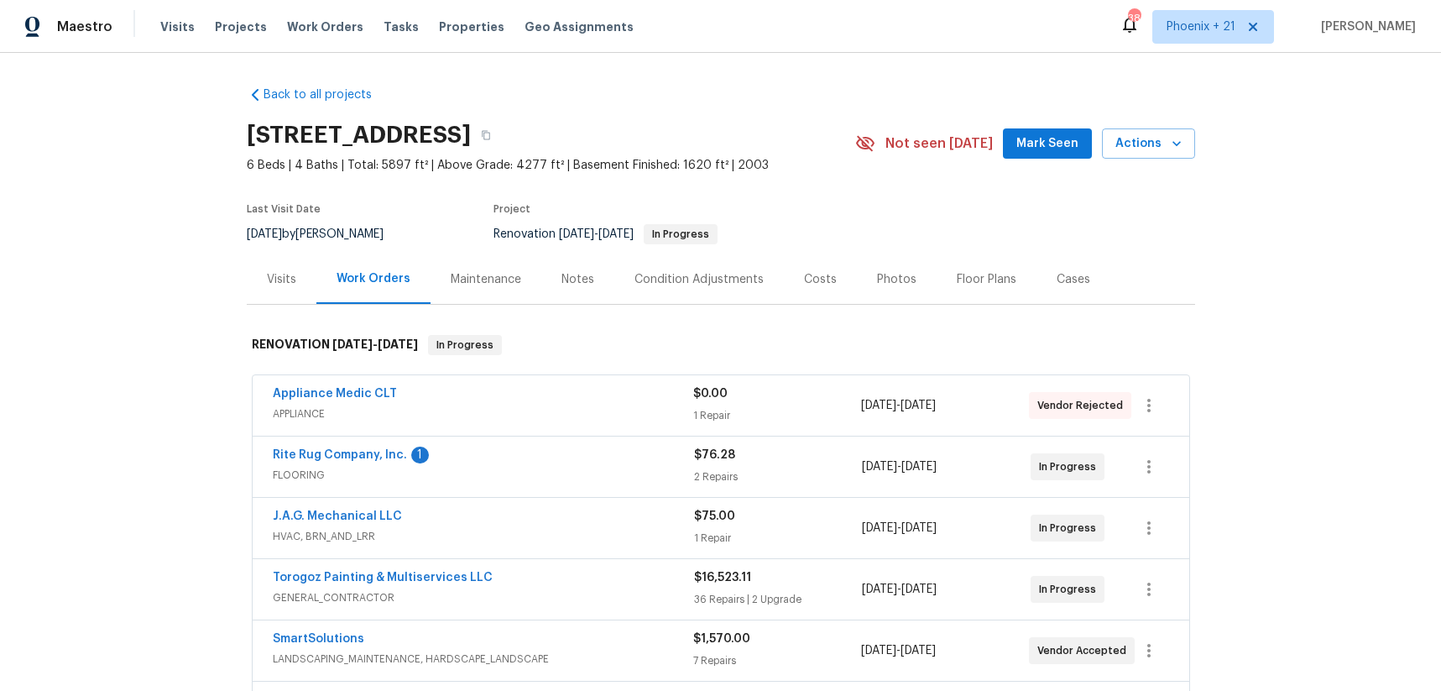
scroll to position [132, 0]
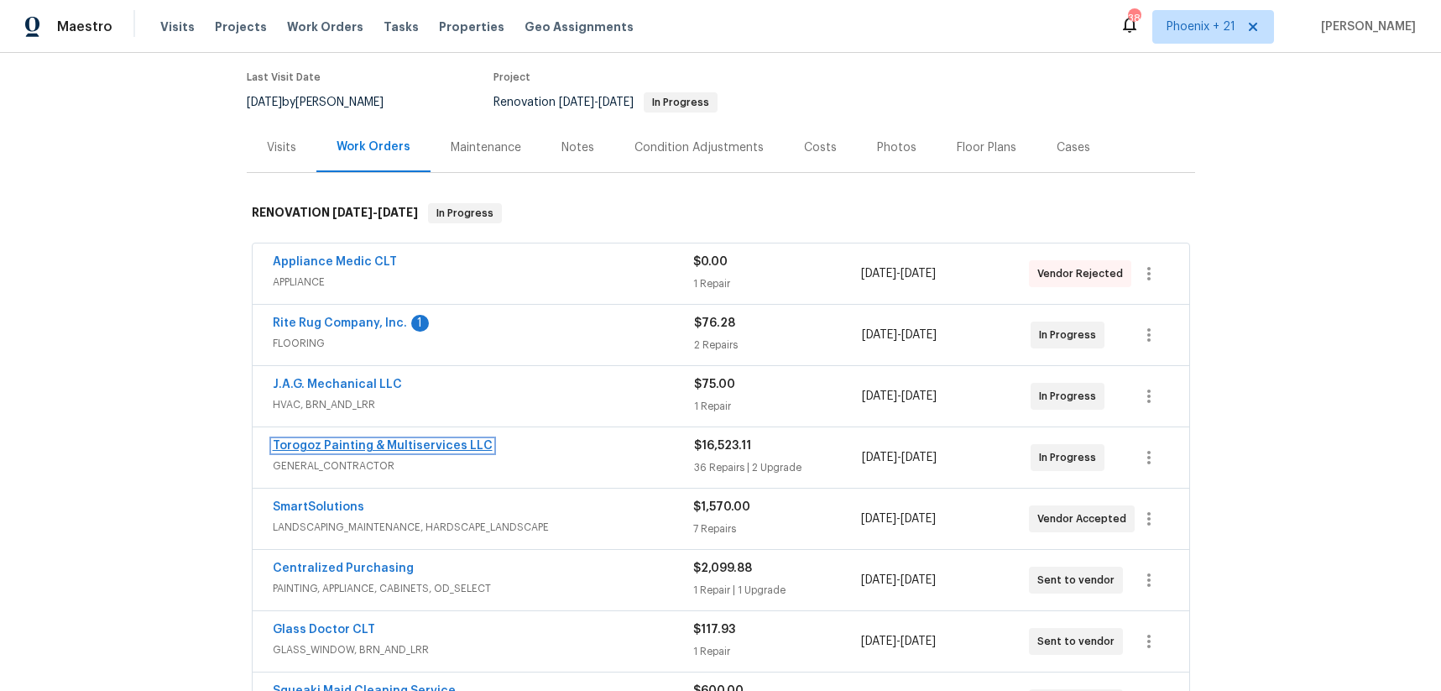
click at [357, 445] on link "Torogoz Painting & Multiservices LLC" at bounding box center [383, 446] width 220 height 12
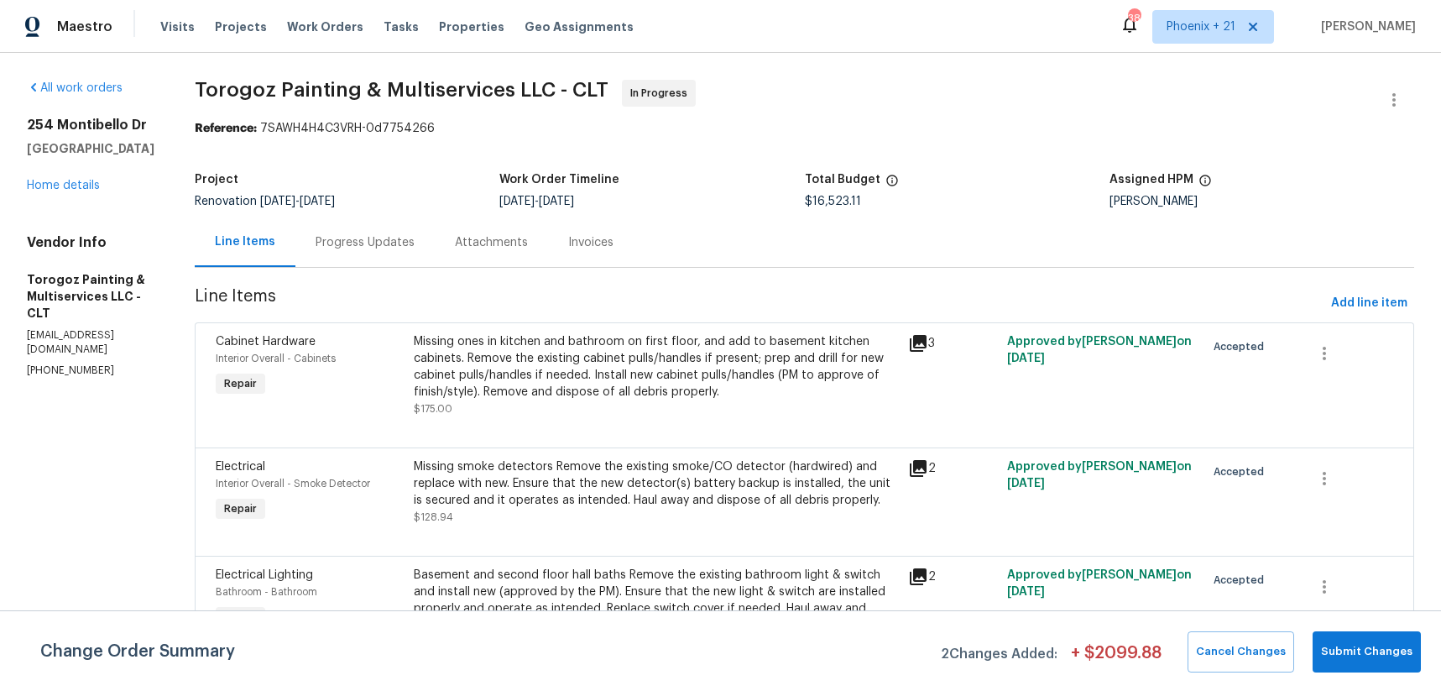
click at [399, 249] on div "Progress Updates" at bounding box center [365, 242] width 99 height 17
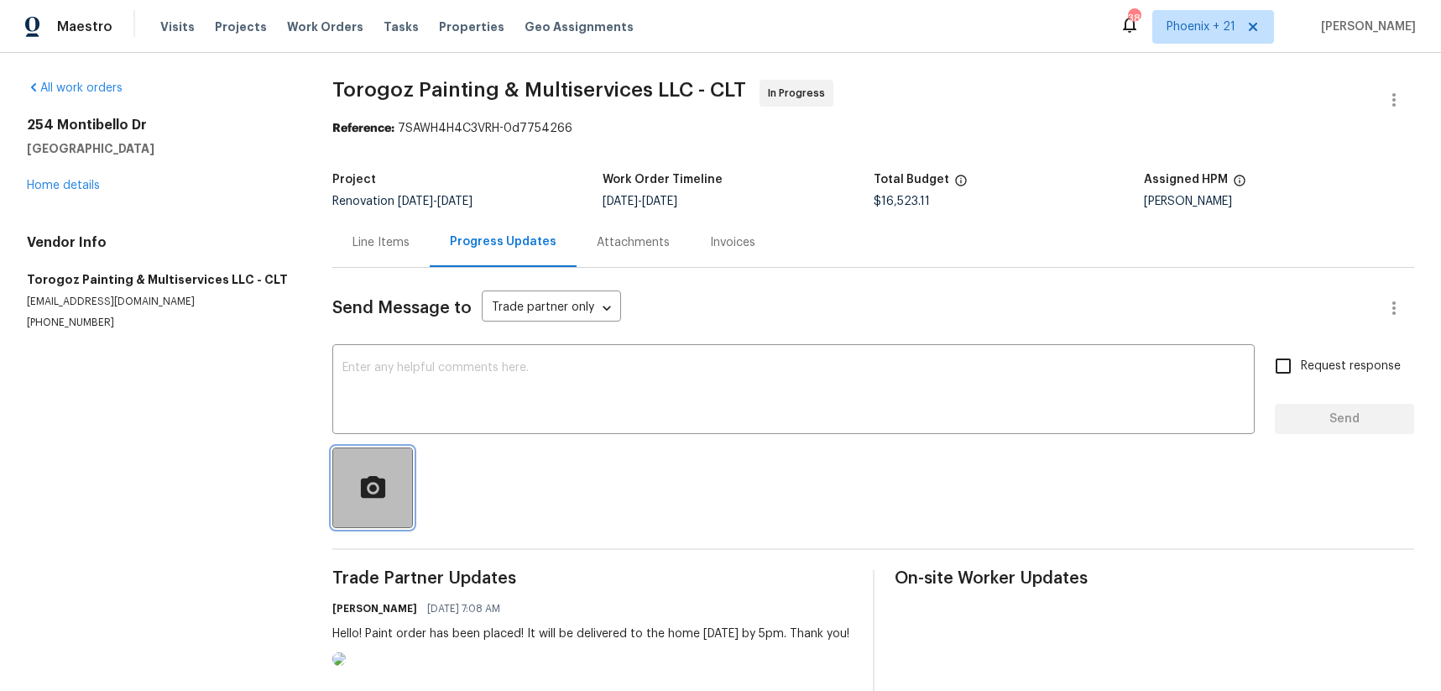
click at [384, 486] on icon "button" at bounding box center [372, 486] width 24 height 22
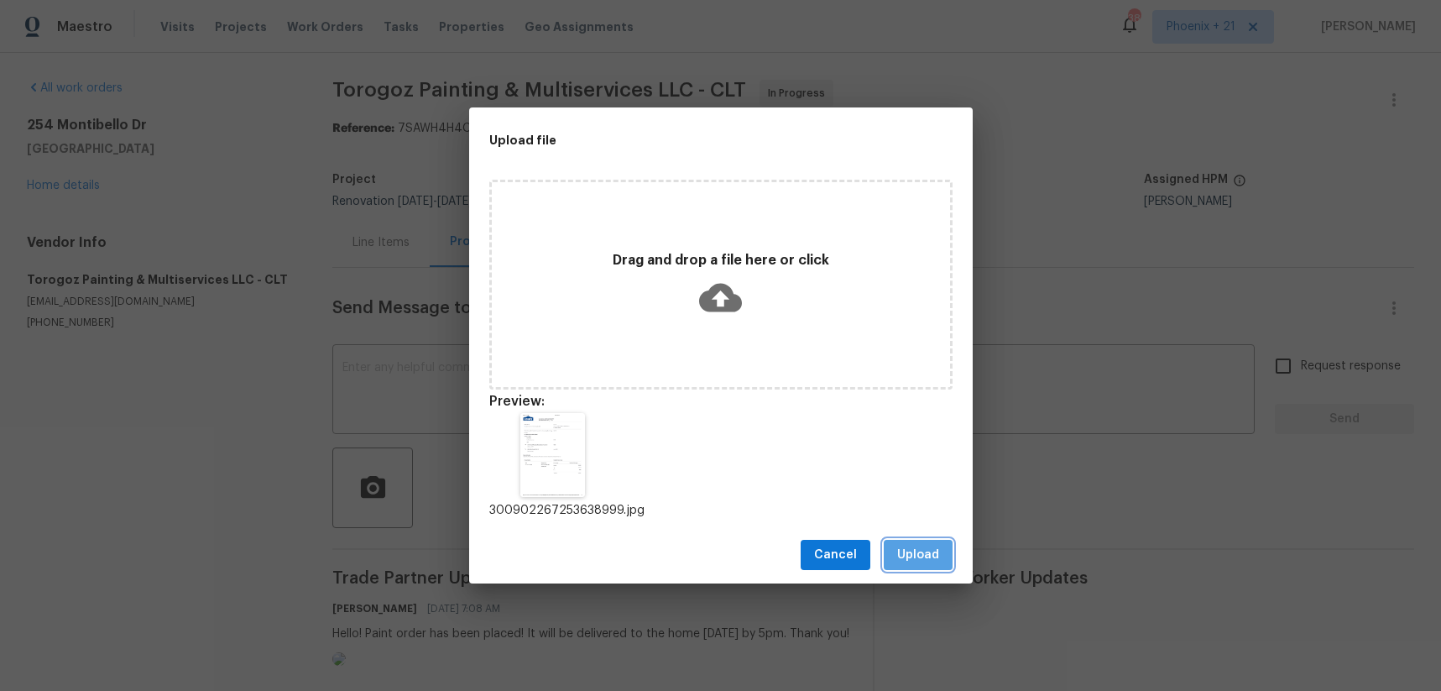
click at [918, 545] on span "Upload" at bounding box center [918, 555] width 42 height 21
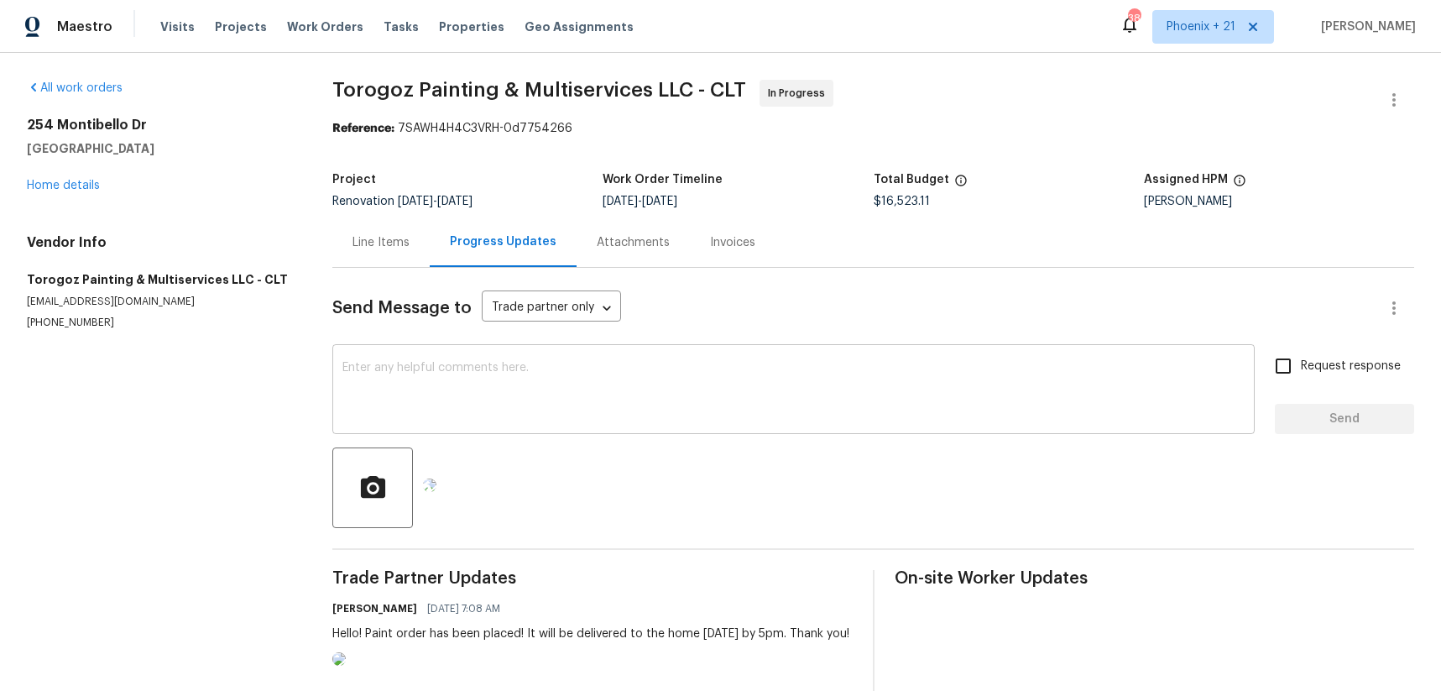
click at [535, 415] on textarea at bounding box center [793, 391] width 902 height 59
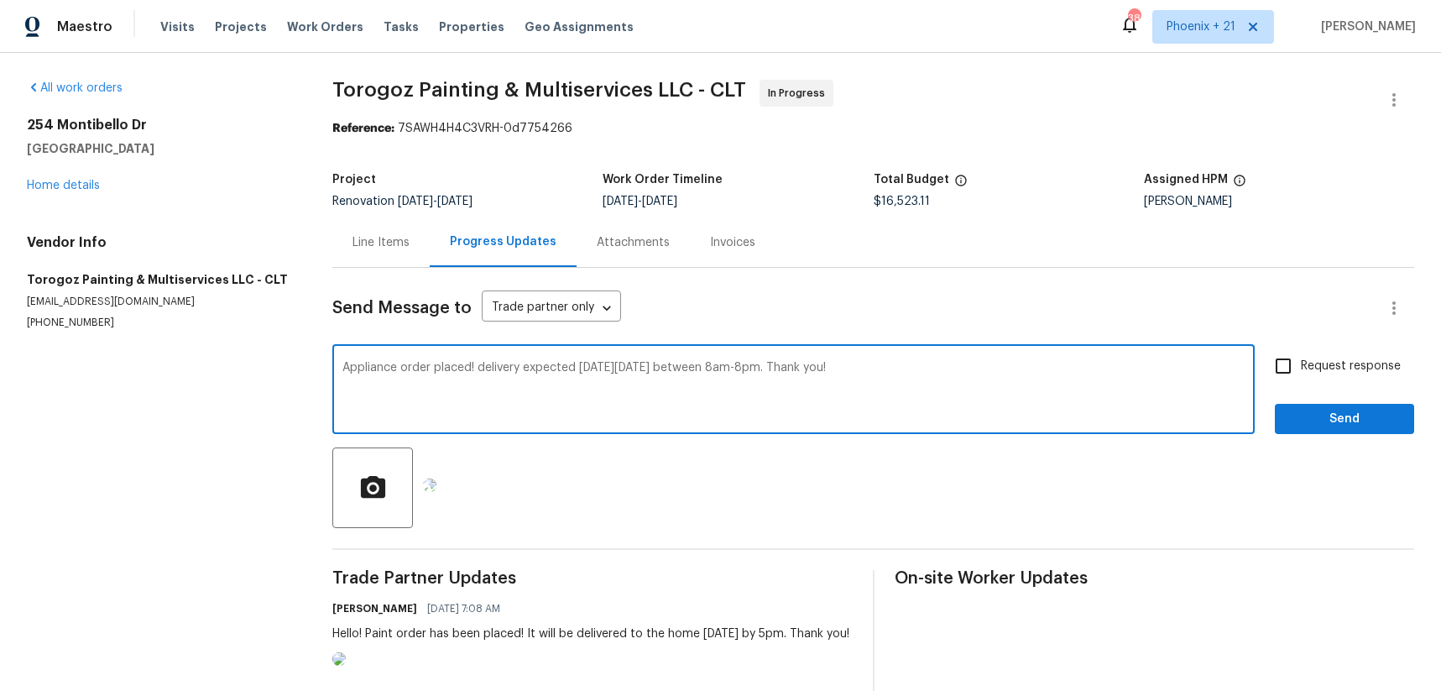
type textarea "Appliance order placed! delivery expected on Monday 9/29 between 8am-8pm. Thank…"
click at [1368, 427] on span "Send" at bounding box center [1344, 419] width 112 height 21
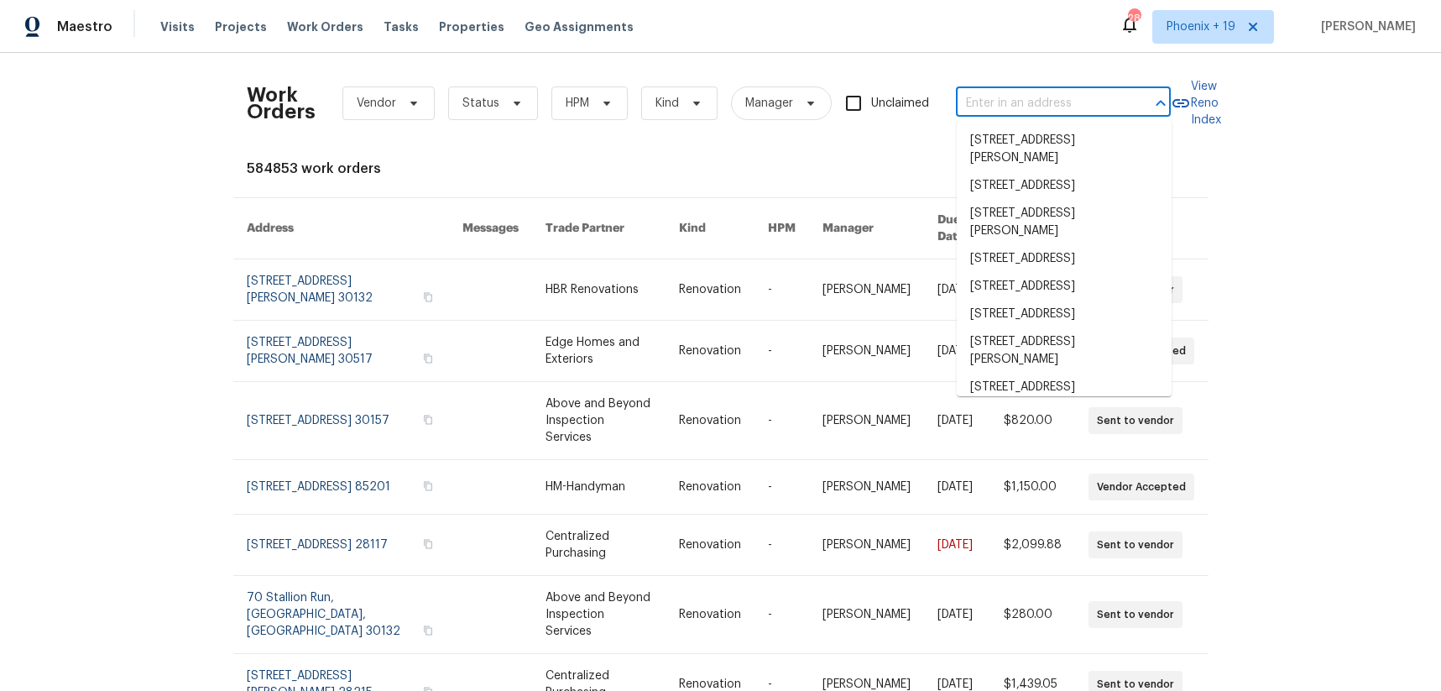
click at [974, 104] on input "text" at bounding box center [1040, 104] width 168 height 26
paste input "[STREET_ADDRESS]"
type input "[STREET_ADDRESS]"
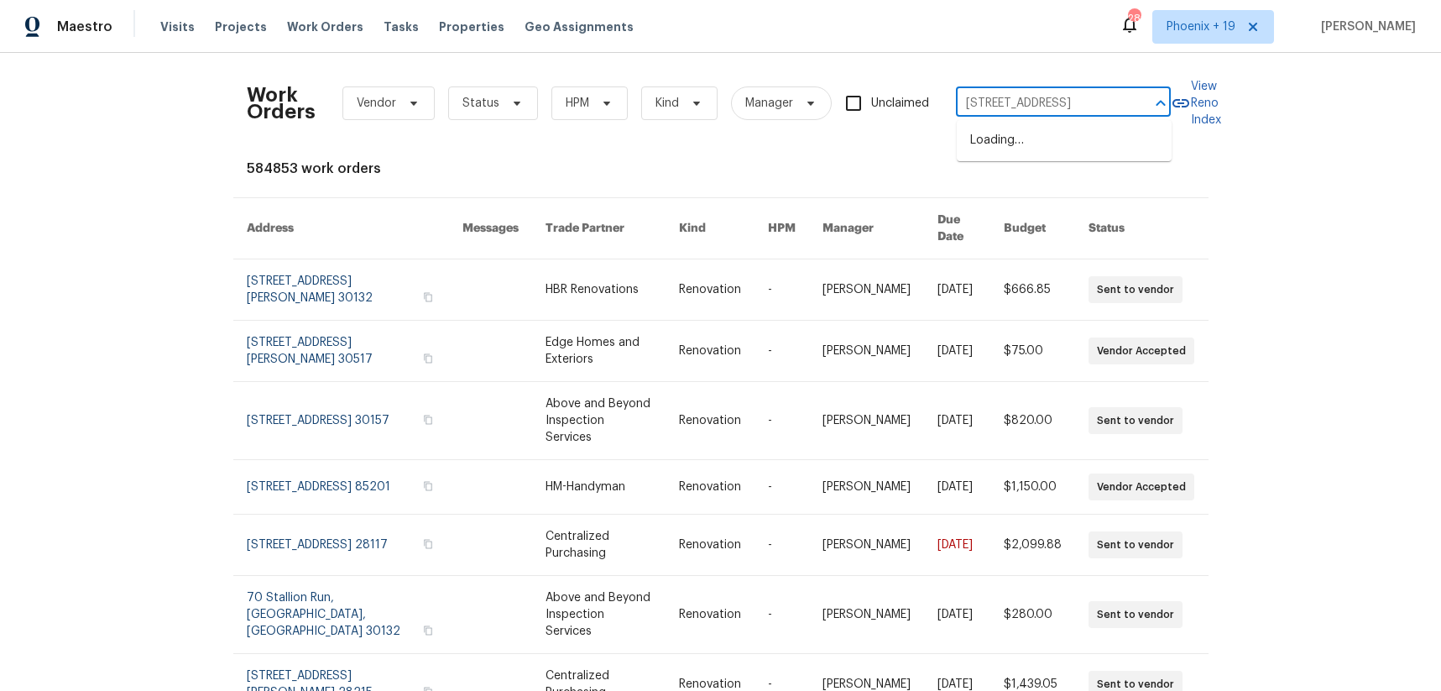
scroll to position [0, 64]
click at [983, 135] on li "[STREET_ADDRESS]" at bounding box center [1064, 141] width 215 height 28
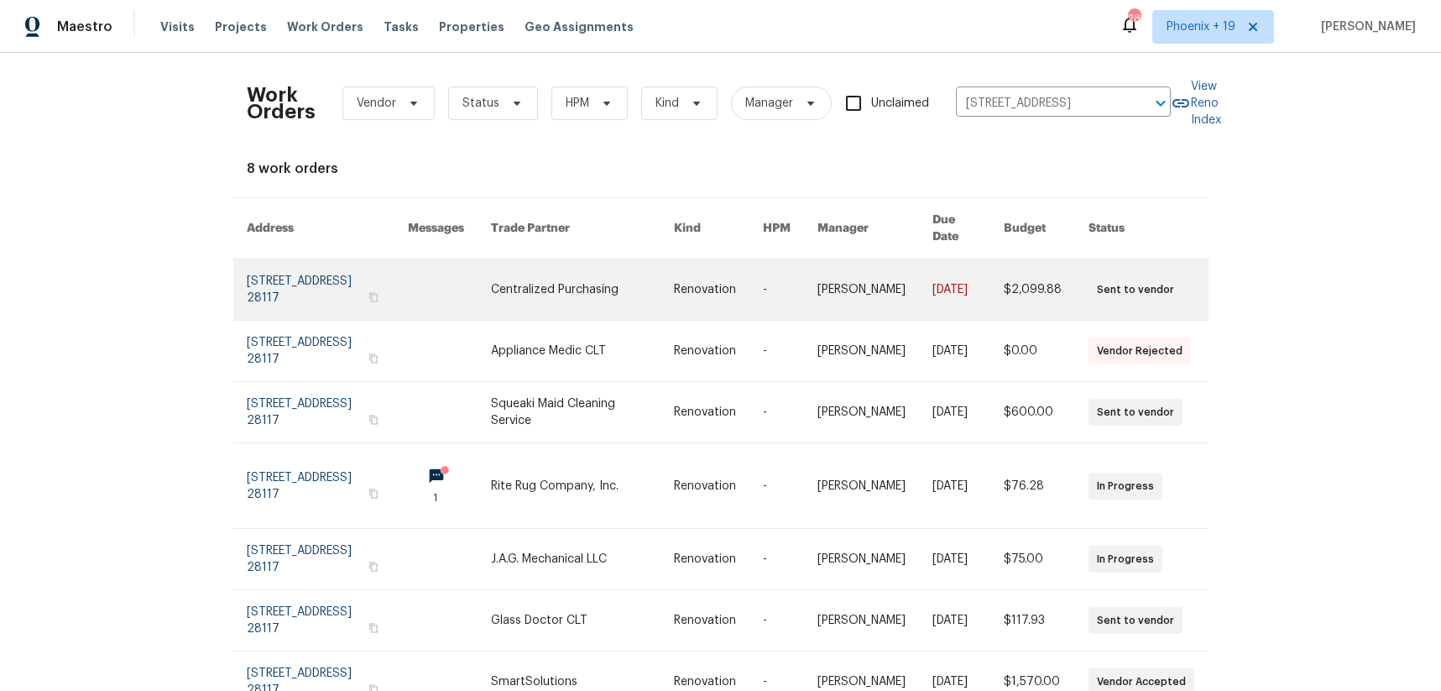
click at [514, 259] on link at bounding box center [582, 289] width 183 height 60
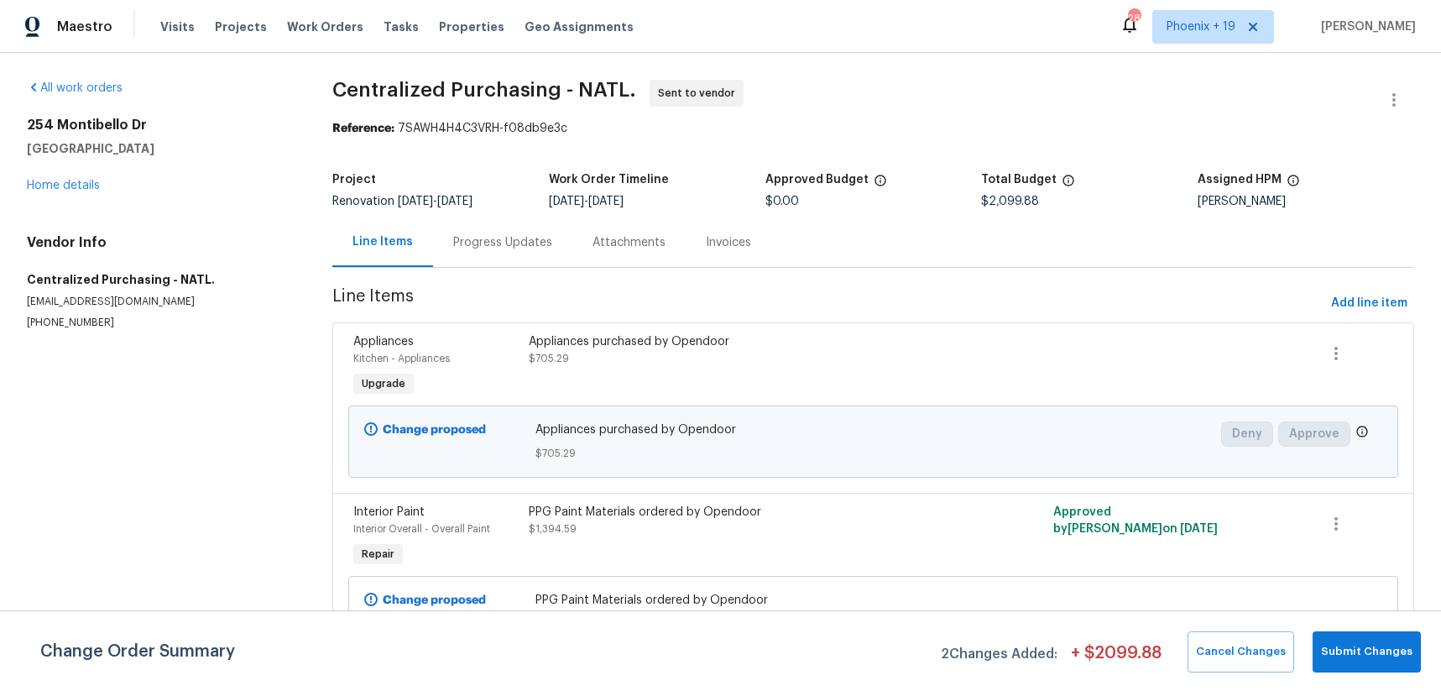
click at [771, 358] on div "Appliances purchased by Opendoor $705.29" at bounding box center [742, 350] width 427 height 34
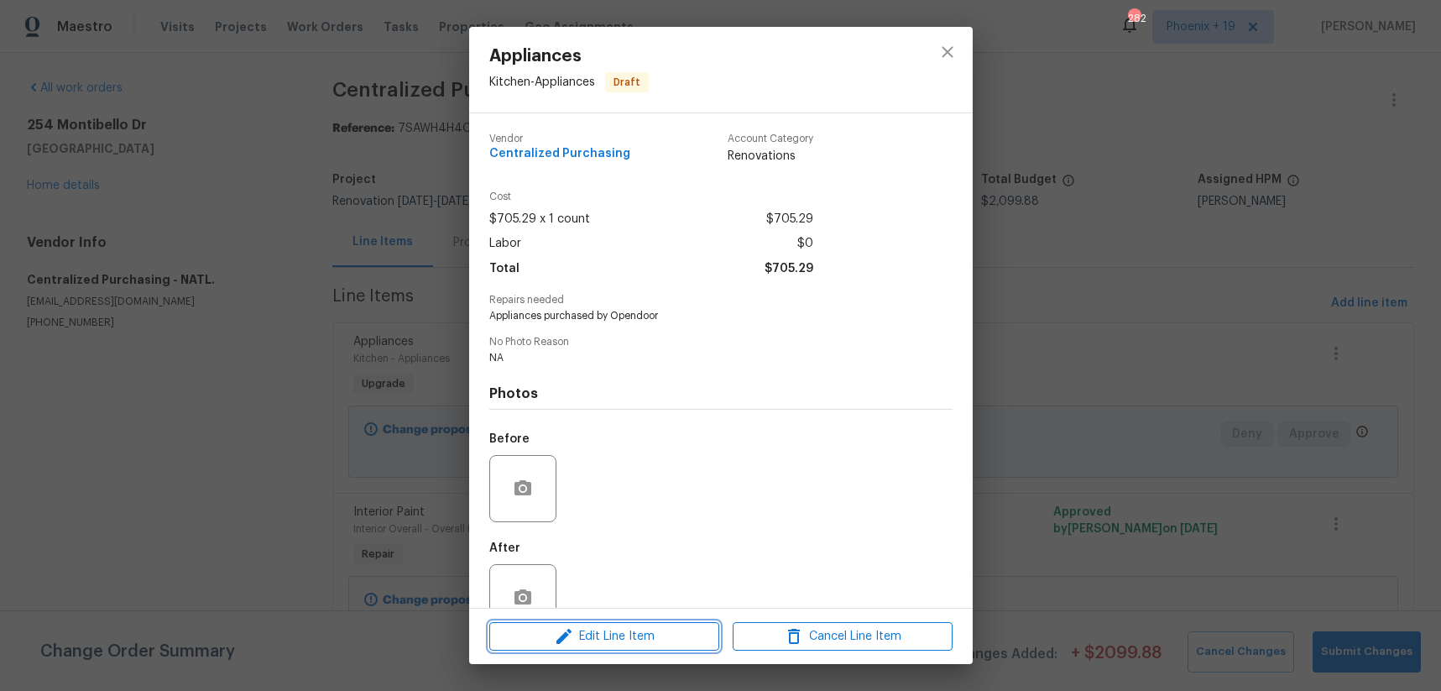
click at [675, 624] on button "Edit Line Item" at bounding box center [604, 636] width 230 height 29
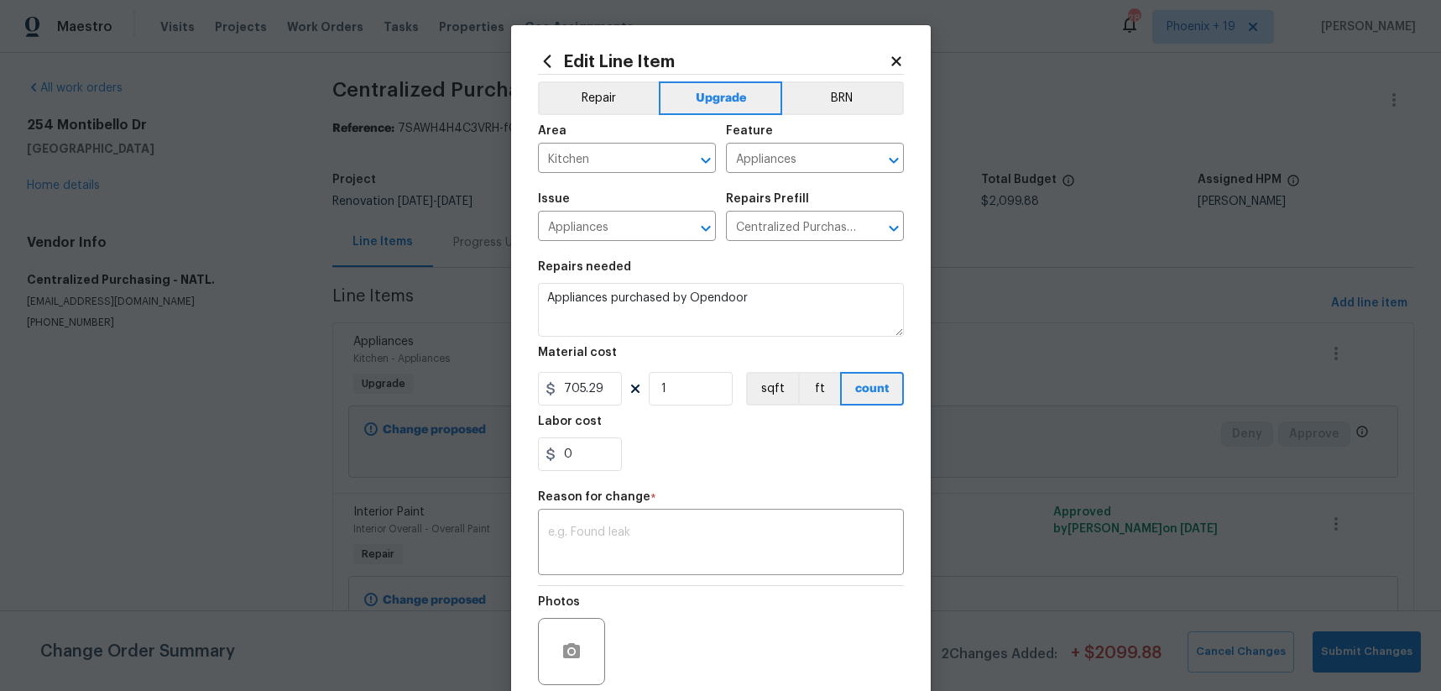
click at [906, 59] on div "Edit Line Item Repair Upgrade BRN Area Kitchen ​ Feature Appliances ​ Issue App…" at bounding box center [721, 413] width 420 height 776
click at [905, 59] on div "Edit Line Item Repair Upgrade BRN Area Kitchen ​ Feature Appliances ​ Issue App…" at bounding box center [721, 413] width 420 height 776
click at [897, 65] on icon at bounding box center [895, 60] width 9 height 9
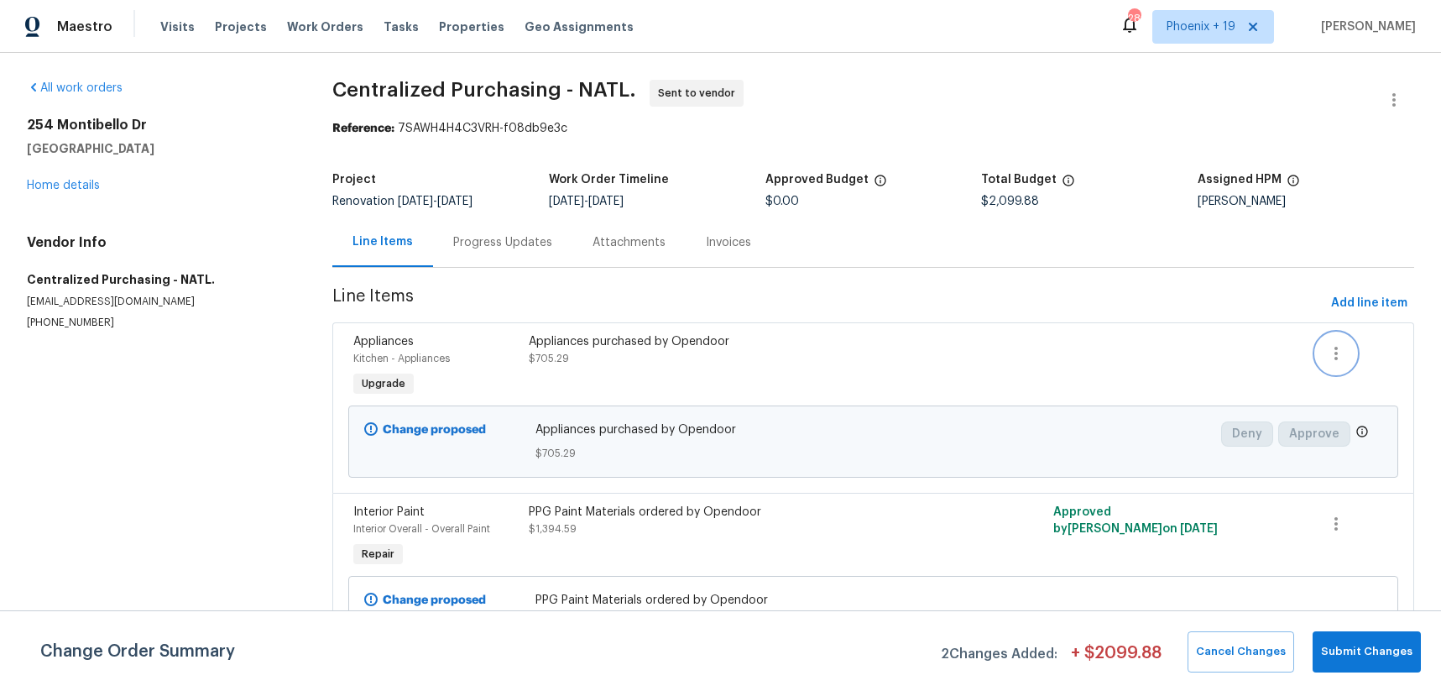
click at [1337, 346] on icon "button" at bounding box center [1336, 353] width 20 height 20
click at [1337, 357] on li "Cancel" at bounding box center [1348, 354] width 65 height 28
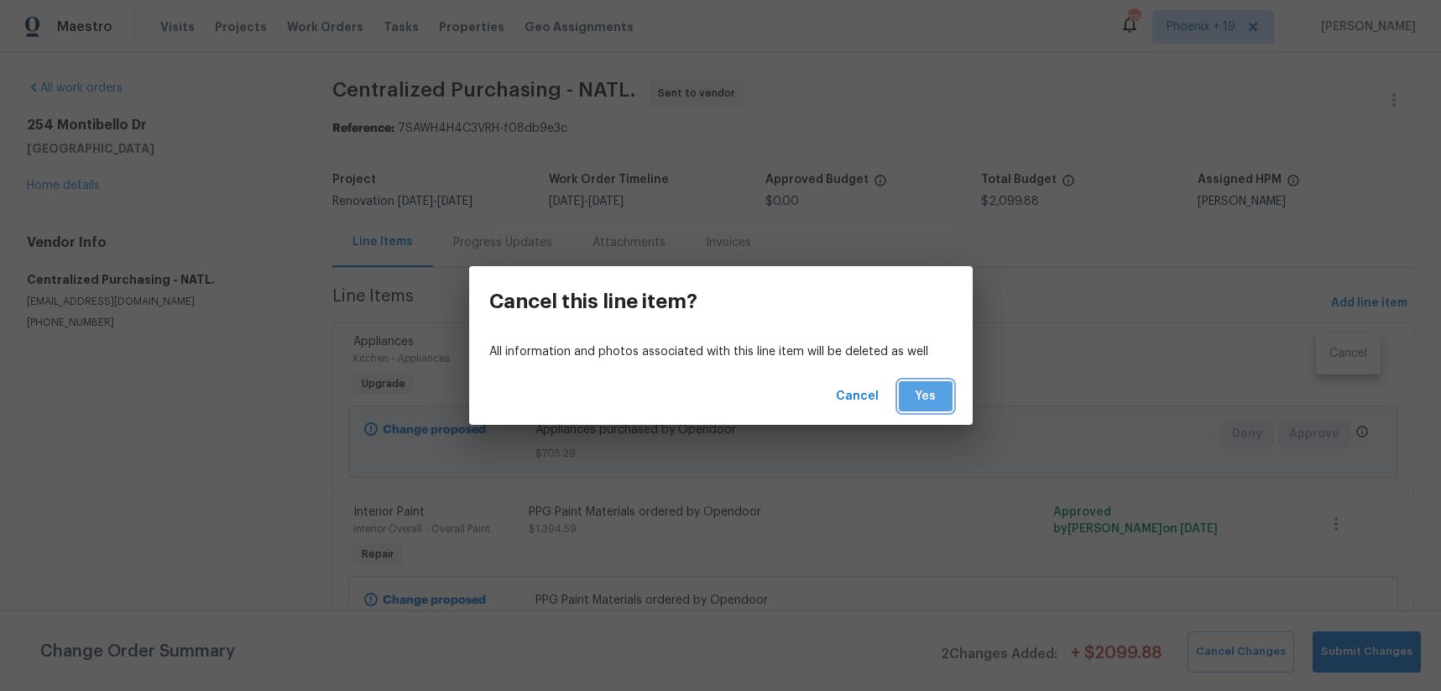
click at [931, 389] on span "Yes" at bounding box center [925, 396] width 27 height 21
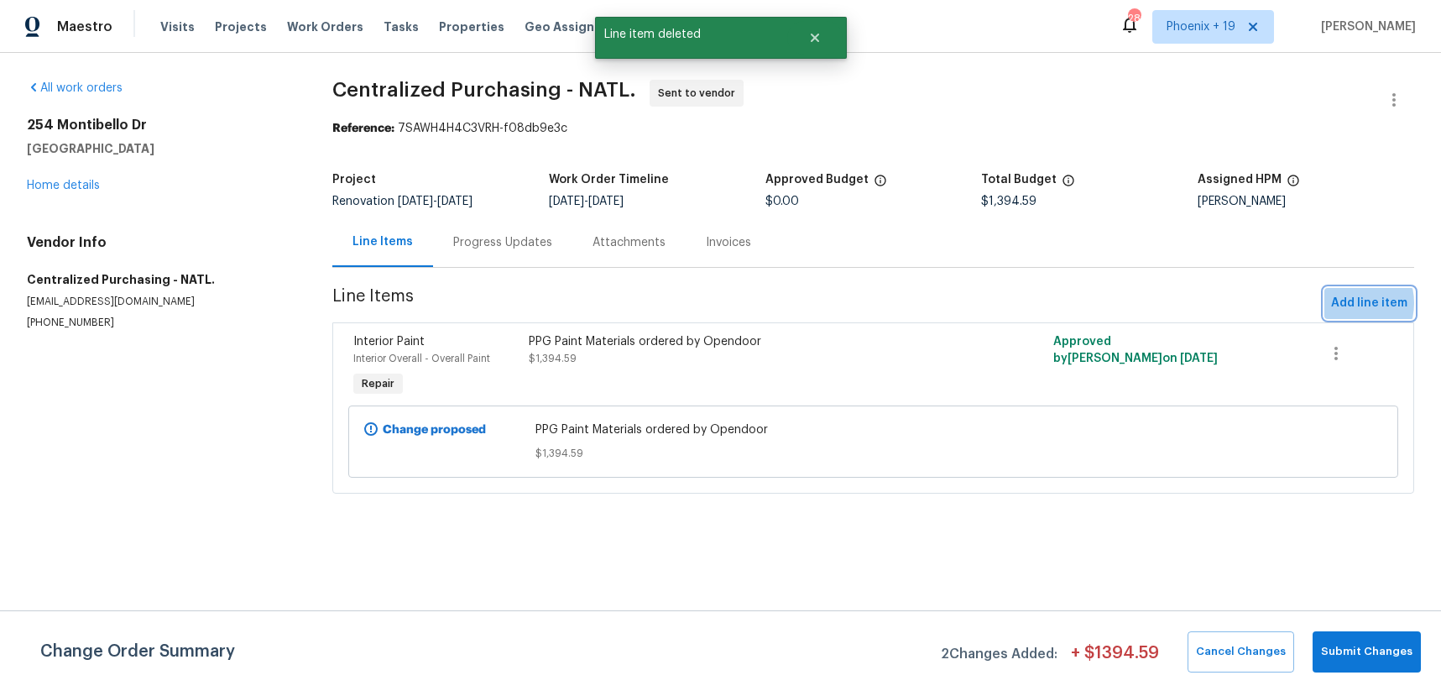
click at [1347, 304] on span "Add line item" at bounding box center [1369, 303] width 76 height 21
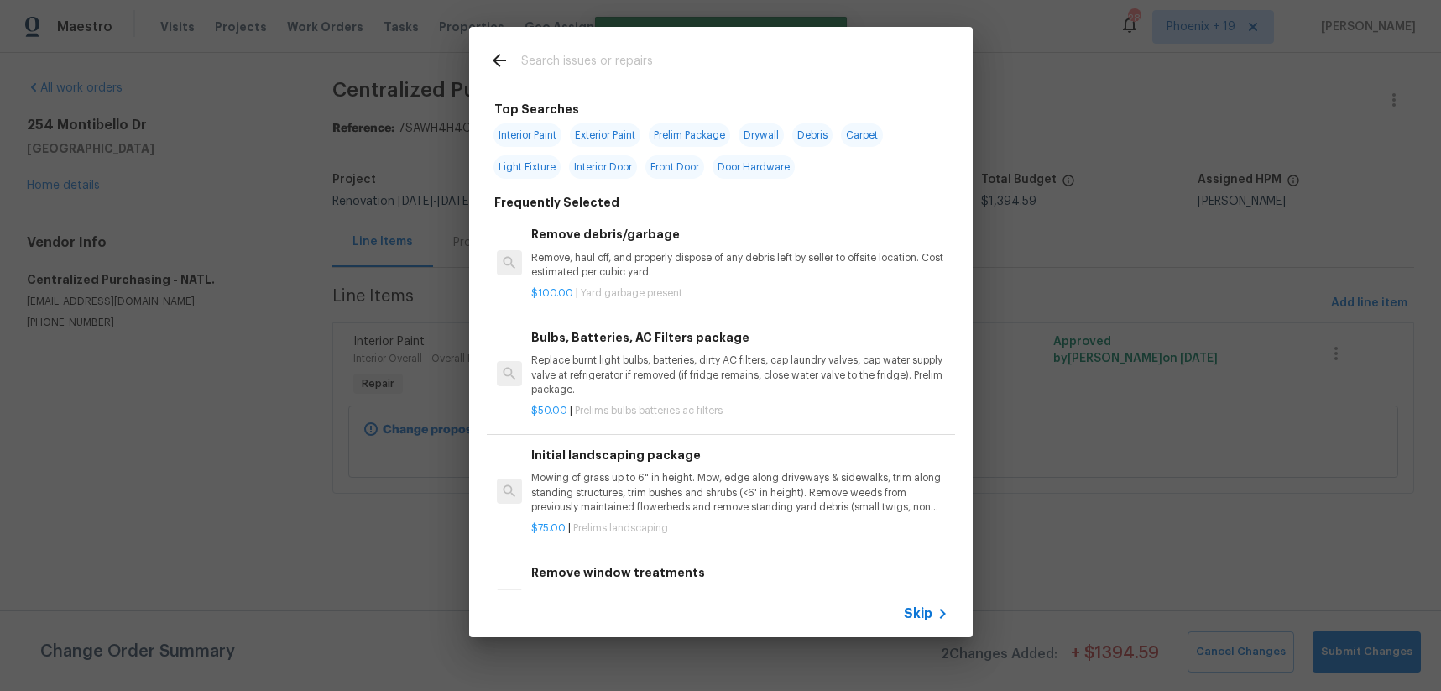
click at [691, 55] on input "text" at bounding box center [699, 62] width 356 height 25
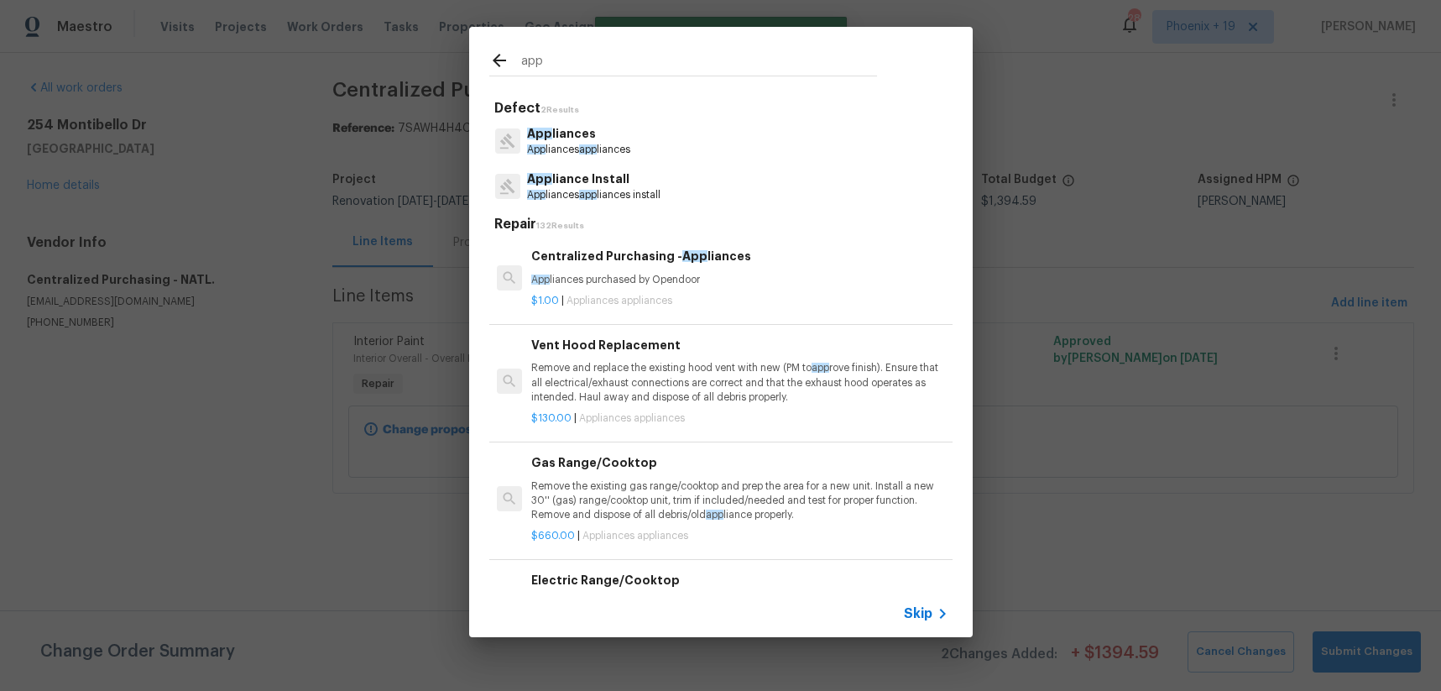
type input "app"
click at [750, 291] on div "$1.00 | Appliances appliances" at bounding box center [739, 297] width 416 height 21
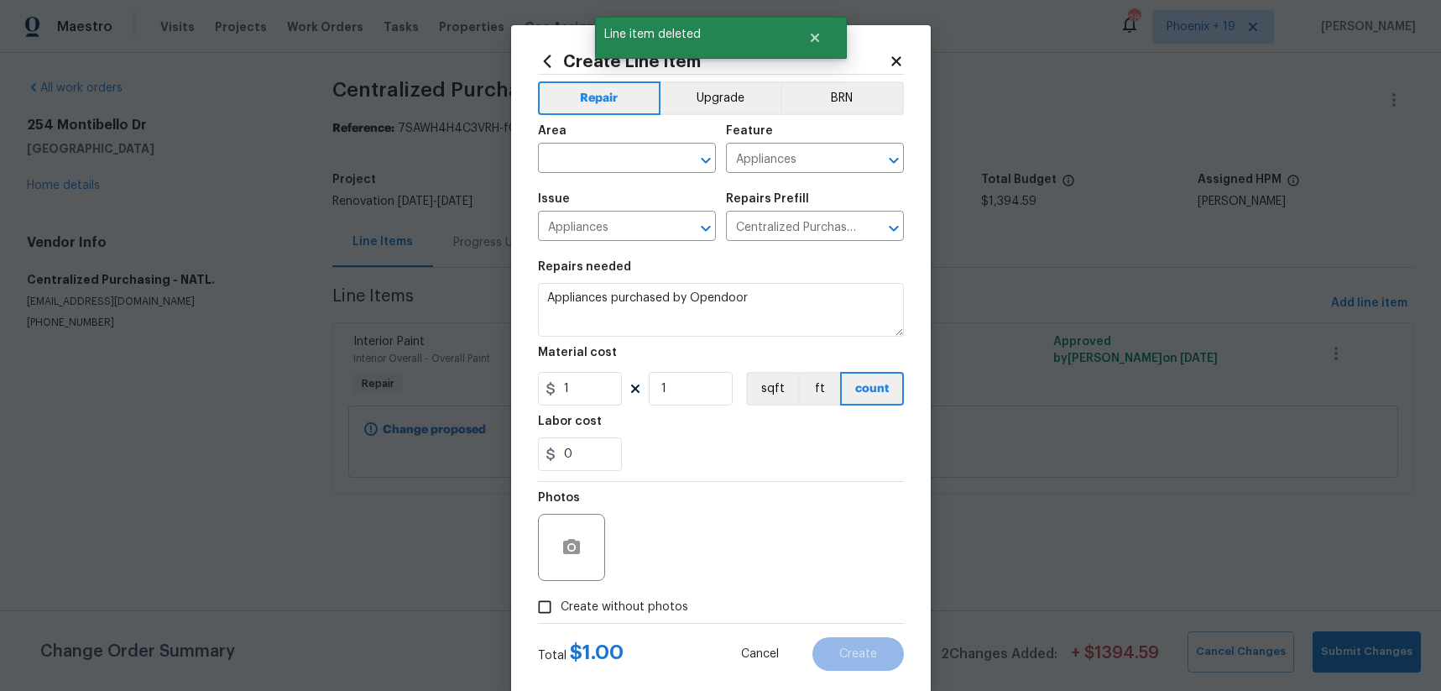
click at [703, 115] on span "Area ​" at bounding box center [627, 149] width 178 height 68
drag, startPoint x: 696, startPoint y: 105, endPoint x: 689, endPoint y: 111, distance: 8.9
click at [695, 106] on button "Upgrade" at bounding box center [720, 98] width 120 height 34
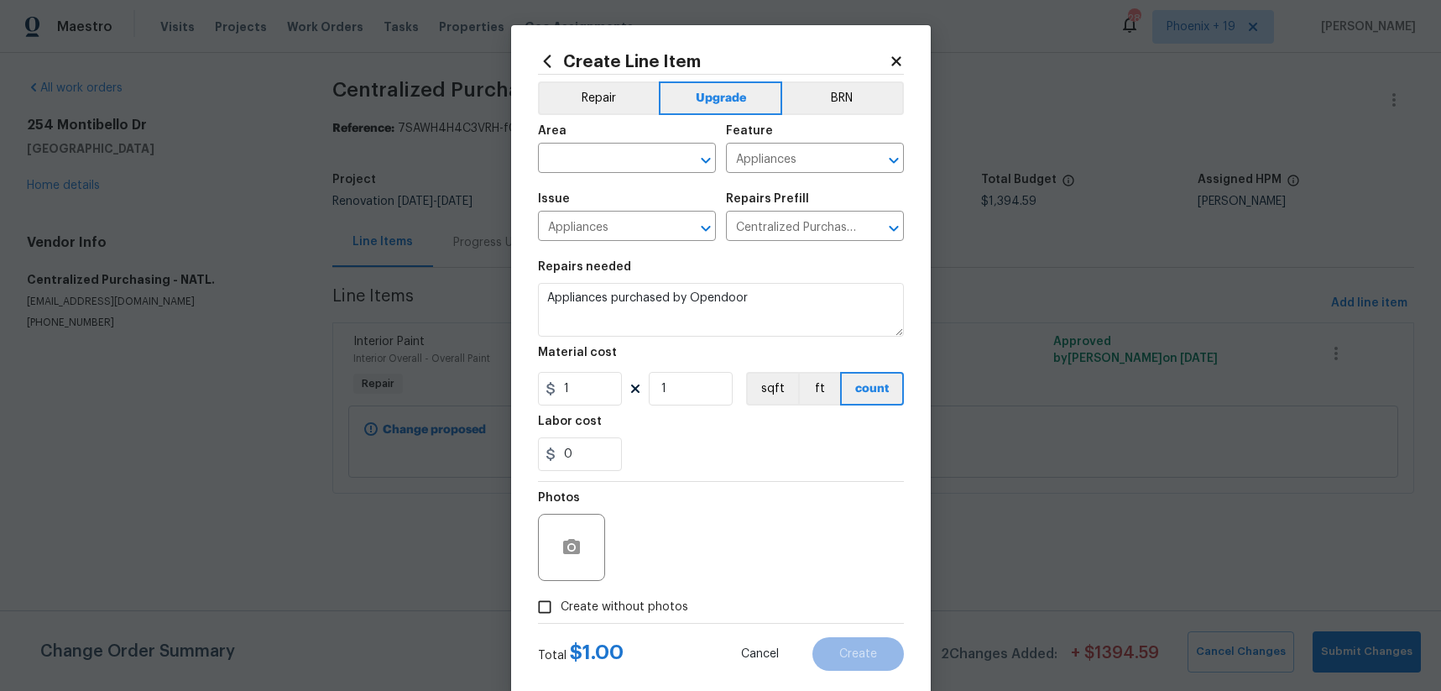
click at [602, 188] on span "Issue Appliances ​" at bounding box center [627, 217] width 178 height 68
click at [599, 171] on input "text" at bounding box center [603, 160] width 131 height 26
click at [605, 199] on li "Kitchen" at bounding box center [627, 197] width 178 height 28
type input "Kitchen"
drag, startPoint x: 748, startPoint y: 502, endPoint x: 656, endPoint y: 415, distance: 125.8
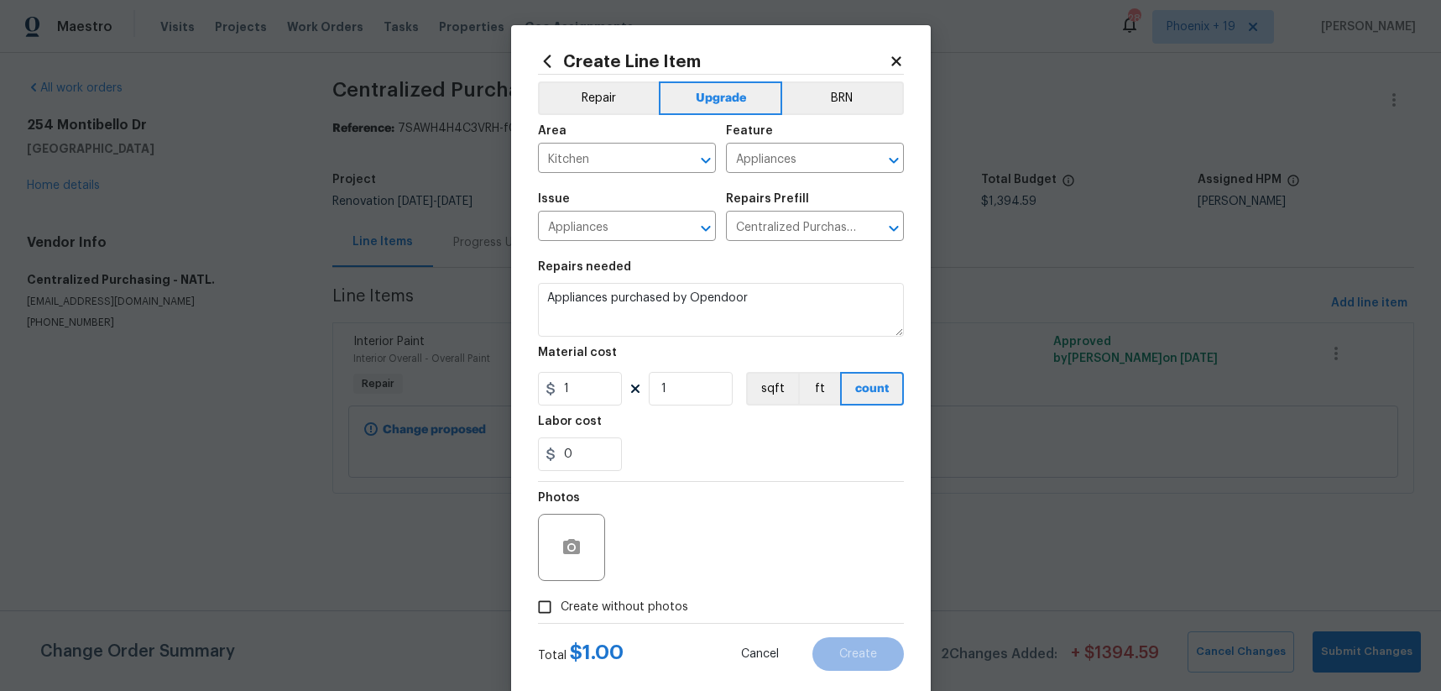
click at [742, 497] on div "Photos" at bounding box center [721, 536] width 366 height 109
click at [613, 397] on input "1" at bounding box center [580, 389] width 84 height 34
type input "1455.46"
click at [641, 598] on span "Create without photos" at bounding box center [625, 607] width 128 height 18
click at [561, 598] on input "Create without photos" at bounding box center [545, 607] width 32 height 32
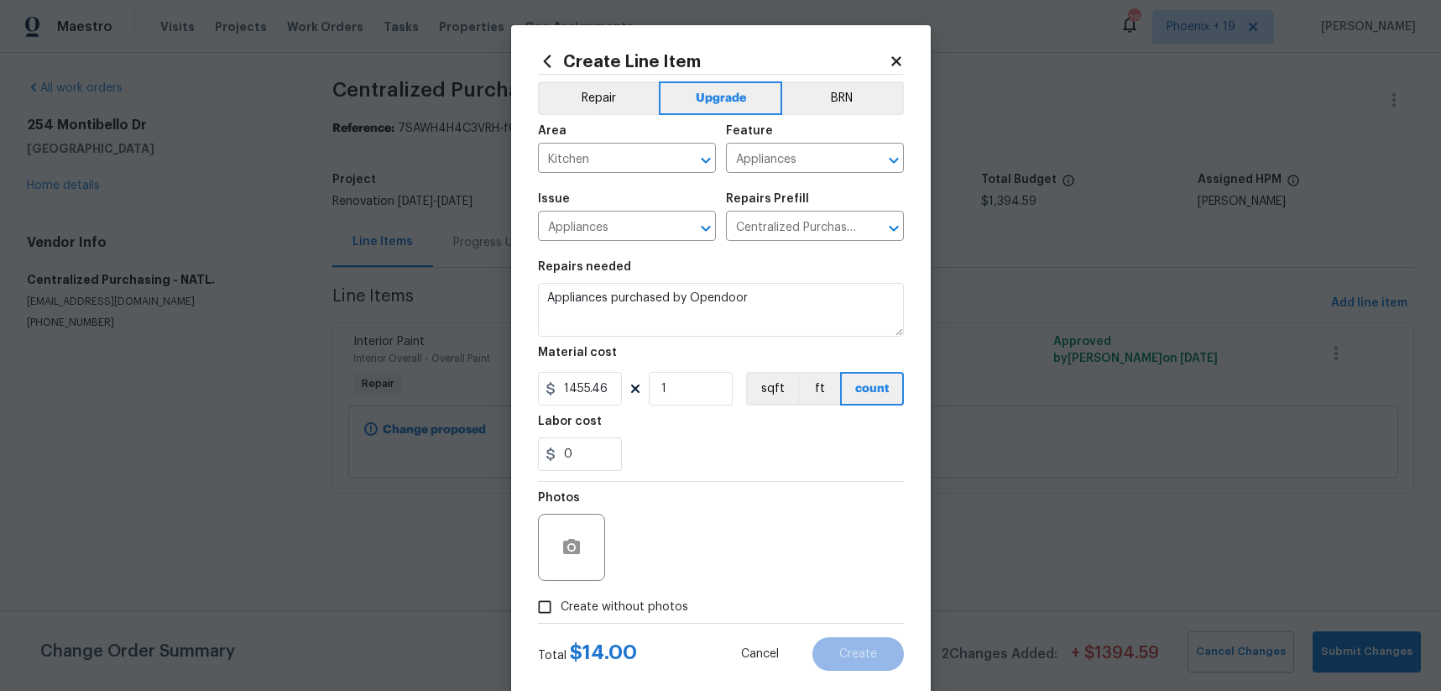
checkbox input "true"
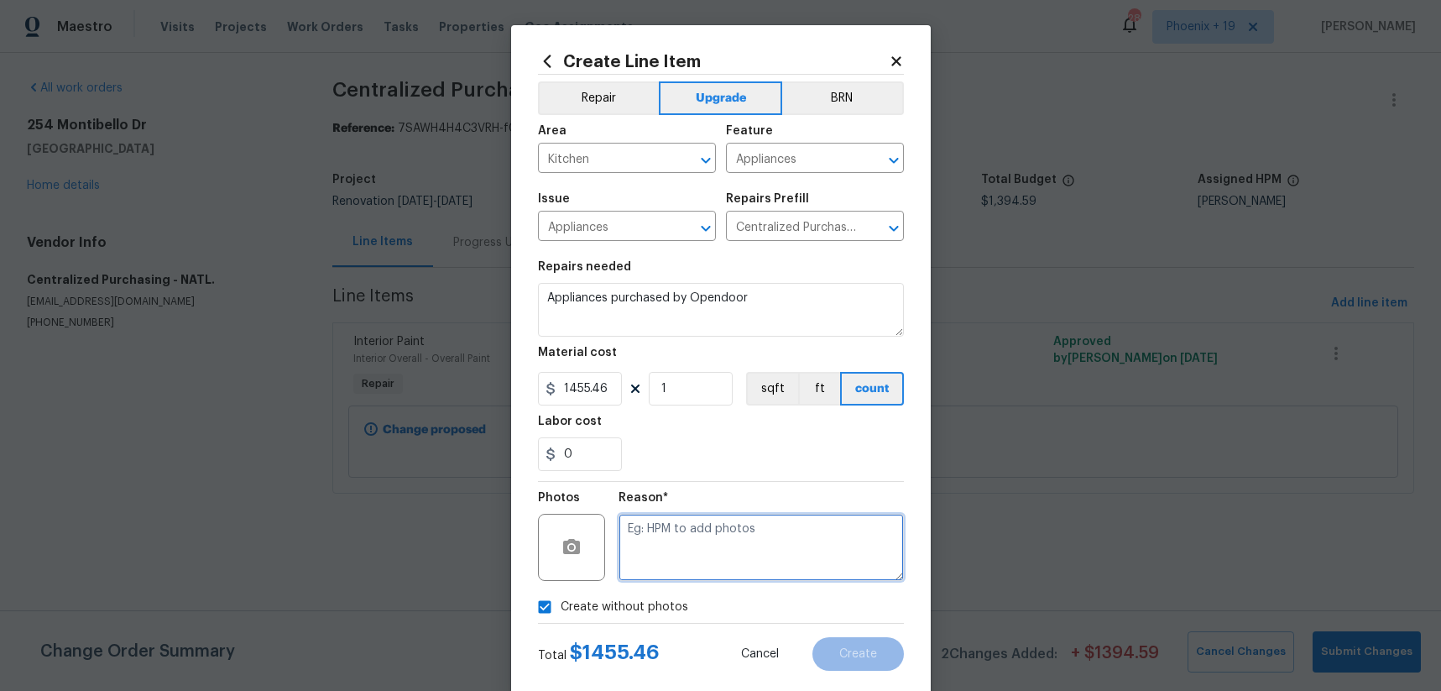
click at [667, 560] on textarea at bounding box center [760, 547] width 285 height 67
type textarea "NA"
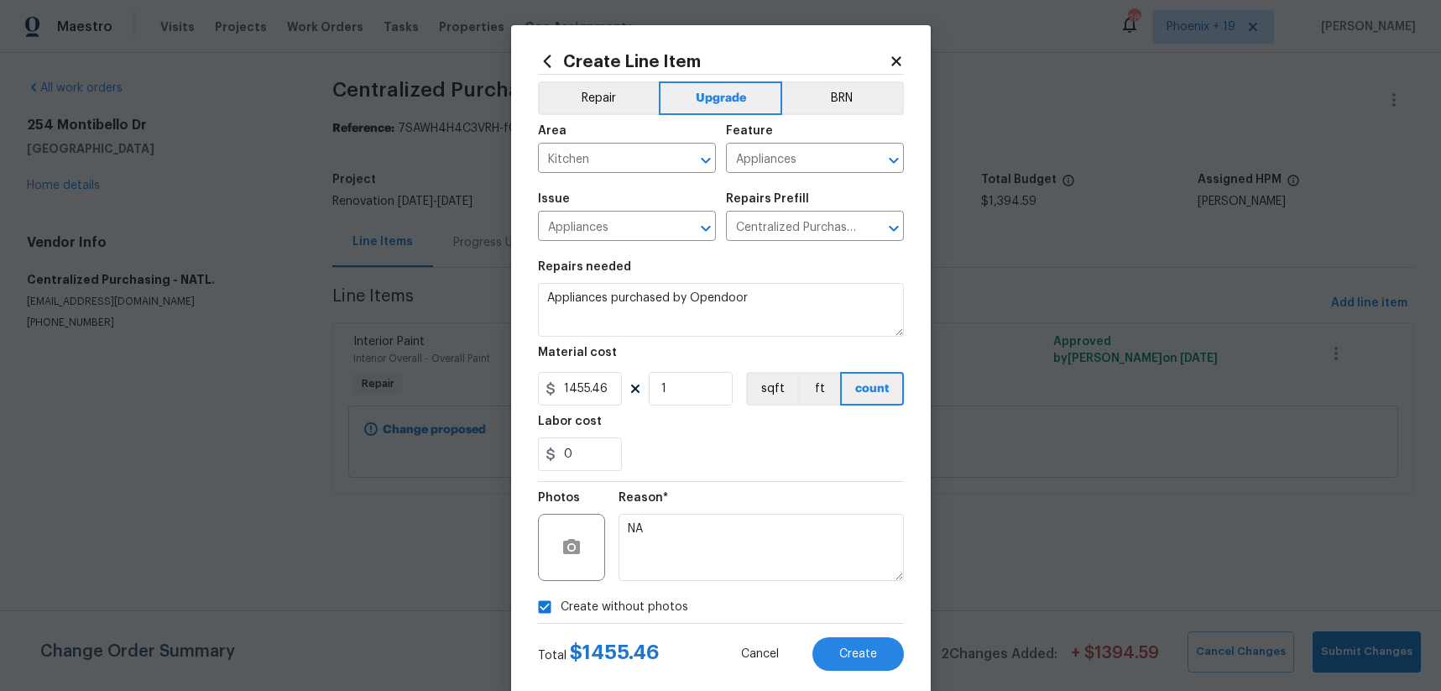
click at [749, 507] on div "Reason*" at bounding box center [760, 503] width 285 height 22
click at [863, 668] on button "Create" at bounding box center [857, 654] width 91 height 34
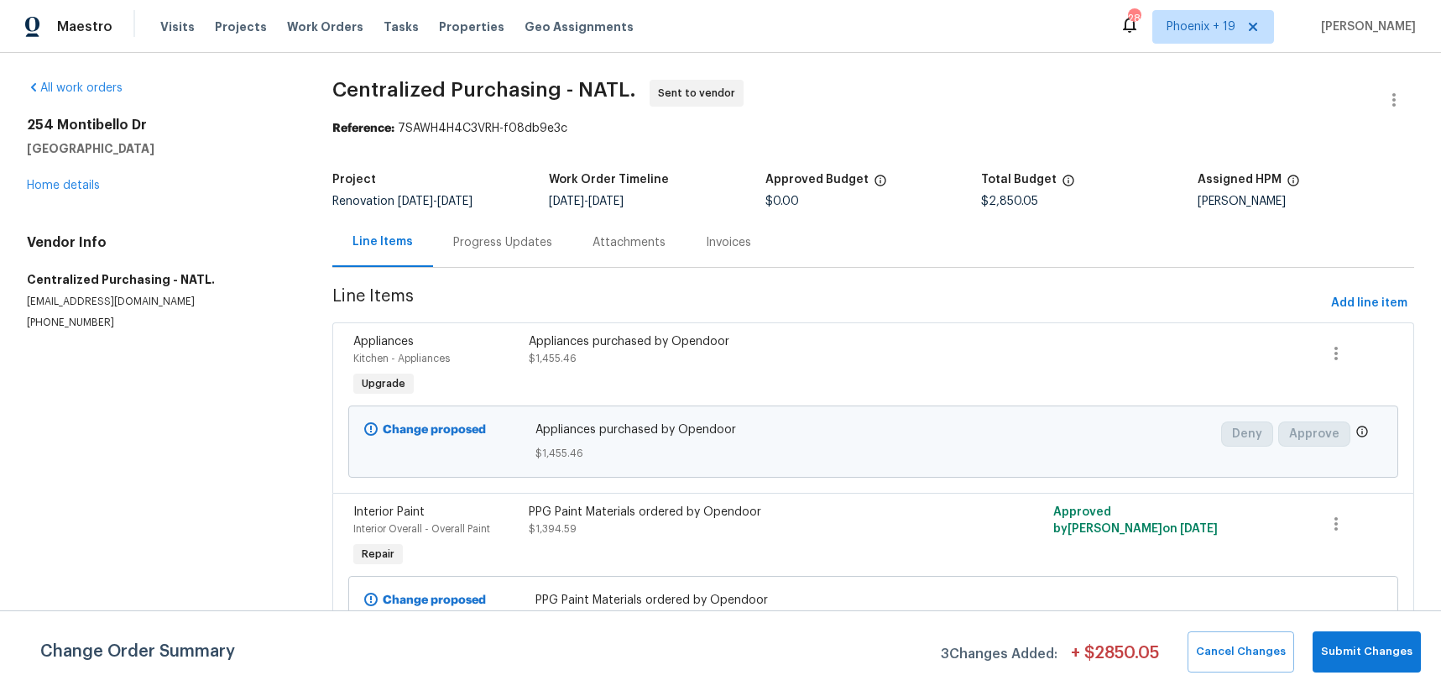
click at [51, 177] on div "254 Montibello Dr Mooresville, NC 28117 Home details" at bounding box center [159, 155] width 265 height 77
click at [52, 182] on link "Home details" at bounding box center [63, 186] width 73 height 12
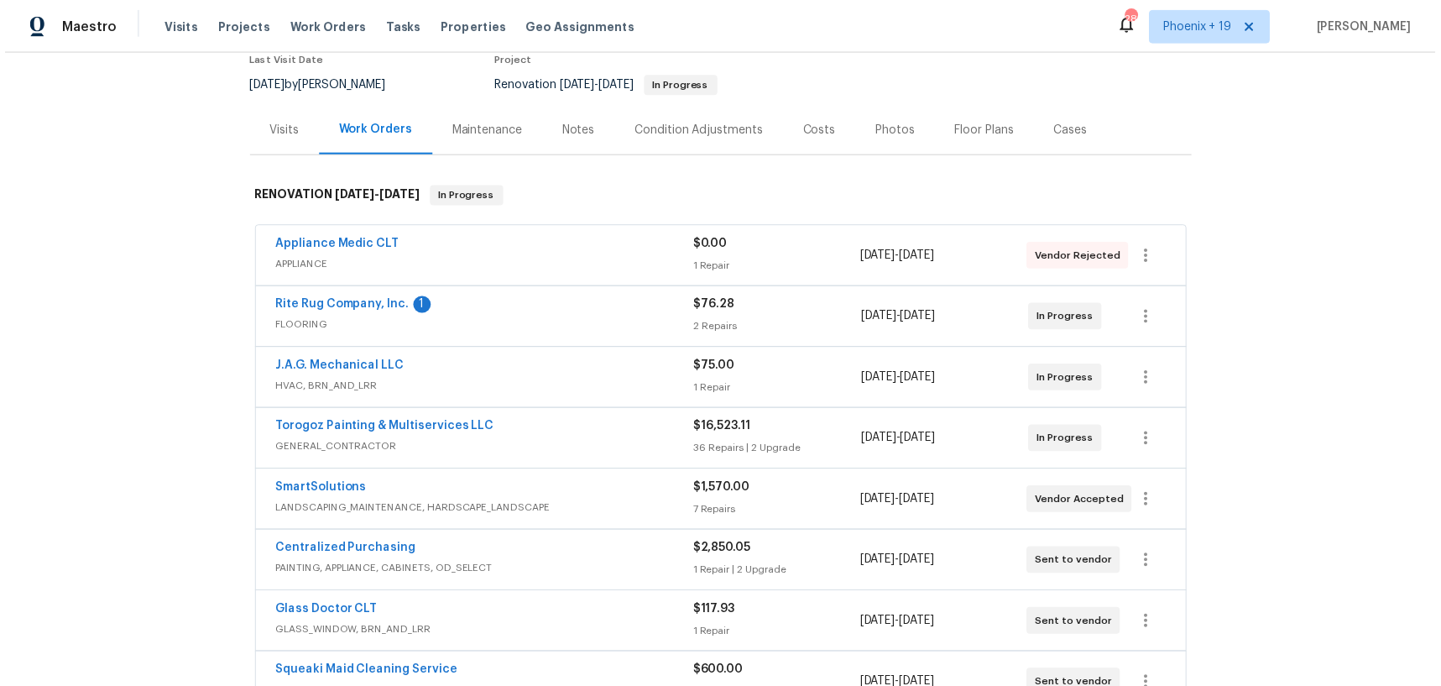
scroll to position [258, 0]
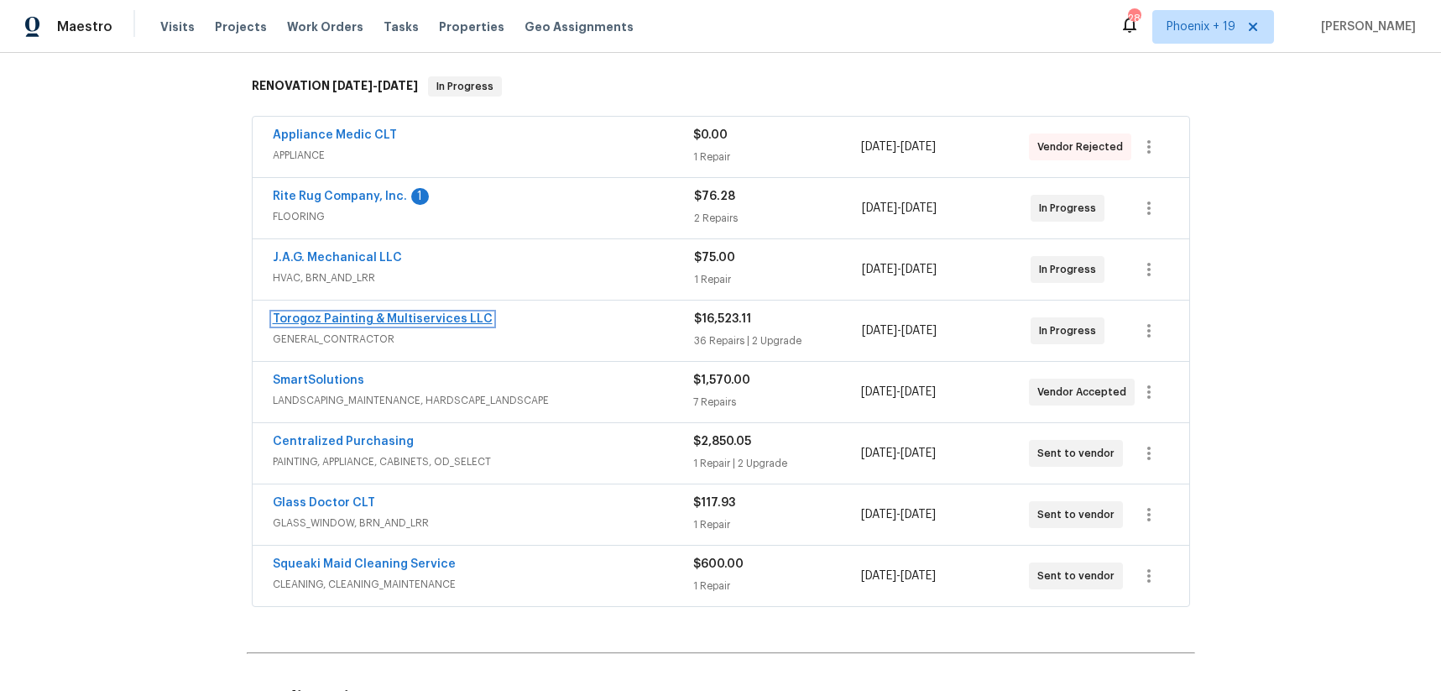
click at [378, 321] on link "Torogoz Painting & Multiservices LLC" at bounding box center [383, 319] width 220 height 12
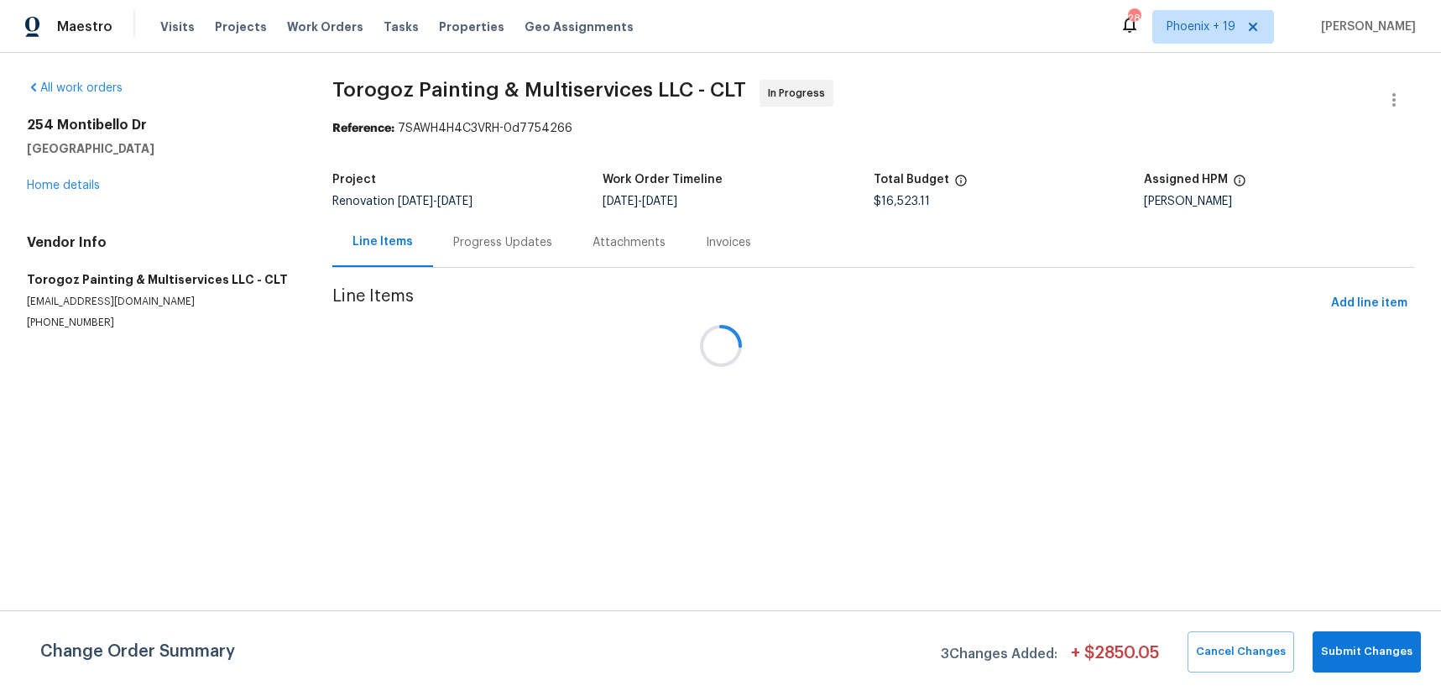
click at [514, 237] on div at bounding box center [720, 345] width 1441 height 691
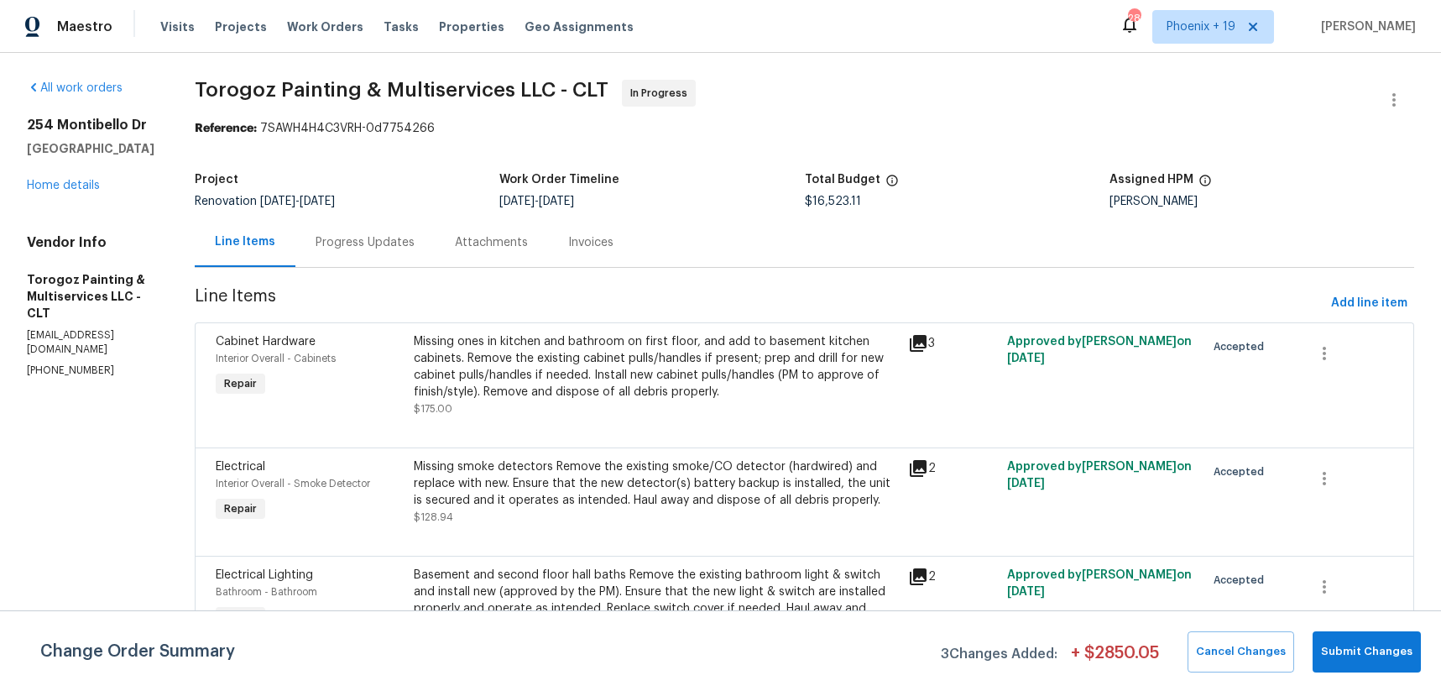
click at [505, 244] on div "Attachments" at bounding box center [491, 242] width 73 height 17
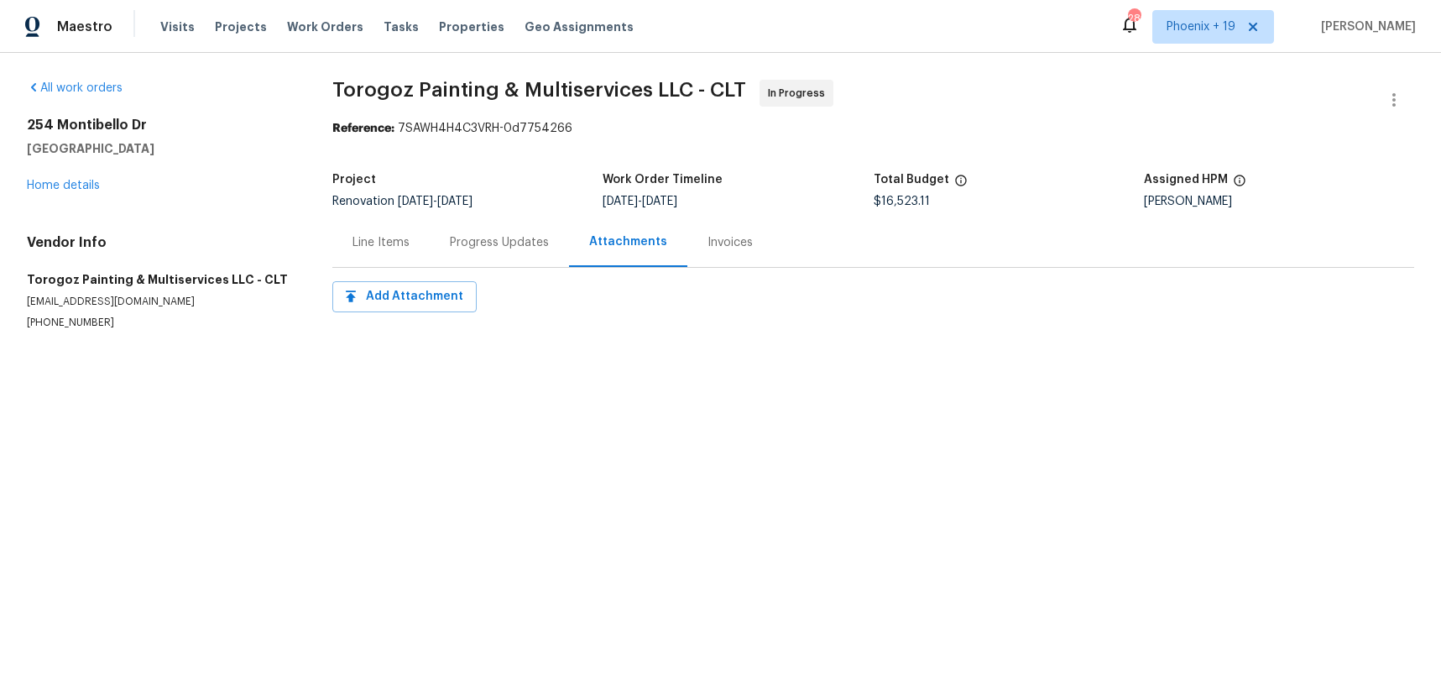
click at [434, 249] on div "Progress Updates" at bounding box center [499, 242] width 139 height 50
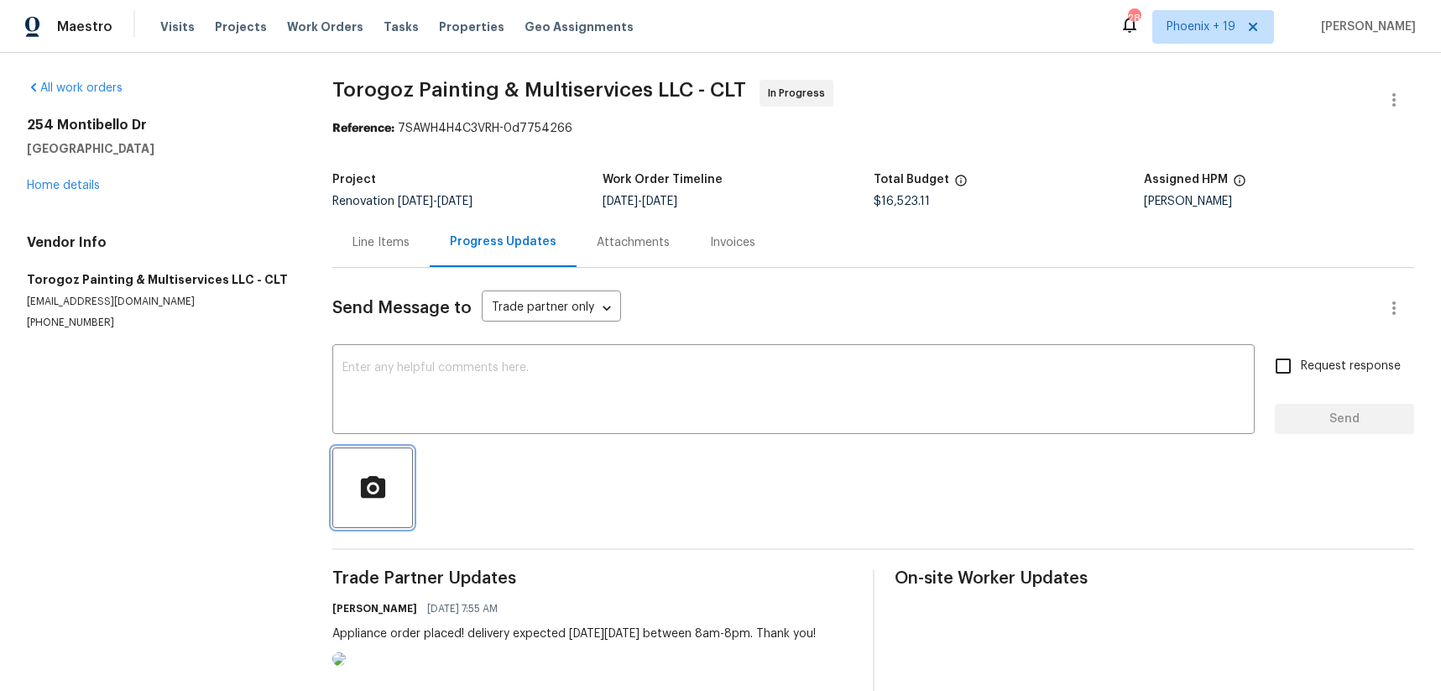
click at [385, 488] on icon "button" at bounding box center [372, 487] width 29 height 29
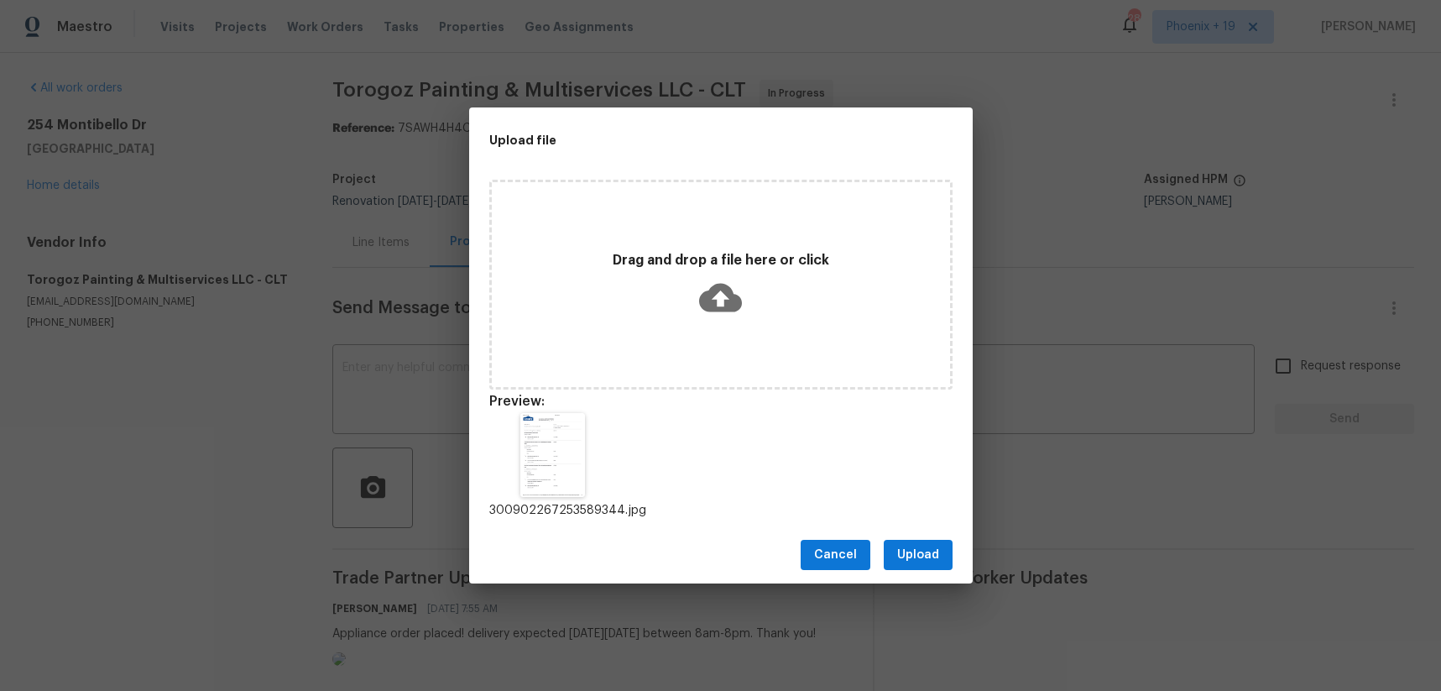
click at [919, 579] on div "Cancel Upload" at bounding box center [720, 555] width 503 height 58
click at [917, 550] on span "Upload" at bounding box center [918, 555] width 42 height 21
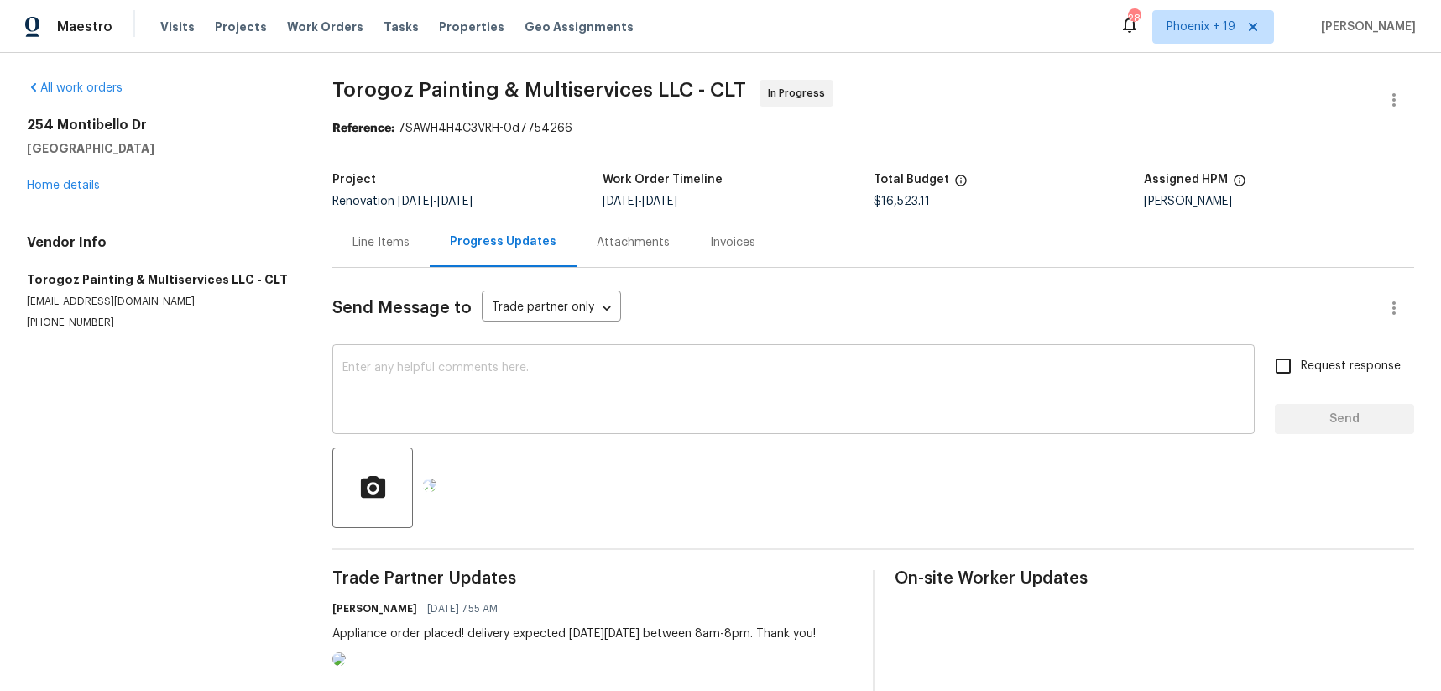
click at [557, 373] on textarea at bounding box center [793, 391] width 902 height 59
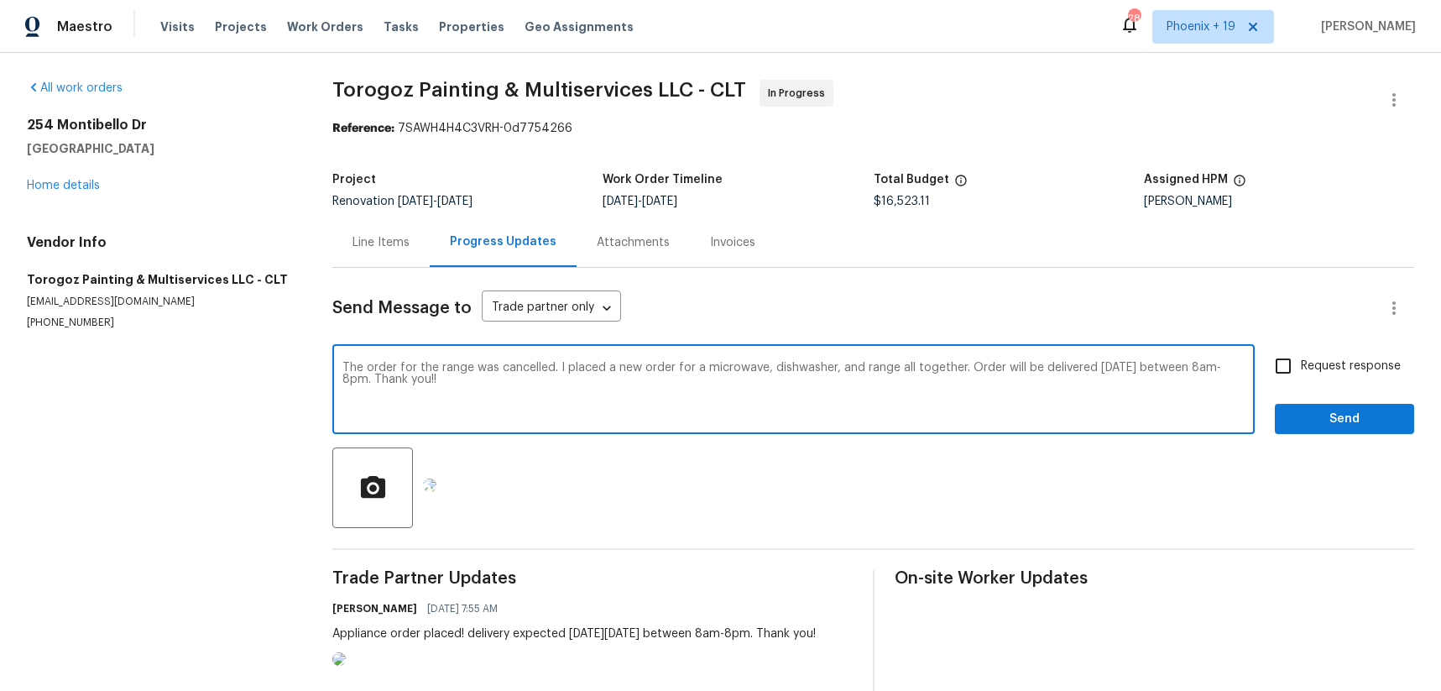
type textarea "The order for the range was cancelled. I placed a new order for a microwave, di…"
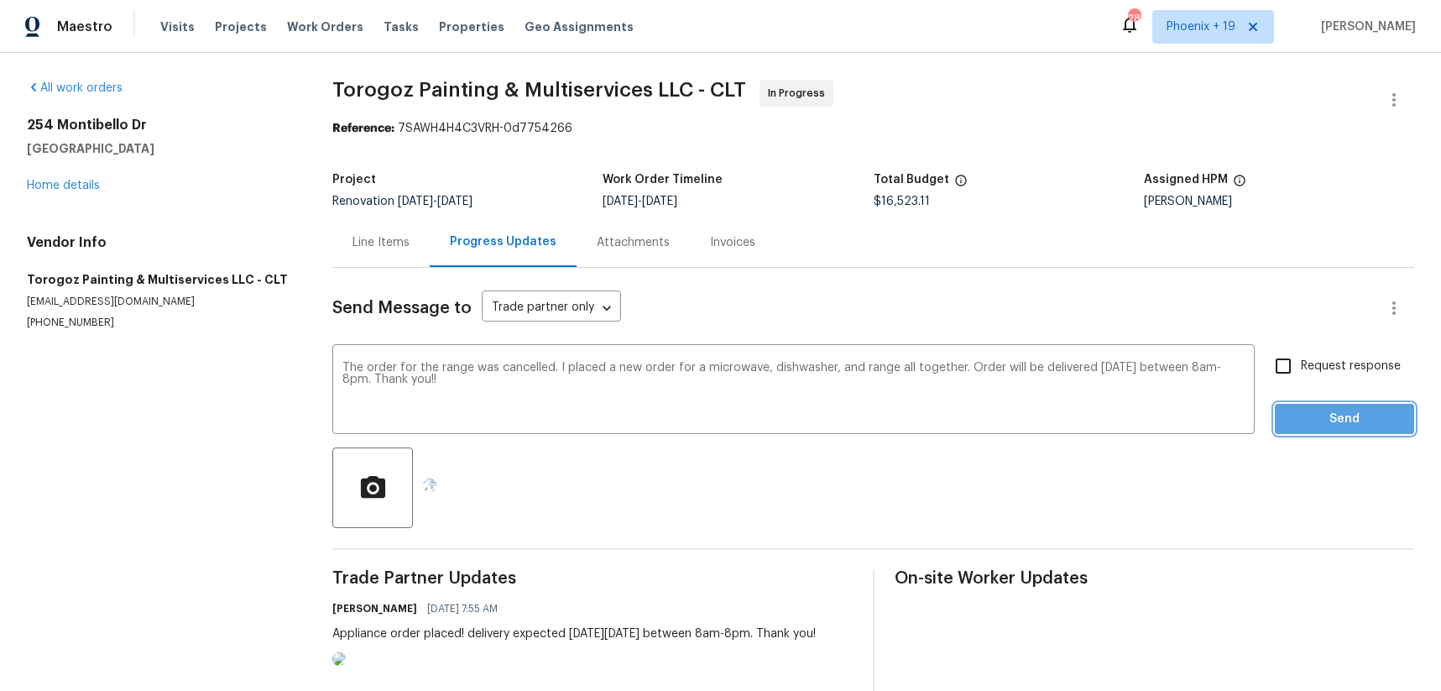
click at [1366, 413] on span "Send" at bounding box center [1344, 419] width 112 height 21
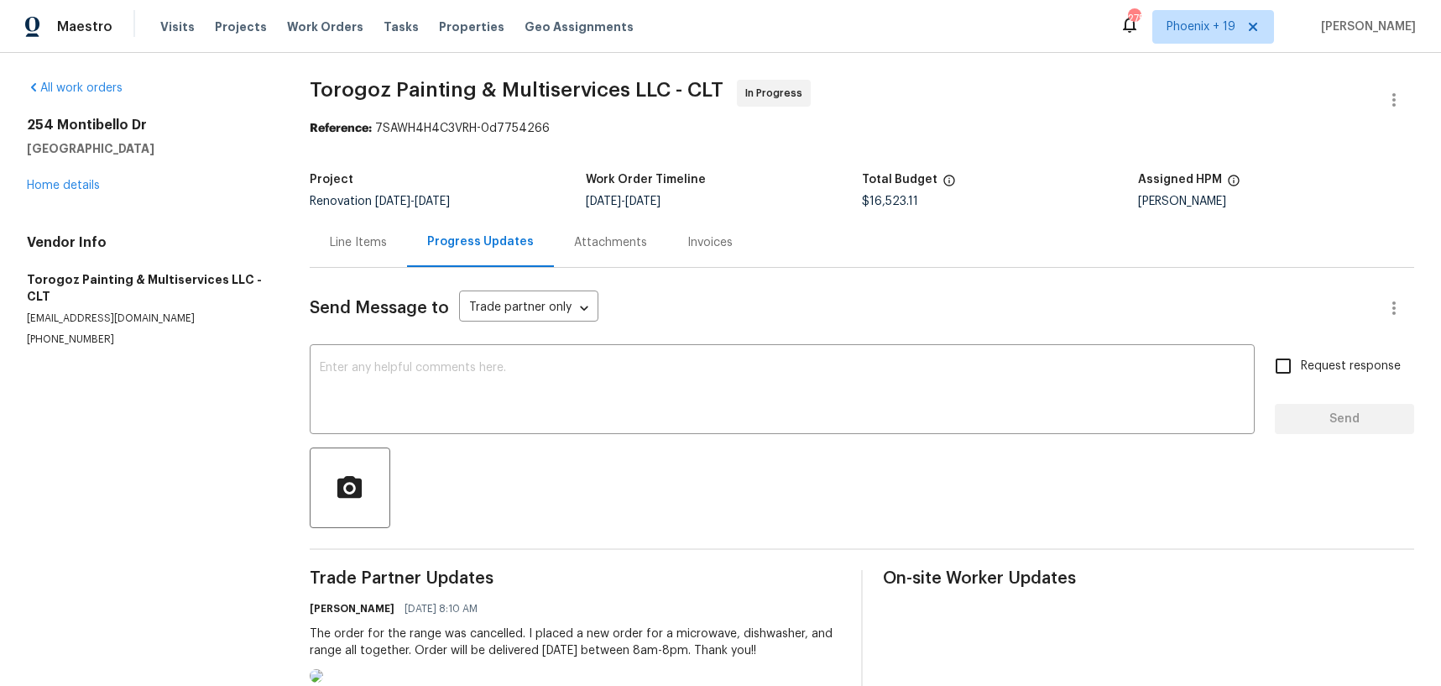
click at [312, 32] on span "Work Orders" at bounding box center [325, 26] width 76 height 17
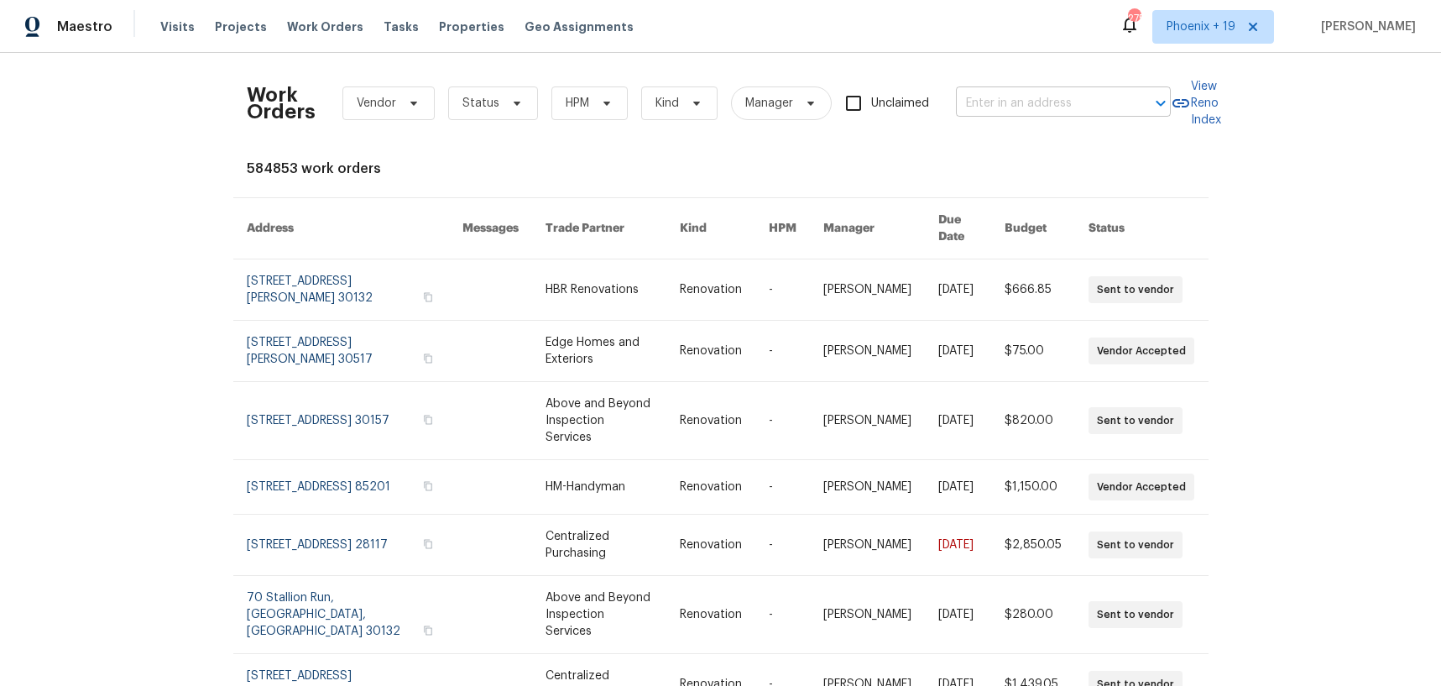
click at [1082, 113] on input "text" at bounding box center [1040, 104] width 168 height 26
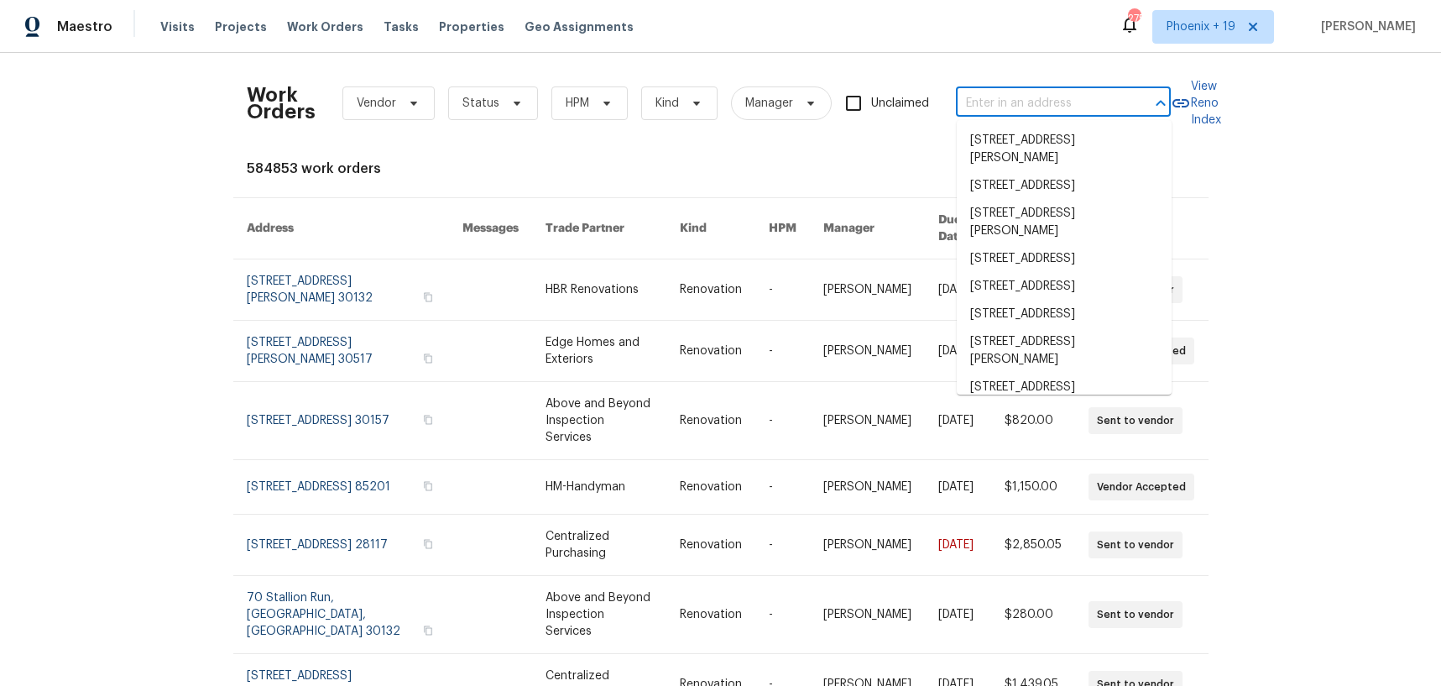
paste input "12507 Glendale Ct, Hudson, FL 34669"
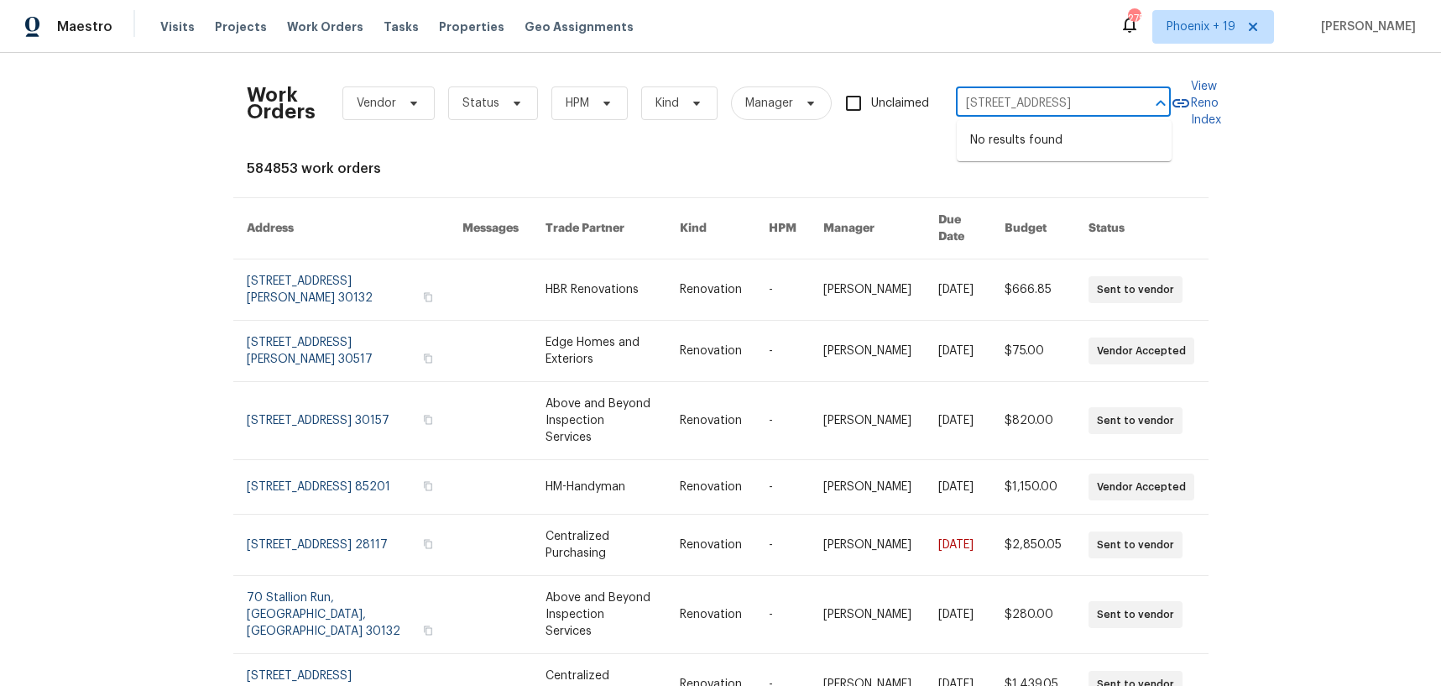
type input "12507 Glendale Ct, Hudson, FL 34669"
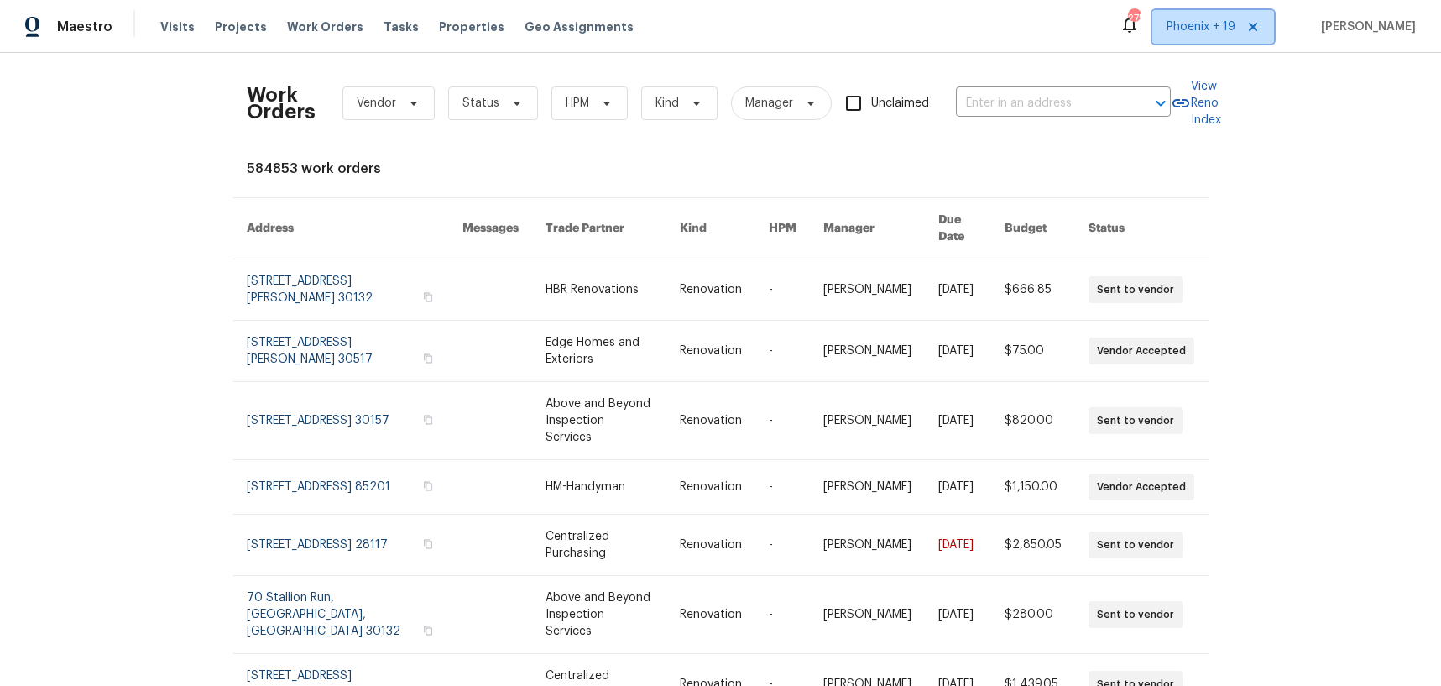
click at [1201, 33] on span "Phoenix + 19" at bounding box center [1200, 26] width 69 height 17
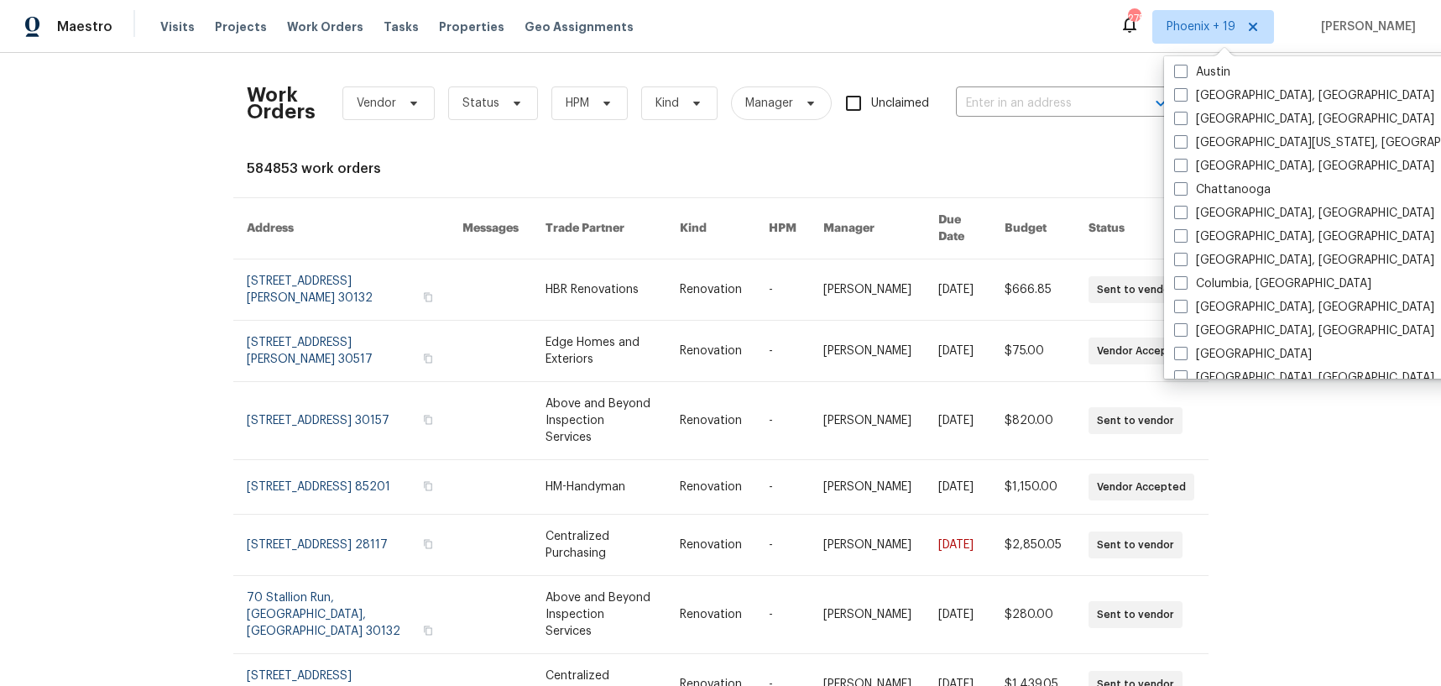
scroll to position [1148, 0]
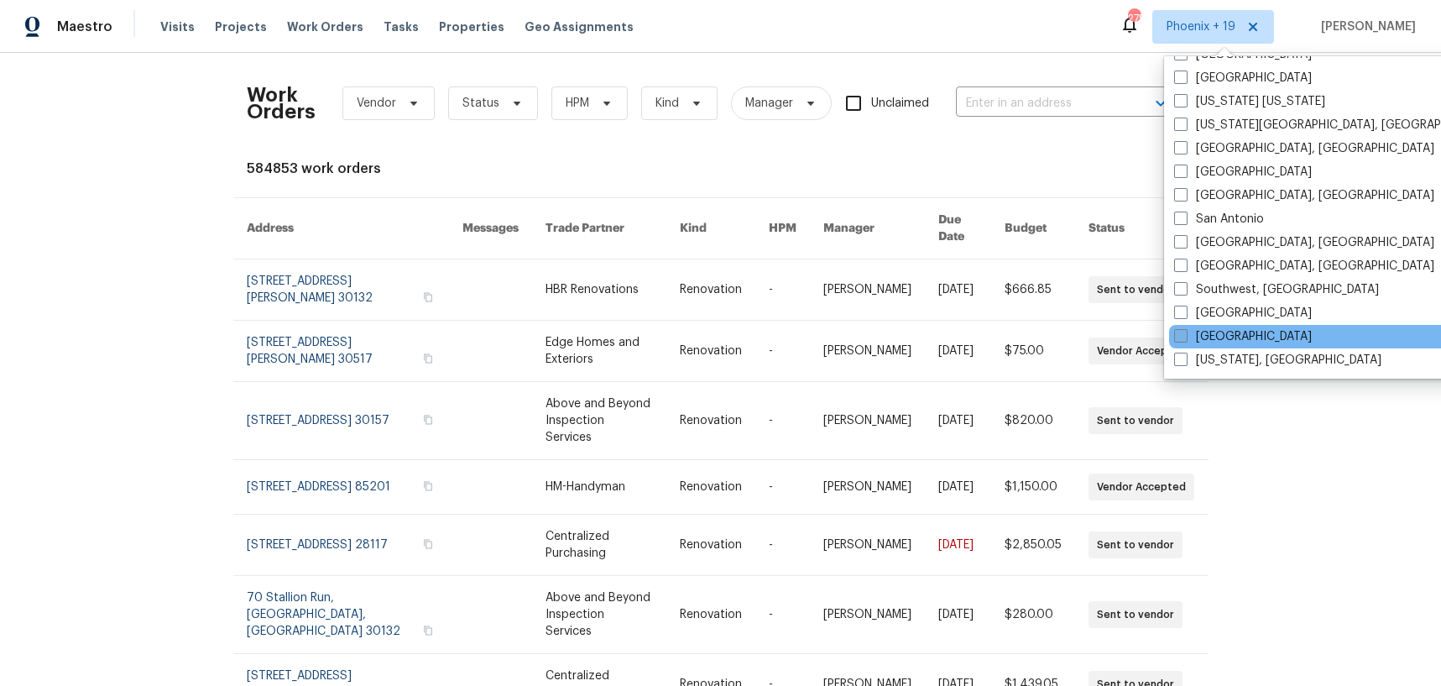
click at [1223, 332] on label "[GEOGRAPHIC_DATA]" at bounding box center [1243, 336] width 138 height 17
click at [1185, 332] on input "[GEOGRAPHIC_DATA]" at bounding box center [1179, 333] width 11 height 11
checkbox input "true"
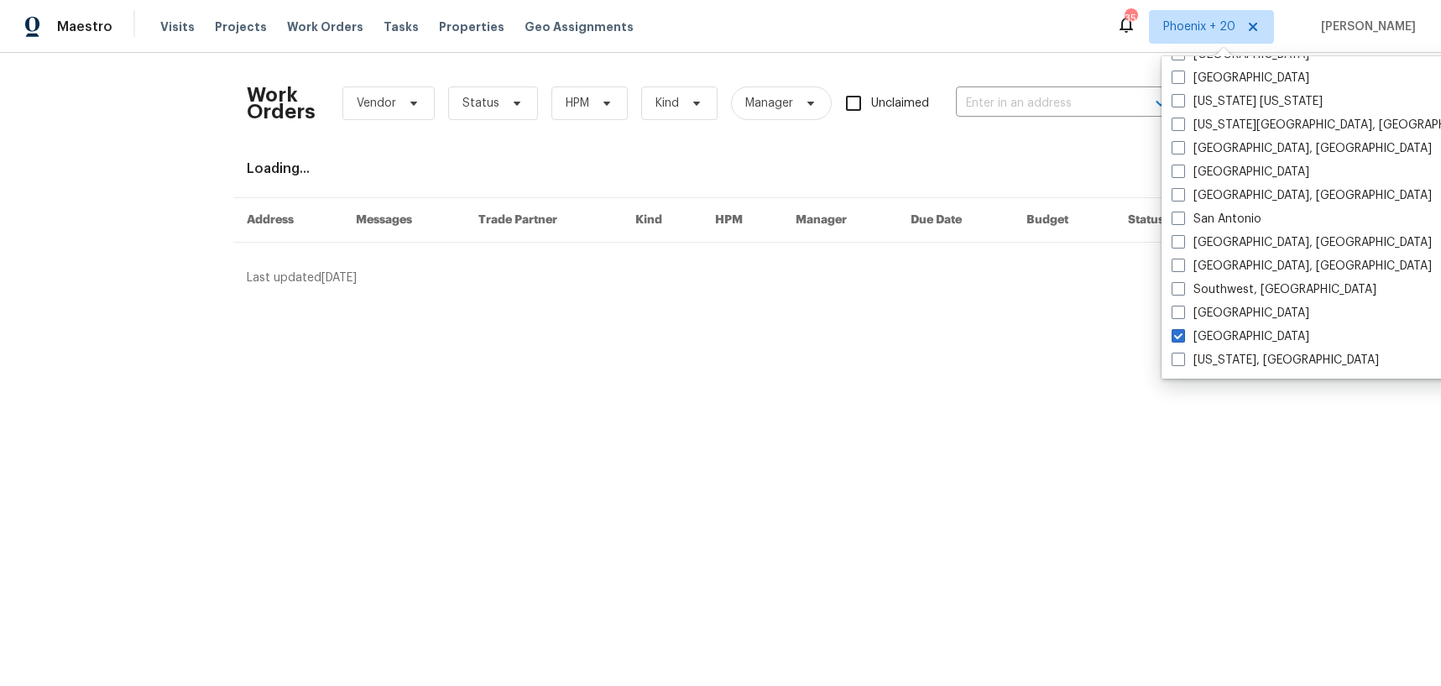
click at [1064, 86] on div "Work Orders Vendor Status HPM Kind Manager Unclaimed ​" at bounding box center [709, 103] width 924 height 74
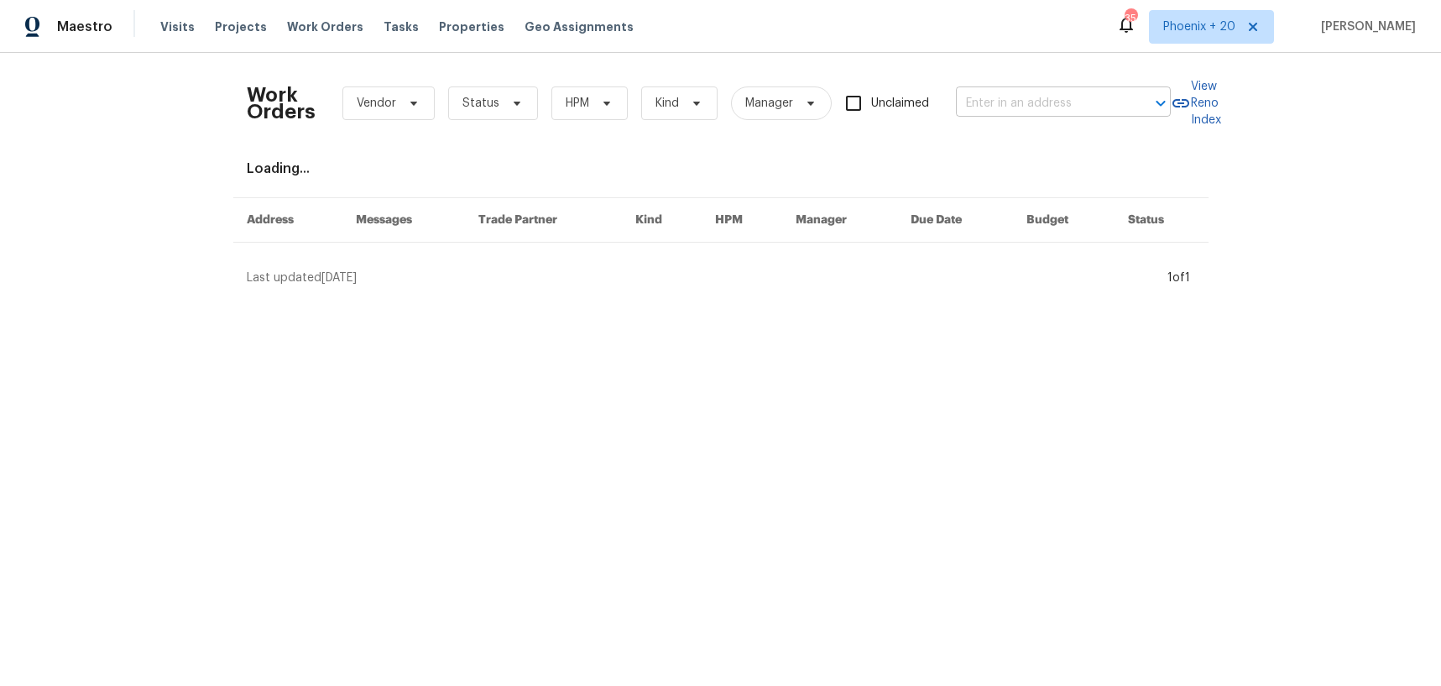
click at [1060, 99] on input "text" at bounding box center [1040, 104] width 168 height 26
paste input "12507 Glendale Ct, Hudson, FL 34669"
type input "12507 Glendale Ct, Hudson, FL 34669"
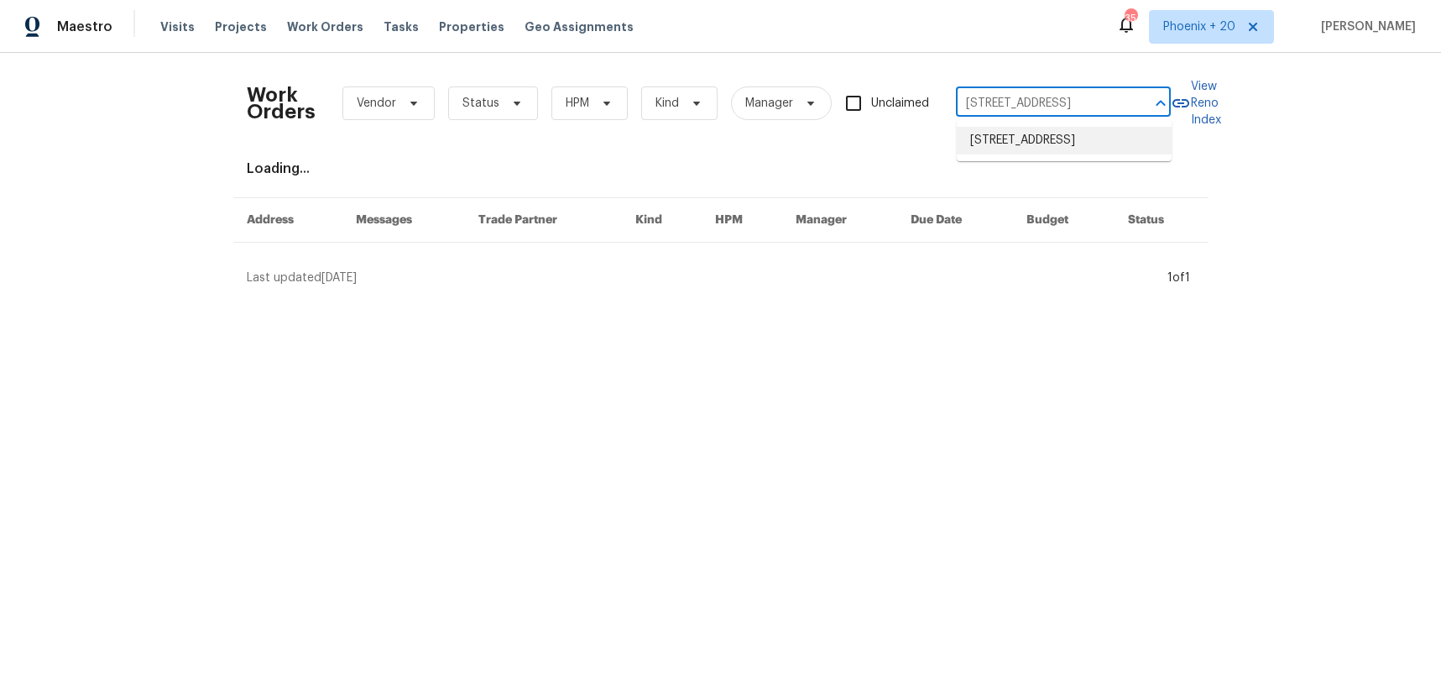
click at [1052, 138] on li "12507 Glendale Ct, Hudson, FL 34669" at bounding box center [1064, 141] width 215 height 28
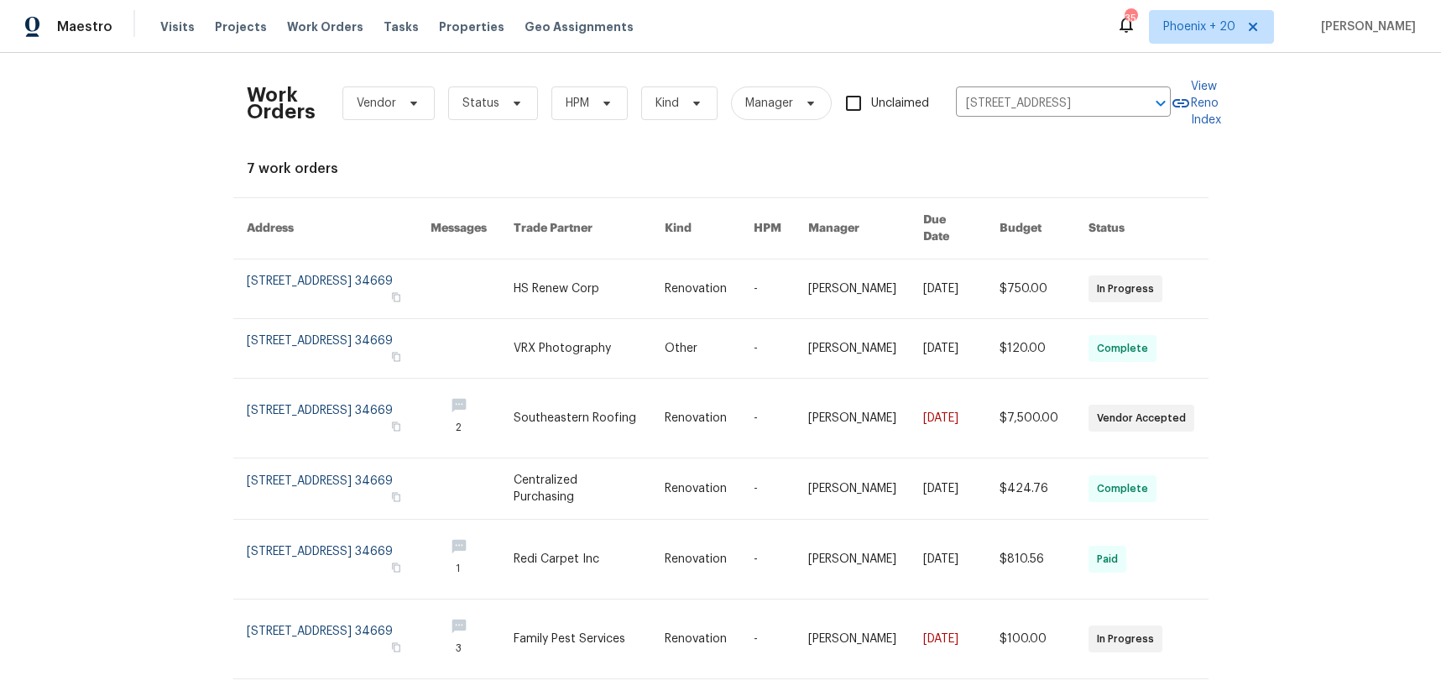
click at [483, 288] on link at bounding box center [471, 288] width 83 height 59
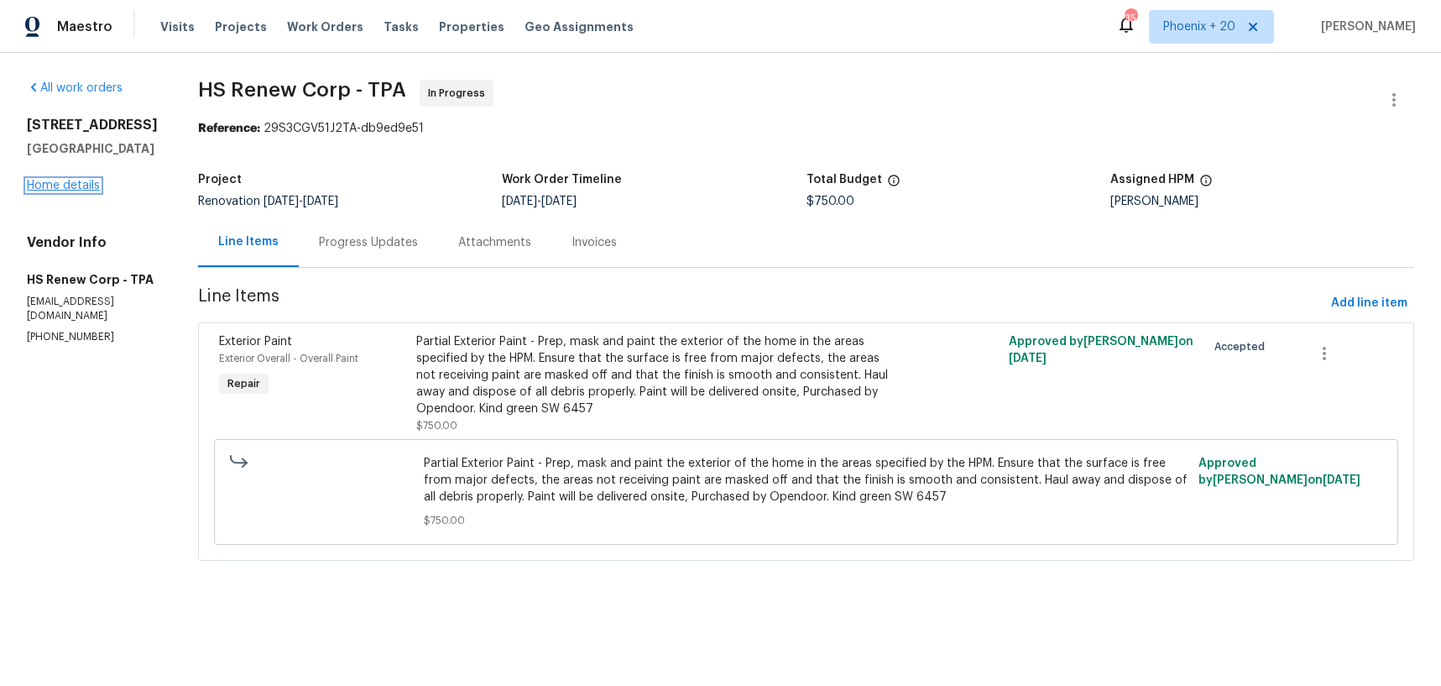
click at [82, 187] on link "Home details" at bounding box center [63, 186] width 73 height 12
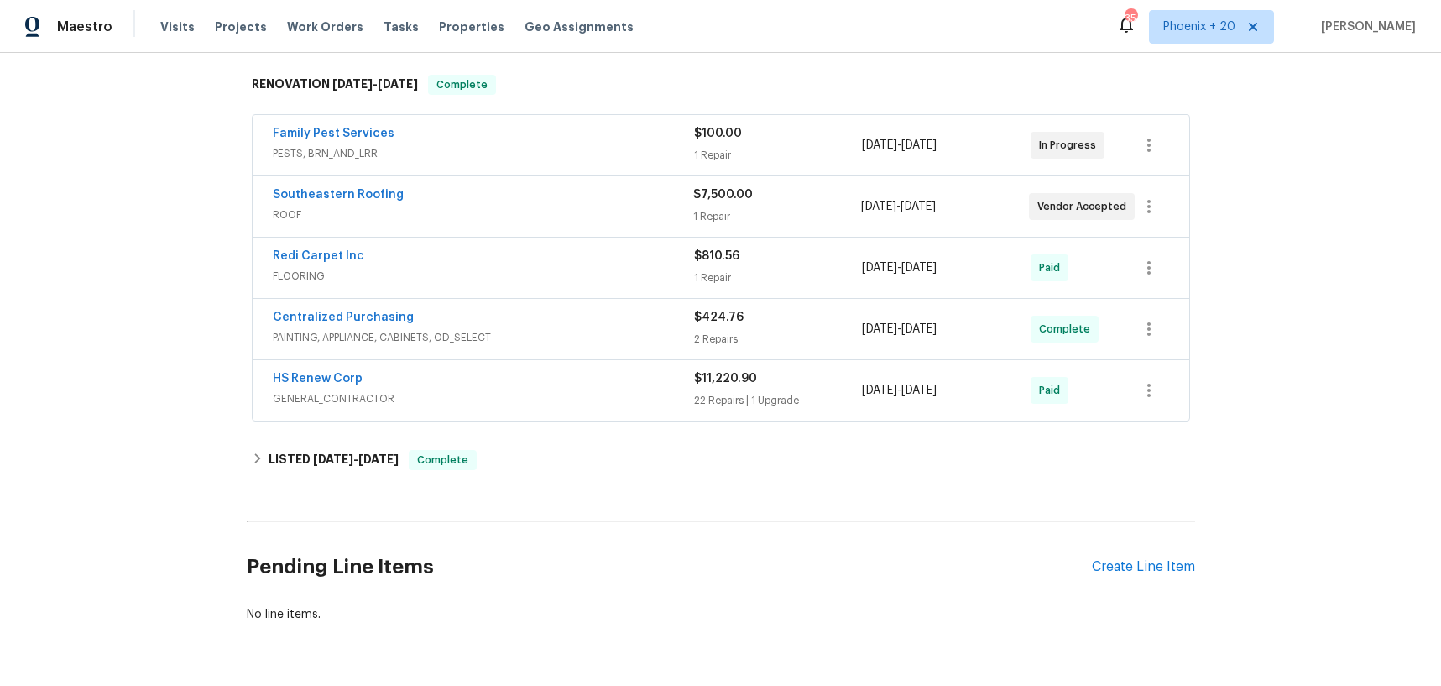
scroll to position [421, 0]
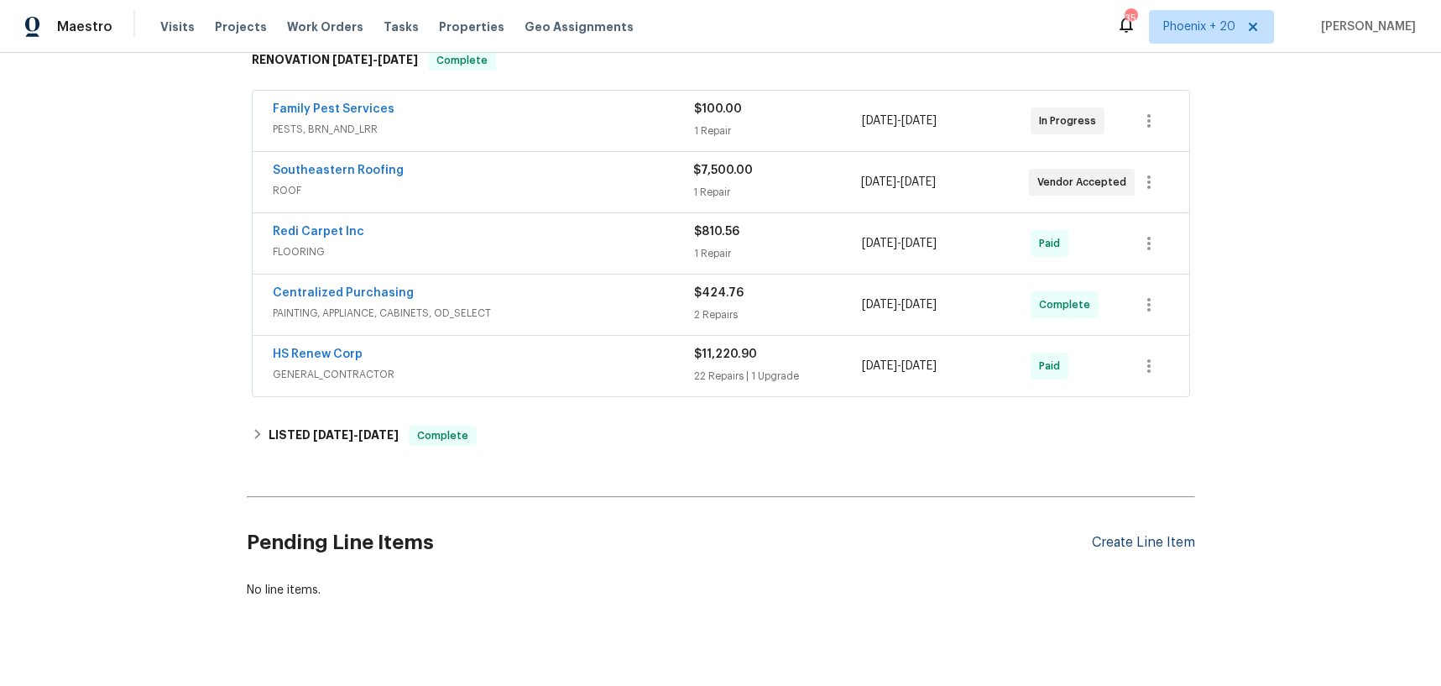
click at [1130, 543] on div "Create Line Item" at bounding box center [1143, 543] width 103 height 16
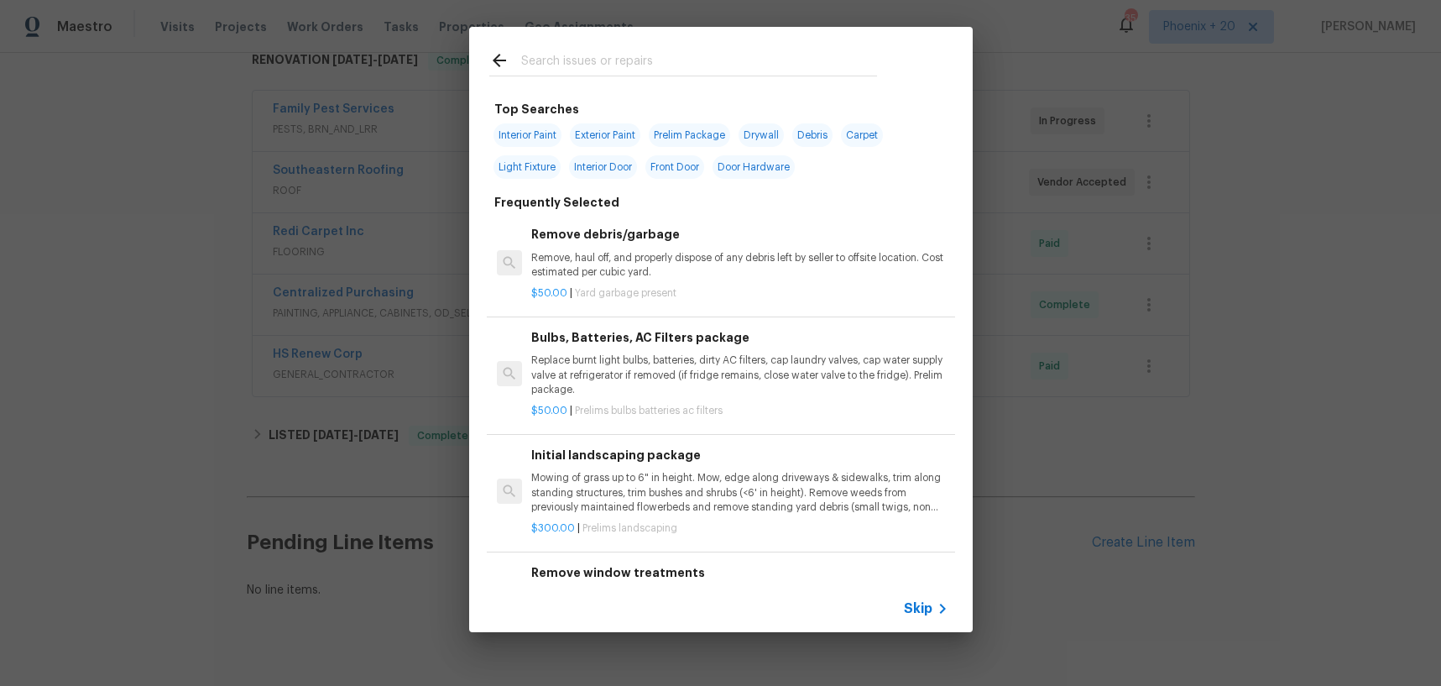
click at [562, 64] on input "text" at bounding box center [699, 62] width 356 height 25
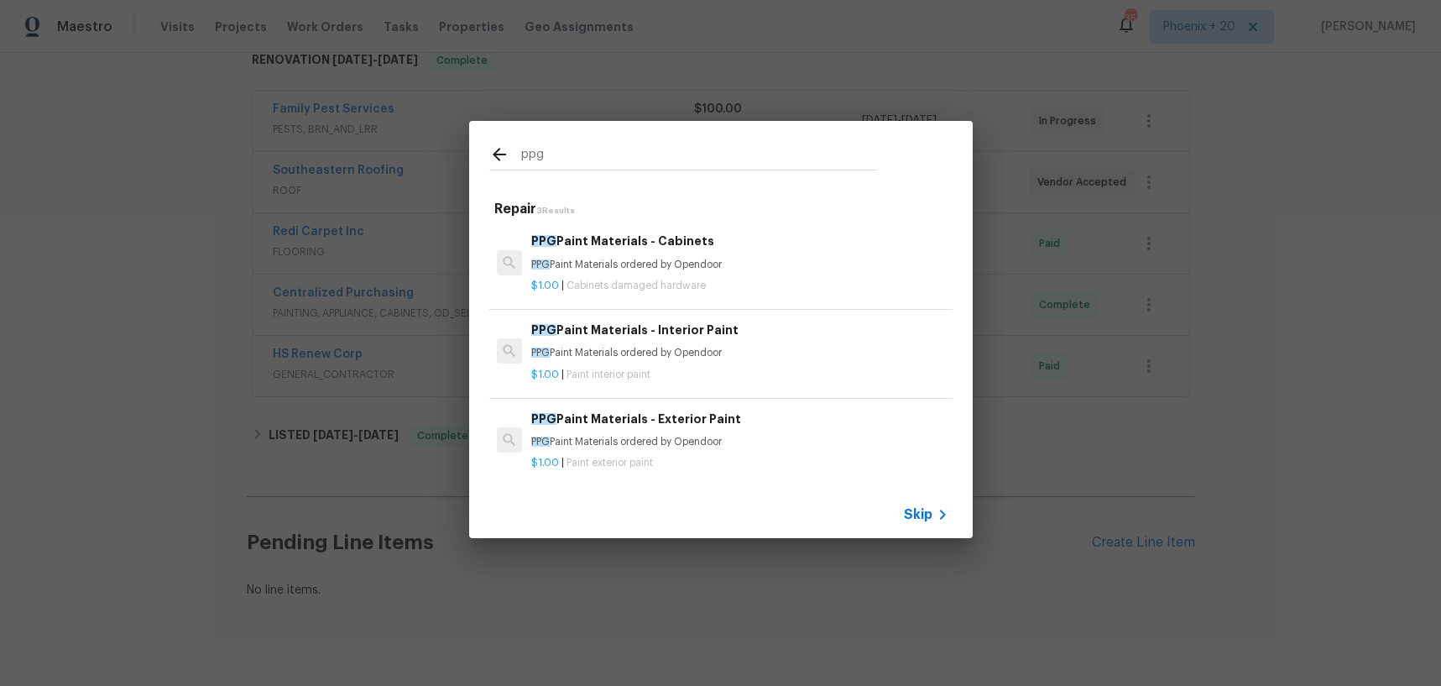
type input "ppg"
click at [777, 412] on h6 "PPG Paint Materials - Exterior Paint" at bounding box center [739, 419] width 416 height 18
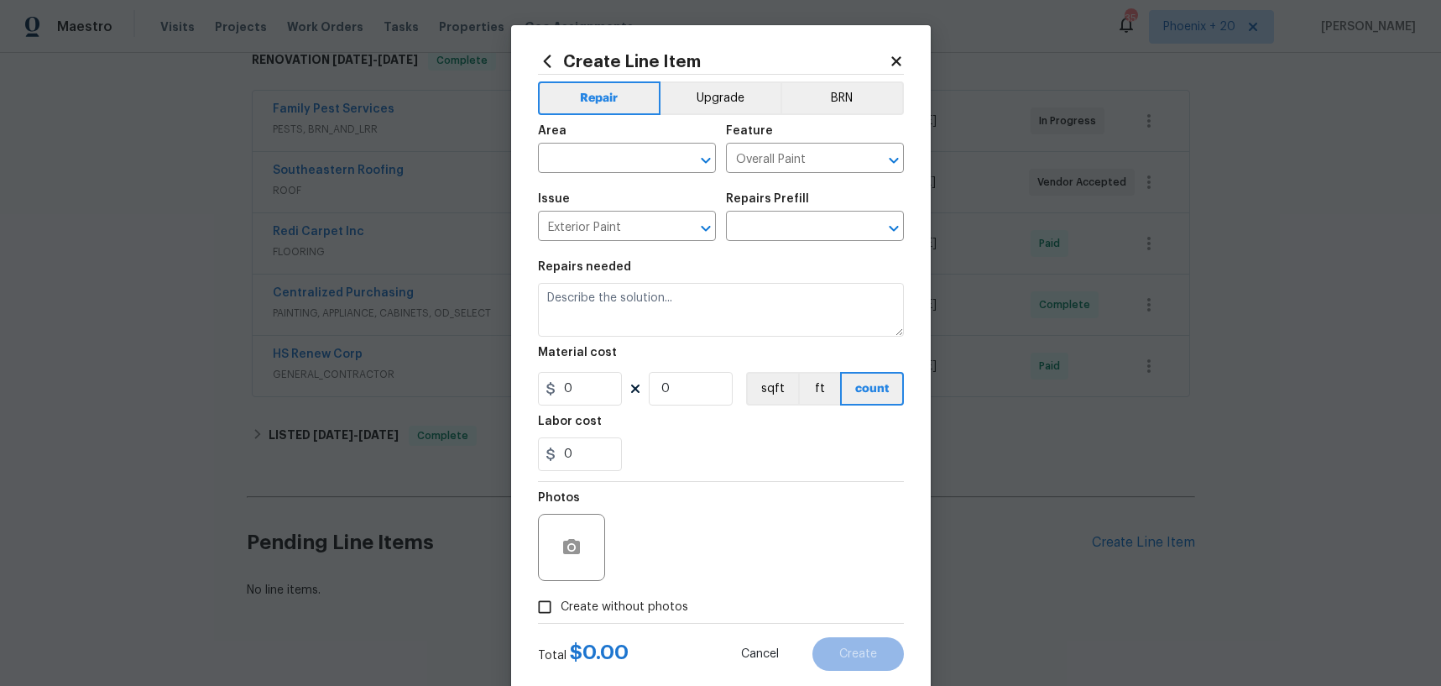
type input "PPG Paint Materials - Exterior Paint $1.00"
type textarea "PPG Paint Materials ordered by Opendoor"
type input "1"
click at [587, 147] on input "text" at bounding box center [603, 160] width 131 height 26
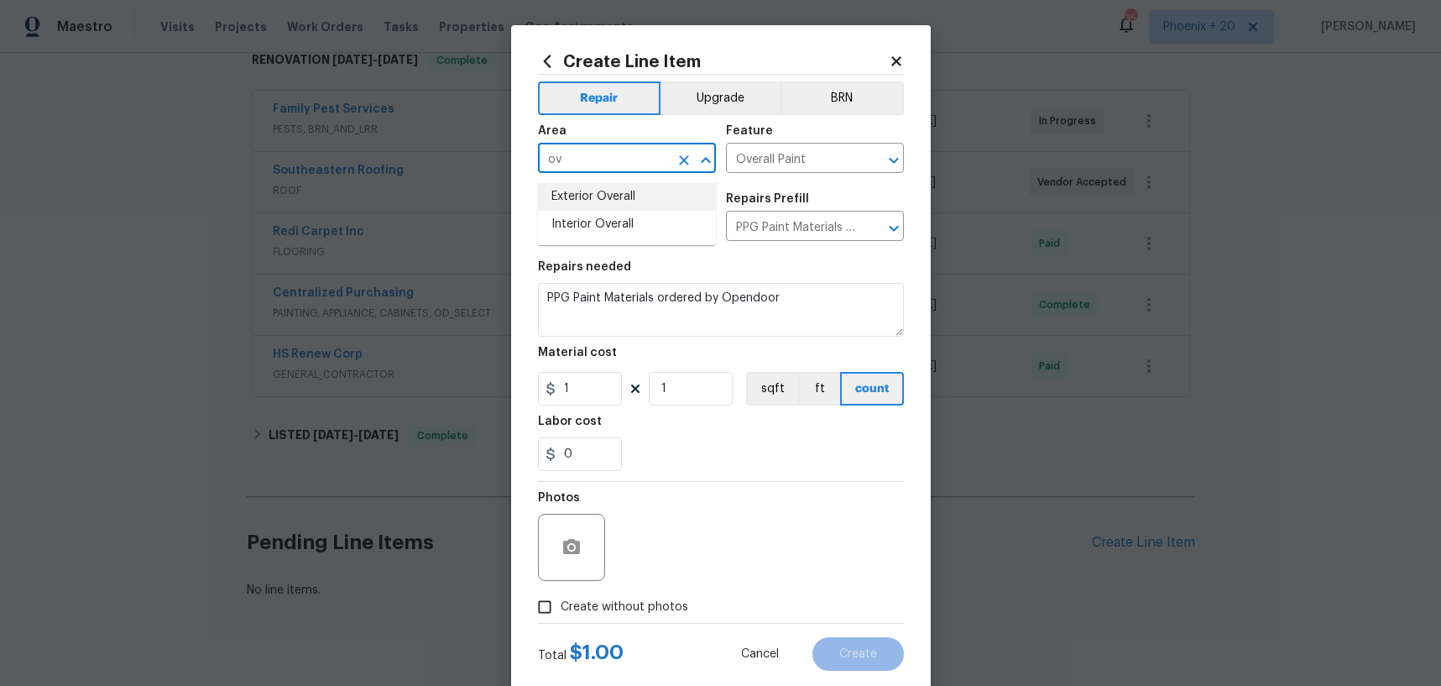
click at [618, 201] on li "Exterior Overall" at bounding box center [627, 197] width 178 height 28
type input "Exterior Overall"
drag, startPoint x: 760, startPoint y: 432, endPoint x: 611, endPoint y: 399, distance: 153.1
click at [756, 431] on div "Labor cost" at bounding box center [721, 426] width 366 height 22
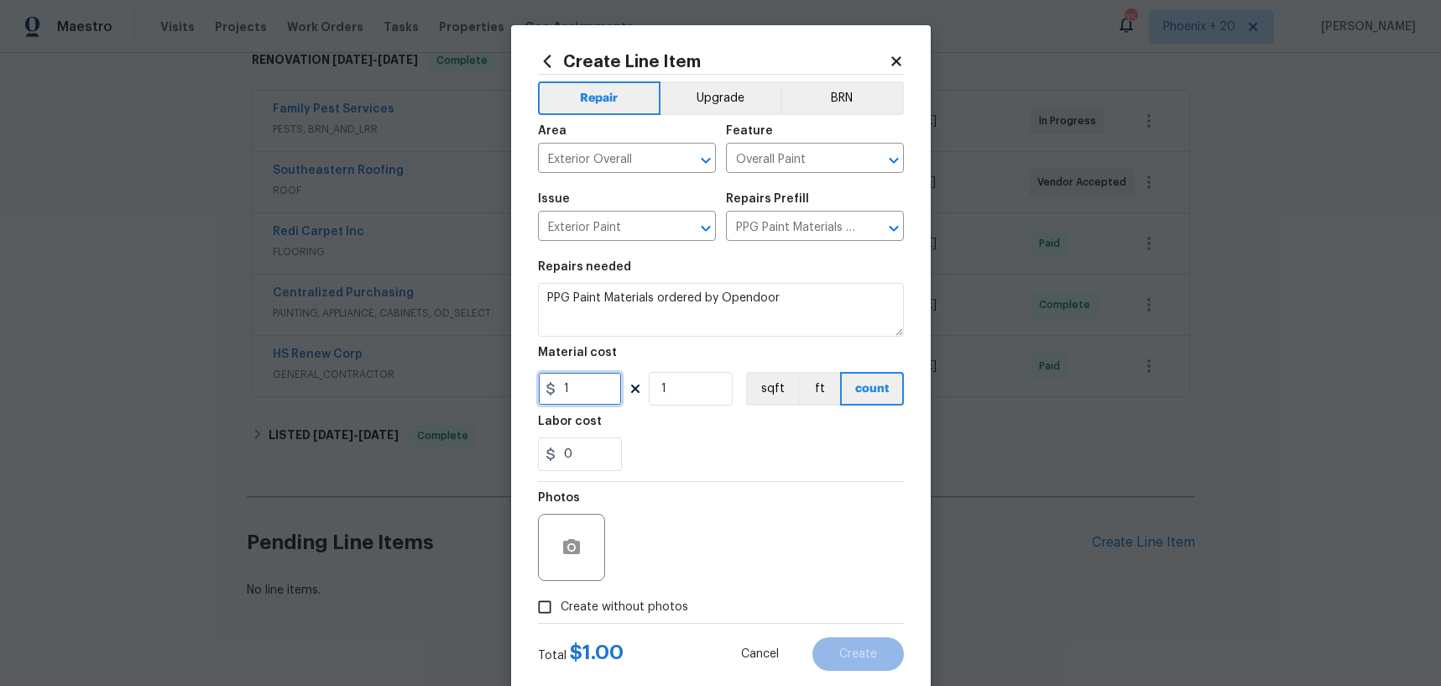
drag, startPoint x: 606, startPoint y: 396, endPoint x: 592, endPoint y: 394, distance: 13.7
click at [592, 394] on input "1" at bounding box center [580, 389] width 84 height 34
type input "151.53"
drag, startPoint x: 655, startPoint y: 613, endPoint x: 664, endPoint y: 596, distance: 19.2
click at [655, 613] on span "Create without photos" at bounding box center [625, 607] width 128 height 18
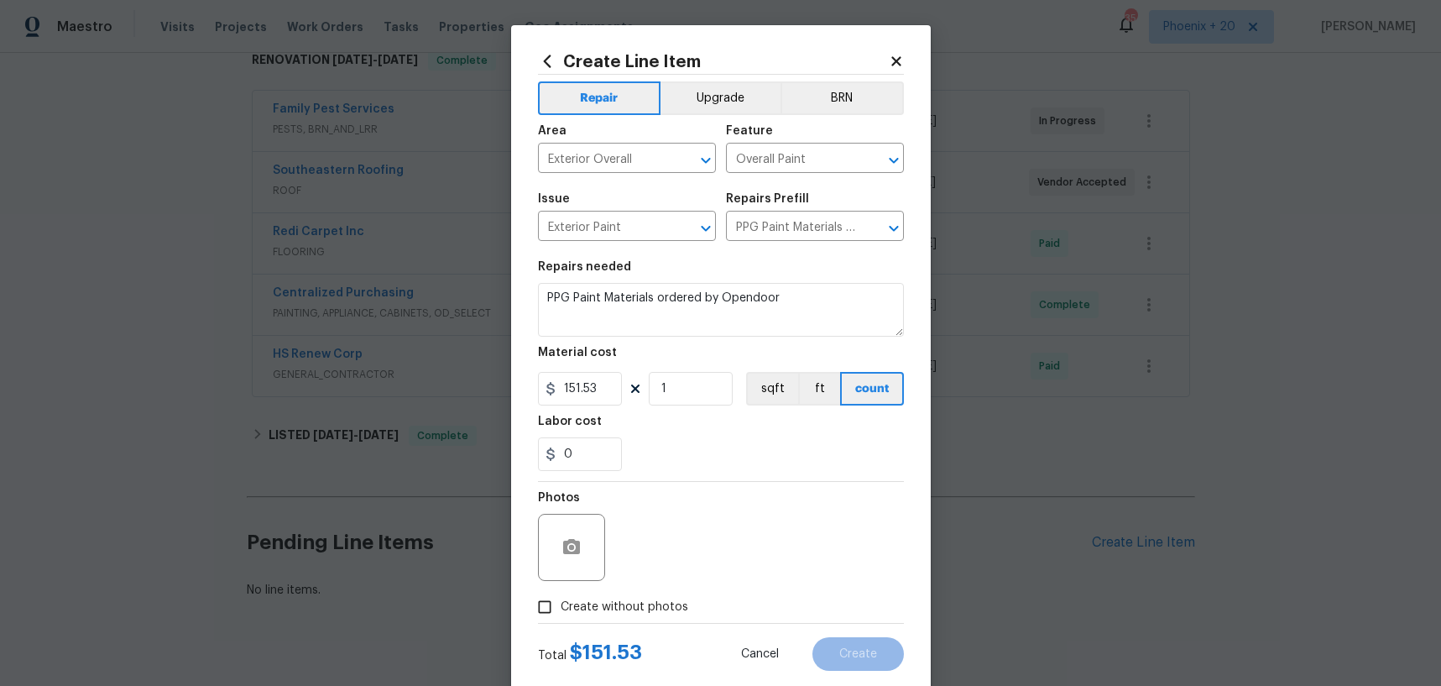
click at [561, 613] on input "Create without photos" at bounding box center [545, 607] width 32 height 32
checkbox input "true"
click at [677, 561] on textarea at bounding box center [760, 547] width 285 height 67
type textarea "NA"
click at [858, 644] on button "Create" at bounding box center [857, 654] width 91 height 34
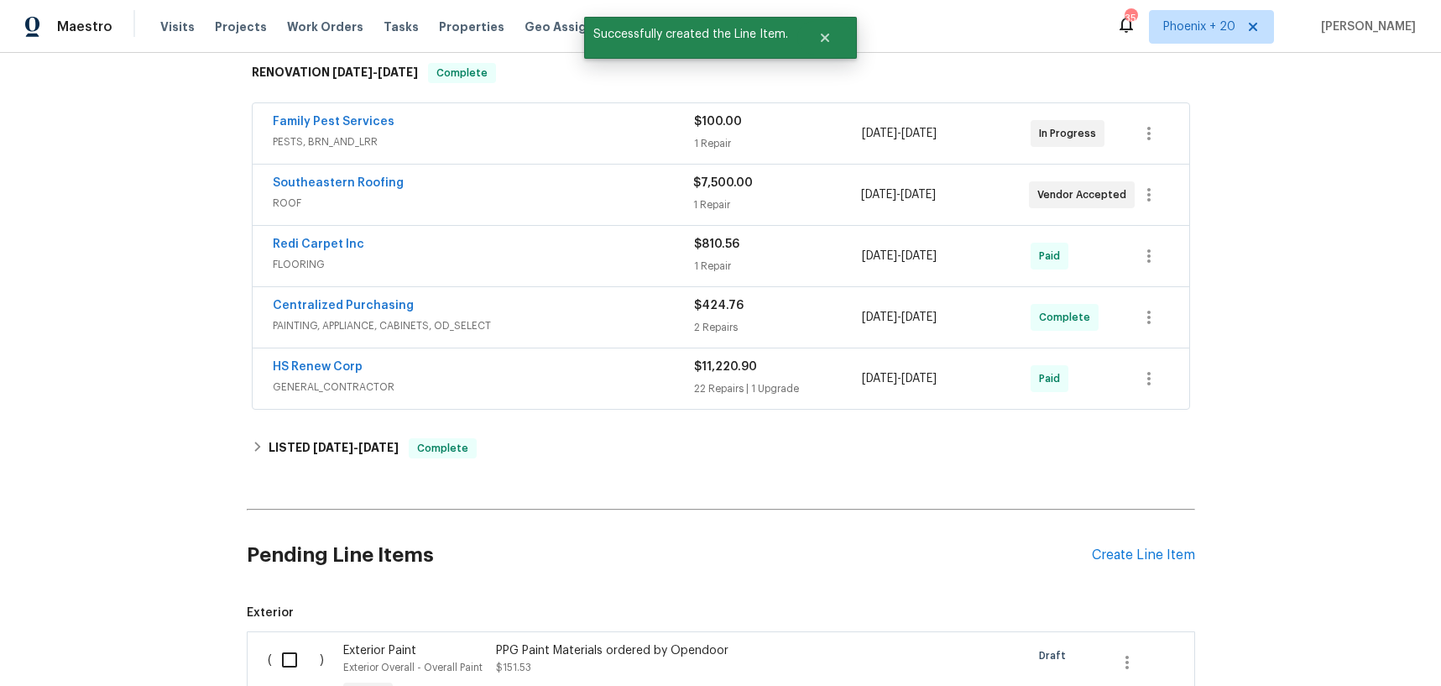
scroll to position [639, 0]
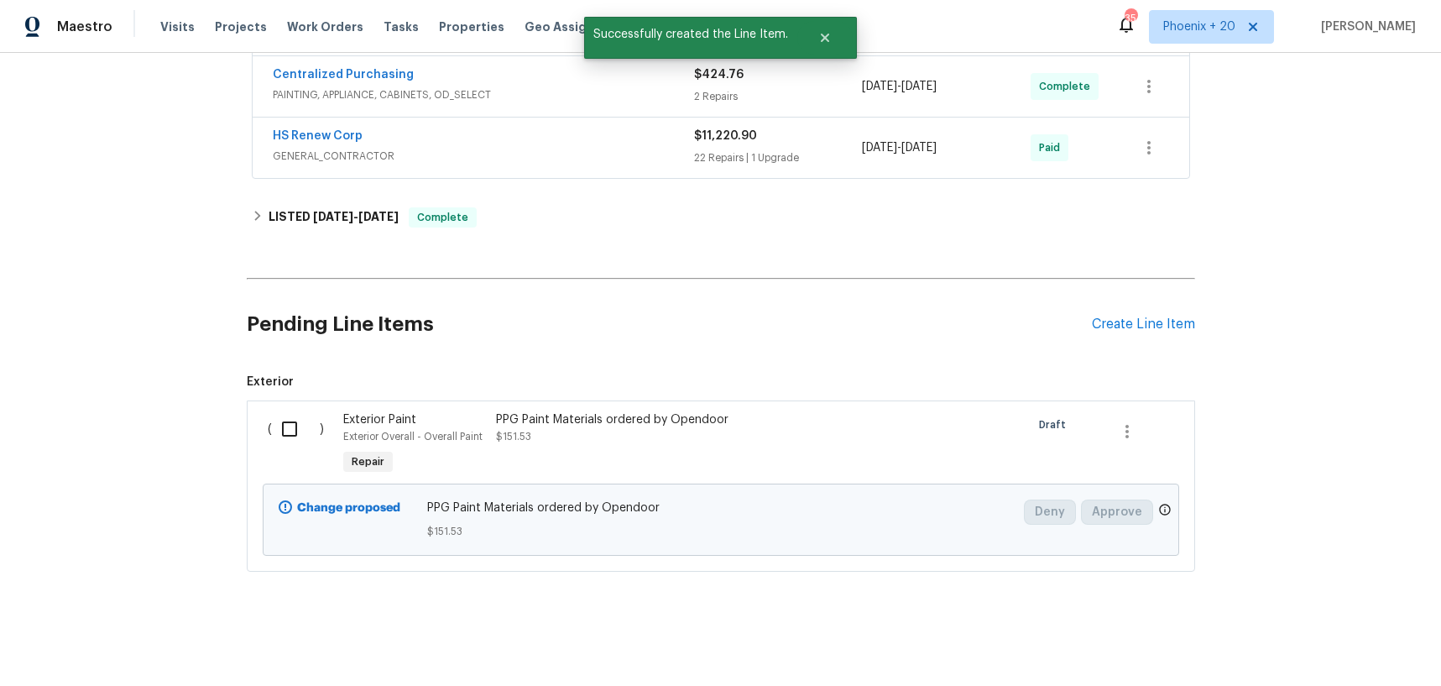
click at [280, 441] on input "checkbox" at bounding box center [296, 428] width 48 height 35
checkbox input "true"
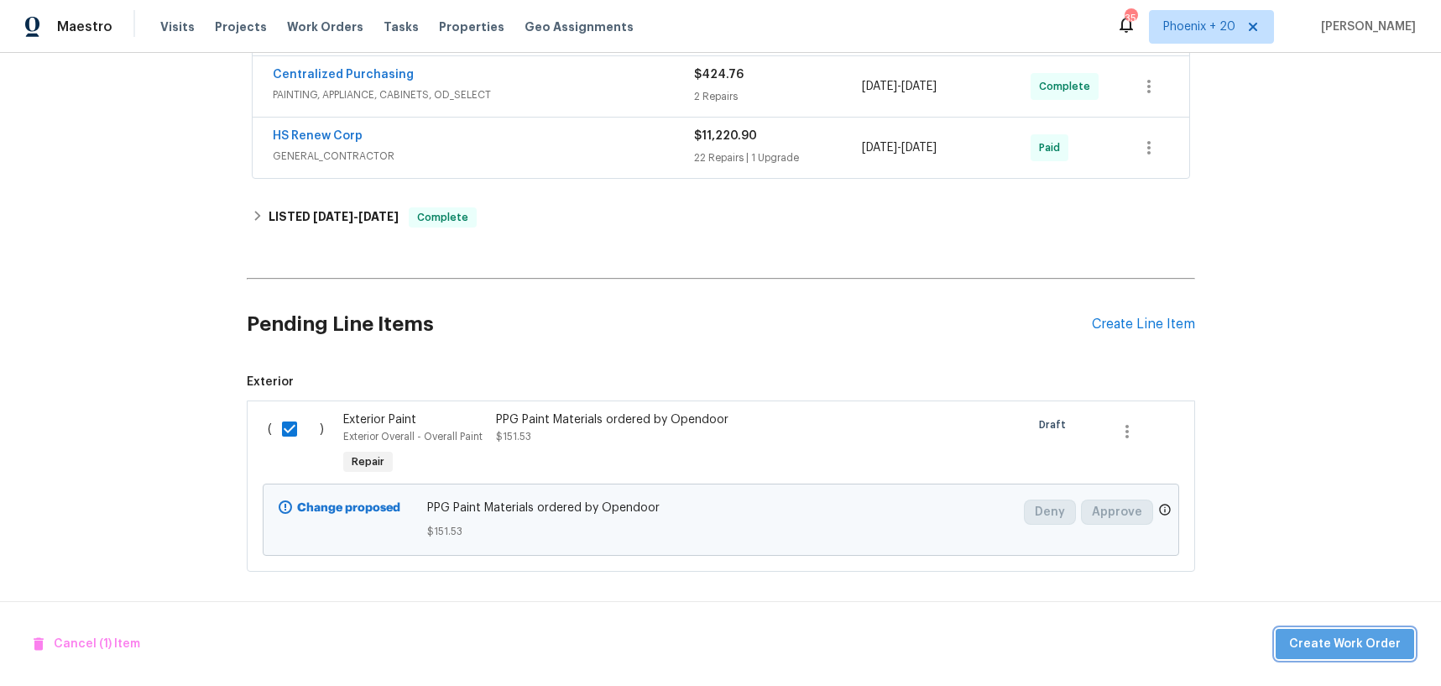
click at [1390, 647] on span "Create Work Order" at bounding box center [1345, 644] width 112 height 21
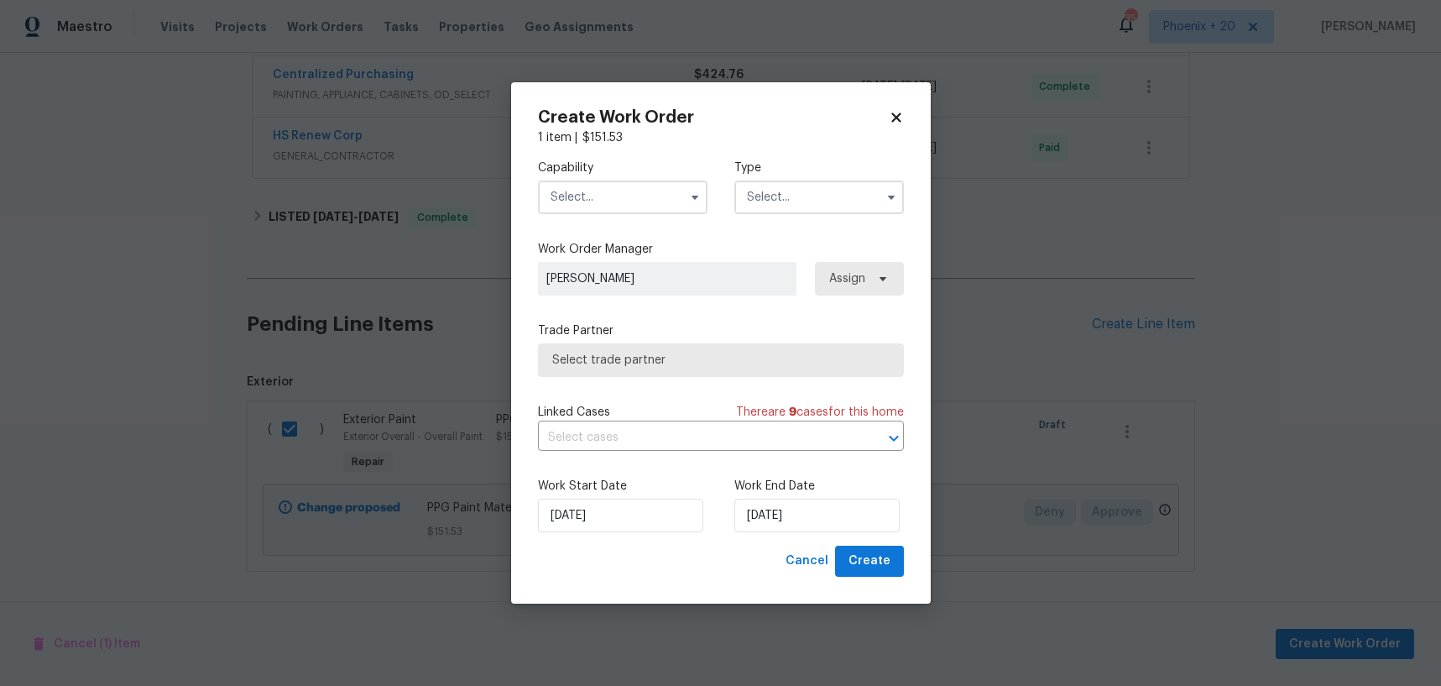
click at [613, 206] on input "text" at bounding box center [623, 197] width 170 height 34
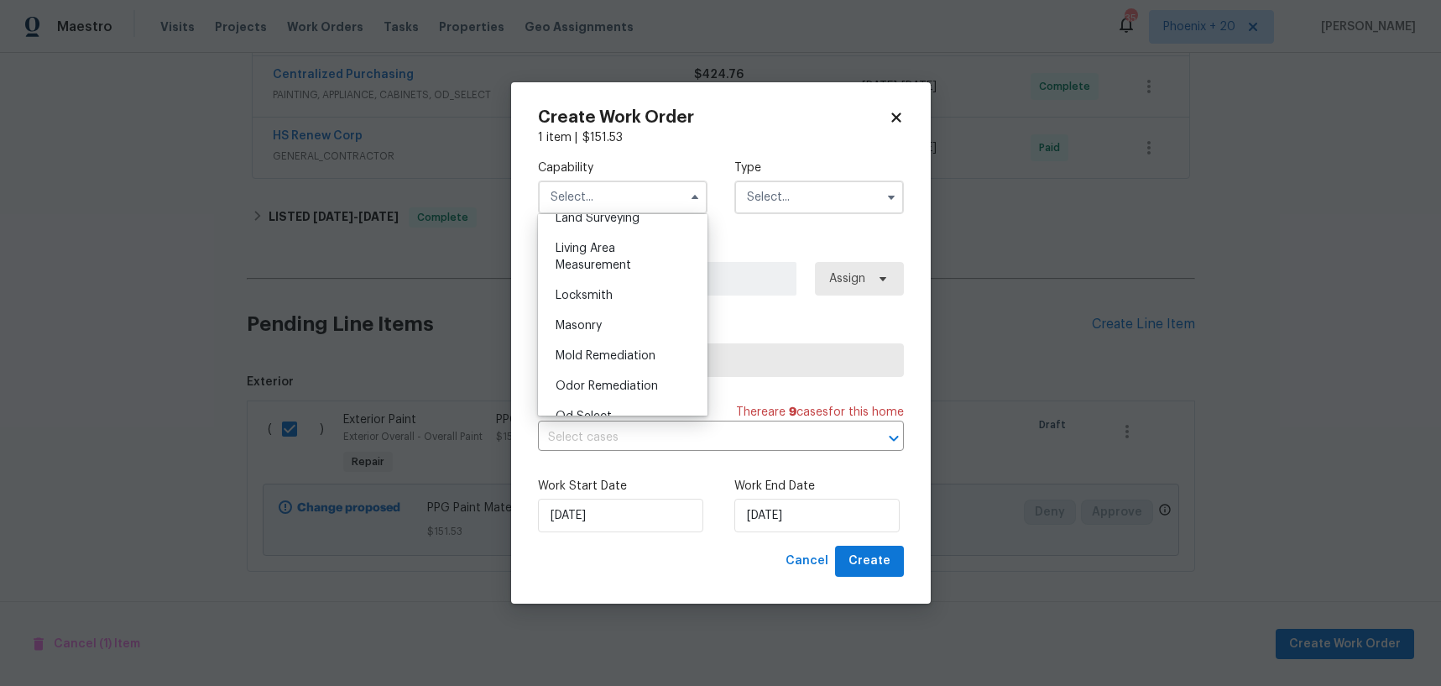
scroll to position [1430, 0]
click at [603, 238] on div "Painting" at bounding box center [622, 230] width 161 height 30
type input "Painting"
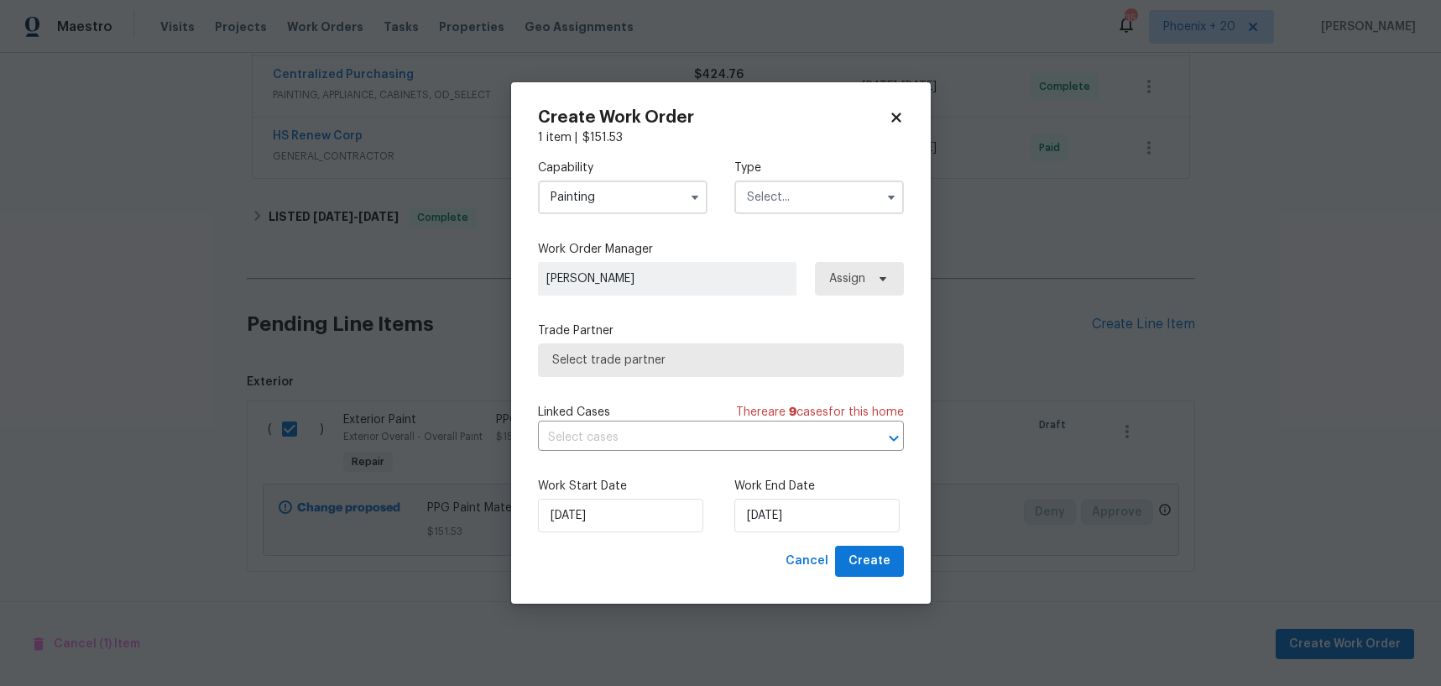
click at [787, 209] on input "text" at bounding box center [819, 197] width 170 height 34
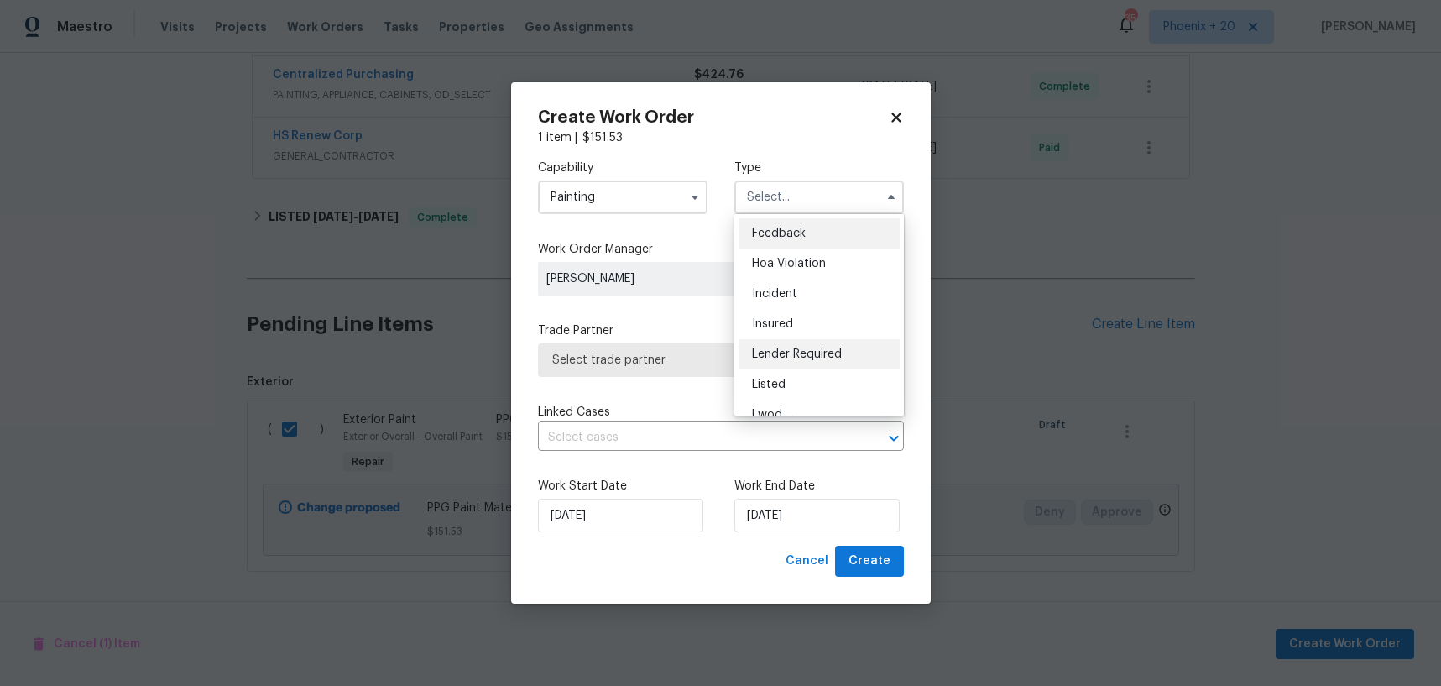
scroll to position [200, 0]
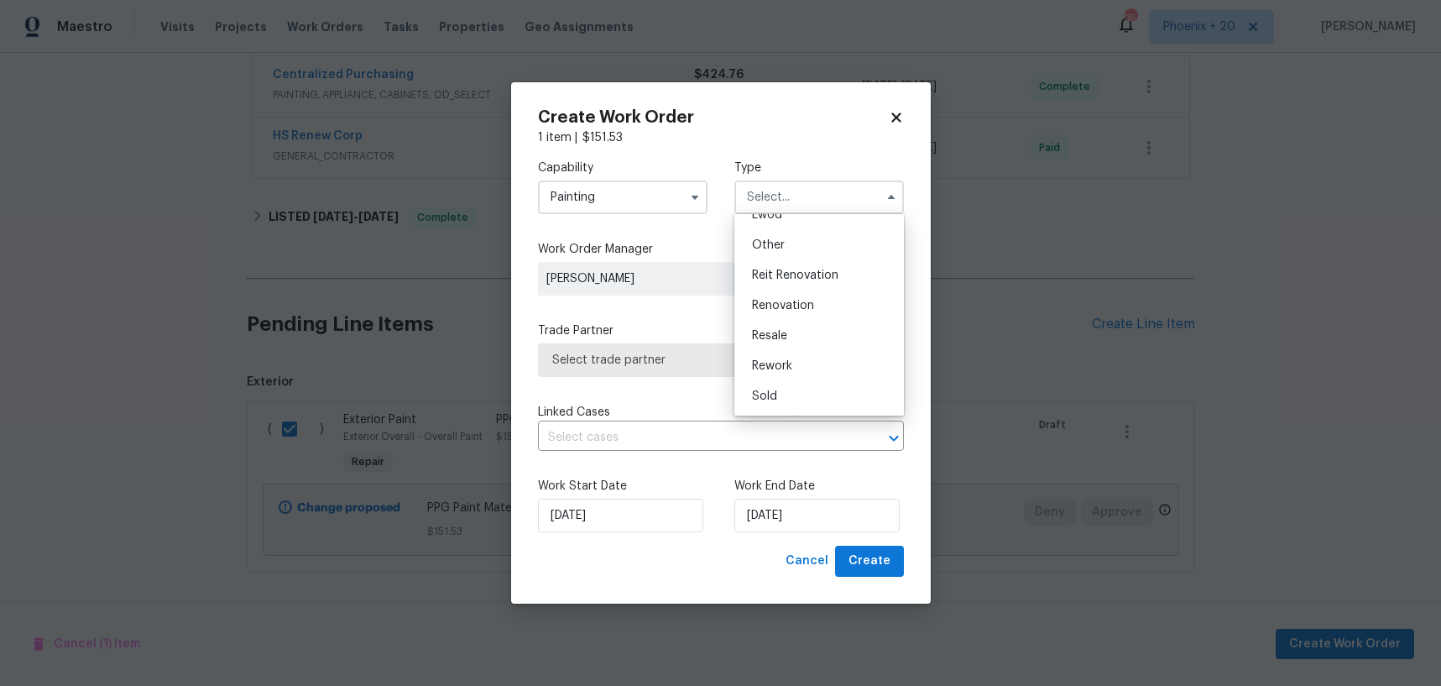
click at [819, 307] on div "Renovation" at bounding box center [818, 305] width 161 height 30
type input "Renovation"
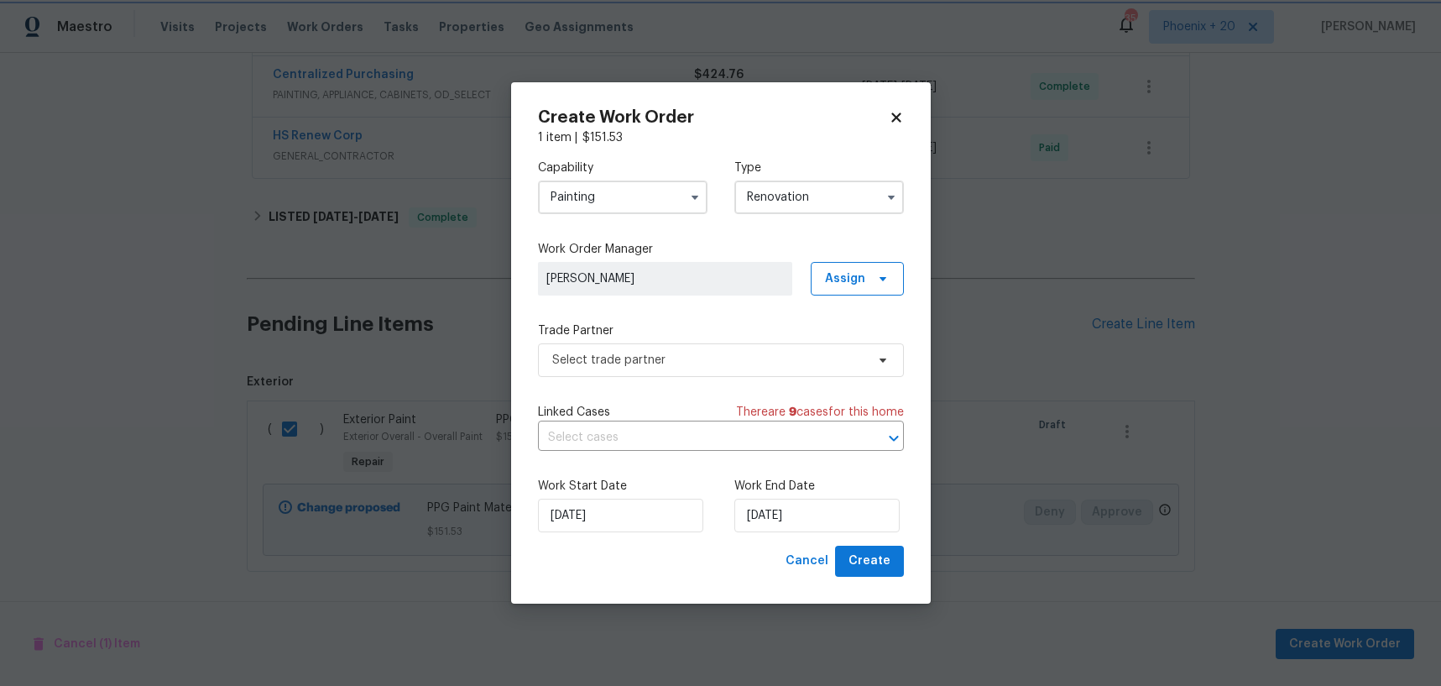
scroll to position [0, 0]
click at [840, 270] on span "Assign" at bounding box center [845, 278] width 40 height 17
click at [848, 354] on div "Assign to me" at bounding box center [859, 350] width 73 height 17
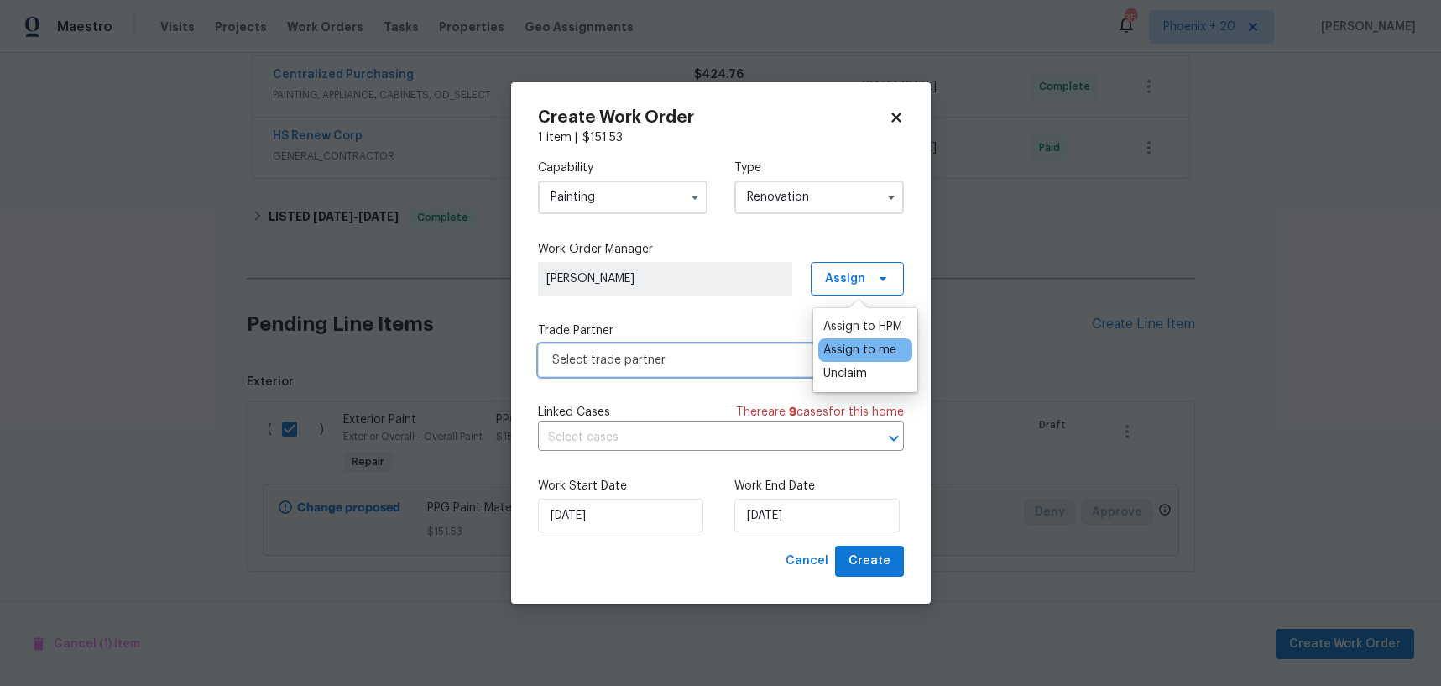
click at [703, 357] on span "Select trade partner" at bounding box center [708, 360] width 313 height 17
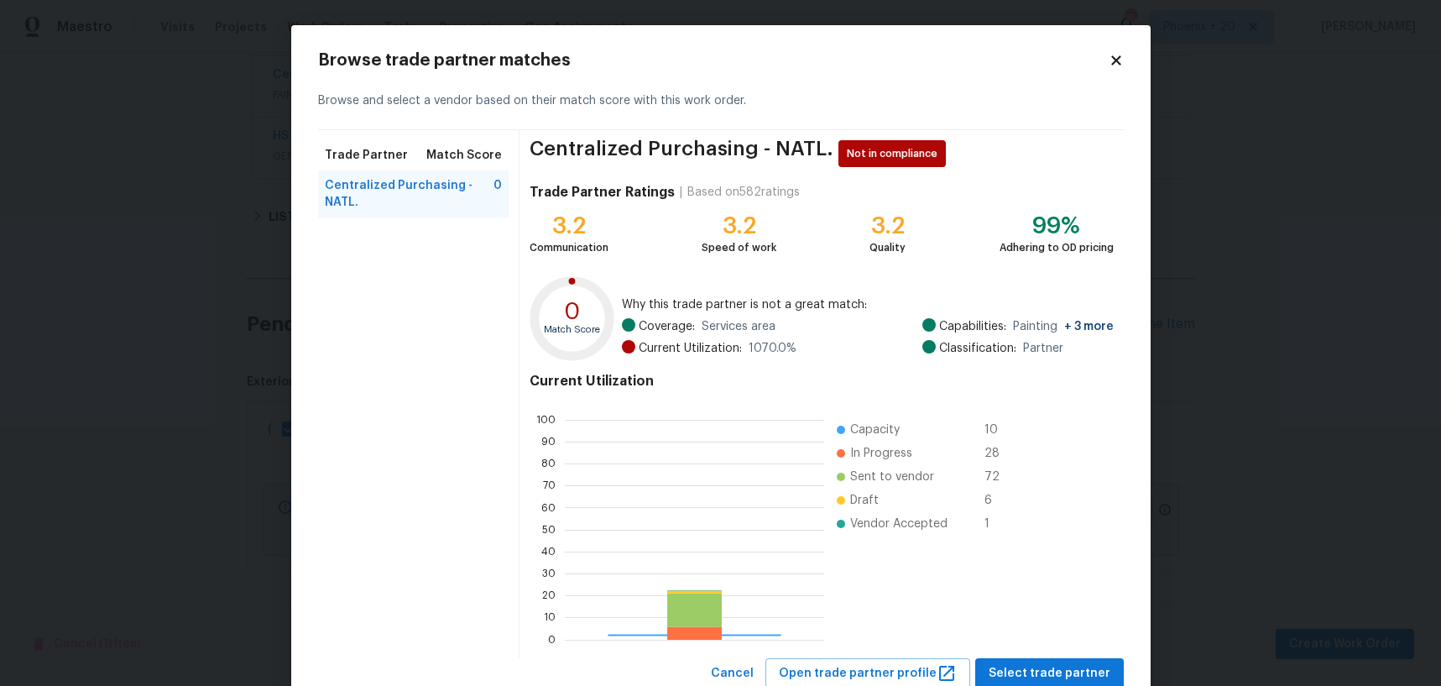
scroll to position [235, 259]
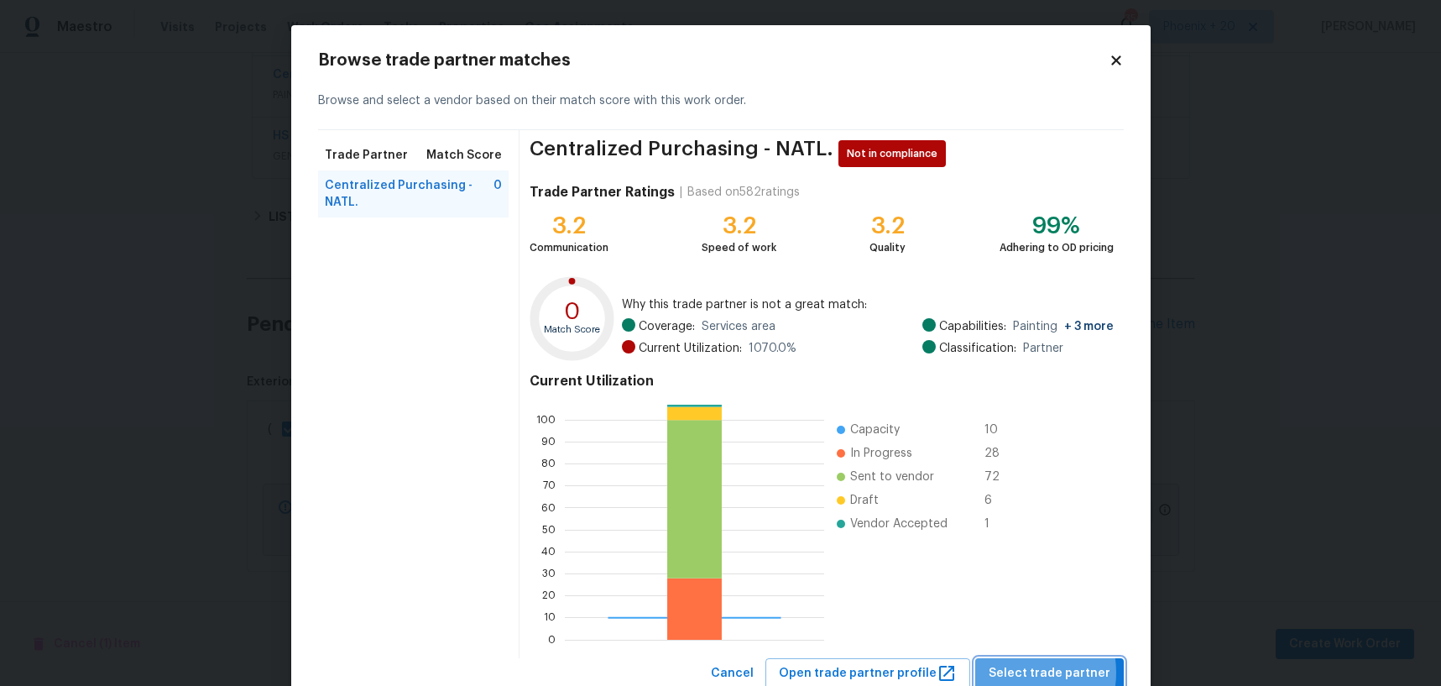
click at [1024, 672] on span "Select trade partner" at bounding box center [1050, 673] width 122 height 21
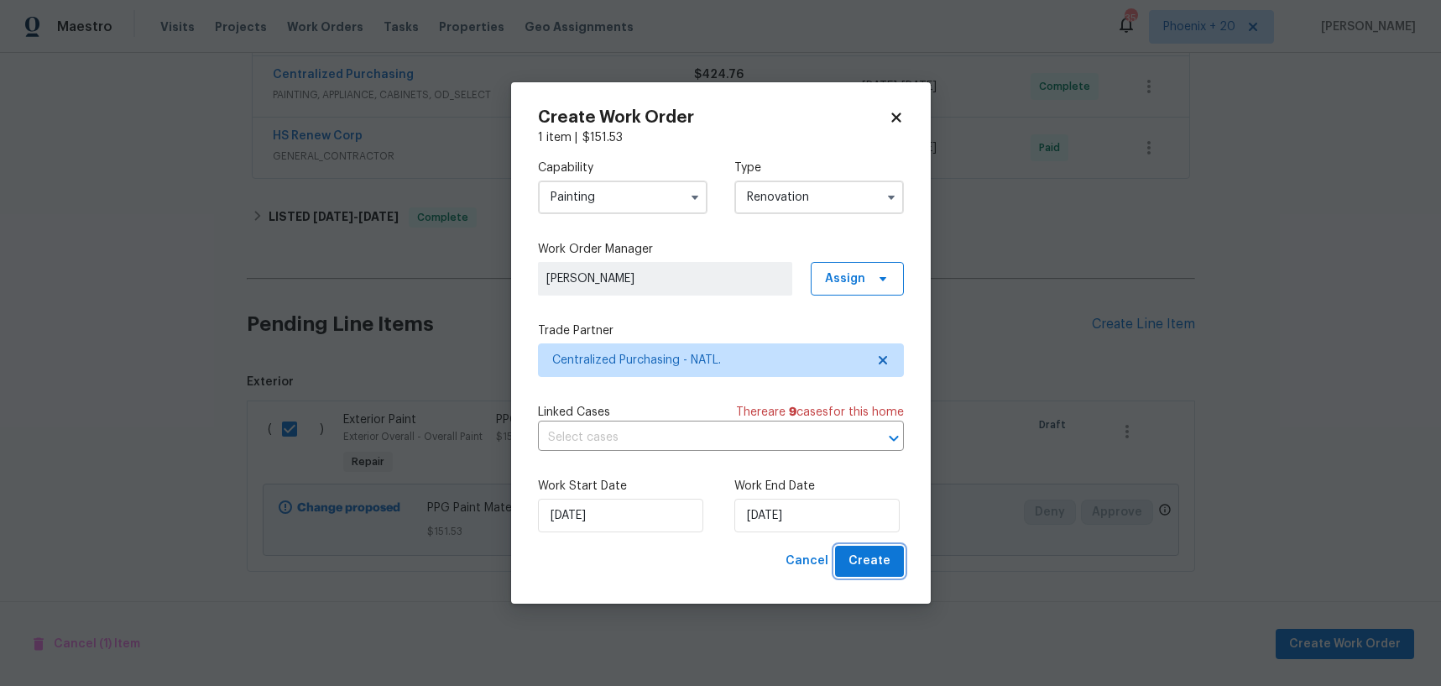
click at [900, 571] on button "Create" at bounding box center [869, 560] width 69 height 31
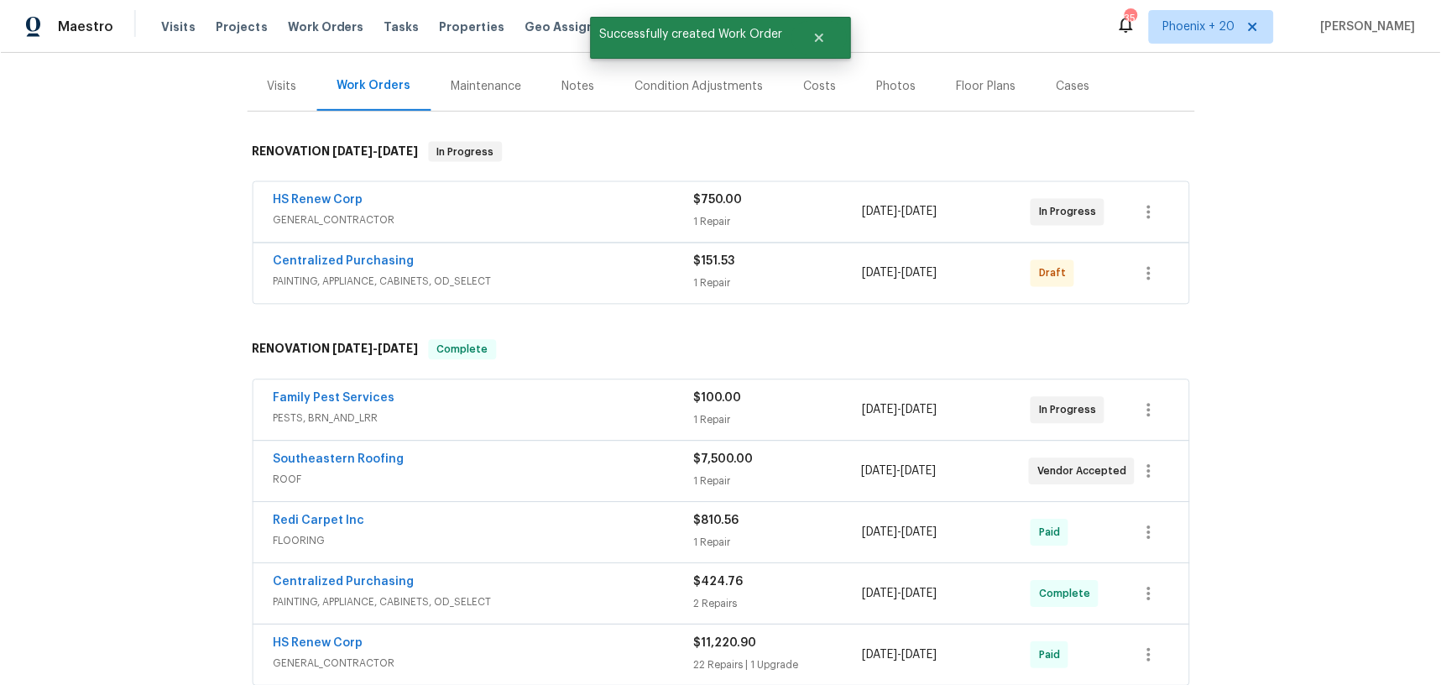
scroll to position [183, 0]
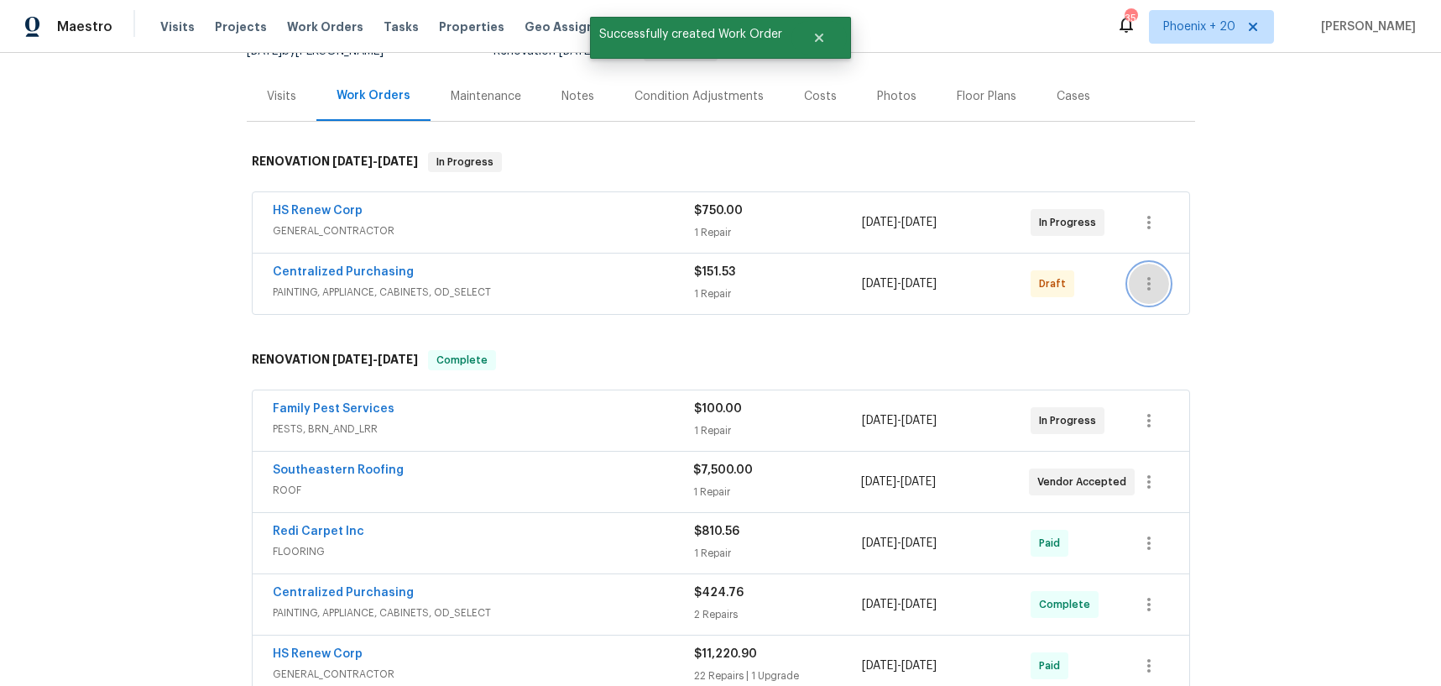
click at [1156, 289] on icon "button" at bounding box center [1149, 284] width 20 height 20
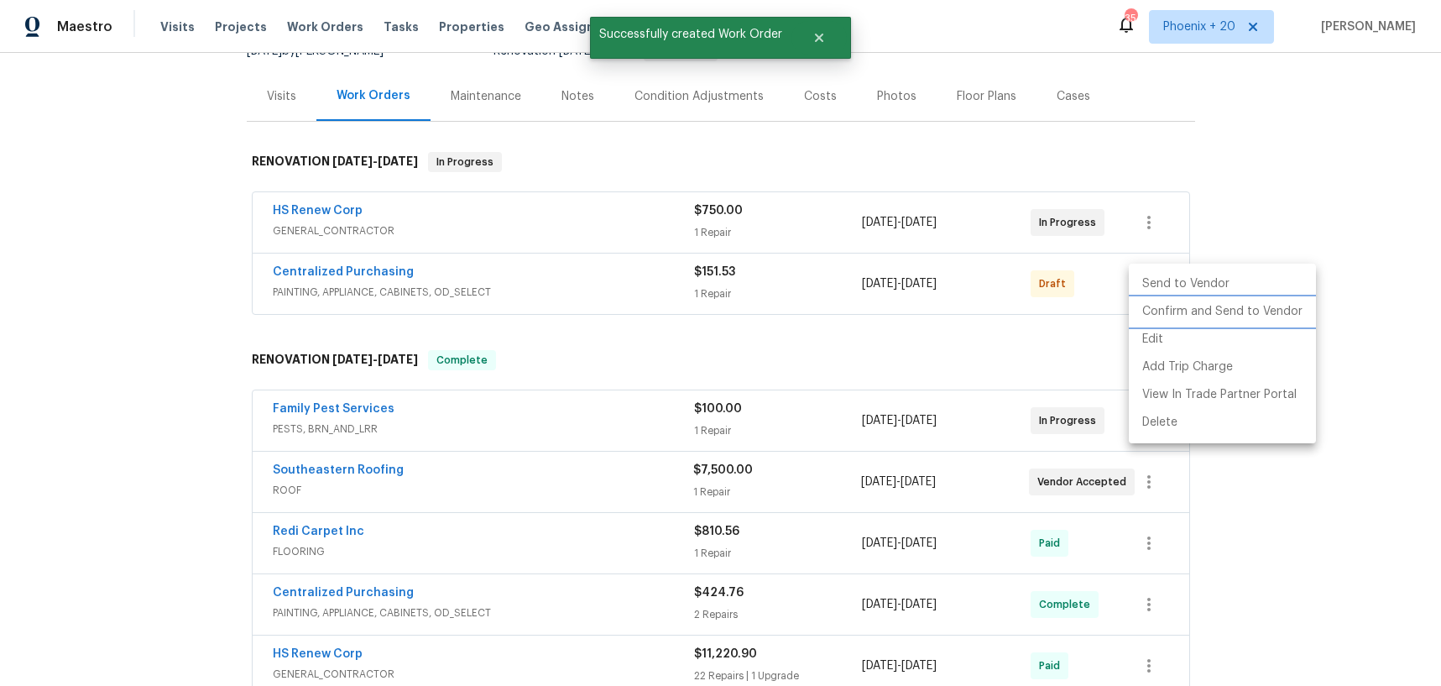
click at [1157, 316] on li "Confirm and Send to Vendor" at bounding box center [1222, 312] width 187 height 28
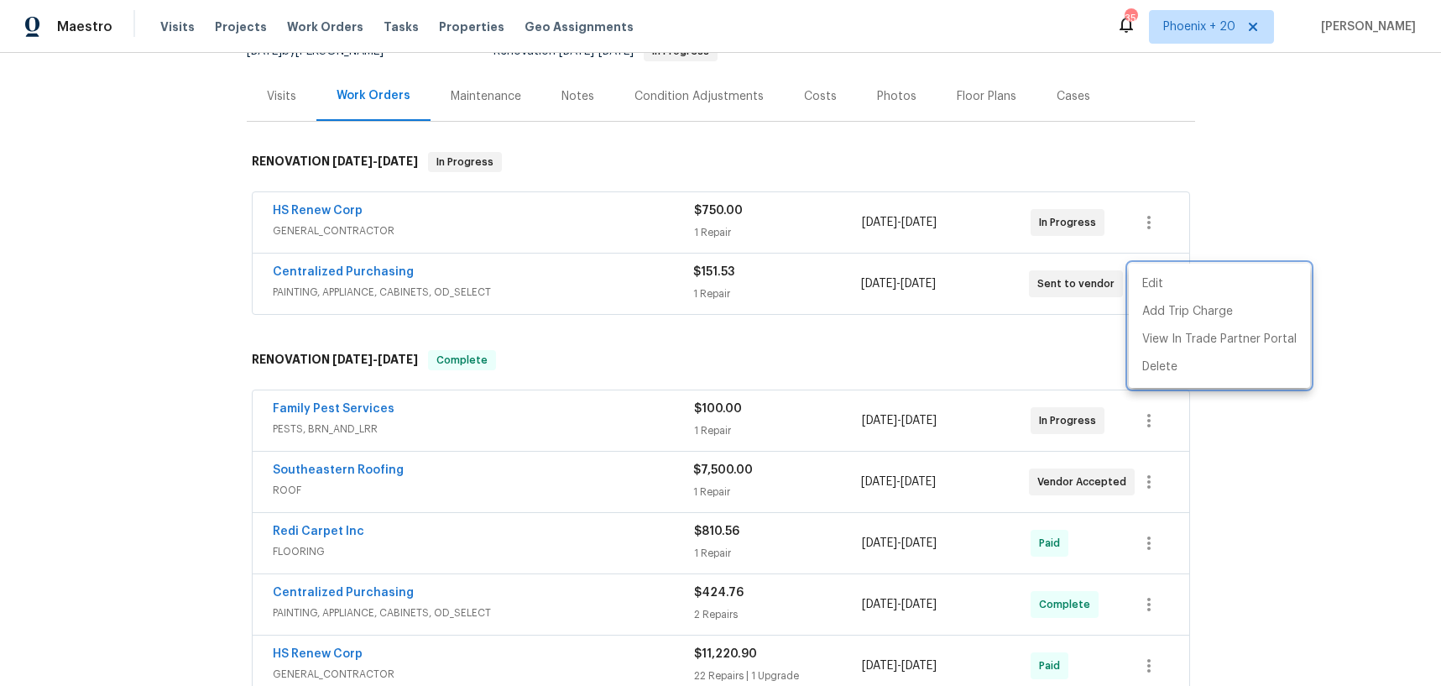
click at [343, 275] on div at bounding box center [720, 343] width 1441 height 686
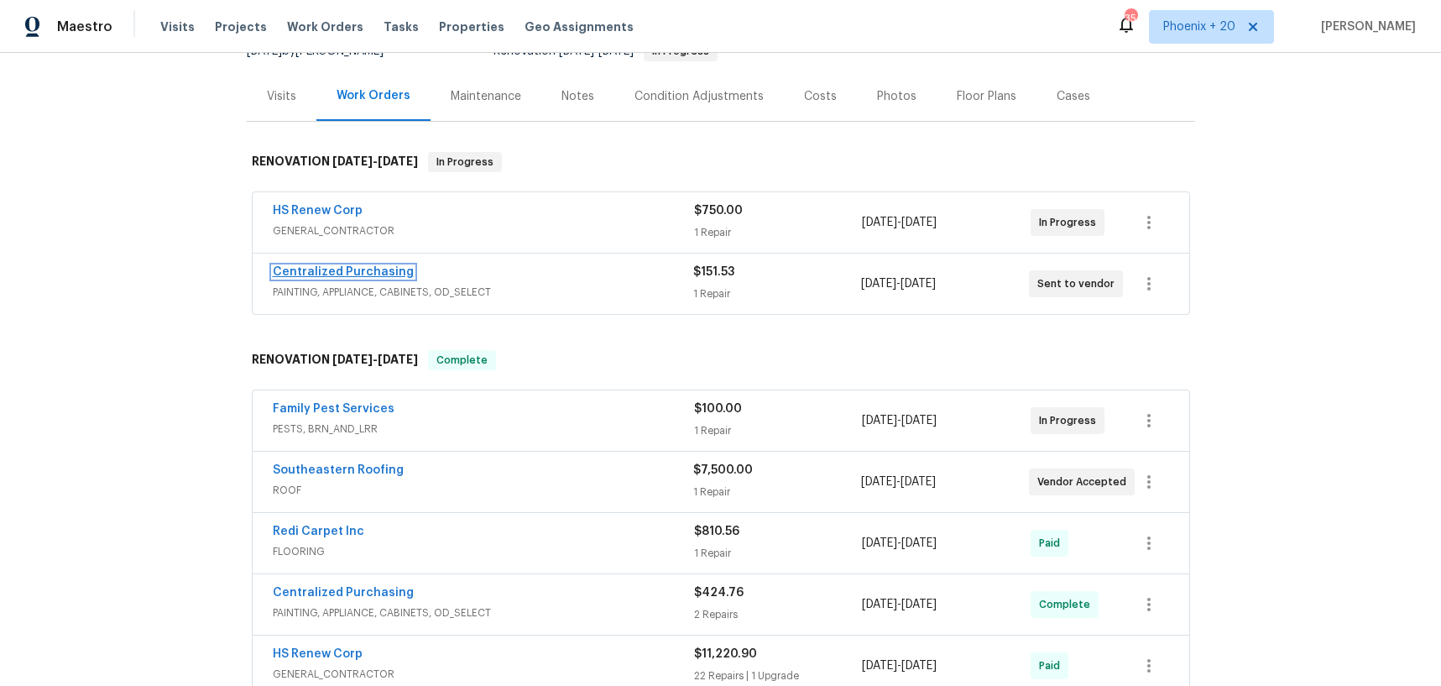
click at [342, 275] on link "Centralized Purchasing" at bounding box center [343, 272] width 141 height 12
